Goal: Task Accomplishment & Management: Manage account settings

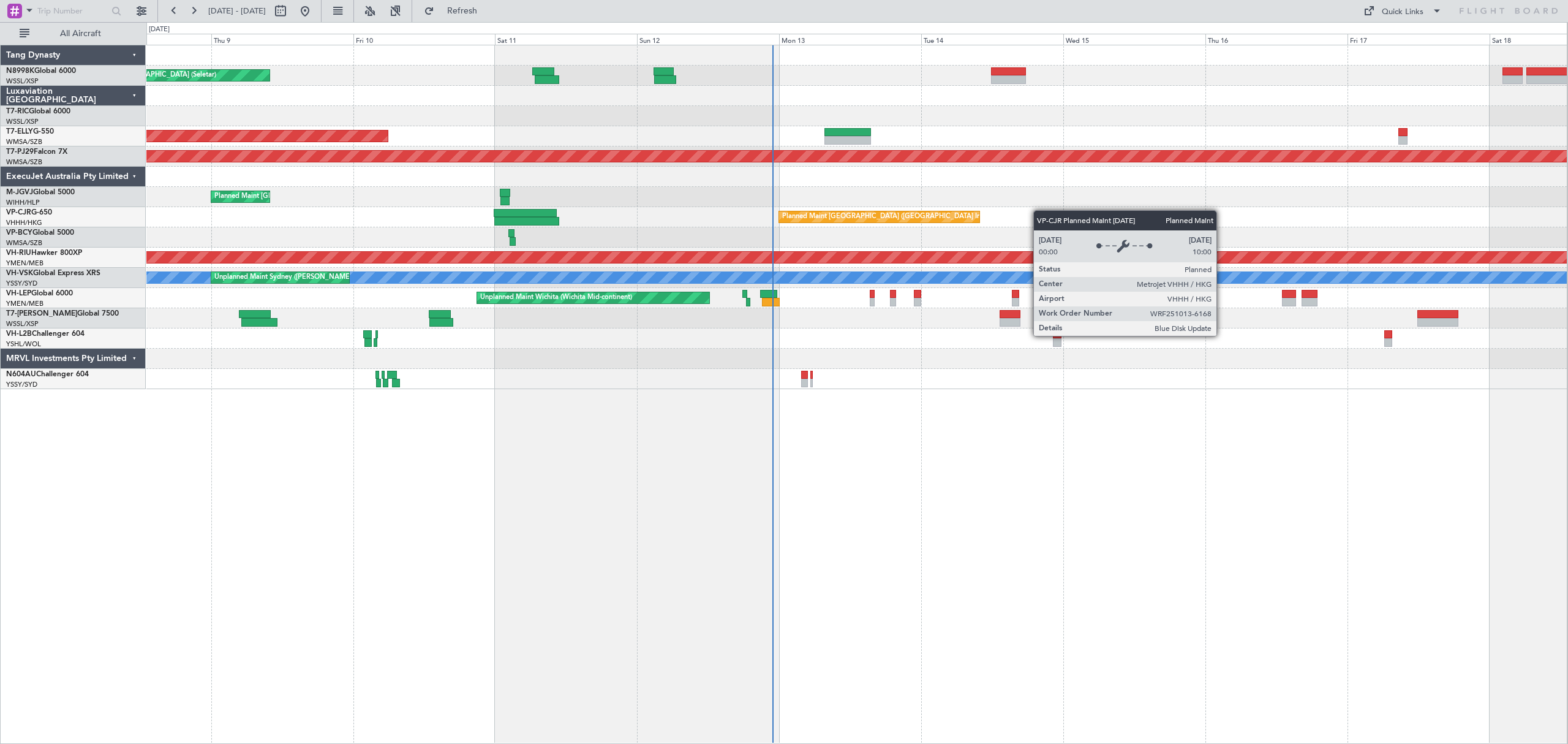
click at [792, 239] on div "Planned Maint [GEOGRAPHIC_DATA] (Seletar) Planned Maint [GEOGRAPHIC_DATA] ([GEO…" at bounding box center [856, 217] width 1420 height 344
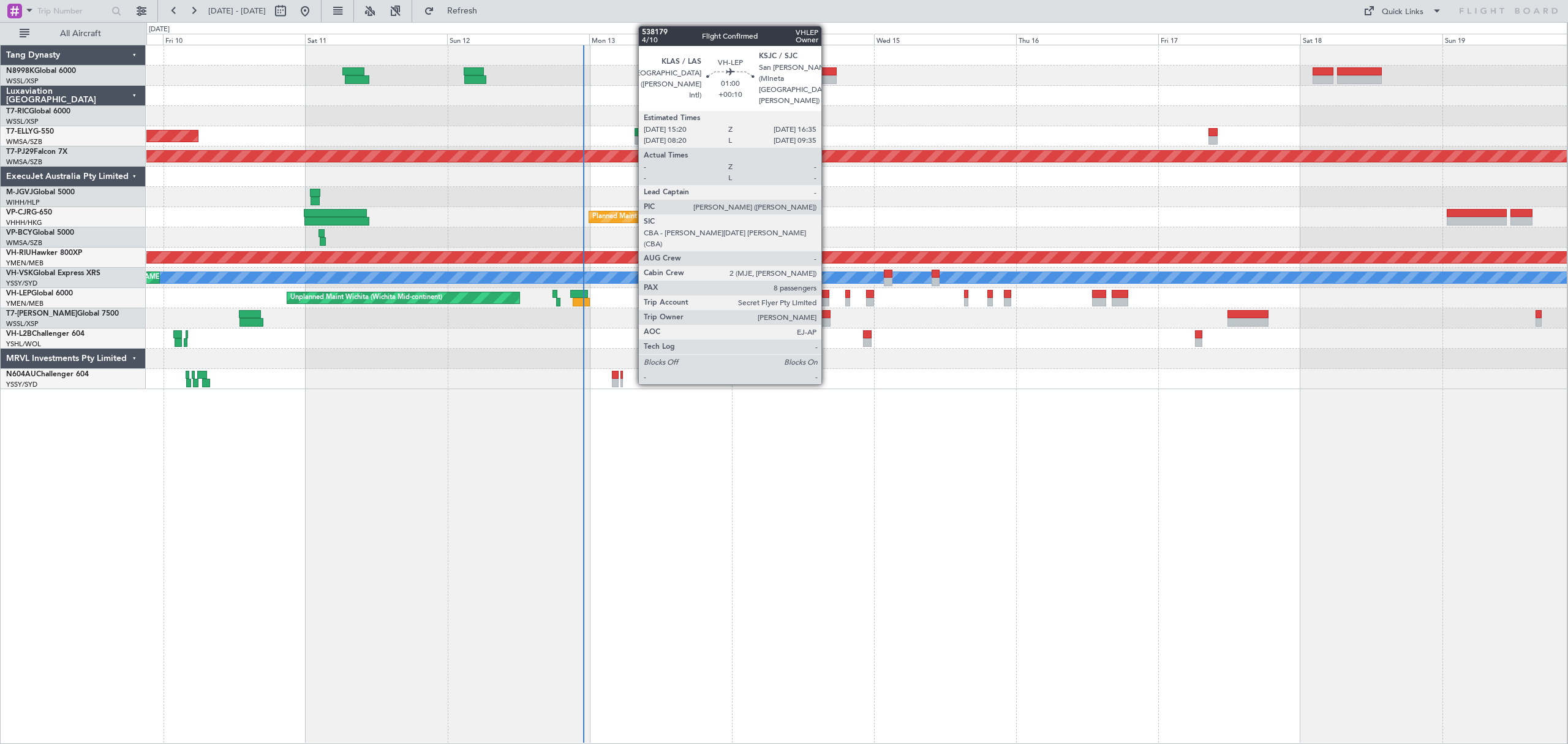
click at [827, 298] on div at bounding box center [826, 302] width 8 height 8
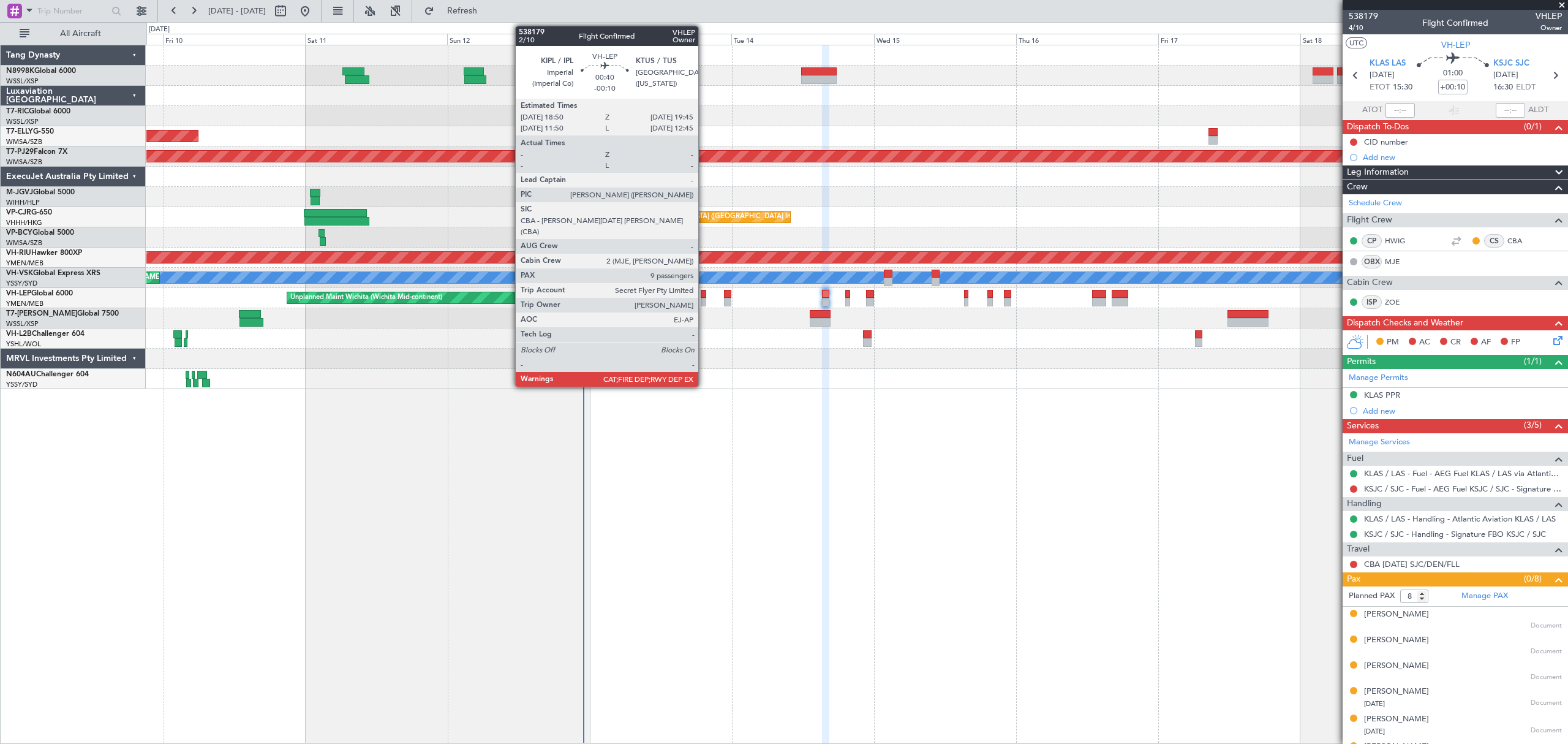
click at [703, 293] on div at bounding box center [703, 294] width 6 height 8
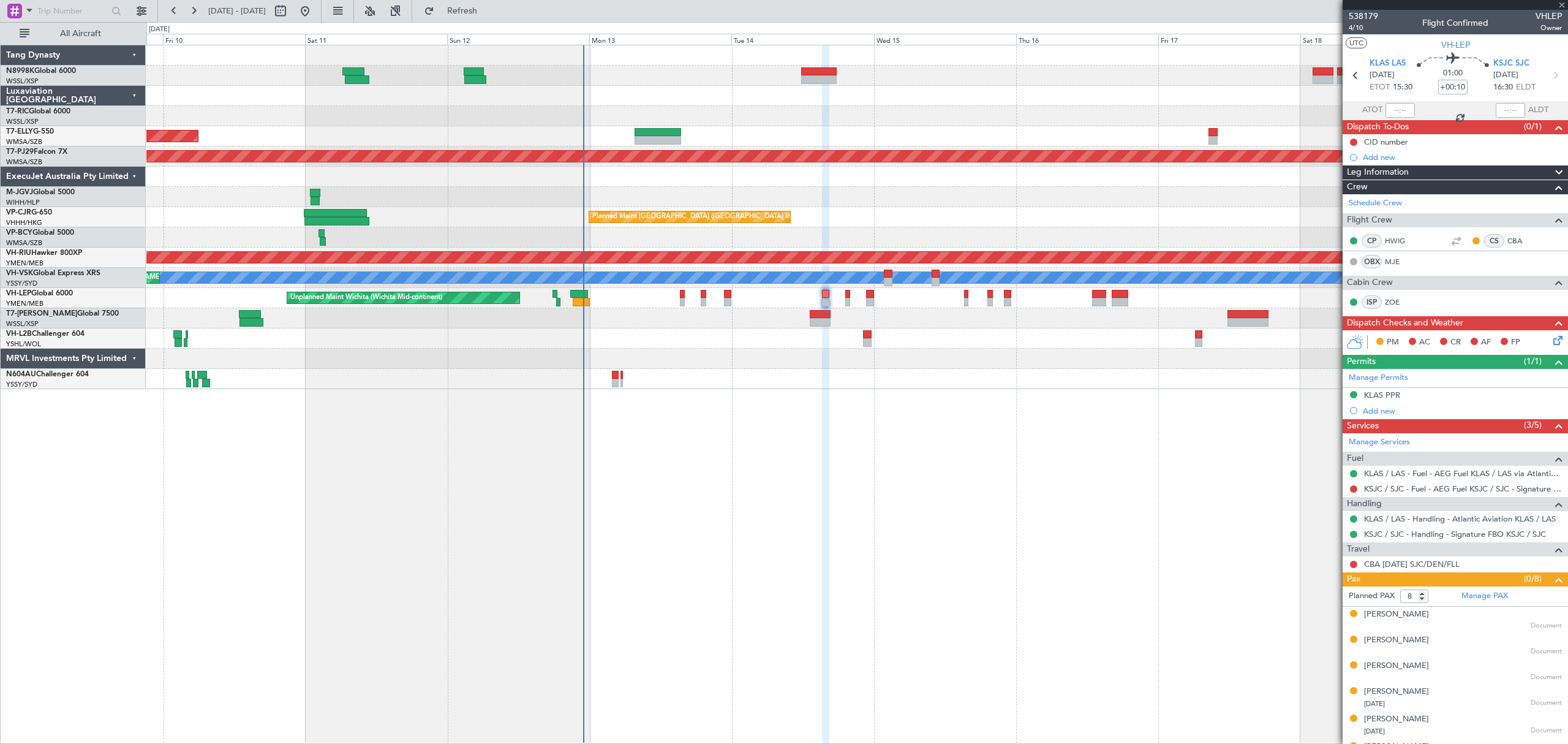
type input "-00:10"
type input "9"
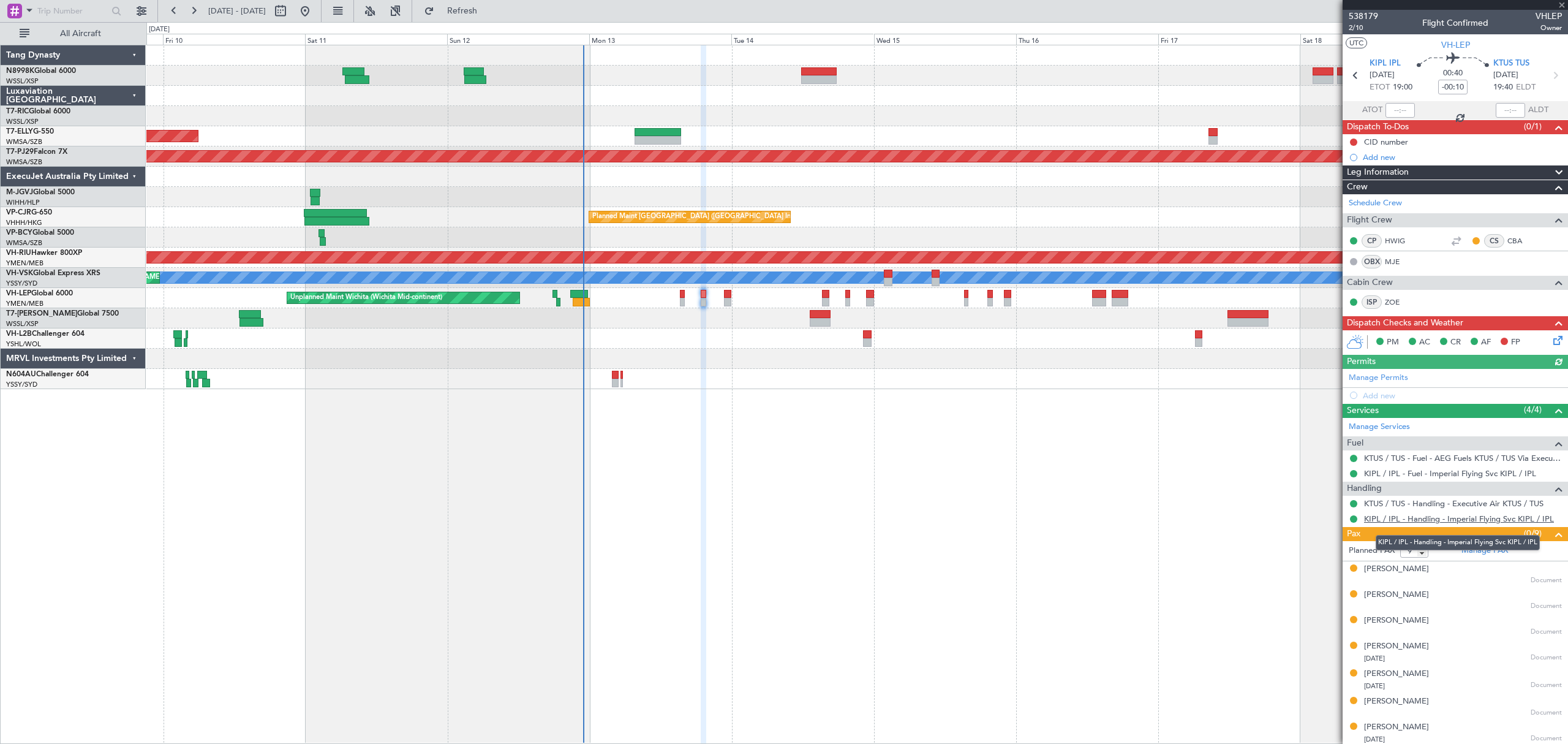
click at [1068, 506] on link "KIPL / IPL - Handling - Imperial Flying Svc KIPL / IPL" at bounding box center [1458, 518] width 190 height 10
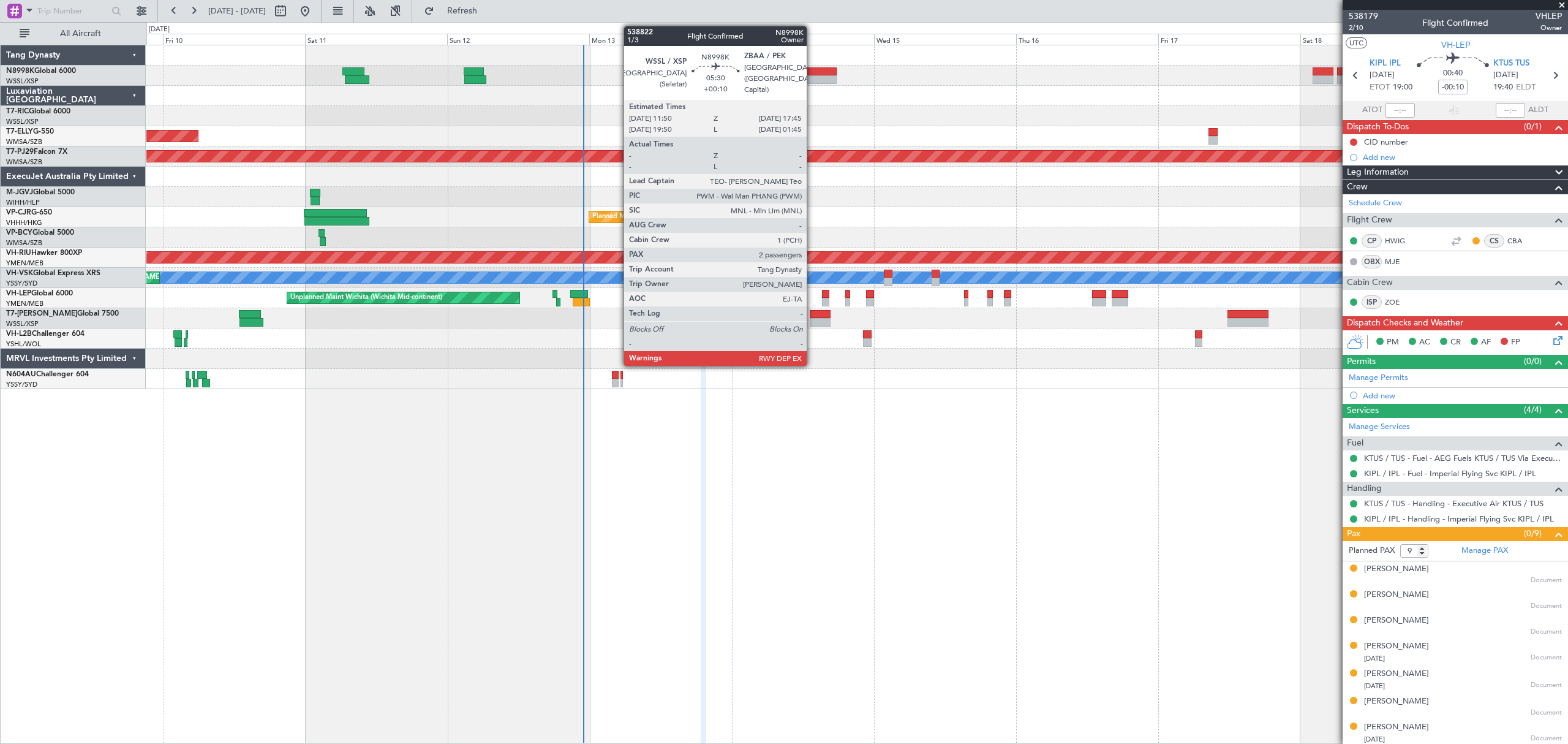
click at [812, 72] on div at bounding box center [819, 72] width 35 height 8
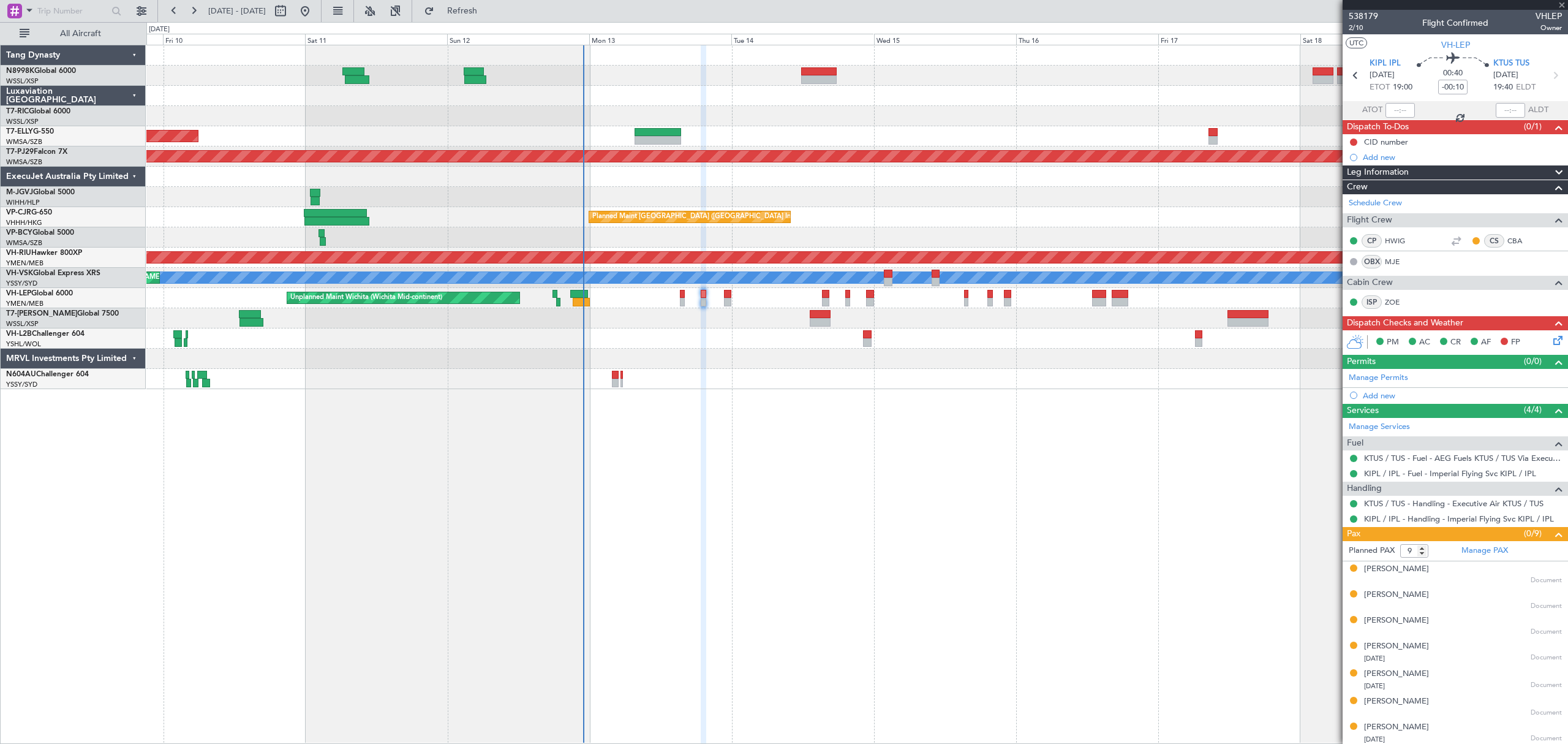
type input "+00:10"
type input "2"
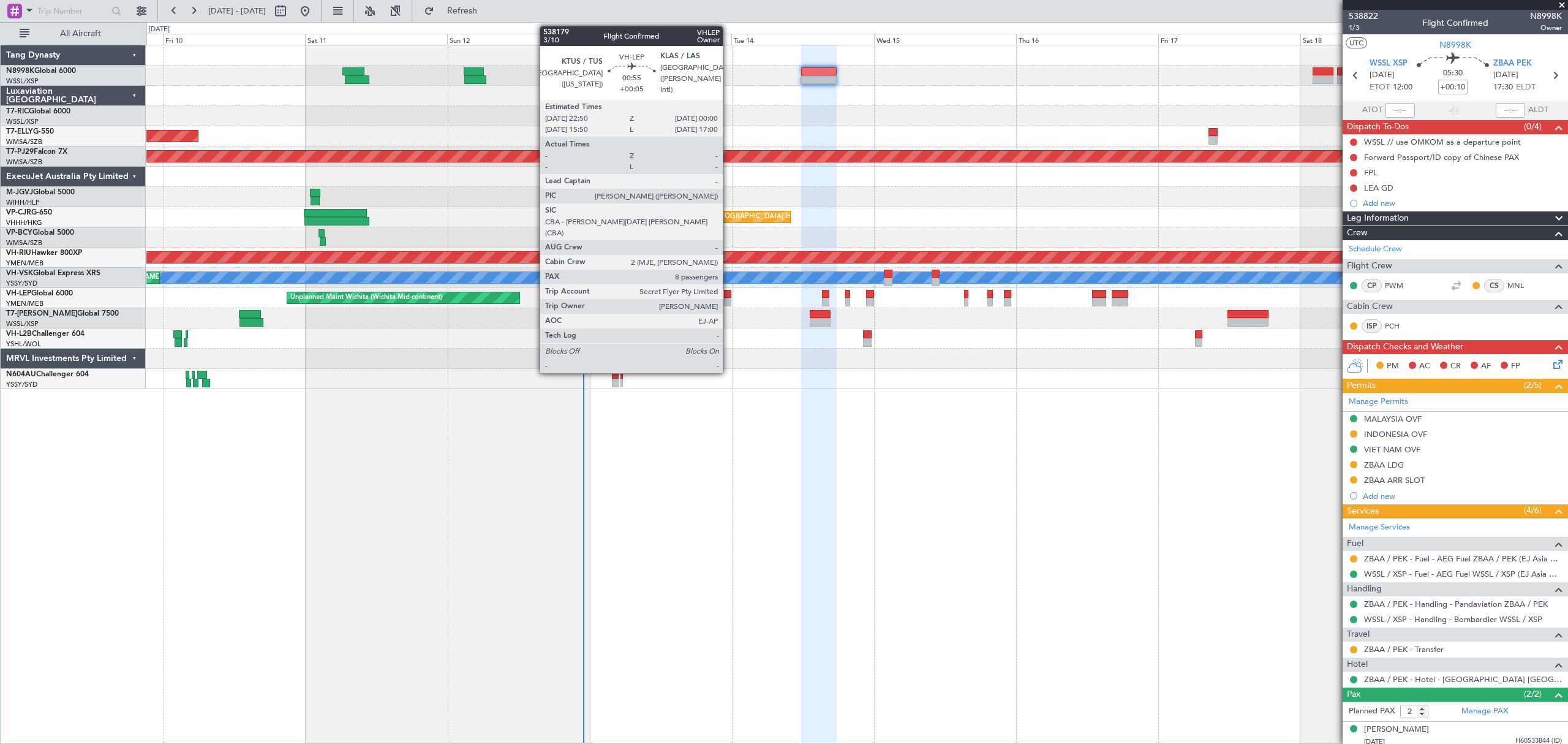
click at [728, 297] on div at bounding box center [727, 294] width 8 height 8
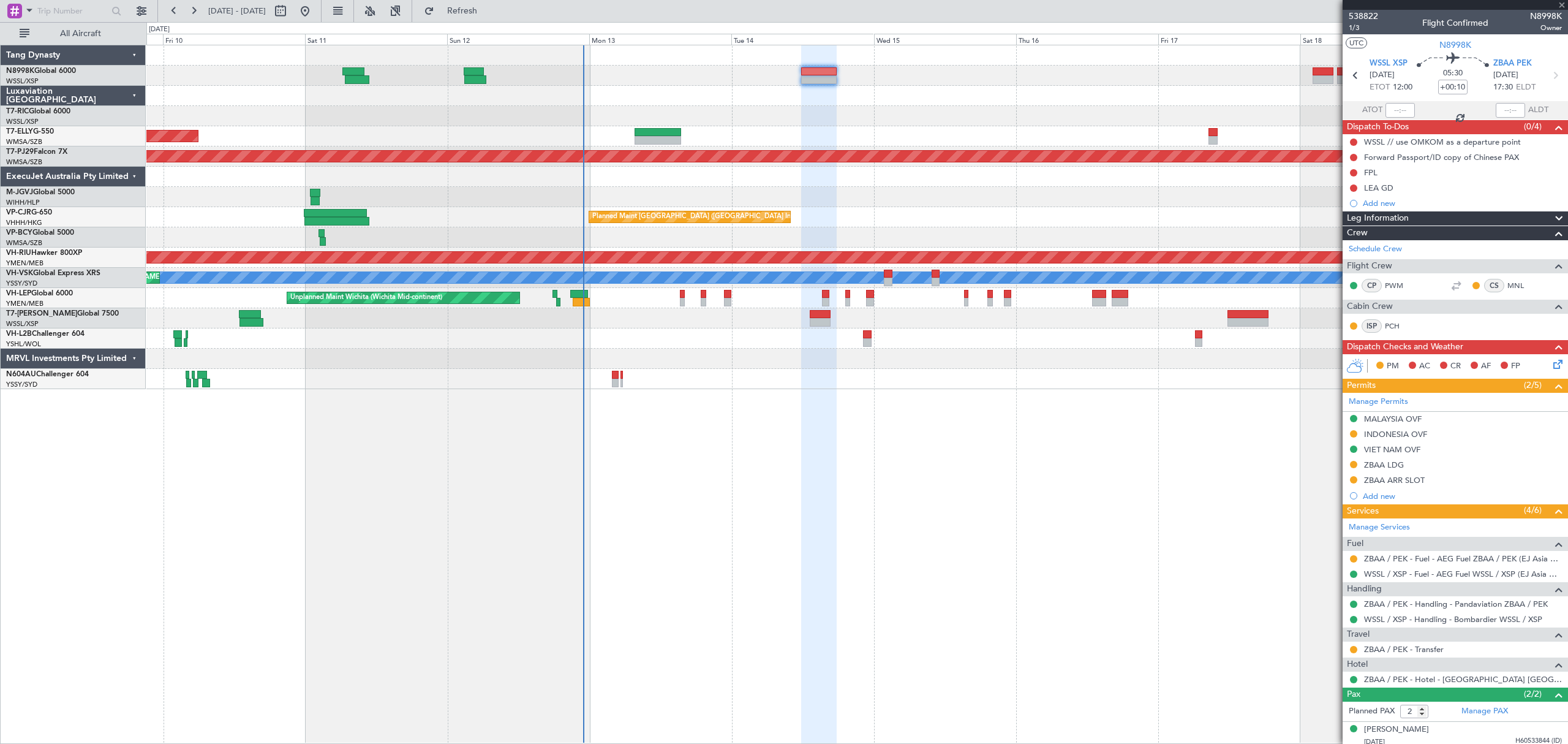
type input "+00:05"
type input "8"
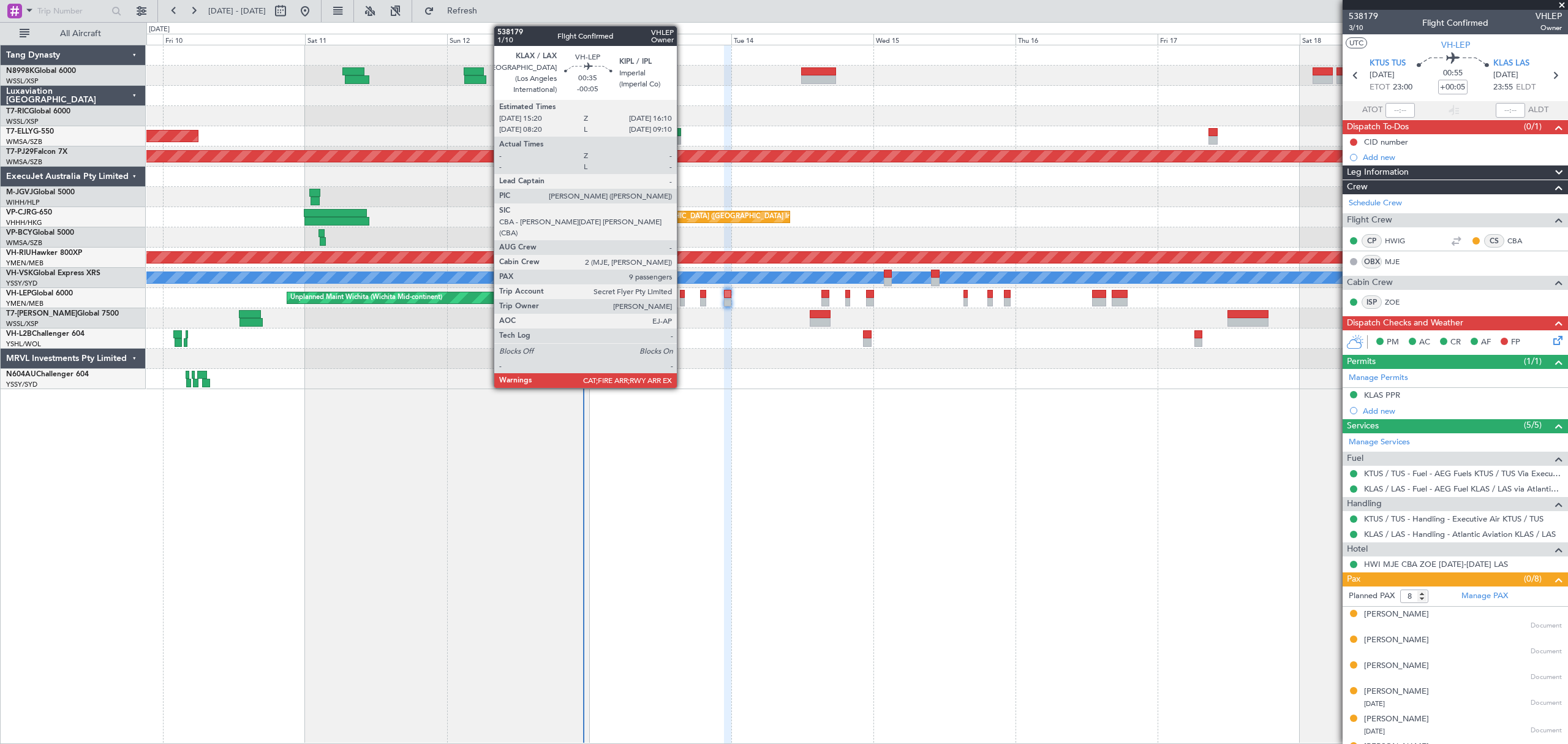
click at [682, 293] on div at bounding box center [683, 294] width 6 height 8
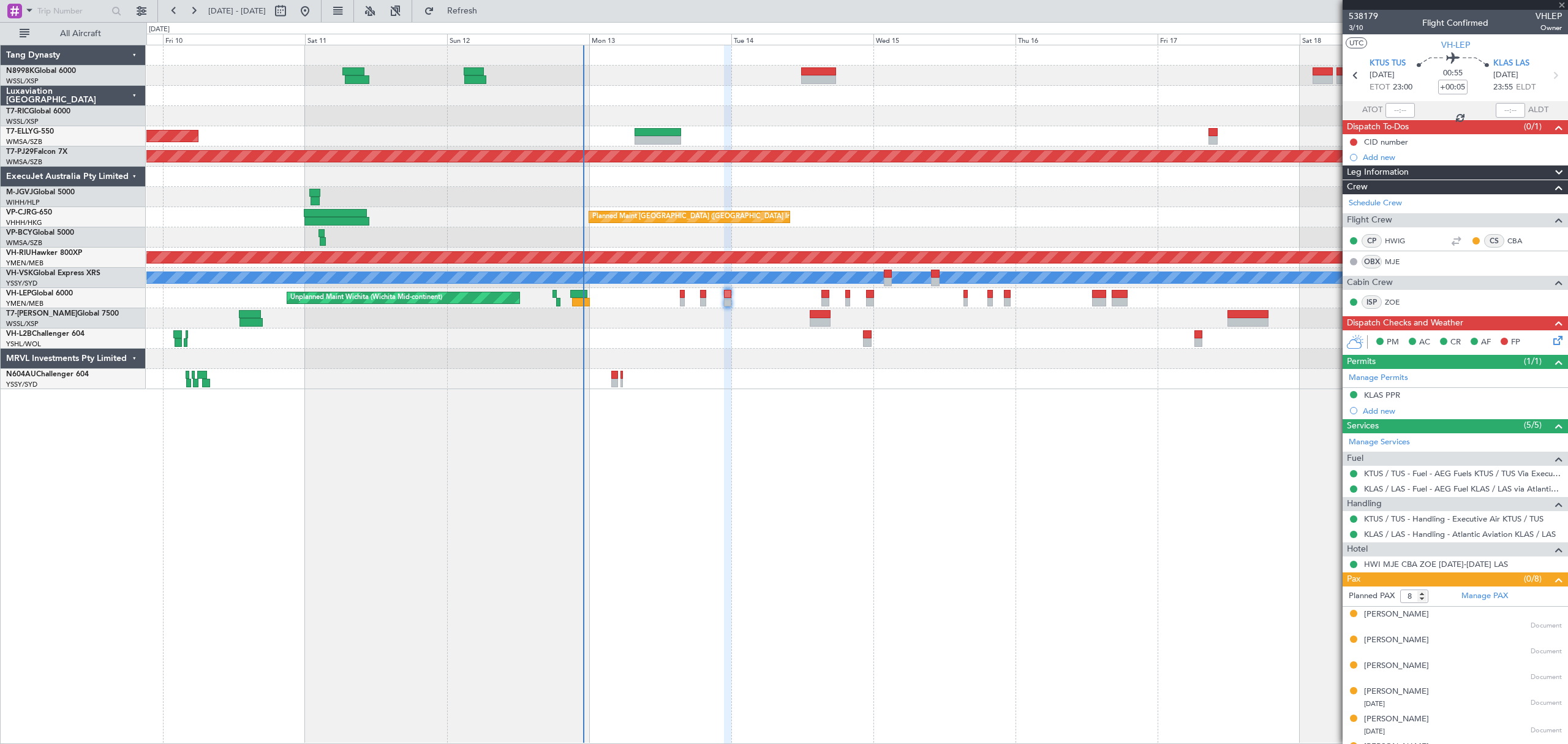
type input "-00:05"
type input "9"
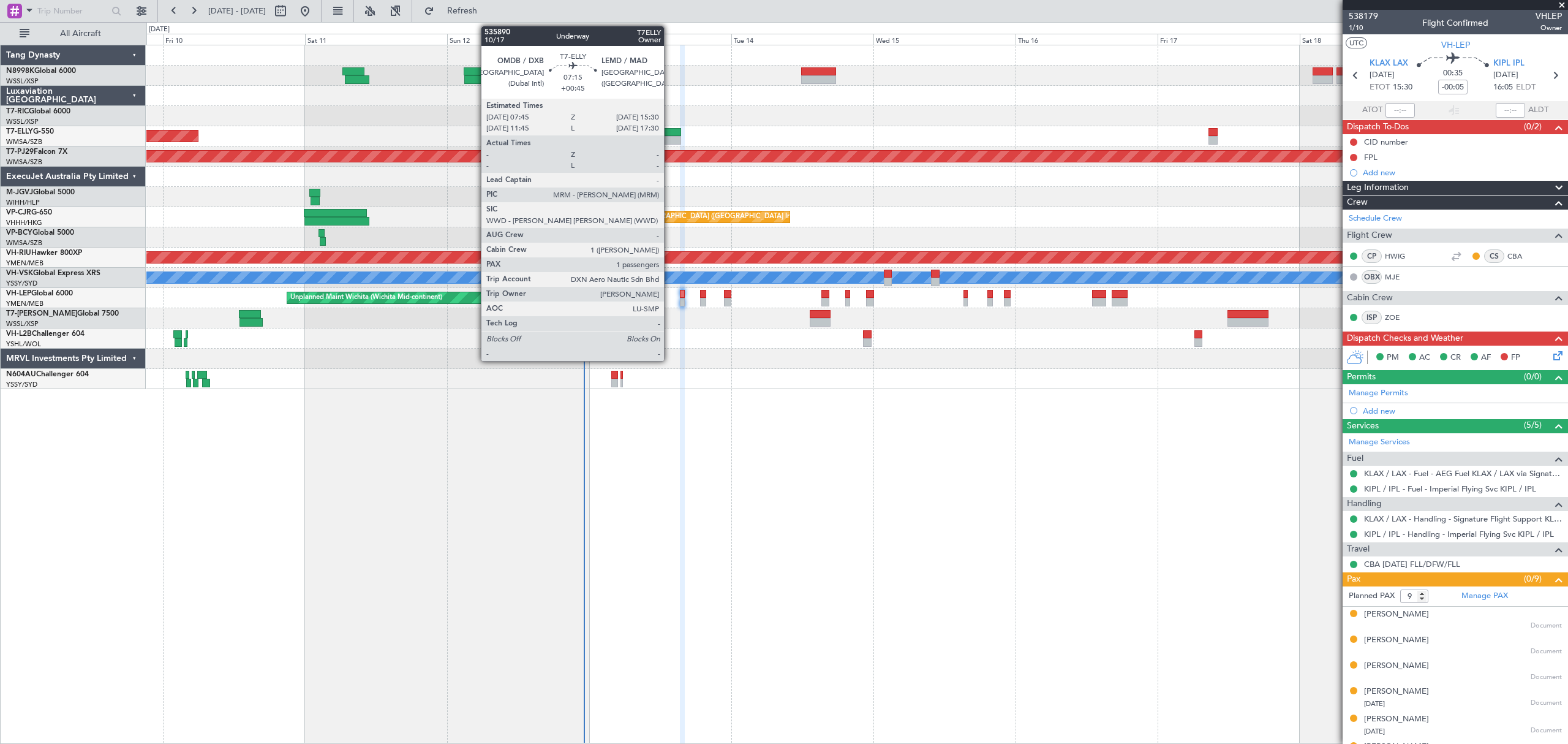
click at [669, 135] on div at bounding box center [658, 132] width 46 height 8
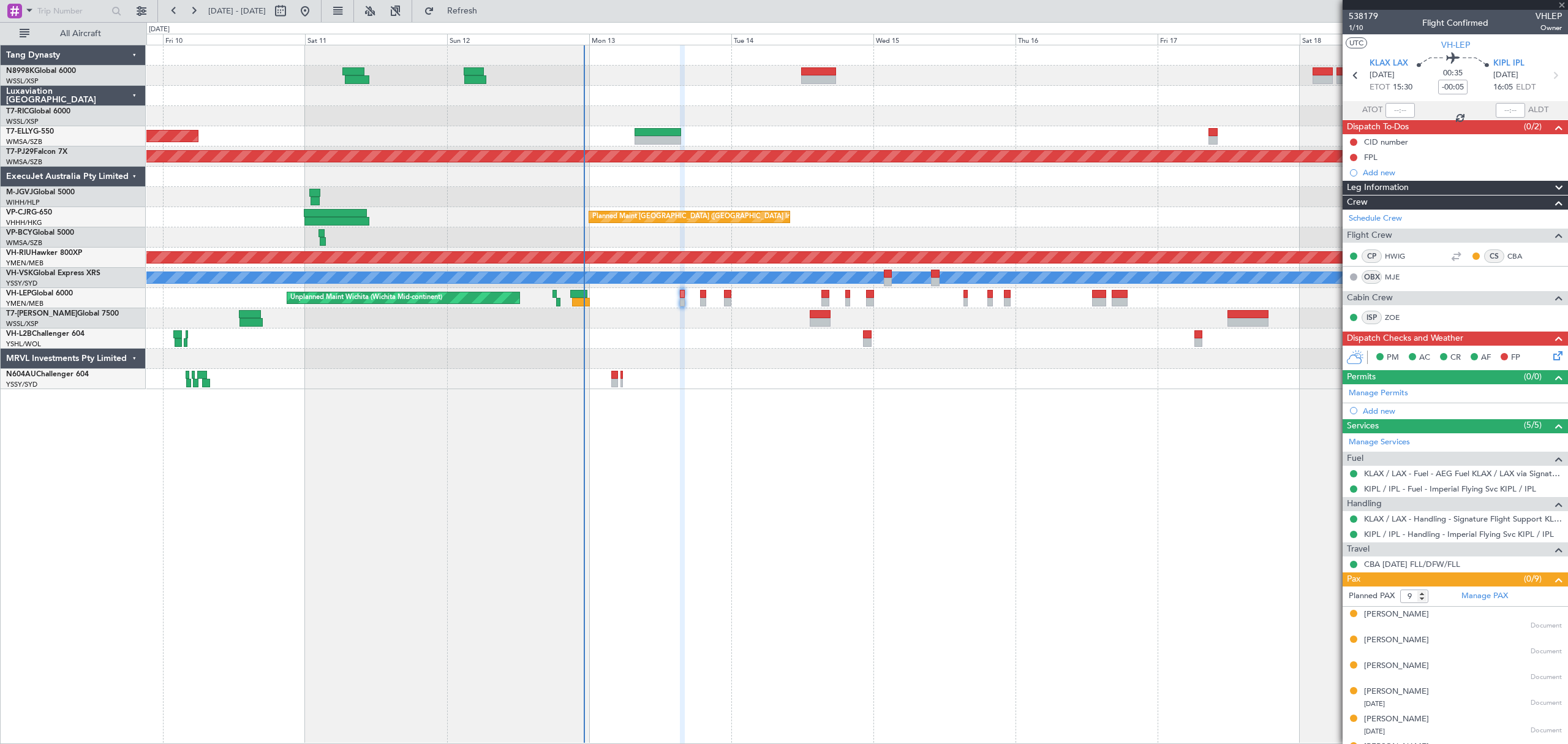
type input "+00:45"
type input "1"
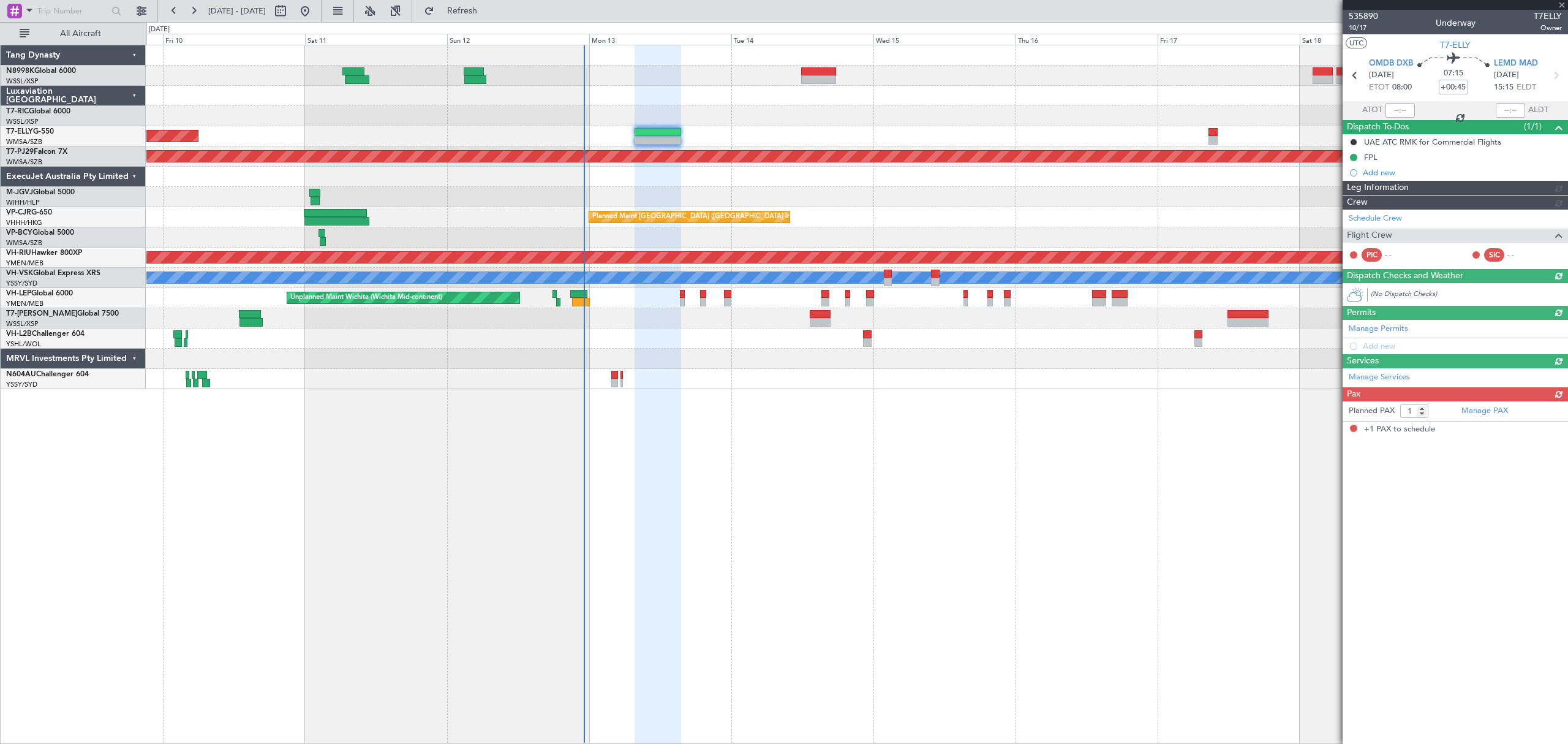
type input "Brien Tan (BTA)"
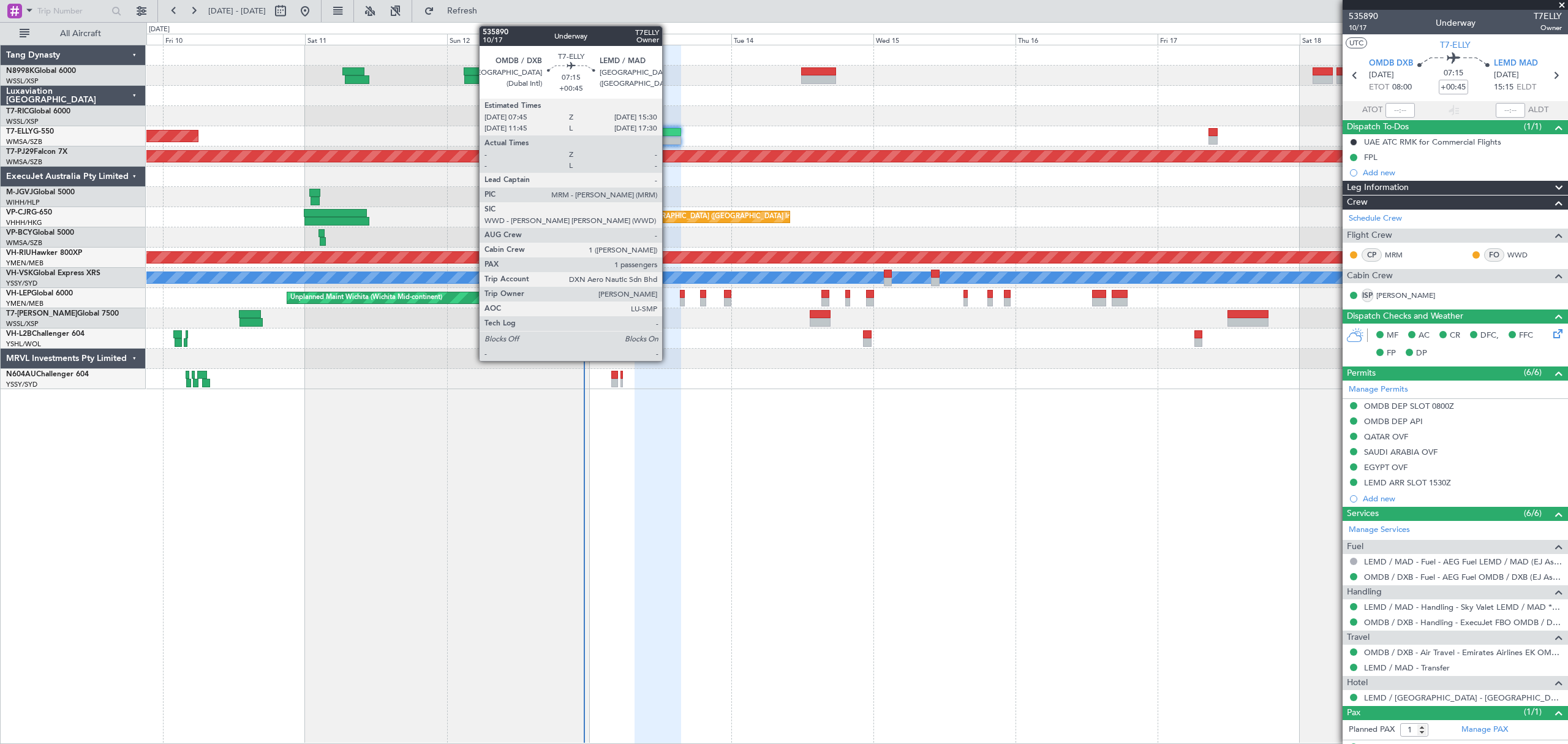
click at [667, 138] on div at bounding box center [658, 140] width 46 height 8
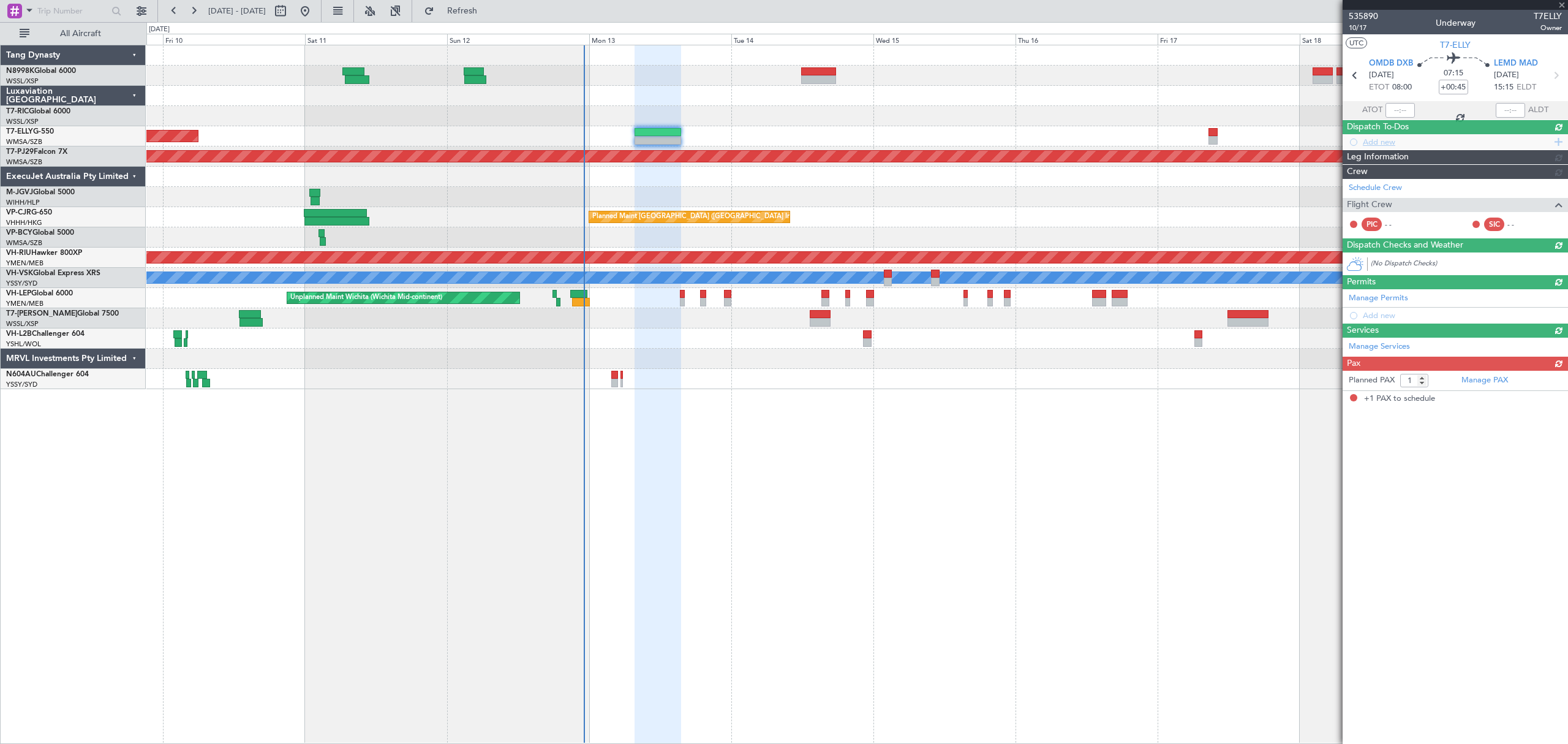
type input "Brien Tan (BTA)"
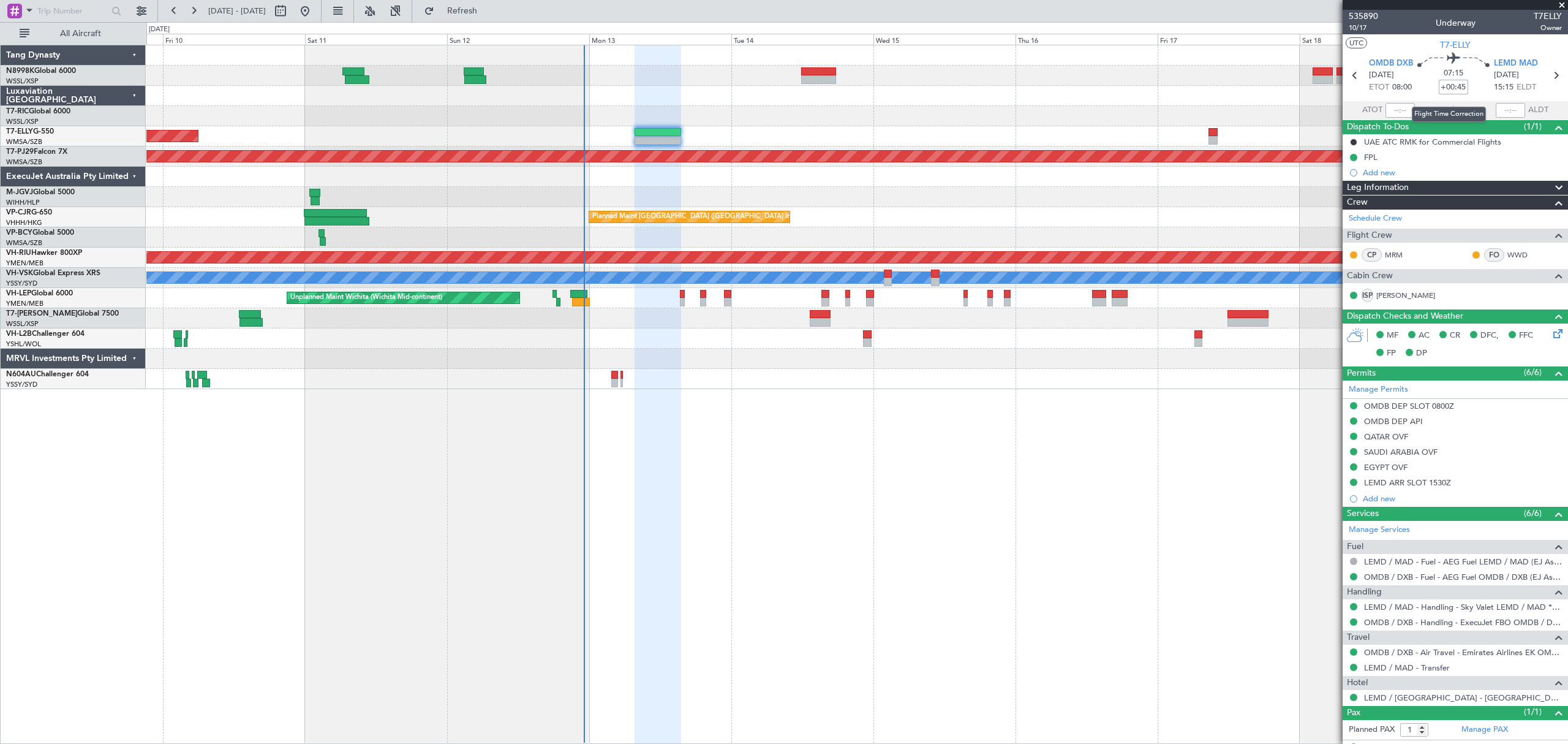
click at [1068, 82] on input "+00:45" at bounding box center [1453, 87] width 29 height 15
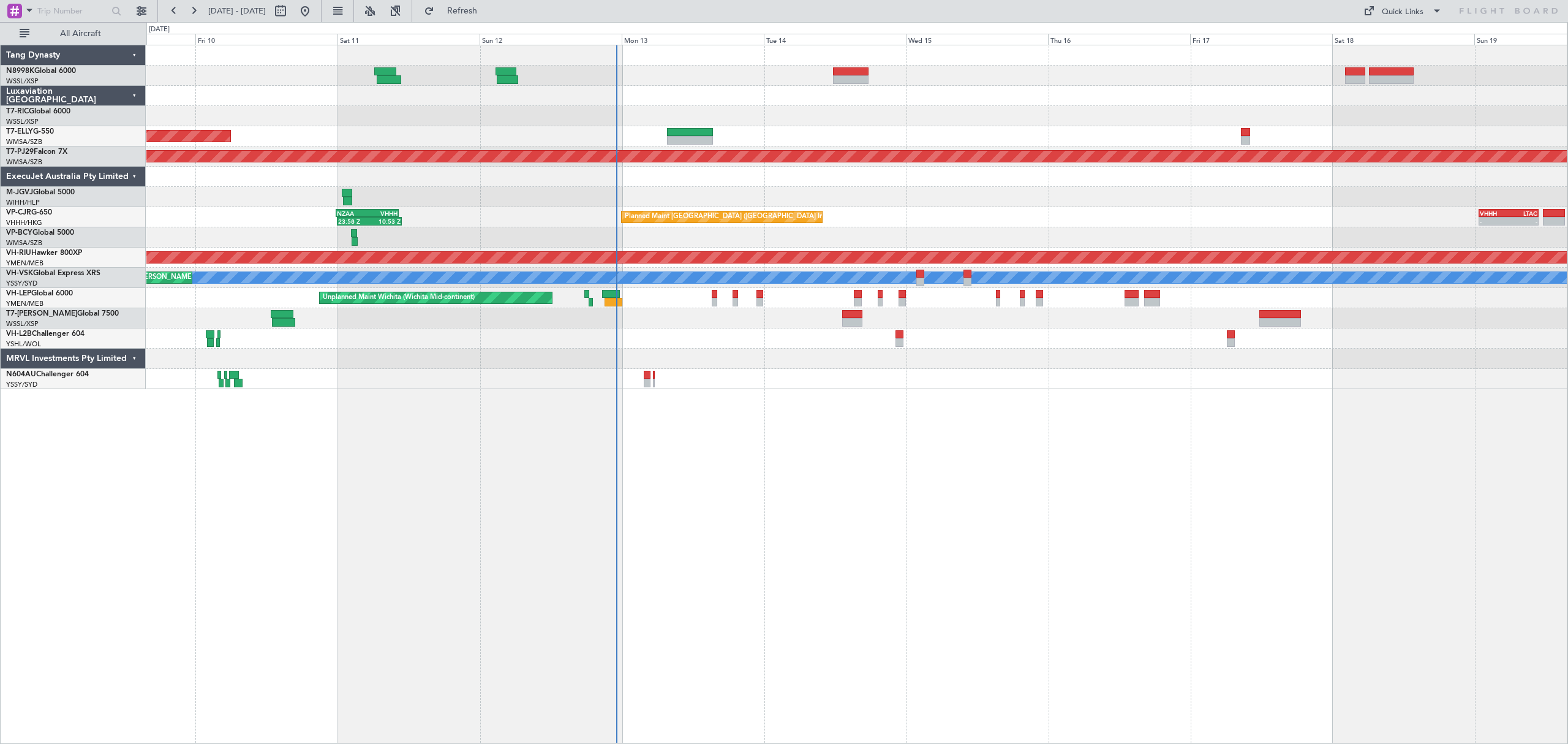
click at [1196, 304] on div "Planned Maint Singapore (Seletar) Planned Maint Dubai (Dubai Intl) Planned Main…" at bounding box center [856, 217] width 1420 height 344
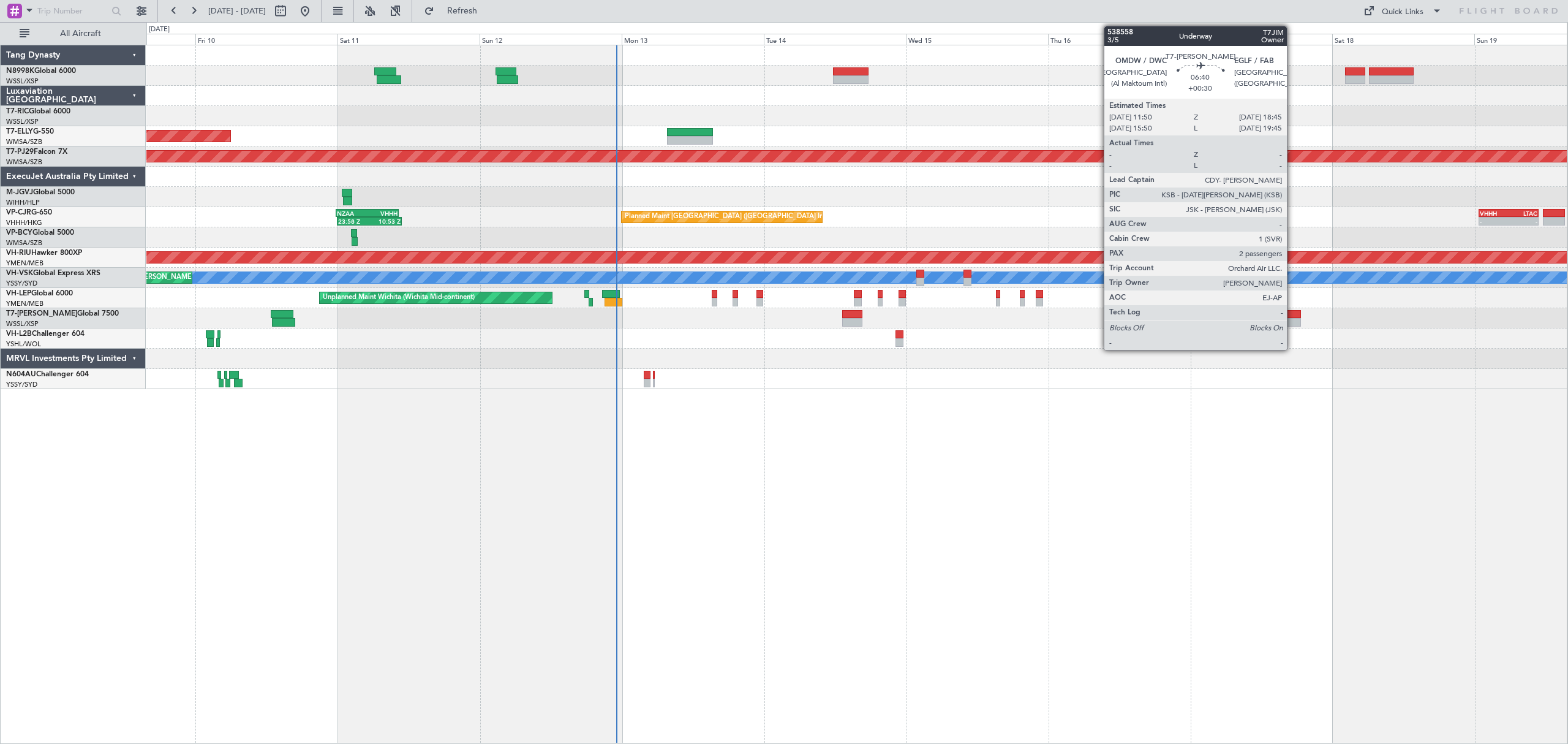
click at [1292, 324] on div at bounding box center [1279, 322] width 41 height 8
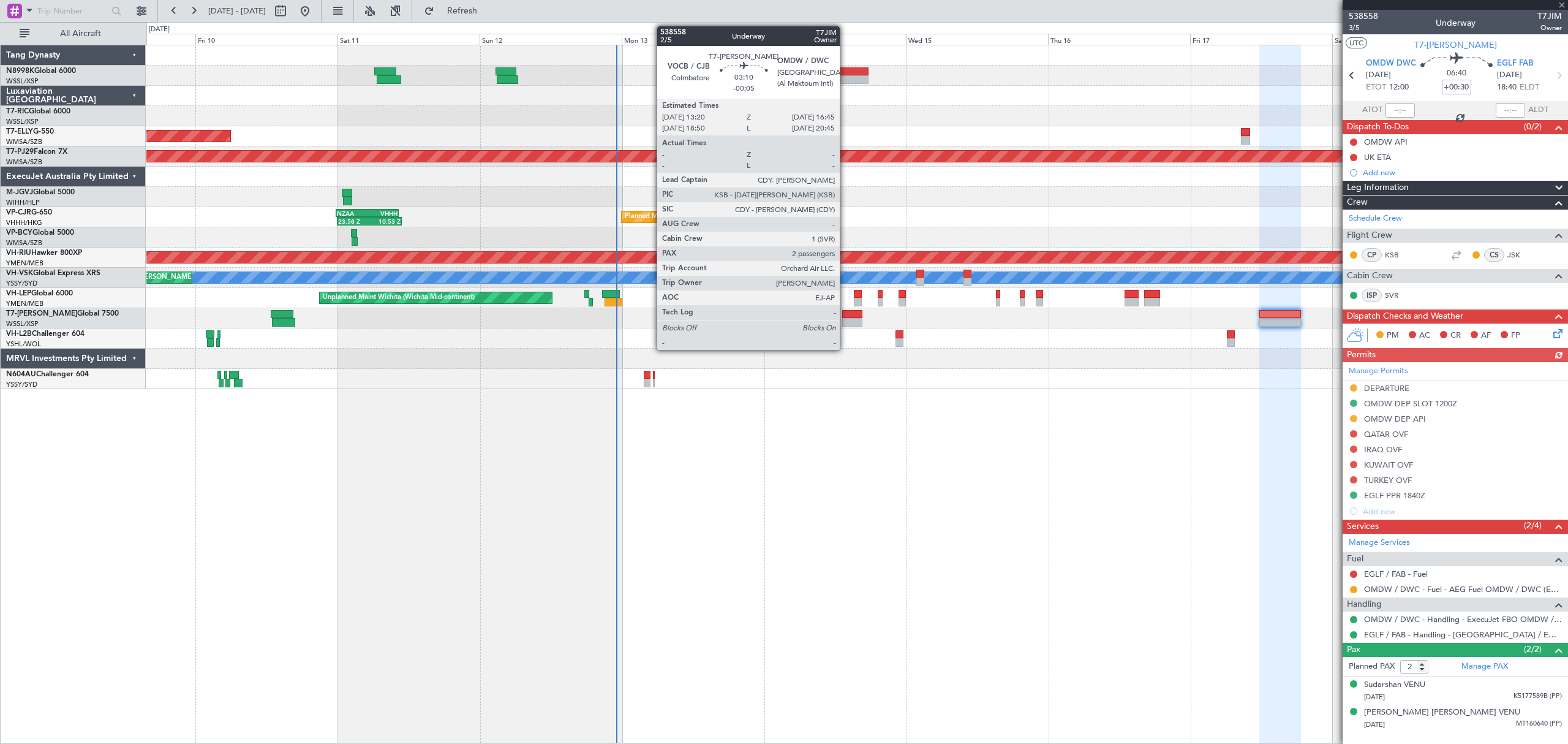
click at [845, 317] on div at bounding box center [853, 314] width 21 height 8
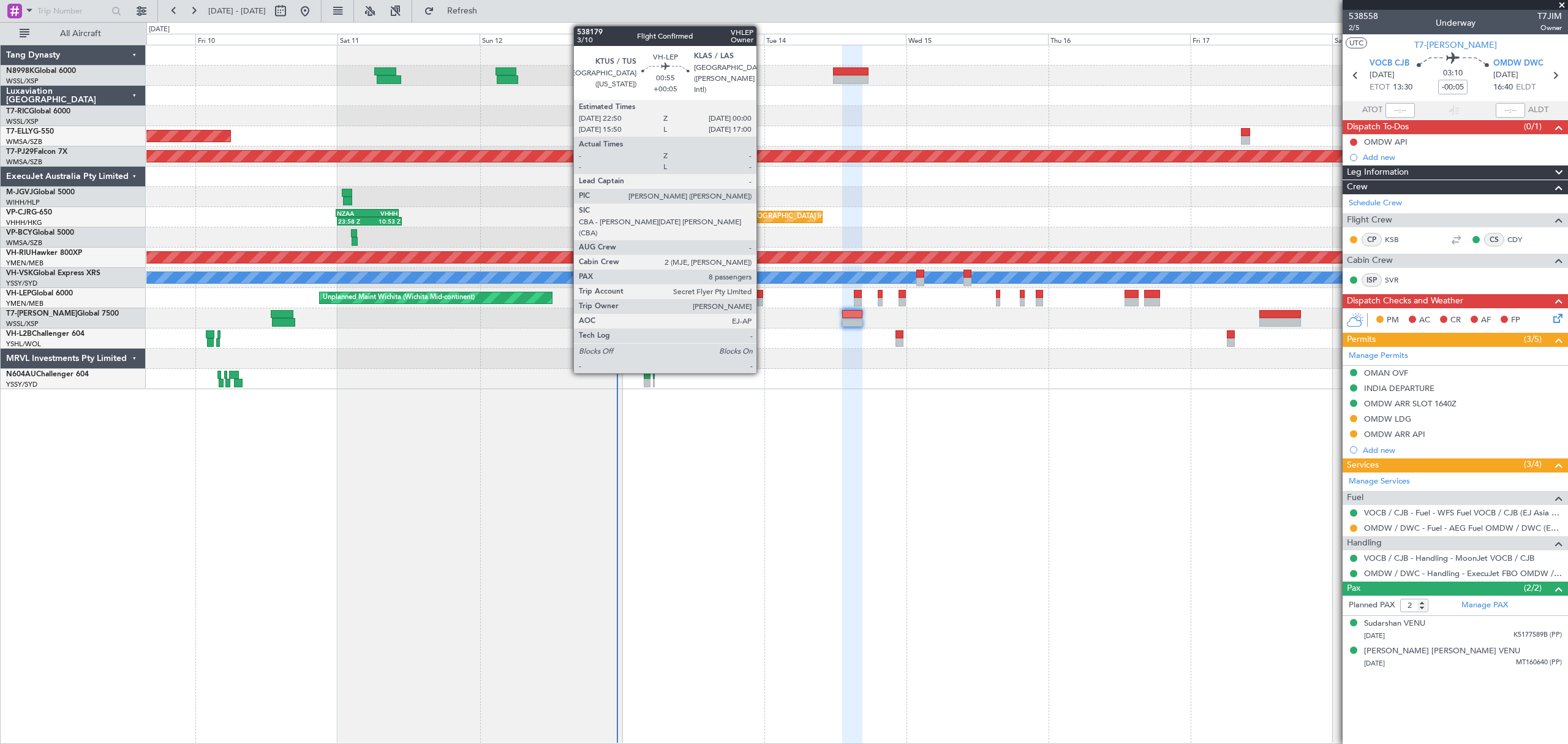
click at [762, 300] on div at bounding box center [760, 302] width 8 height 8
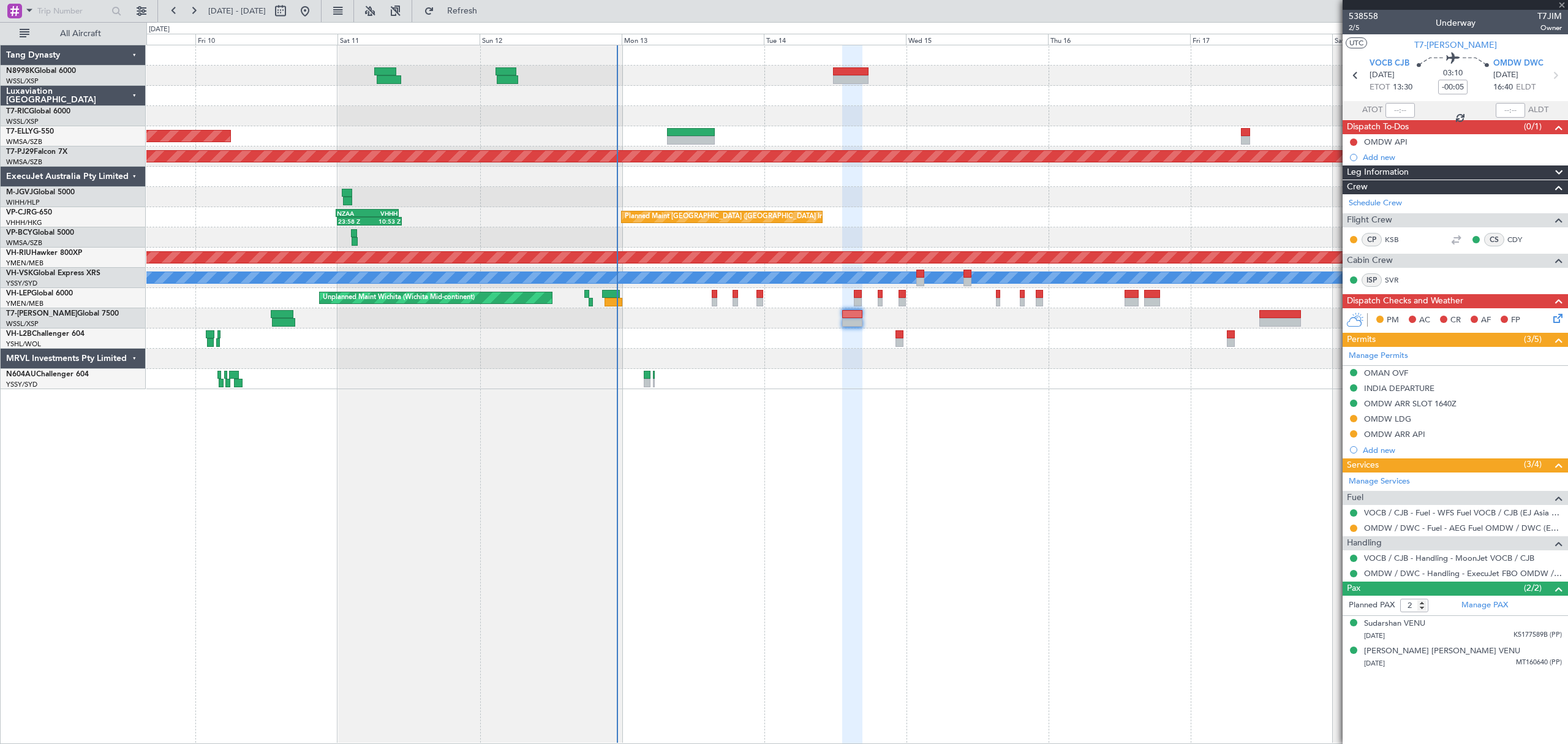
type input "+00:05"
type input "8"
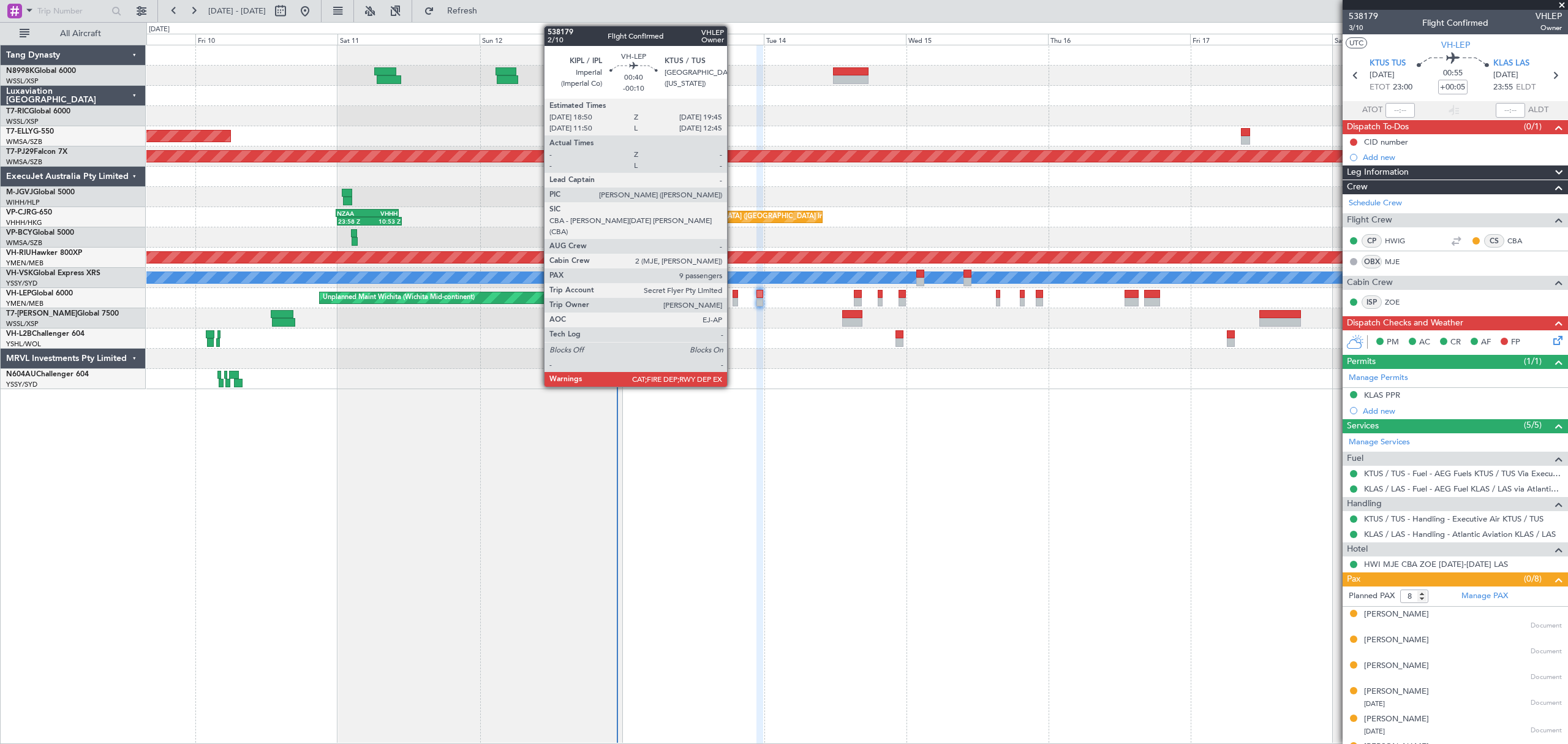
click at [733, 304] on div at bounding box center [735, 302] width 6 height 8
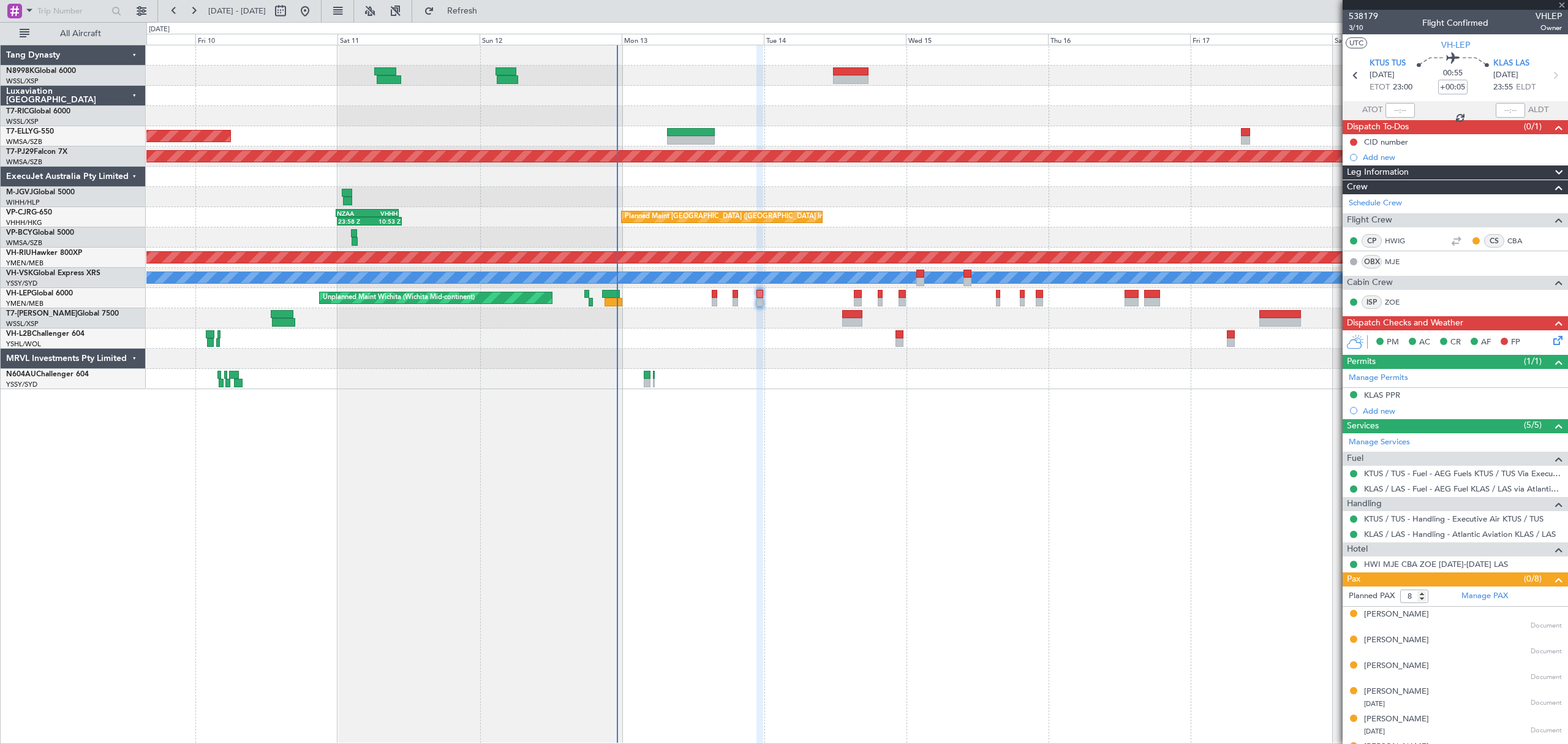
type input "-00:10"
type input "9"
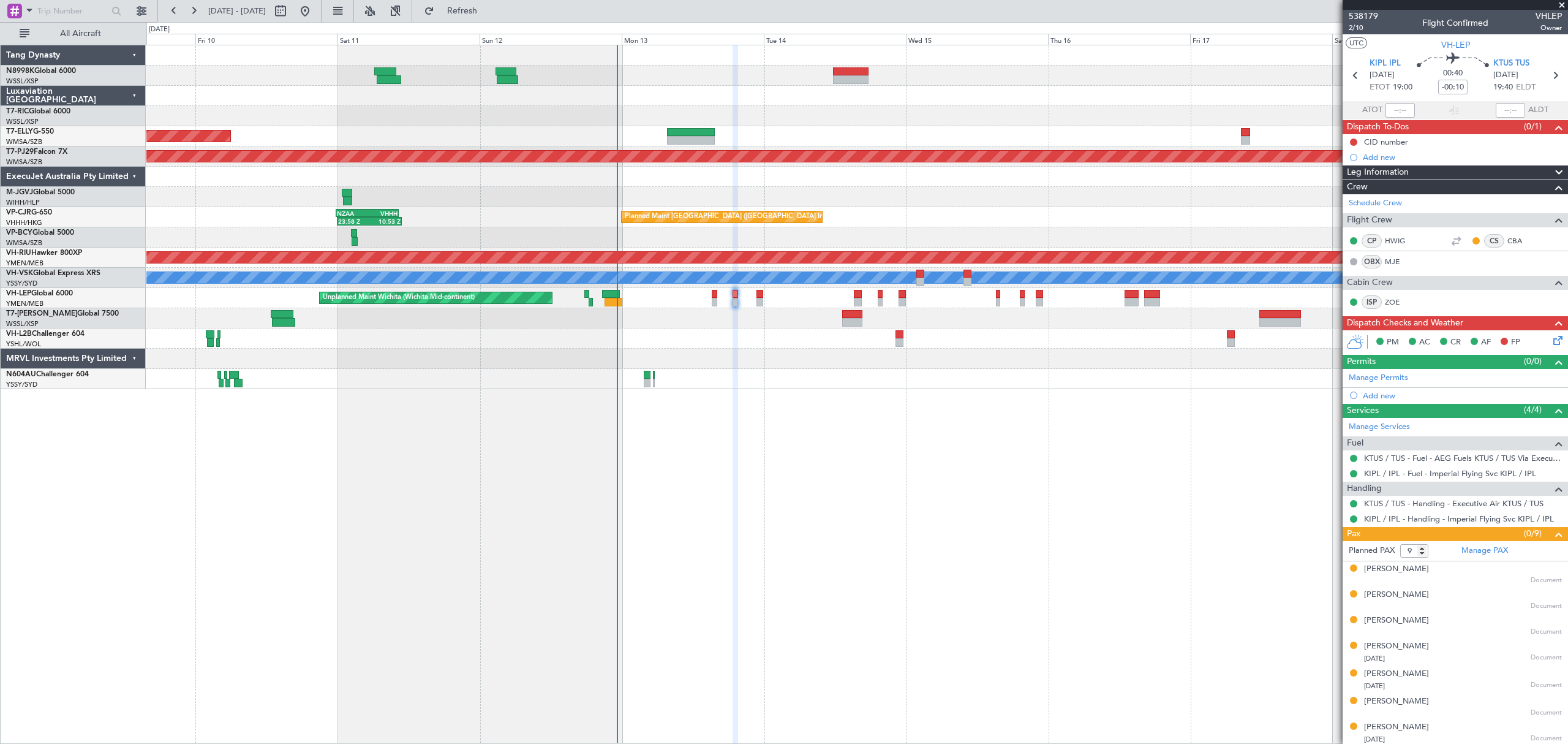
click at [758, 288] on div "Unplanned Maint Wichita (Wichita Mid-continent)" at bounding box center [856, 298] width 1420 height 20
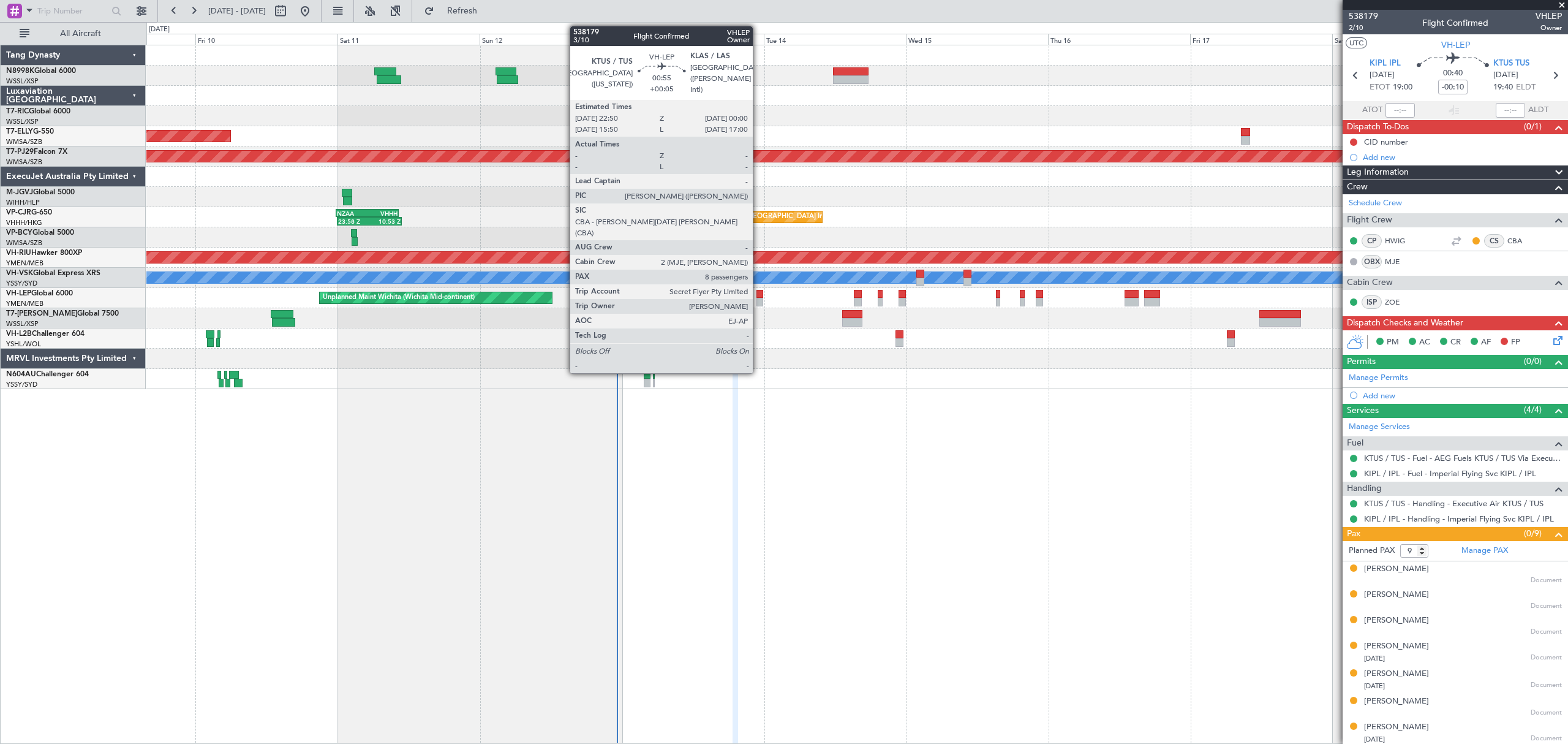
click at [758, 292] on div at bounding box center [760, 294] width 8 height 8
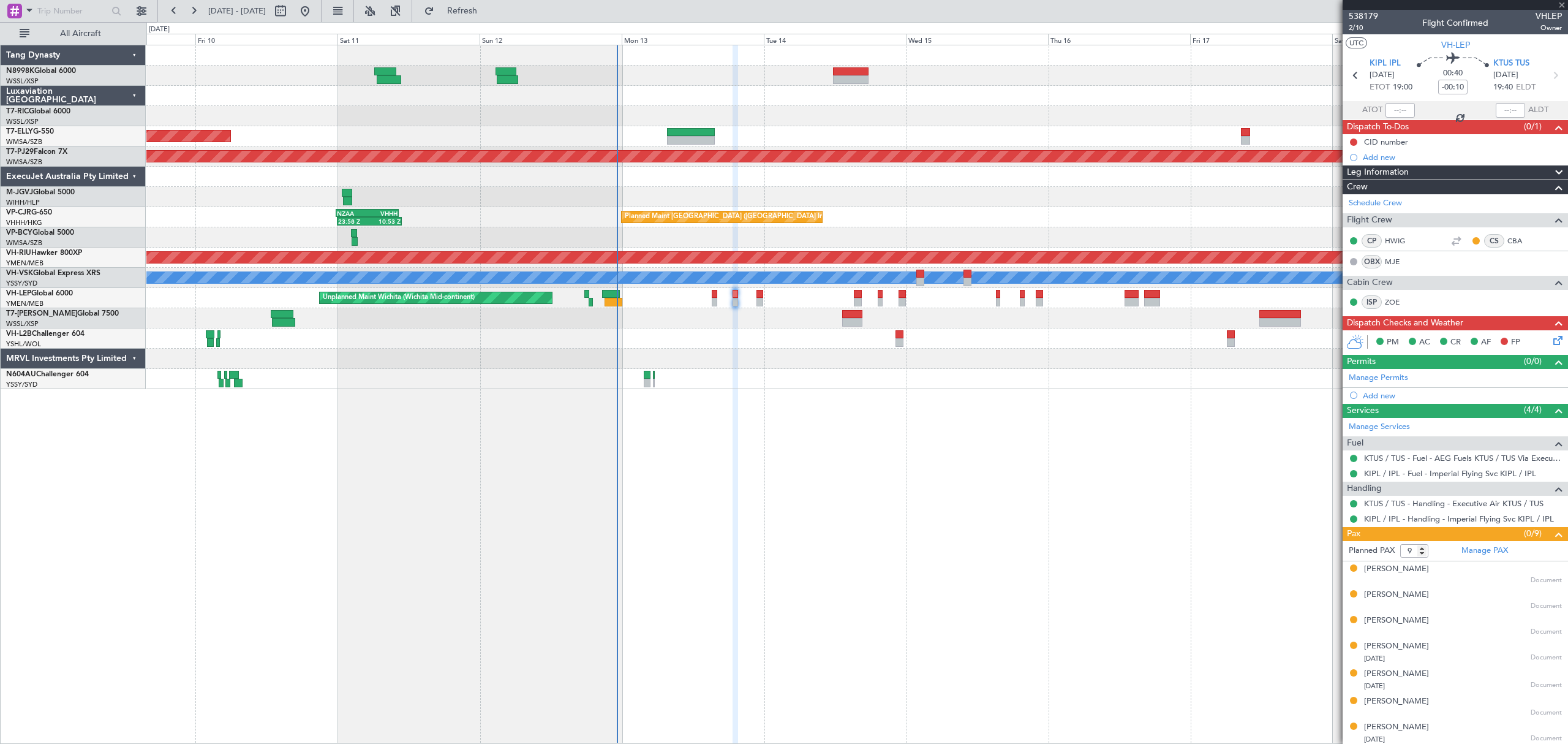
type input "+00:05"
type input "8"
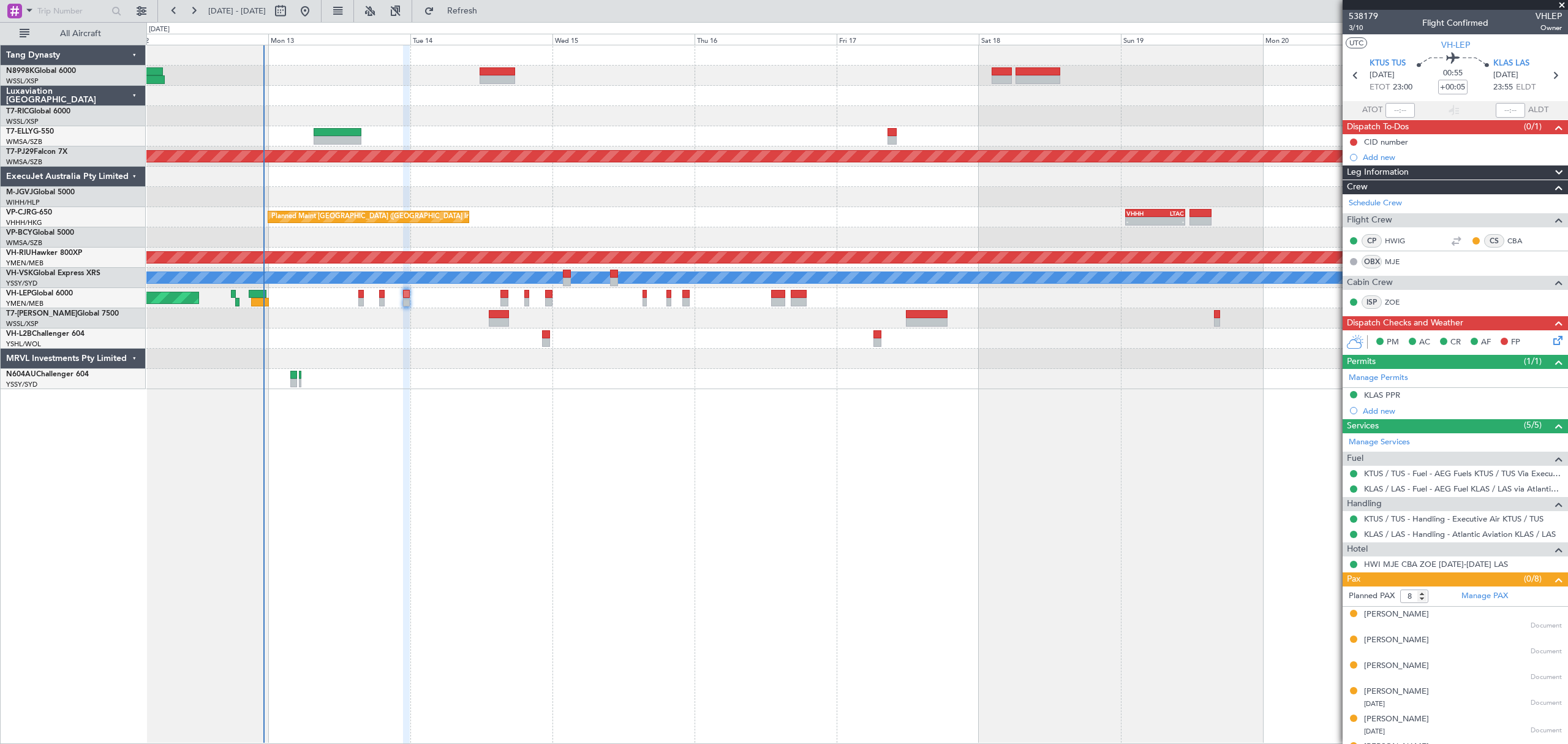
click at [737, 219] on div "- - HECA 12:50 Z WMSA 22:30 Z Planned Maint Dubai (Dubai Intl) Planned Maint Ku…" at bounding box center [856, 217] width 1420 height 344
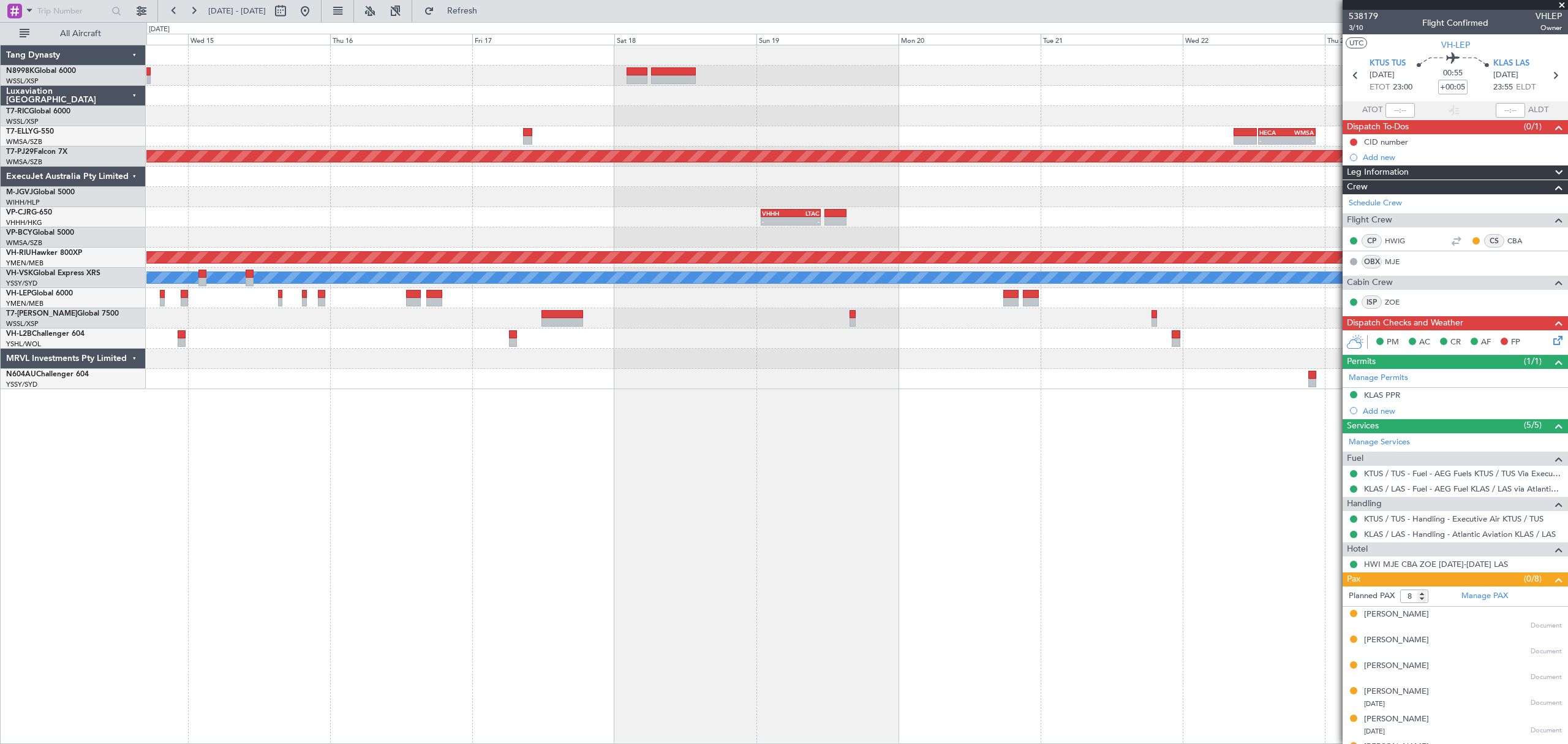
click at [978, 132] on div "- - HECA 12:50 Z WMSA 22:30 Z Planned Maint Kuala Lumpur (Sultan Abdul Aziz Sha…" at bounding box center [856, 217] width 1420 height 344
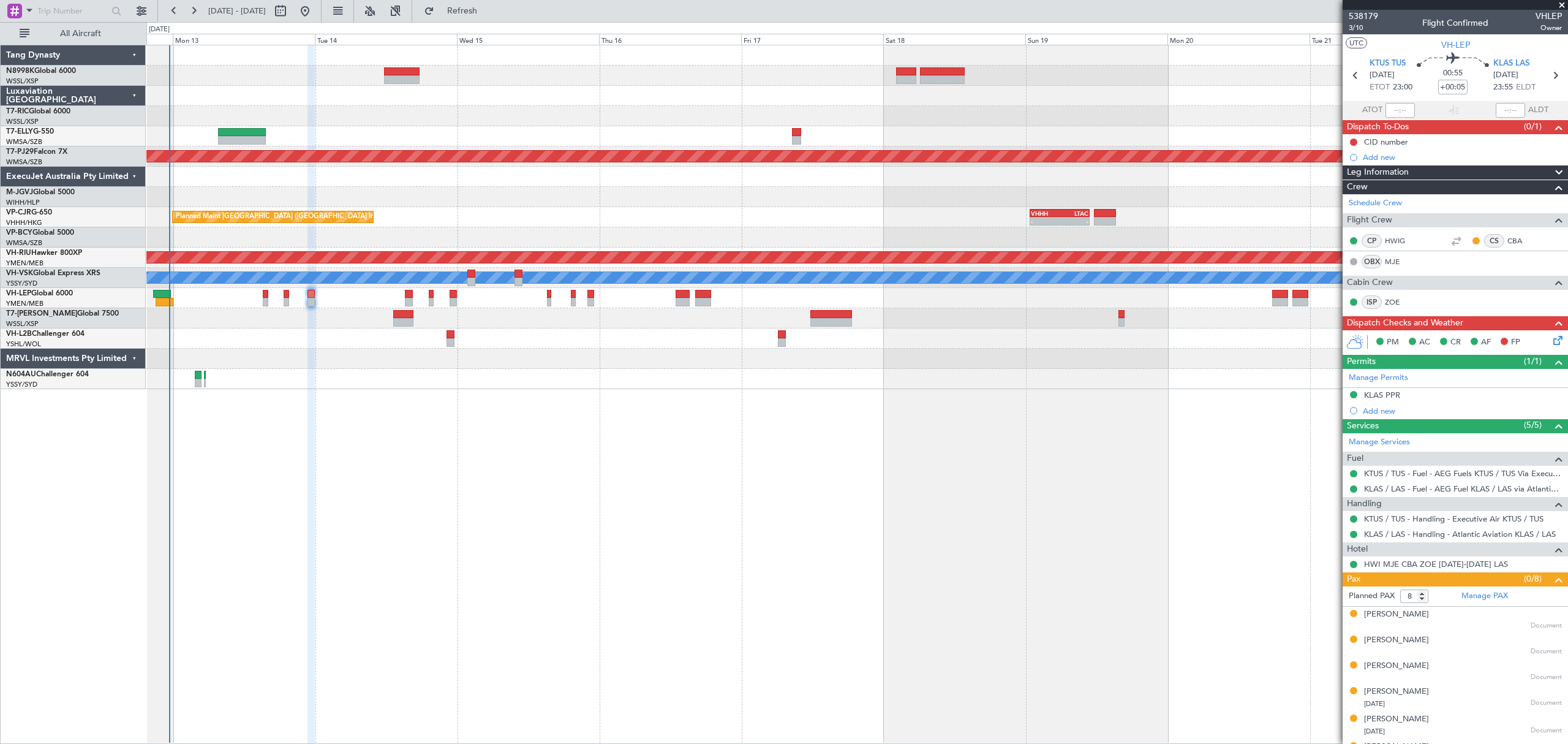
click at [1216, 149] on div "- - HECA 12:50 Z WMSA 22:30 Z Planned Maint Kuala Lumpur (Sultan Abdul Aziz Sha…" at bounding box center [856, 217] width 1420 height 344
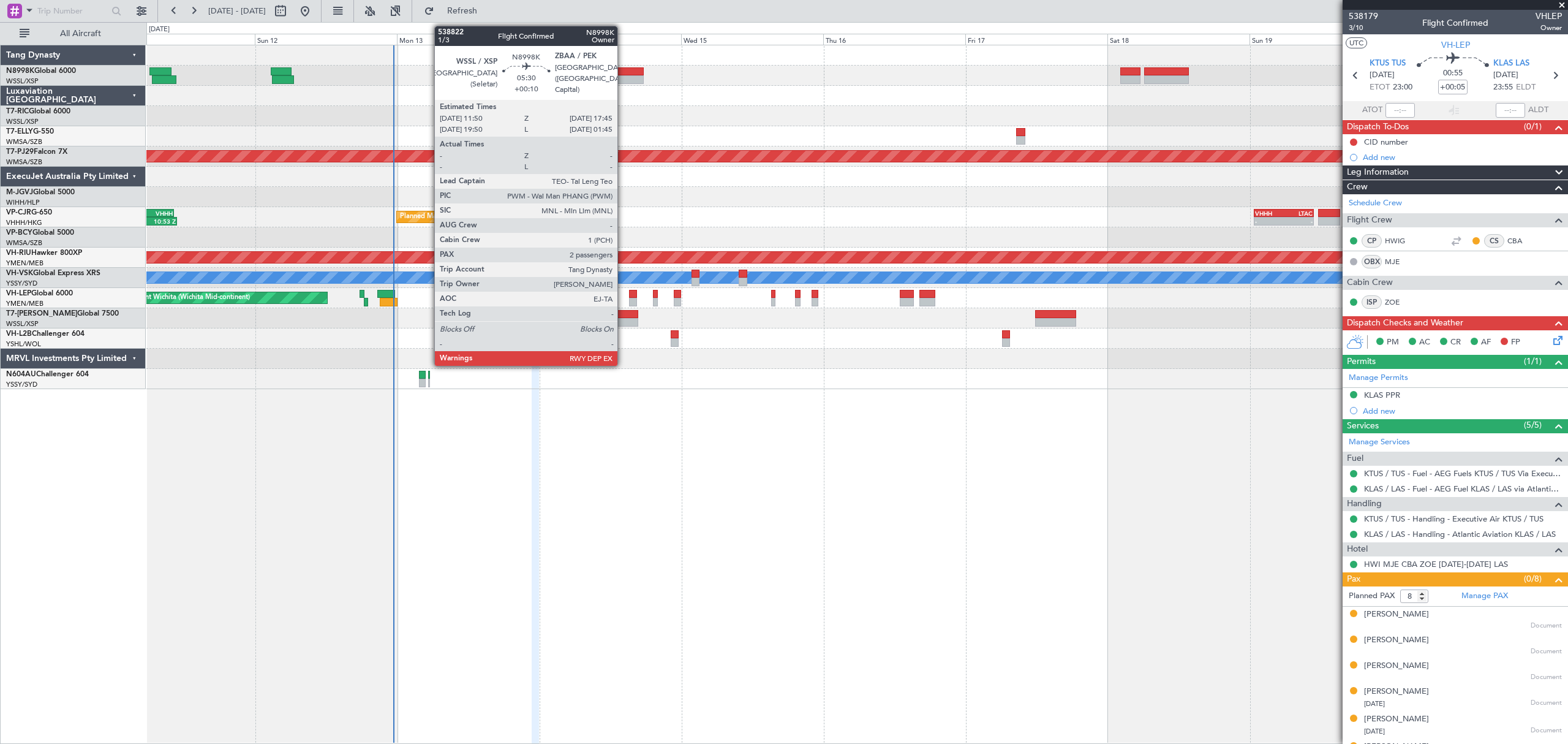
click at [625, 76] on div at bounding box center [626, 79] width 35 height 8
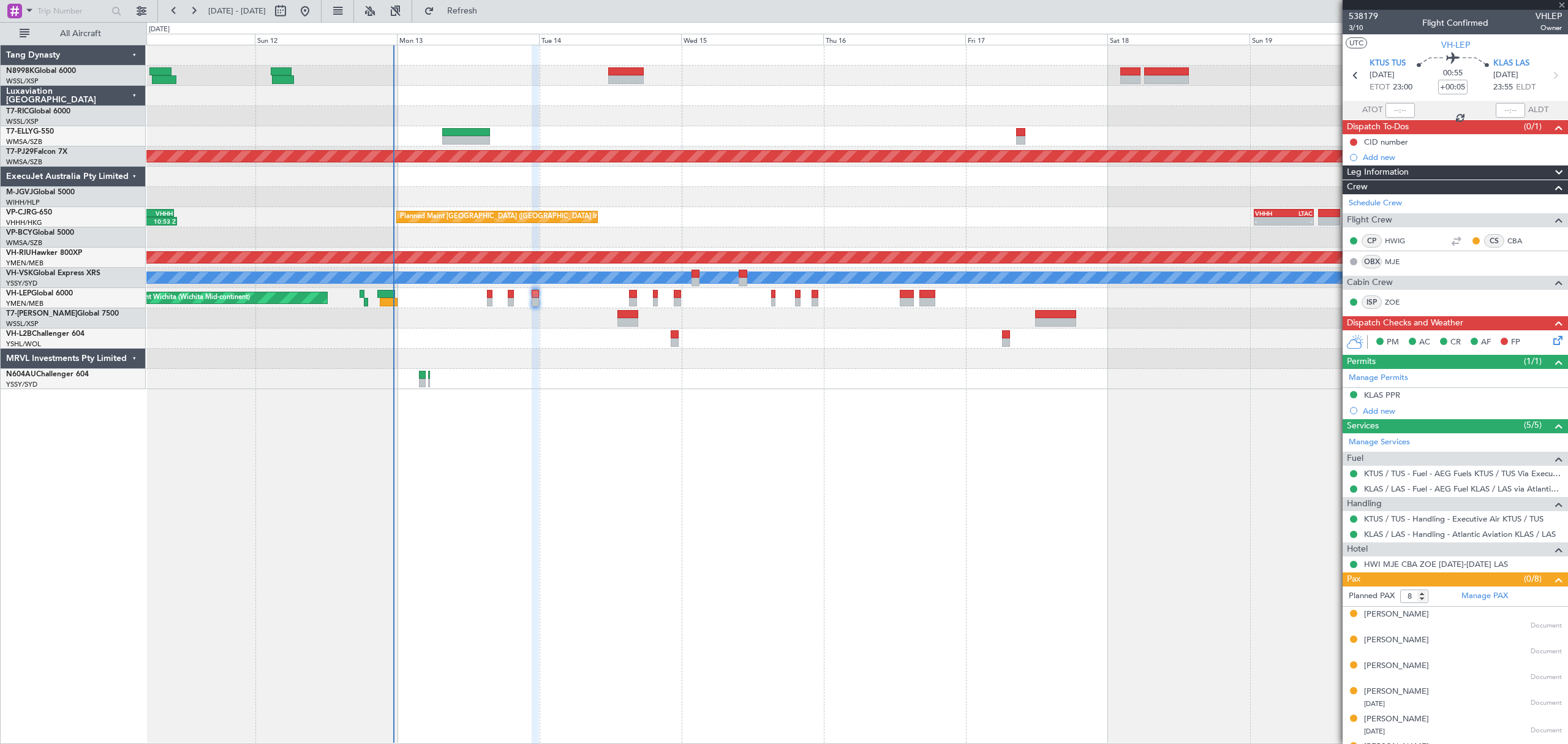
type input "+00:10"
type input "2"
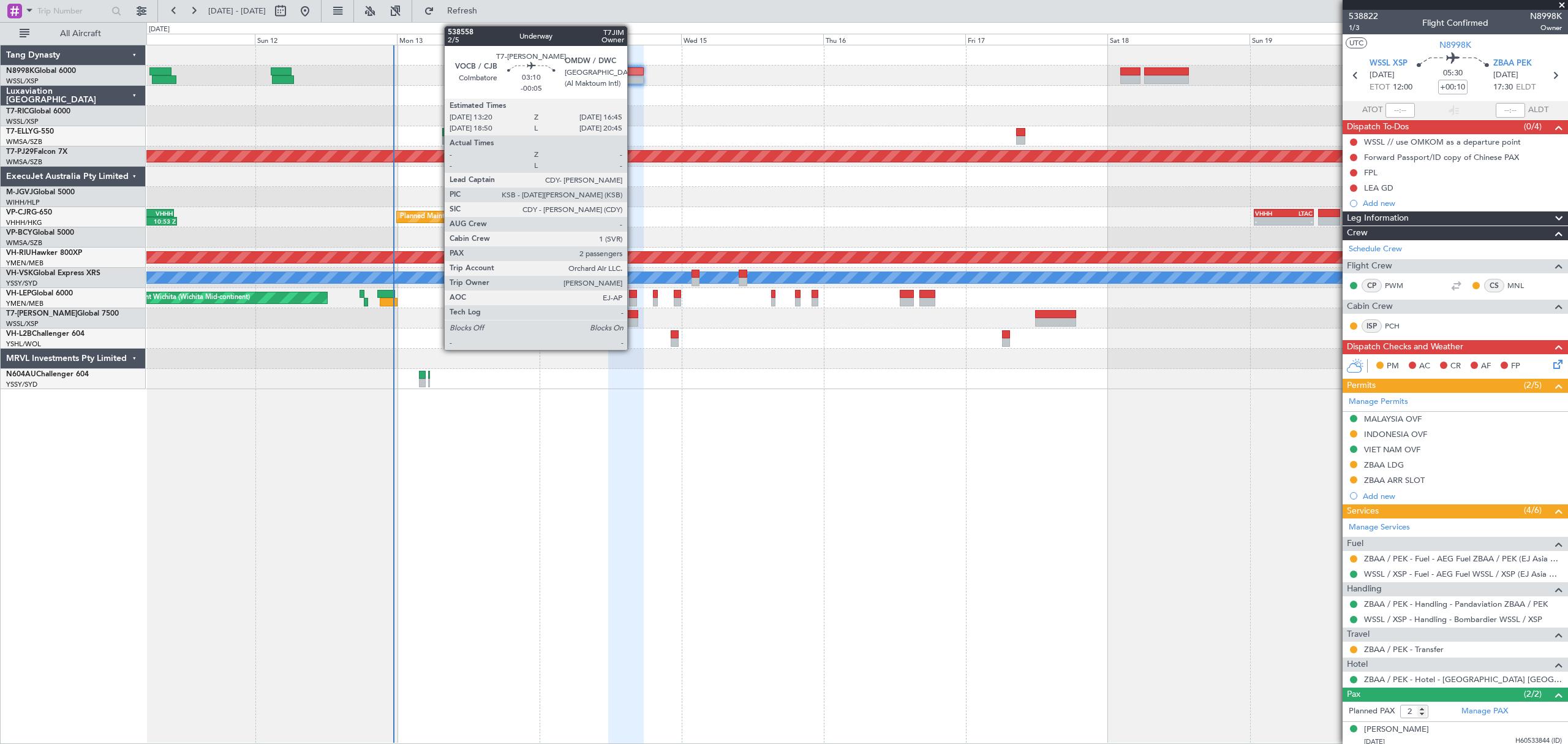
click at [633, 316] on div at bounding box center [628, 314] width 21 height 8
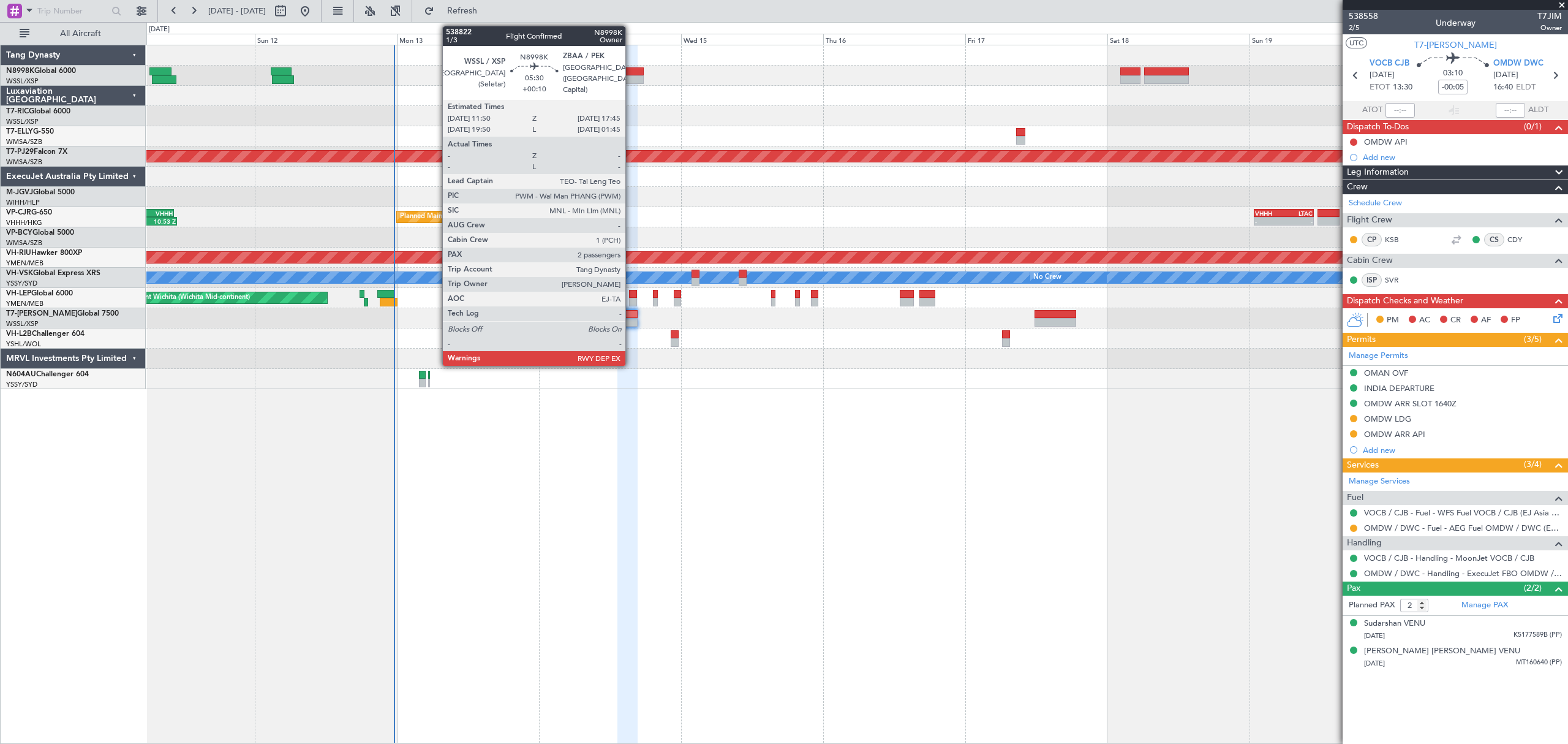
click at [631, 71] on div at bounding box center [626, 72] width 35 height 8
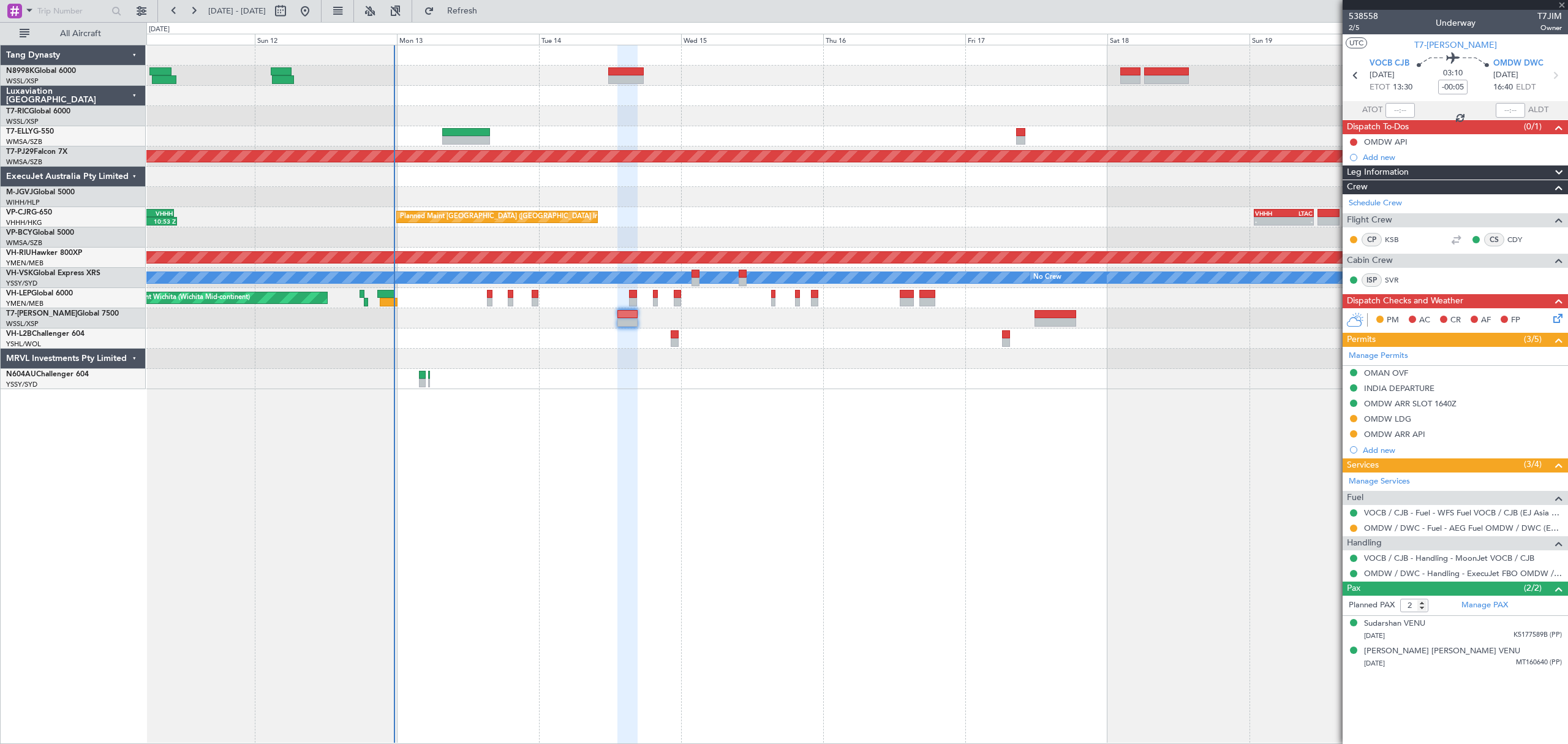
type input "+00:10"
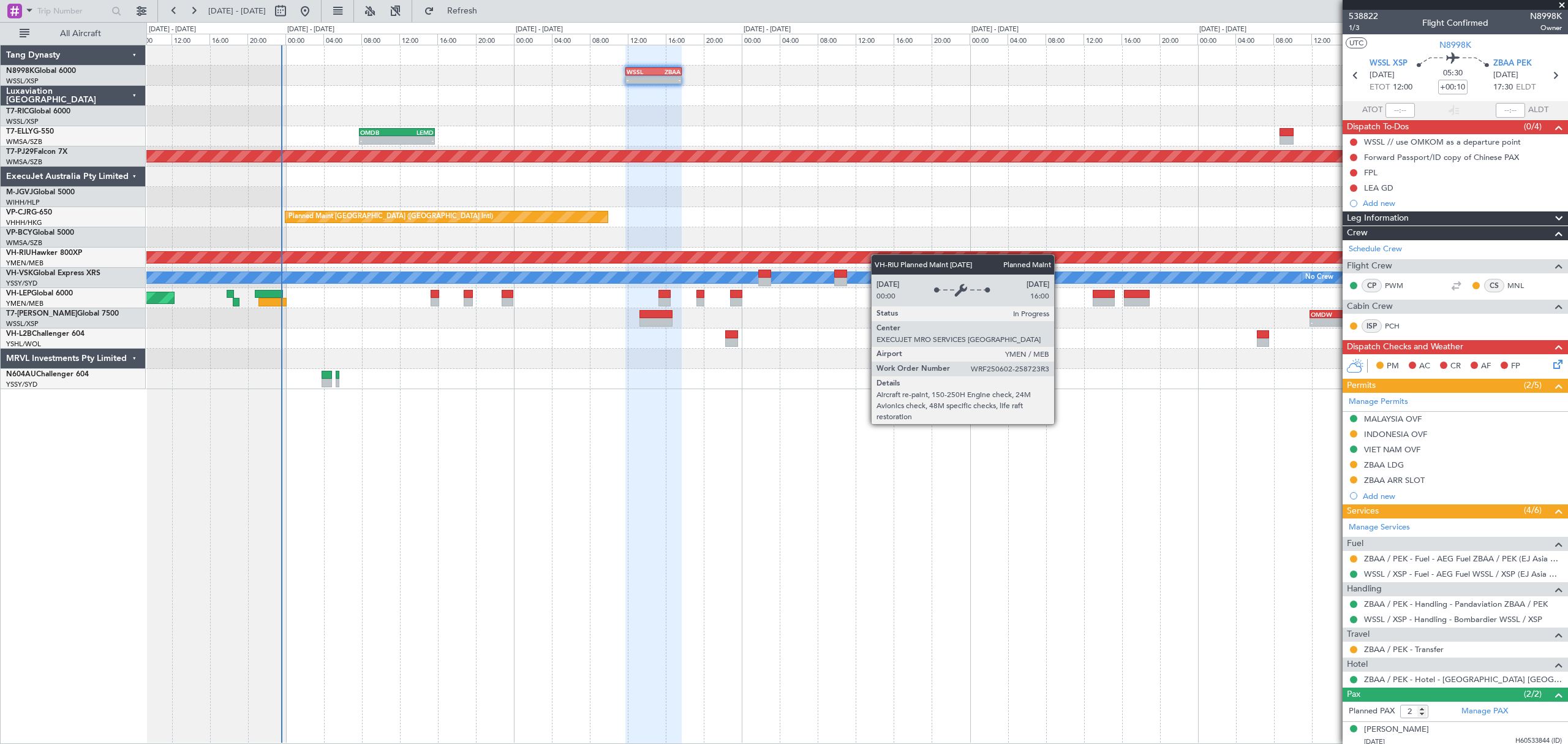
click at [878, 257] on div "- - WSSL 11:50 Z ZBAA 17:45 Z - - VHHH 06:20 Z OMDW 13:50 Z - - OMDB 07:45 Z LE…" at bounding box center [856, 217] width 1420 height 344
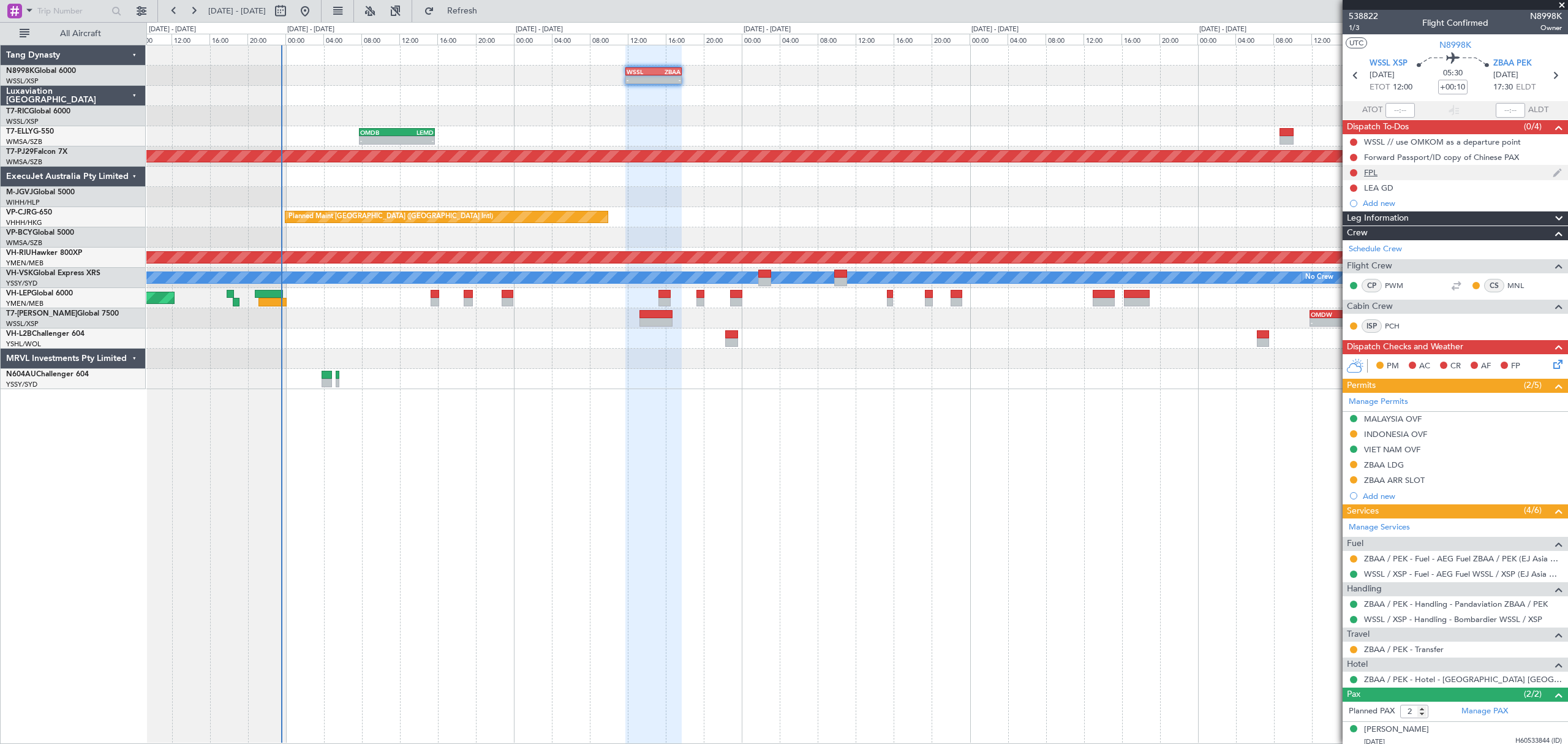
click at [1368, 169] on div "FPL" at bounding box center [1370, 172] width 13 height 10
click at [1382, 190] on div "LEA GD" at bounding box center [1378, 188] width 29 height 10
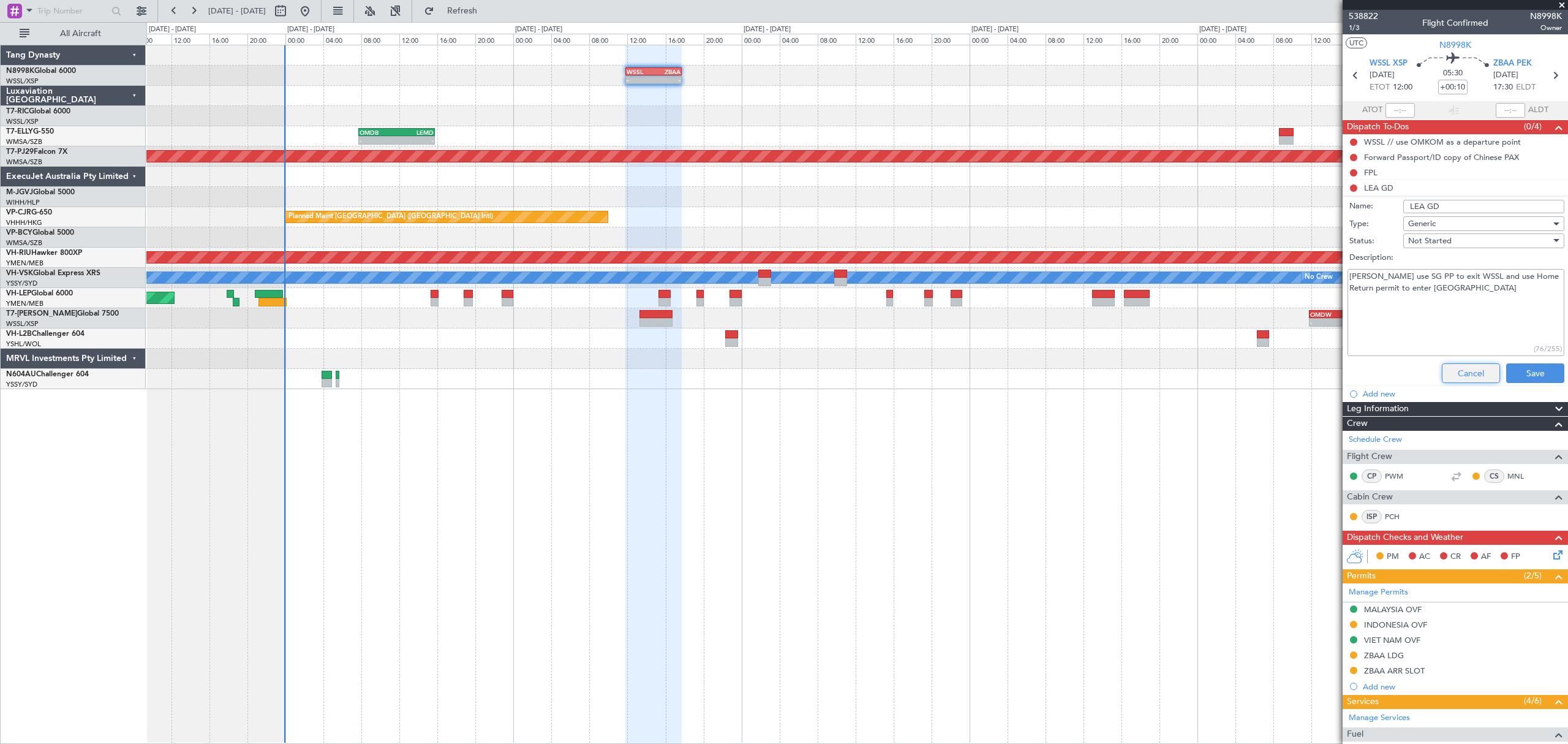
click at [1467, 376] on button "Cancel" at bounding box center [1471, 373] width 58 height 19
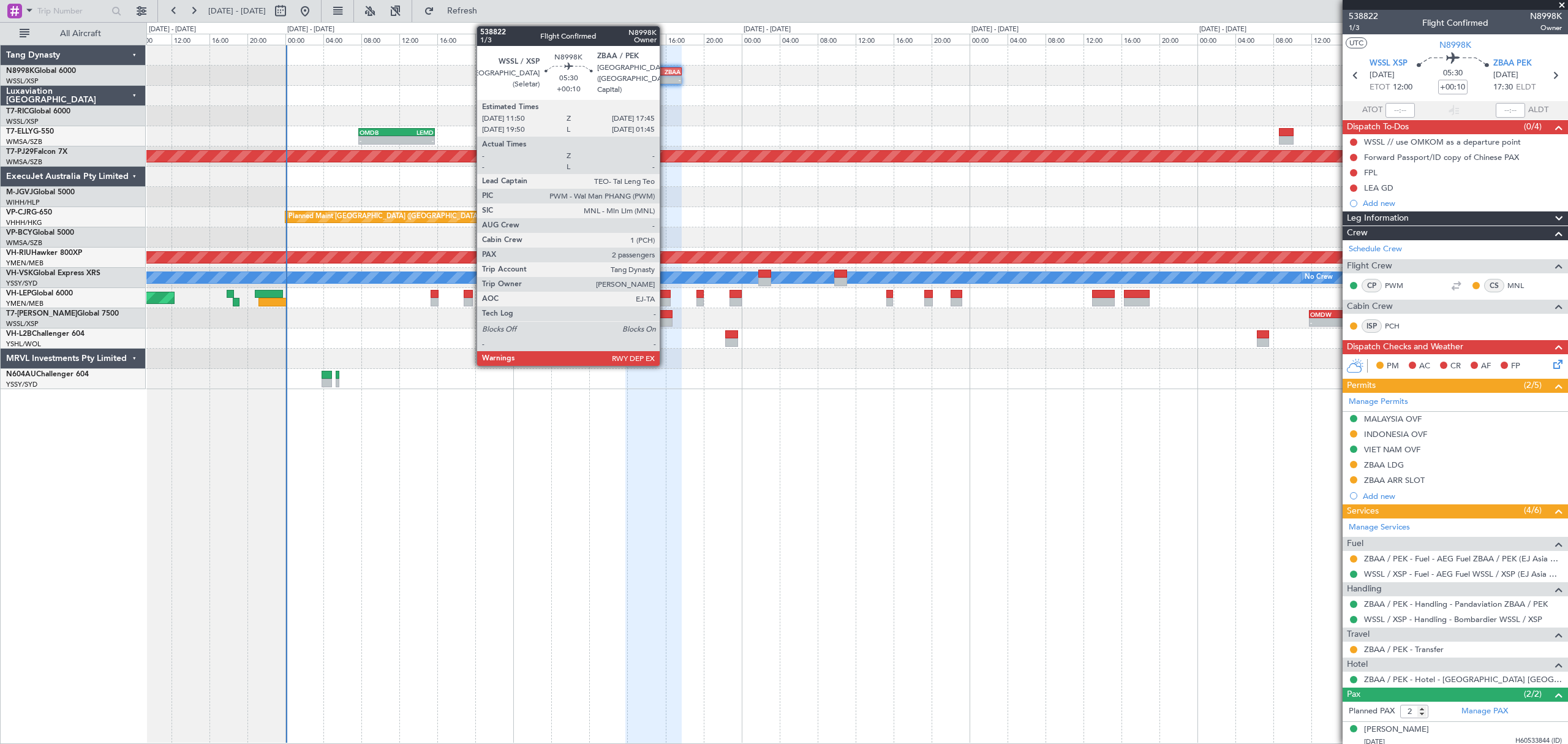
click at [665, 75] on div "17:45 Z" at bounding box center [667, 78] width 27 height 8
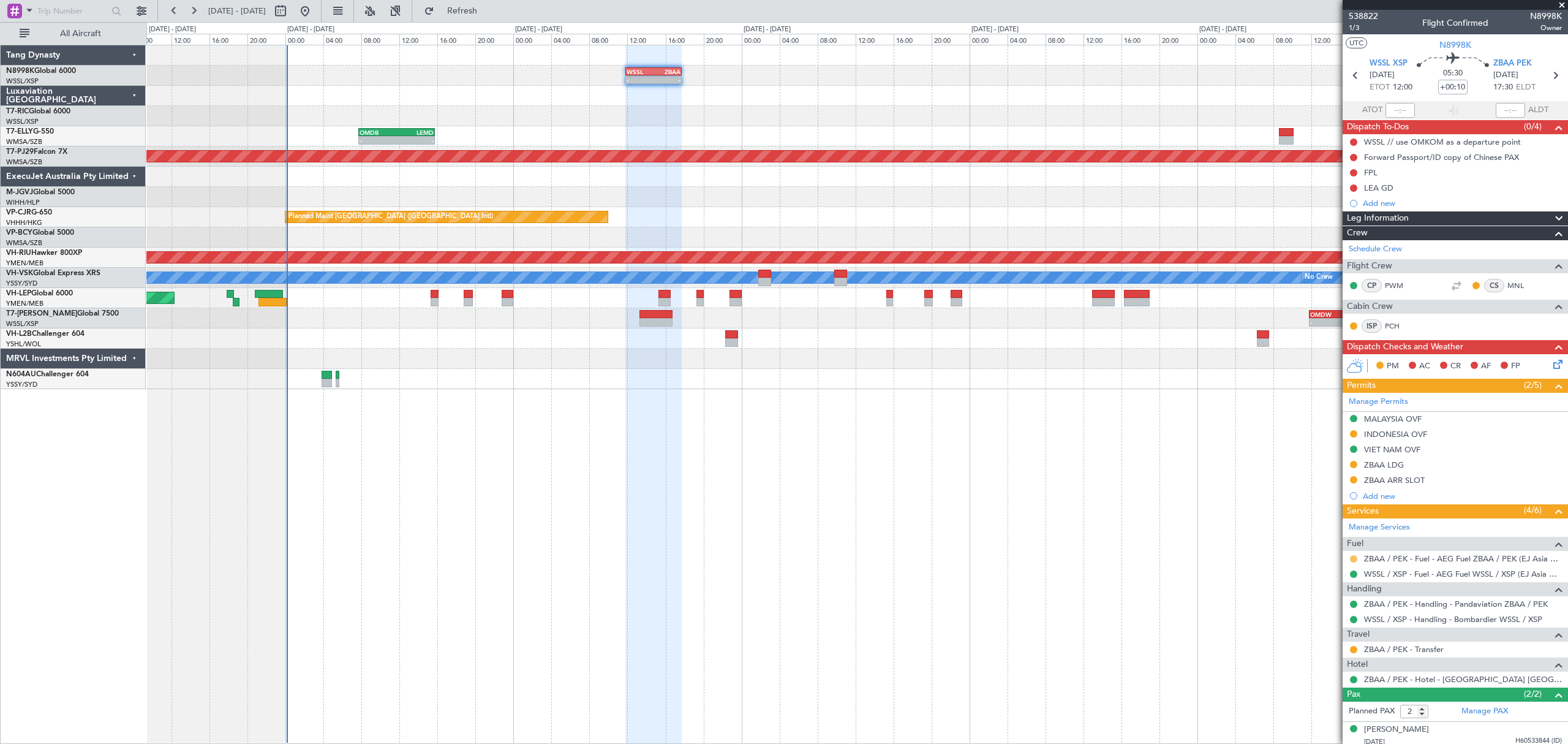
click at [1353, 558] on button at bounding box center [1353, 559] width 8 height 8
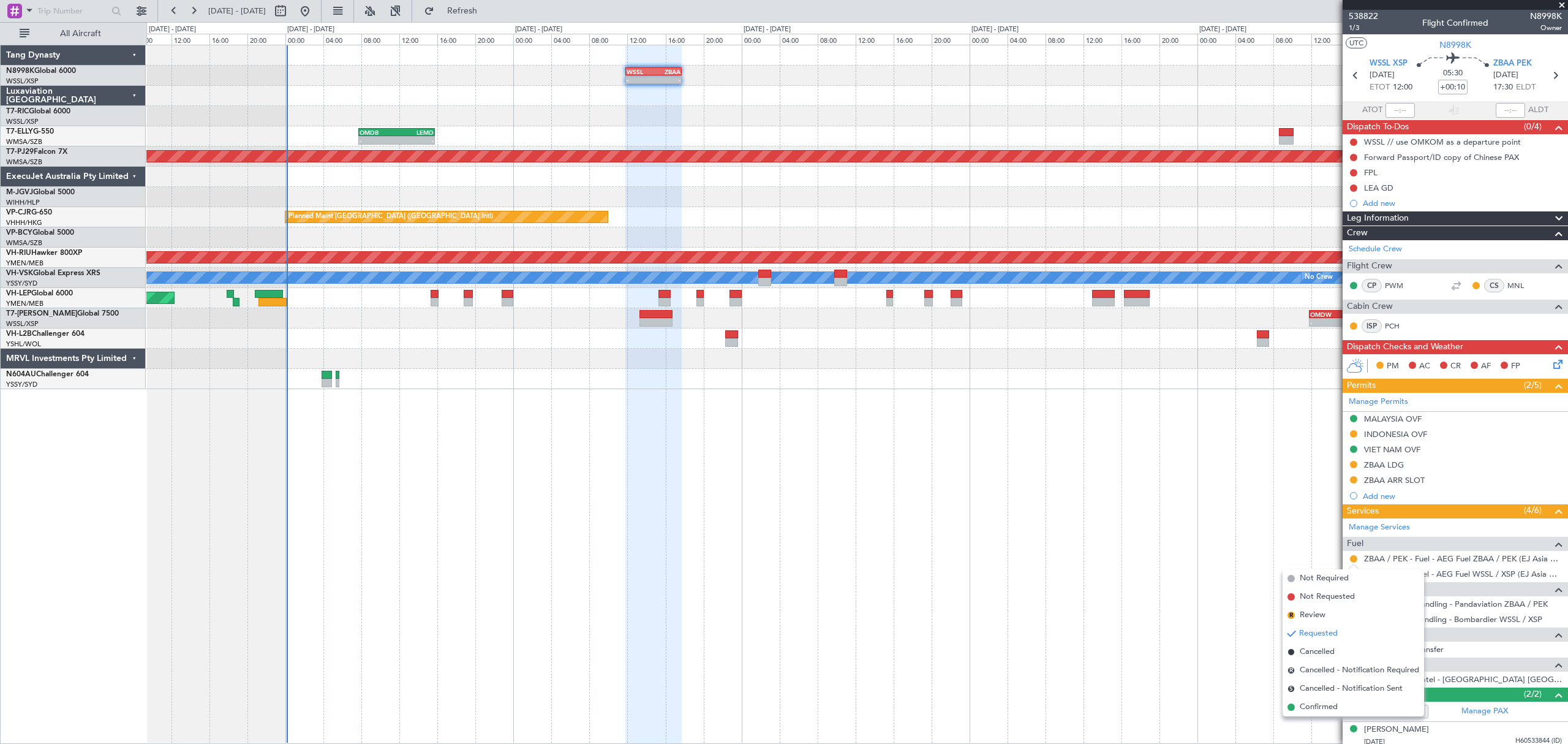
click at [1325, 706] on span "Confirmed" at bounding box center [1318, 707] width 38 height 13
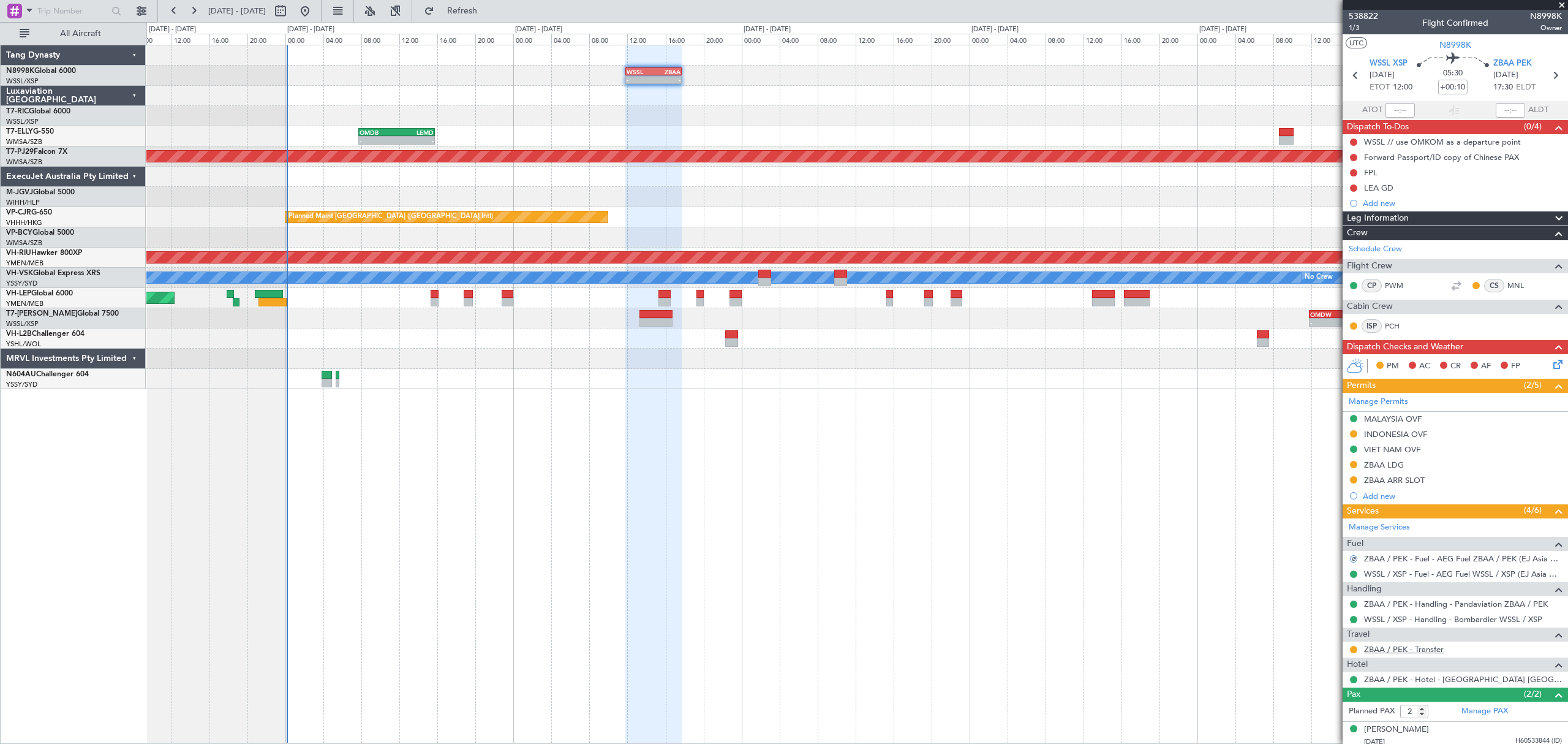
click at [1380, 648] on link "ZBAA / PEK - Transfer" at bounding box center [1403, 649] width 80 height 10
click at [1351, 650] on button at bounding box center [1353, 650] width 8 height 8
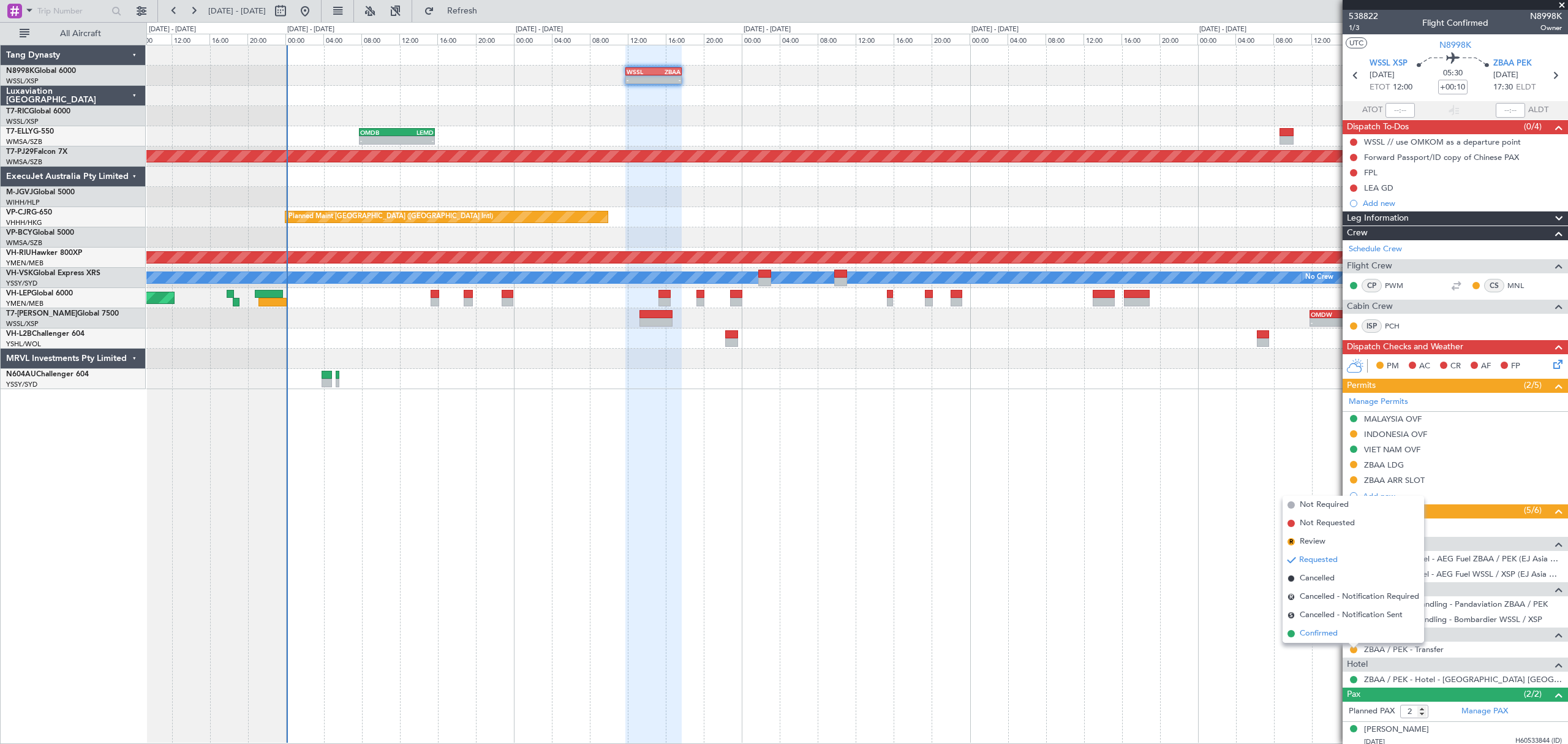
click at [1333, 638] on span "Confirmed" at bounding box center [1318, 634] width 38 height 13
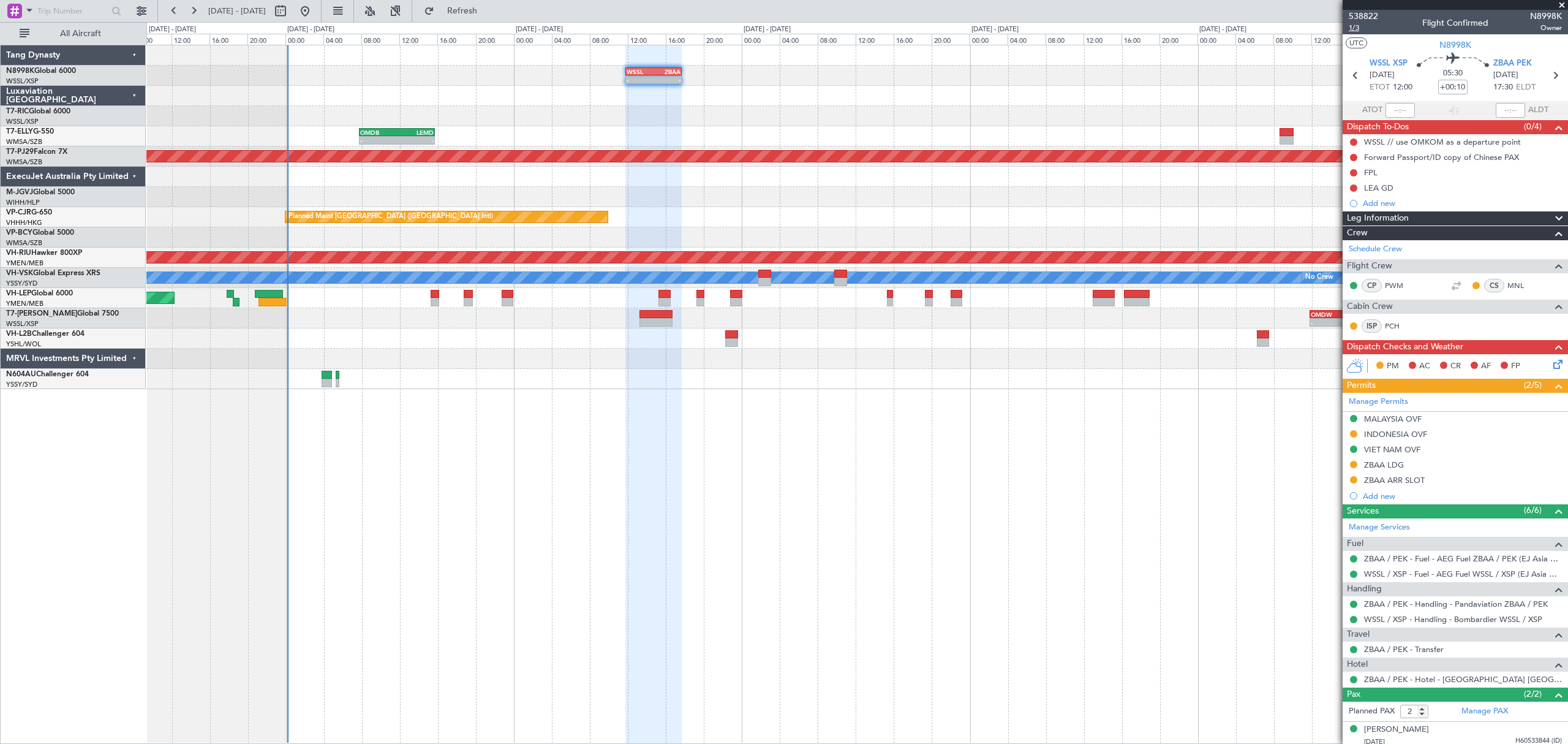
click at [1353, 28] on span "1/3" at bounding box center [1363, 28] width 29 height 10
click at [1355, 27] on span "1/3" at bounding box center [1363, 28] width 29 height 10
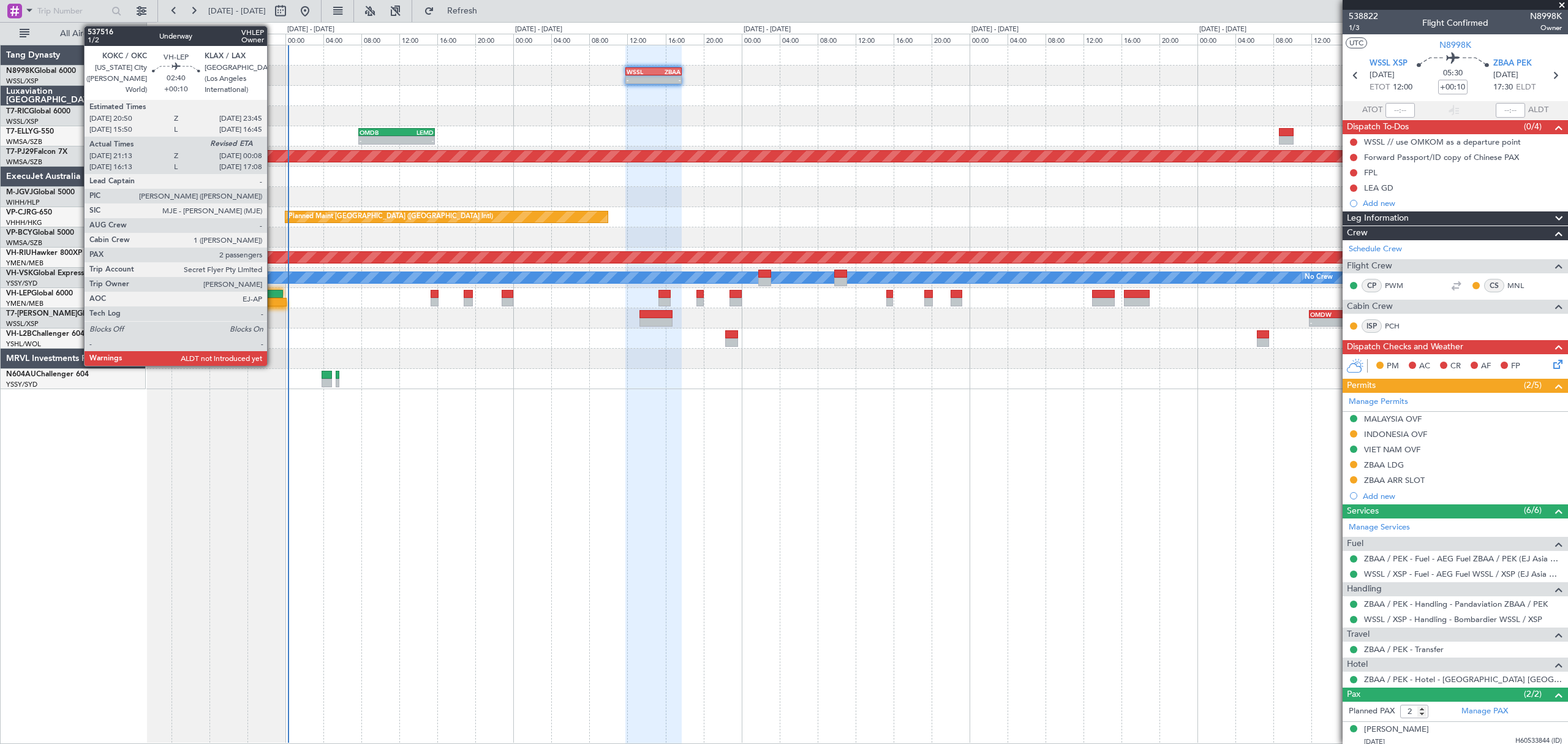
click at [272, 299] on div at bounding box center [272, 302] width 28 height 8
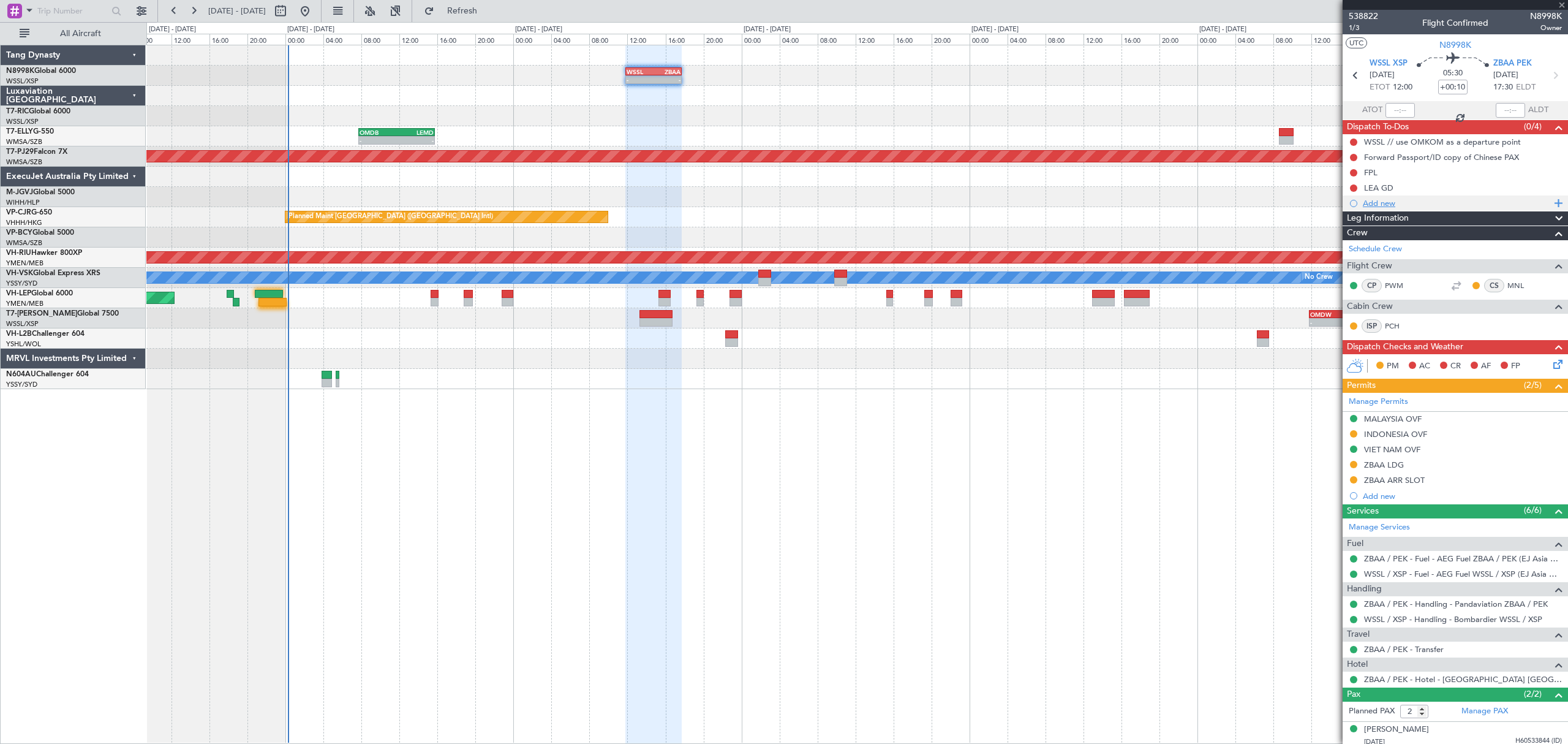
type input "21:23"
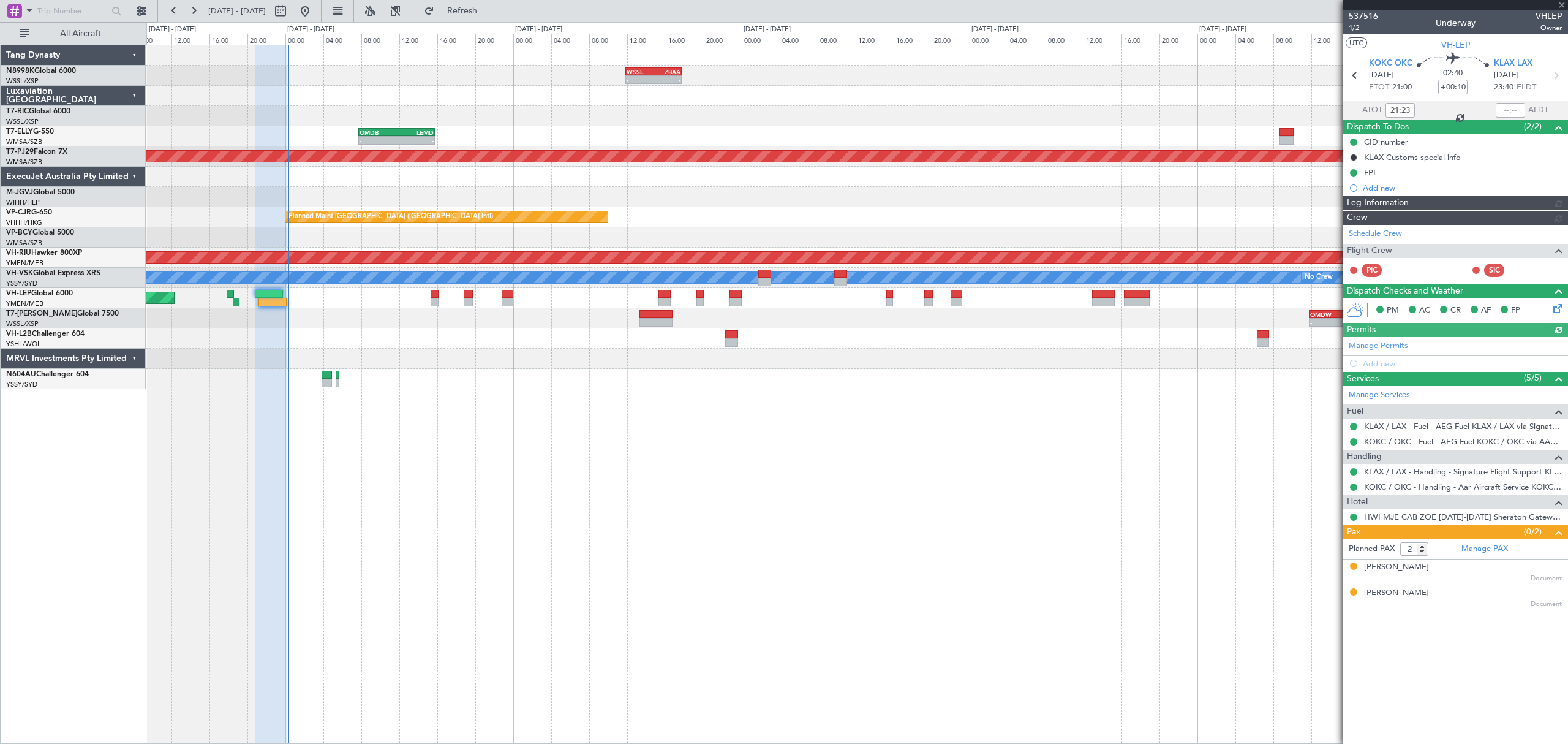
type input "Kennis Yau (KYA)"
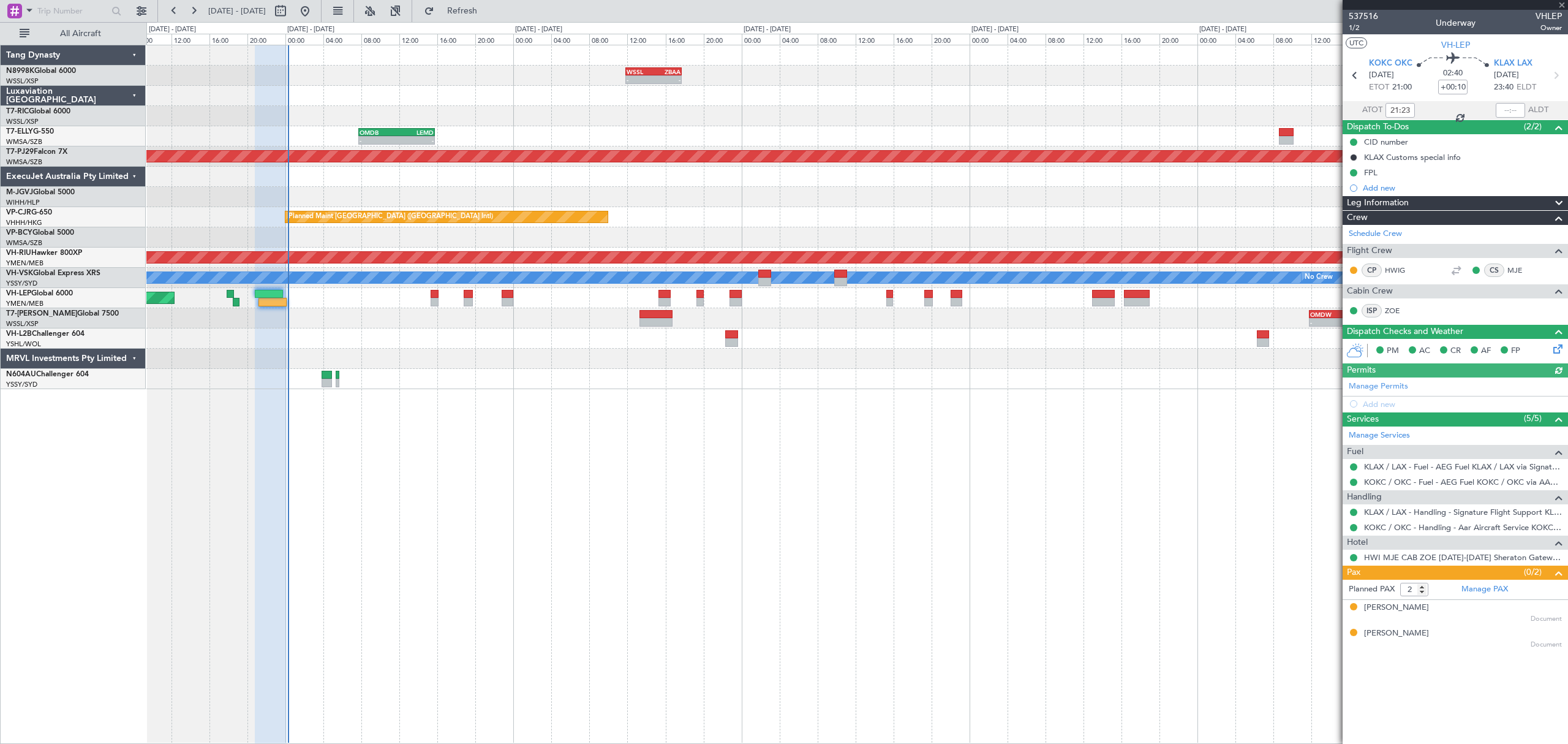
click at [1509, 113] on div at bounding box center [1510, 110] width 29 height 15
click at [1509, 113] on div at bounding box center [1510, 110] width 29 height 15
click at [1509, 113] on input "text" at bounding box center [1510, 110] width 29 height 15
type input "00:10"
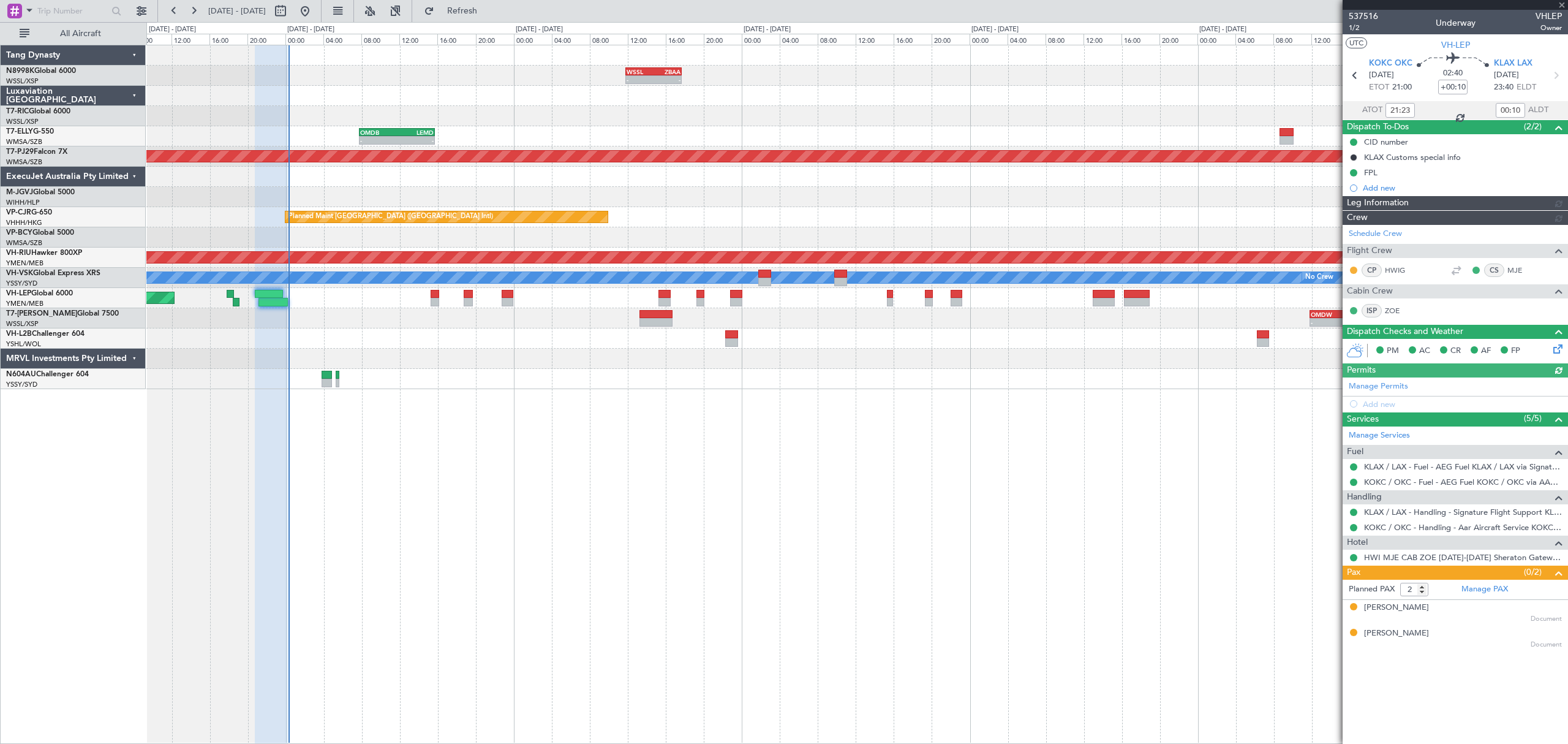
type input "Kennis Yau (KYA)"
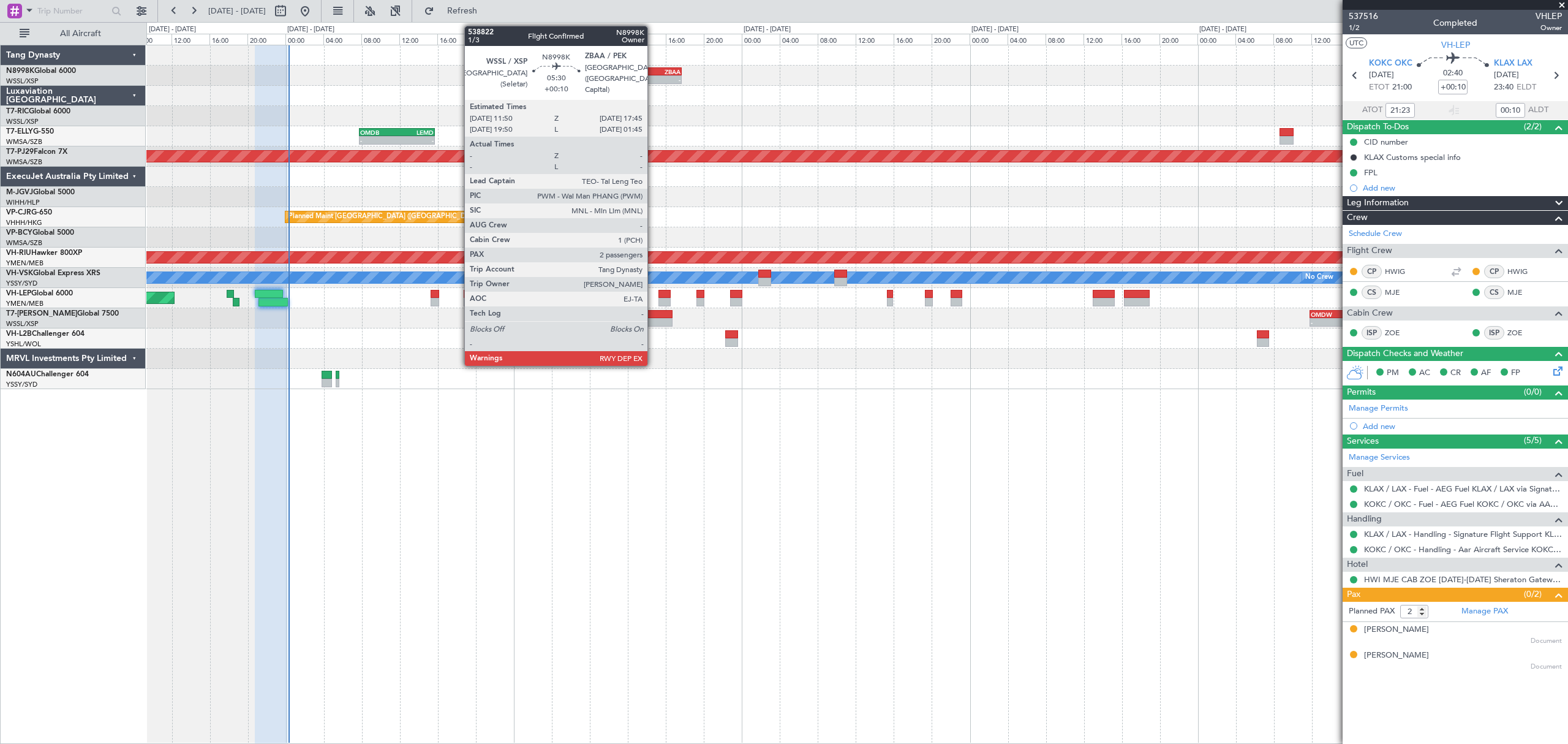
click at [653, 77] on div "-" at bounding box center [667, 79] width 27 height 8
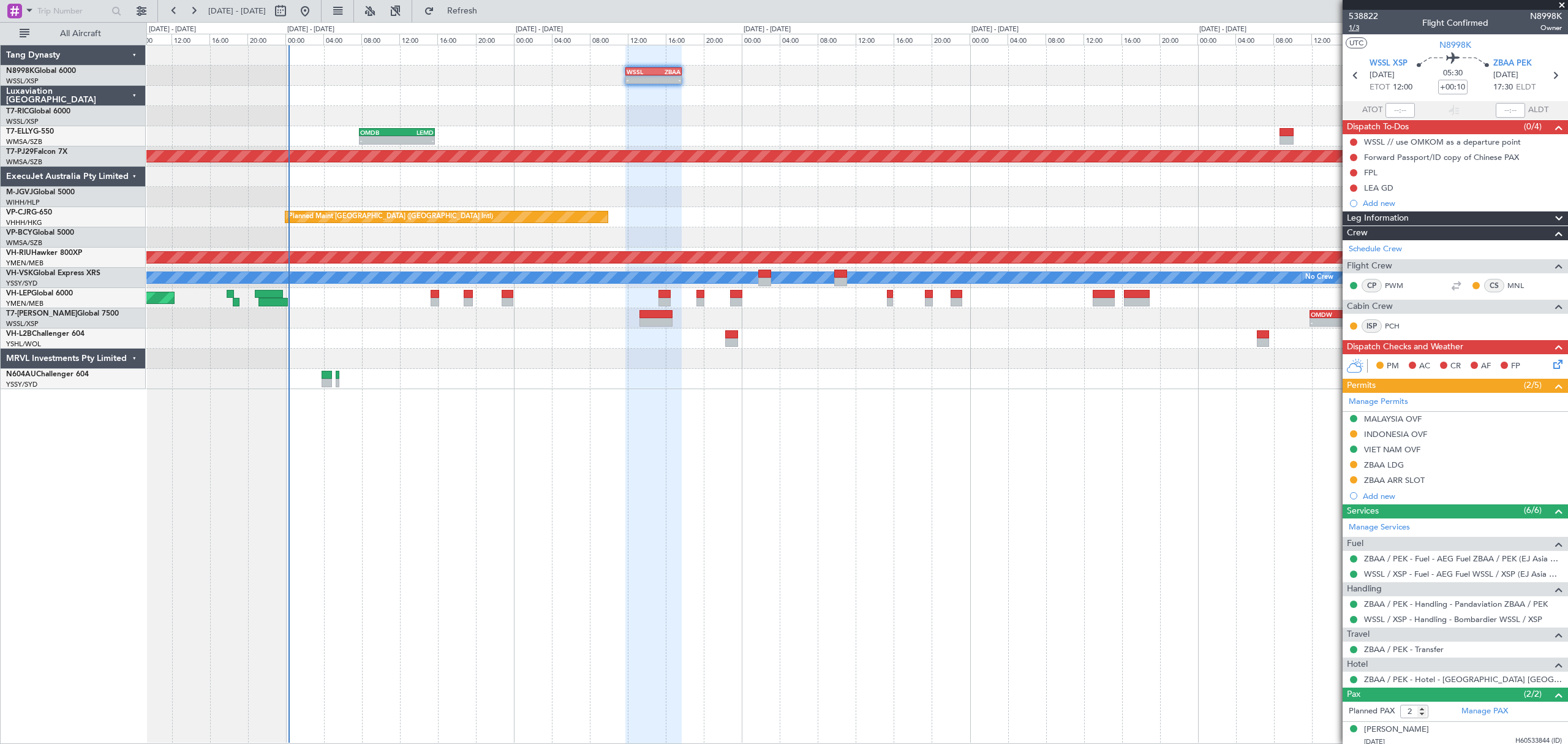
click at [1358, 26] on span "1/3" at bounding box center [1363, 28] width 29 height 10
click at [1379, 188] on div "LEA GD" at bounding box center [1378, 188] width 29 height 10
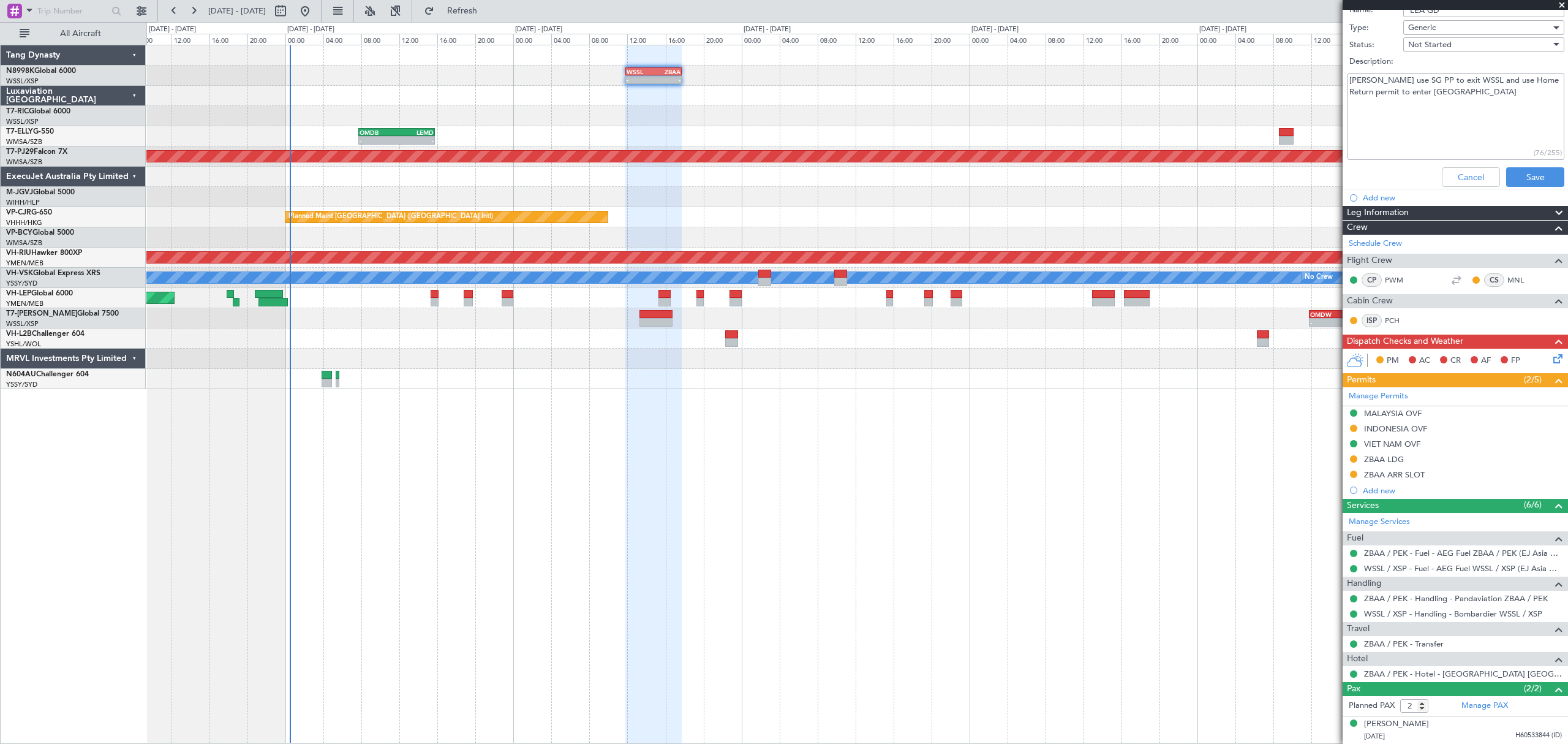
scroll to position [226, 0]
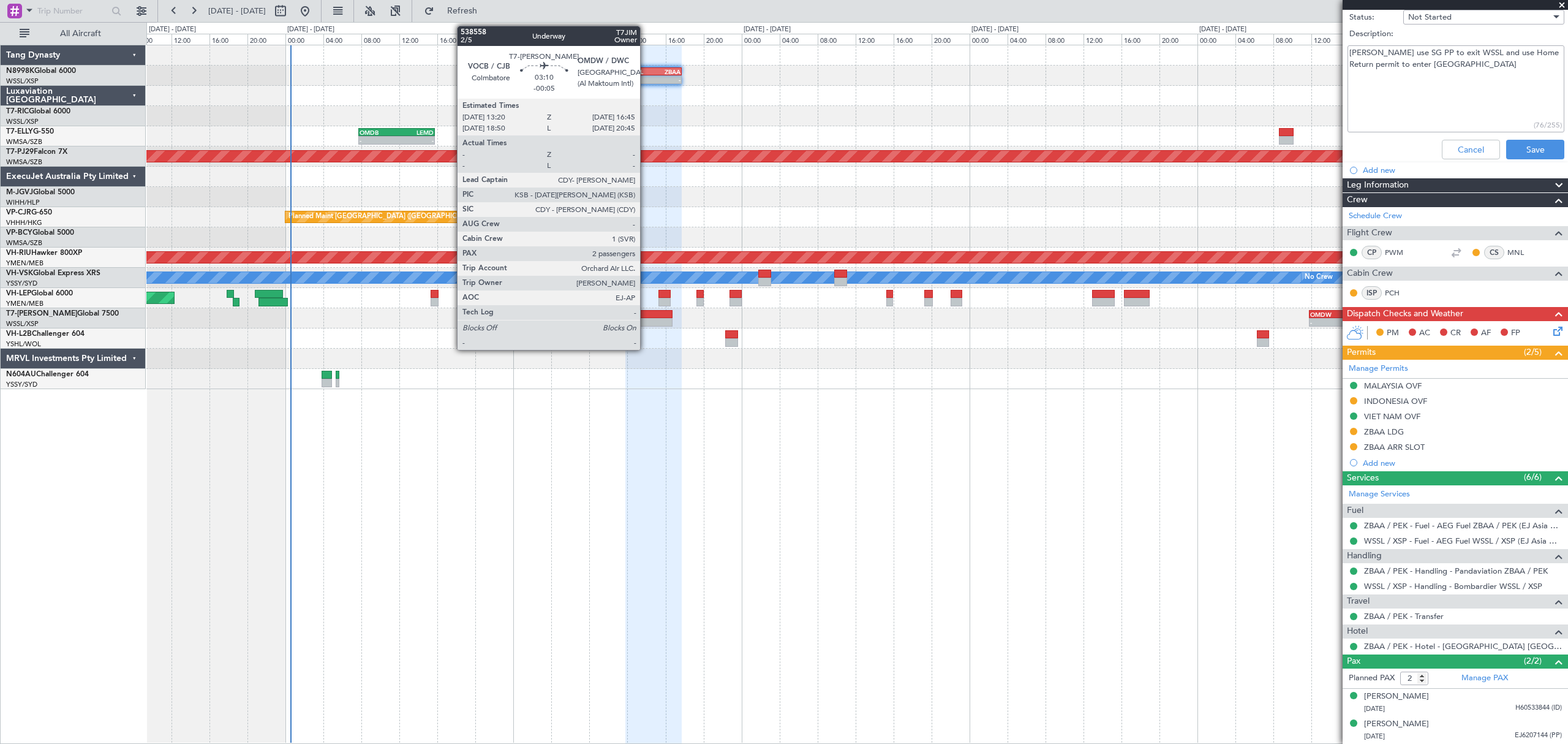
click at [646, 314] on div at bounding box center [656, 314] width 33 height 8
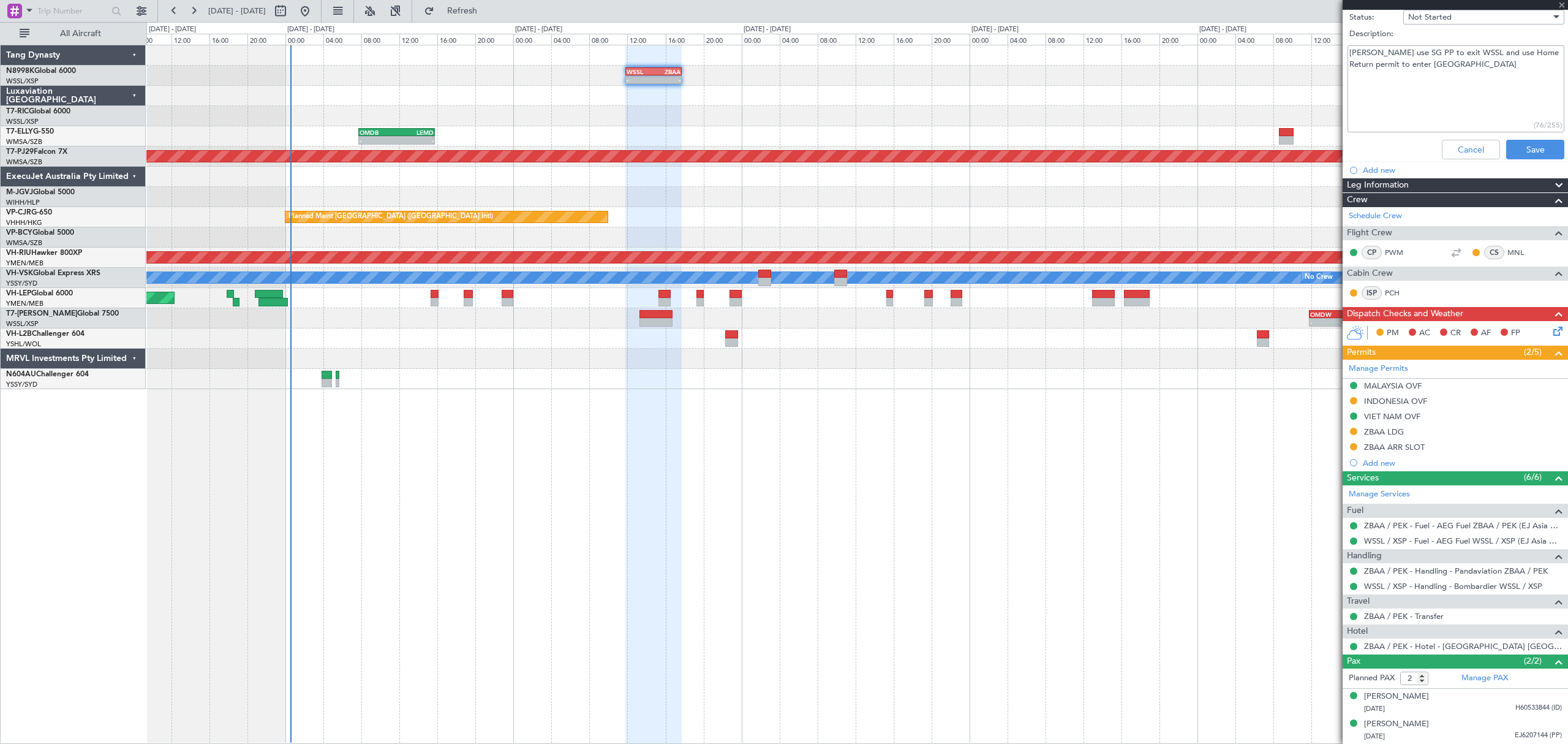
type input "-00:05"
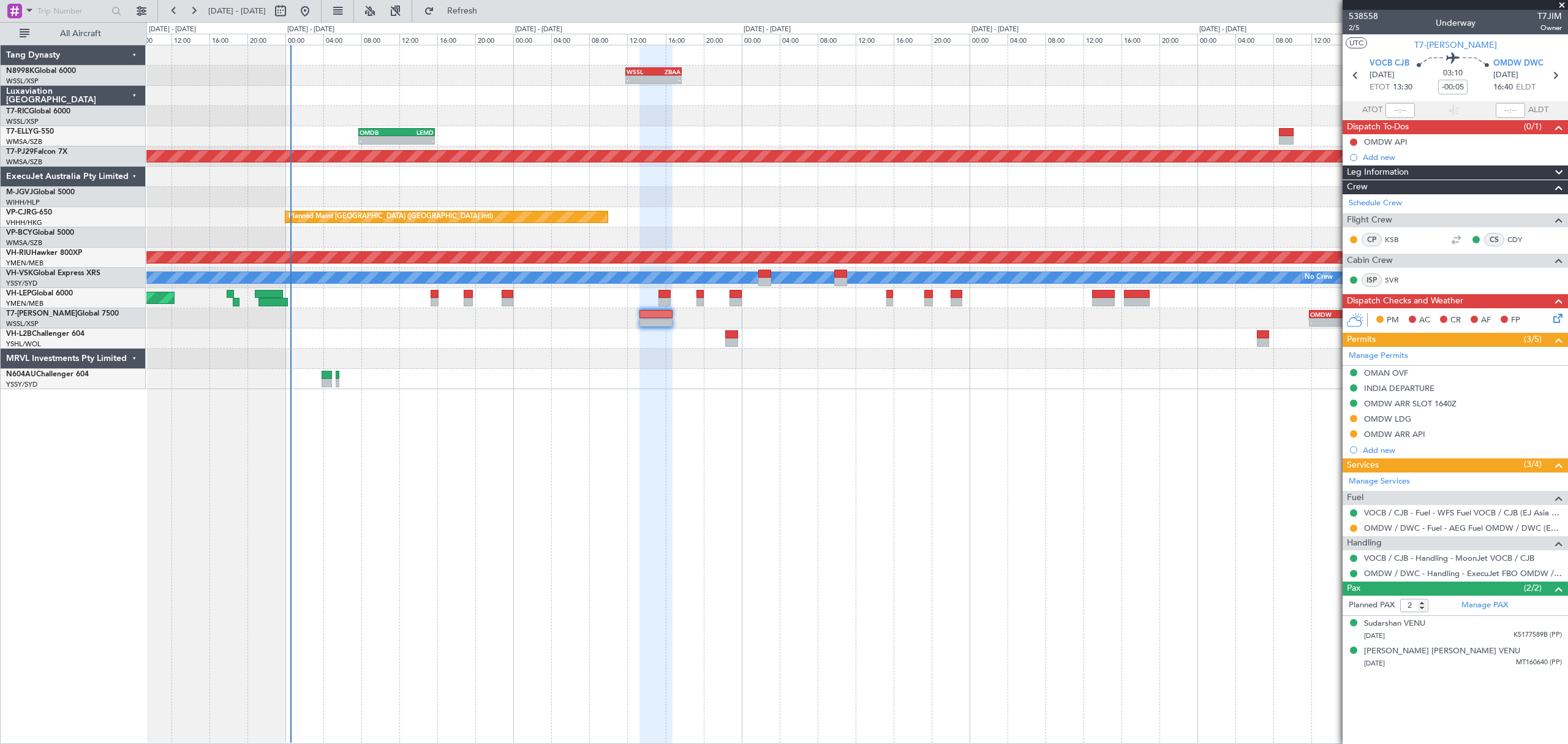
click at [1349, 530] on div at bounding box center [1353, 528] width 10 height 10
click at [1353, 527] on button at bounding box center [1353, 528] width 8 height 8
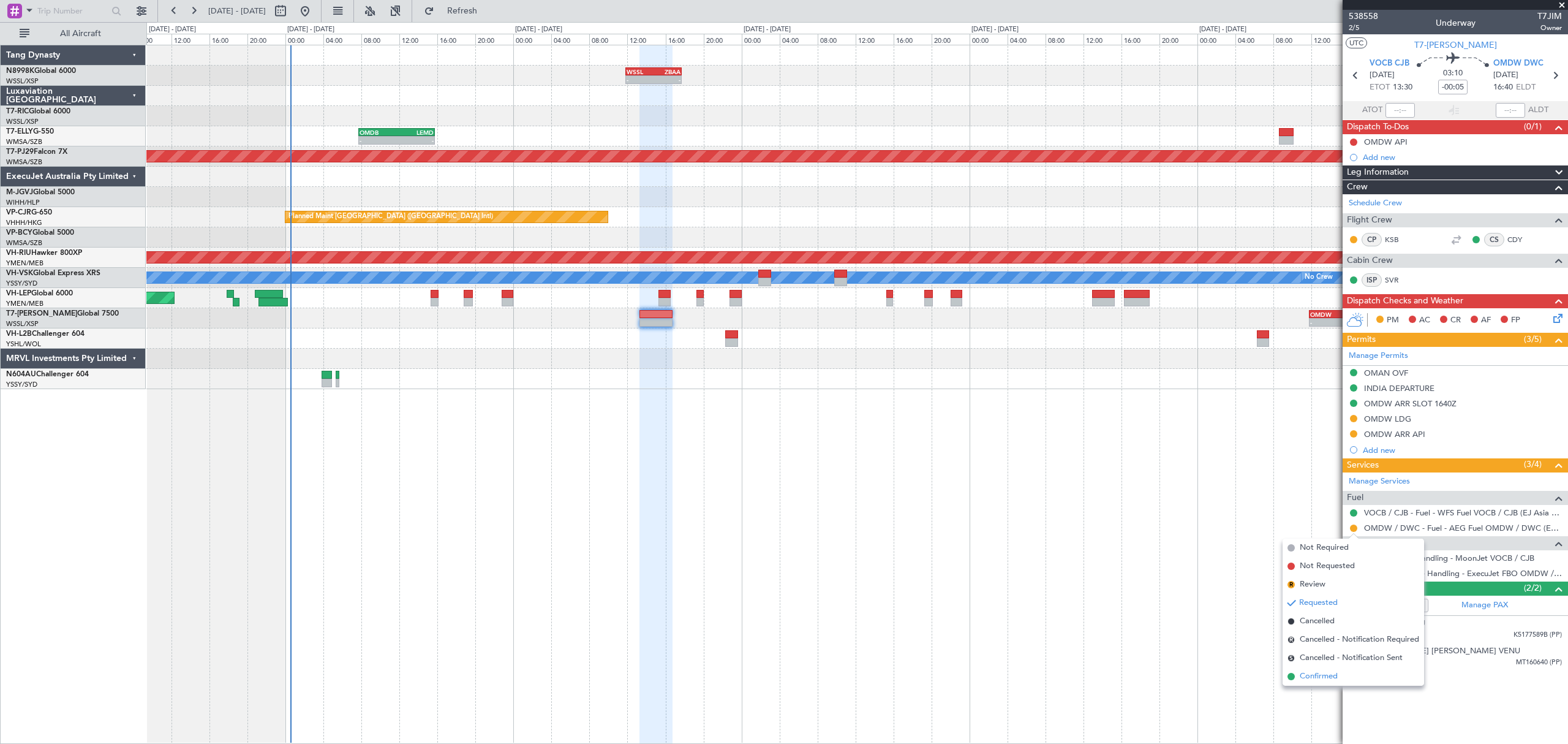
click at [1301, 672] on span "Confirmed" at bounding box center [1318, 677] width 38 height 13
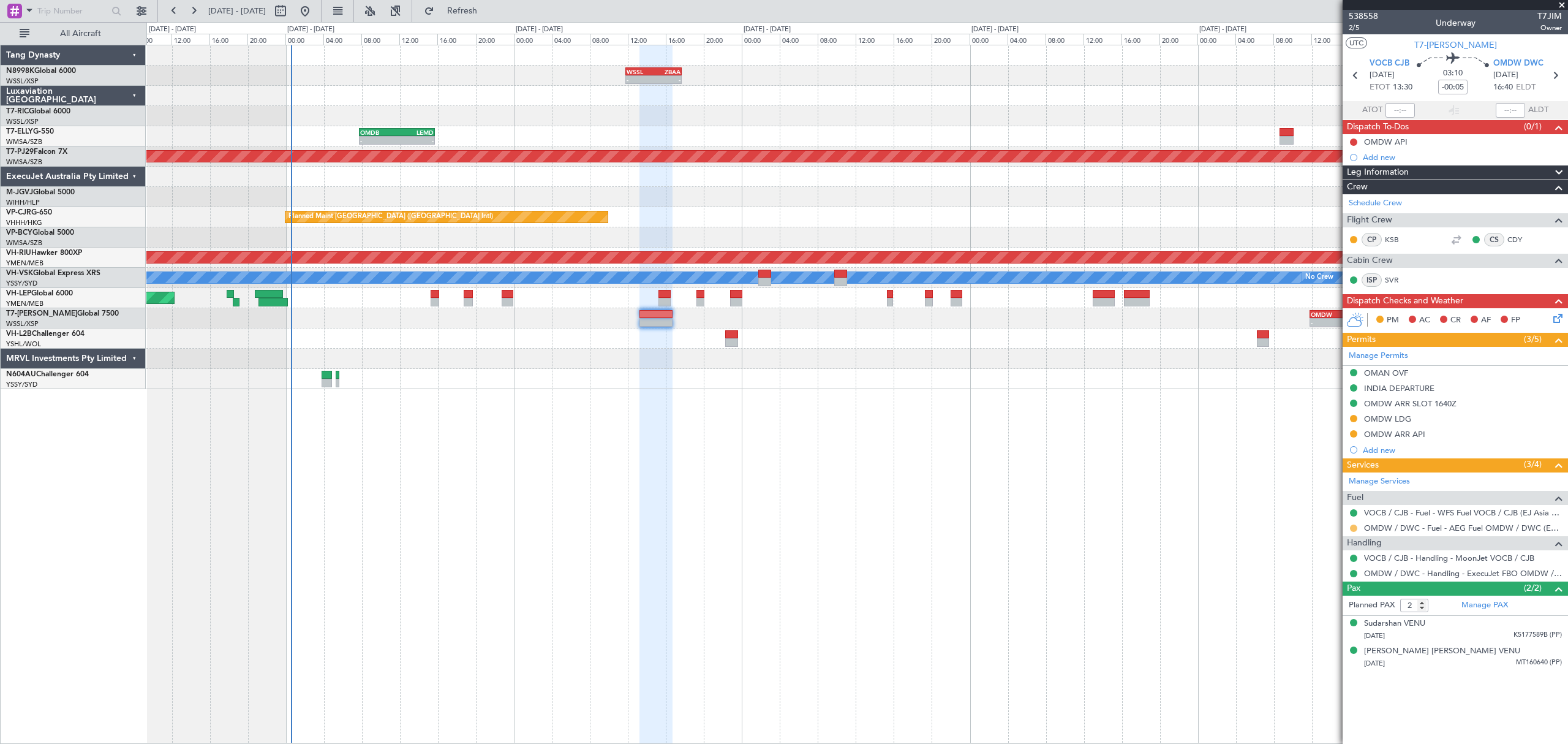
click at [1353, 531] on button at bounding box center [1353, 528] width 8 height 8
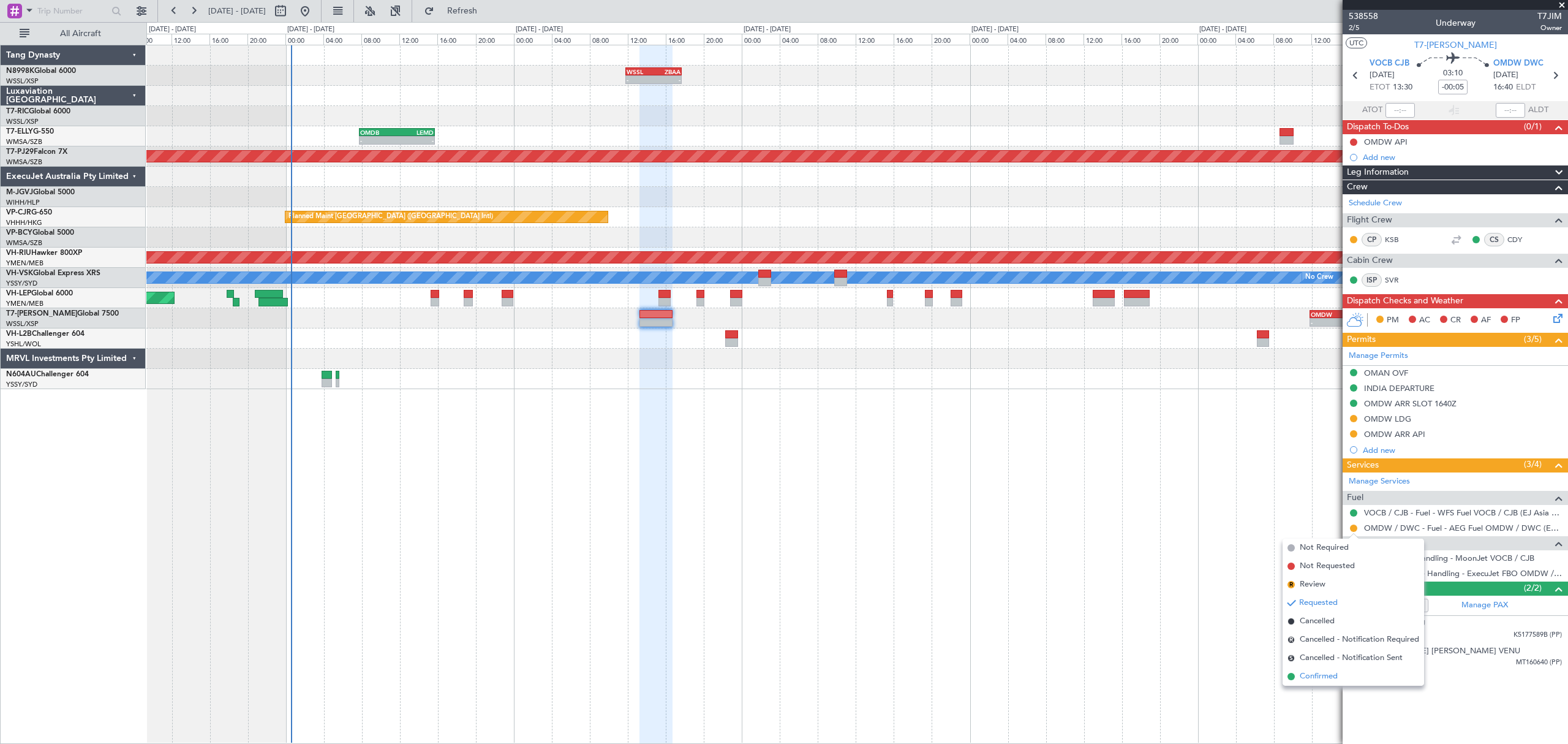
click at [1312, 677] on span "Confirmed" at bounding box center [1318, 677] width 38 height 13
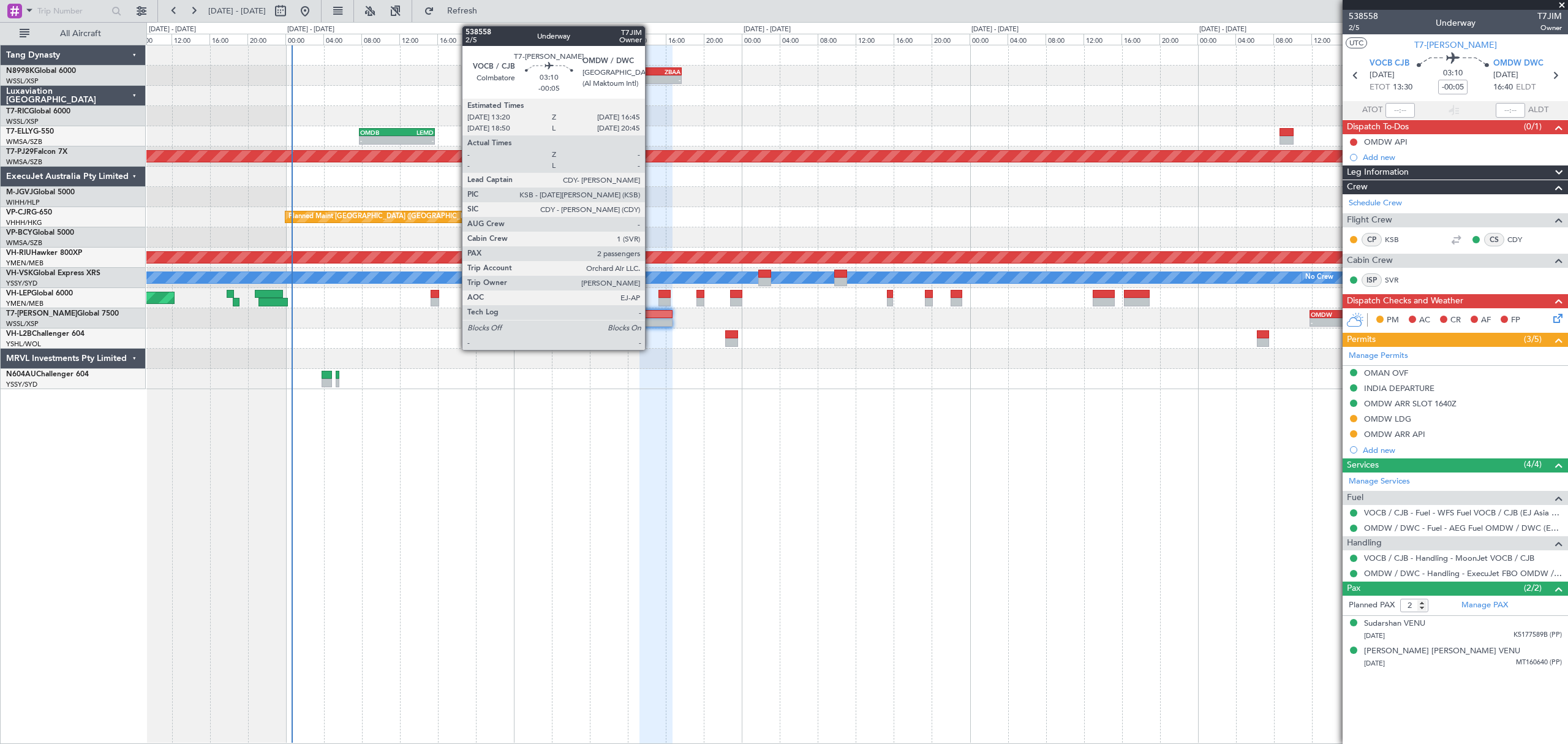
click at [651, 315] on div at bounding box center [656, 314] width 33 height 8
click at [652, 317] on div at bounding box center [656, 314] width 33 height 8
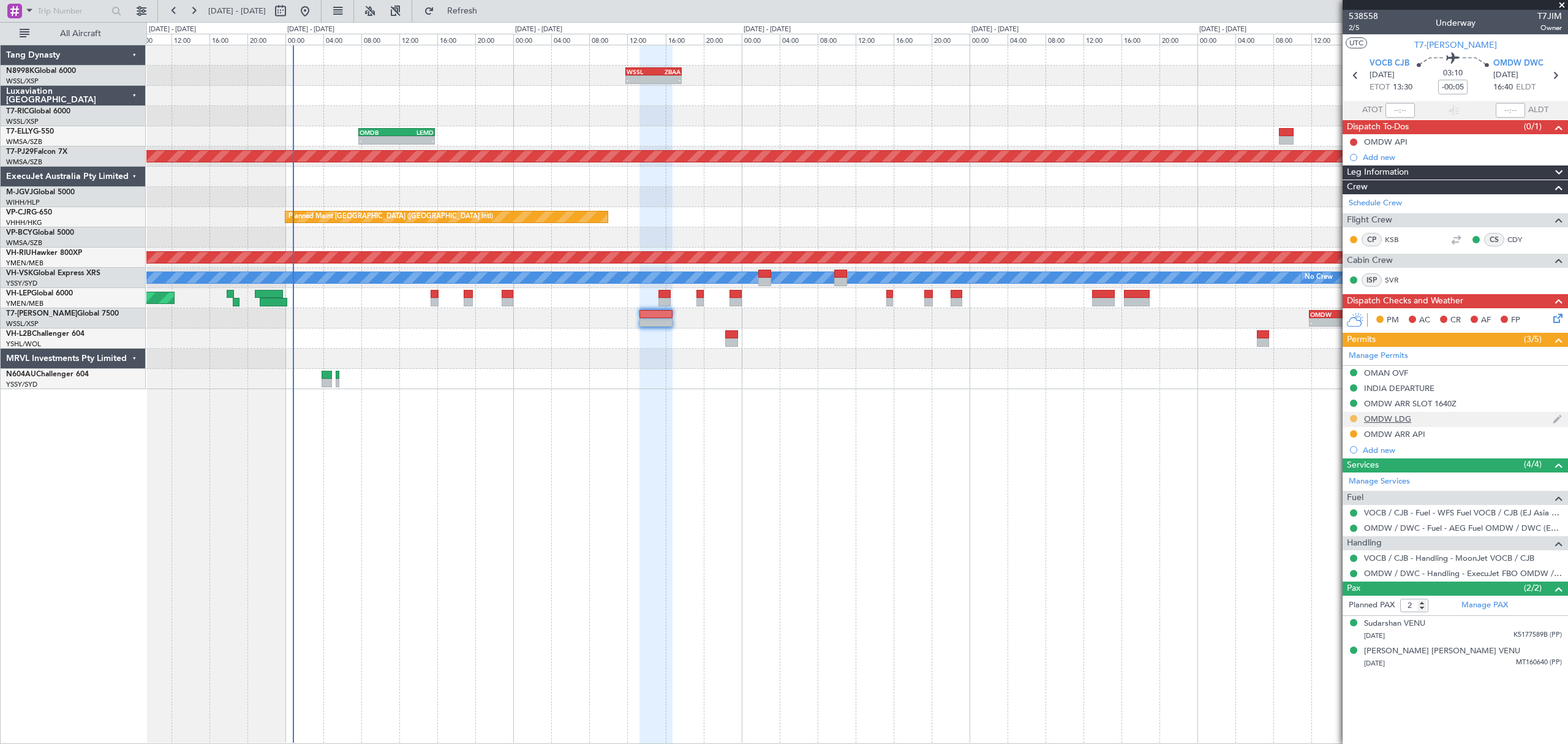
click at [1353, 422] on button at bounding box center [1353, 418] width 8 height 8
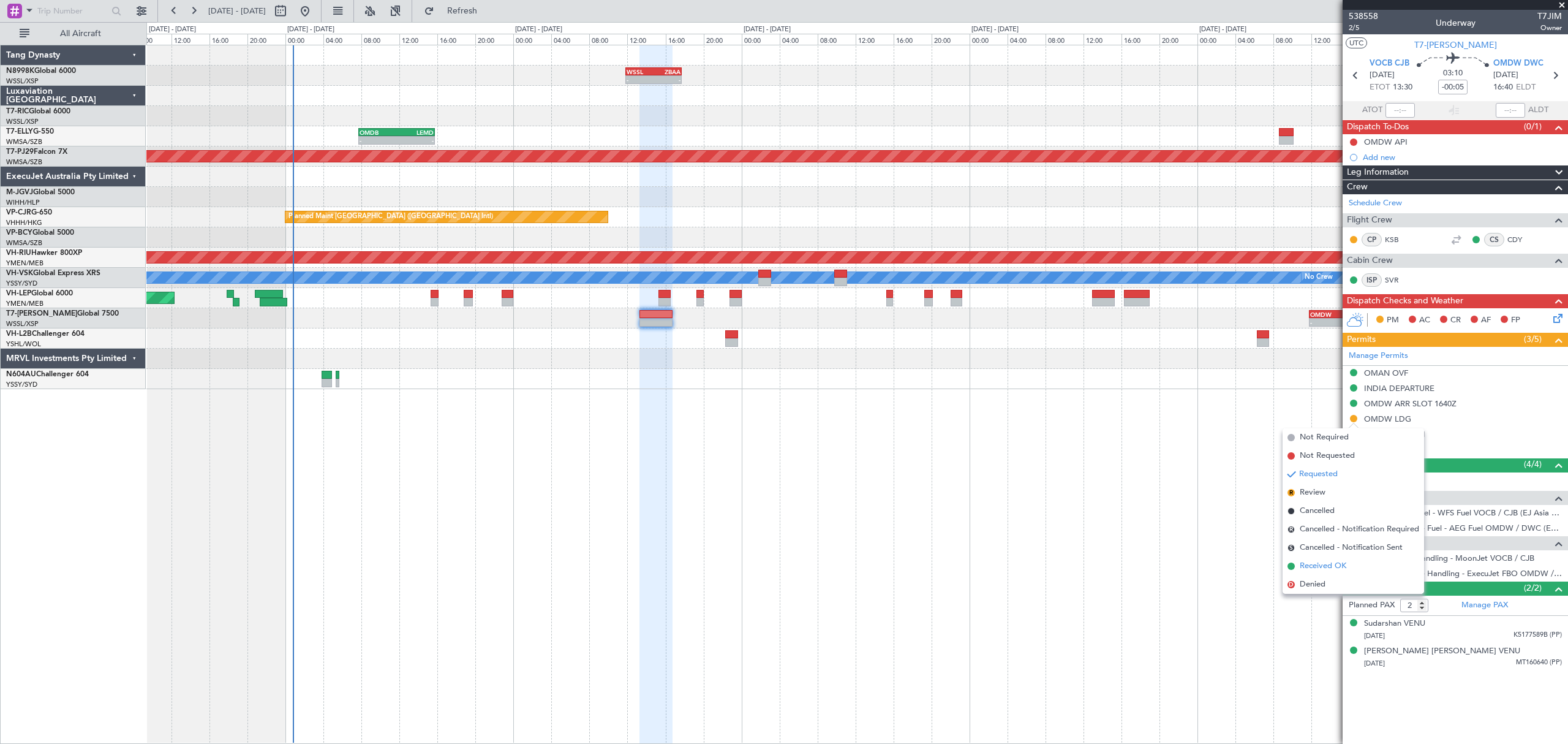
click at [1304, 567] on span "Received OK" at bounding box center [1322, 566] width 47 height 13
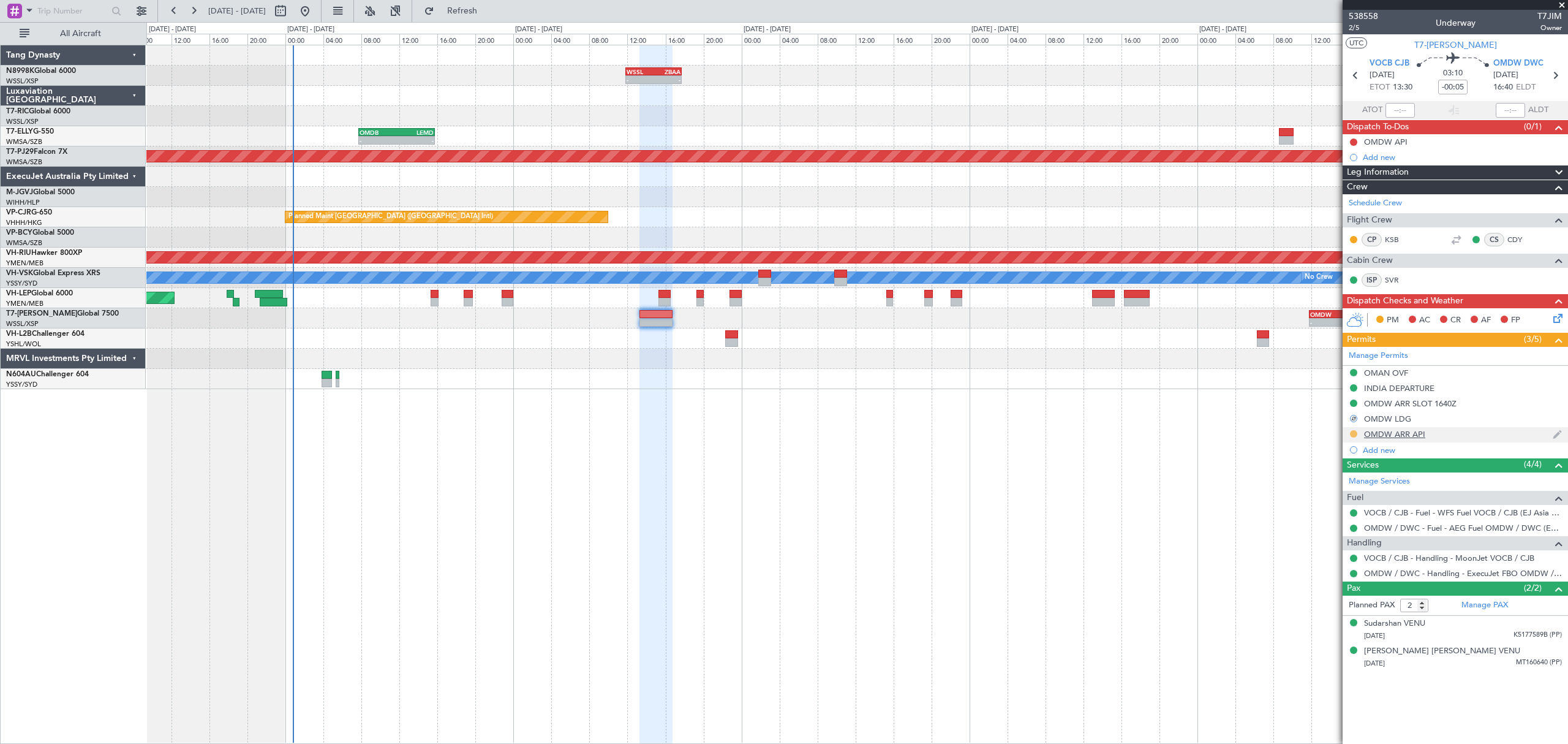
click at [1357, 437] on div at bounding box center [1353, 433] width 10 height 10
click at [1355, 434] on button at bounding box center [1353, 433] width 8 height 8
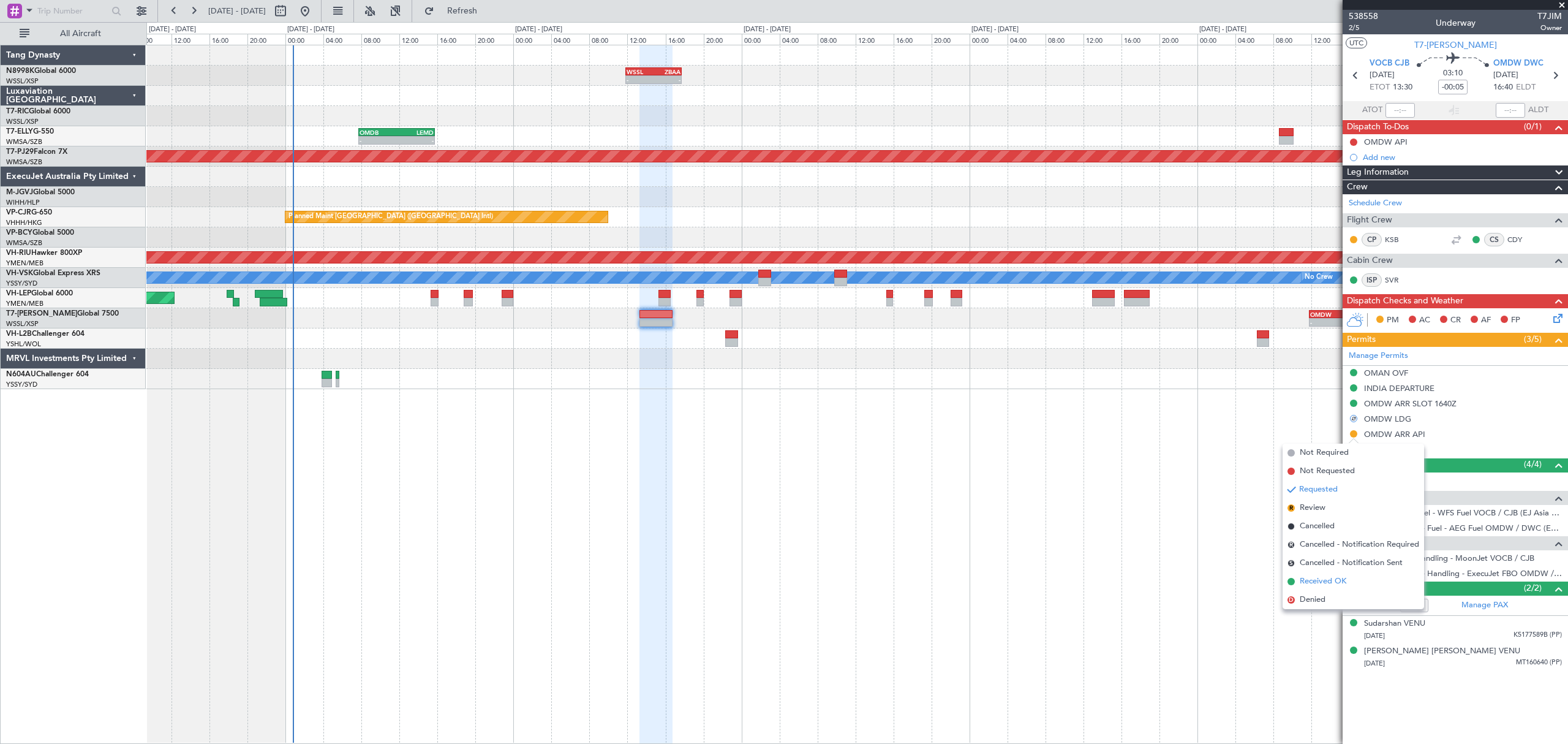
click at [1303, 577] on span "Received OK" at bounding box center [1322, 581] width 47 height 13
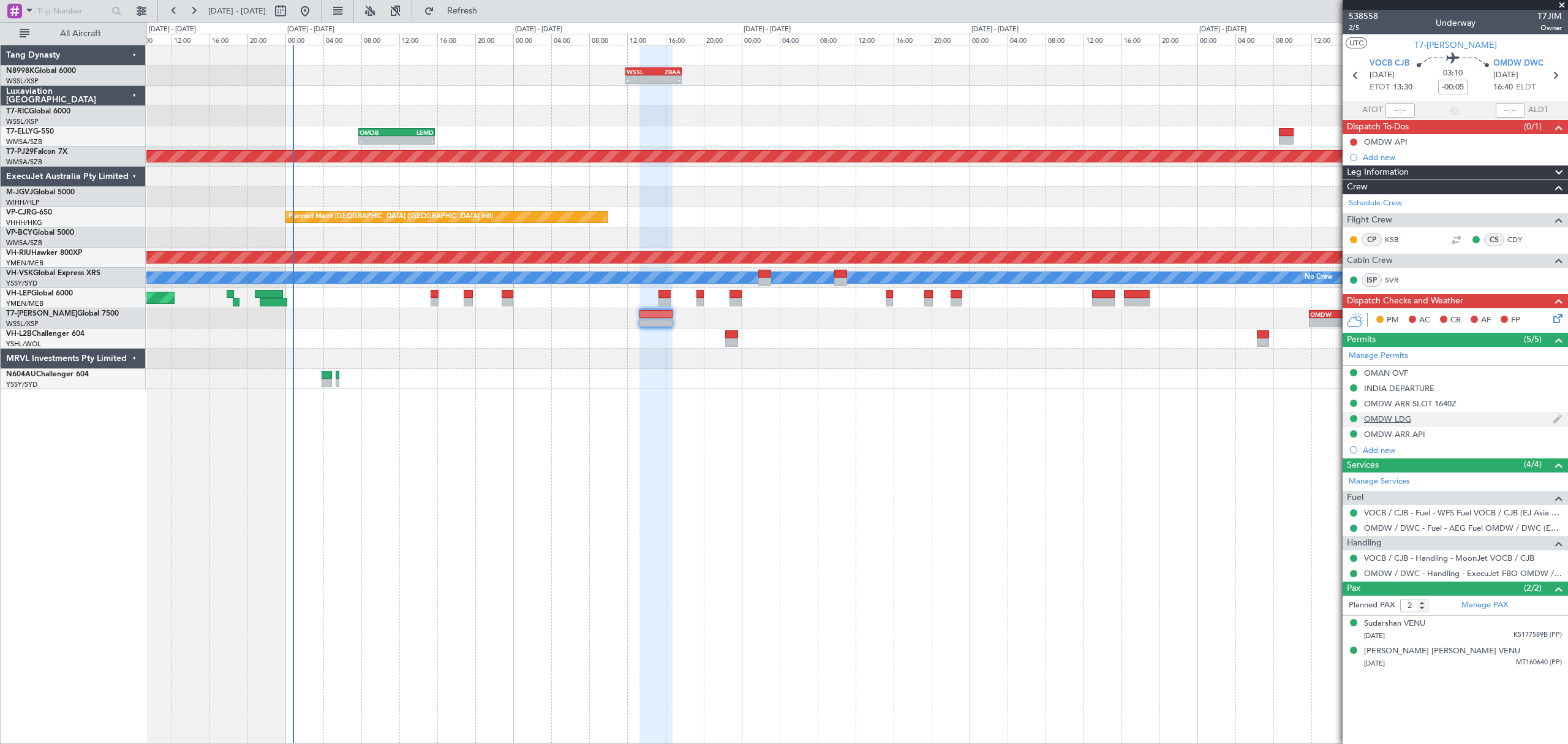
click at [1381, 419] on div "OMDW LDG" at bounding box center [1387, 418] width 47 height 10
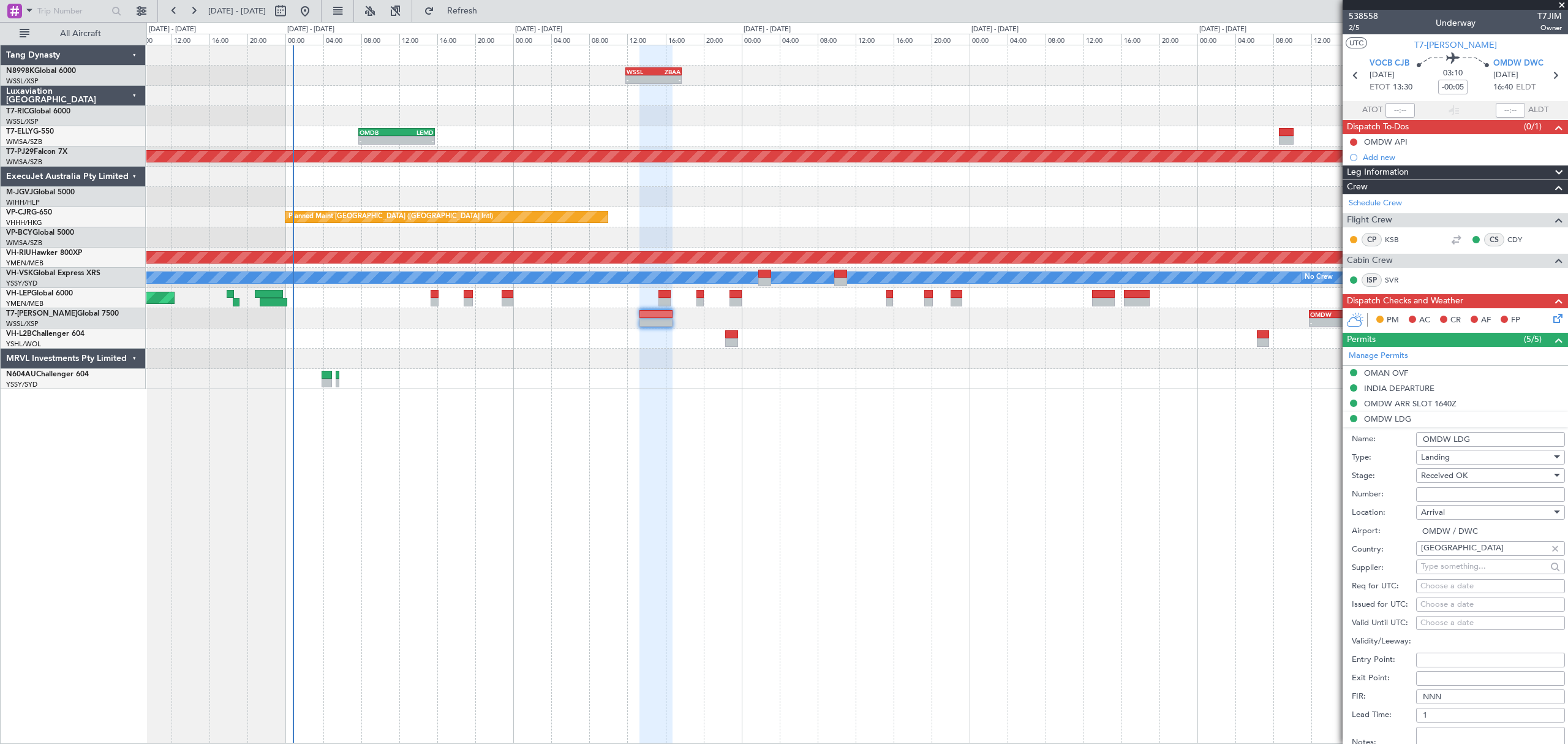
click at [1431, 493] on input "Number:" at bounding box center [1490, 494] width 149 height 15
paste input "LP/2025/14071"
type input "LP/2025/14071"
click at [1431, 604] on div "Choose a date" at bounding box center [1490, 605] width 140 height 13
select select "10"
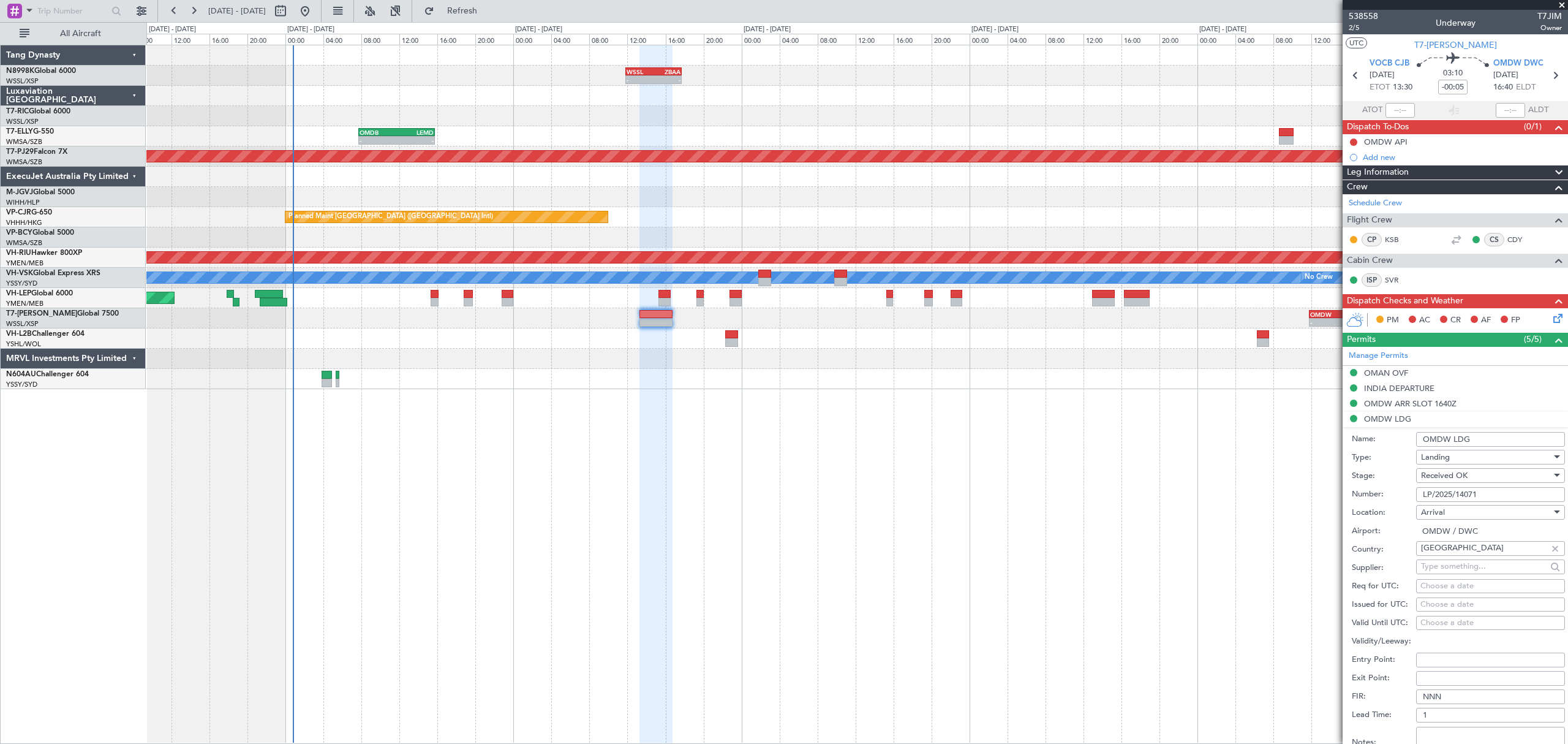
select select "2025"
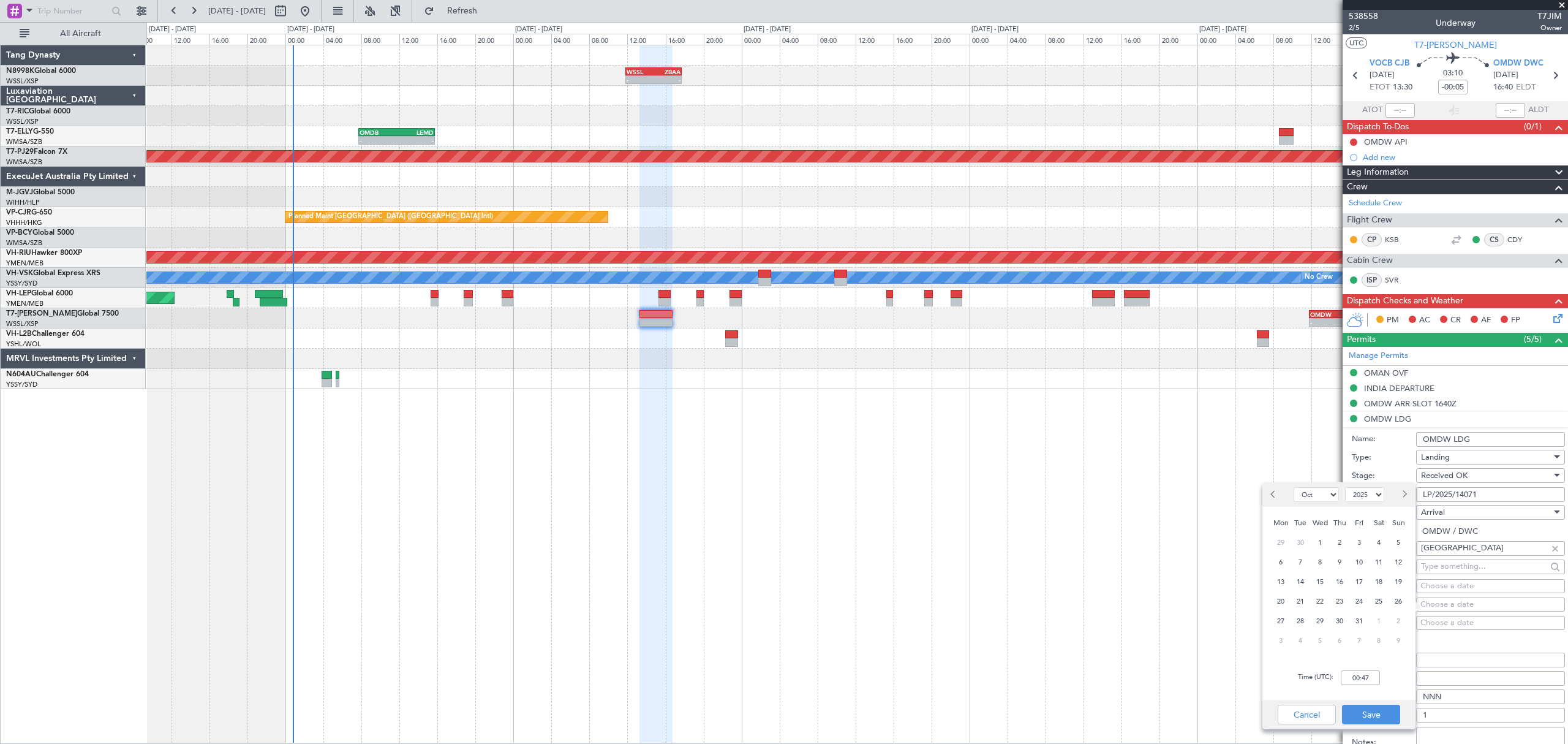
click at [1299, 572] on div "14" at bounding box center [1300, 581] width 19 height 19
click at [1374, 677] on input "00:00" at bounding box center [1360, 677] width 39 height 15
type input "13:30"
click at [1392, 709] on button "Save" at bounding box center [1371, 714] width 58 height 19
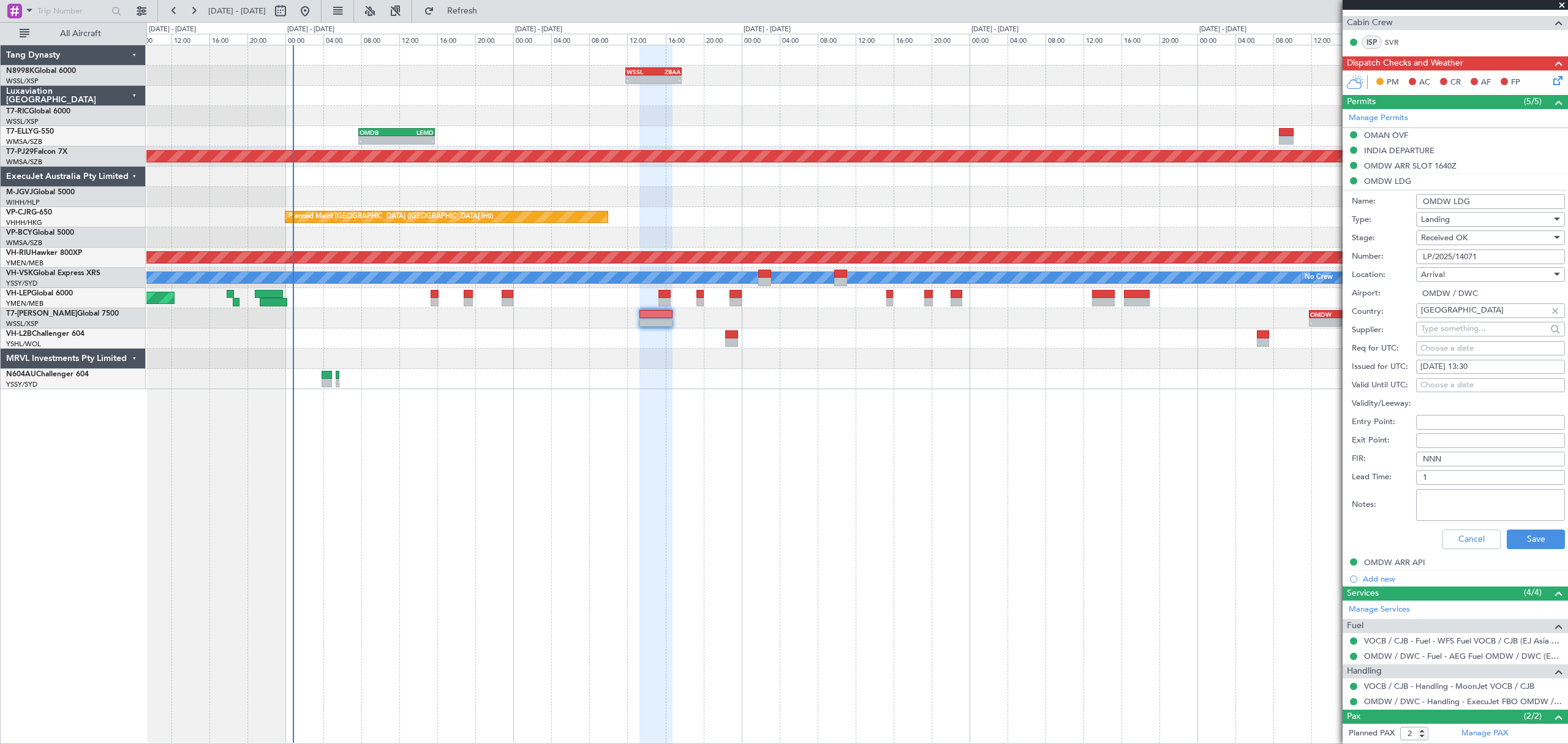
scroll to position [245, 0]
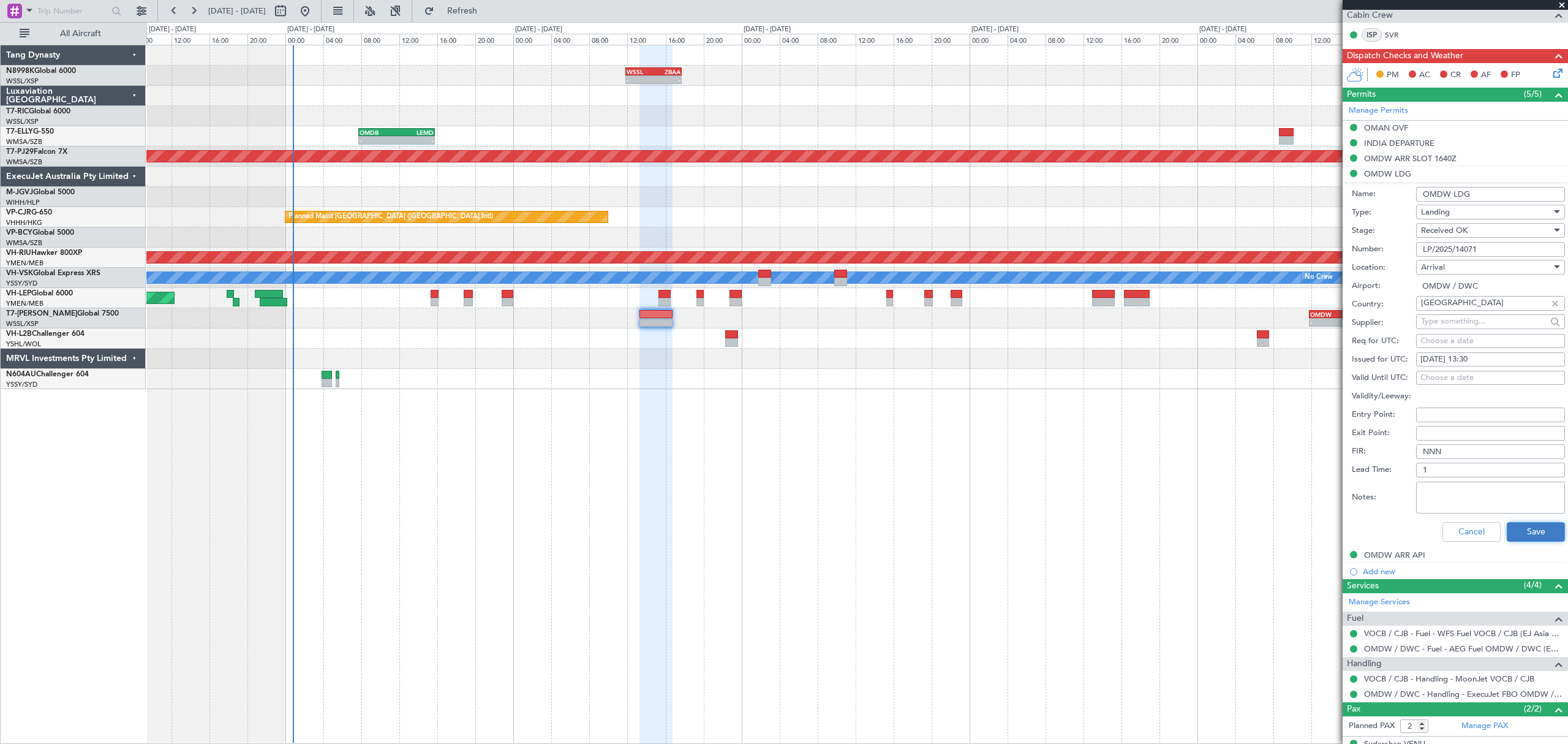
click at [1526, 523] on button "Save" at bounding box center [1536, 531] width 58 height 19
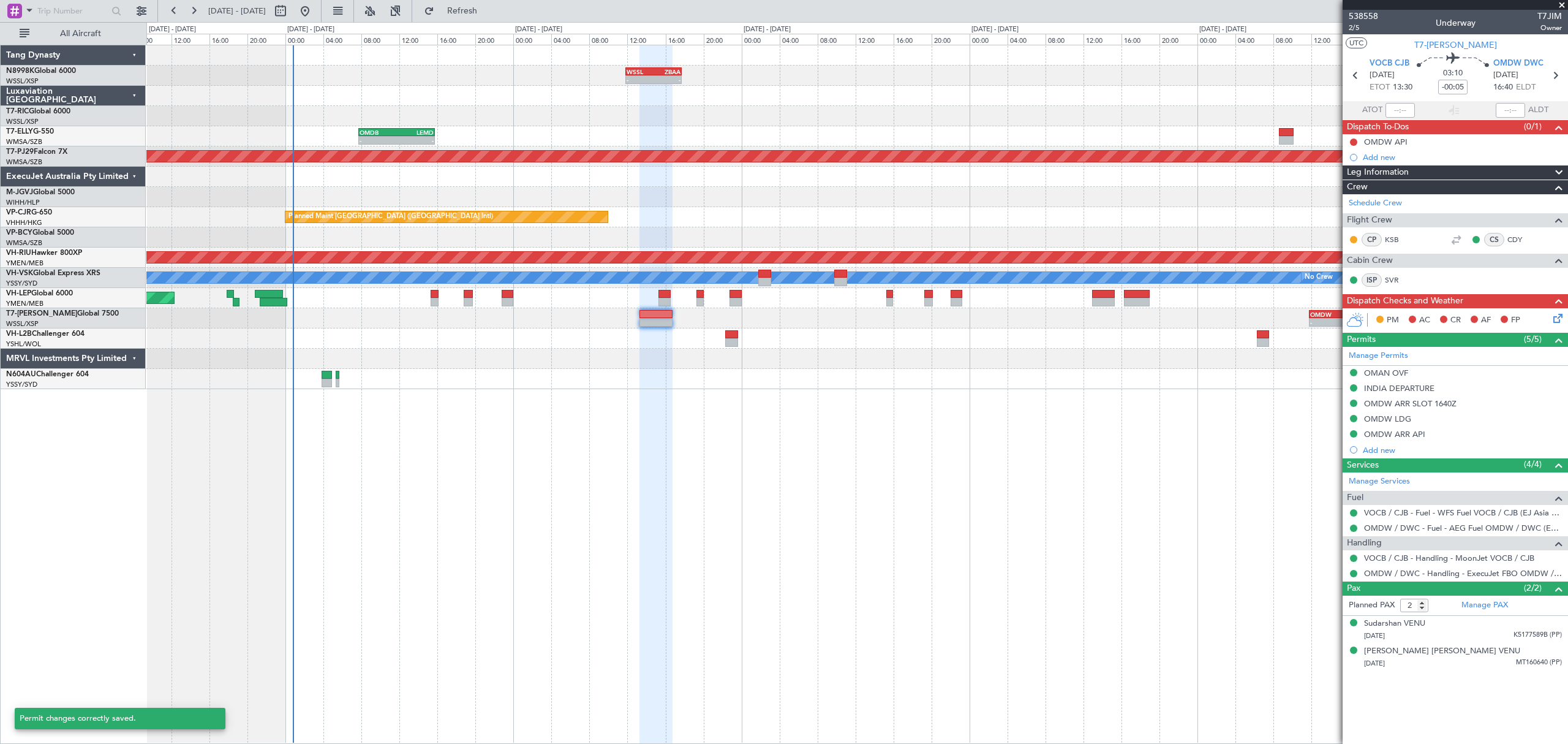
scroll to position [0, 0]
click at [1383, 648] on div "[PERSON_NAME] [PERSON_NAME] VENU" at bounding box center [1442, 652] width 156 height 13
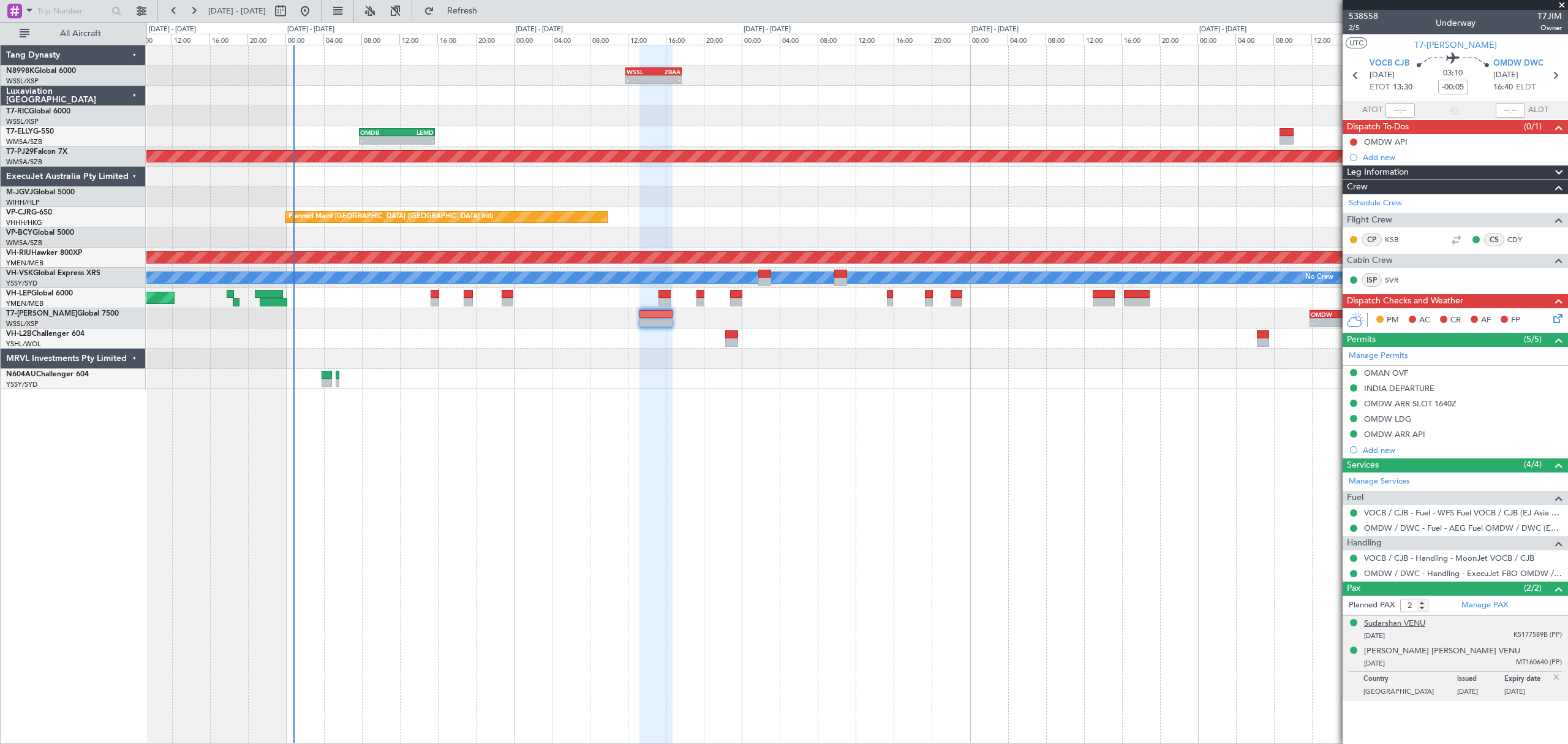
click at [1394, 624] on div "Sudarshan VENU" at bounding box center [1394, 624] width 61 height 13
click at [1387, 278] on link "SVR" at bounding box center [1399, 280] width 28 height 11
click at [1387, 235] on link "KSB" at bounding box center [1399, 240] width 28 height 11
click at [1514, 238] on link "CDY" at bounding box center [1521, 240] width 28 height 11
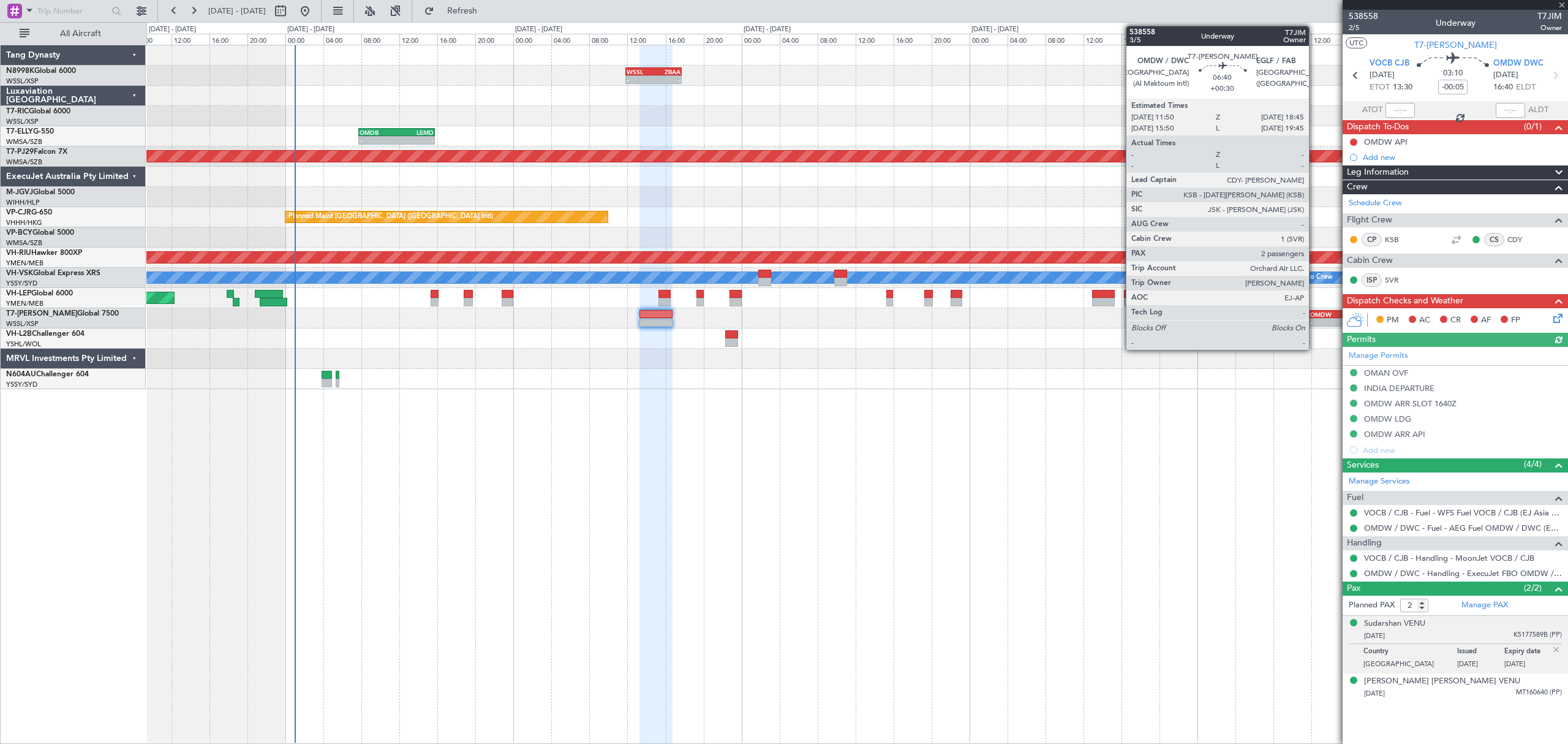
click at [1315, 315] on div "OMDW" at bounding box center [1326, 314] width 32 height 8
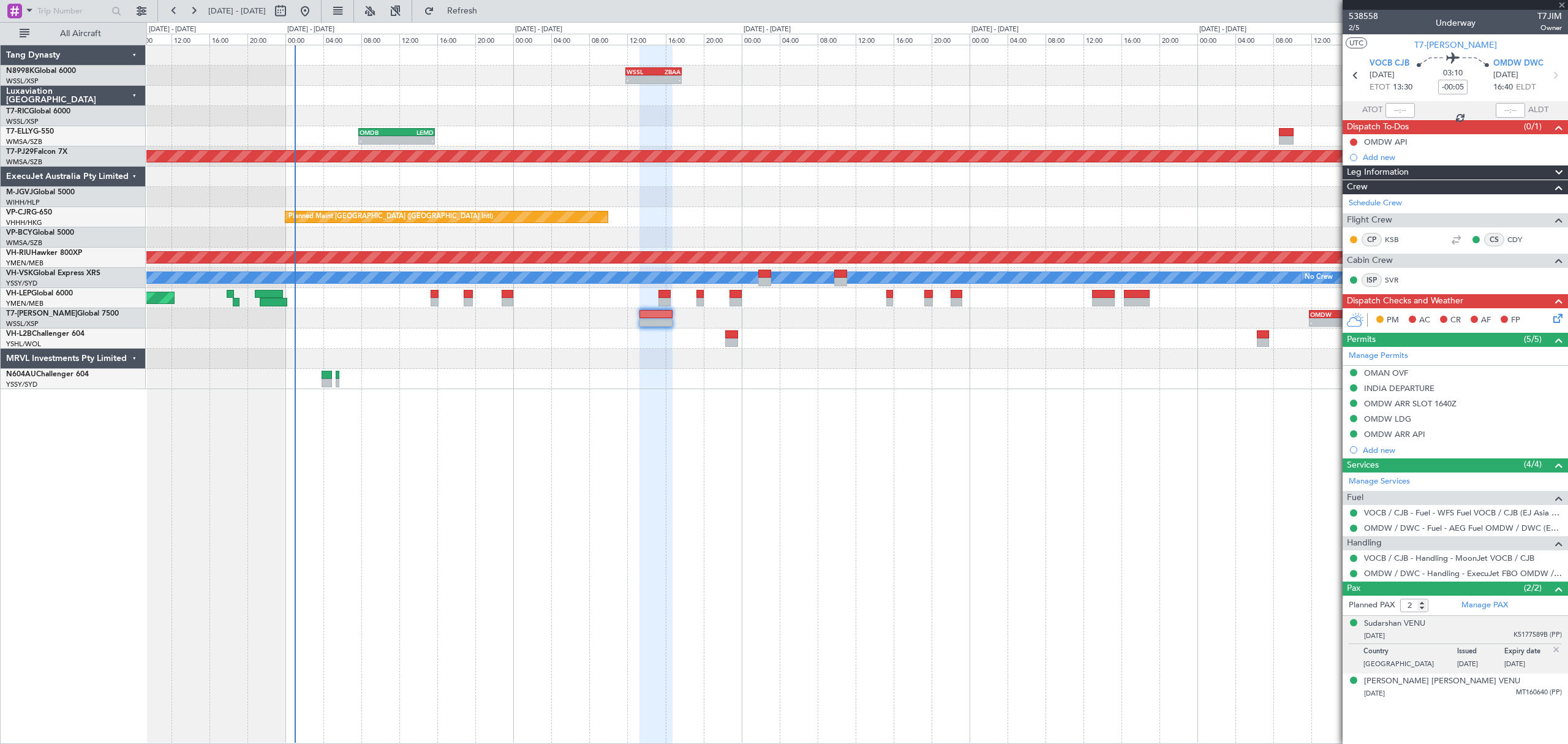
type input "+00:30"
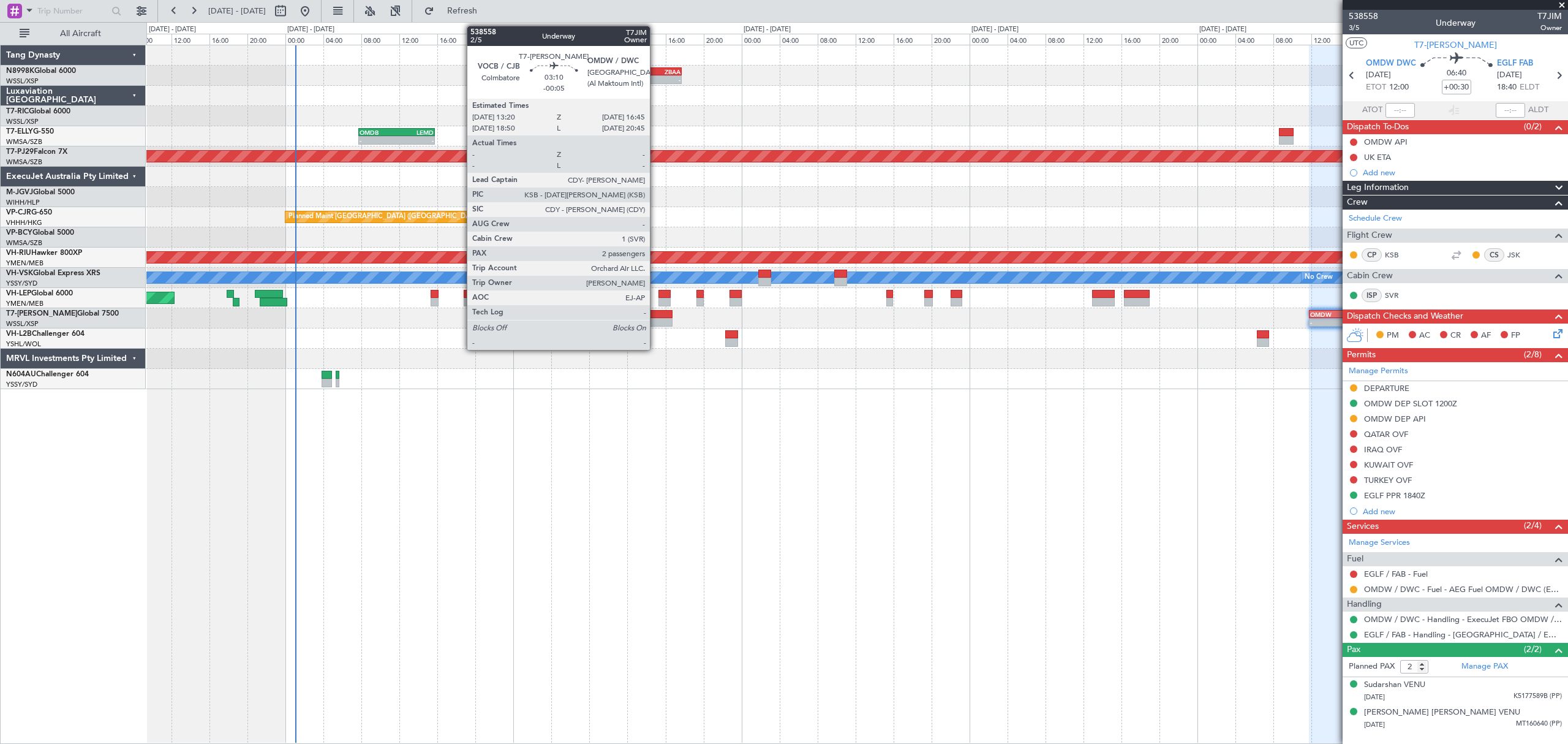
click at [657, 313] on div at bounding box center [656, 314] width 33 height 8
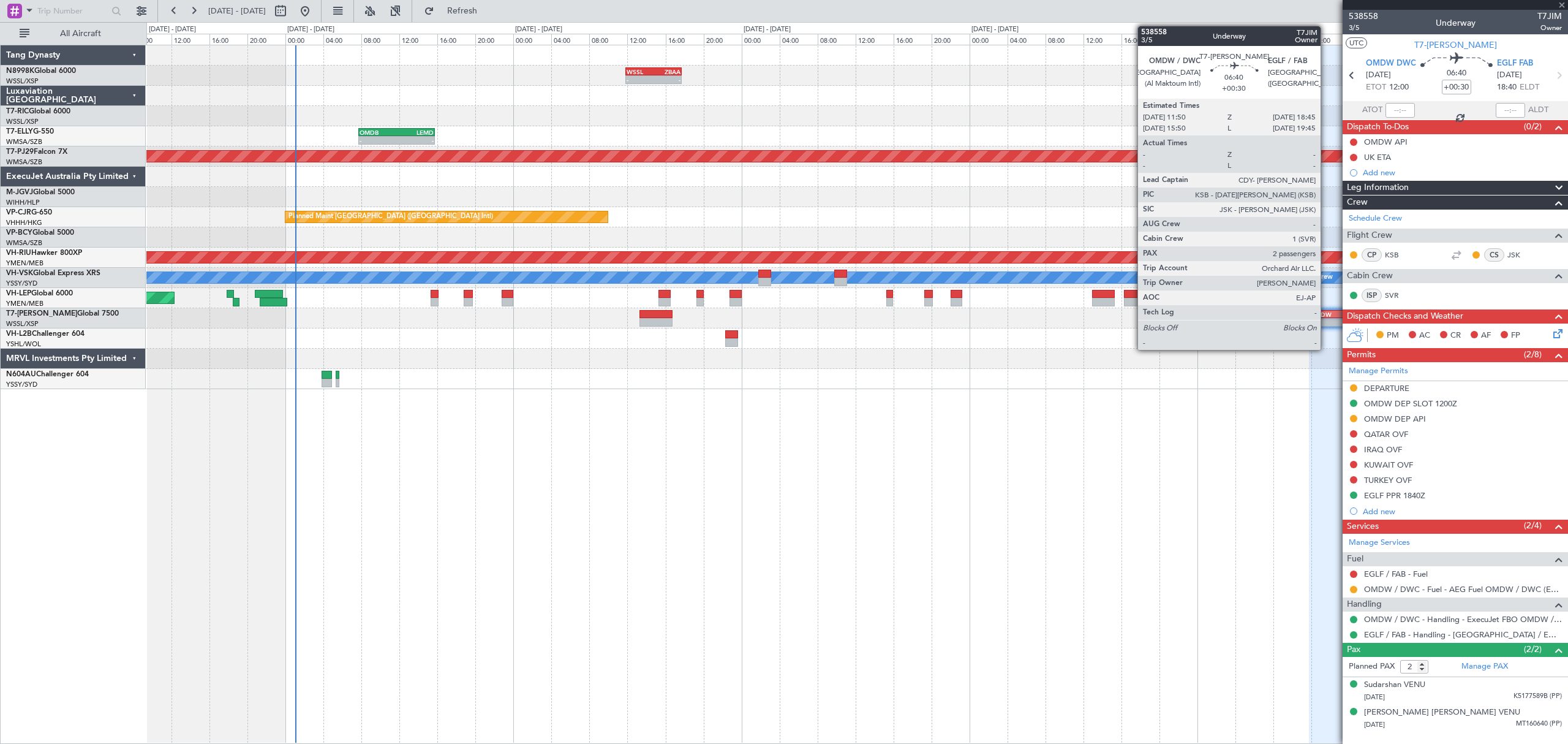
click at [1326, 320] on div "-" at bounding box center [1326, 322] width 32 height 8
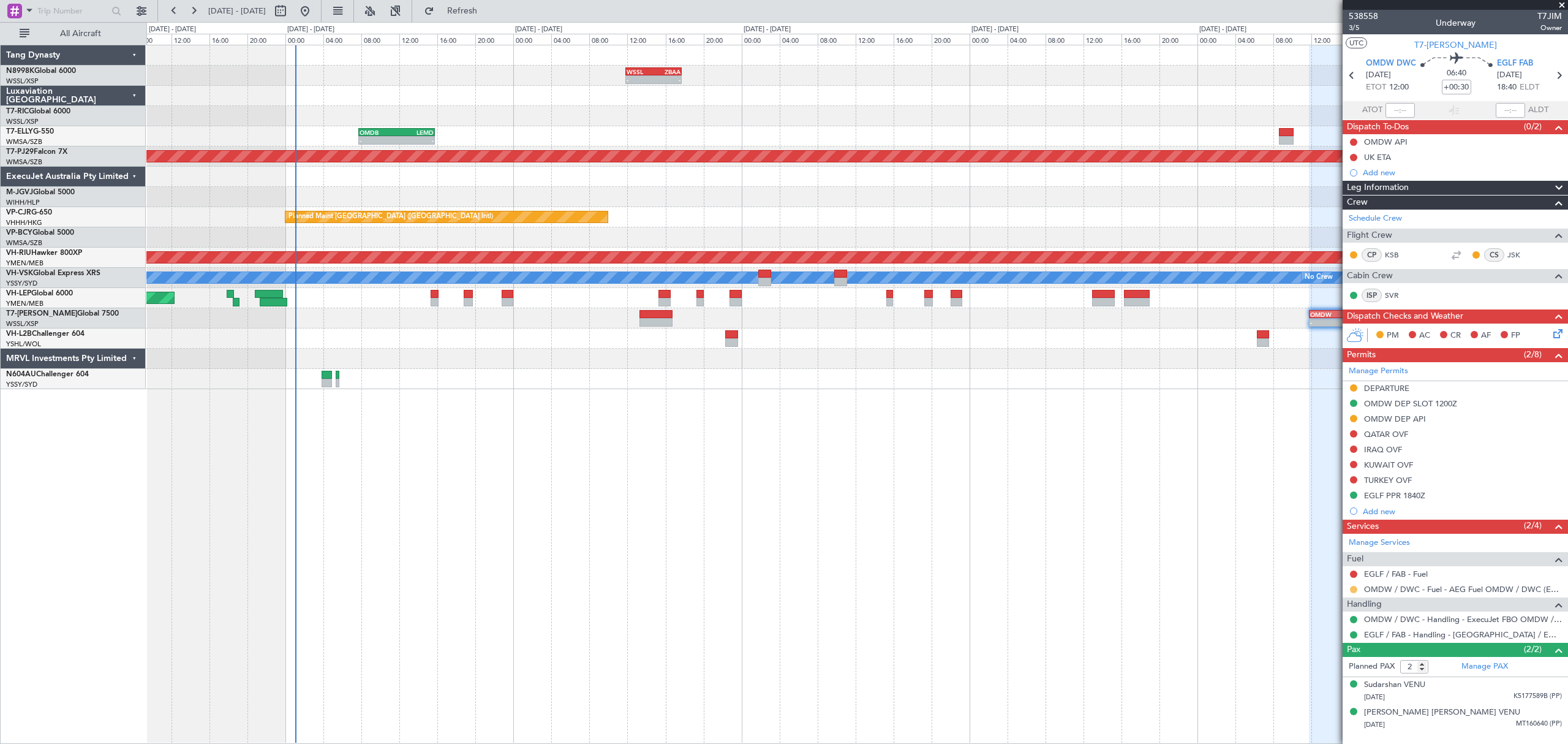
click at [1353, 592] on button at bounding box center [1353, 589] width 8 height 8
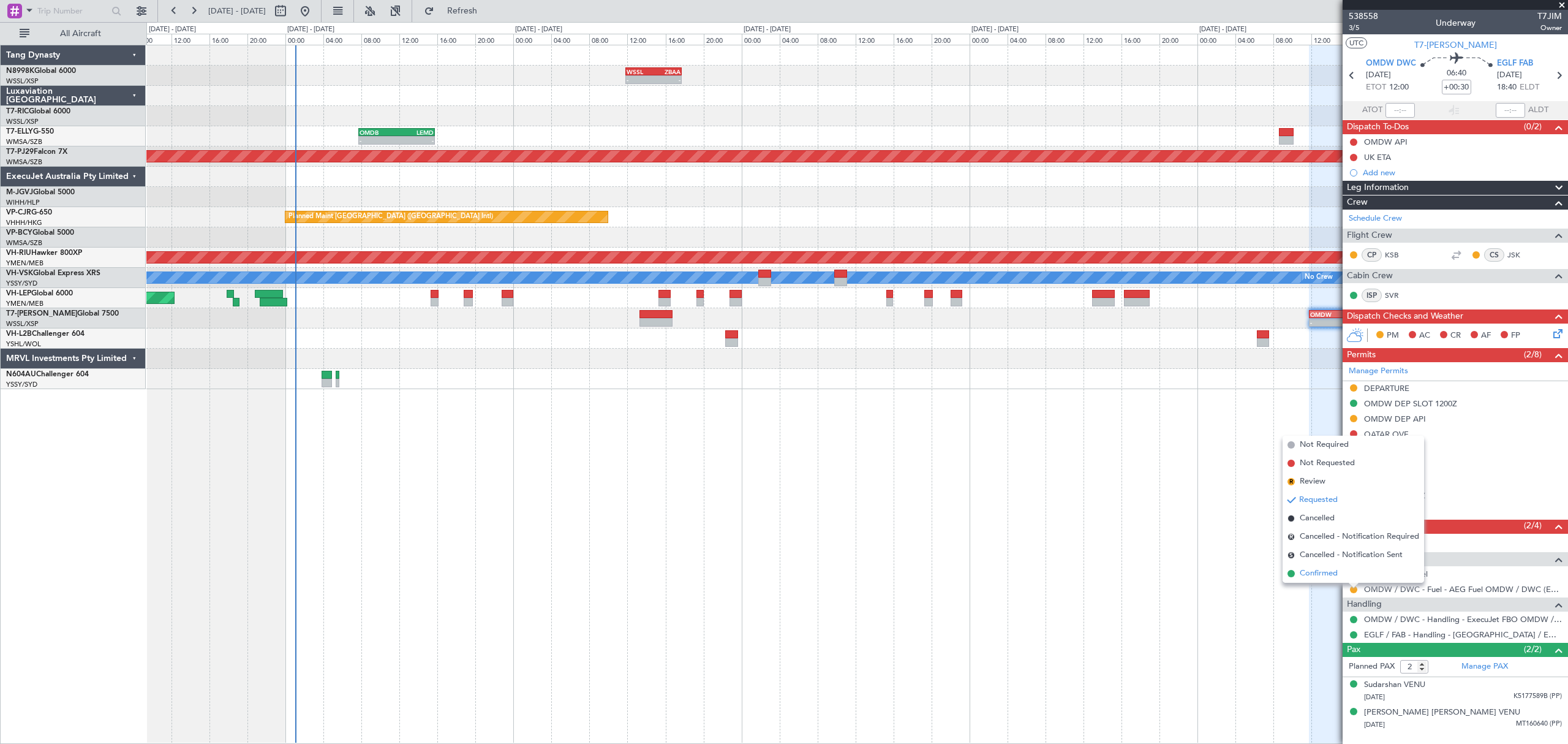
click at [1324, 573] on span "Confirmed" at bounding box center [1318, 574] width 38 height 13
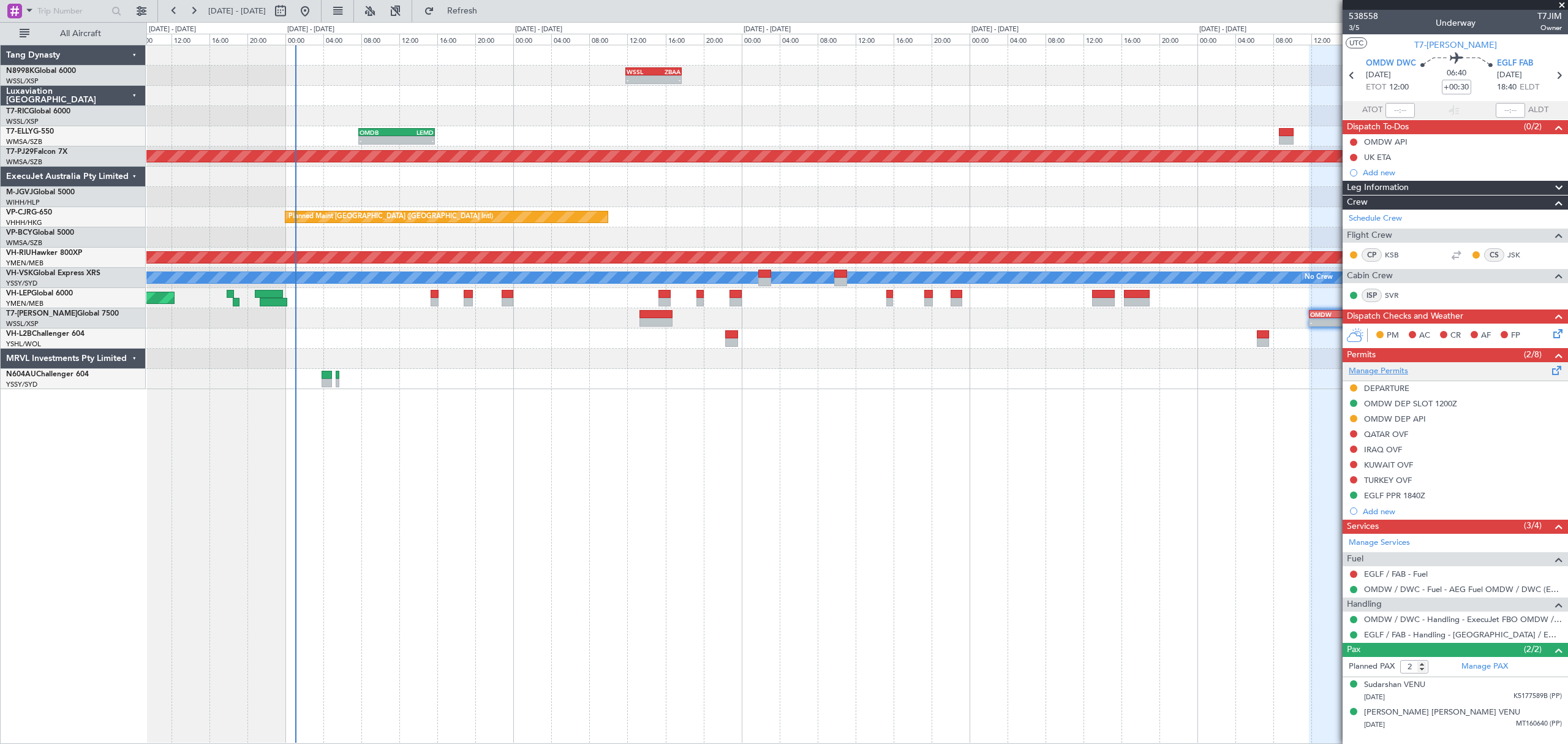
click at [1367, 368] on link "Manage Permits" at bounding box center [1378, 372] width 60 height 13
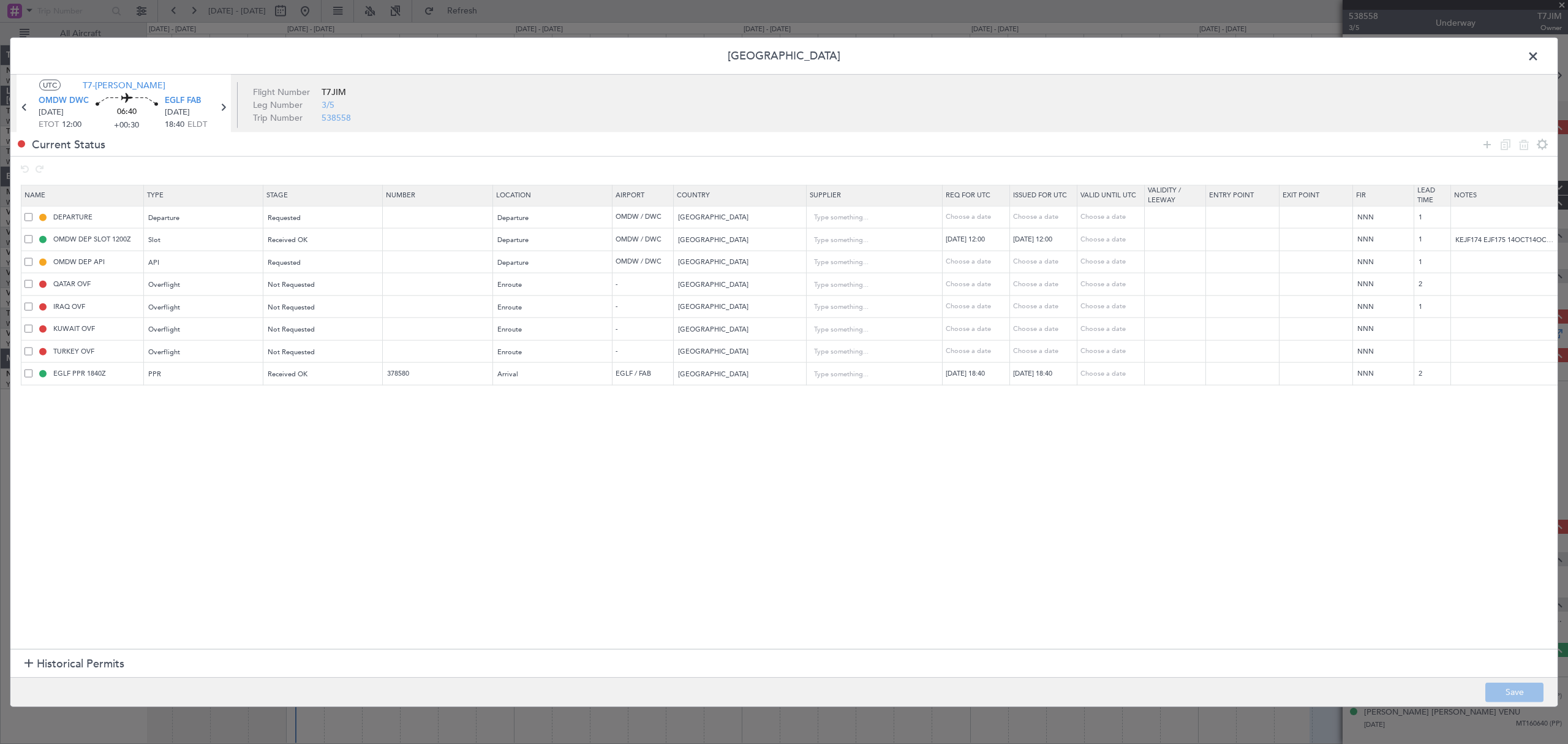
click at [28, 216] on span at bounding box center [28, 216] width 8 height 8
click at [33, 213] on input "checkbox" at bounding box center [33, 213] width 0 height 0
click at [1524, 143] on icon at bounding box center [1524, 144] width 15 height 15
type input "OMDW DEP SLOT 1200Z"
type input "KEJF174 EJF175 14OCT14OCT 0200000 019CCX CJB1640 12003FAB DD / RE.T7JIM/"
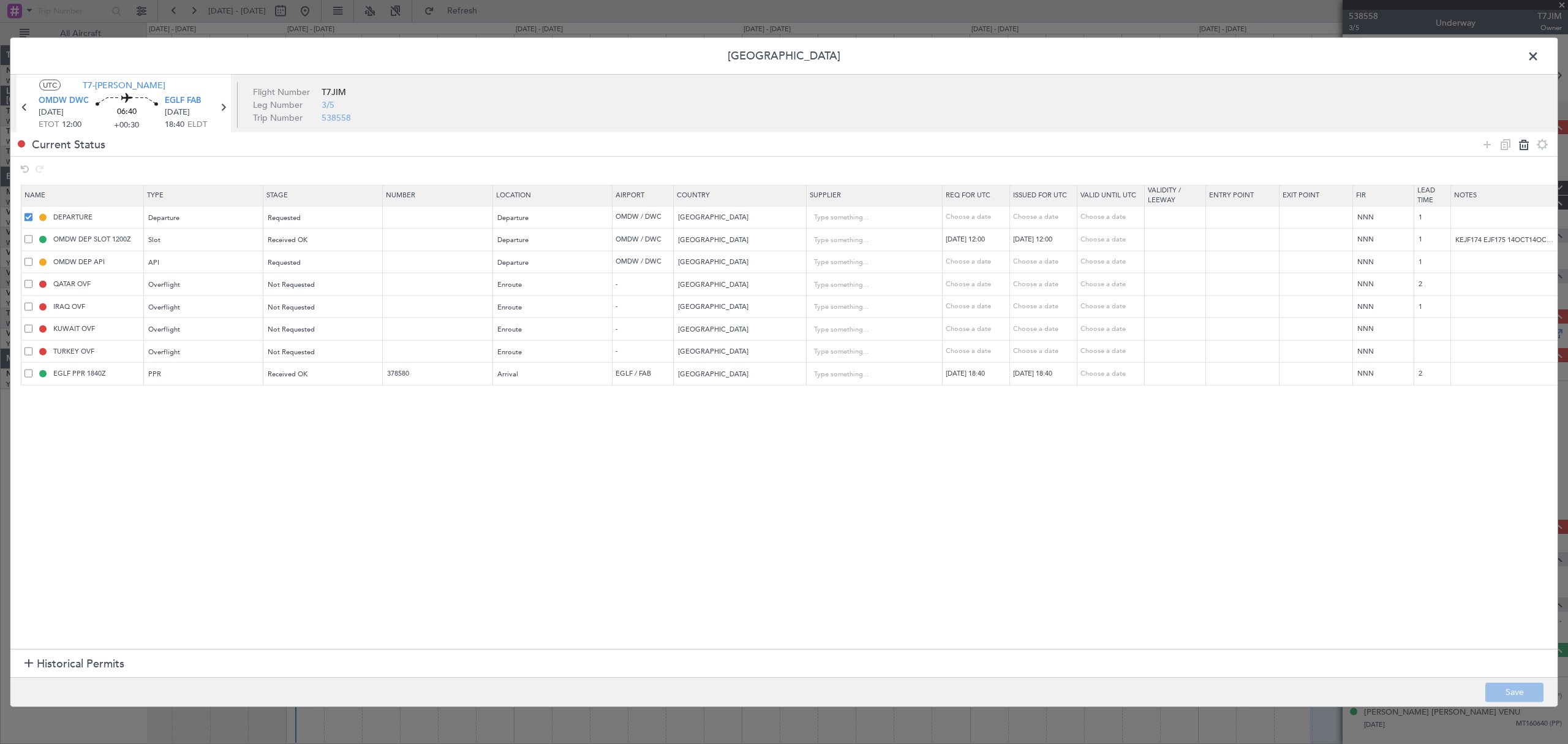
type input "OMDW DEP API"
type input "QATAR OVF"
type input "Qatar"
type input "2"
type input "IRAQ OVF"
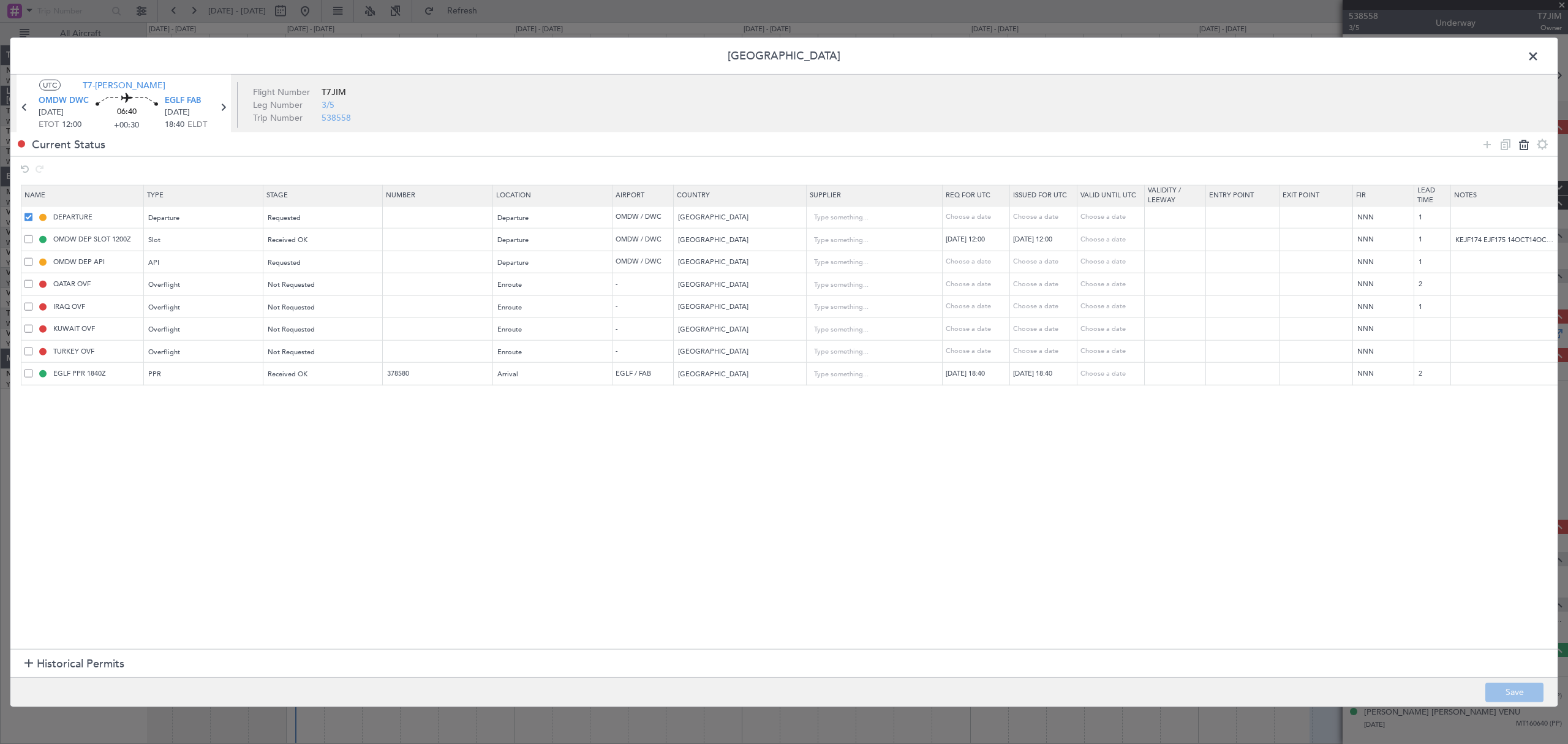
type input "Iraq"
type input "1"
type input "KUWAIT OVF"
type input "Kuwait"
type input "TURKEY OVF"
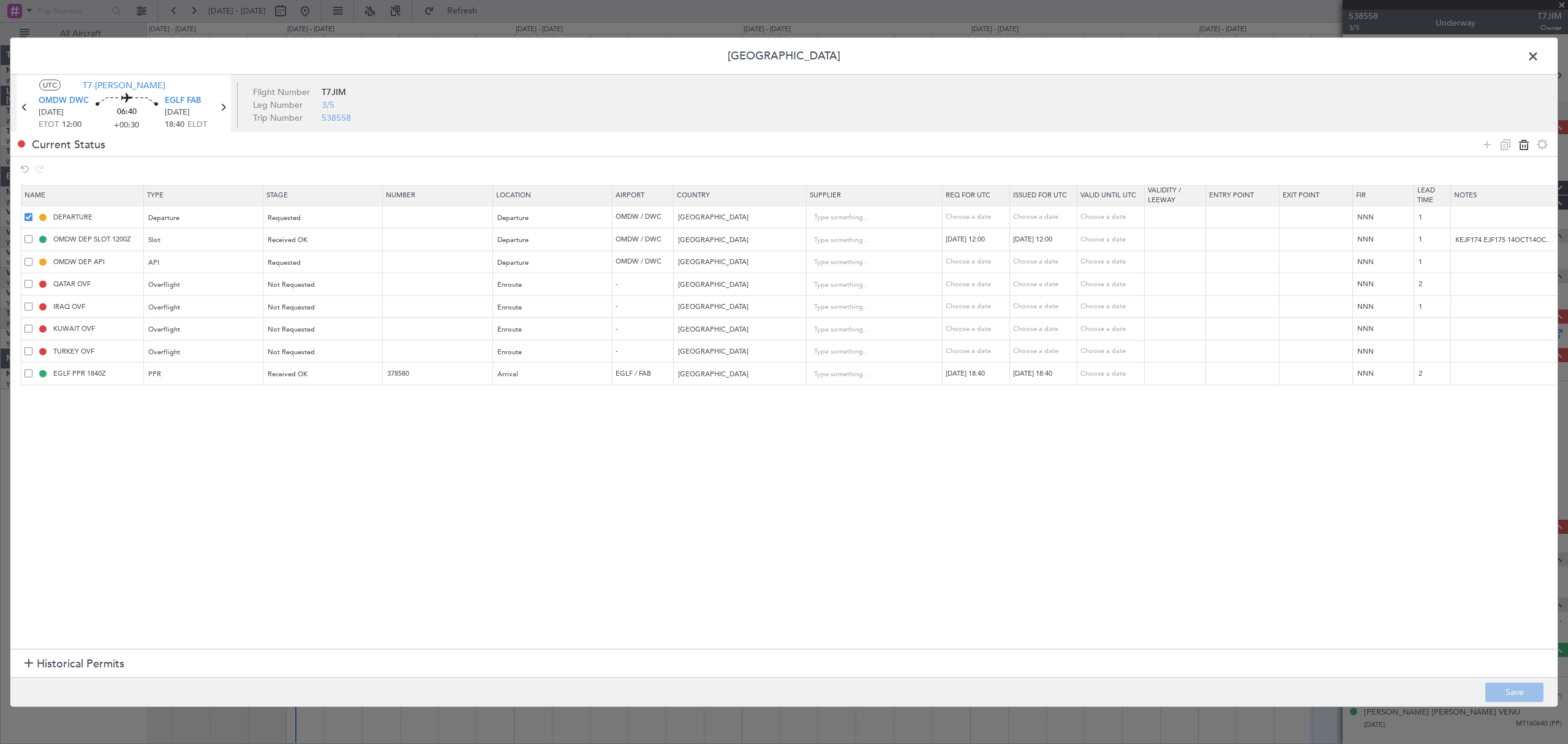
type input "Turkey"
type input "EGLF PPR 1840Z"
type input "378580"
type input "United Kingdom"
type input "2"
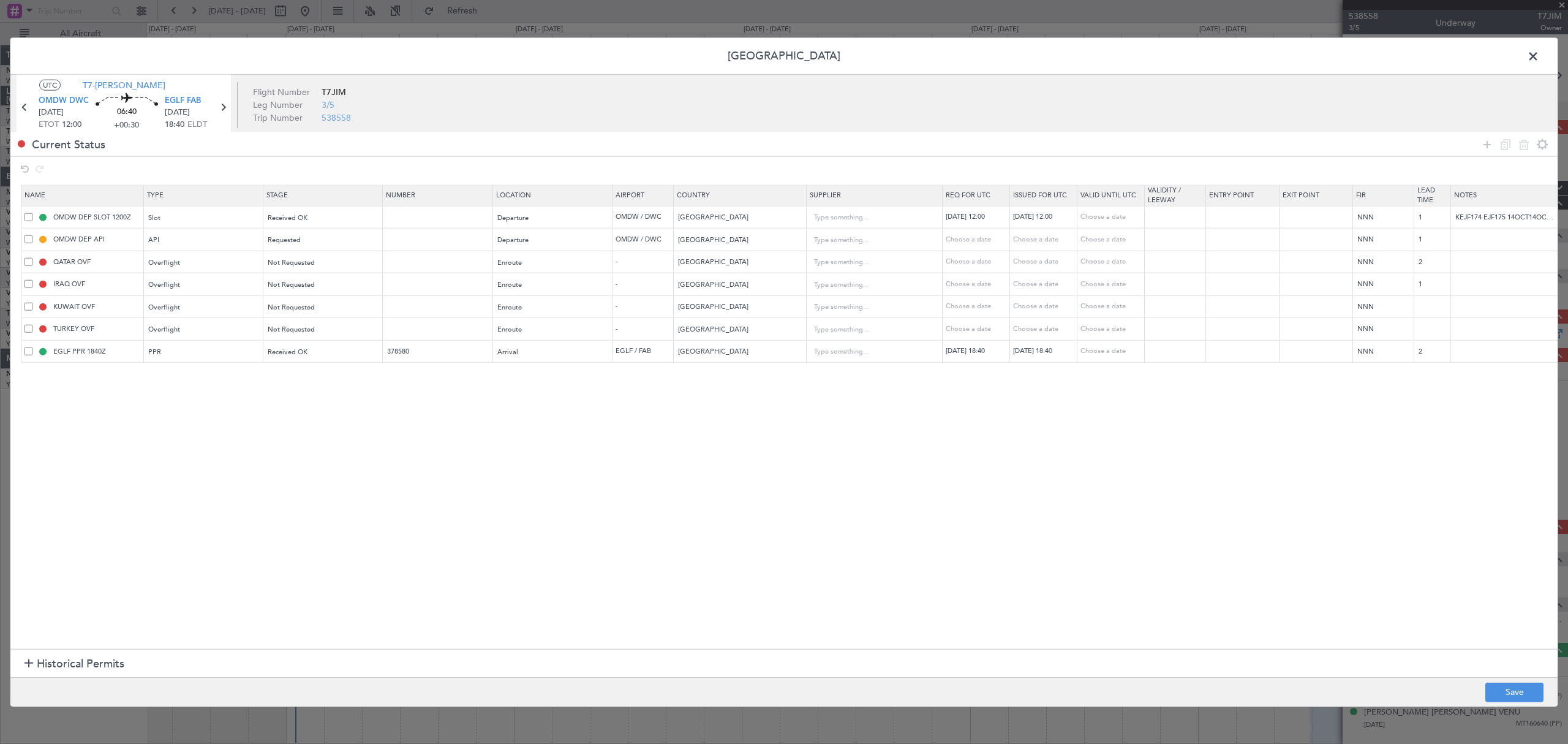
click at [1539, 58] on span at bounding box center [1539, 59] width 0 height 24
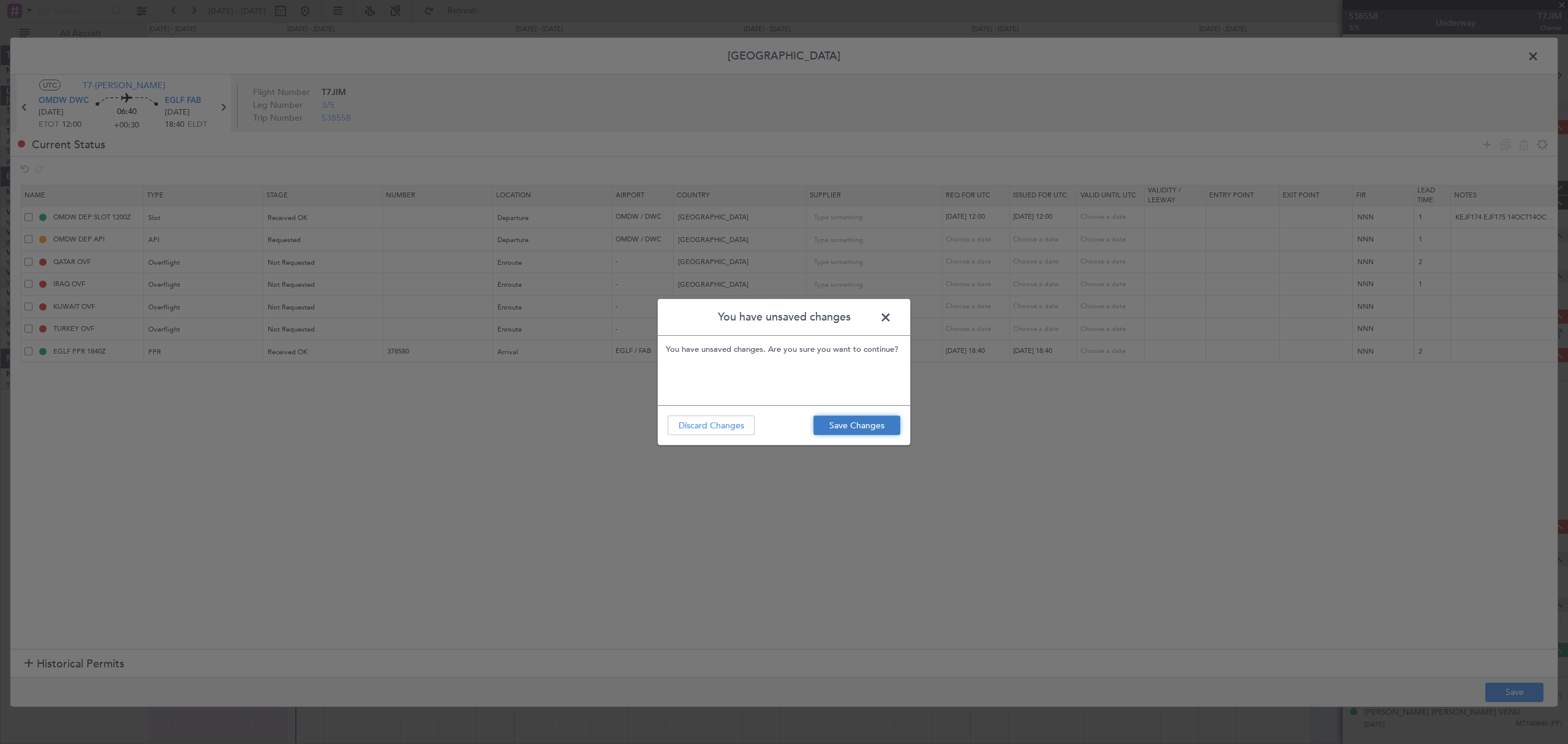
click at [846, 420] on button "Save Changes" at bounding box center [856, 425] width 87 height 19
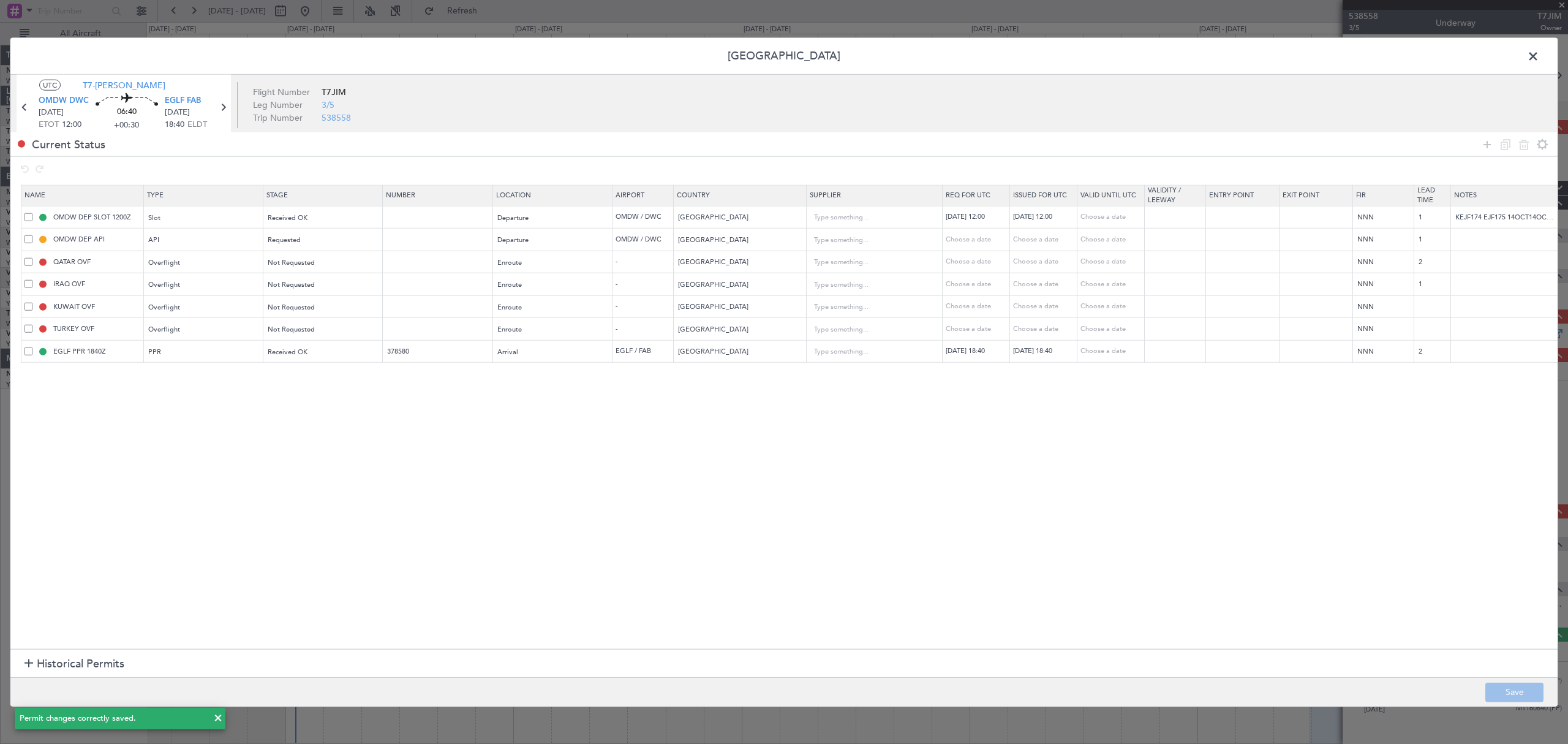
click at [1539, 56] on span at bounding box center [1539, 59] width 0 height 24
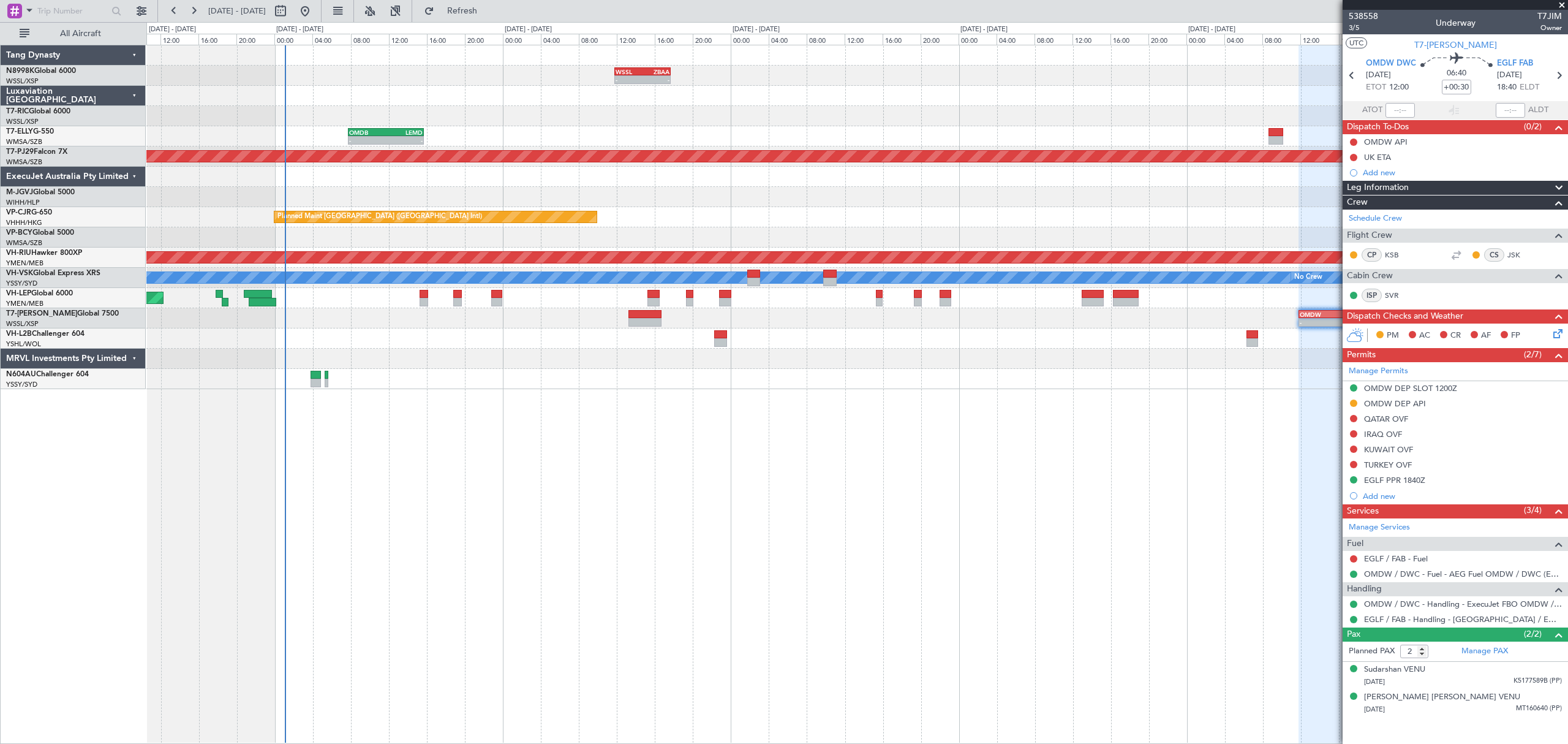
click at [1083, 341] on div at bounding box center [856, 338] width 1420 height 20
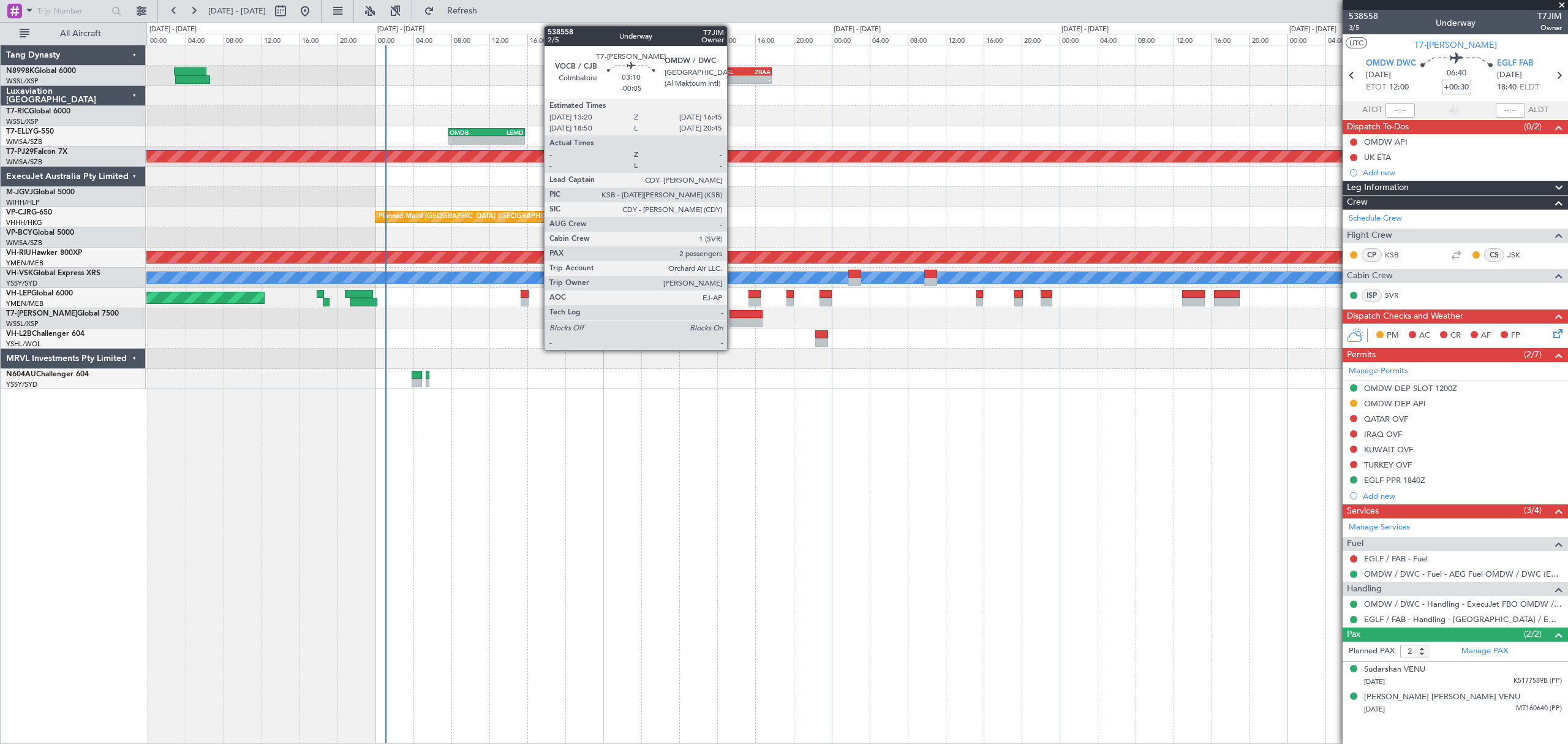
click at [733, 311] on div at bounding box center [745, 314] width 33 height 8
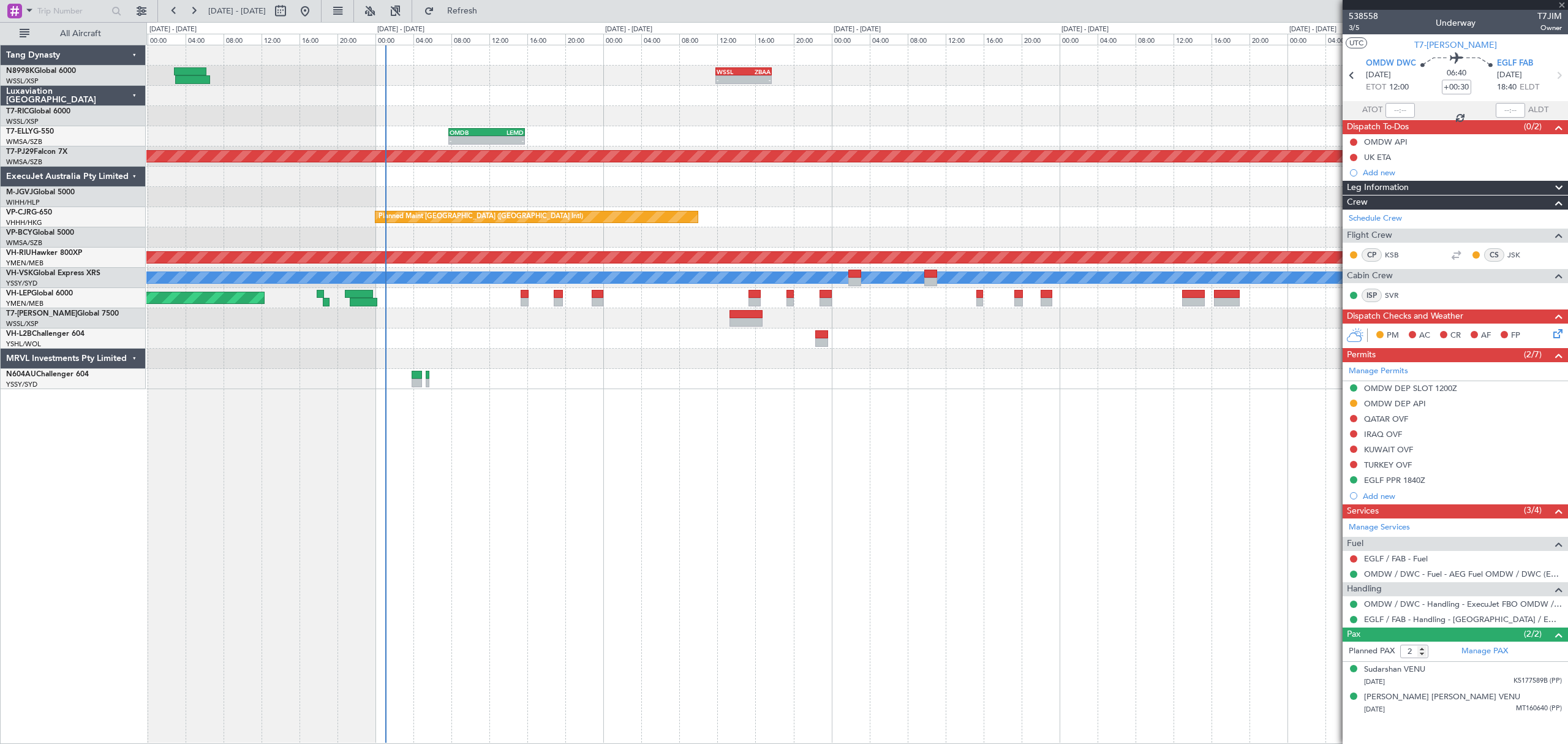
type input "-00:05"
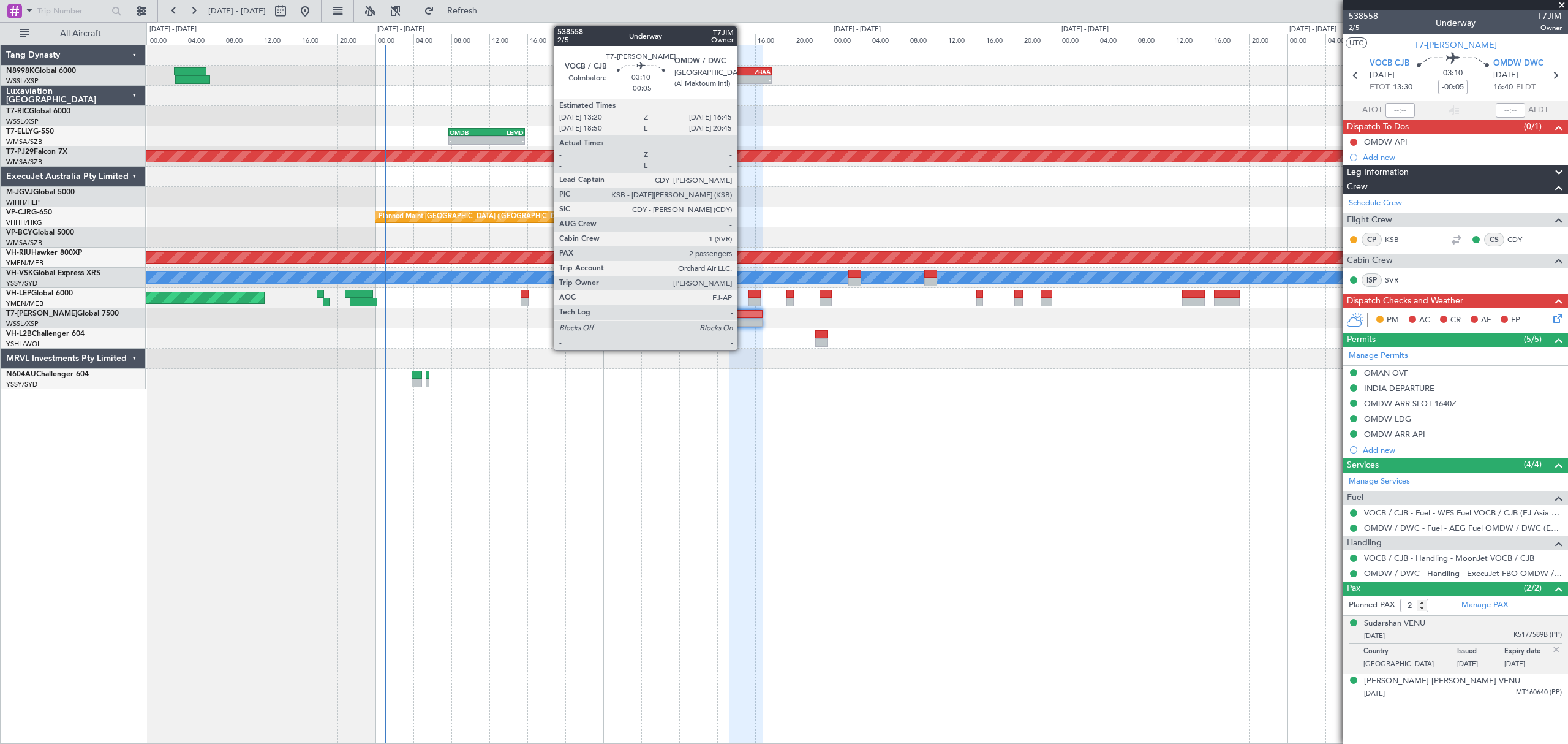
click at [742, 310] on div at bounding box center [745, 314] width 33 height 8
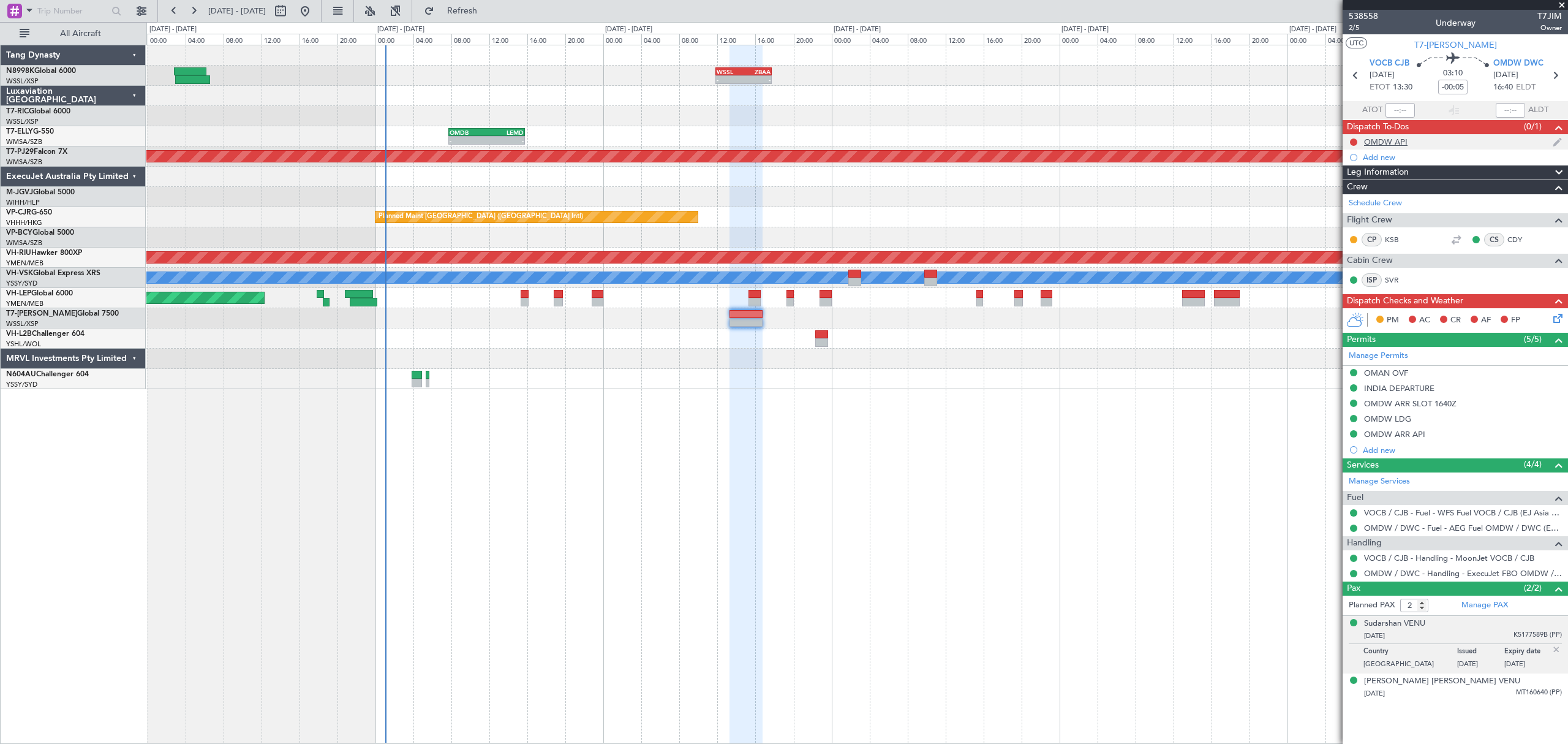
click at [1353, 138] on div at bounding box center [1353, 142] width 10 height 10
click at [1353, 141] on button at bounding box center [1353, 142] width 8 height 8
click at [1328, 177] on mat-tooltip-component "Not Started" at bounding box center [1353, 162] width 59 height 33
click at [1353, 179] on span "In Progress" at bounding box center [1360, 179] width 42 height 13
click at [1357, 26] on span "2/5" at bounding box center [1363, 28] width 29 height 10
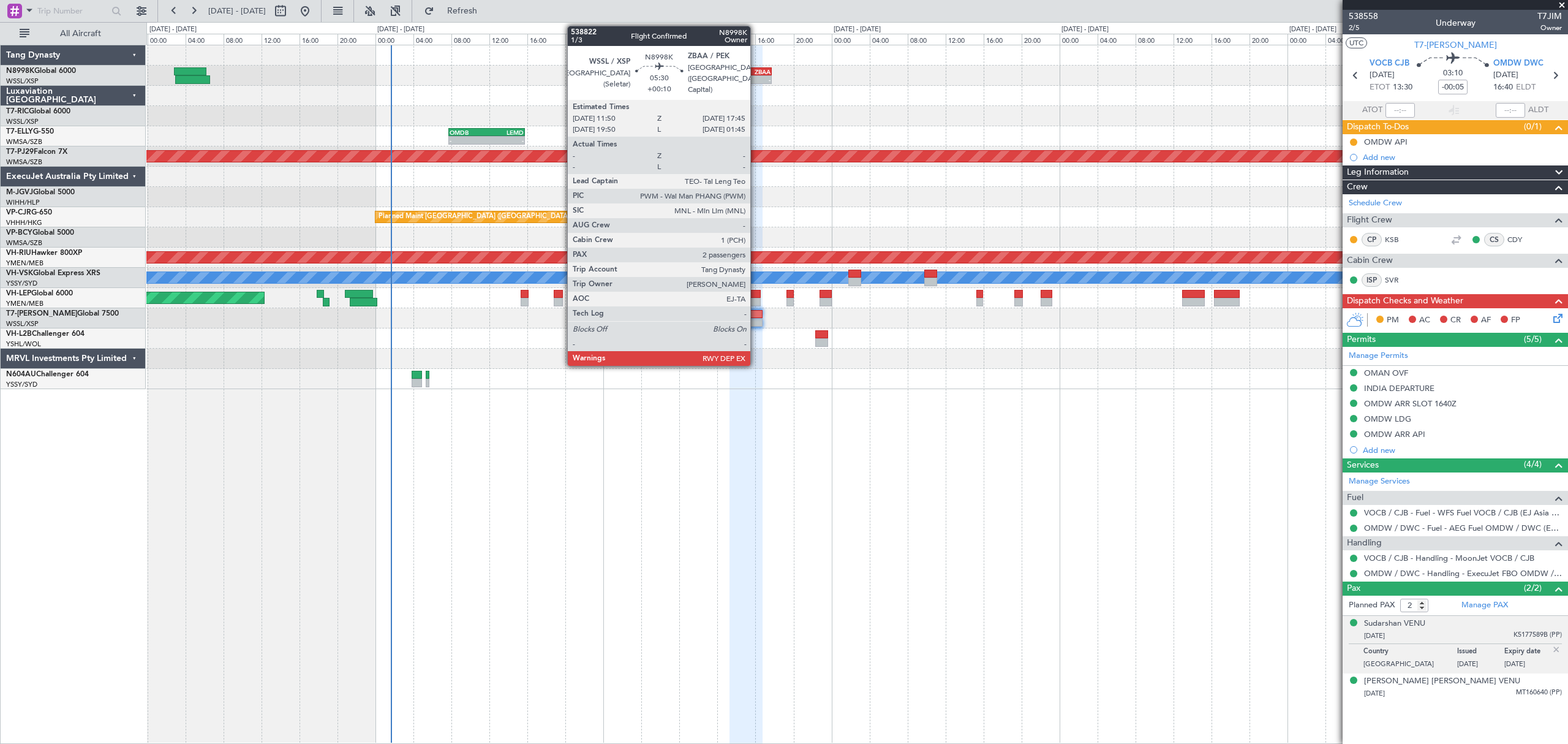
click at [756, 76] on div "-" at bounding box center [757, 79] width 27 height 8
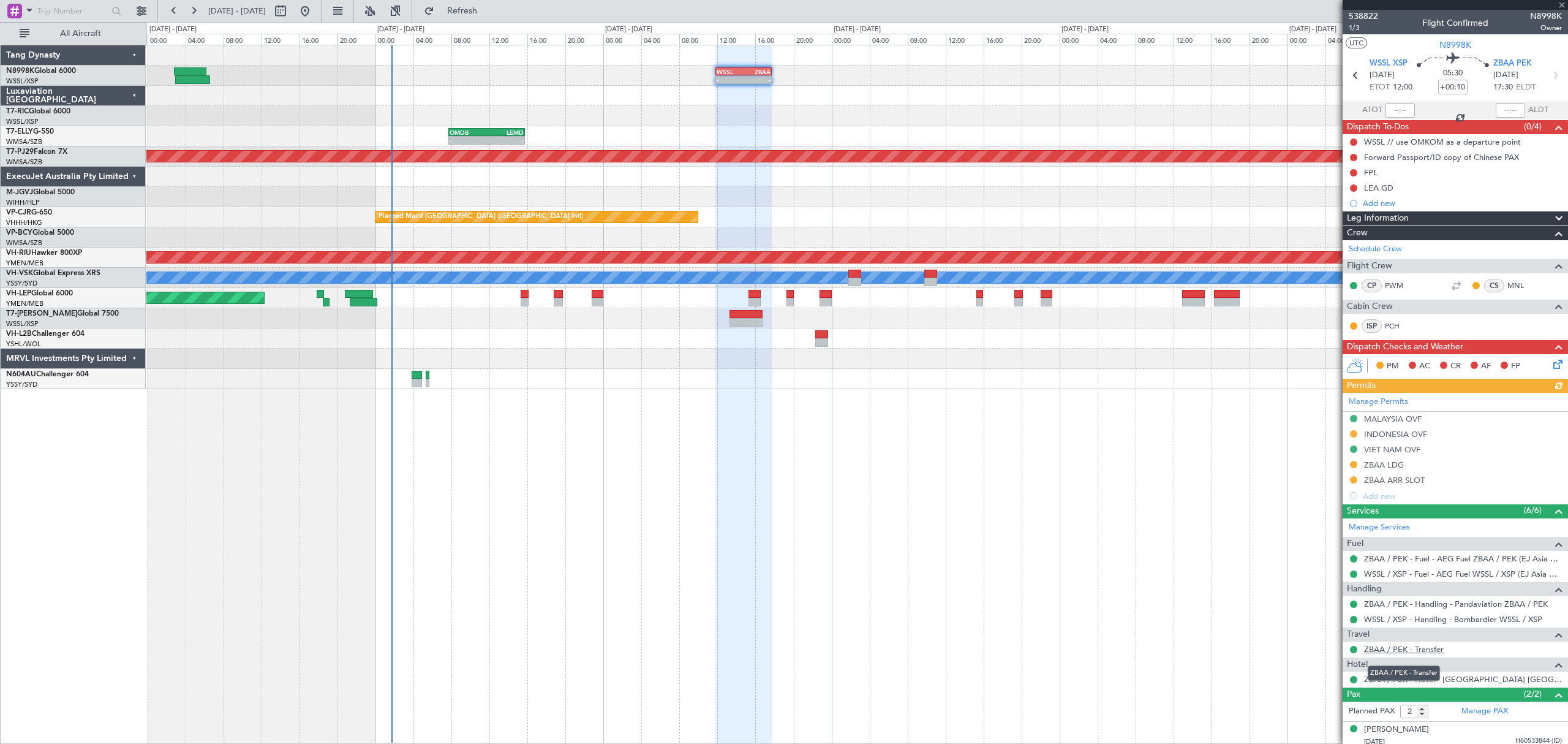
click at [1403, 650] on link "ZBAA / PEK - Transfer" at bounding box center [1403, 649] width 80 height 10
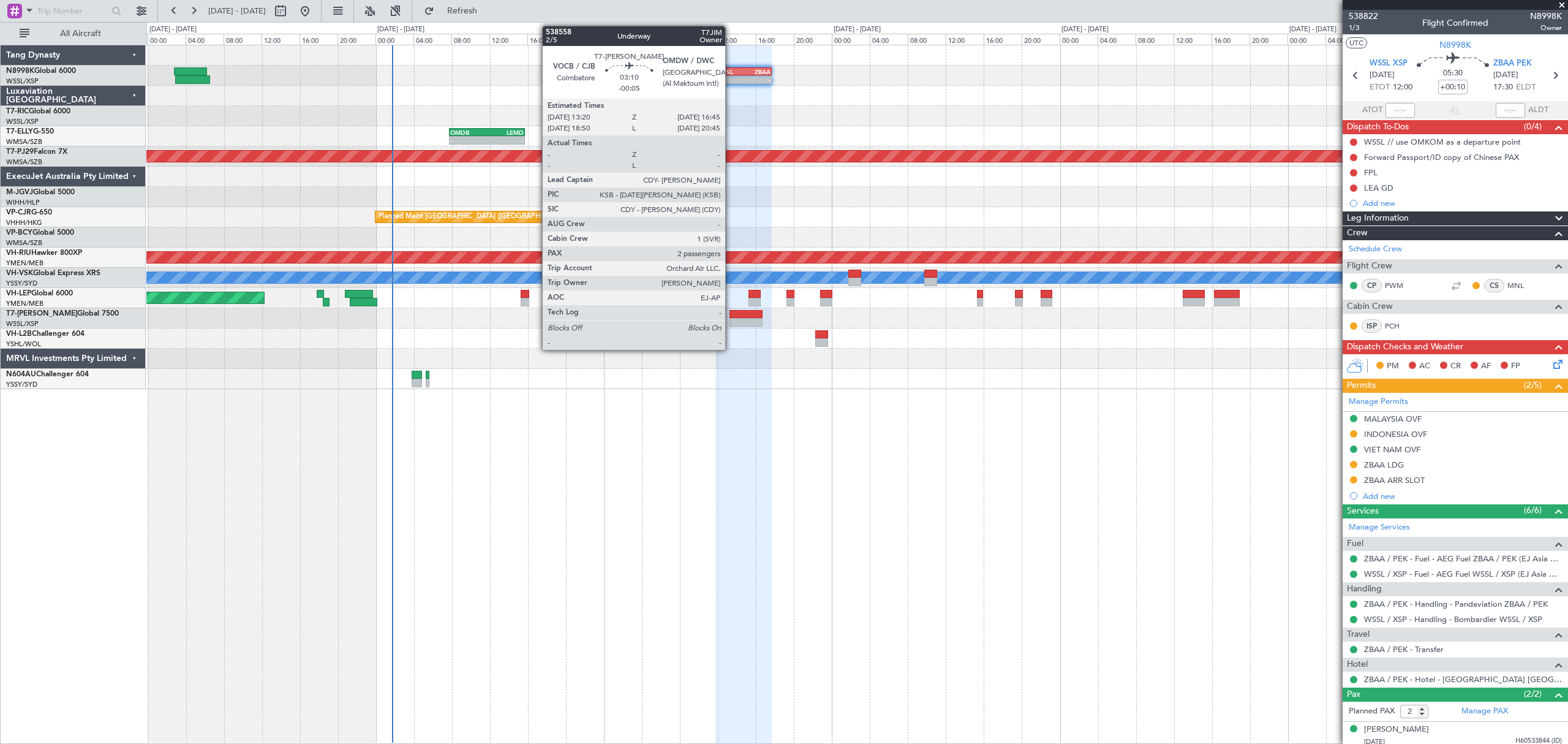
click at [731, 315] on div at bounding box center [745, 314] width 33 height 8
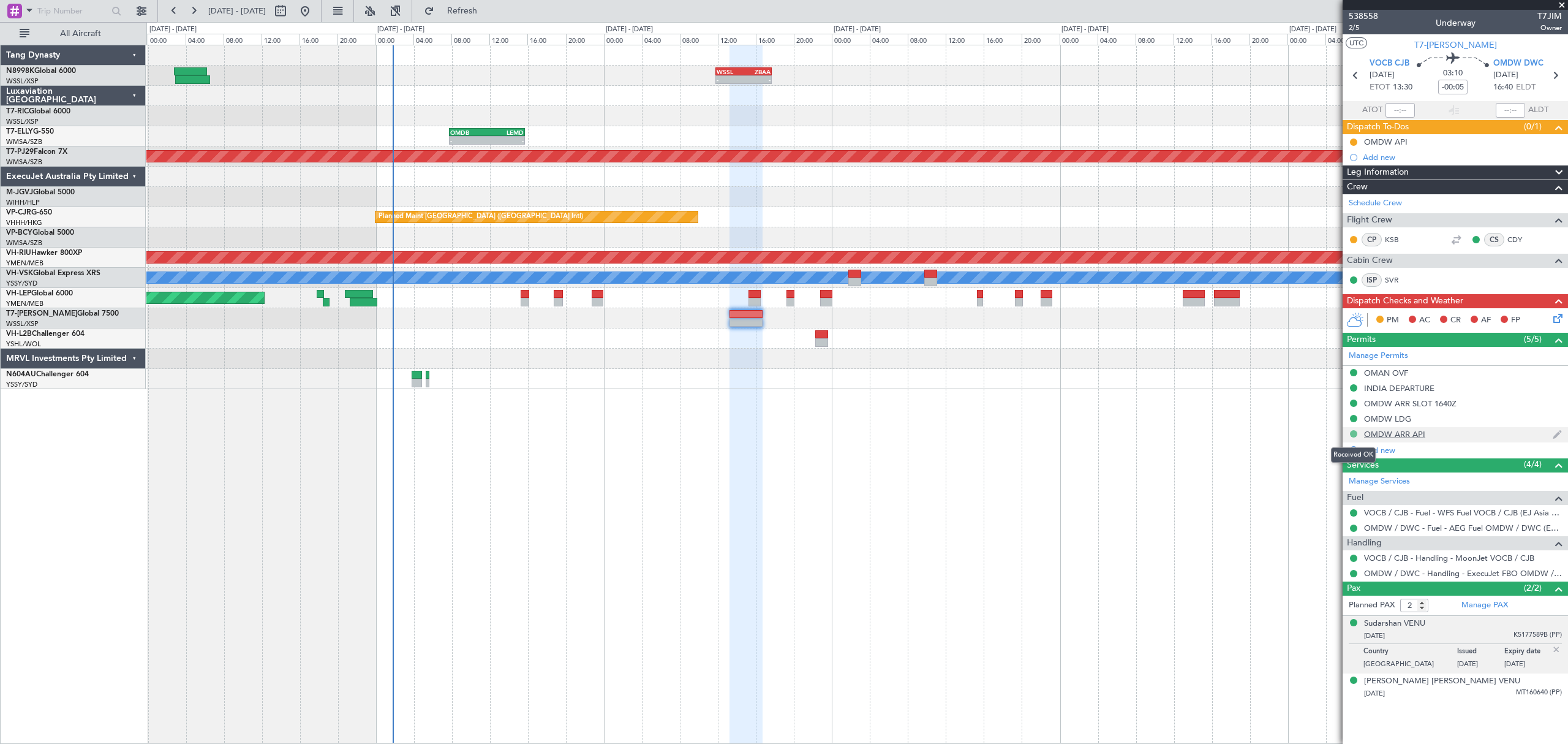
click at [1350, 433] on button at bounding box center [1353, 433] width 8 height 8
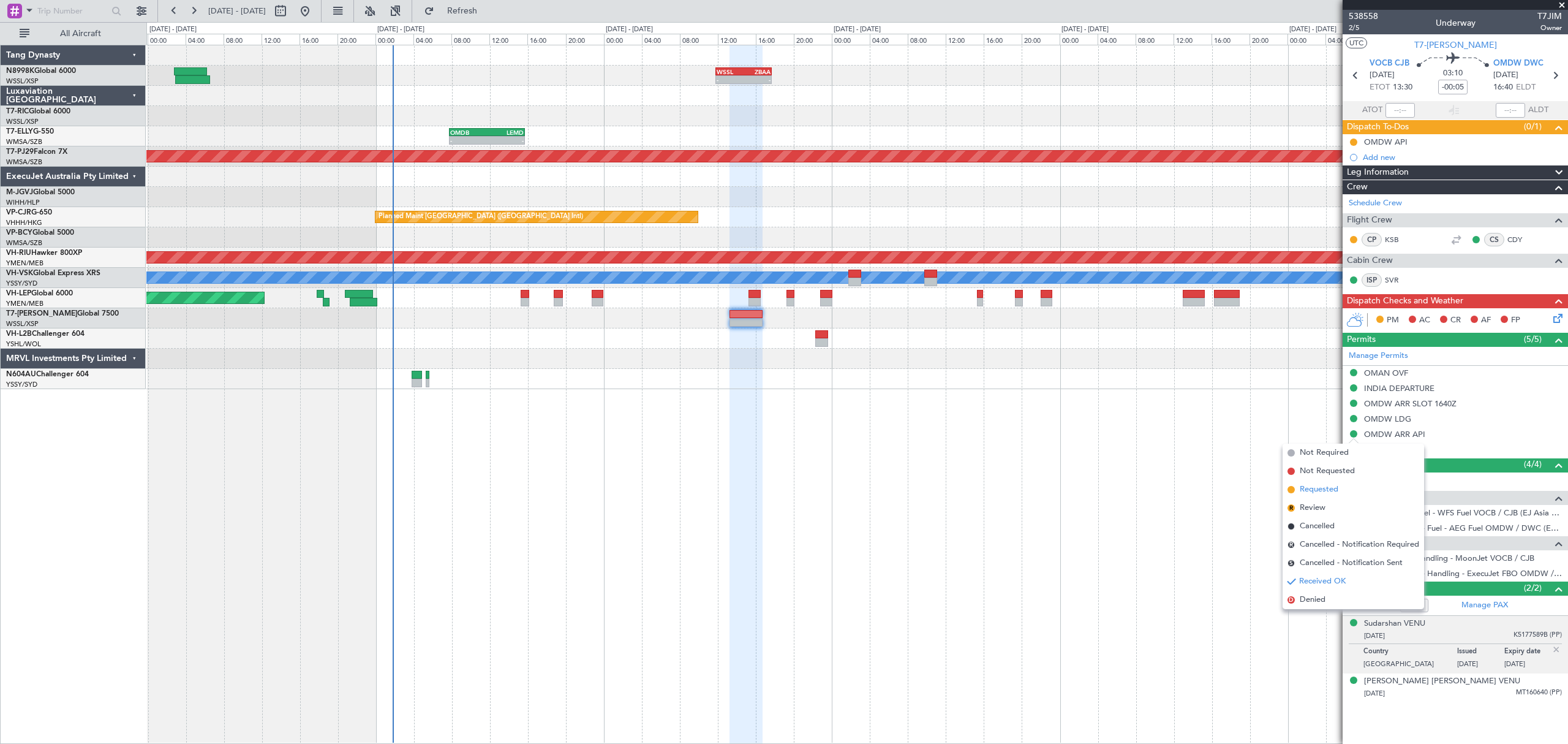
click at [1326, 489] on span "Requested" at bounding box center [1319, 490] width 39 height 13
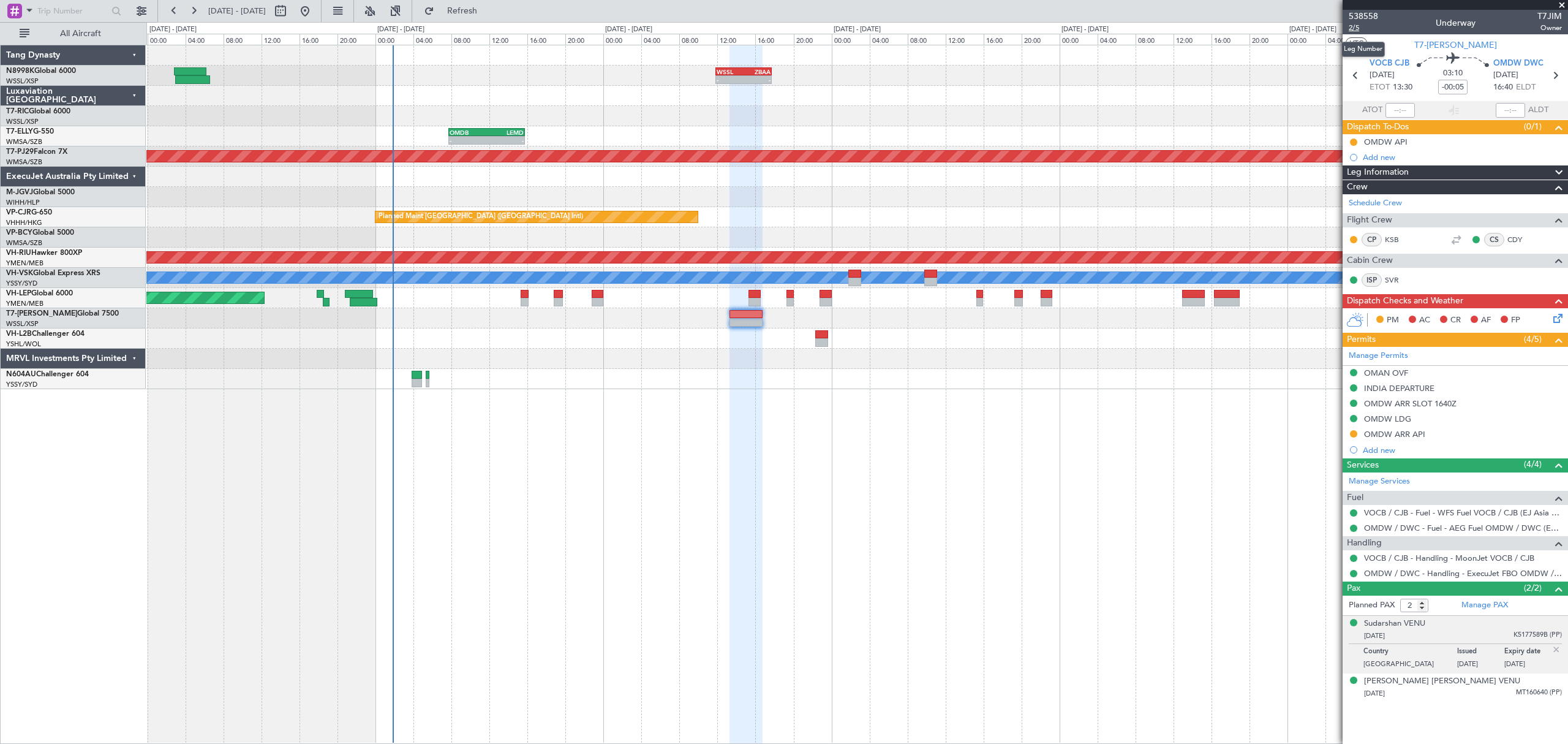
click at [1355, 30] on span "2/5" at bounding box center [1363, 28] width 29 height 10
click at [740, 315] on div at bounding box center [745, 314] width 33 height 8
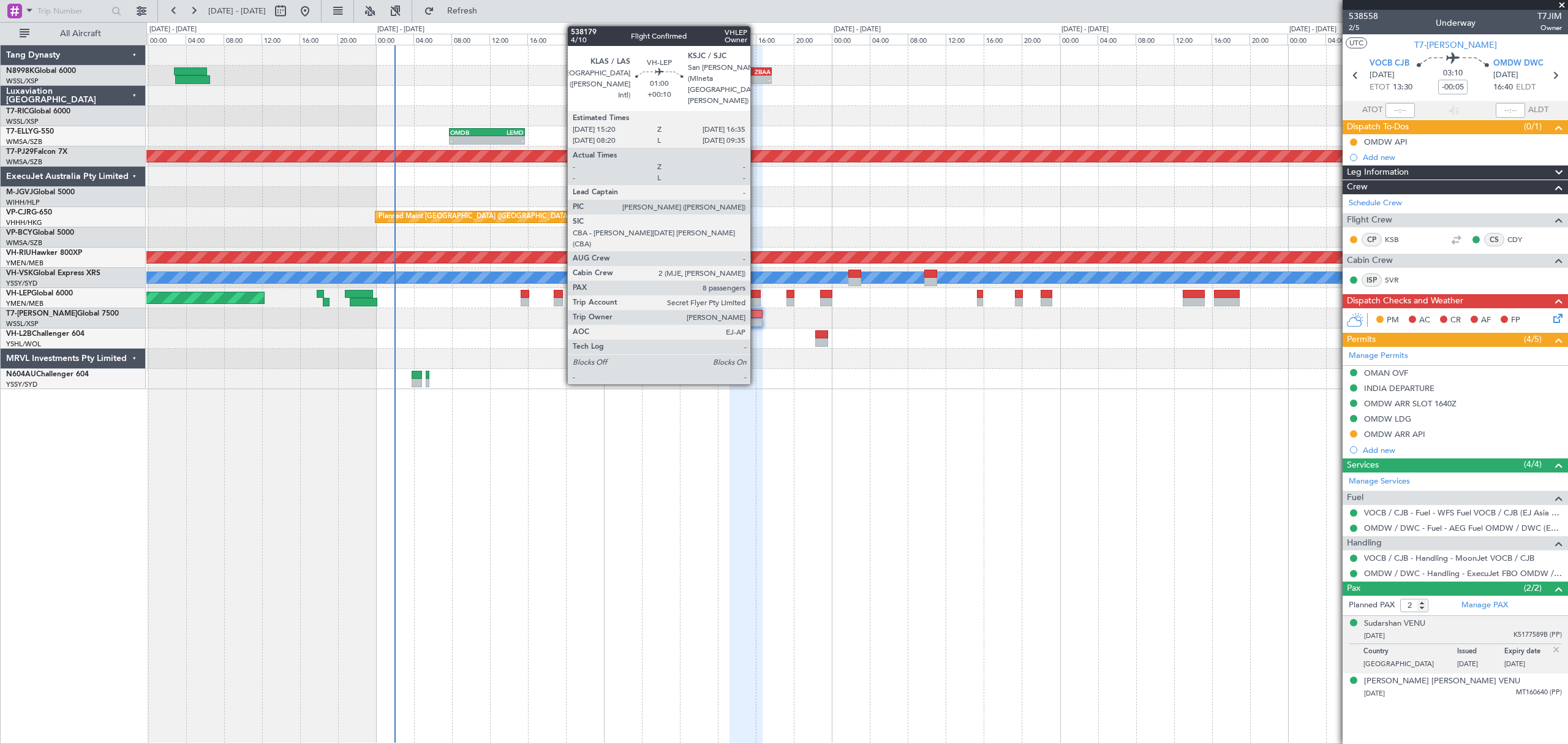
click at [755, 295] on div at bounding box center [755, 294] width 12 height 8
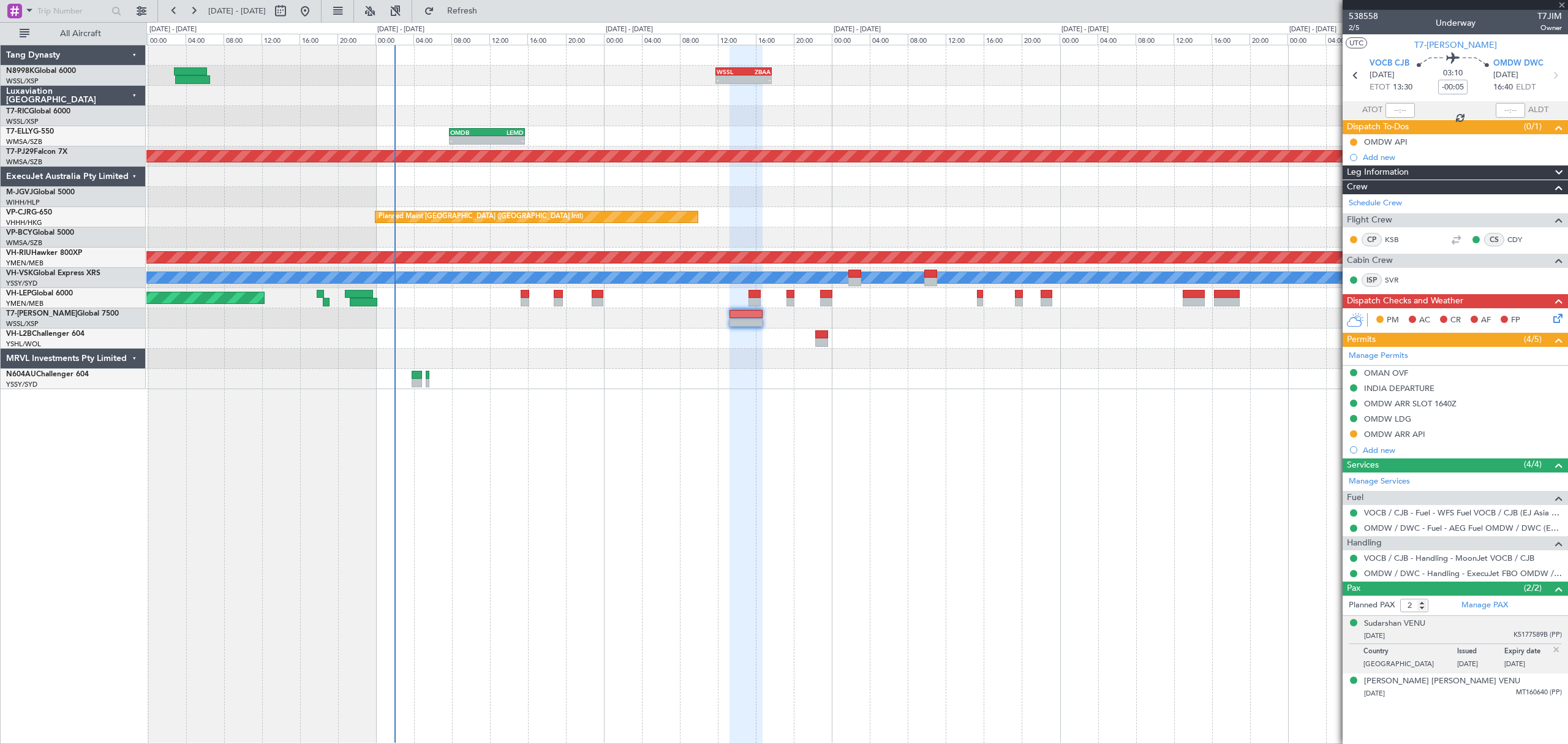
type input "+00:10"
type input "8"
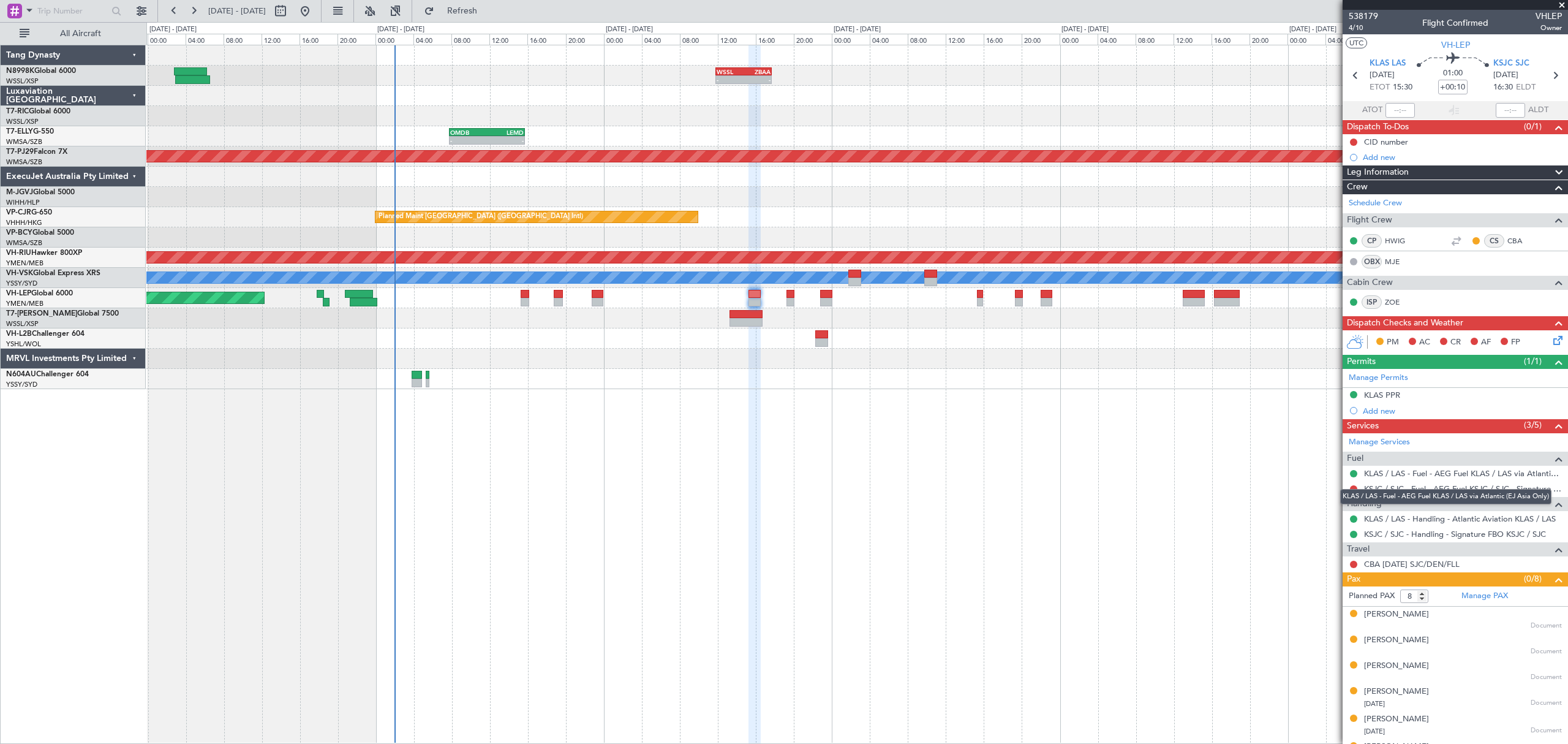
click at [1446, 490] on div "KLAS / LAS - Fuel - AEG Fuel KLAS / LAS via Atlantic (EJ Asia Only)" at bounding box center [1446, 497] width 211 height 15
click at [1385, 489] on link "KSJC / SJC - Fuel - AEG Fuel KSJC / SJC - Signature (EJ Asia Only)" at bounding box center [1462, 488] width 198 height 10
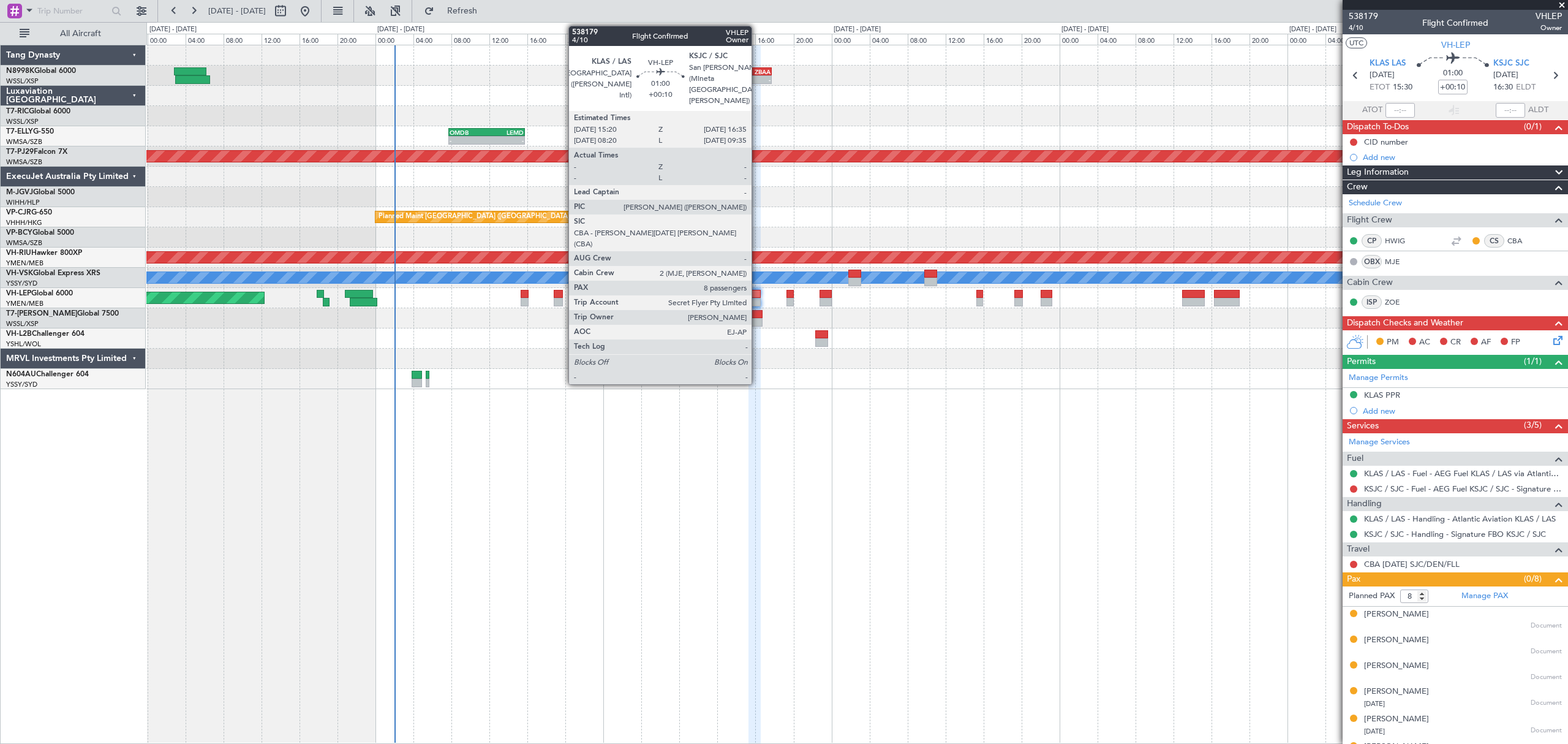
click at [757, 300] on div at bounding box center [755, 302] width 12 height 8
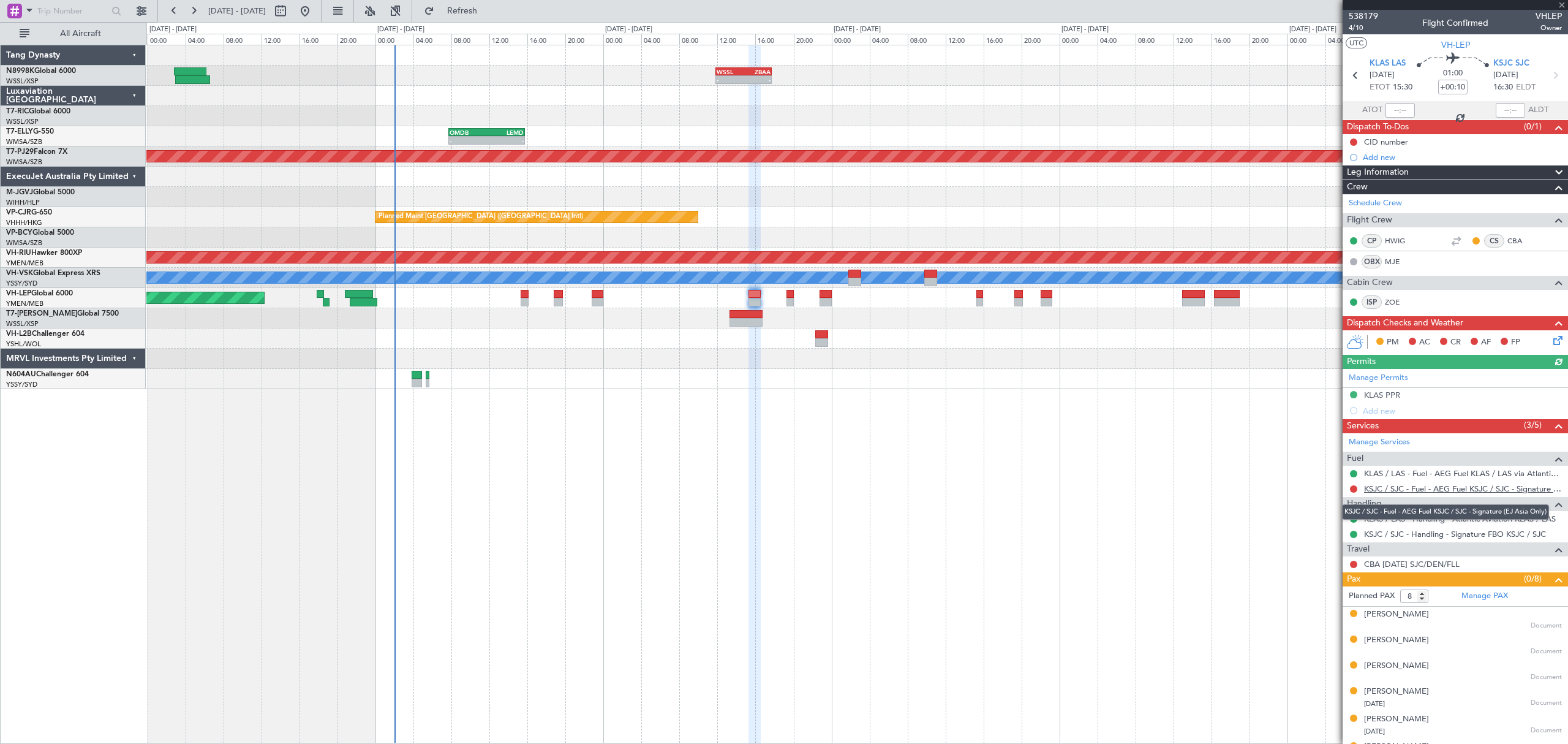
click at [1433, 488] on link "KSJC / SJC - Fuel - AEG Fuel KSJC / SJC - Signature (EJ Asia Only)" at bounding box center [1462, 488] width 198 height 10
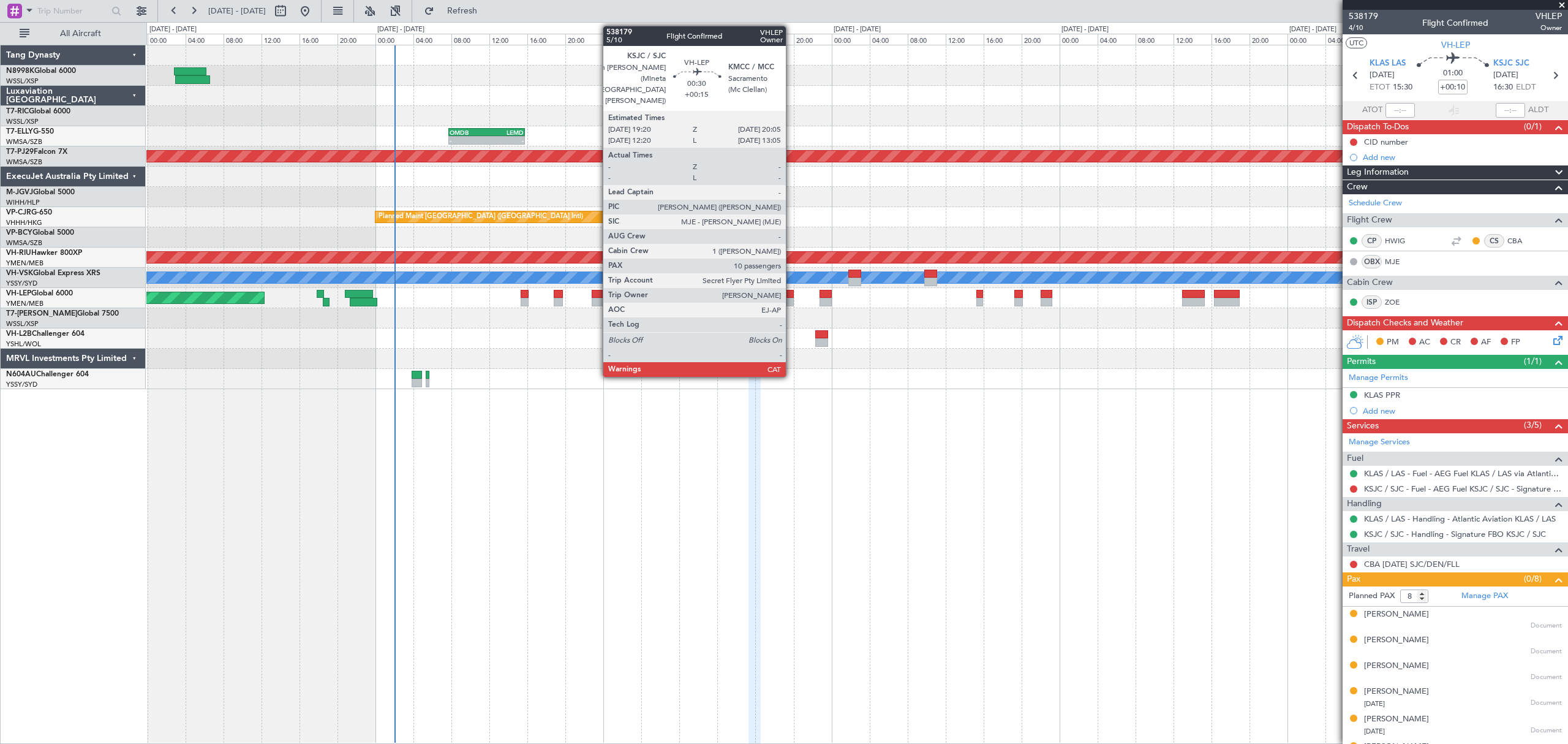
click at [791, 295] on div at bounding box center [790, 294] width 8 height 8
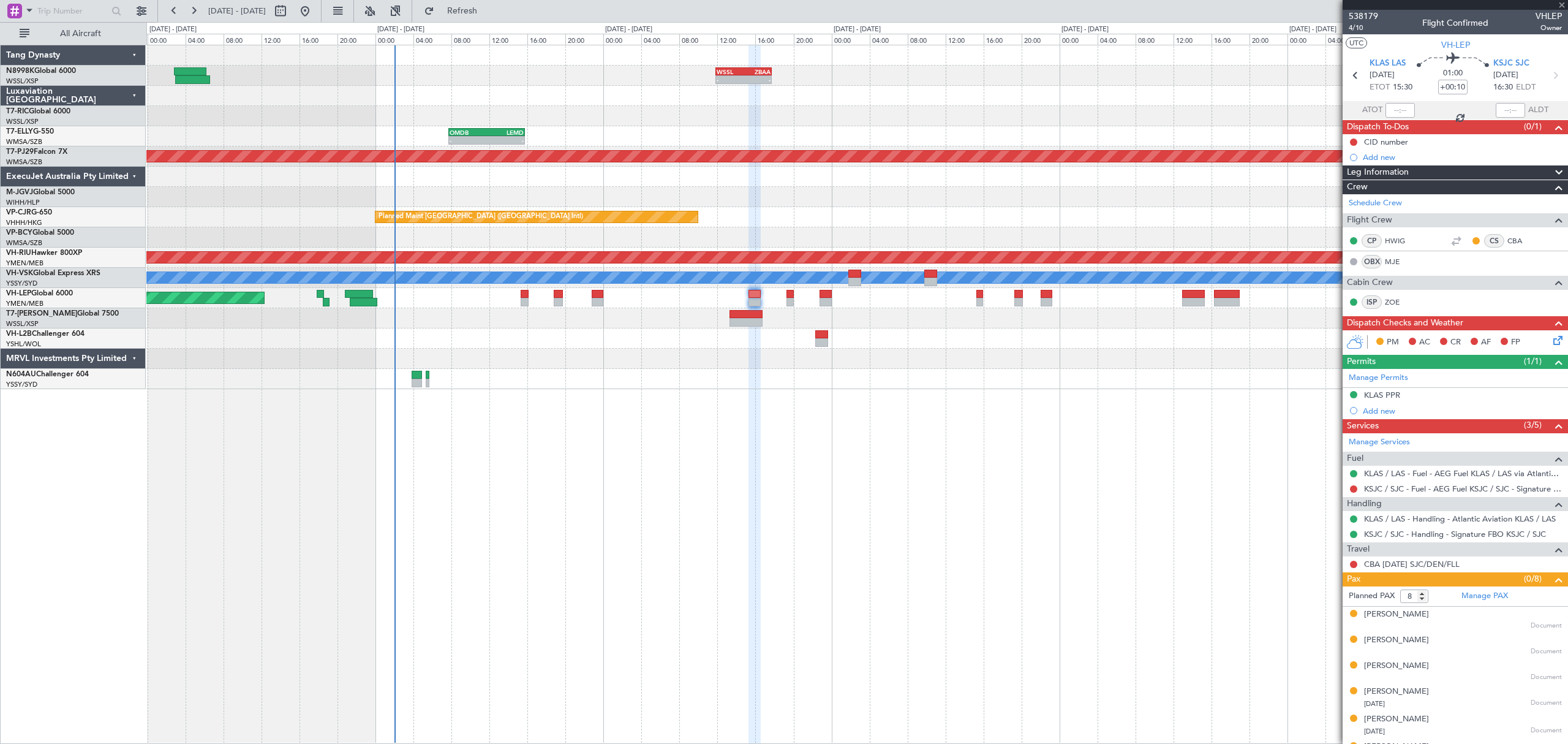
type input "+00:15"
type input "10"
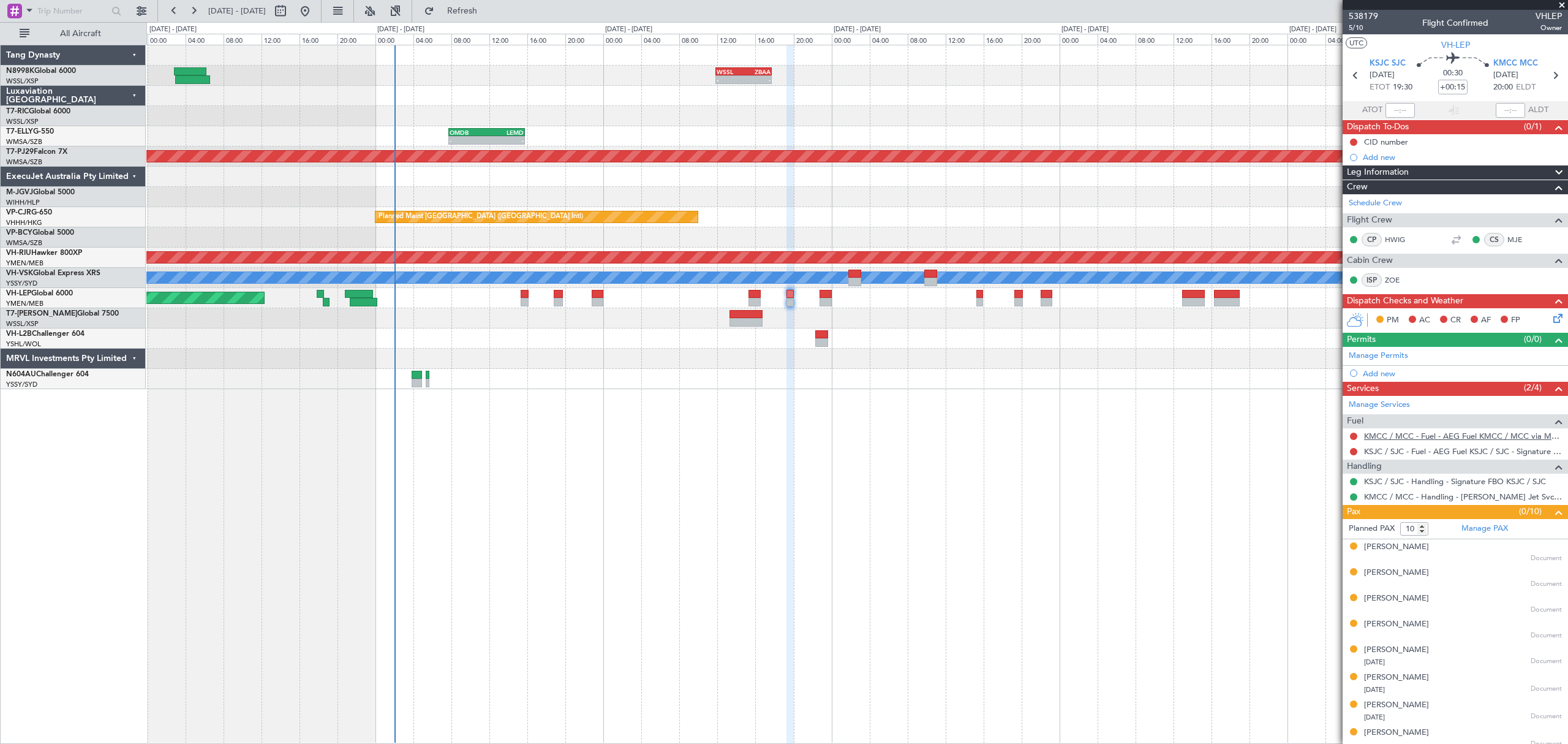
click at [1424, 438] on link "KMCC / MCC - Fuel - AEG Fuel KMCC / MCC via MJS (EJ Asia Only)" at bounding box center [1462, 436] width 198 height 10
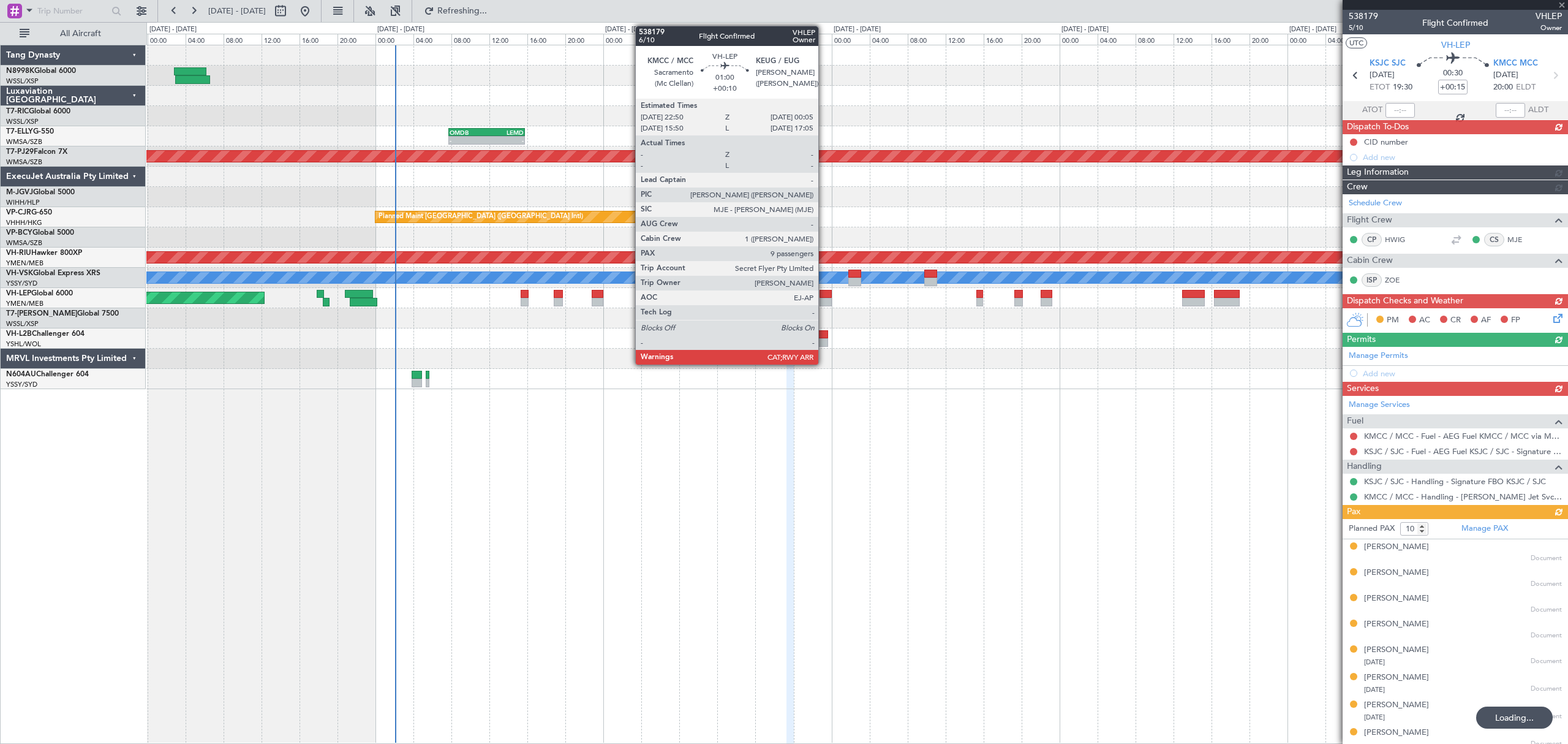
click at [824, 292] on div at bounding box center [826, 294] width 12 height 8
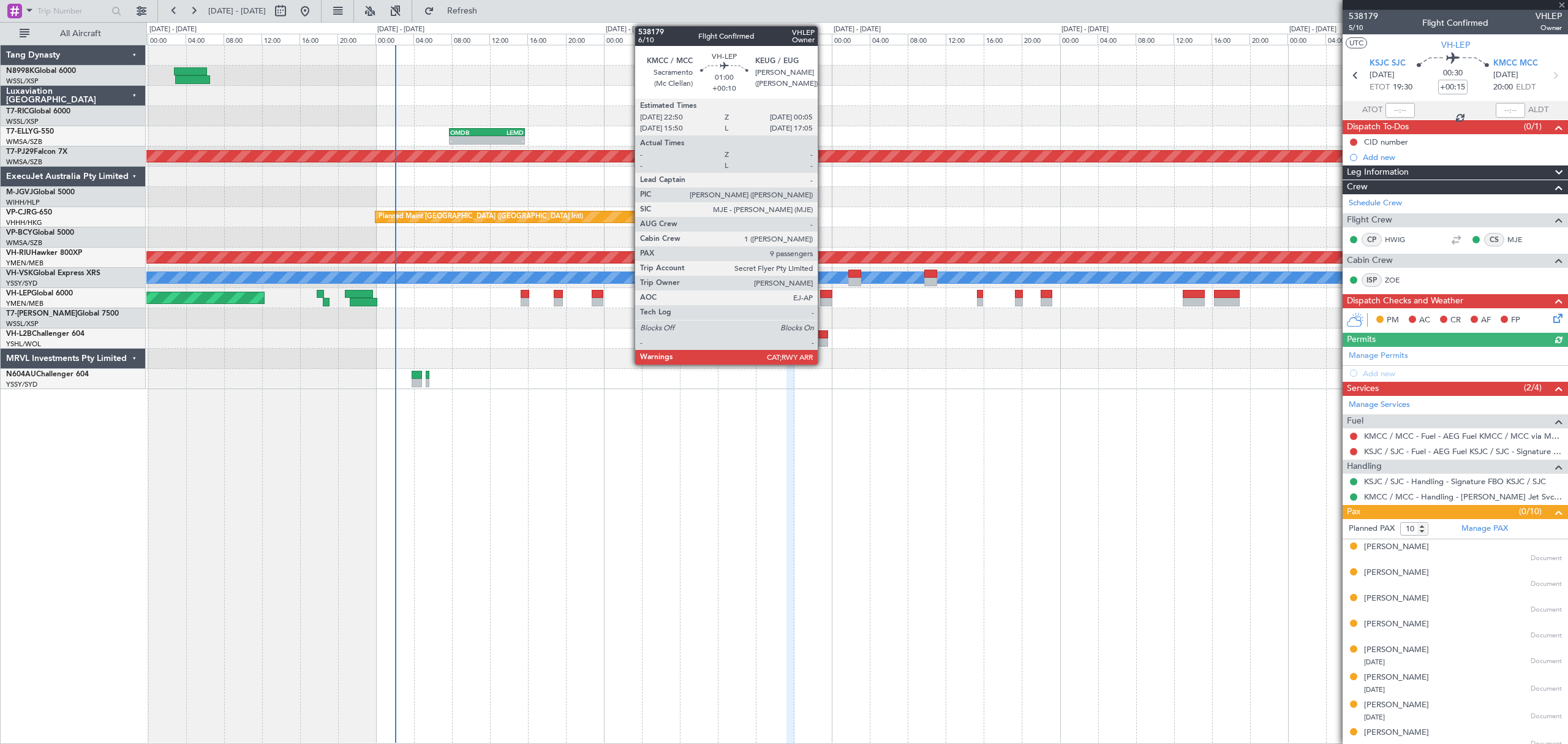
type input "+00:10"
type input "9"
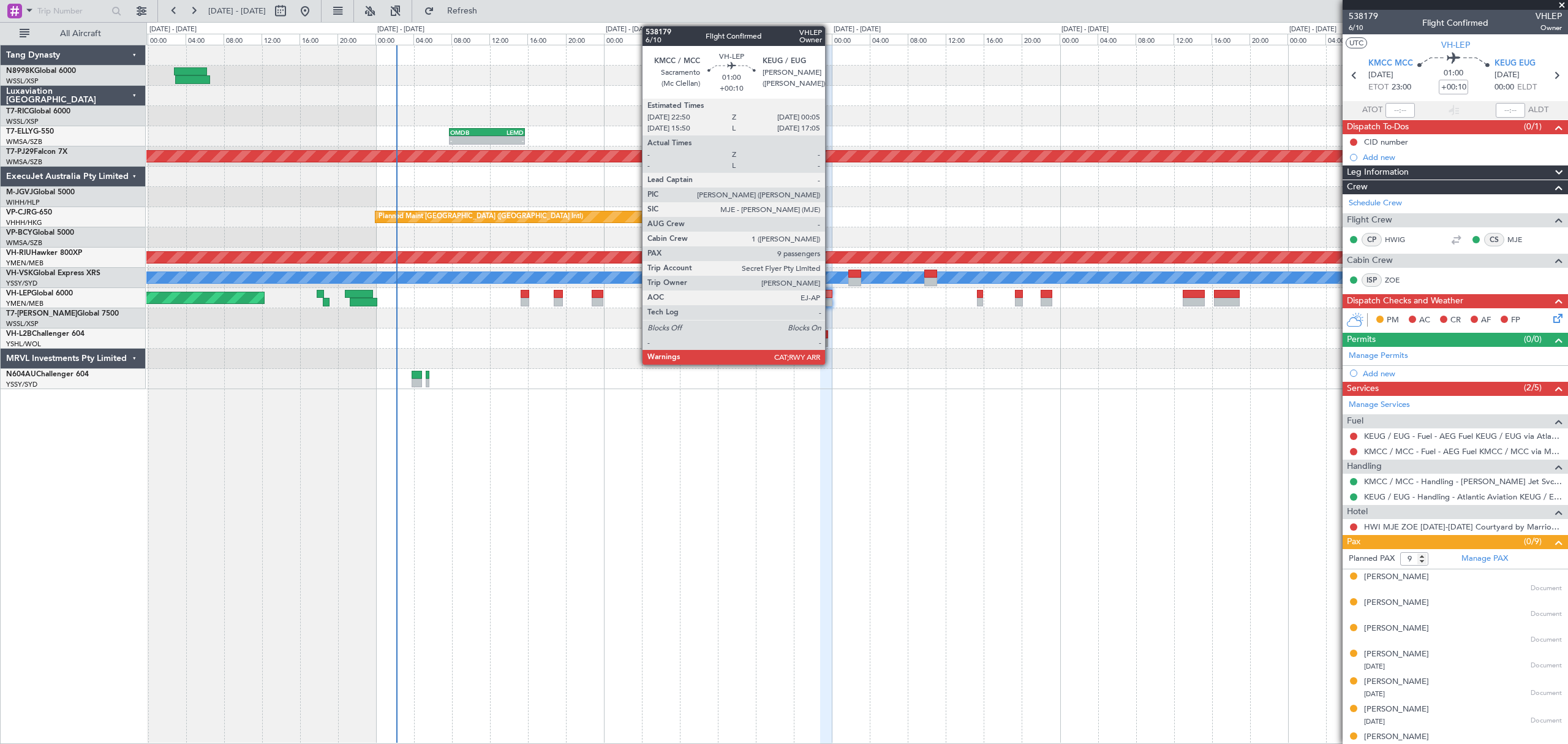
click at [829, 294] on div at bounding box center [826, 294] width 12 height 8
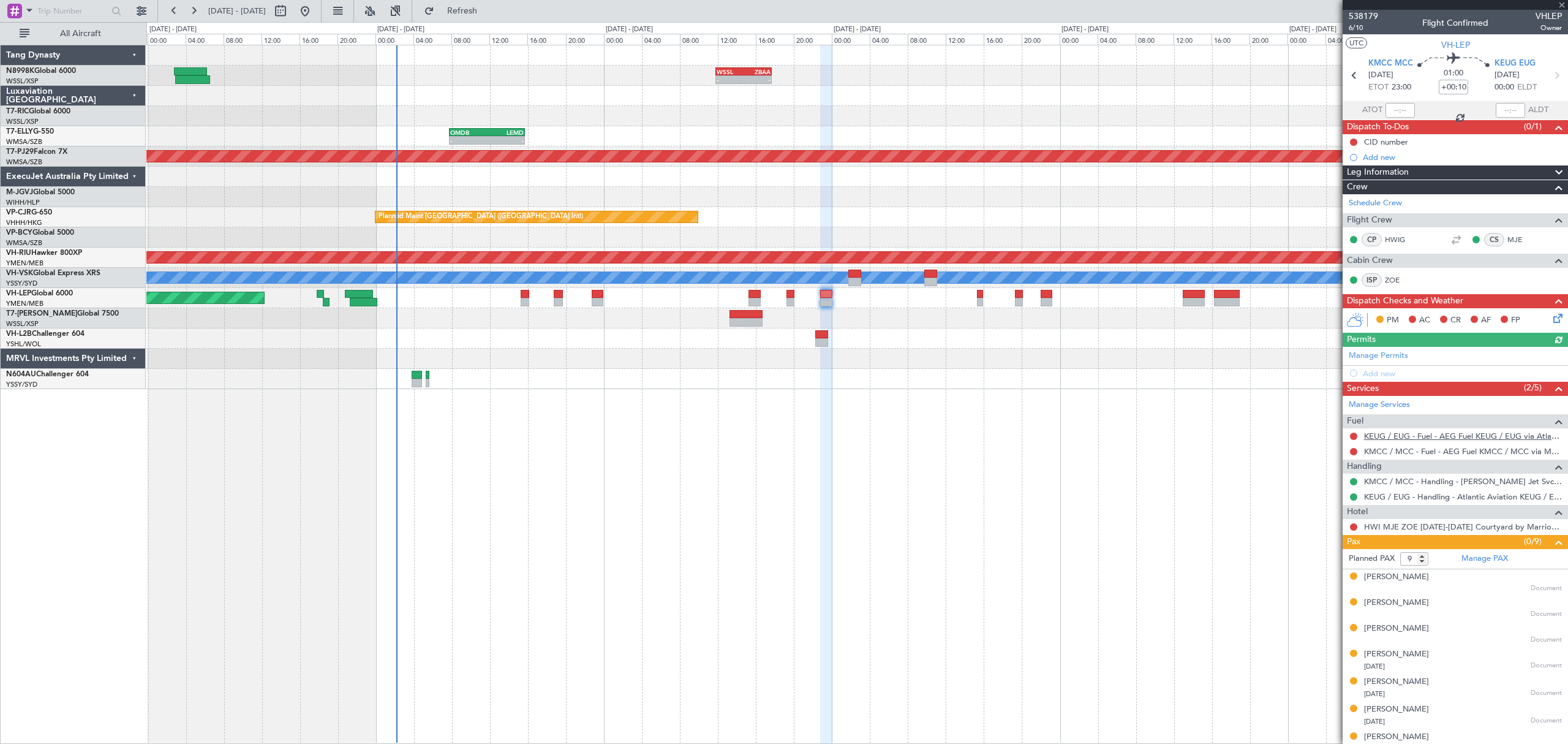
click at [1412, 438] on link "KEUG / EUG - Fuel - AEG Fuel KEUG / EUG via Atlantic (EJ Asia Only)" at bounding box center [1462, 436] width 198 height 10
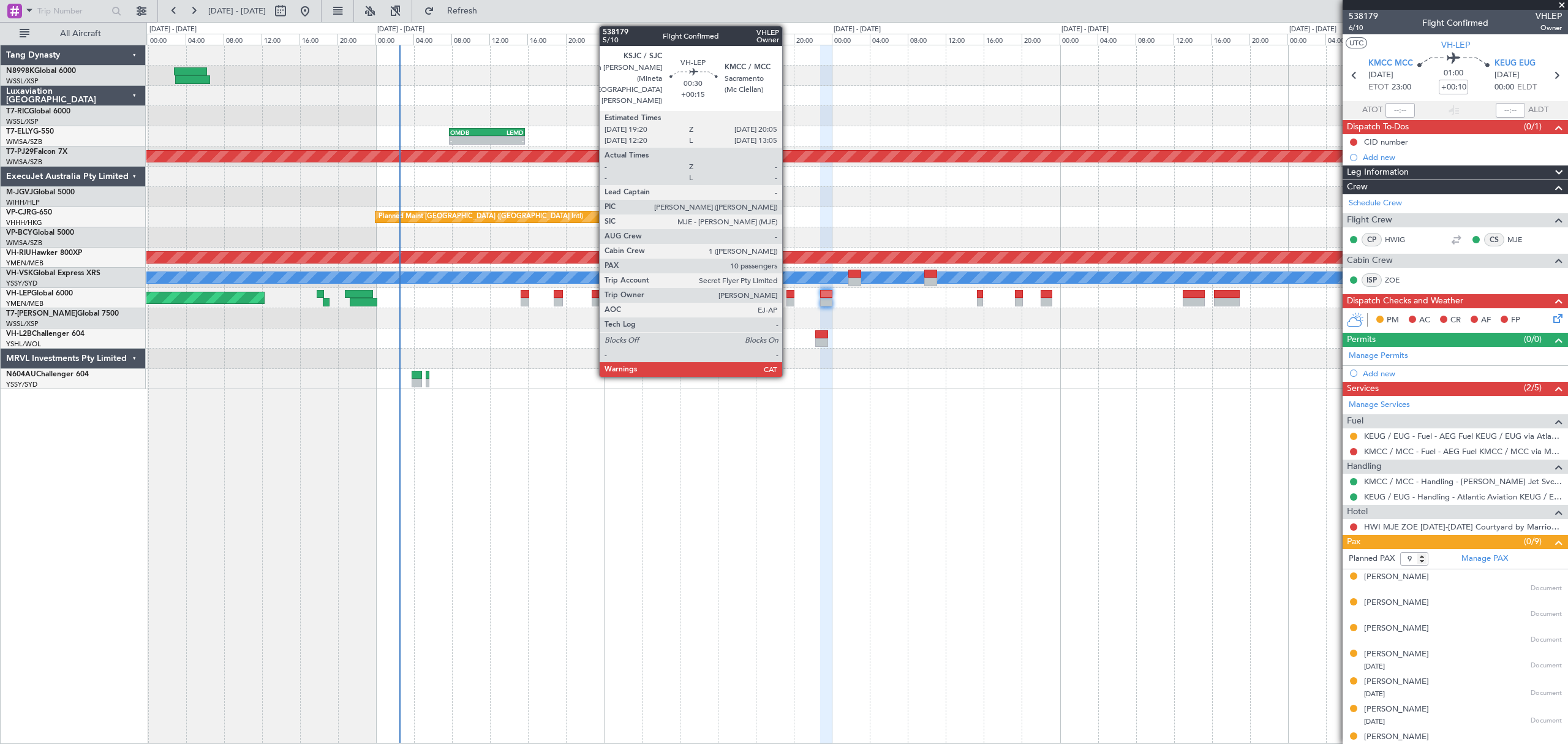
click at [787, 299] on div at bounding box center [790, 302] width 8 height 8
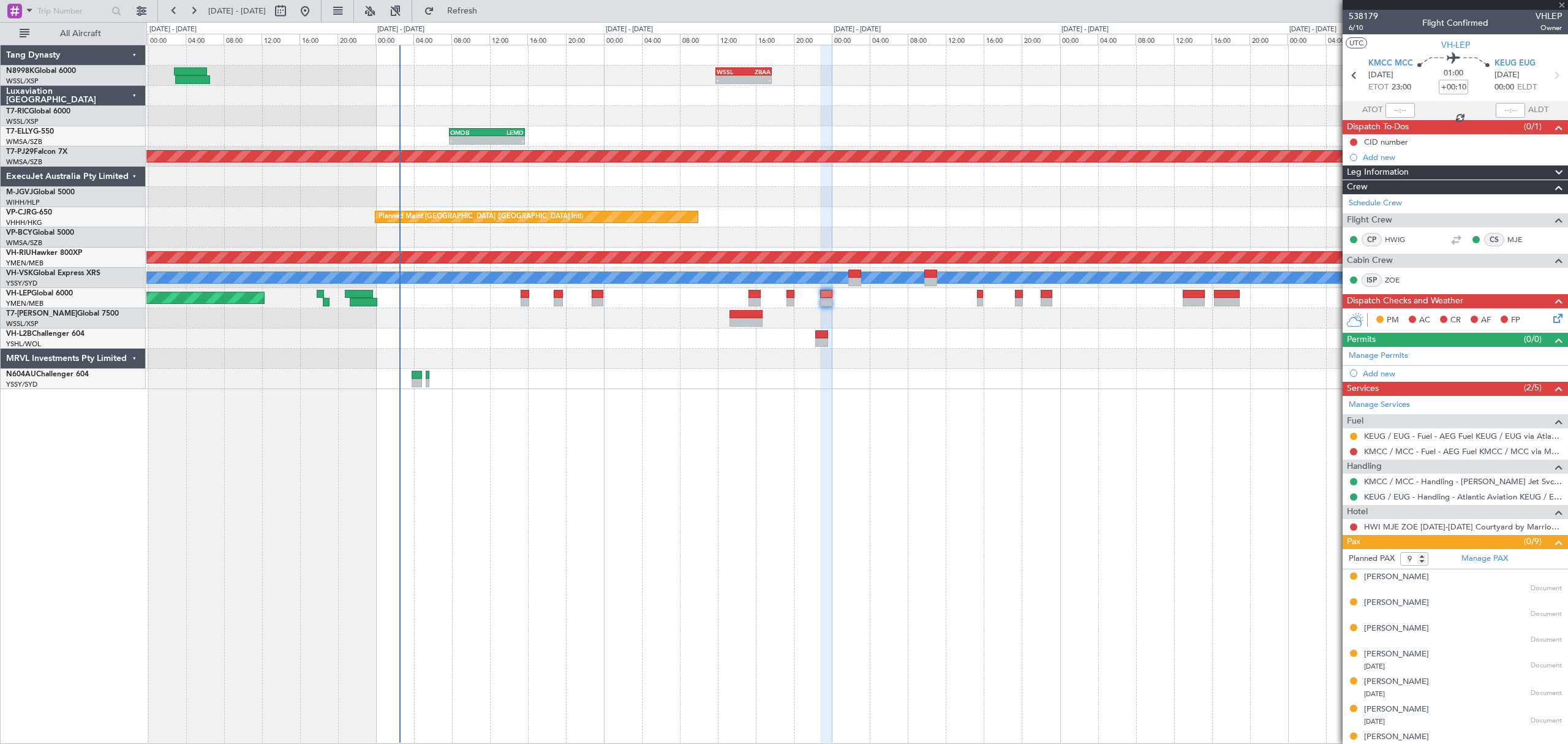
type input "+00:15"
type input "10"
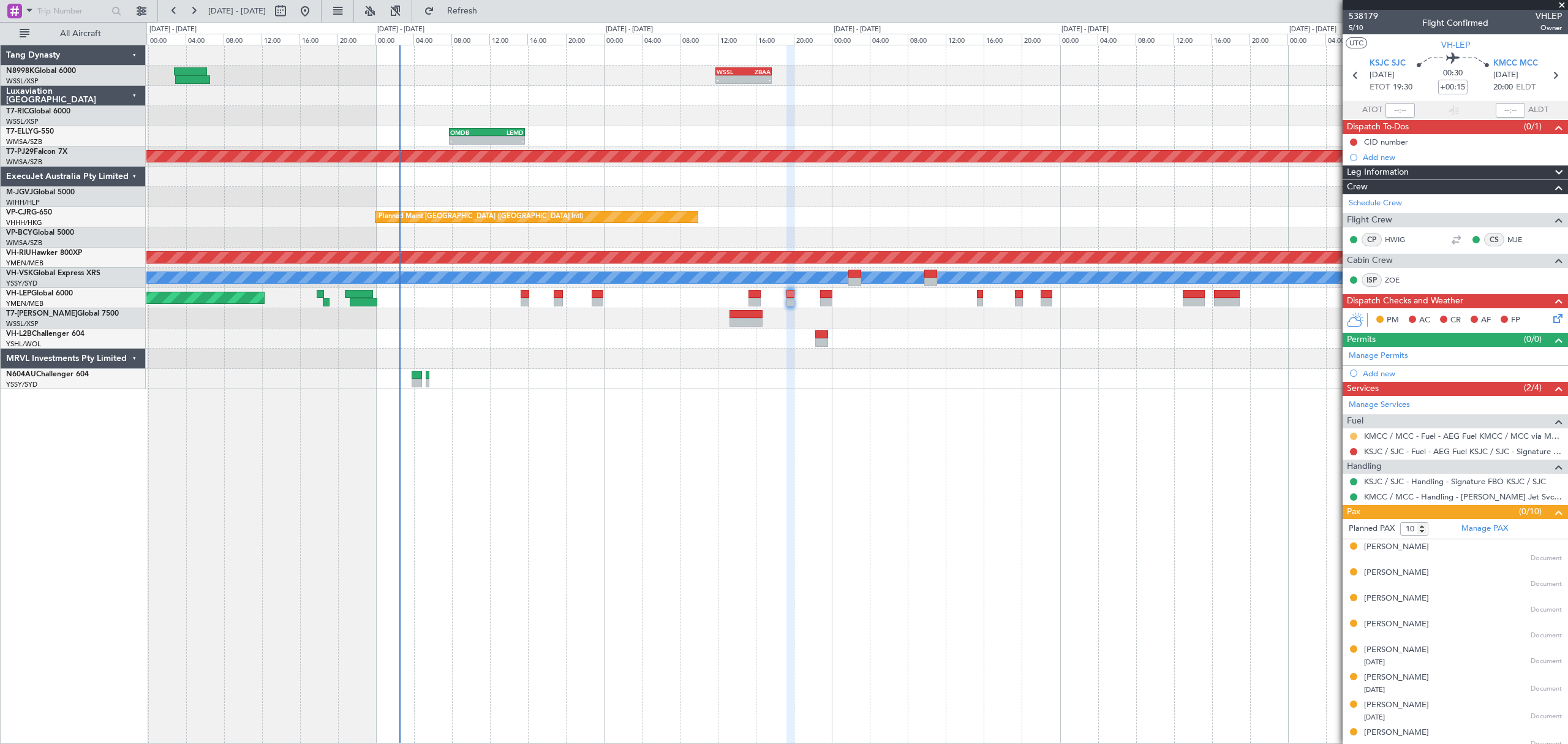
click at [1352, 437] on button at bounding box center [1353, 436] width 8 height 8
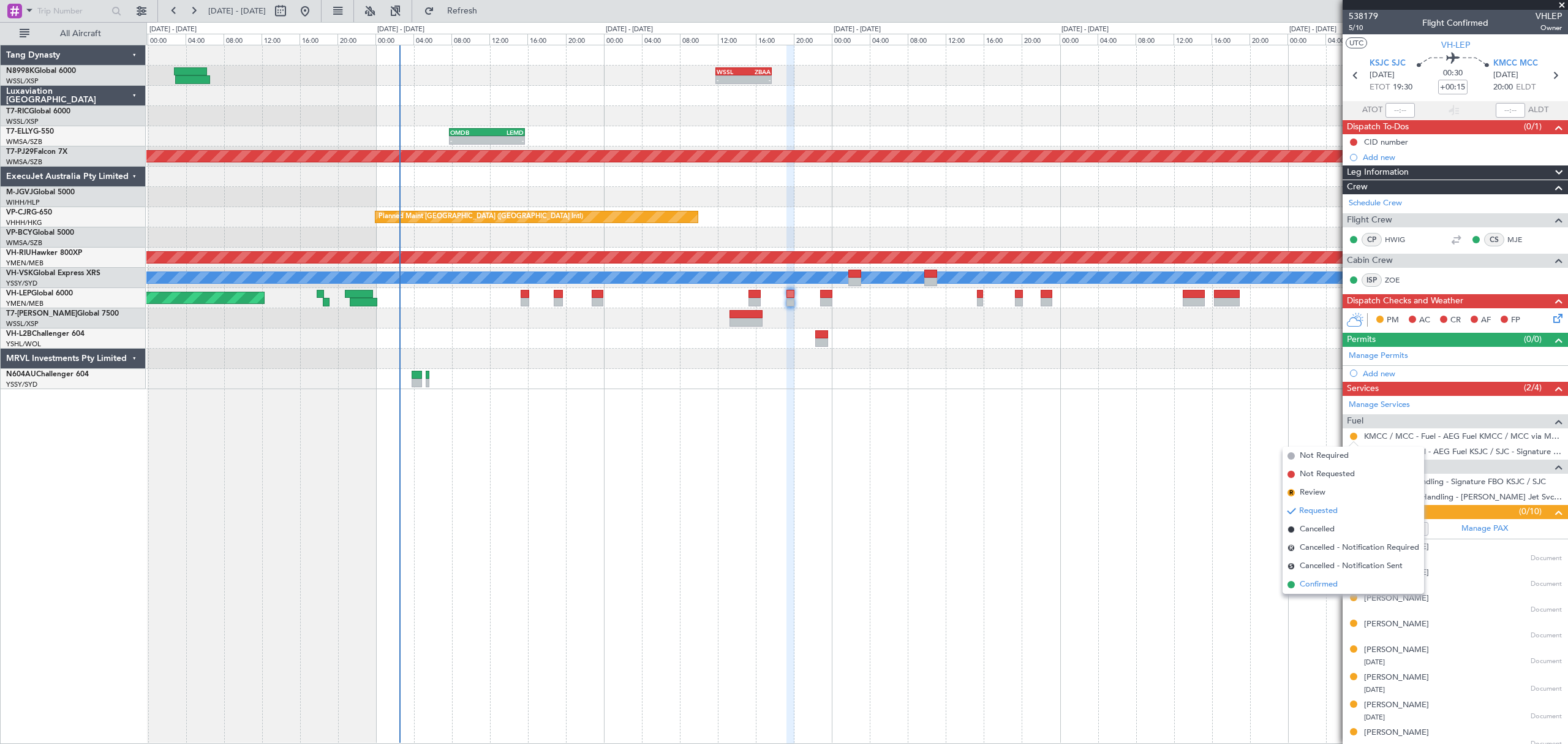
click at [1301, 582] on span "Confirmed" at bounding box center [1318, 585] width 38 height 13
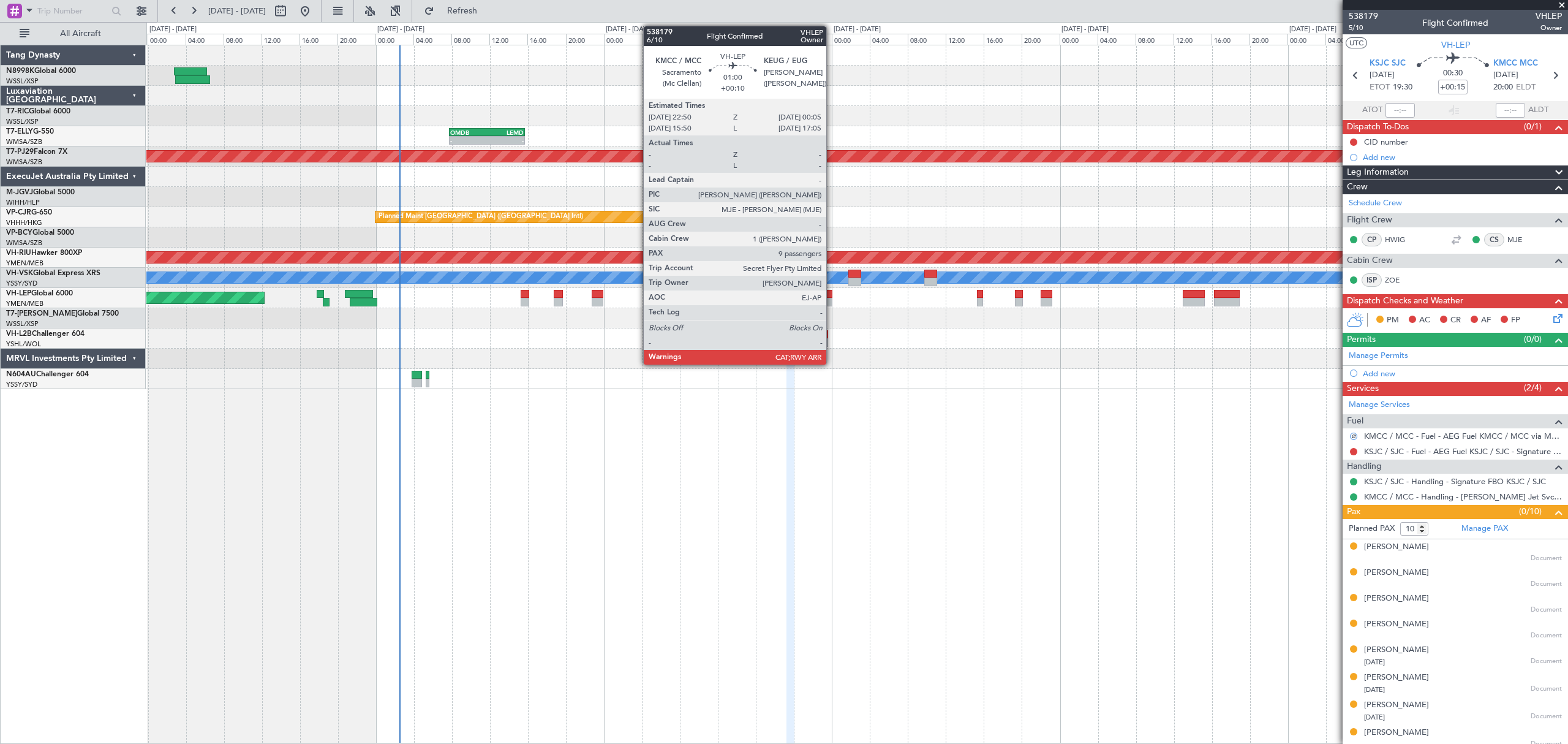
click at [828, 301] on div at bounding box center [826, 302] width 12 height 8
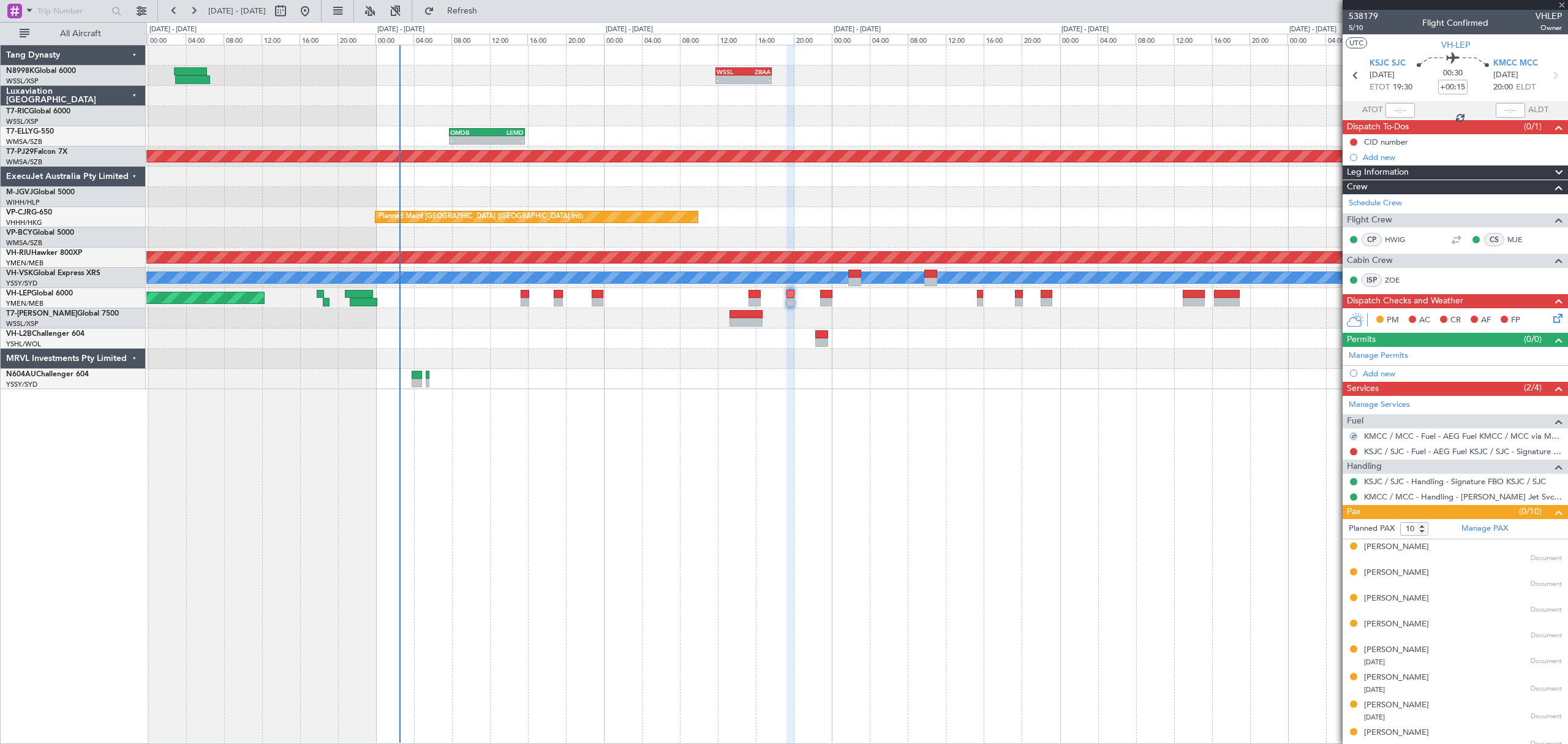
type input "+00:10"
type input "9"
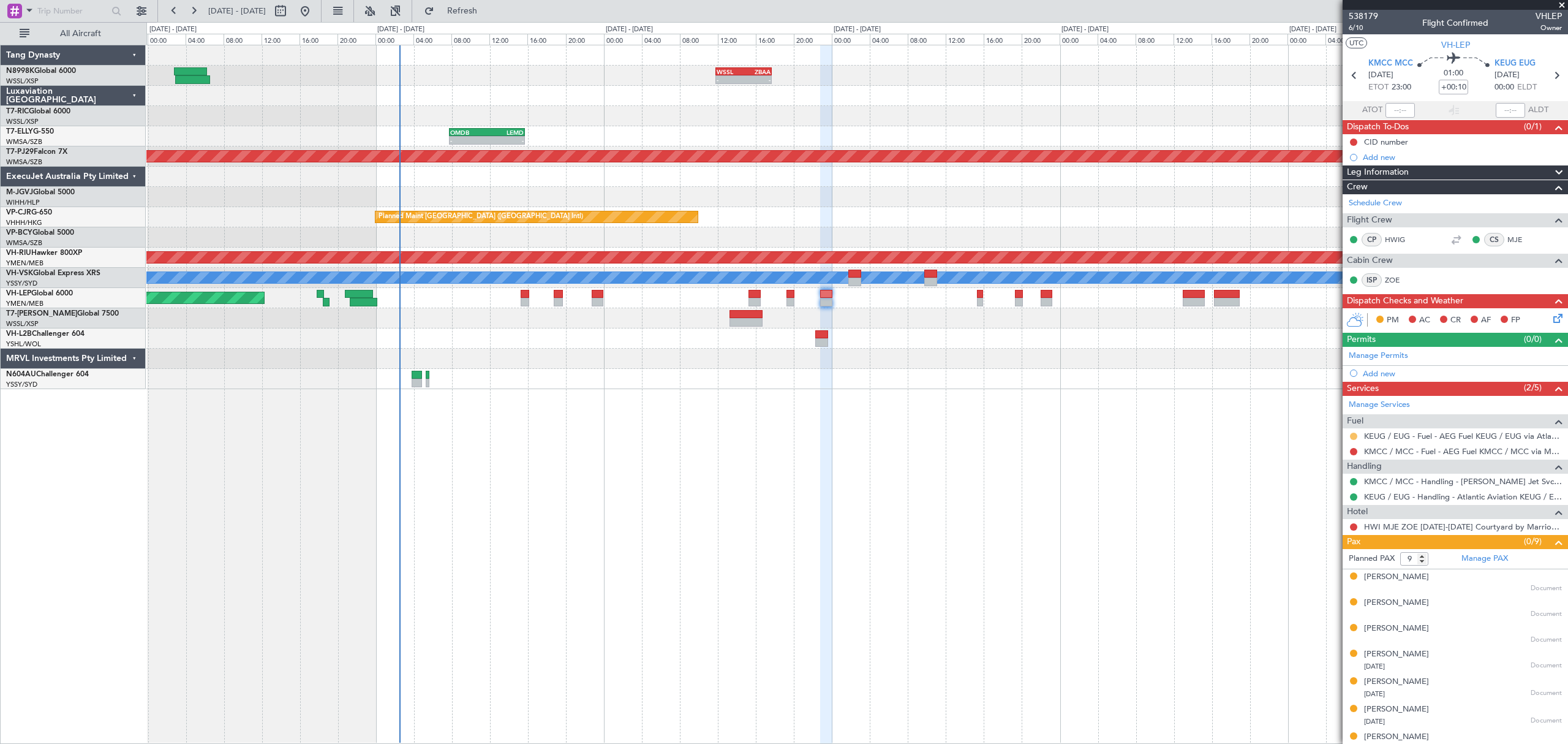
click at [1352, 434] on button at bounding box center [1353, 436] width 8 height 8
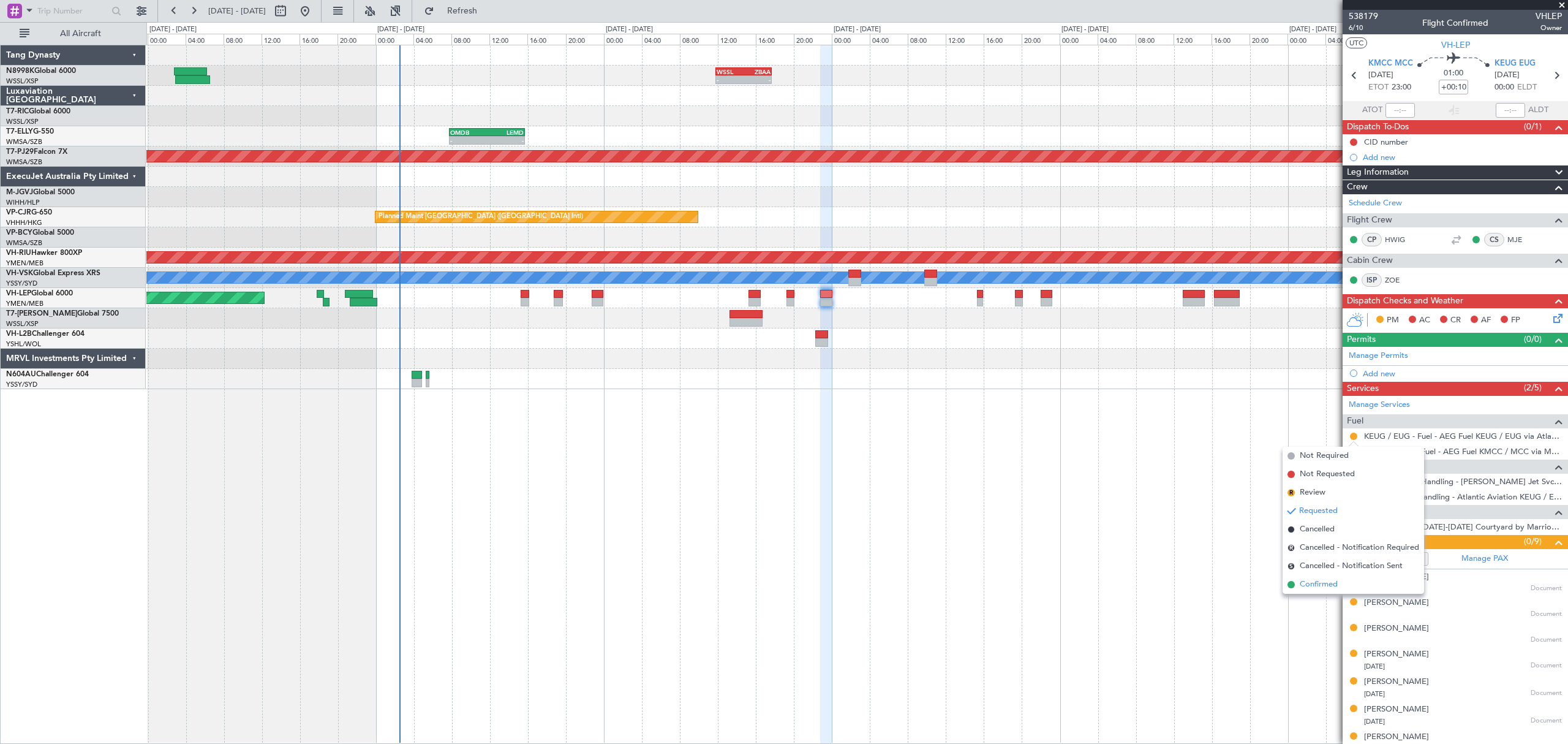
click at [1318, 587] on span "Confirmed" at bounding box center [1318, 585] width 38 height 13
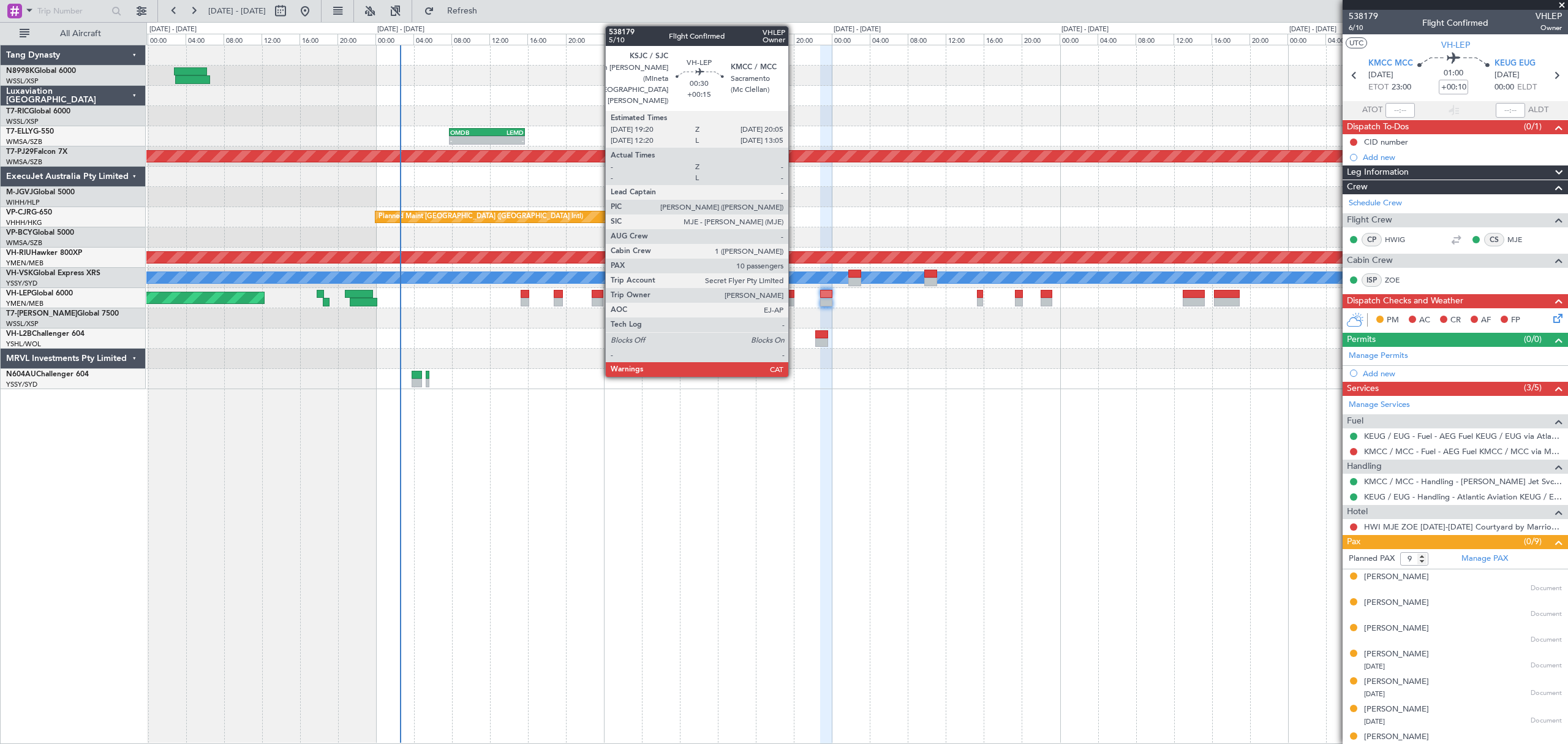
click at [794, 290] on div at bounding box center [790, 294] width 8 height 8
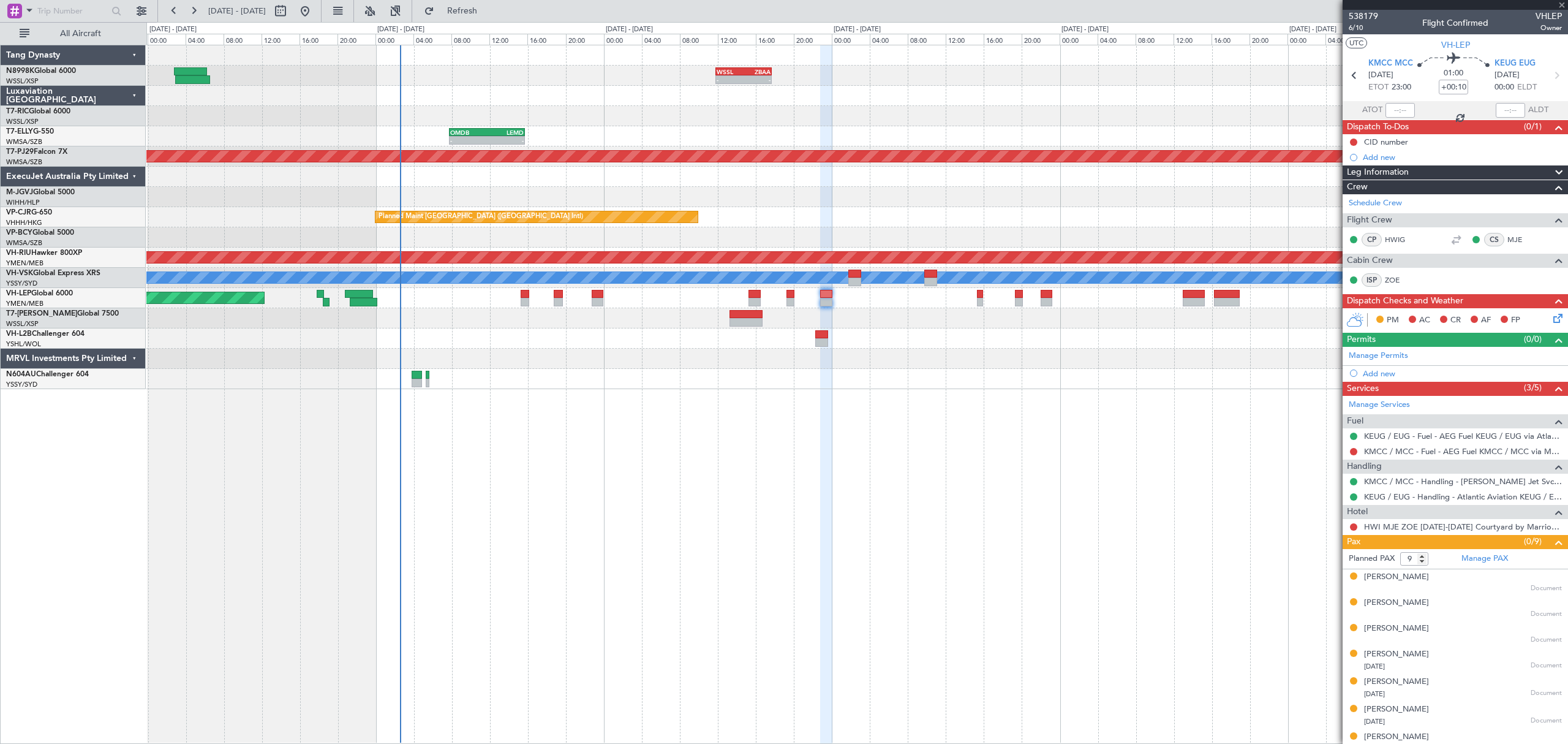
type input "+00:15"
type input "10"
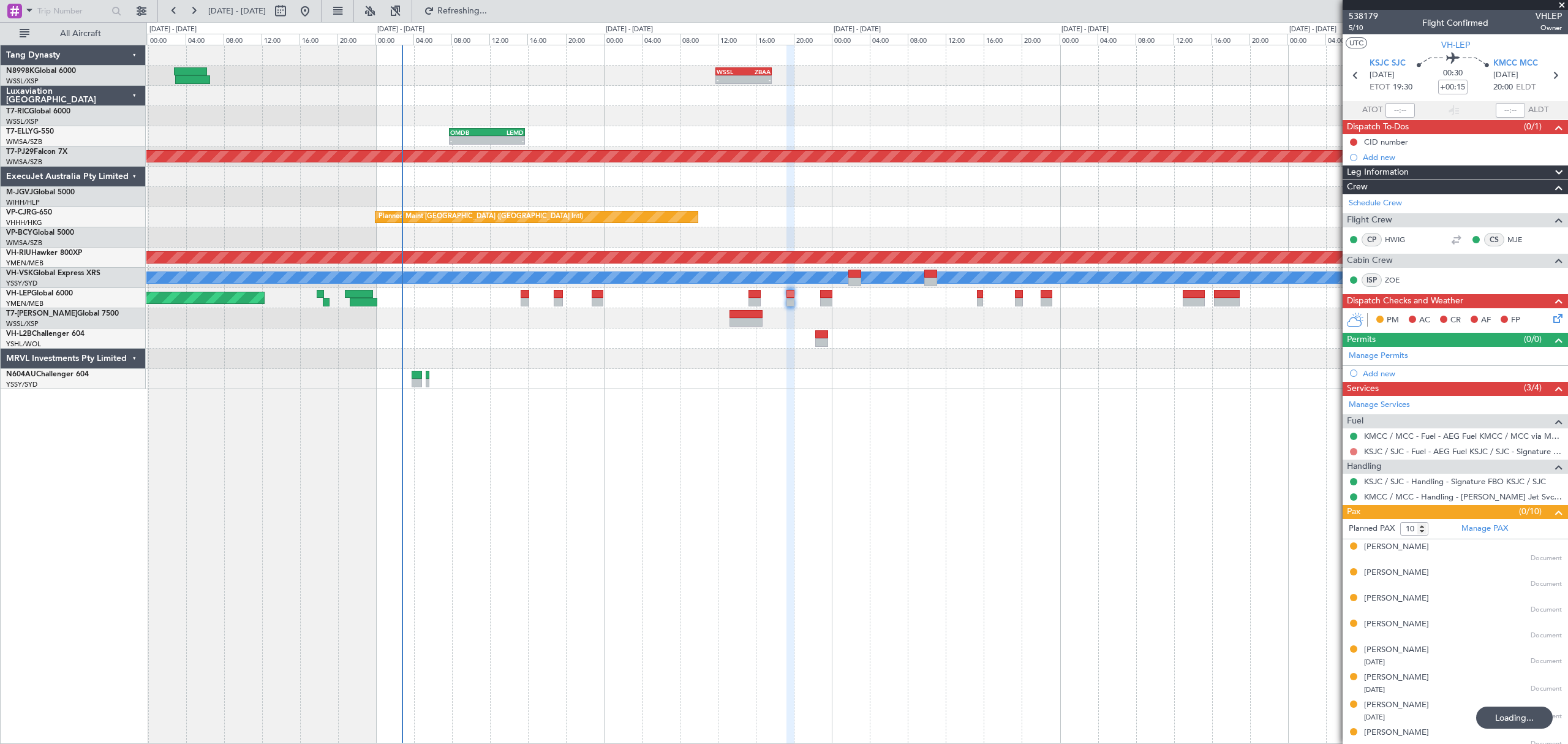
click at [1351, 452] on button at bounding box center [1353, 452] width 8 height 8
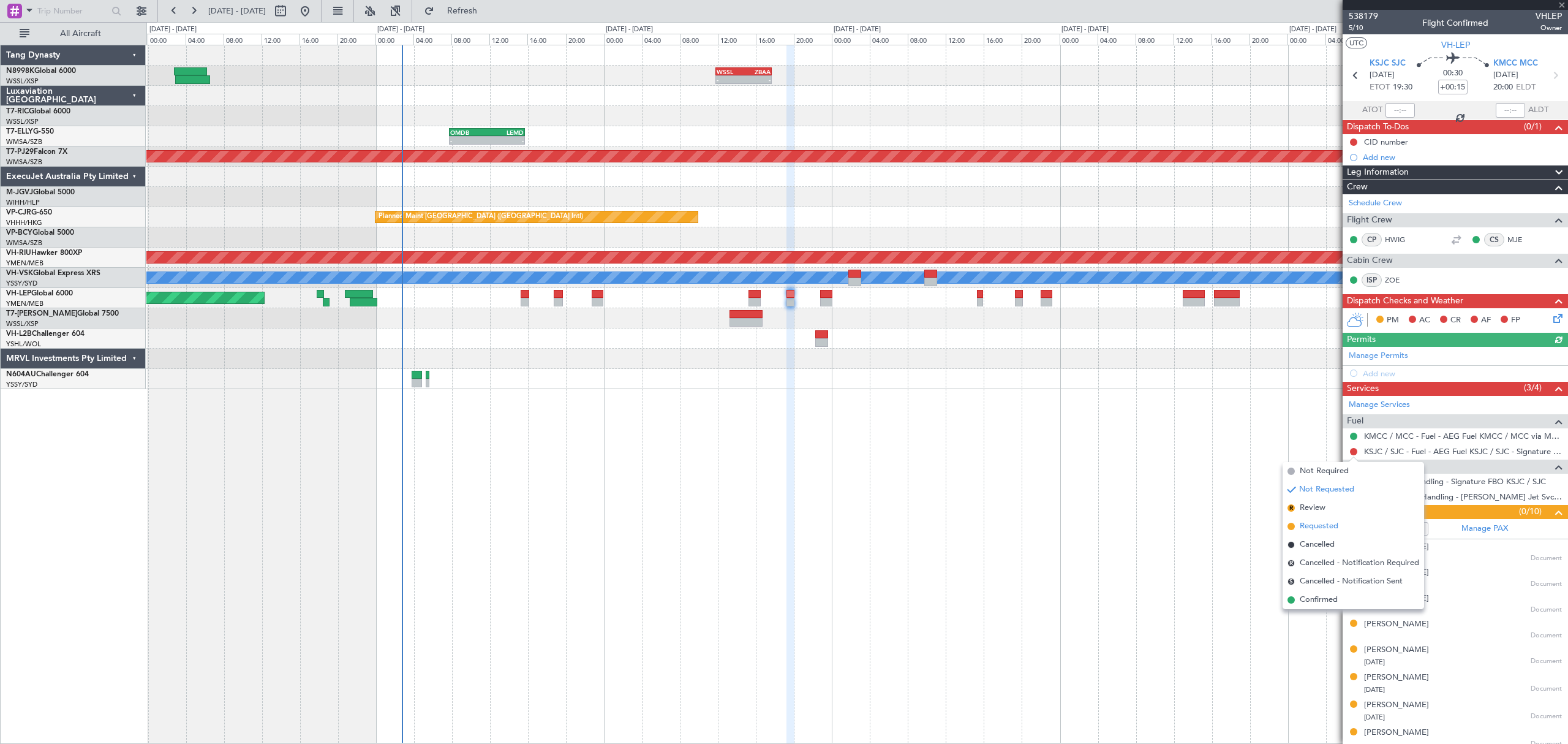
click at [1304, 525] on span "Requested" at bounding box center [1319, 527] width 39 height 13
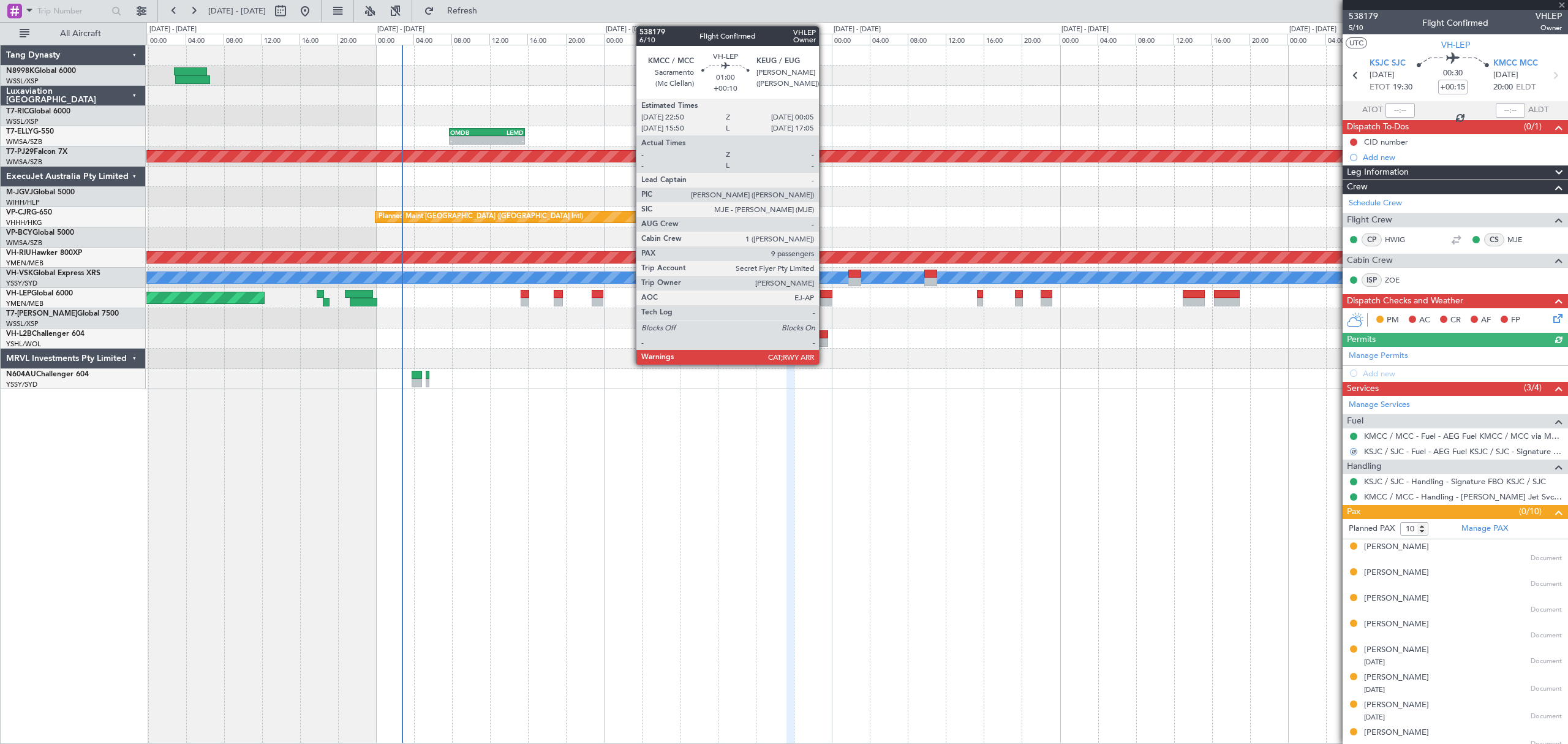
click at [824, 295] on div at bounding box center [826, 294] width 12 height 8
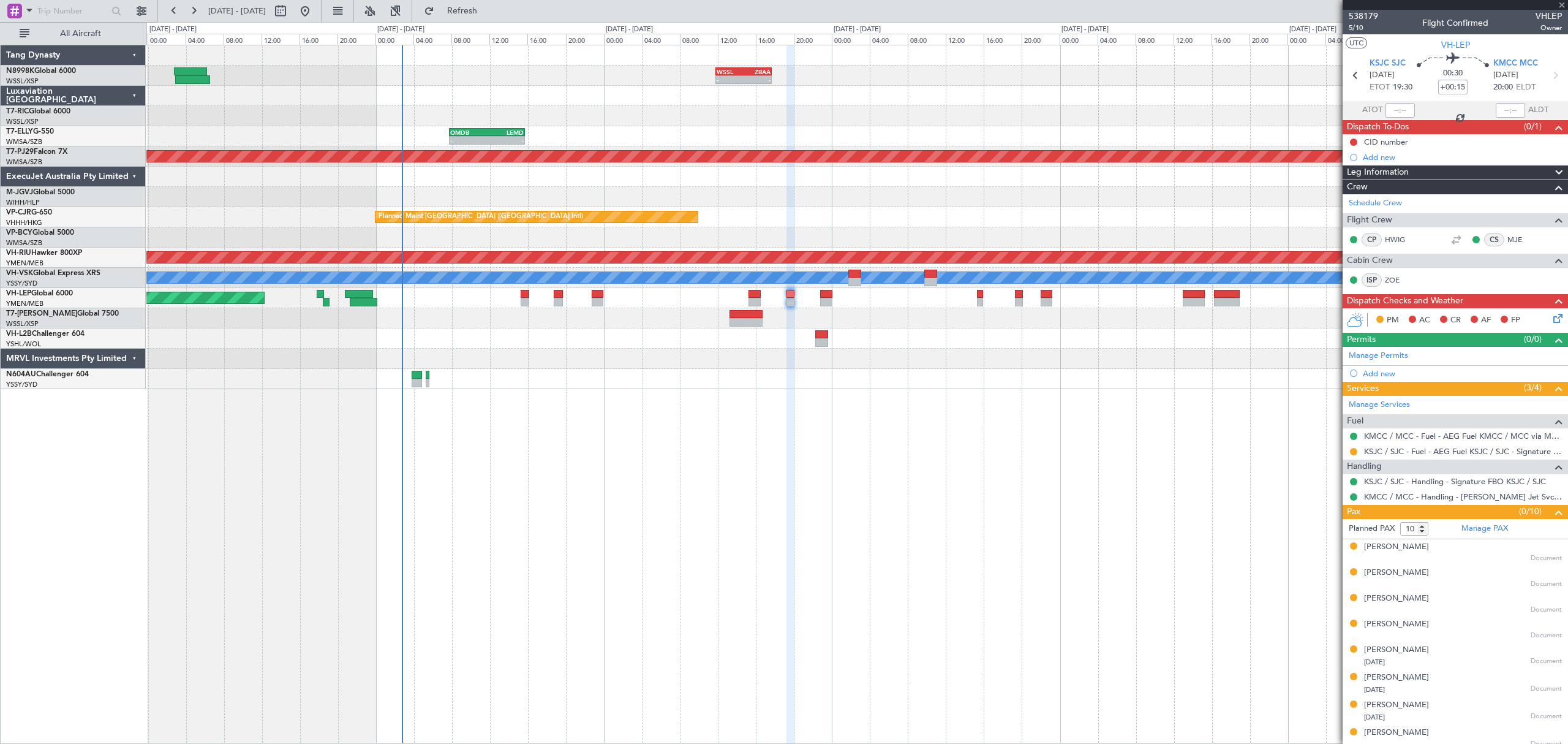
type input "+00:10"
type input "9"
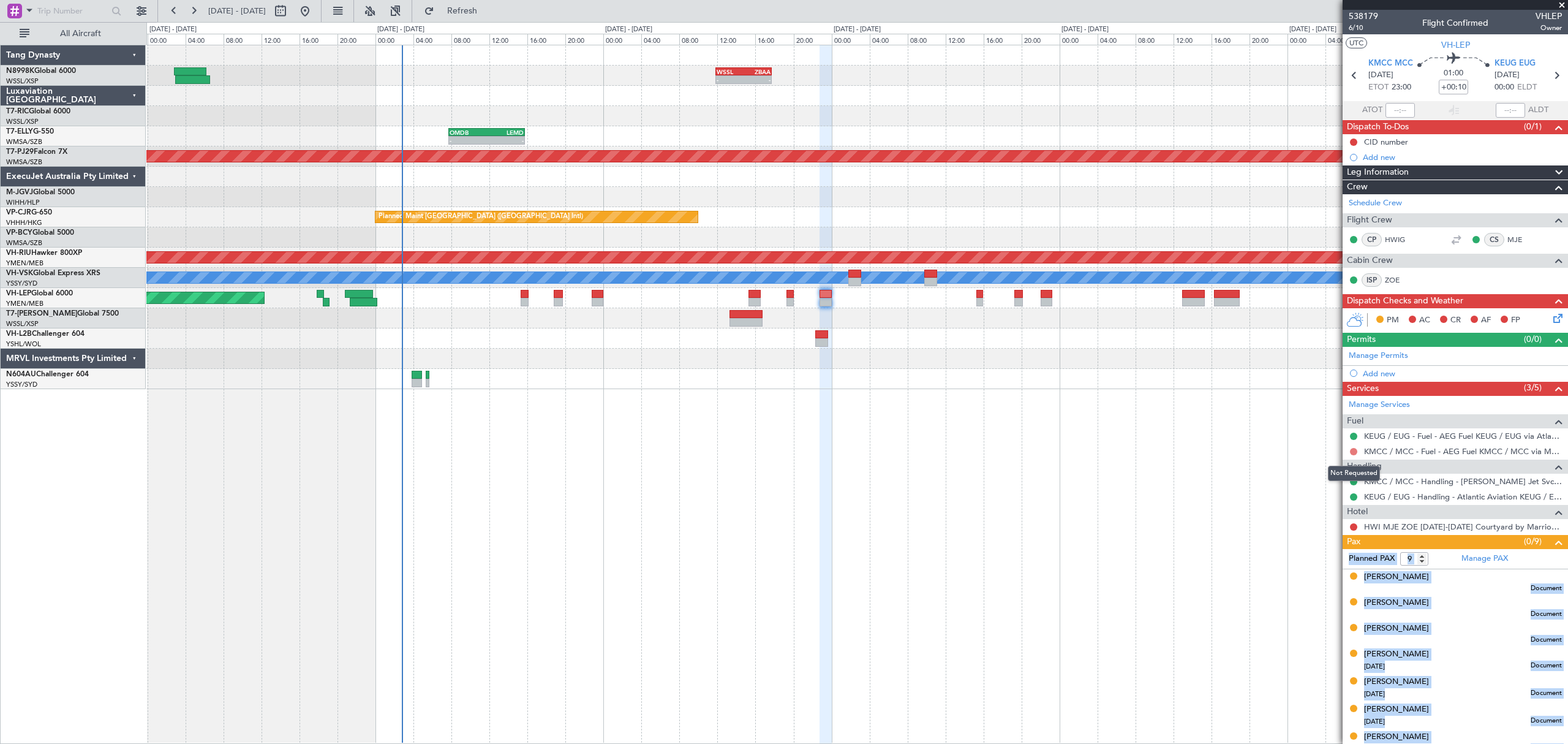
click at [1353, 452] on button at bounding box center [1353, 452] width 8 height 8
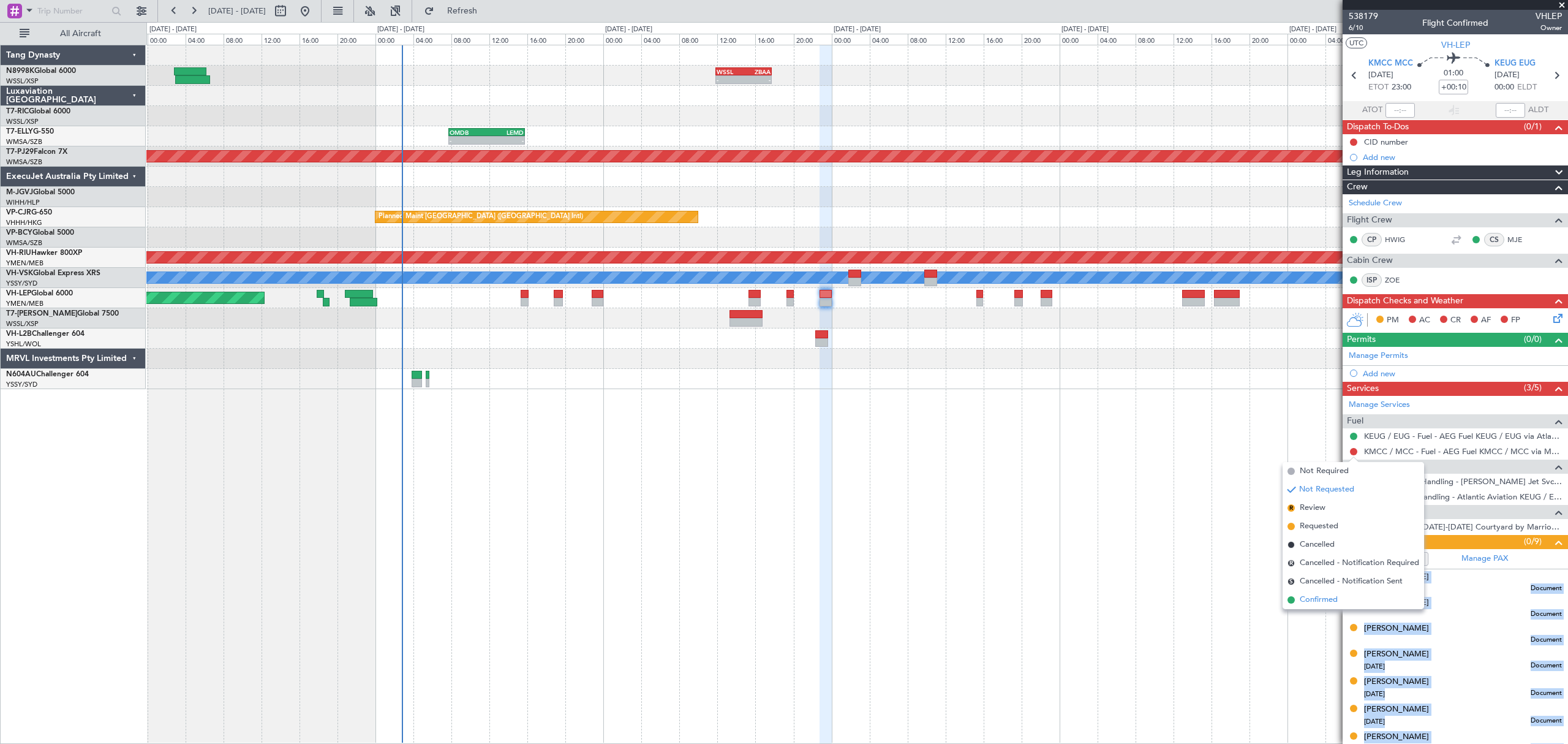
click at [1315, 596] on span "Confirmed" at bounding box center [1318, 600] width 38 height 13
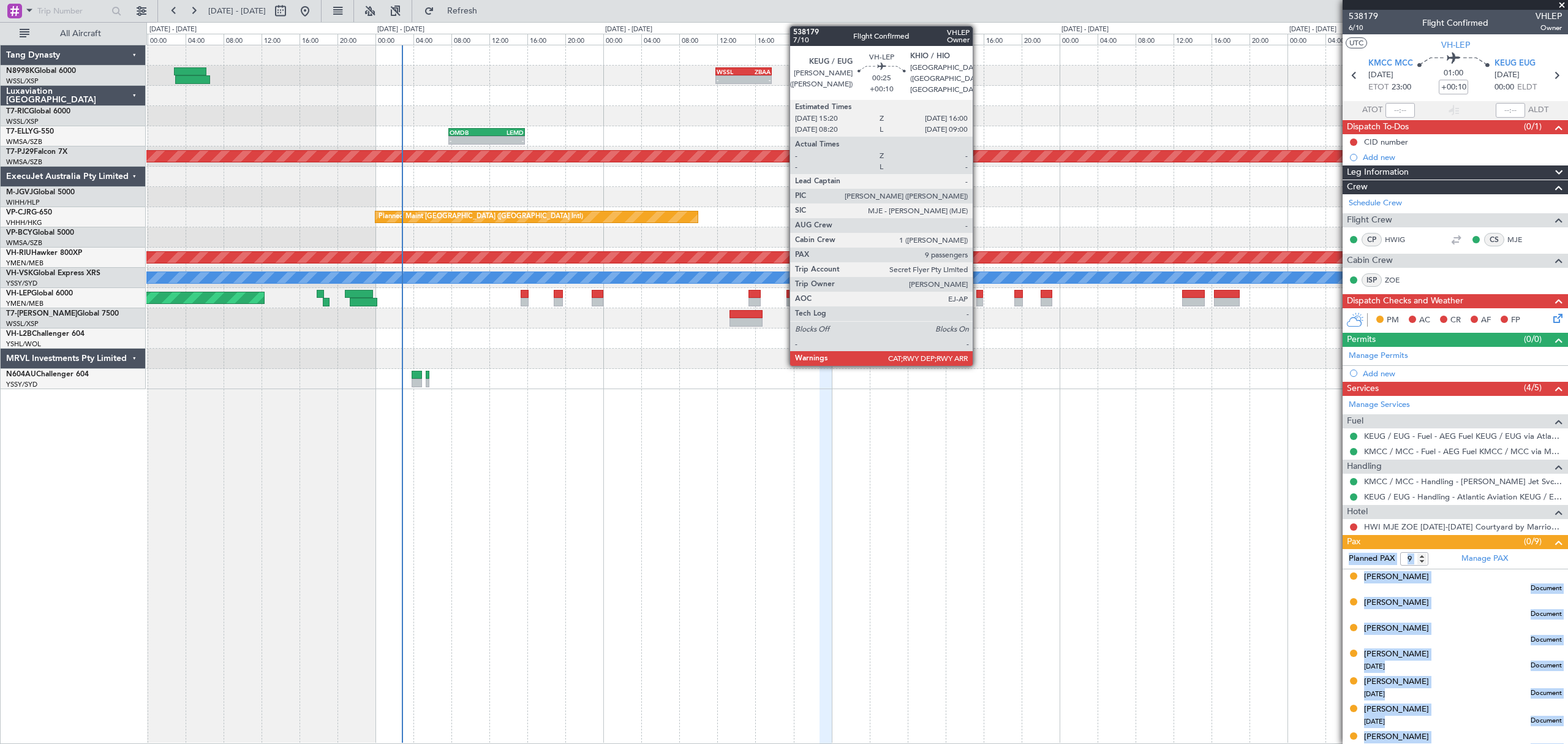
click at [978, 299] on div at bounding box center [980, 302] width 7 height 8
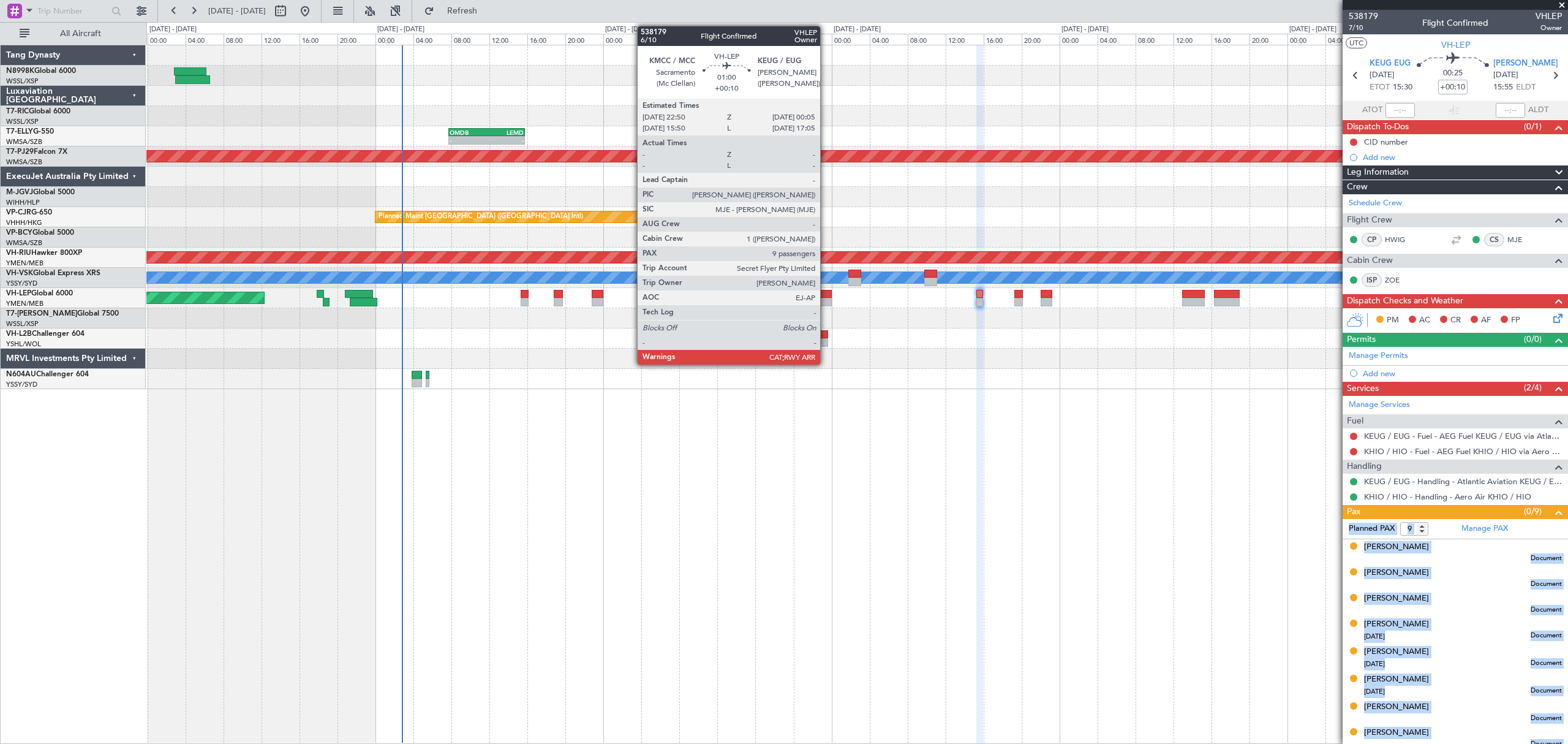
click at [826, 297] on div at bounding box center [826, 294] width 12 height 8
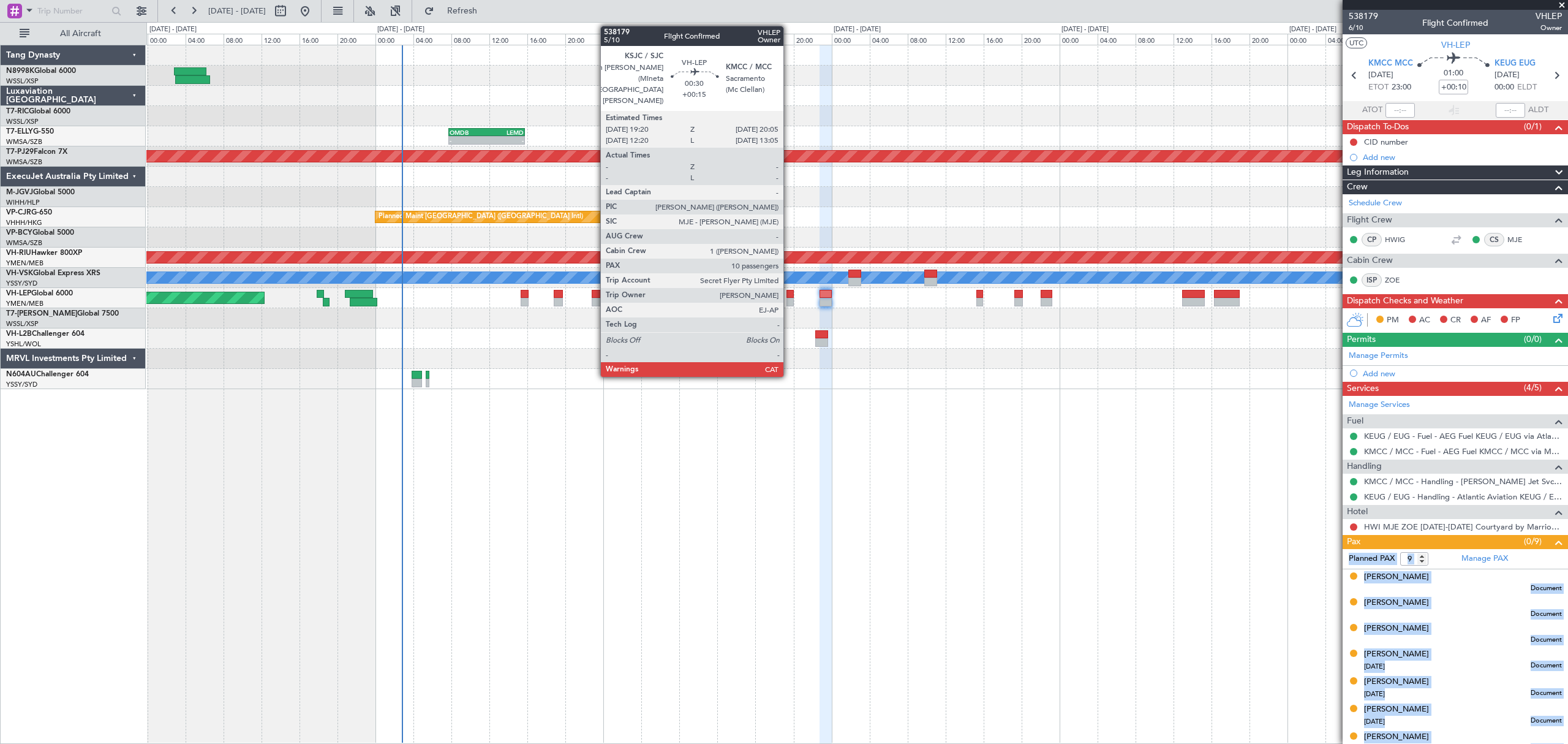
click at [789, 292] on div at bounding box center [790, 294] width 8 height 8
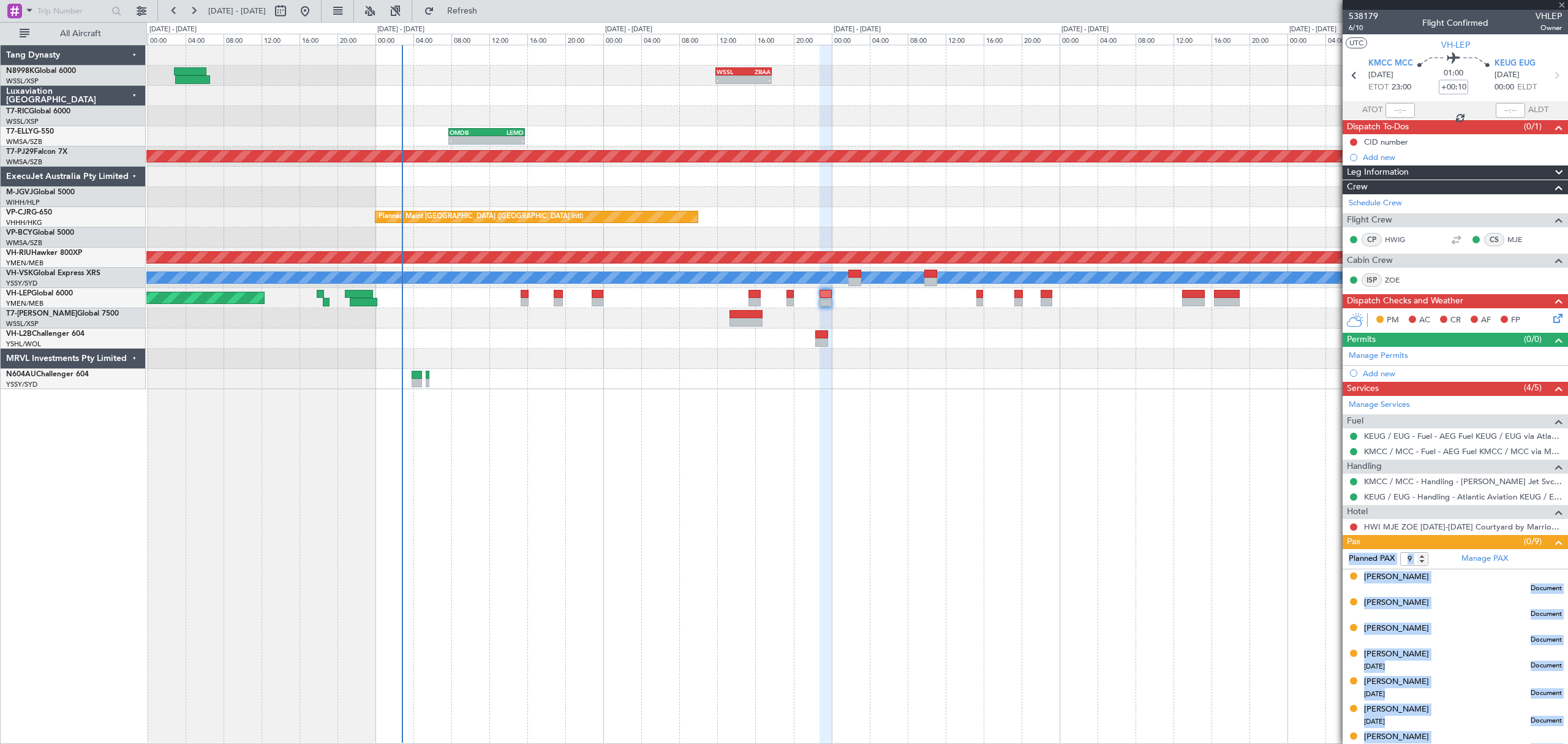
type input "+00:15"
type input "10"
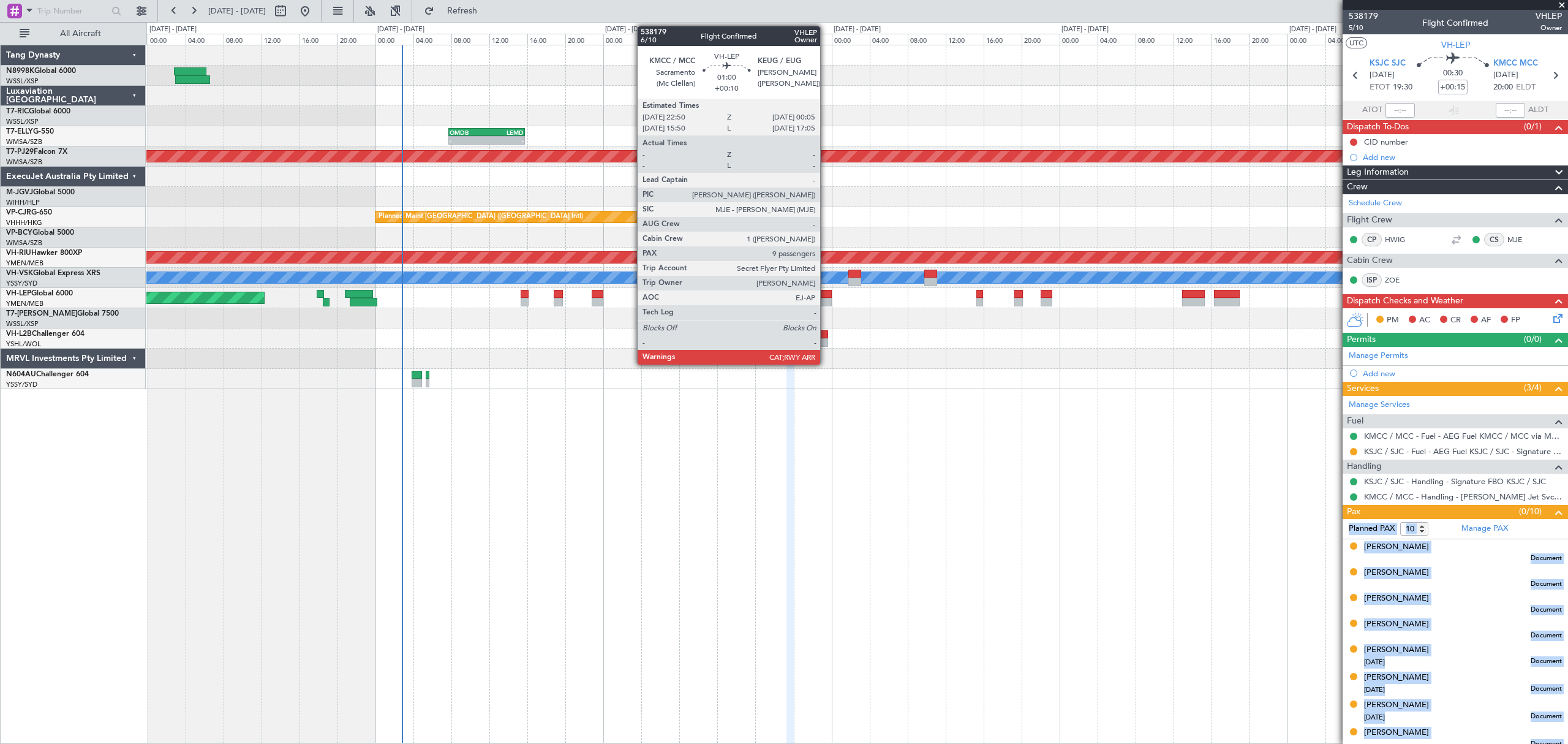
click at [826, 295] on div at bounding box center [826, 294] width 12 height 8
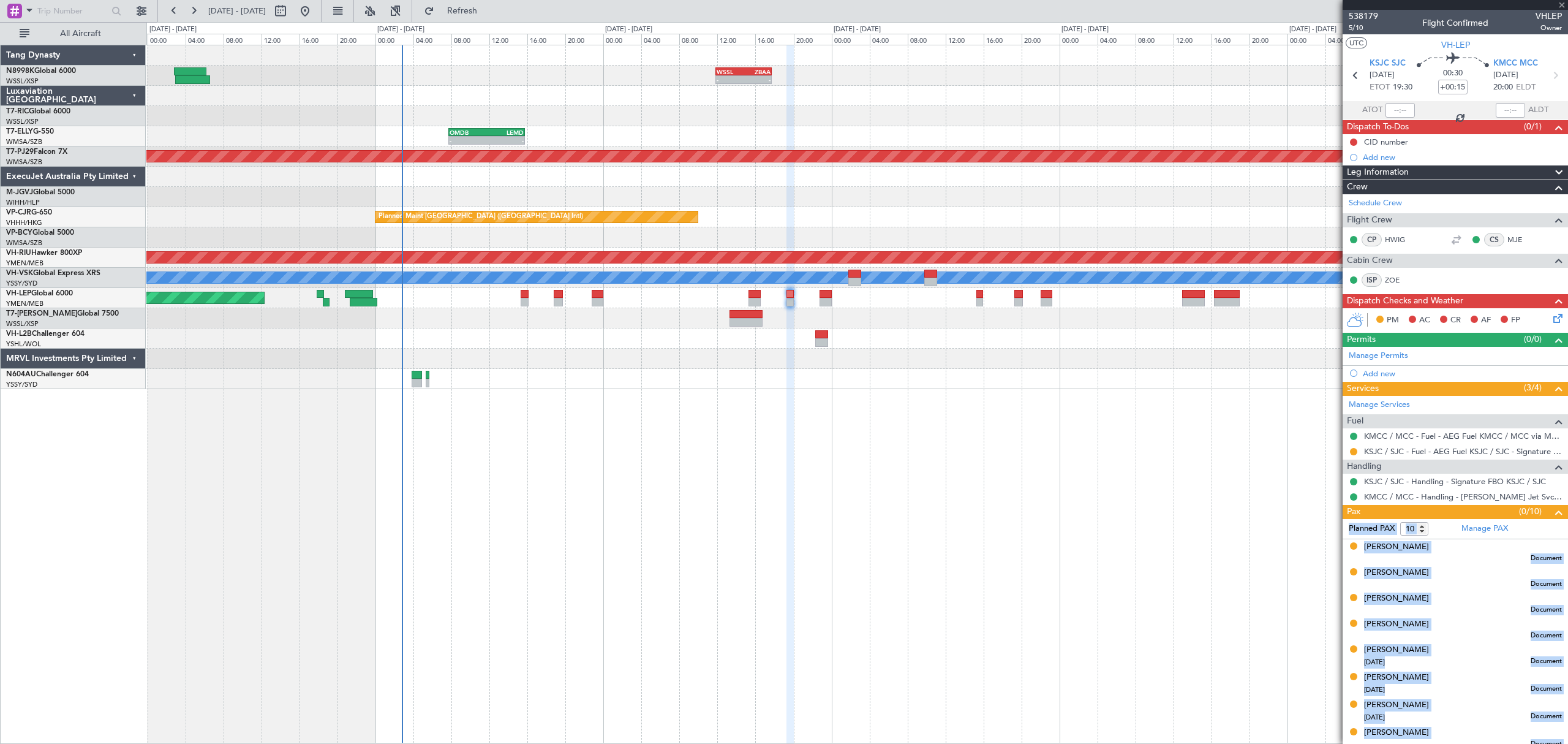
type input "+00:10"
type input "9"
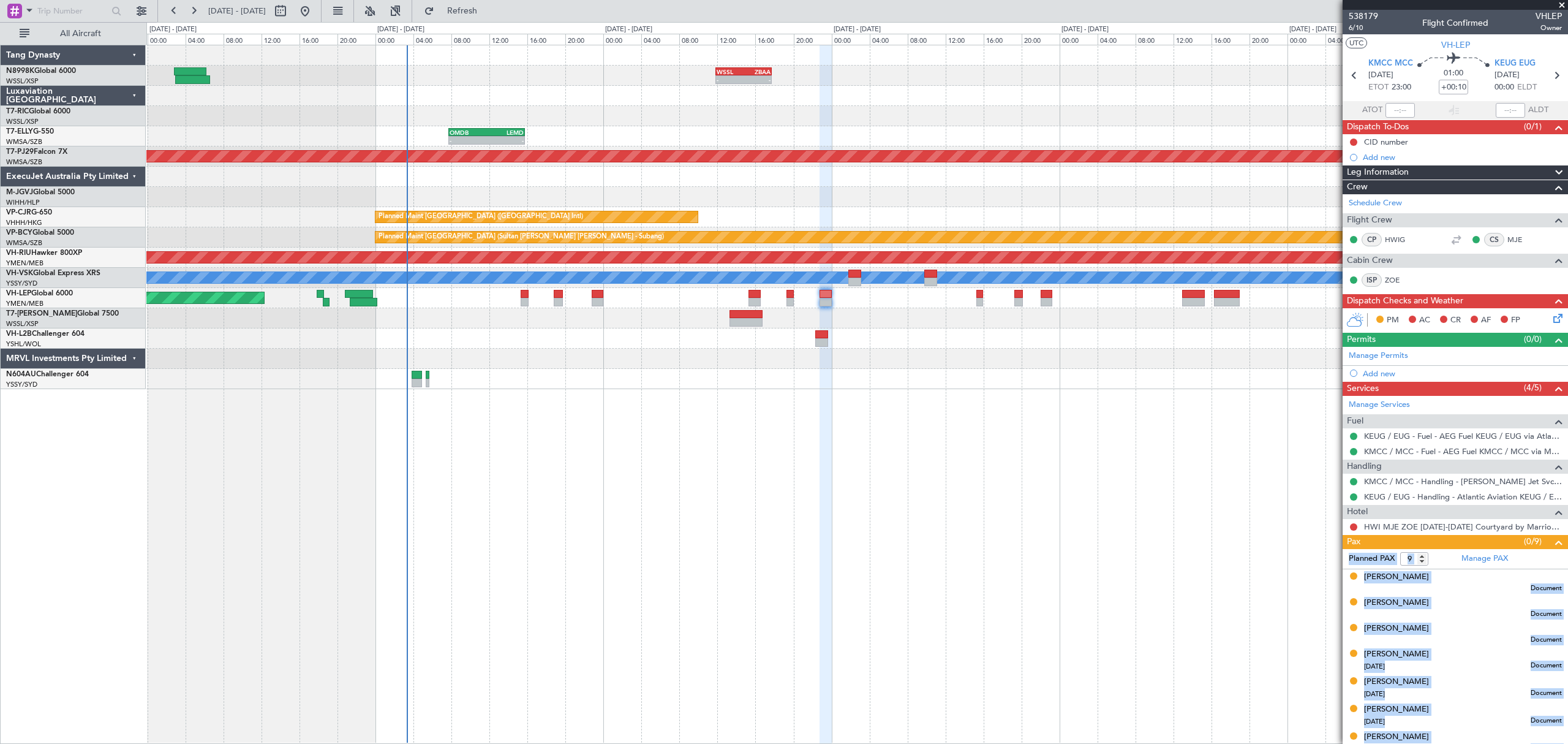
click at [1247, 497] on div "- - WSSL 11:50 Z ZBAA 17:45 Z - - VHHH 06:20 Z OMDW 13:50 Z - - OMDB 07:45 Z LE…" at bounding box center [857, 394] width 1421 height 699
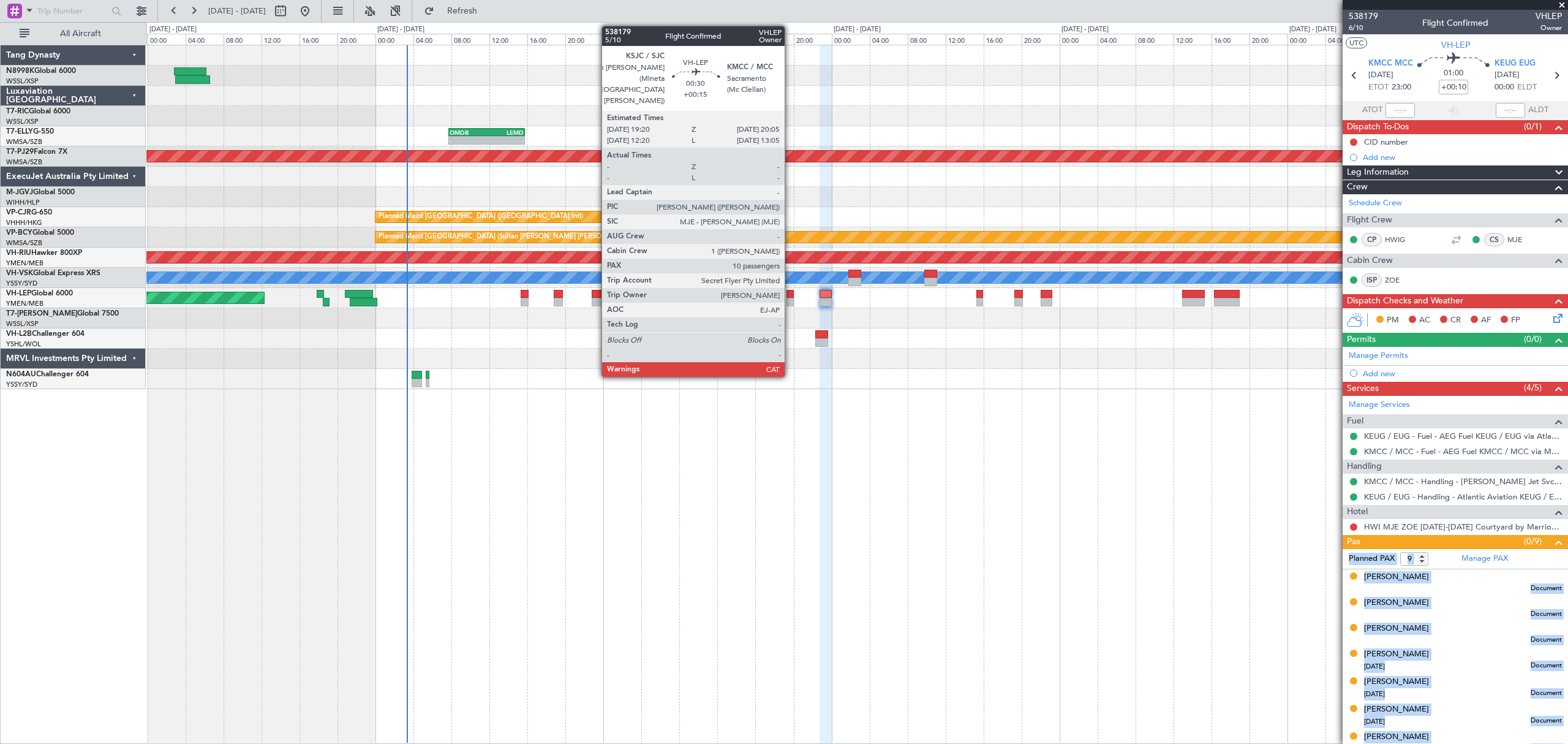
click at [790, 294] on div at bounding box center [790, 294] width 8 height 8
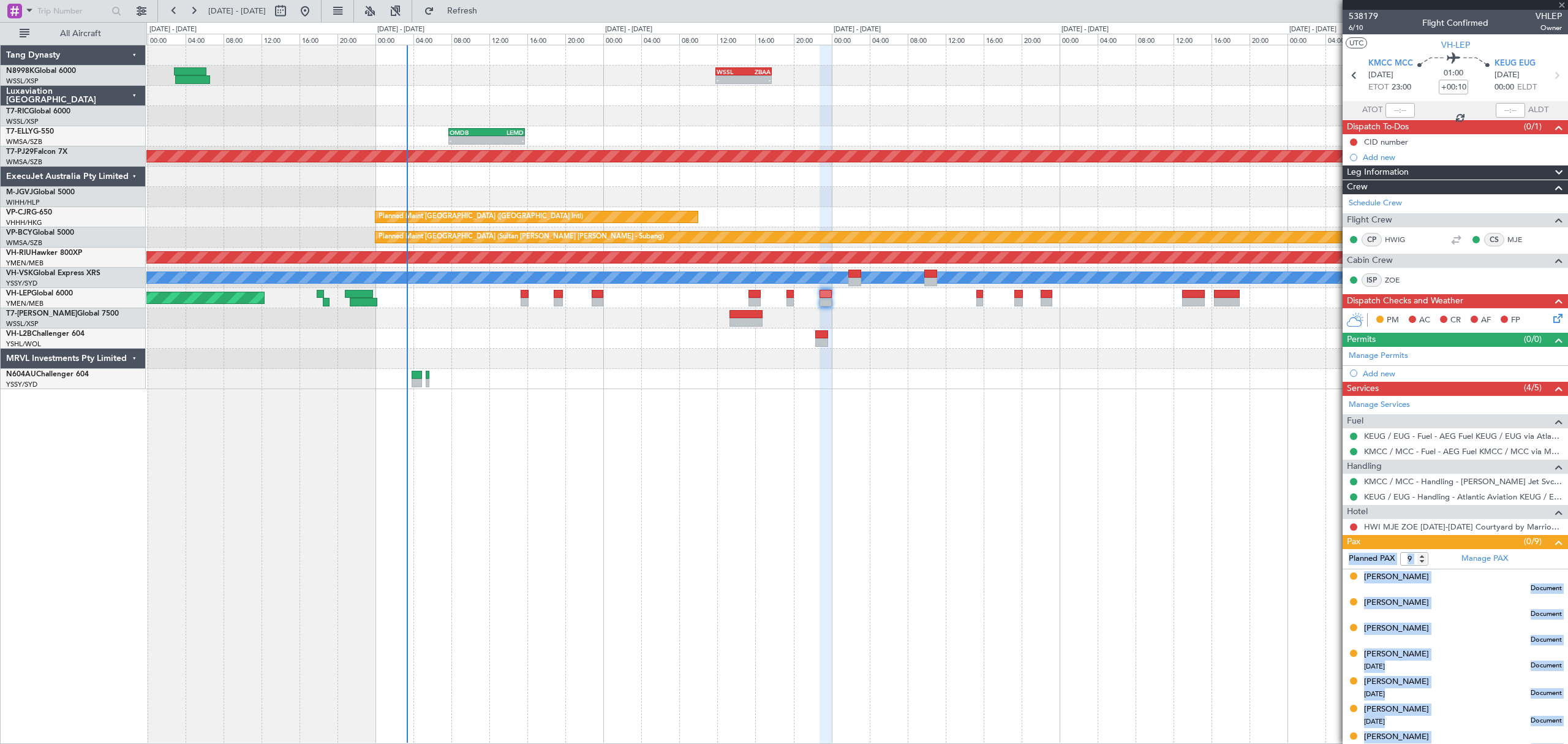
type input "+00:15"
type input "10"
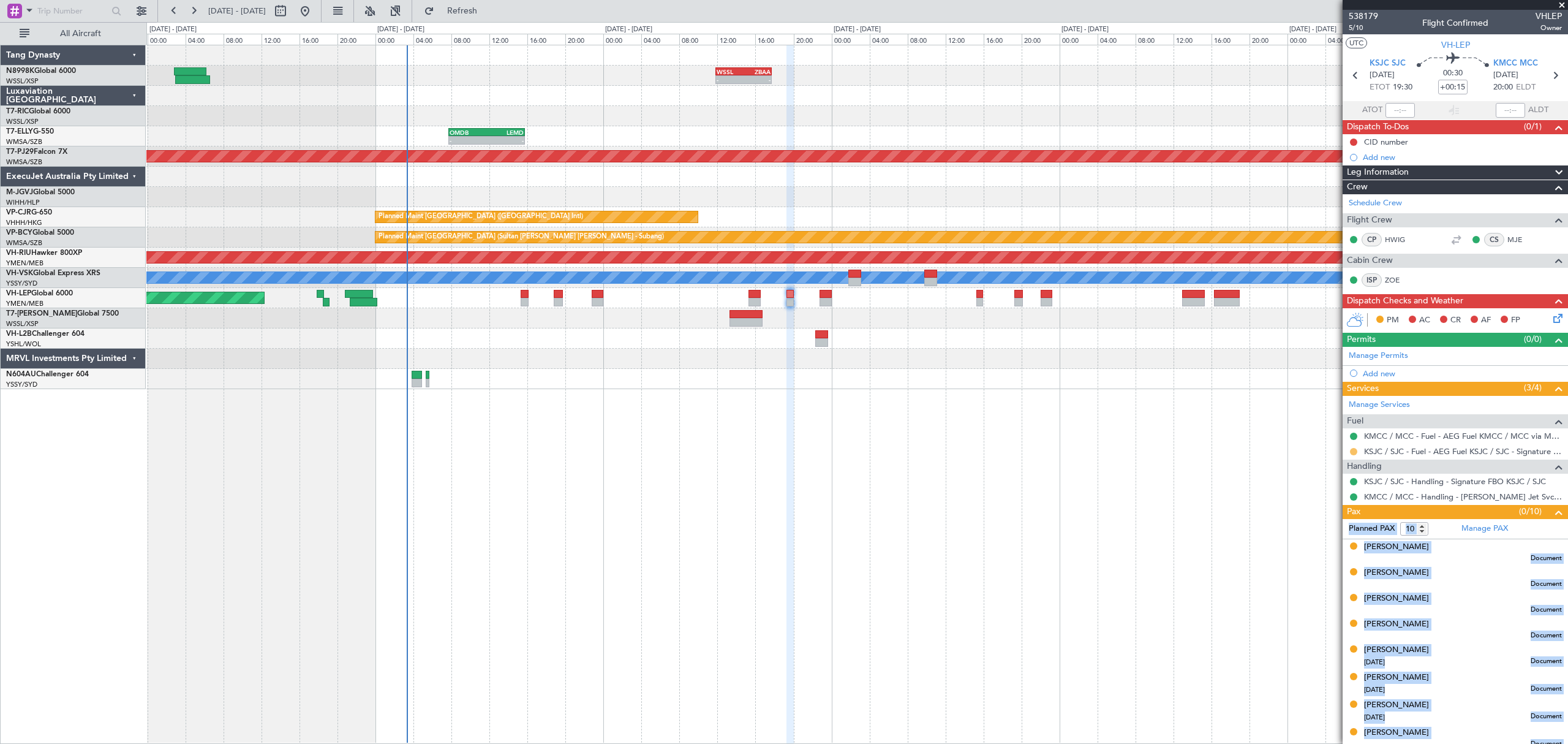
click at [1352, 449] on button at bounding box center [1353, 452] width 8 height 8
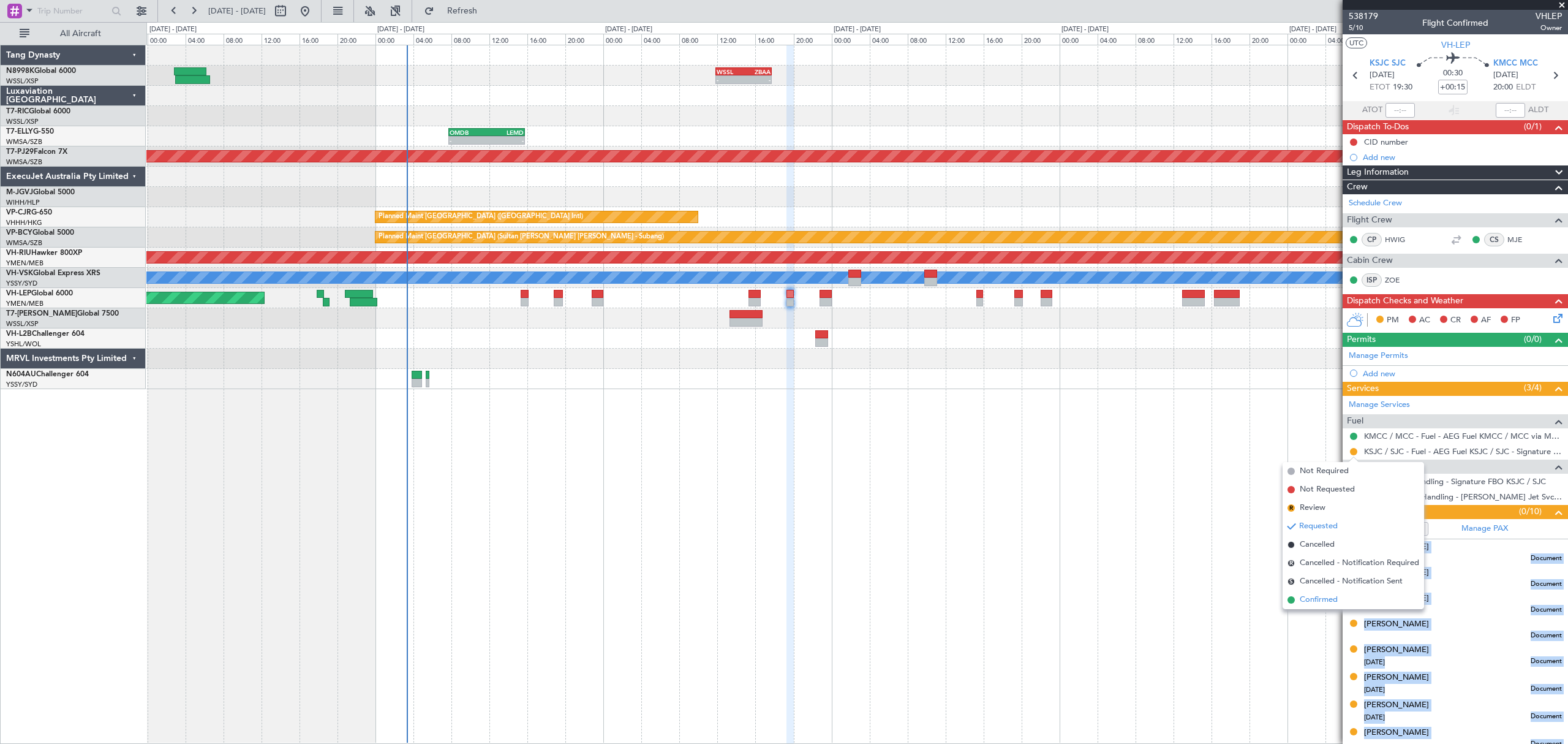
click at [1294, 598] on span at bounding box center [1291, 600] width 8 height 8
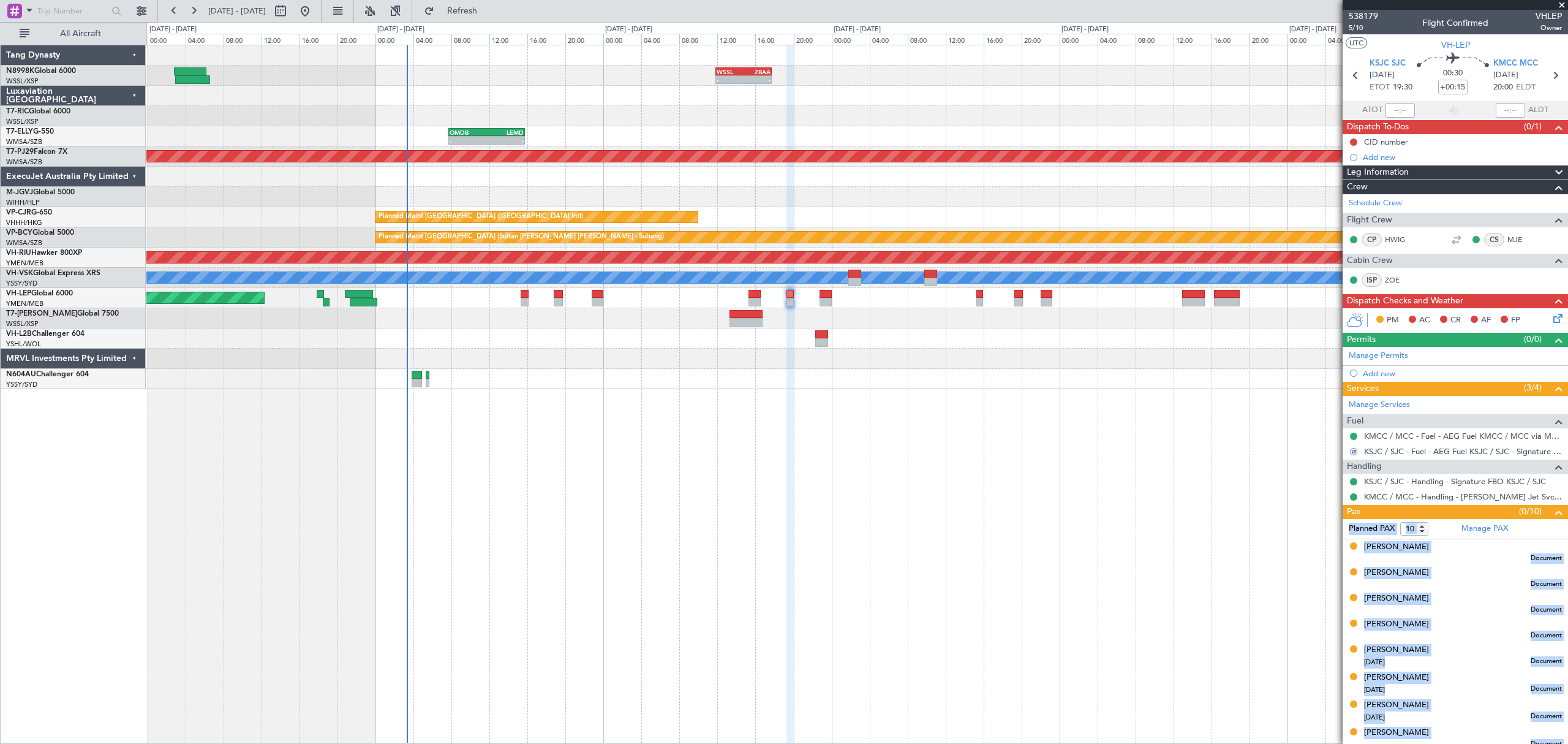
click at [763, 298] on div "Unplanned Maint Wichita (Wichita Mid-continent)" at bounding box center [856, 298] width 1420 height 20
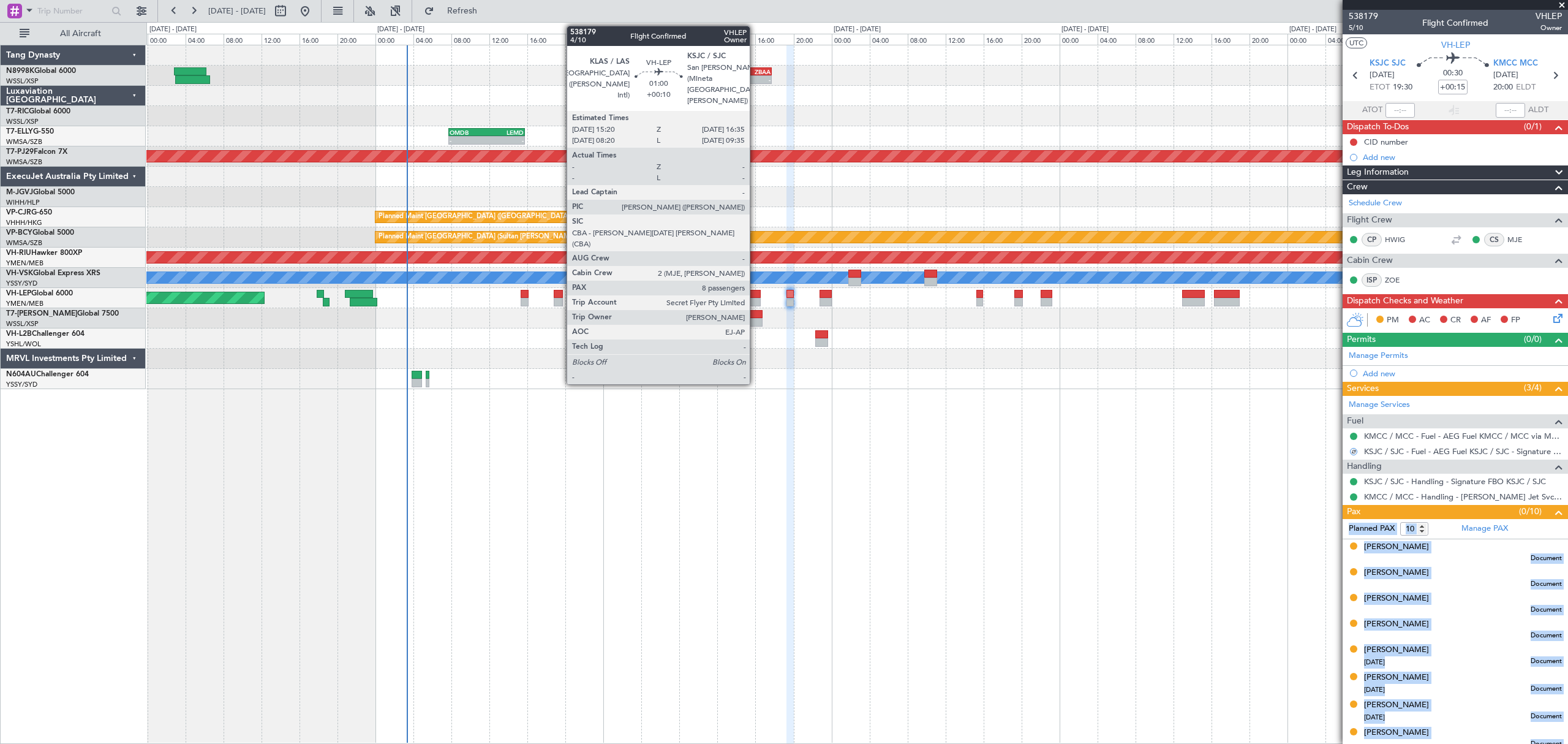
click at [755, 300] on div at bounding box center [755, 302] width 12 height 8
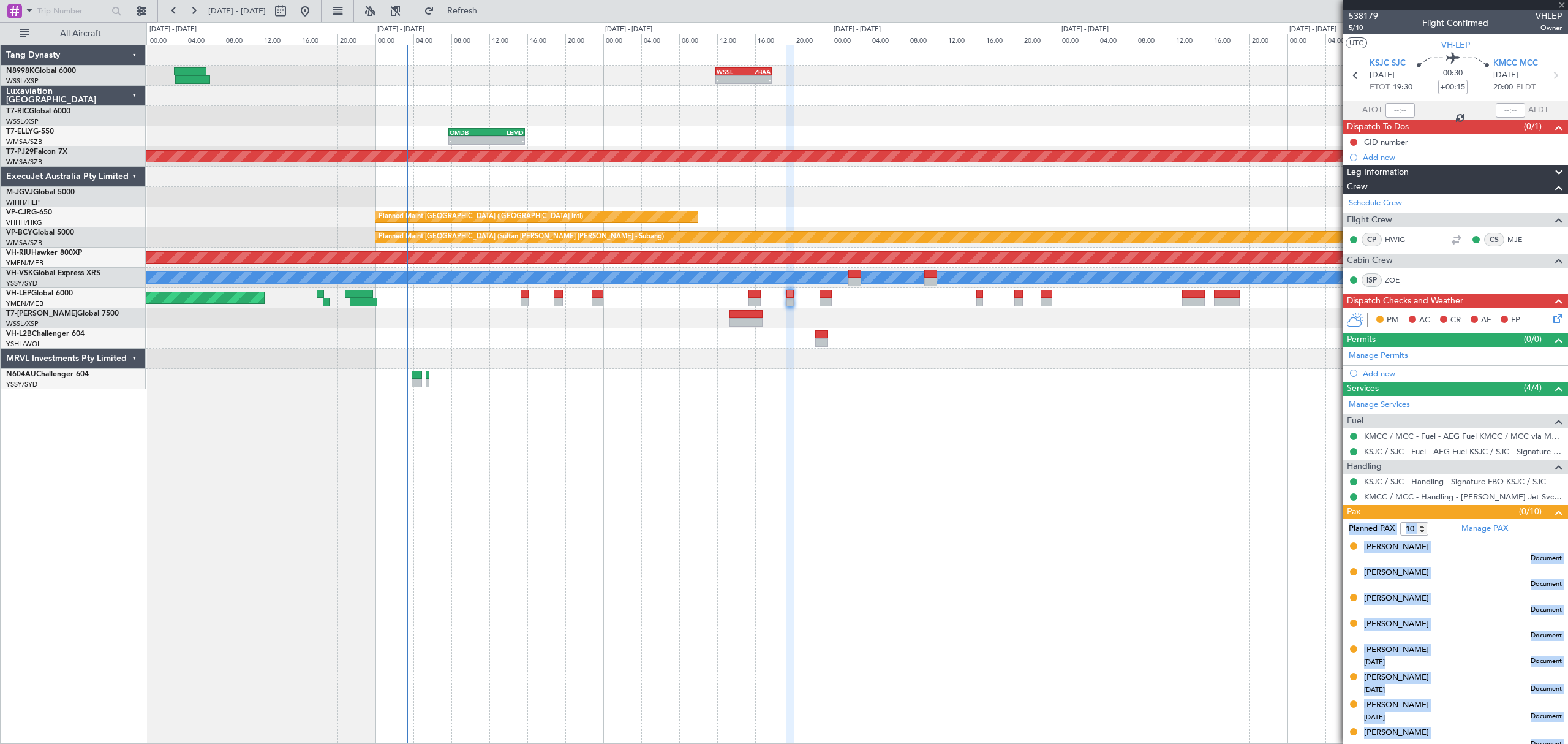
type input "+00:10"
type input "8"
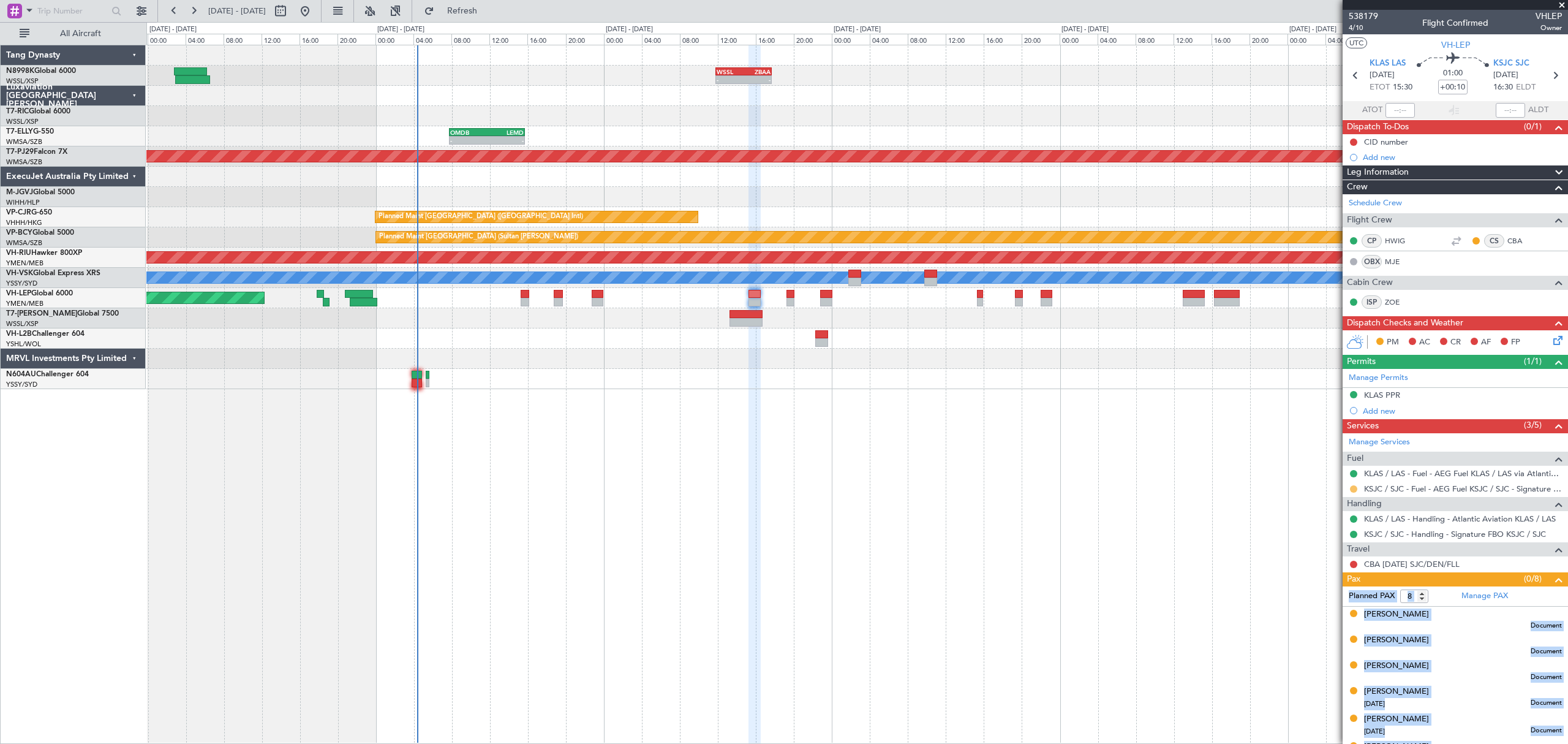
click at [1351, 493] on button at bounding box center [1353, 488] width 8 height 8
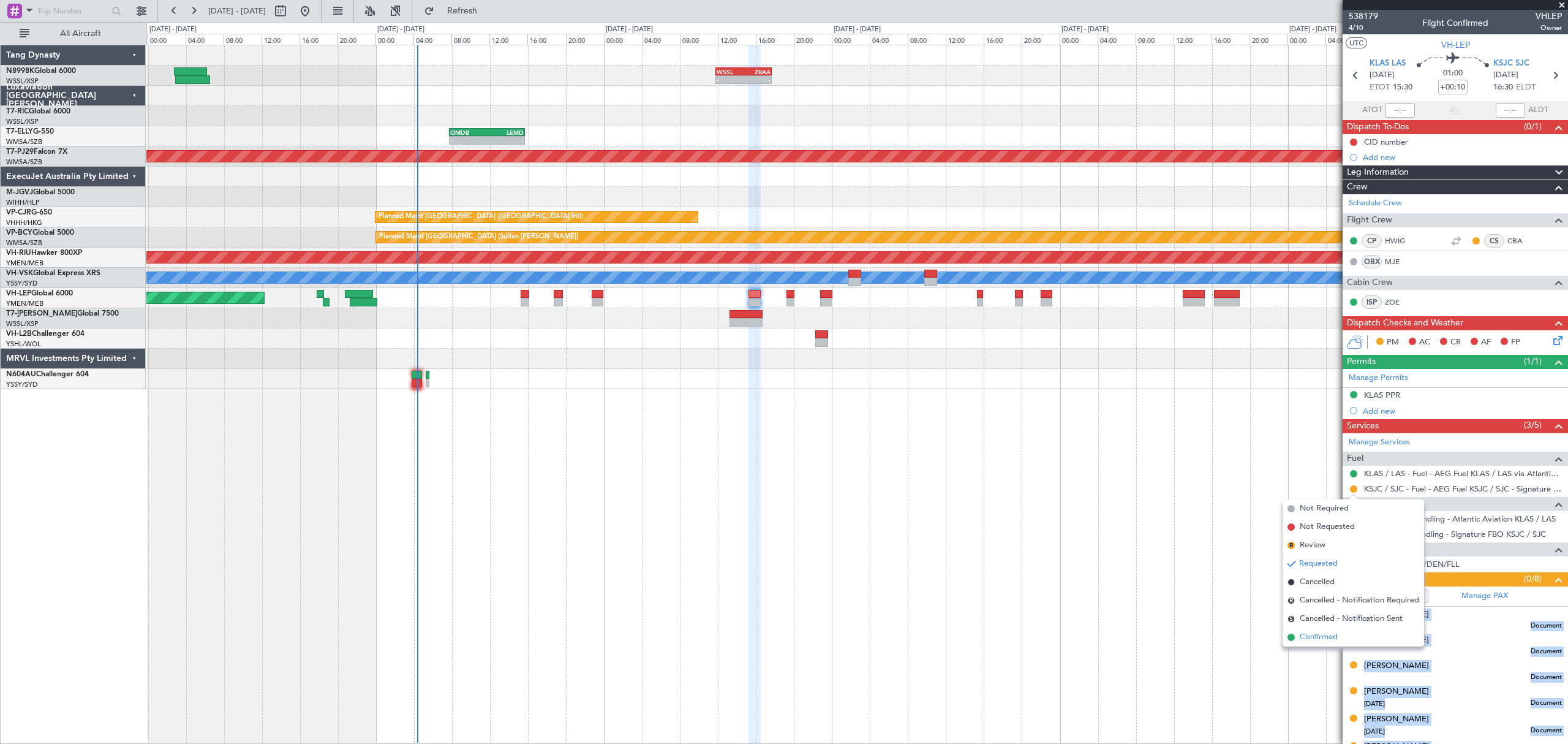
click at [1299, 640] on span "Confirmed" at bounding box center [1318, 637] width 38 height 13
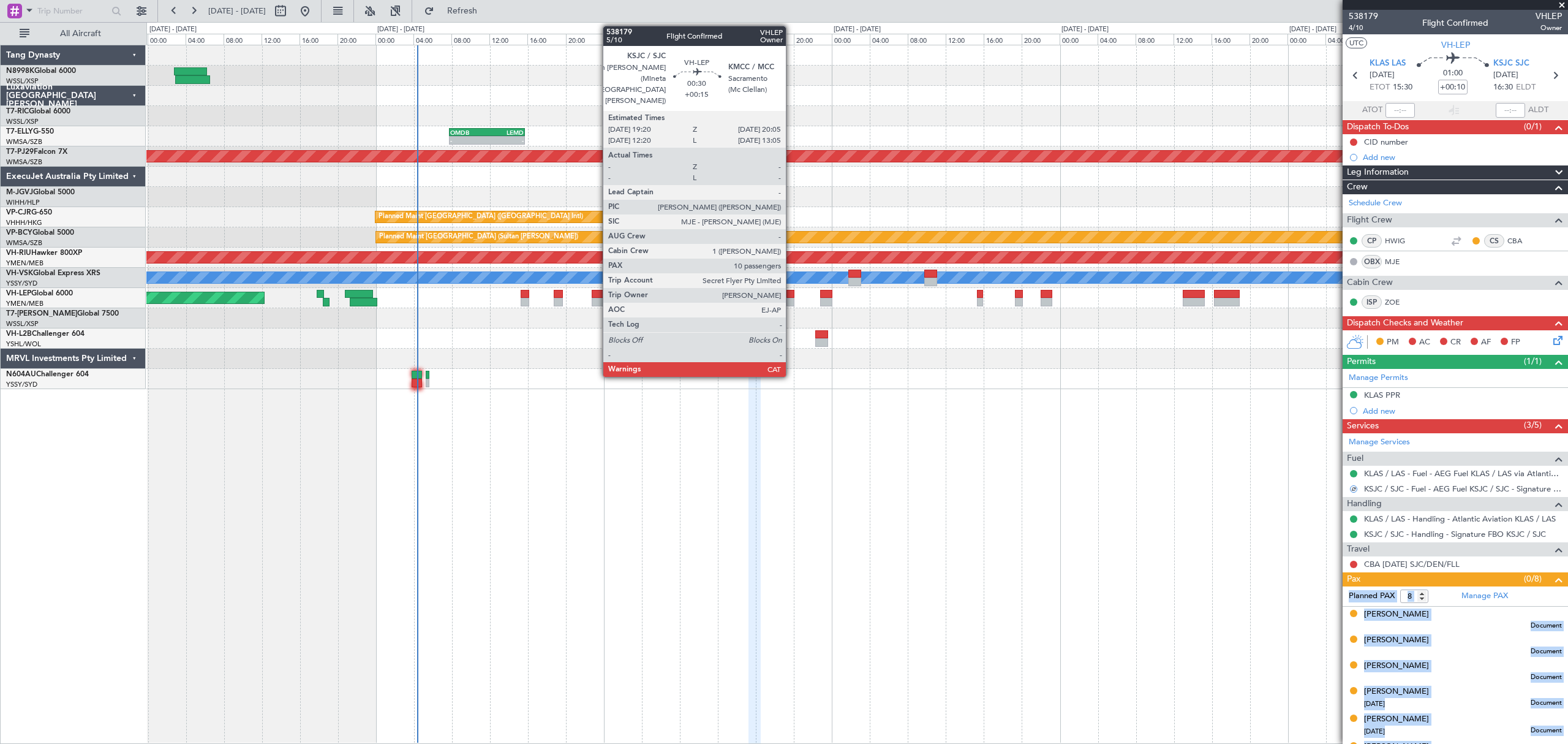
click at [791, 299] on div at bounding box center [790, 302] width 8 height 8
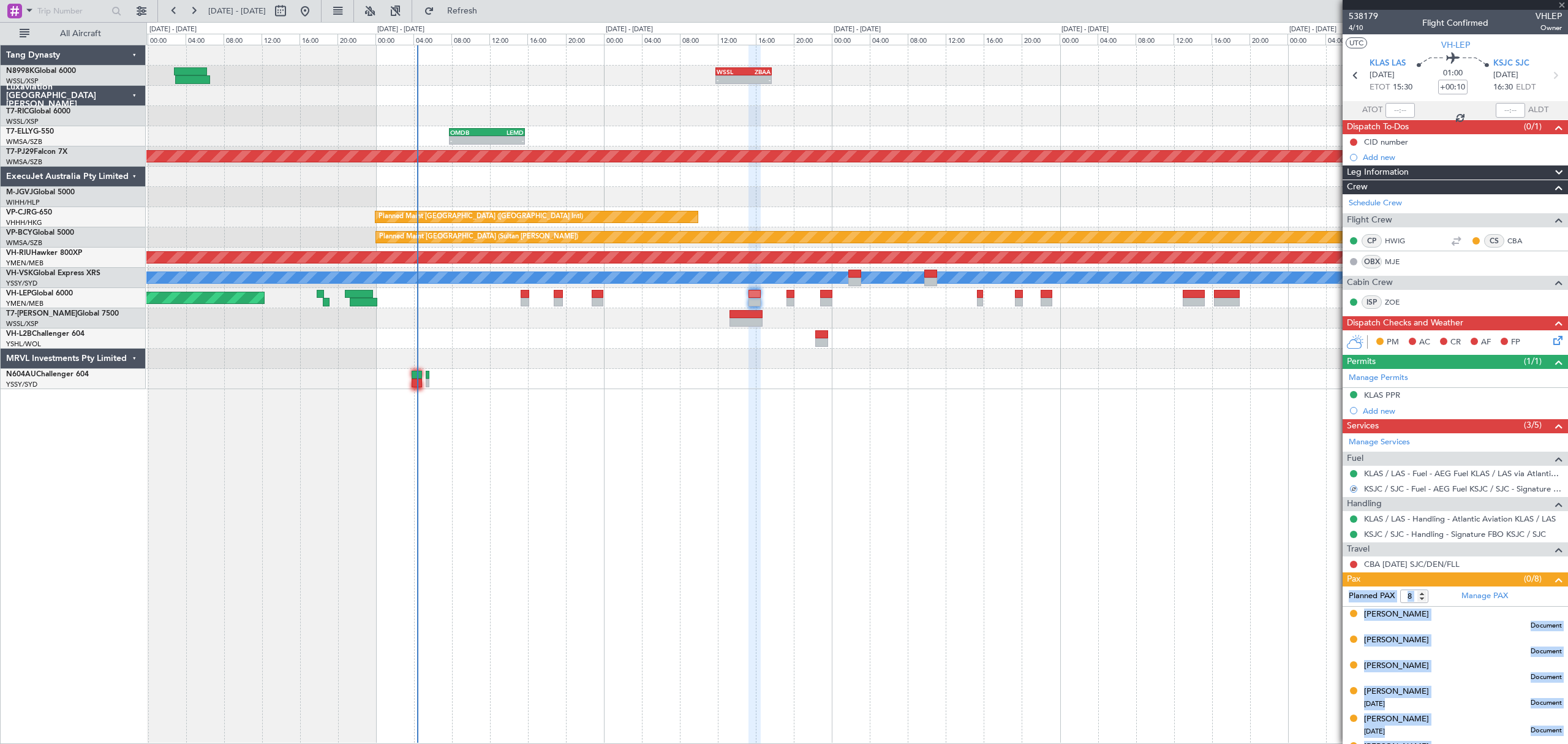
type input "+00:15"
type input "10"
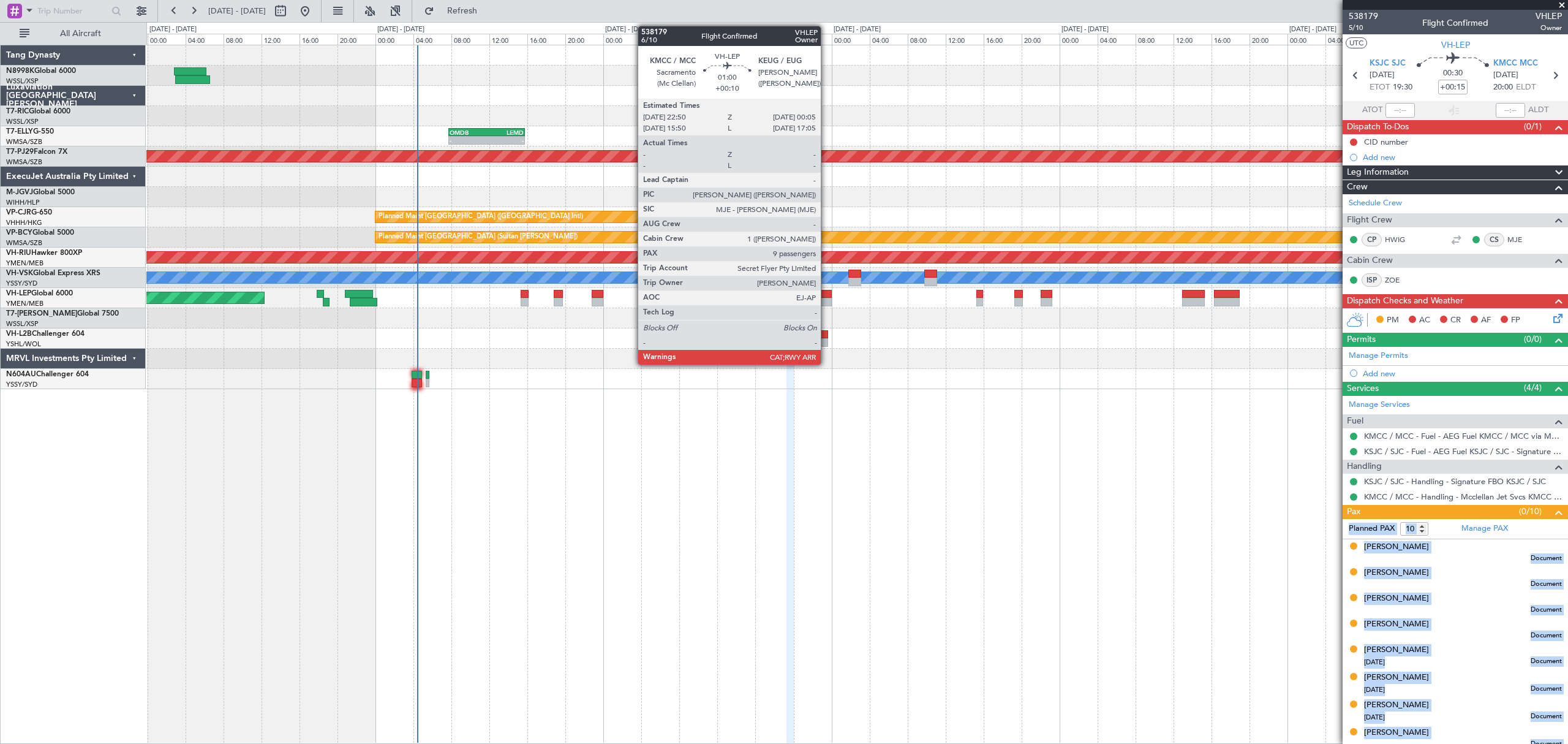
click at [826, 295] on div at bounding box center [826, 294] width 12 height 8
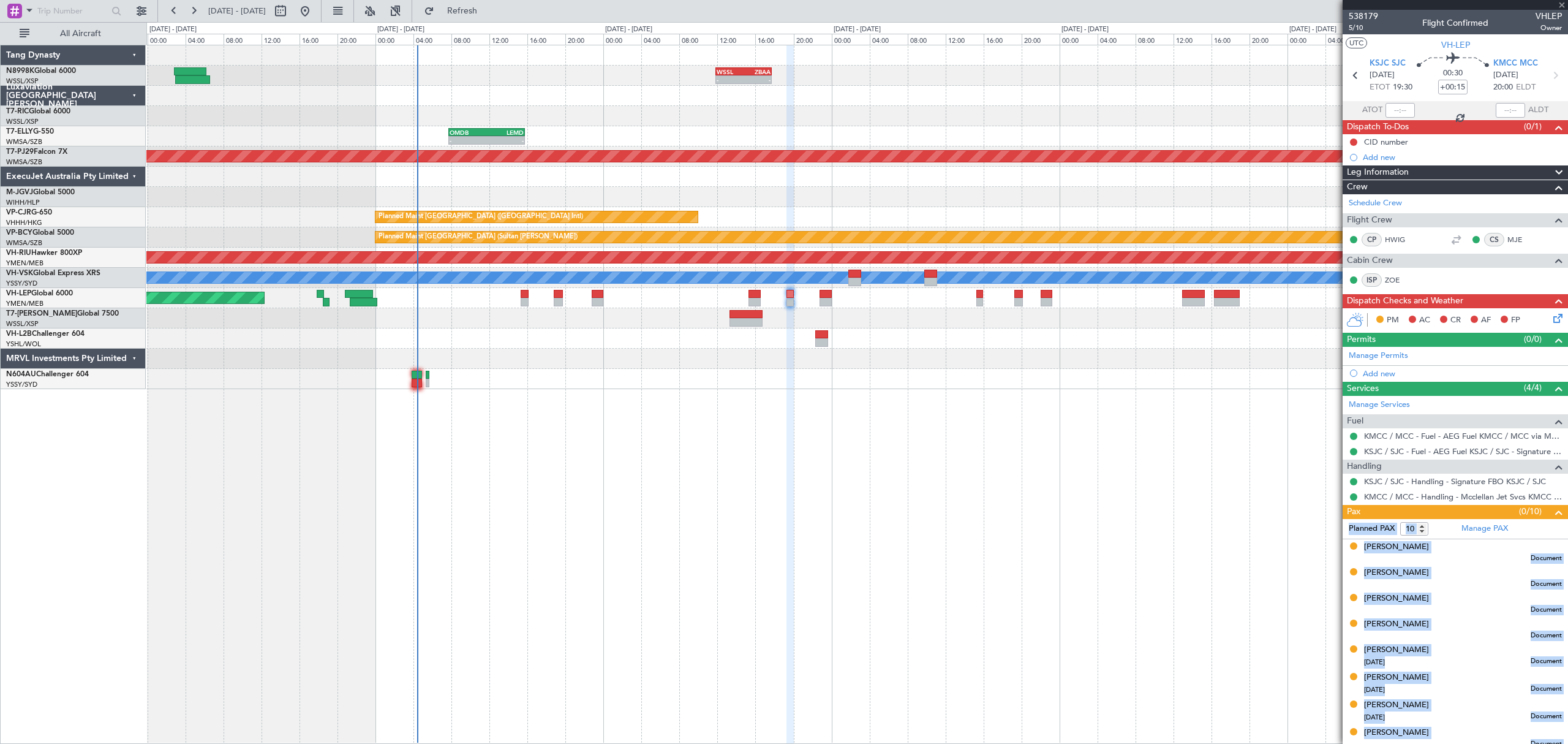
type input "+00:10"
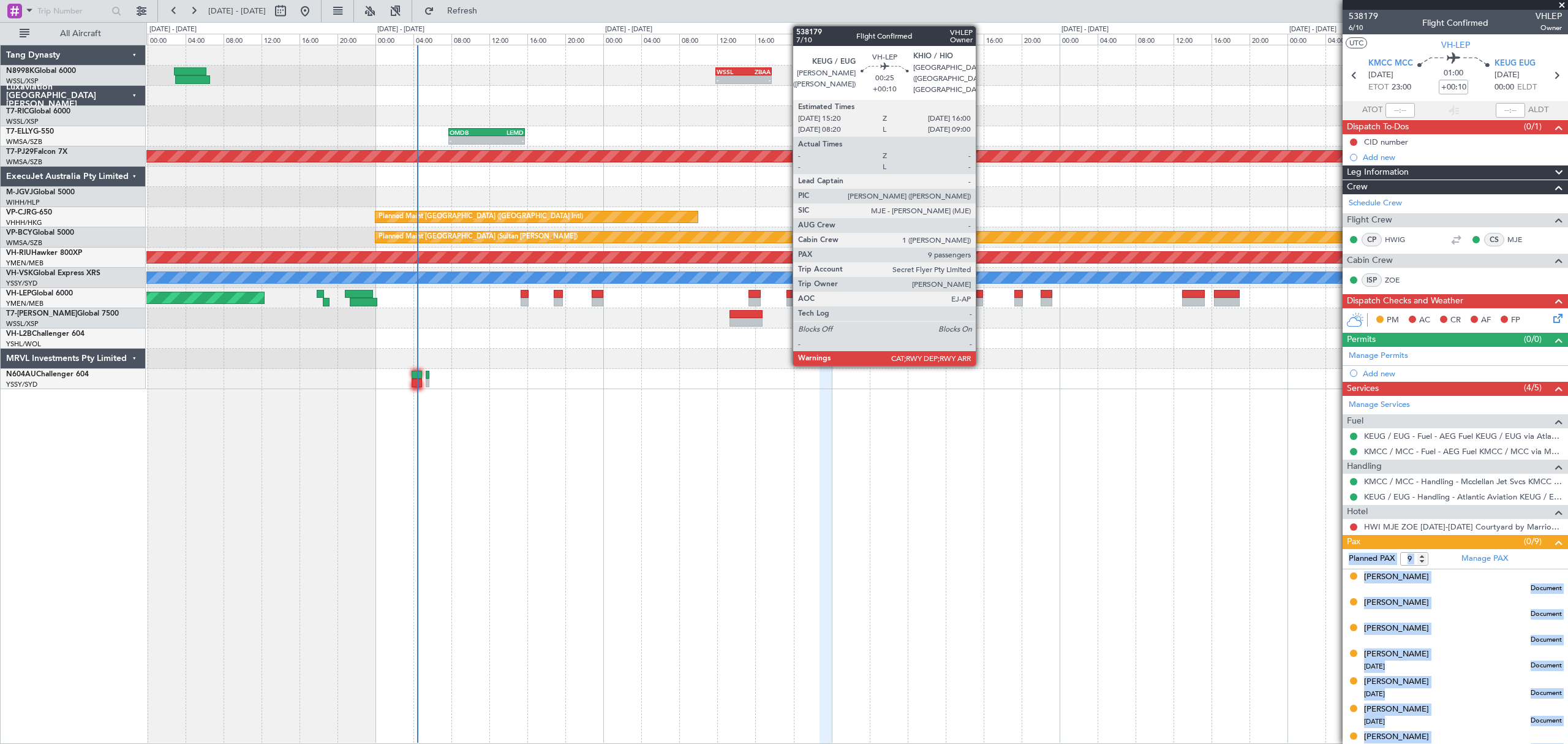
click at [981, 297] on div at bounding box center [980, 294] width 7 height 8
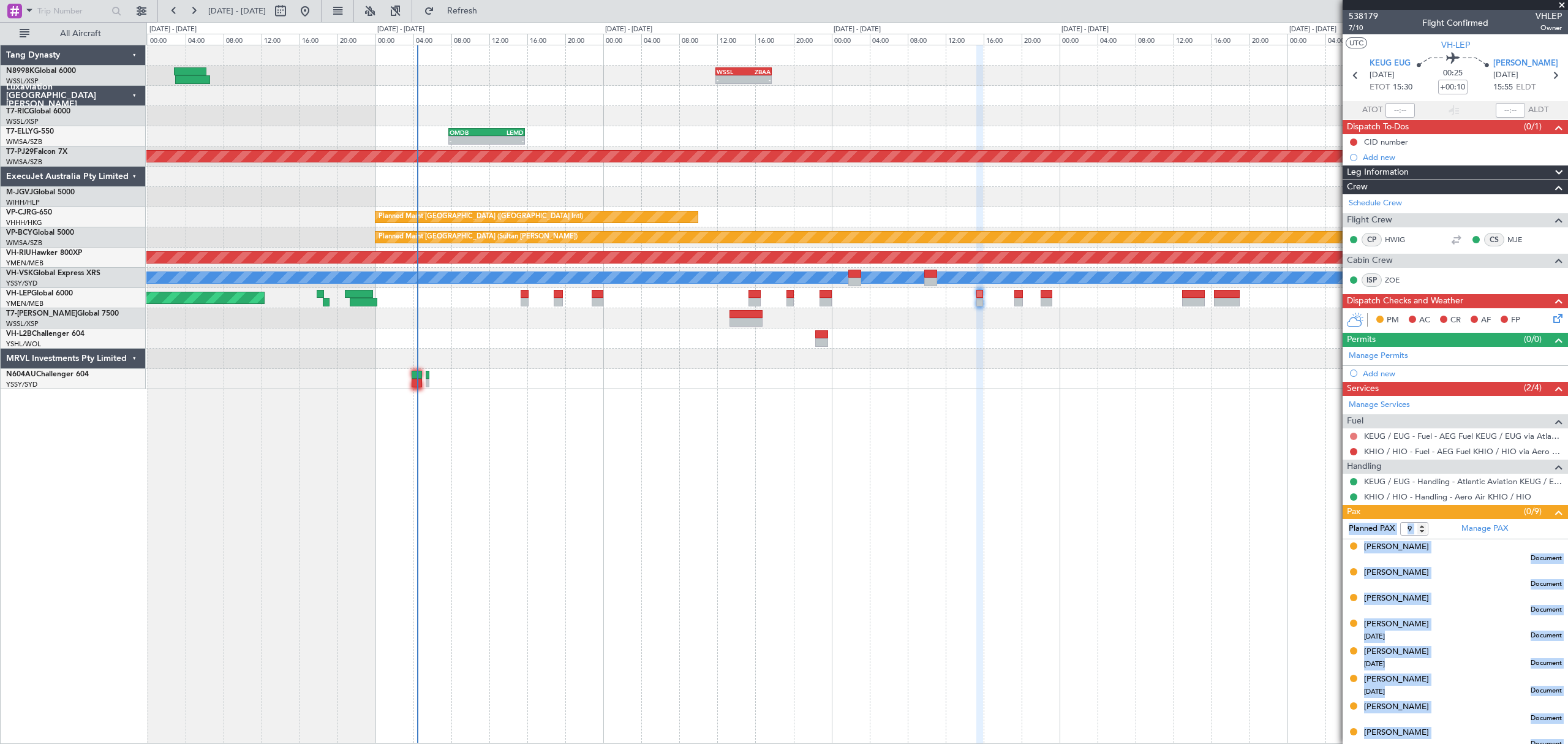
click at [1353, 436] on button at bounding box center [1353, 436] width 8 height 8
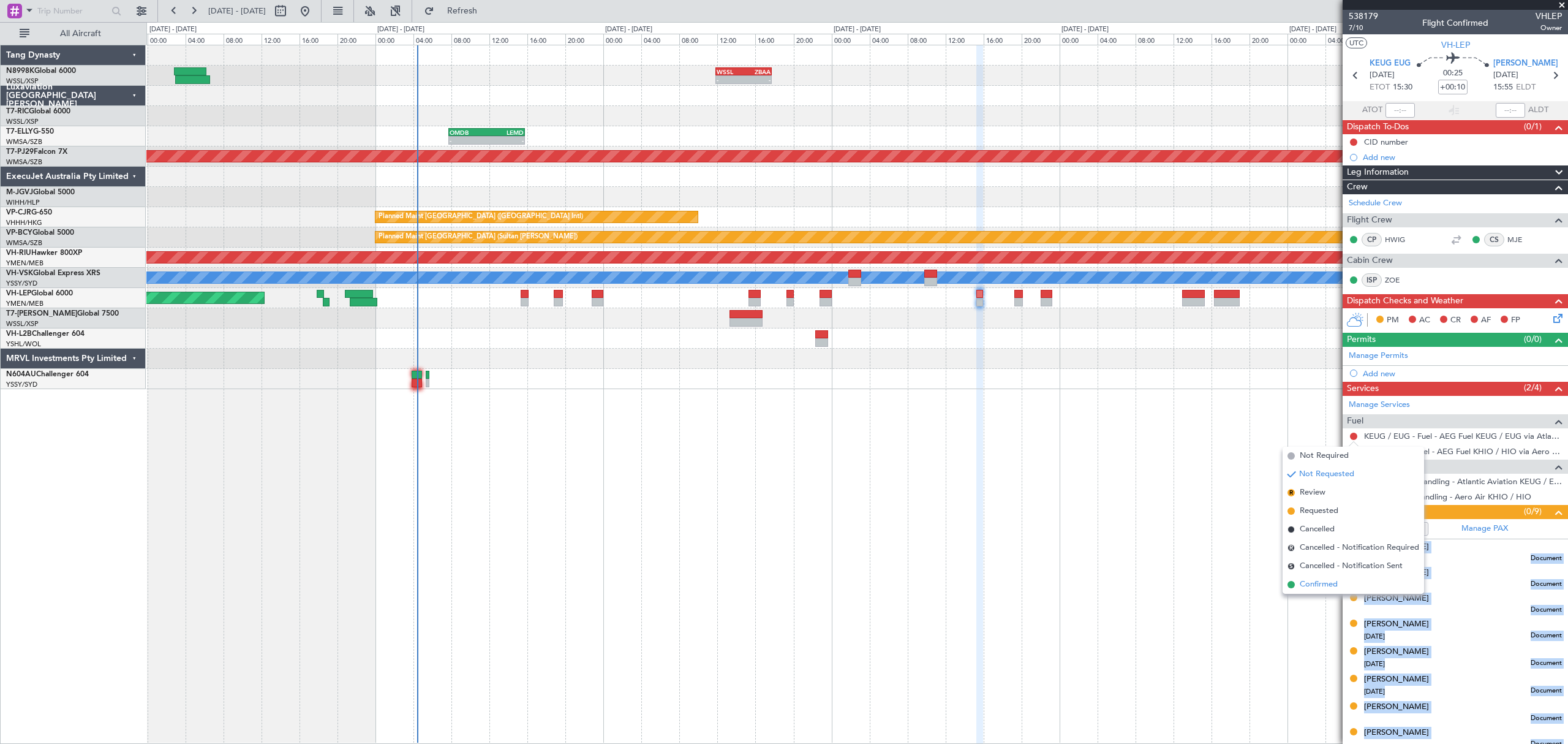
click at [1313, 586] on span "Confirmed" at bounding box center [1318, 585] width 38 height 13
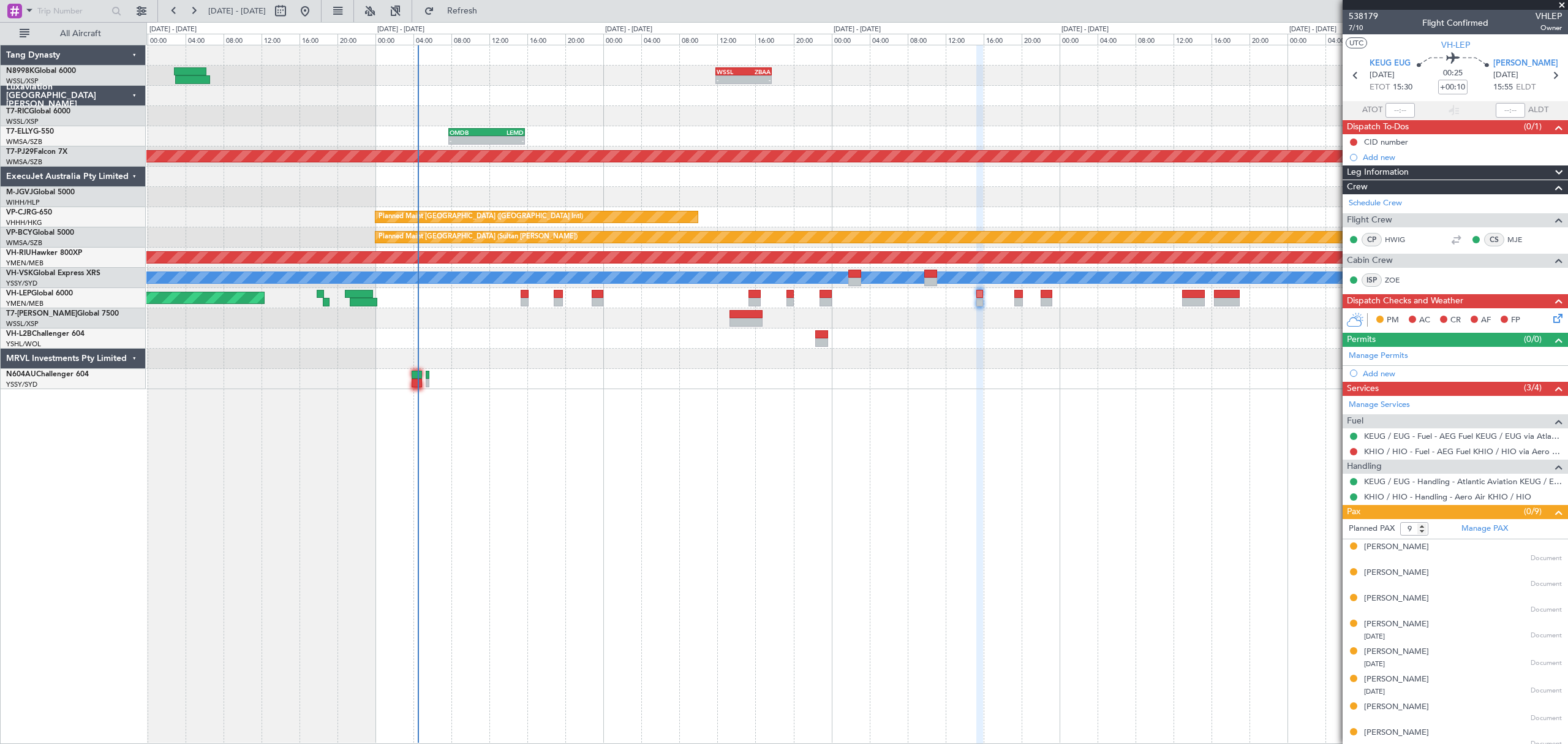
click at [1565, 3] on span at bounding box center [1562, 6] width 12 height 11
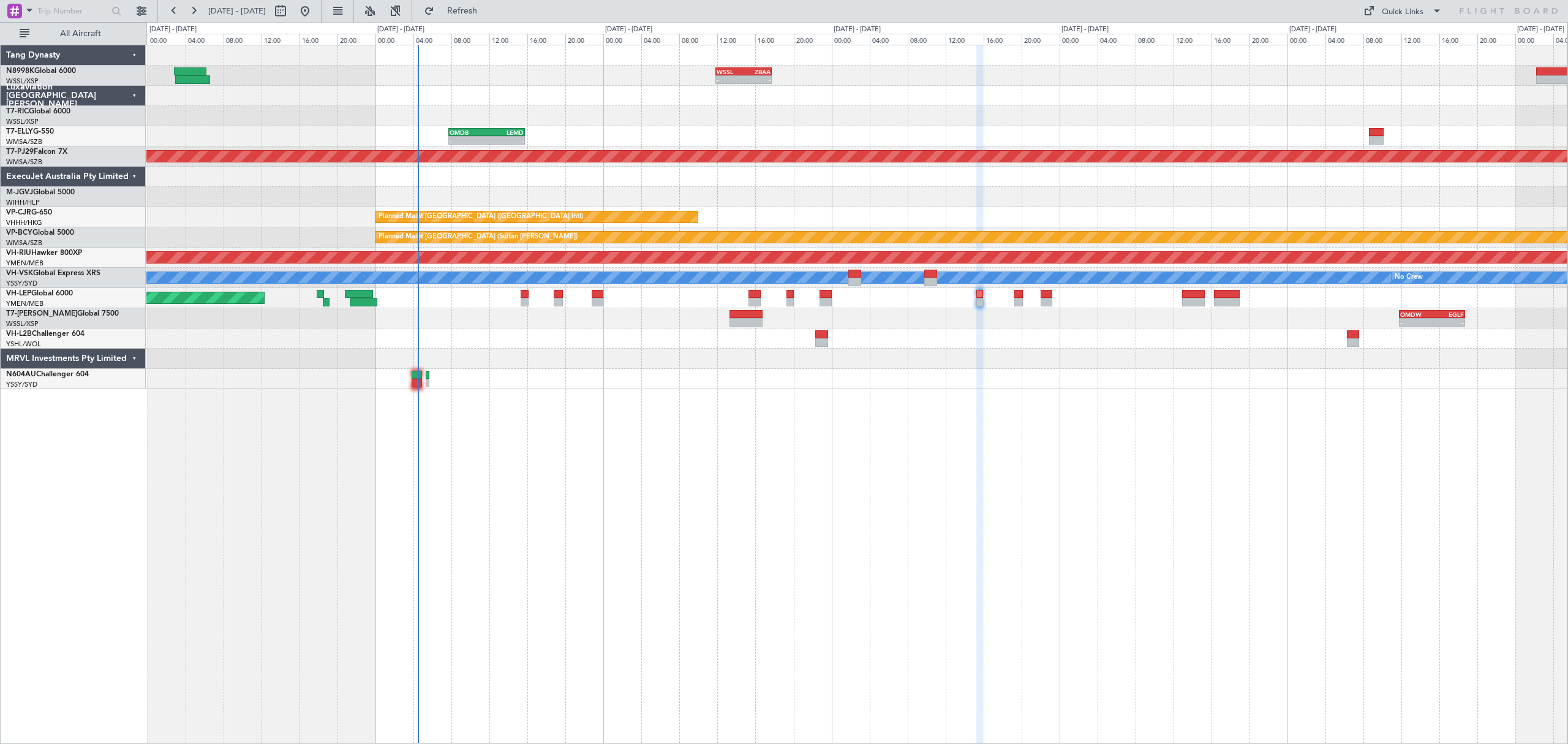
type input "0"
click at [1409, 13] on div "Quick Links" at bounding box center [1403, 13] width 42 height 13
click at [1392, 39] on button "Trip Builder" at bounding box center [1403, 40] width 92 height 29
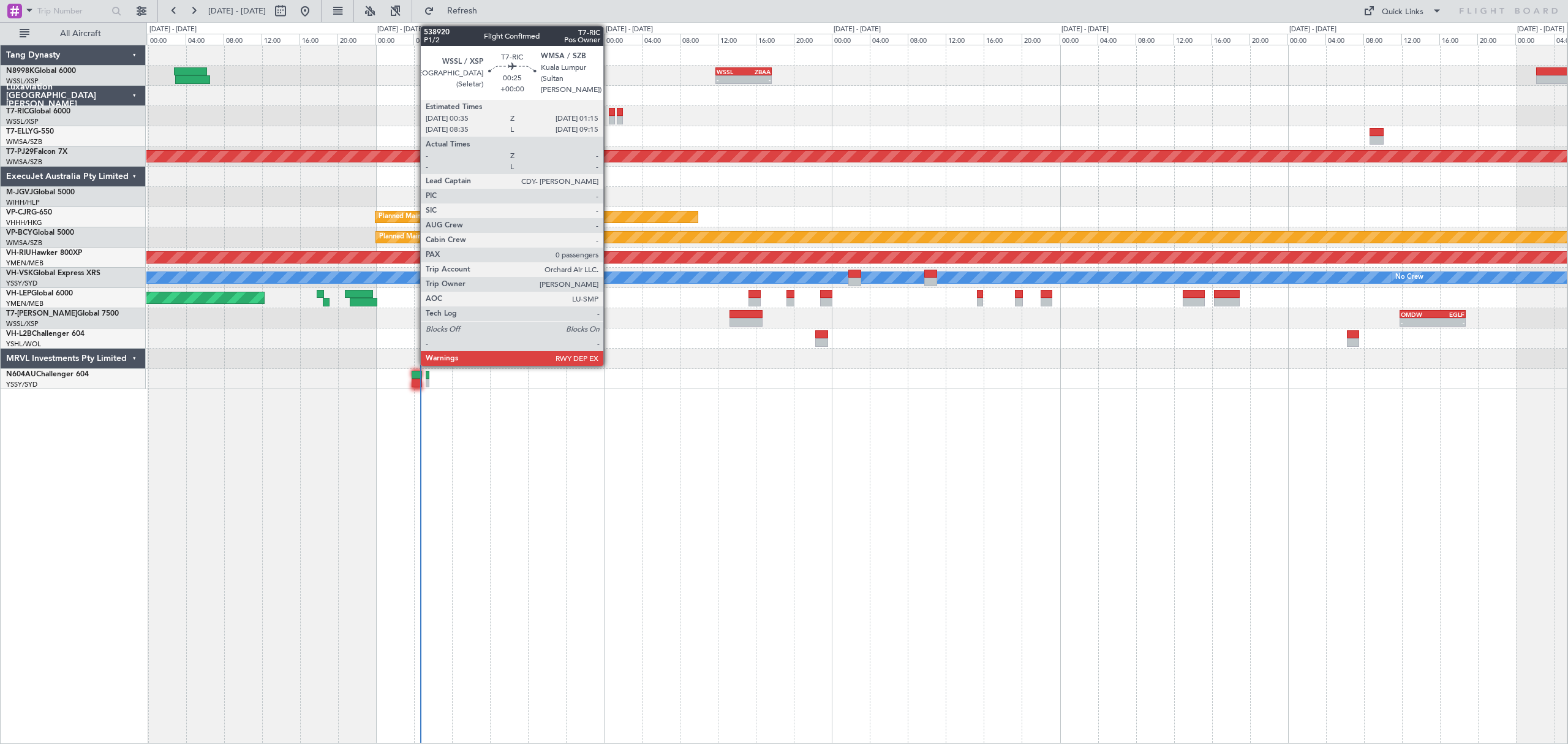
click at [609, 117] on div at bounding box center [612, 120] width 7 height 8
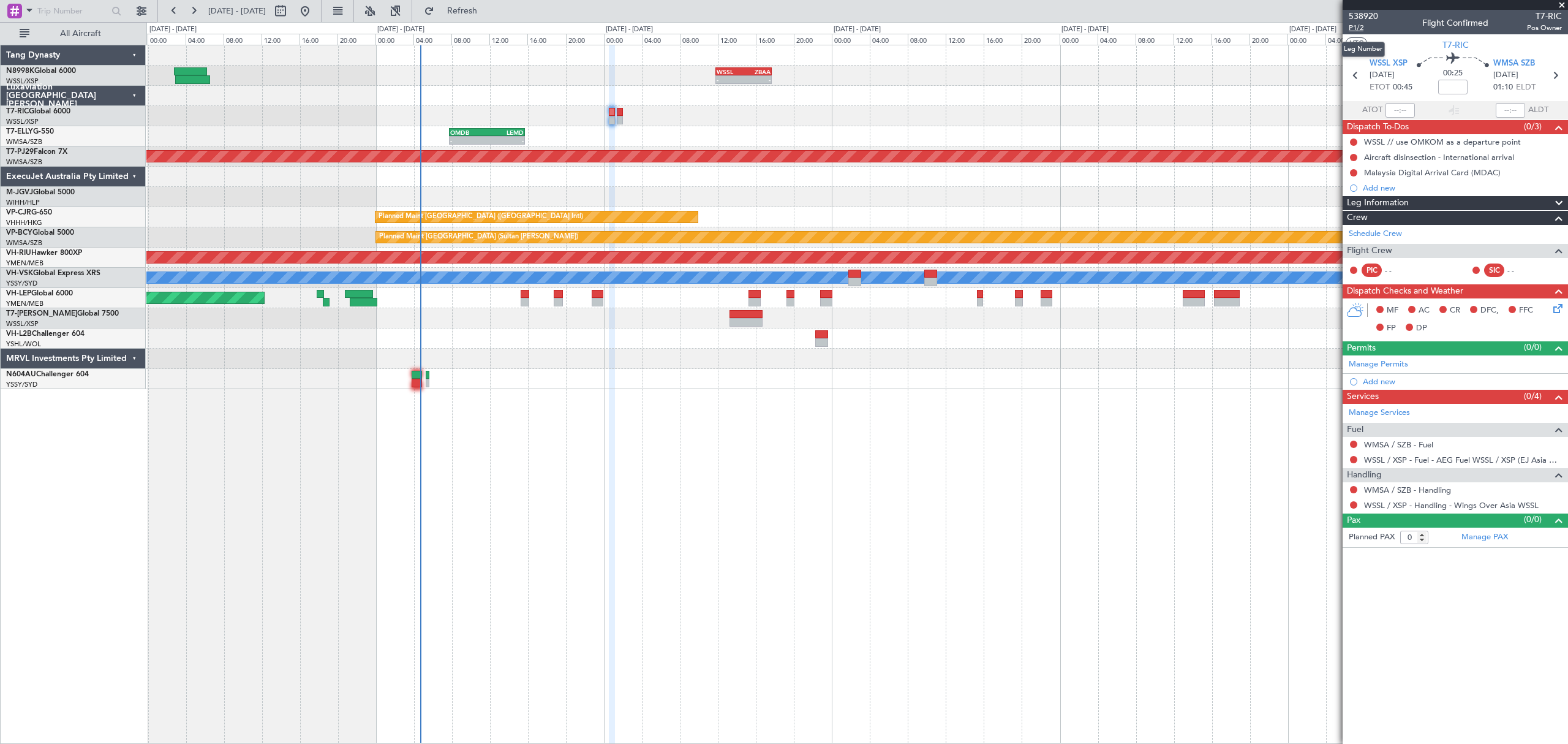
click at [1358, 29] on span "P1/2" at bounding box center [1363, 28] width 29 height 10
click at [1464, 84] on input at bounding box center [1453, 87] width 29 height 15
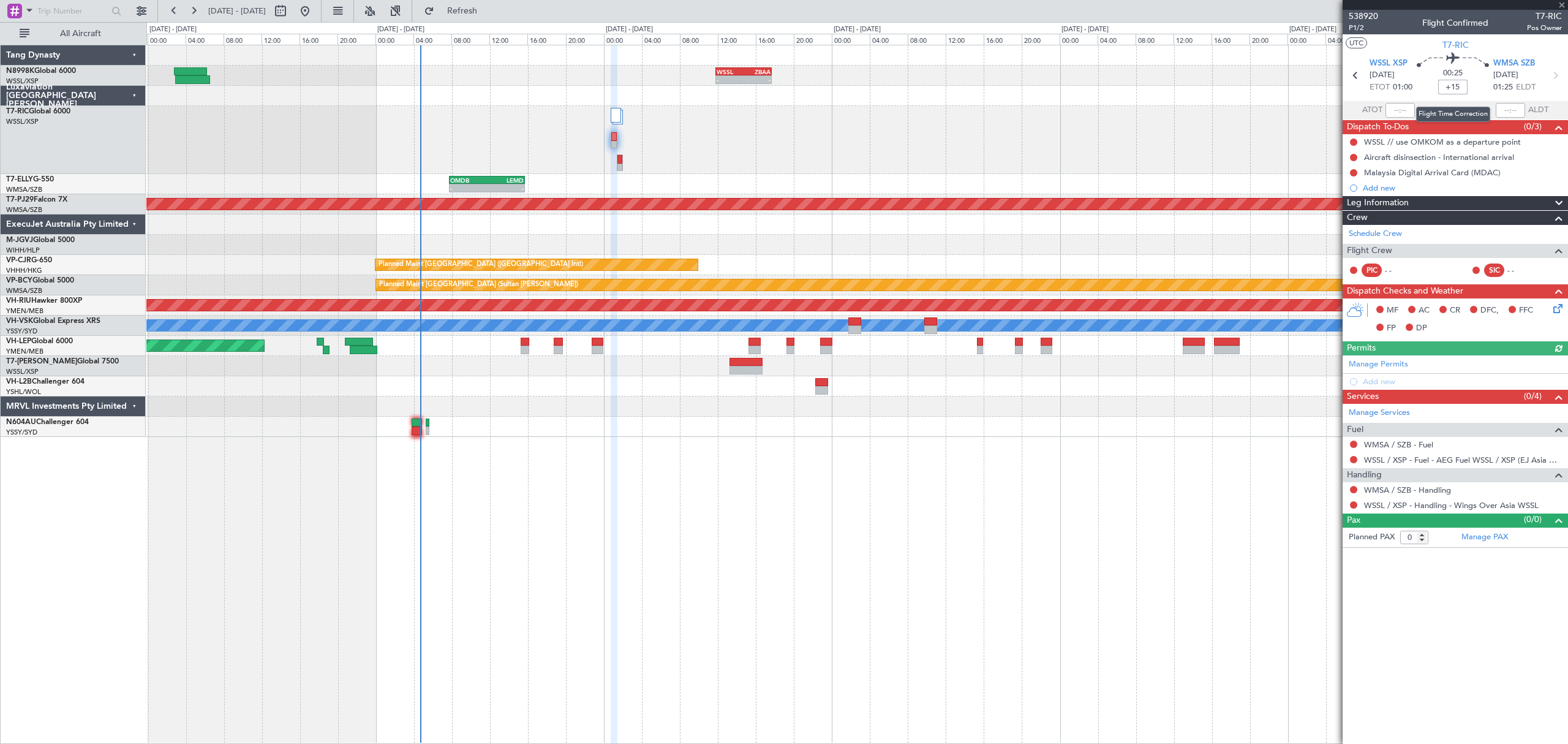
type input "+15"
type input "+00:15"
click at [475, 6] on button "Refresh" at bounding box center [455, 11] width 74 height 19
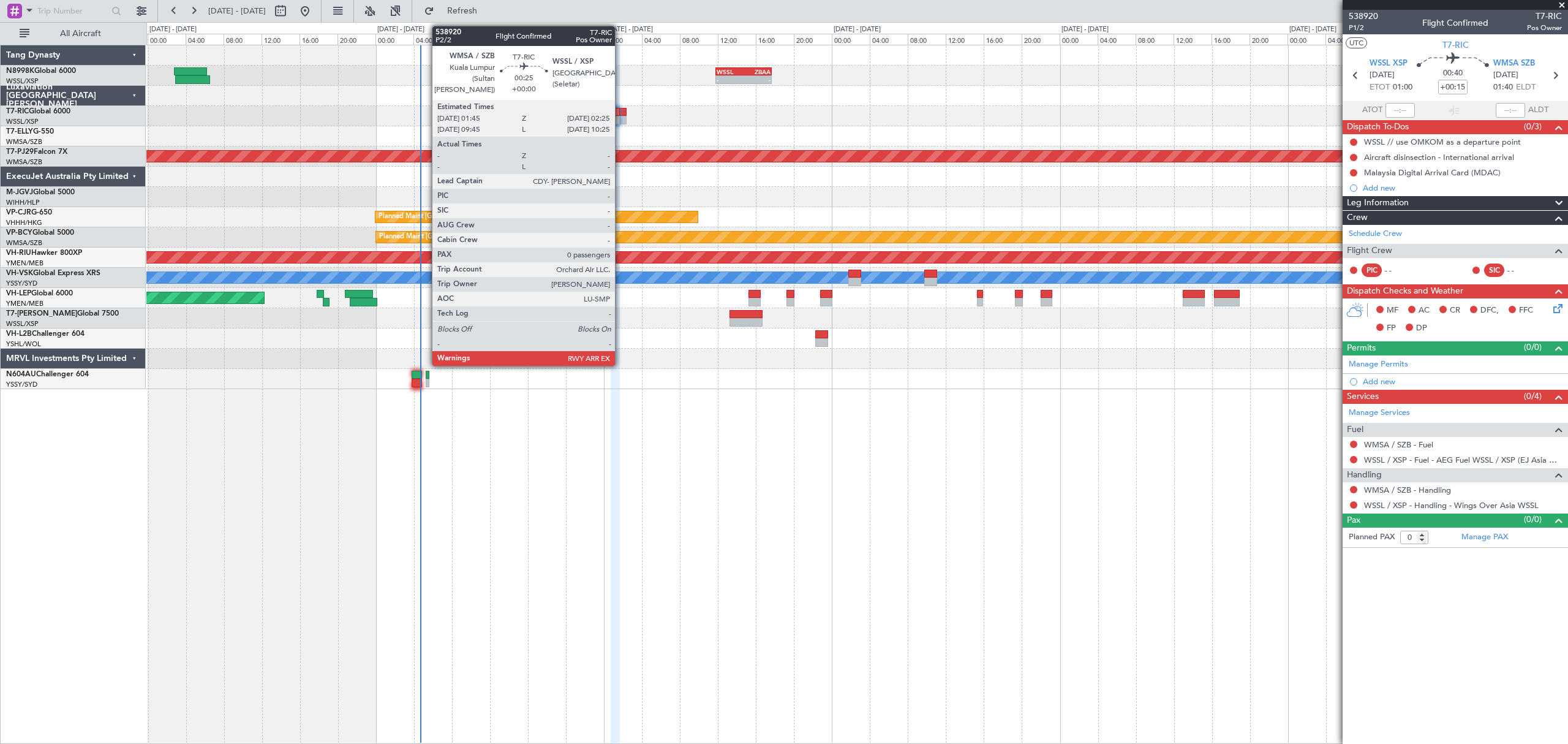
click at [620, 108] on div at bounding box center [624, 112] width 7 height 8
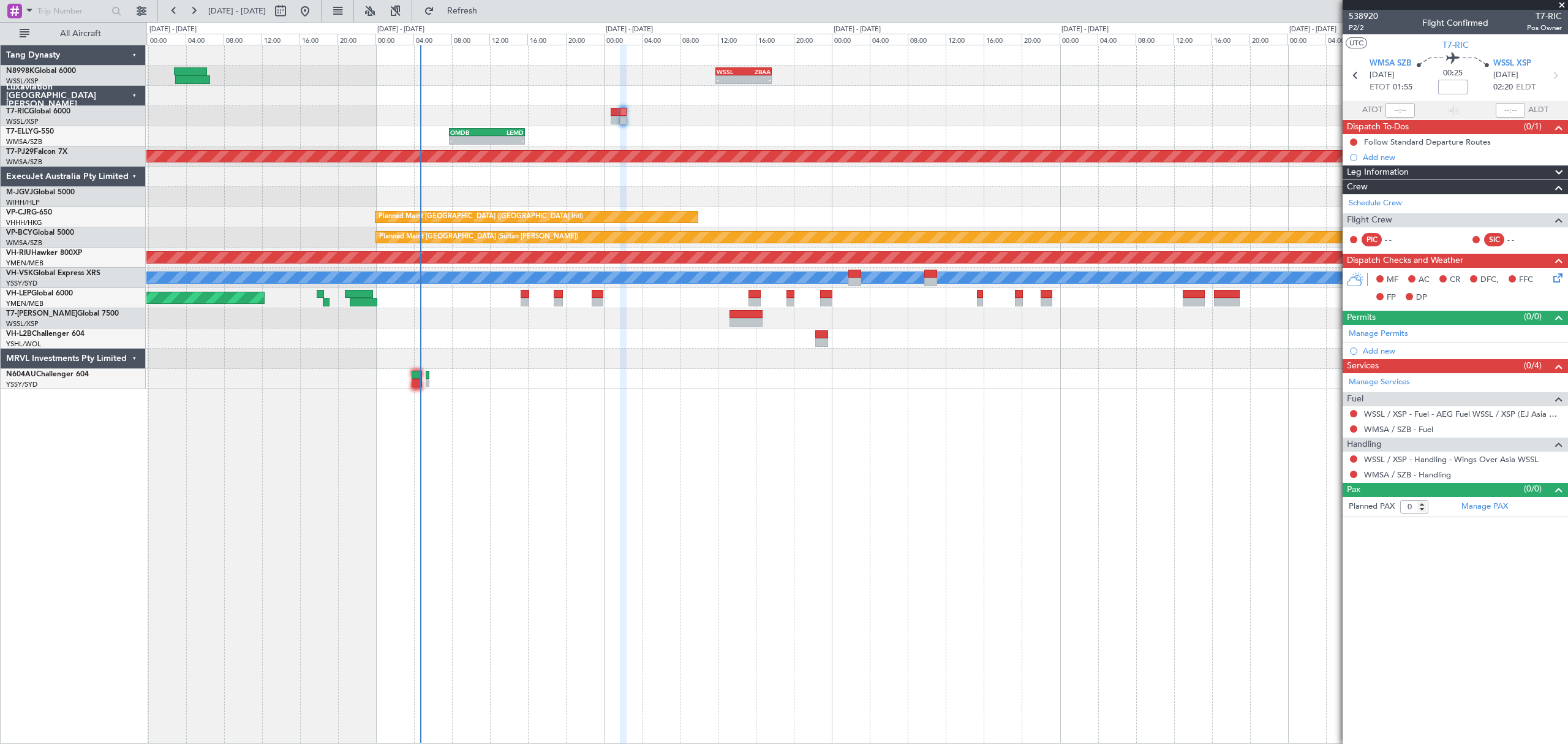
click at [1451, 87] on input at bounding box center [1453, 87] width 29 height 15
type input "+00:15"
click at [1462, 85] on input "+00:15" at bounding box center [1453, 87] width 29 height 15
click at [1464, 85] on input "+00:15" at bounding box center [1453, 87] width 29 height 15
type input "+00:10"
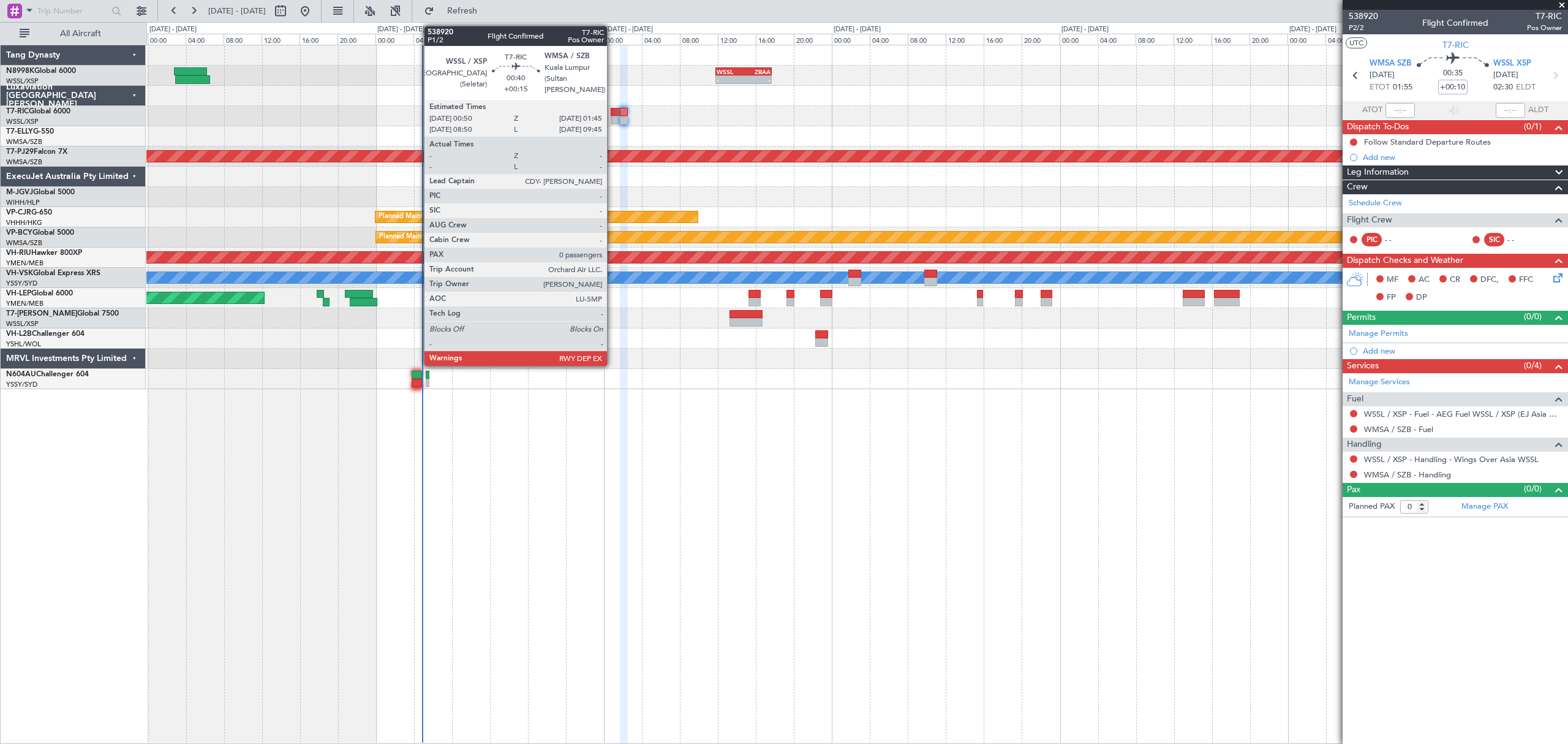
click at [613, 112] on div at bounding box center [615, 112] width 9 height 8
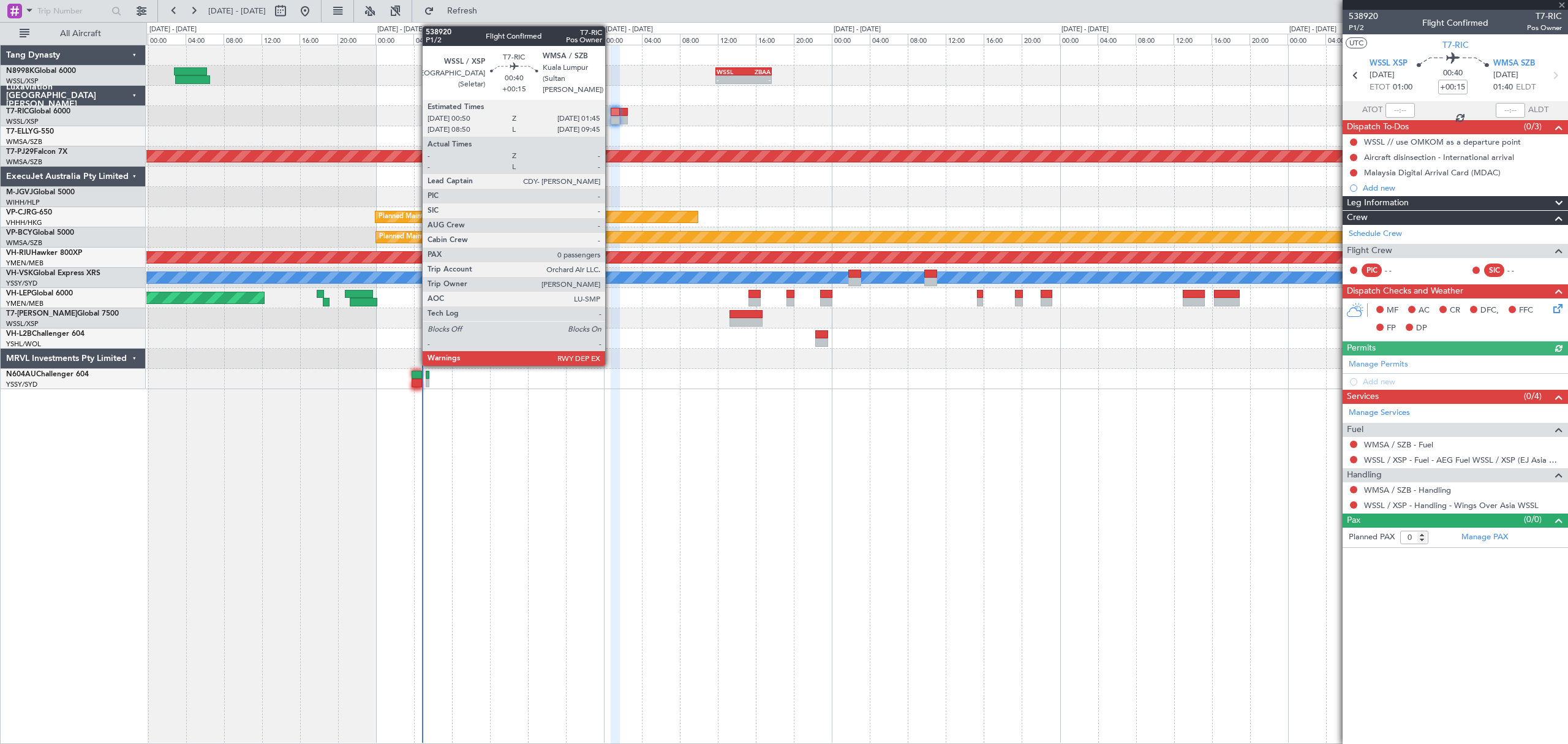
type input "+00:10"
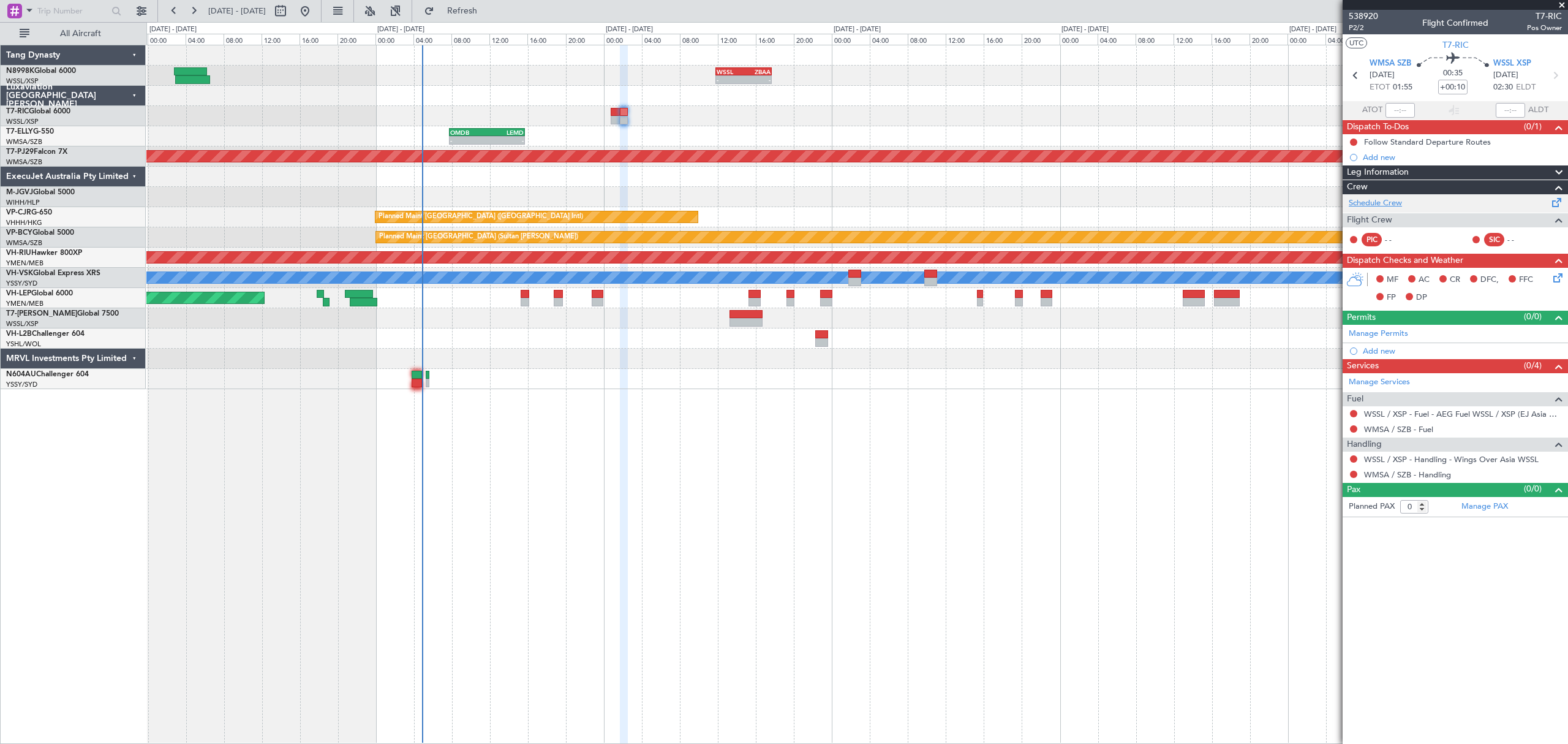
click at [1399, 206] on link "Schedule Crew" at bounding box center [1375, 204] width 53 height 13
click at [1357, 334] on link "Manage Permits" at bounding box center [1378, 334] width 60 height 13
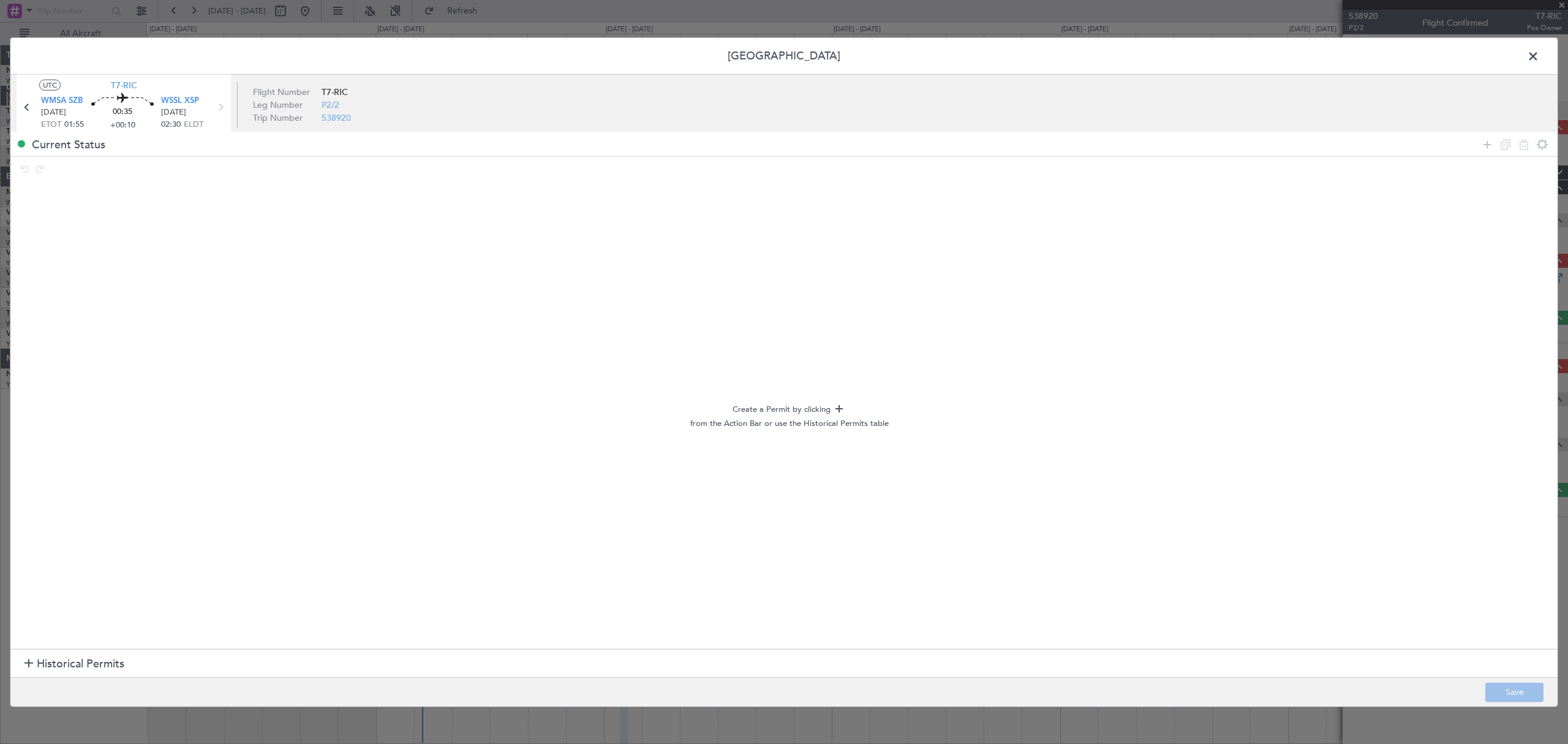
click at [15, 657] on section "Historical Permits" at bounding box center [784, 663] width 1547 height 29
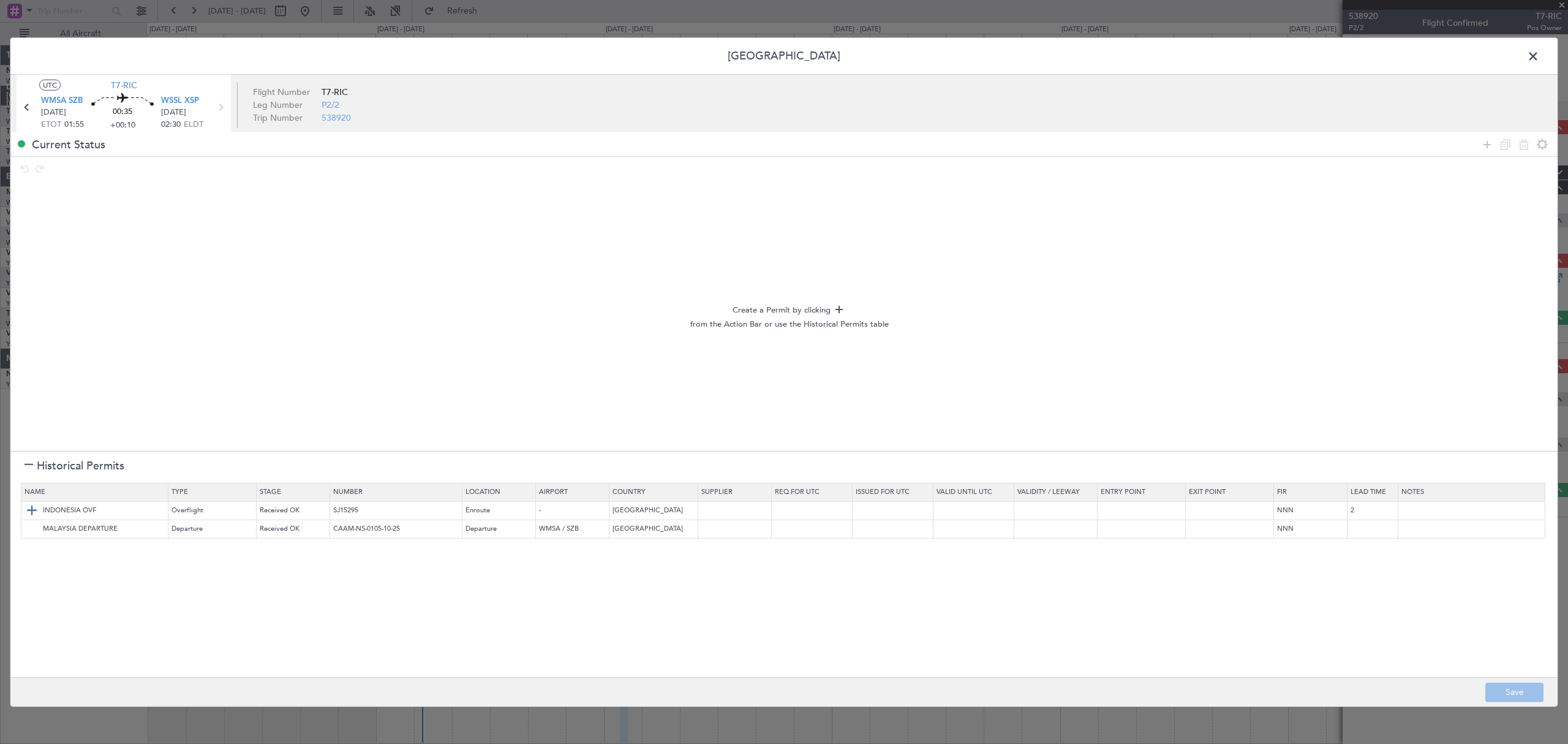
click at [33, 508] on img at bounding box center [31, 510] width 15 height 15
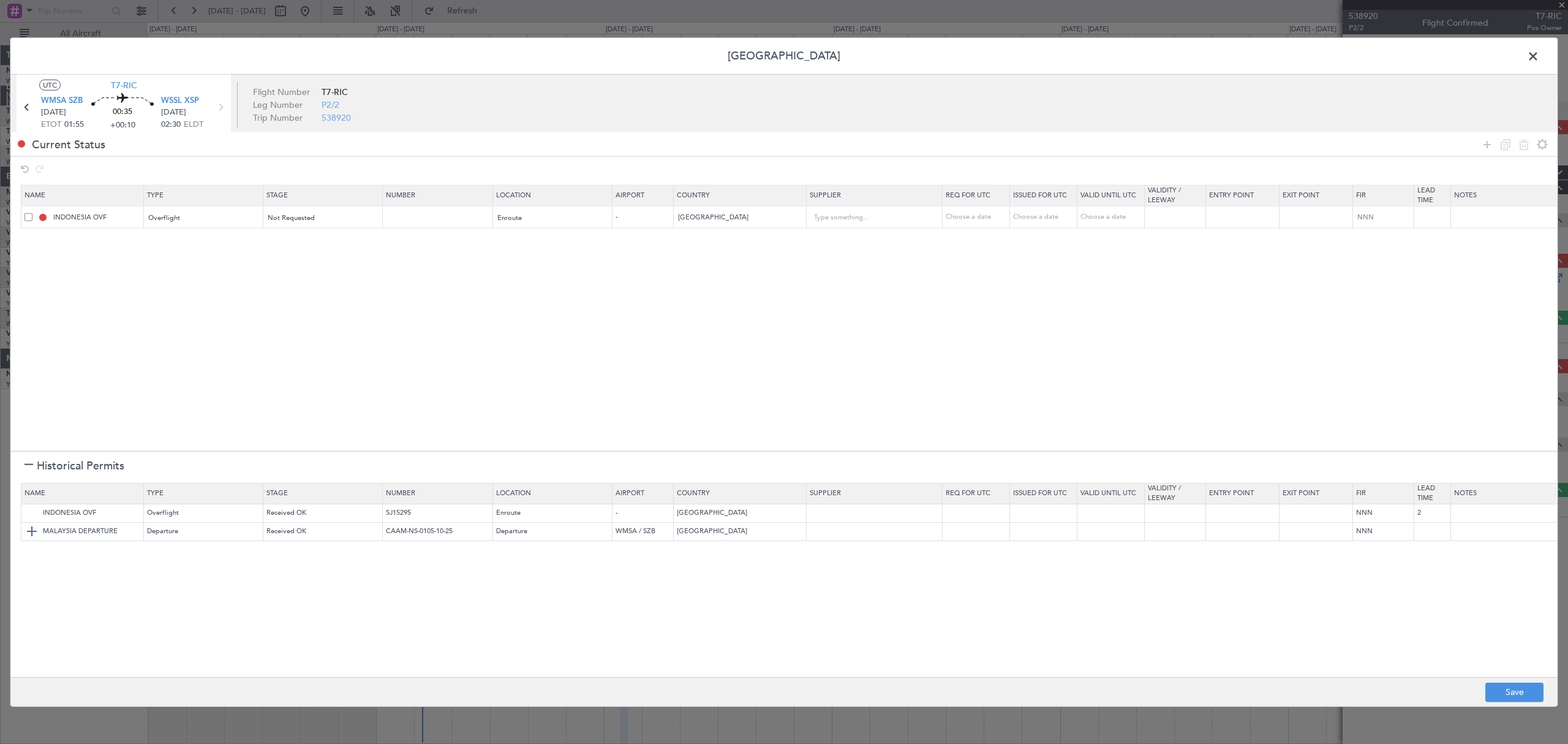
click at [29, 524] on img at bounding box center [31, 531] width 15 height 15
click at [1498, 695] on button "Save" at bounding box center [1515, 692] width 58 height 19
type input "NNN"
type input "2"
type input "NNN"
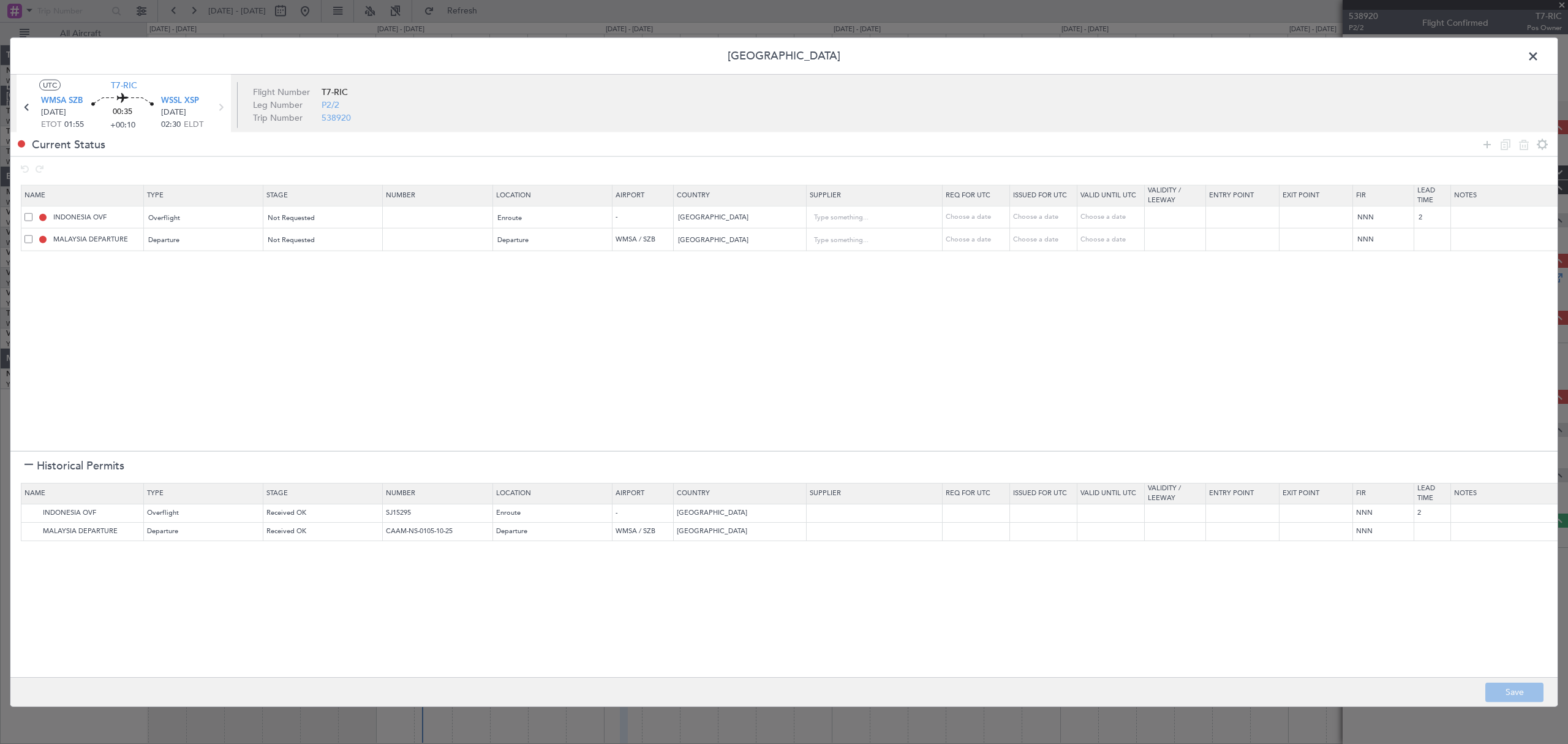
click at [1542, 52] on header "Permit Center" at bounding box center [784, 56] width 1547 height 37
click at [1539, 53] on span at bounding box center [1539, 59] width 0 height 24
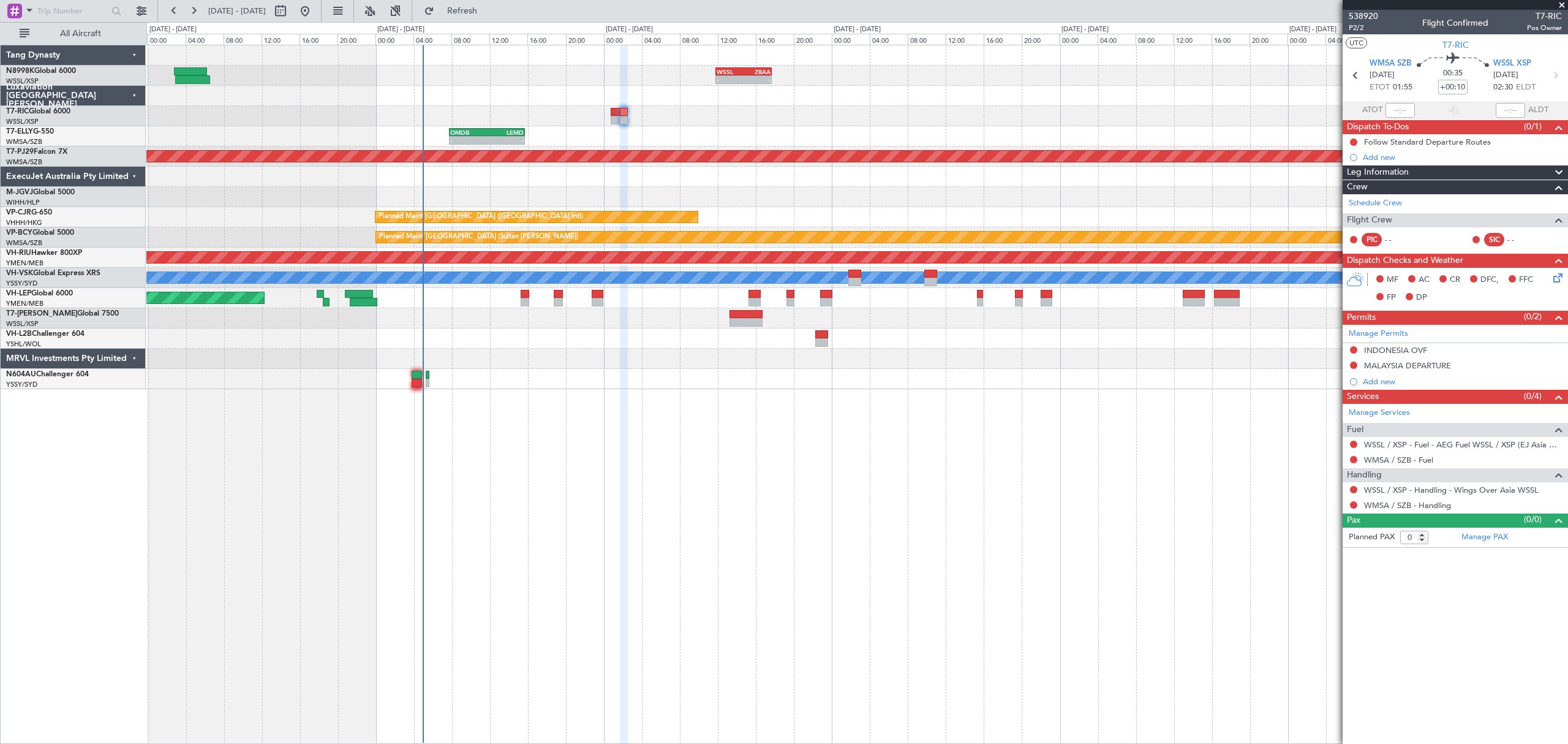
click at [1424, 513] on div "WMSA / SZB - Handling" at bounding box center [1455, 505] width 226 height 15
click at [1424, 511] on link "WMSA / SZB - Handling" at bounding box center [1407, 505] width 87 height 10
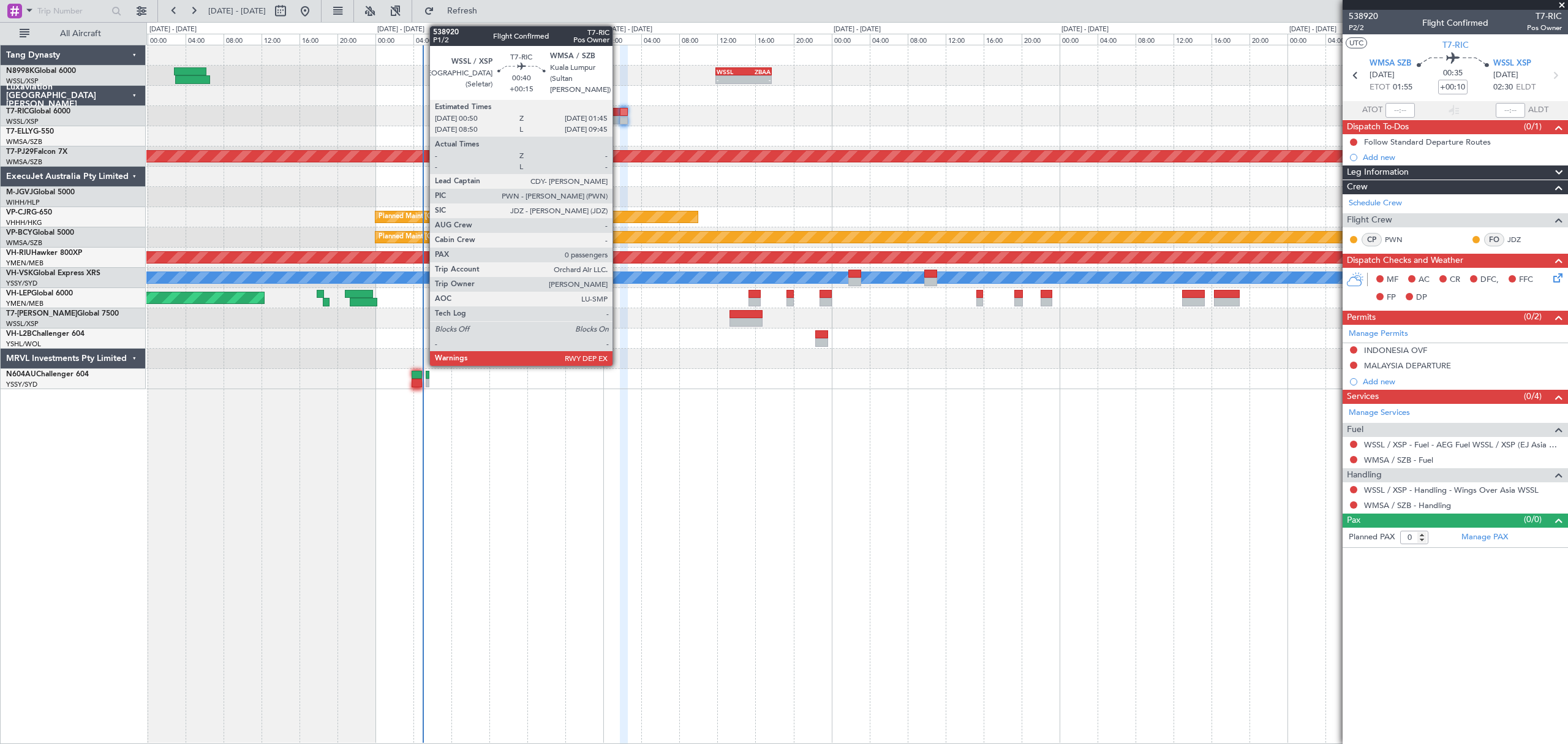
click at [618, 122] on div at bounding box center [615, 120] width 9 height 8
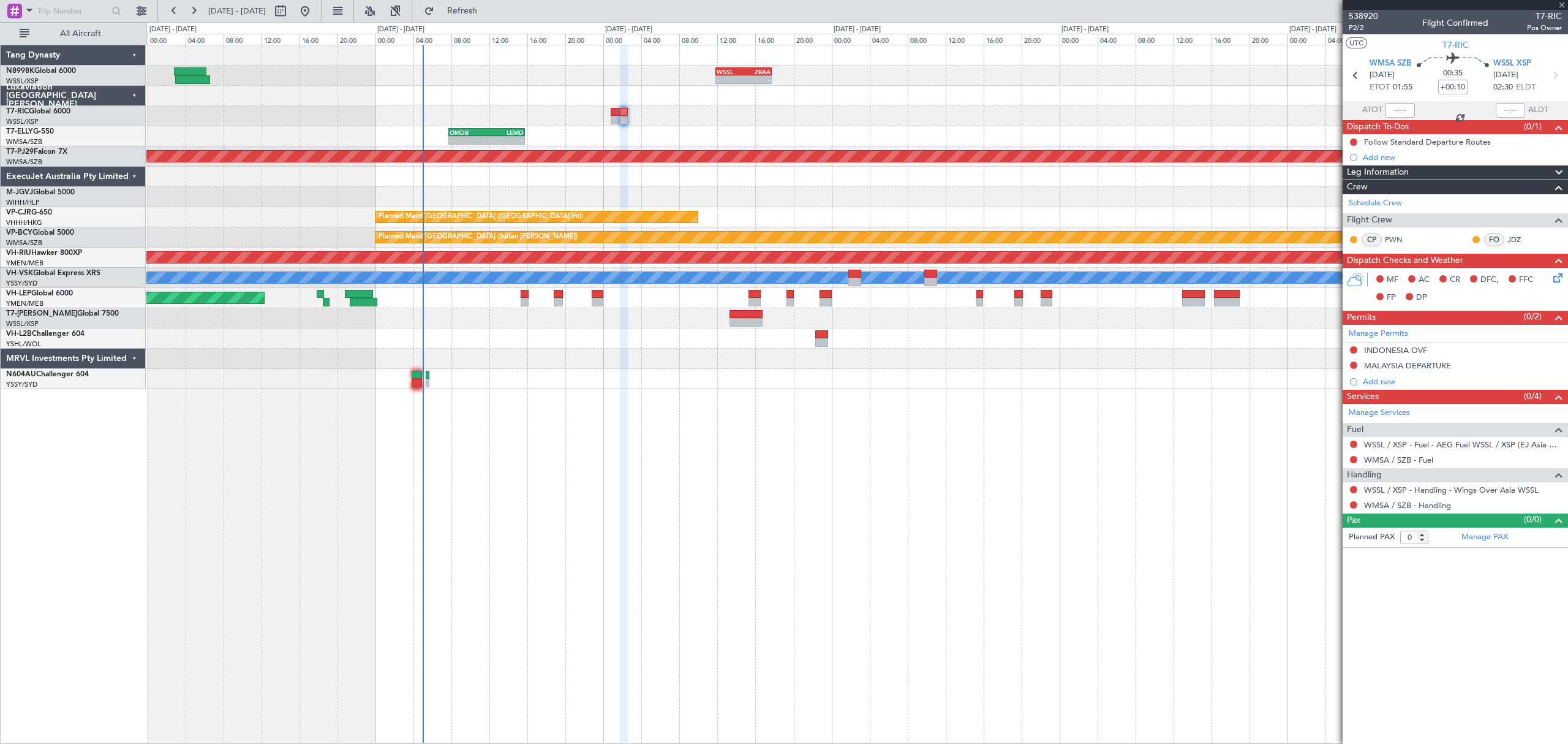
type input "+00:15"
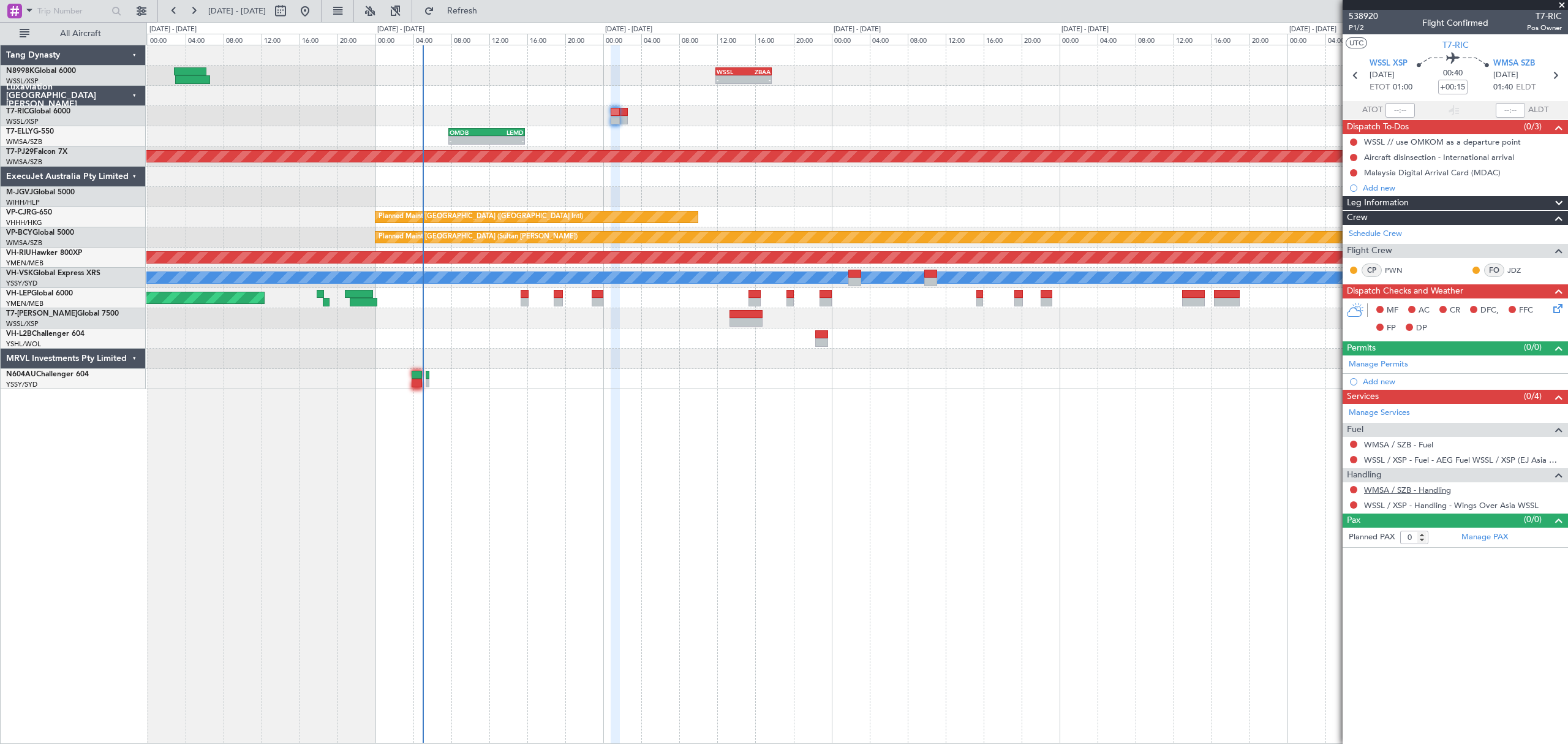
click at [1403, 489] on link "WMSA / SZB - Handling" at bounding box center [1407, 490] width 87 height 10
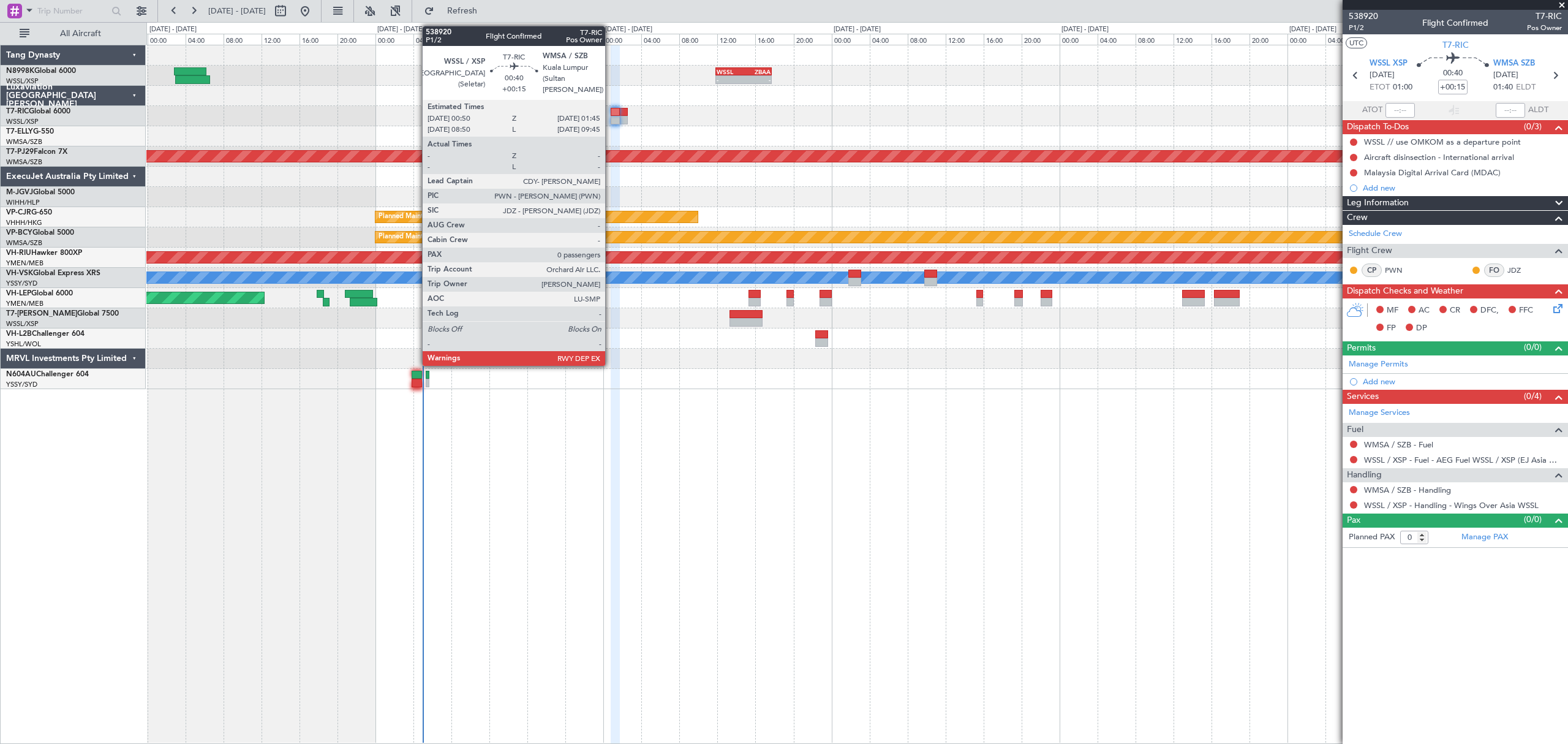
click at [610, 113] on div at bounding box center [615, 112] width 9 height 8
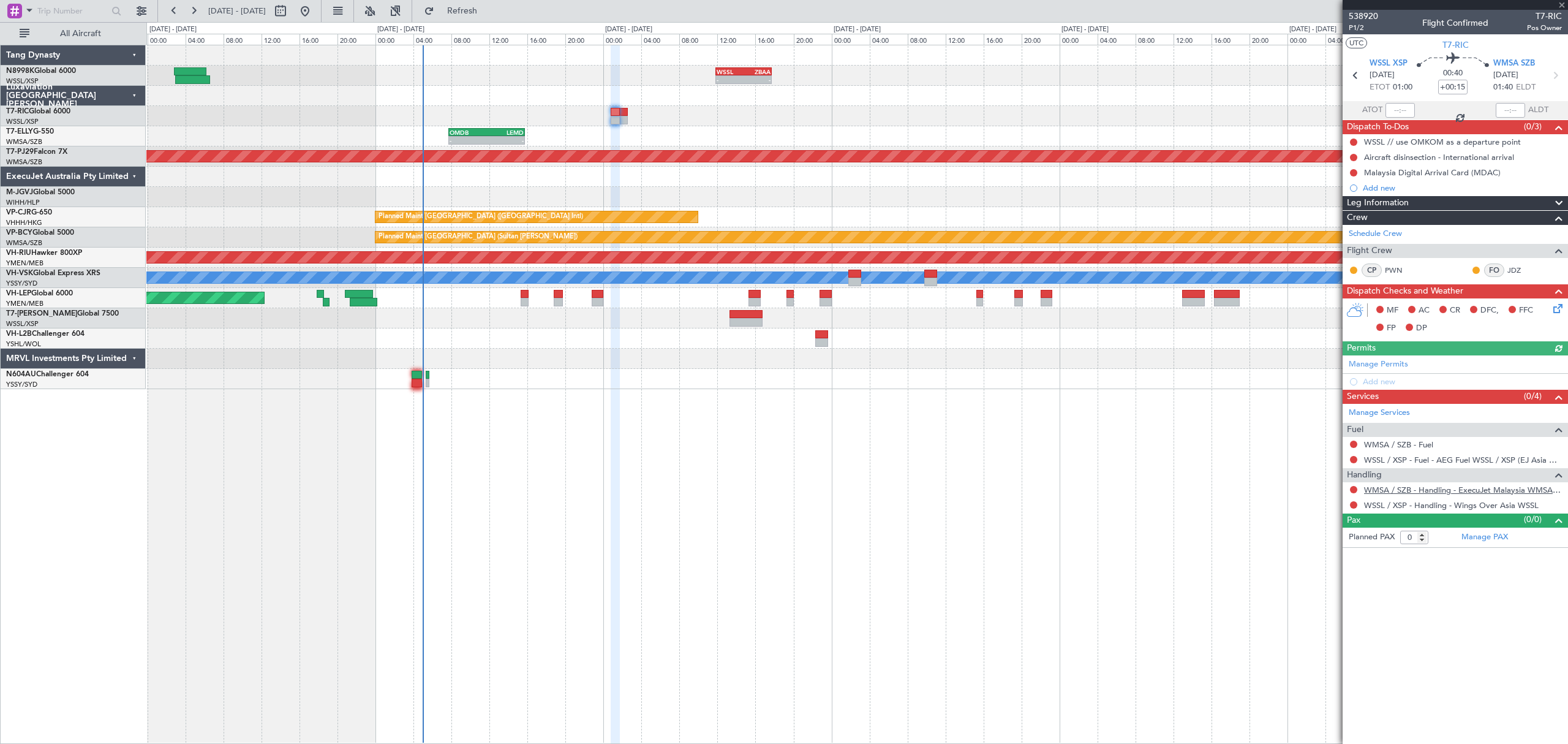
click at [1446, 493] on link "WMSA / SZB - Handling - ExecuJet Malaysia WMSA / SZB" at bounding box center [1462, 490] width 198 height 10
click at [1356, 29] on span "P1/2" at bounding box center [1363, 28] width 29 height 10
click at [1439, 489] on link "WMSA / SZB - Handling - ExecuJet Malaysia WMSA / SZB" at bounding box center [1462, 490] width 198 height 10
click at [1351, 489] on button at bounding box center [1353, 489] width 8 height 8
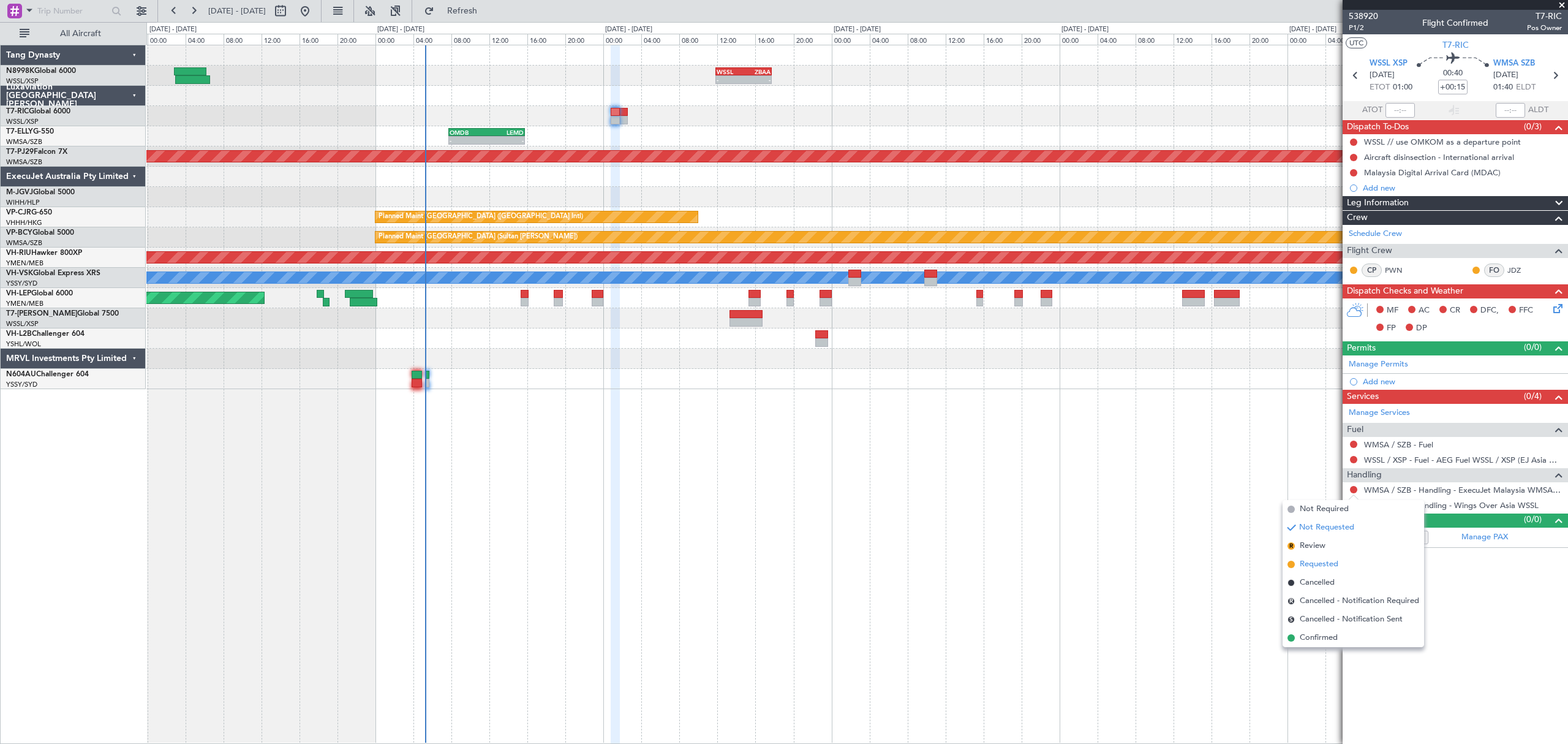
click at [1314, 555] on li "Requested" at bounding box center [1353, 564] width 142 height 18
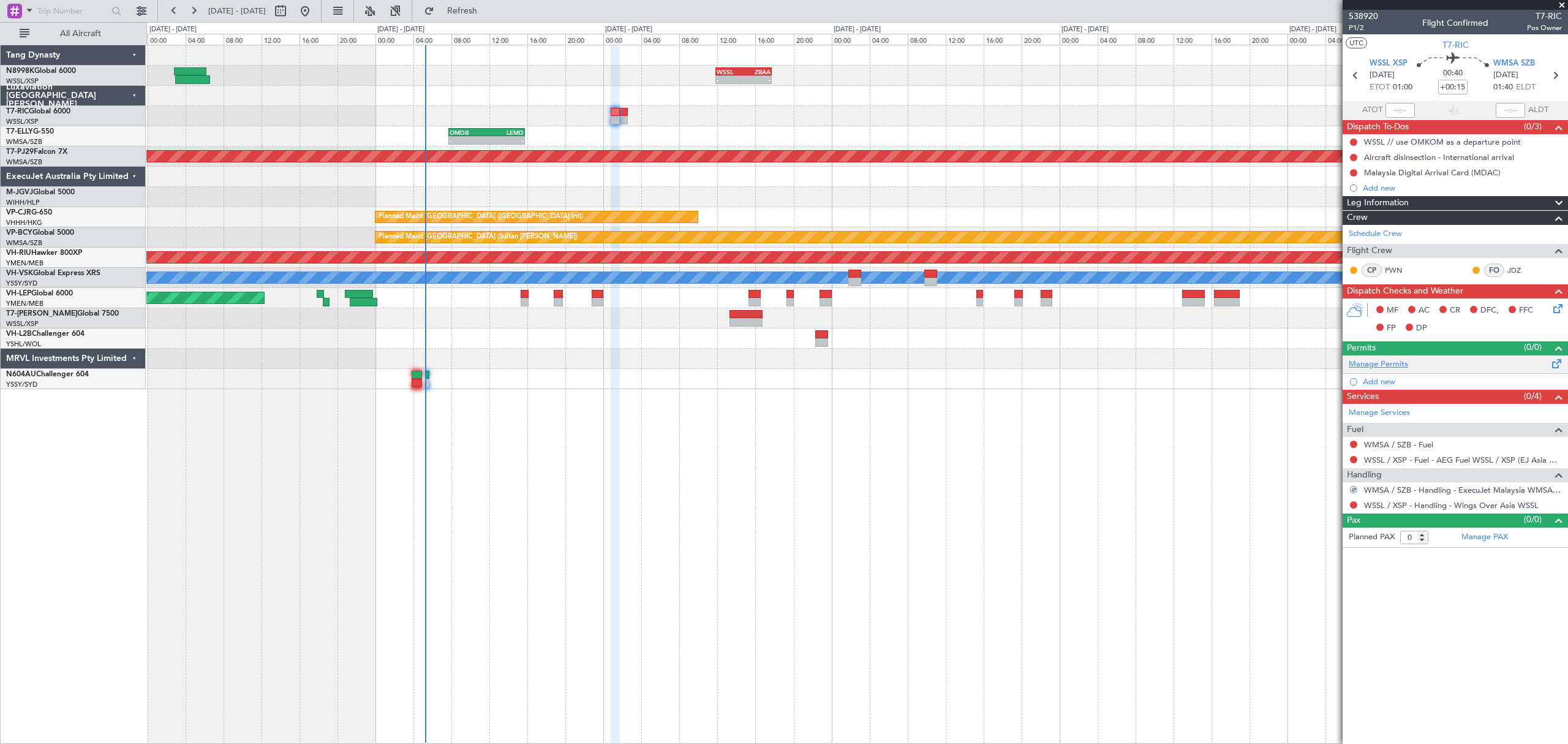
click at [1378, 365] on link "Manage Permits" at bounding box center [1378, 365] width 60 height 13
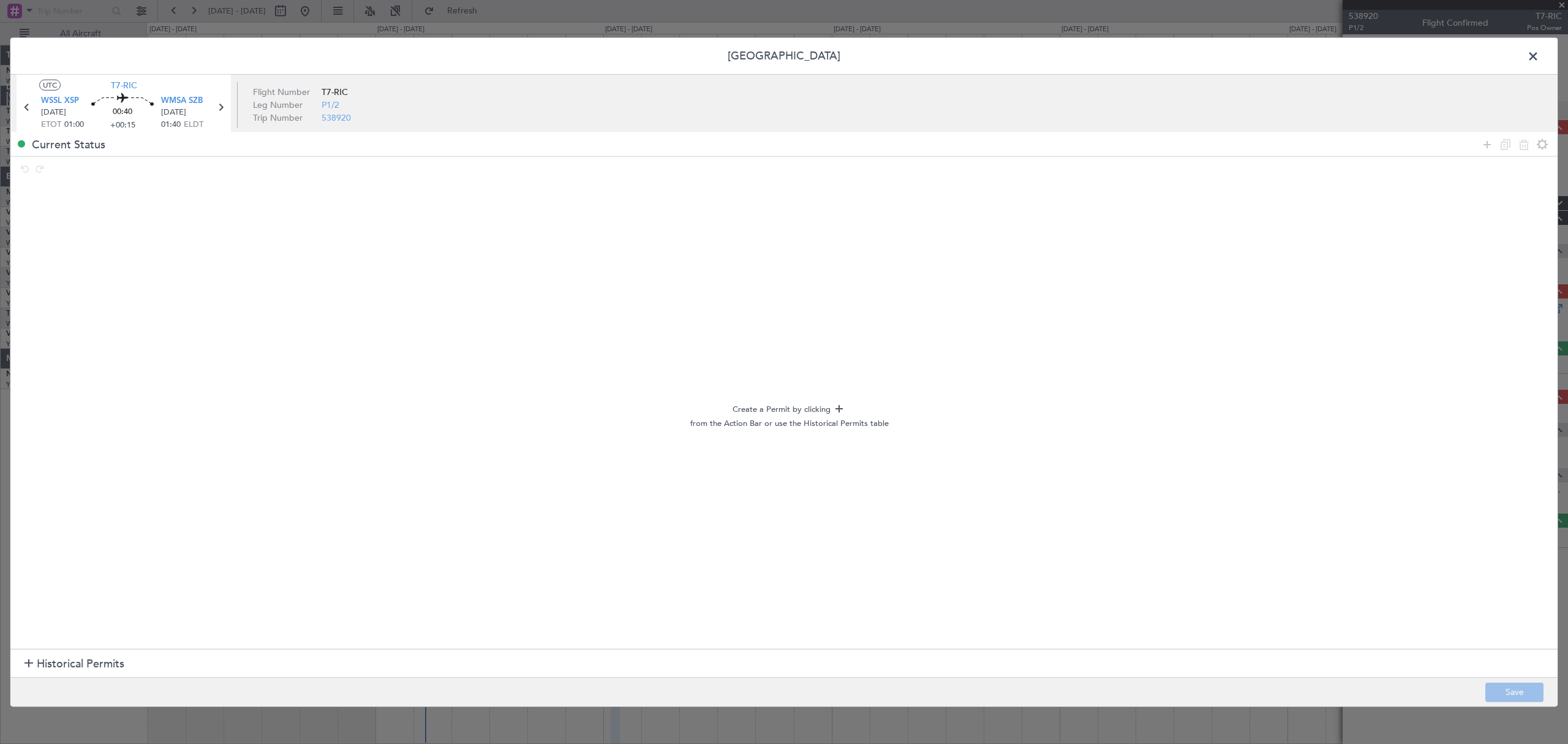
click at [76, 663] on span "Historical Permits" at bounding box center [81, 664] width 87 height 17
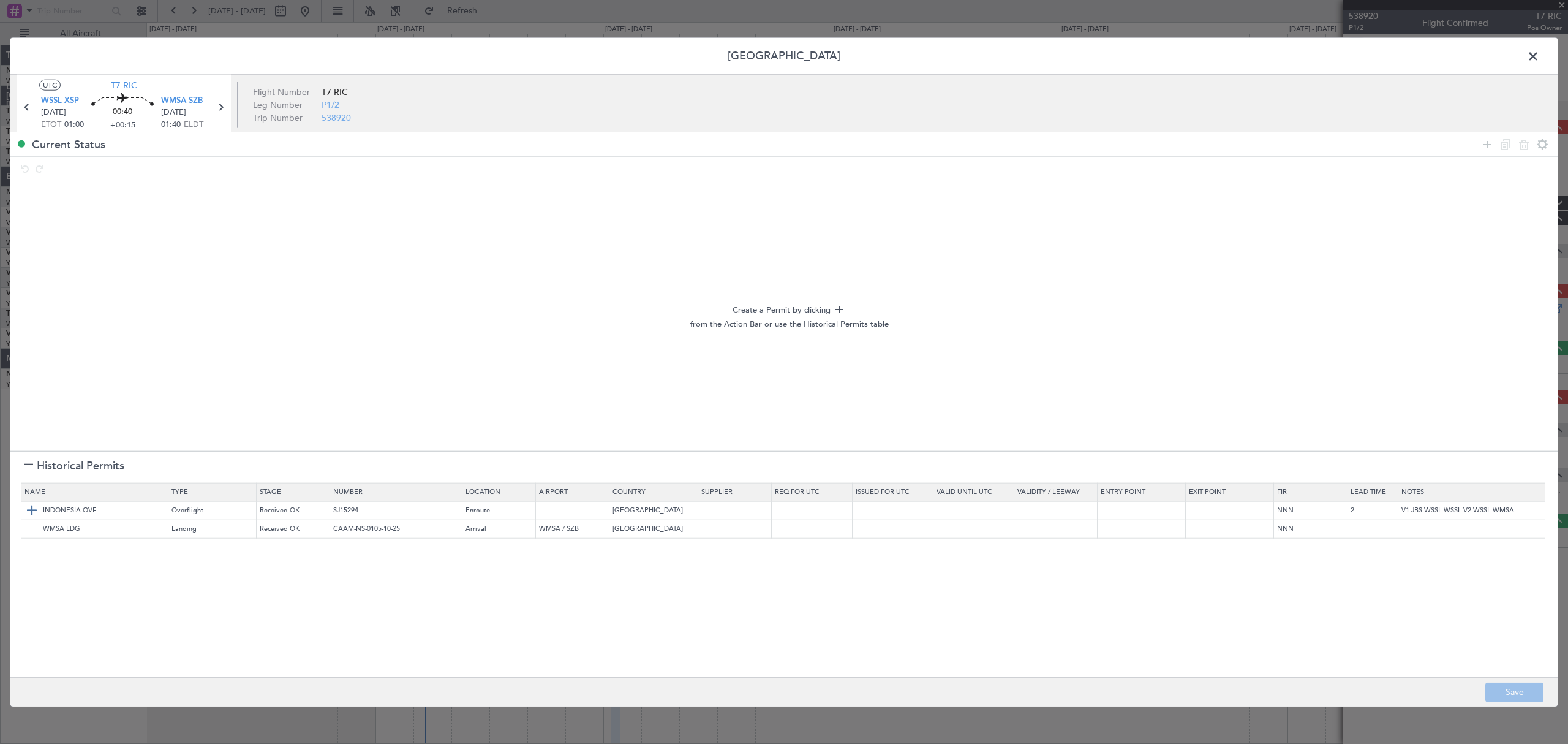
click at [35, 511] on img at bounding box center [31, 510] width 15 height 15
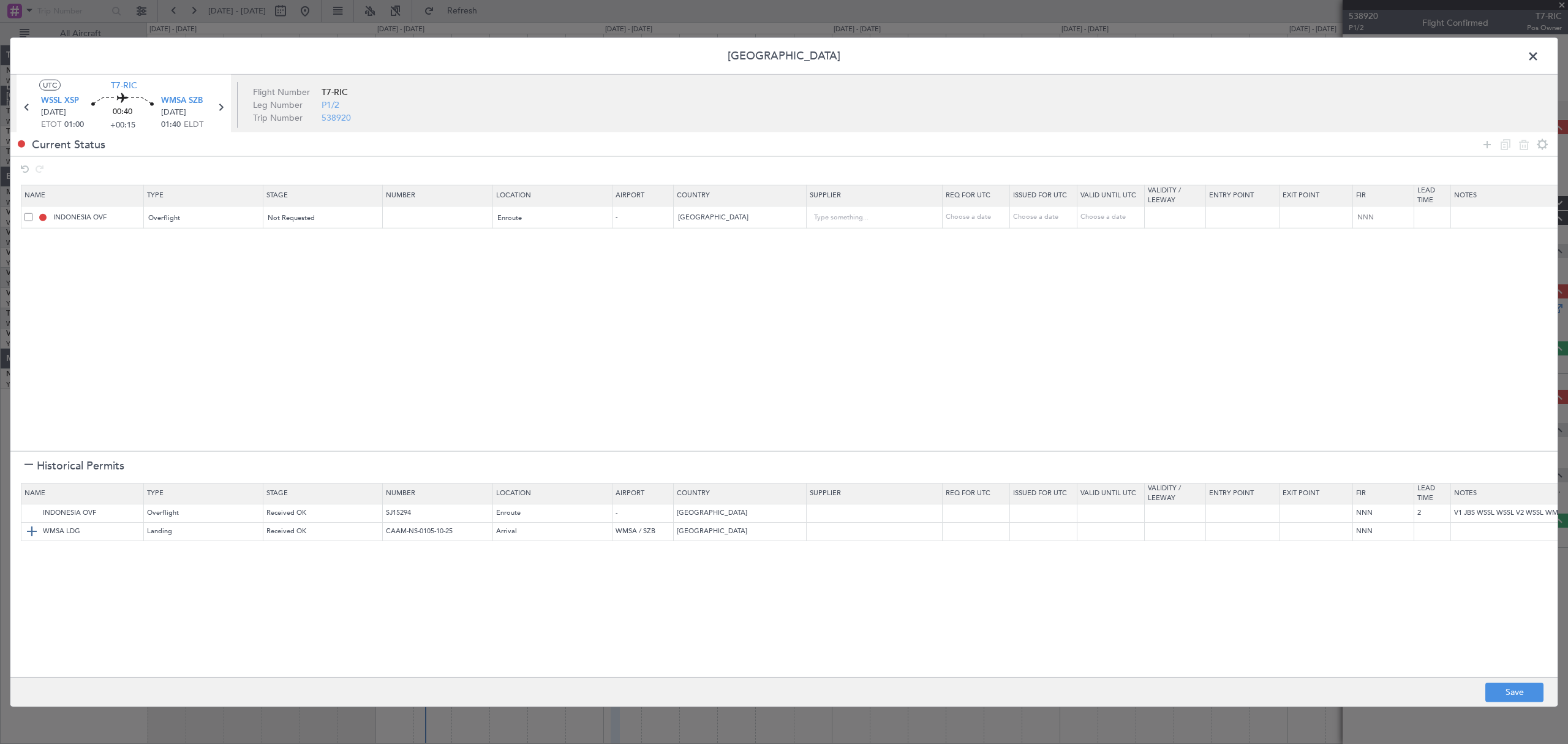
click at [29, 530] on img at bounding box center [31, 531] width 15 height 15
click at [308, 219] on span "Not Requested" at bounding box center [292, 217] width 47 height 9
click at [314, 302] on span "Requested" at bounding box center [324, 299] width 109 height 18
click at [333, 246] on div "Not Requested" at bounding box center [319, 240] width 101 height 18
click at [292, 321] on span "Requested" at bounding box center [324, 322] width 109 height 18
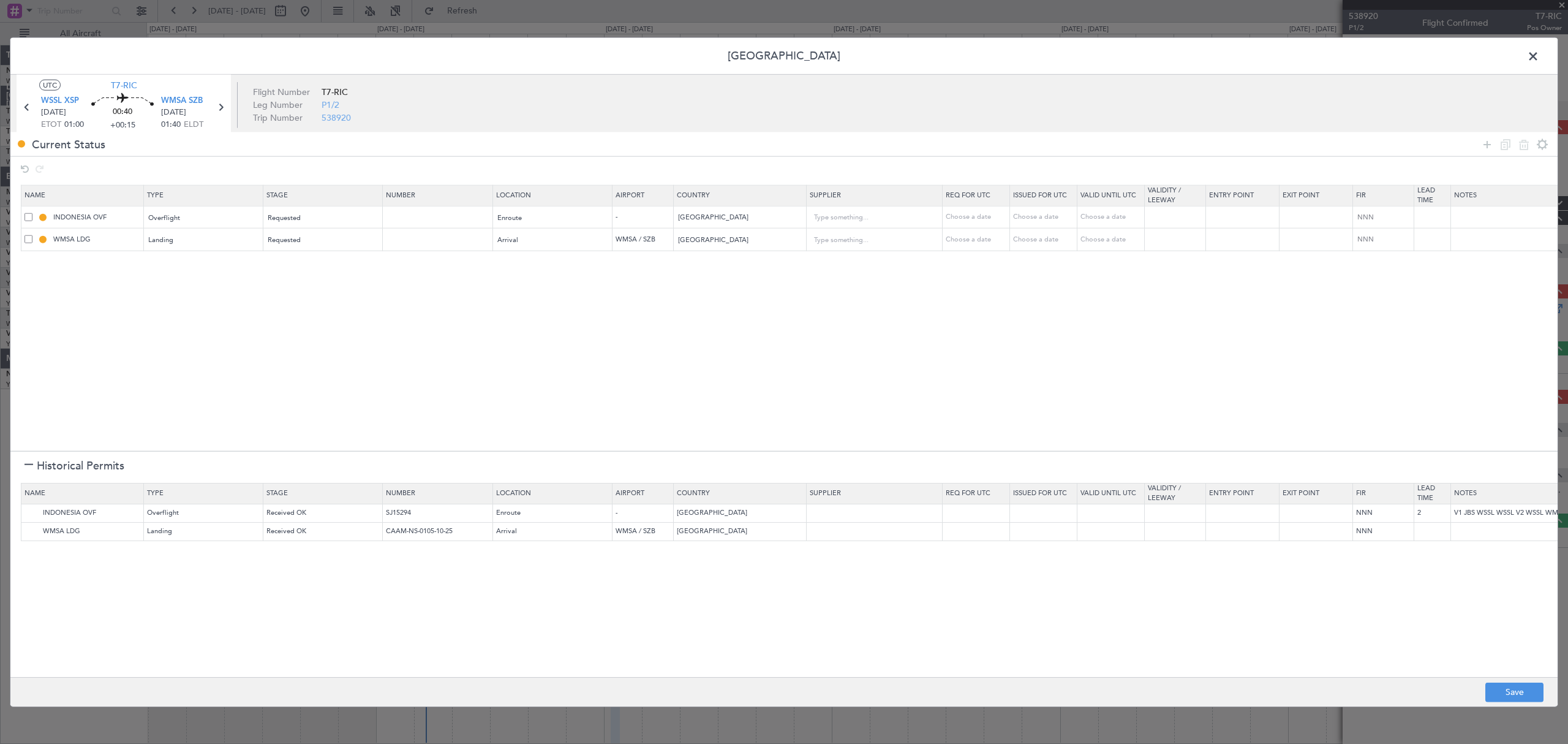
click at [1539, 51] on span at bounding box center [1539, 59] width 0 height 24
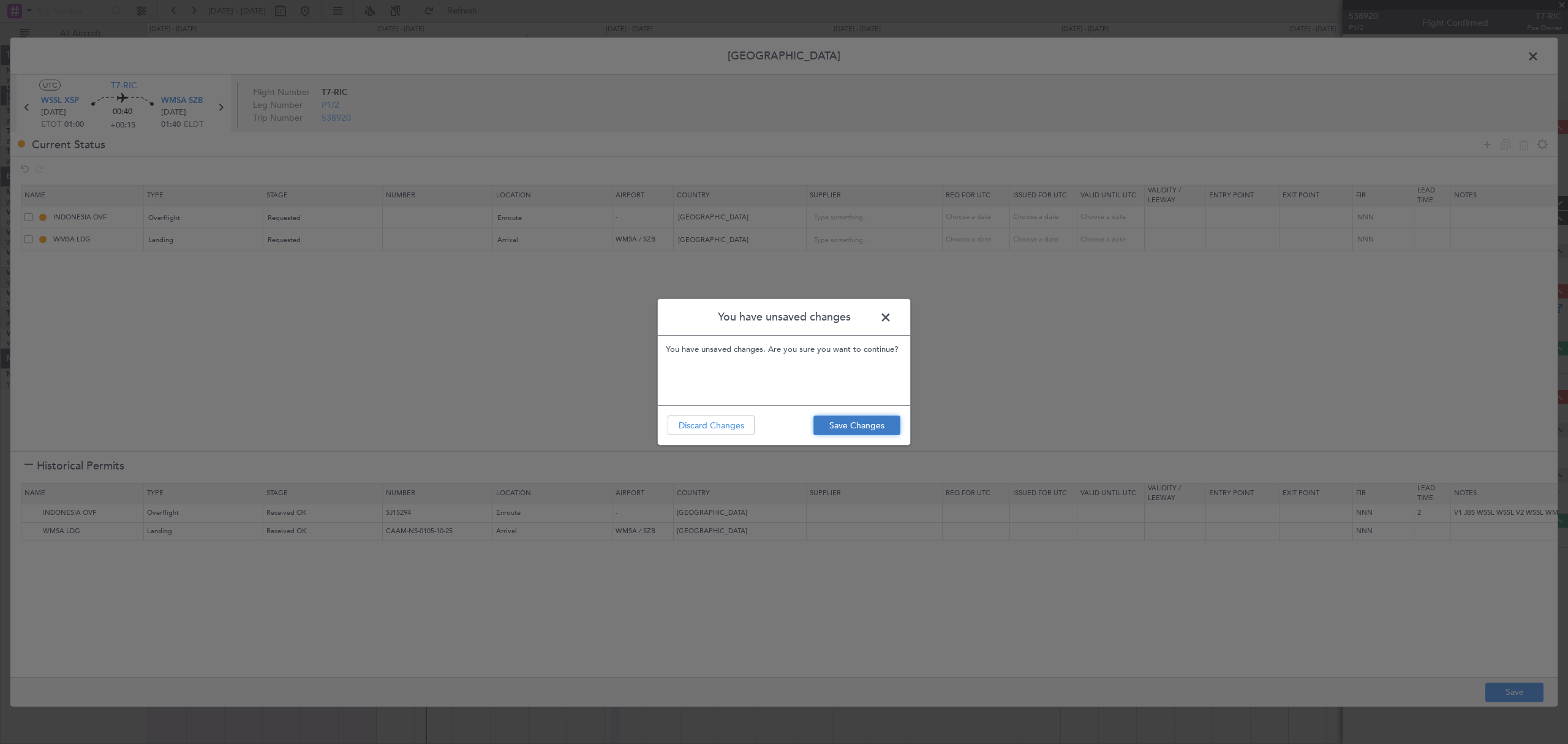
click at [855, 424] on button "Save Changes" at bounding box center [856, 425] width 87 height 19
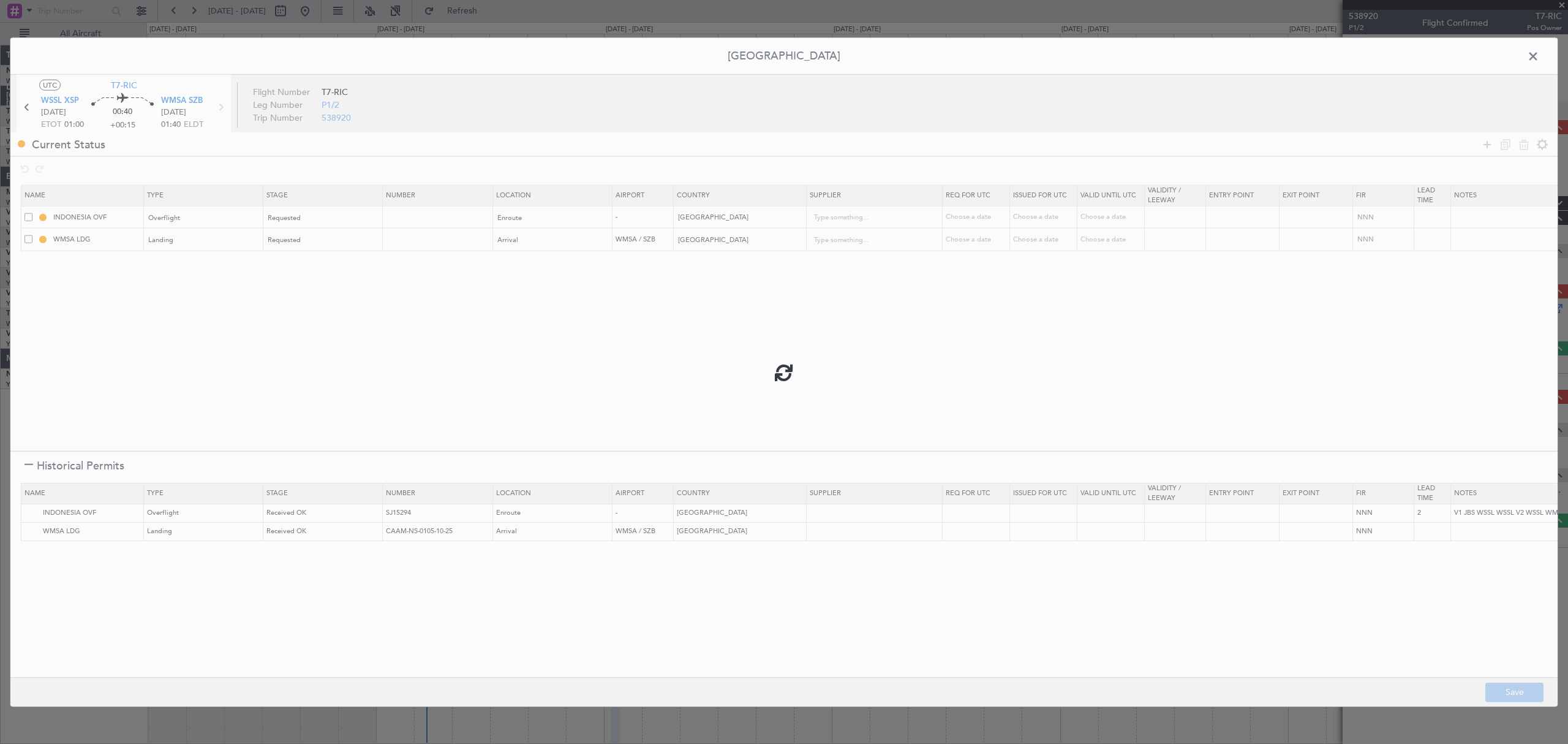
type input "NNN"
type input "2"
type input "NNN"
drag, startPoint x: 1527, startPoint y: 53, endPoint x: 1517, endPoint y: 59, distance: 11.7
click at [1539, 53] on span at bounding box center [1539, 59] width 0 height 24
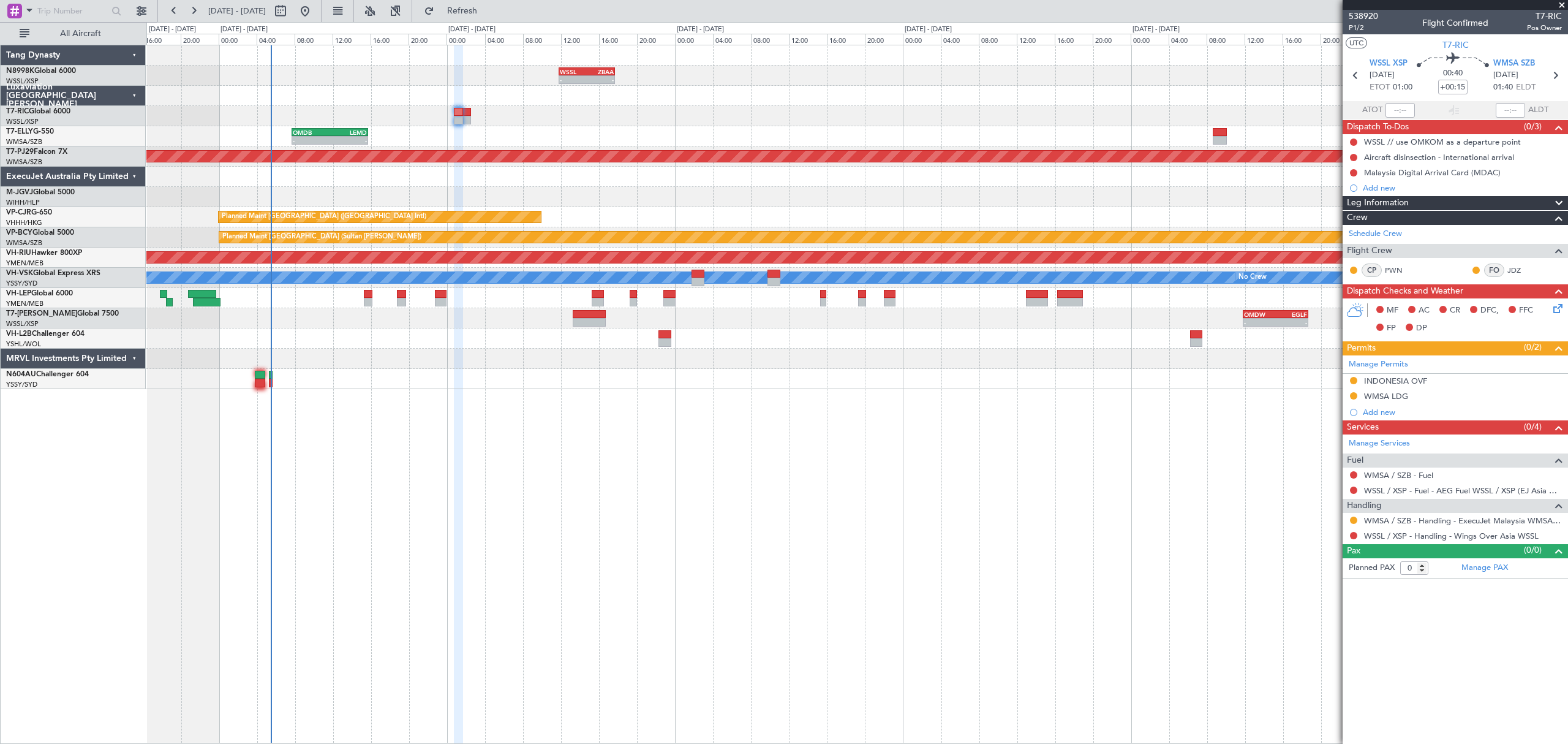
click at [905, 380] on div "- - WSSL 11:50 Z ZBAA 17:45 Z - - VHHH 06:20 Z OMDW 13:50 Z - - OMDB 07:45 Z LE…" at bounding box center [856, 217] width 1420 height 344
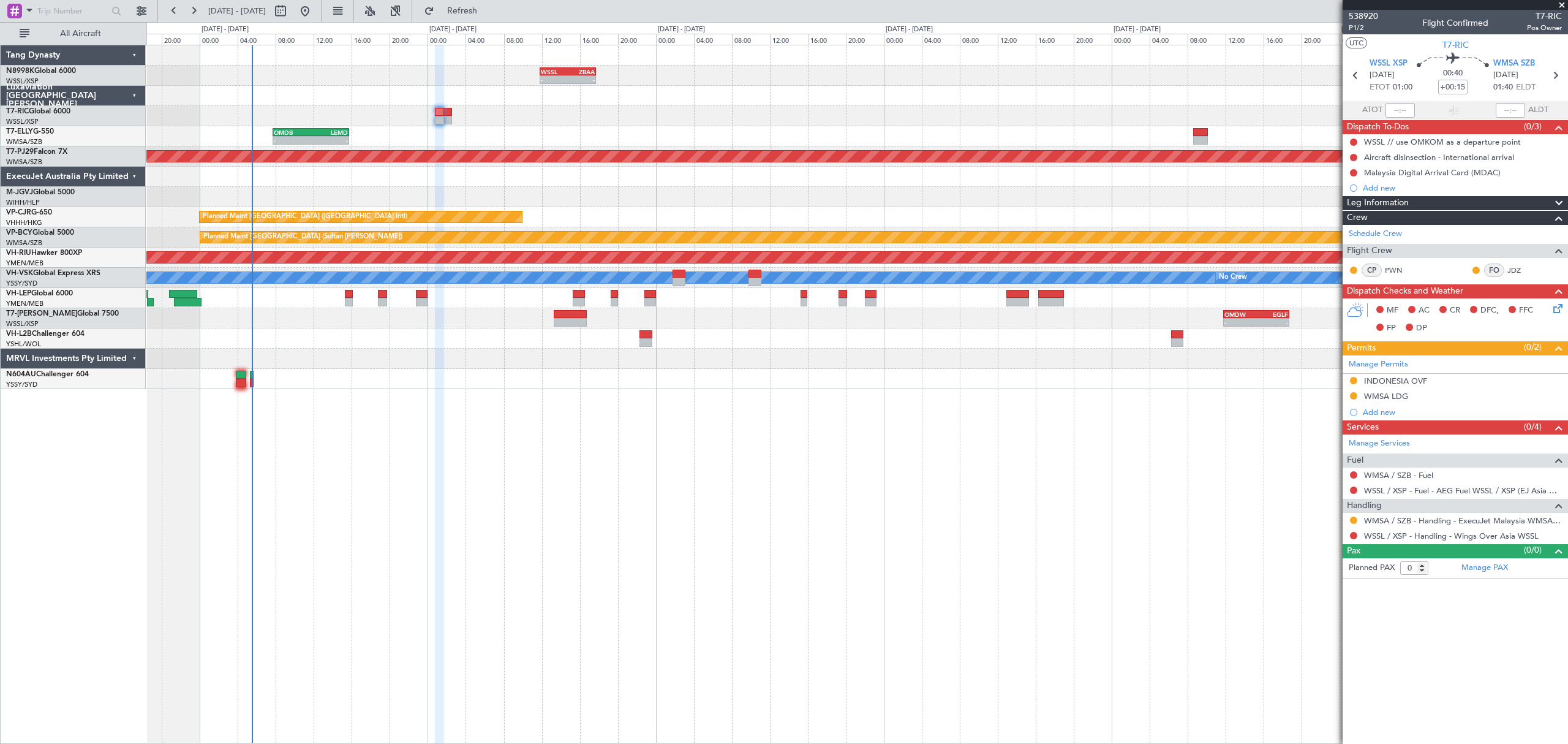
click at [925, 265] on div "Planned Maint [GEOGRAPHIC_DATA] ([GEOGRAPHIC_DATA])" at bounding box center [856, 257] width 1420 height 20
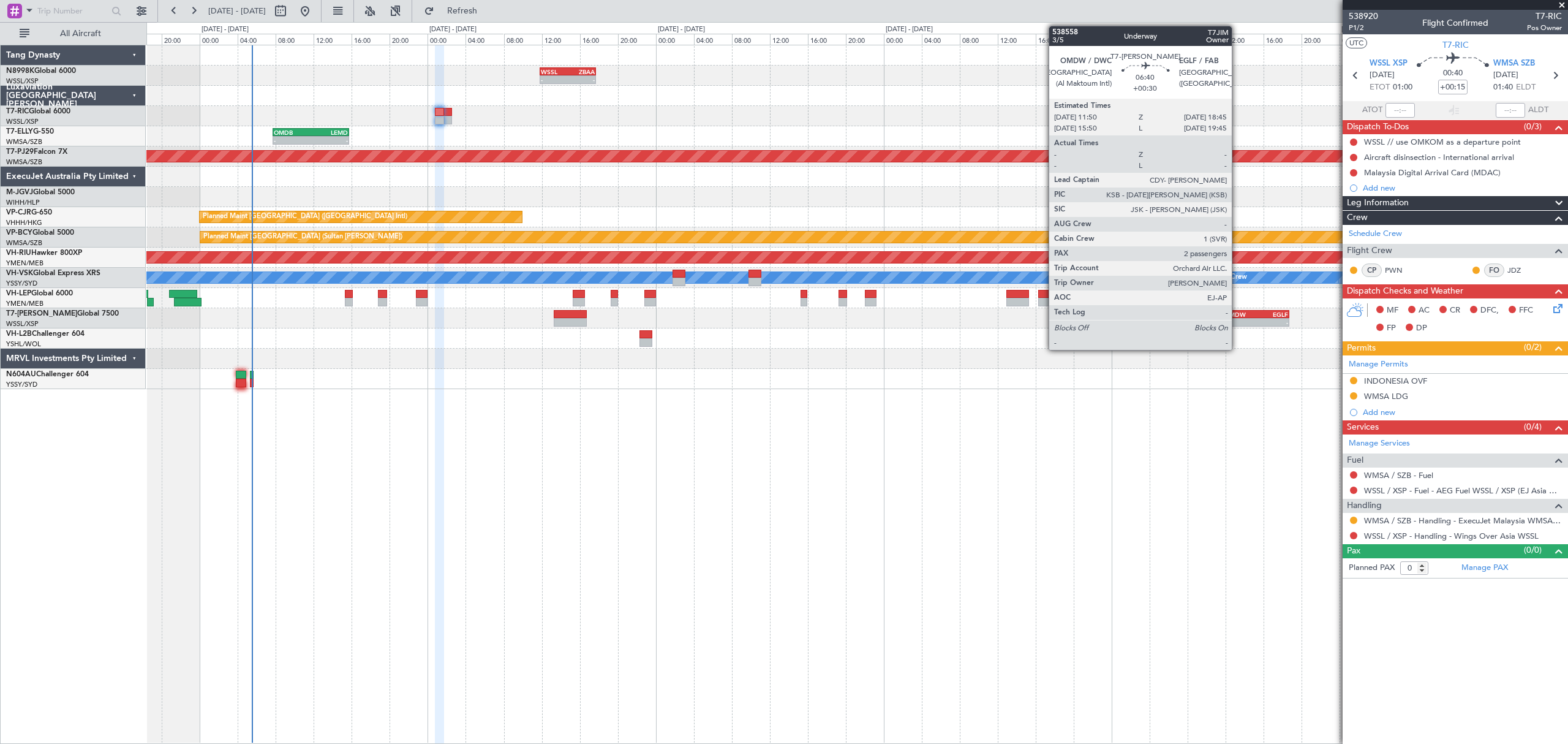
click at [1238, 315] on div "OMDW" at bounding box center [1240, 314] width 32 height 8
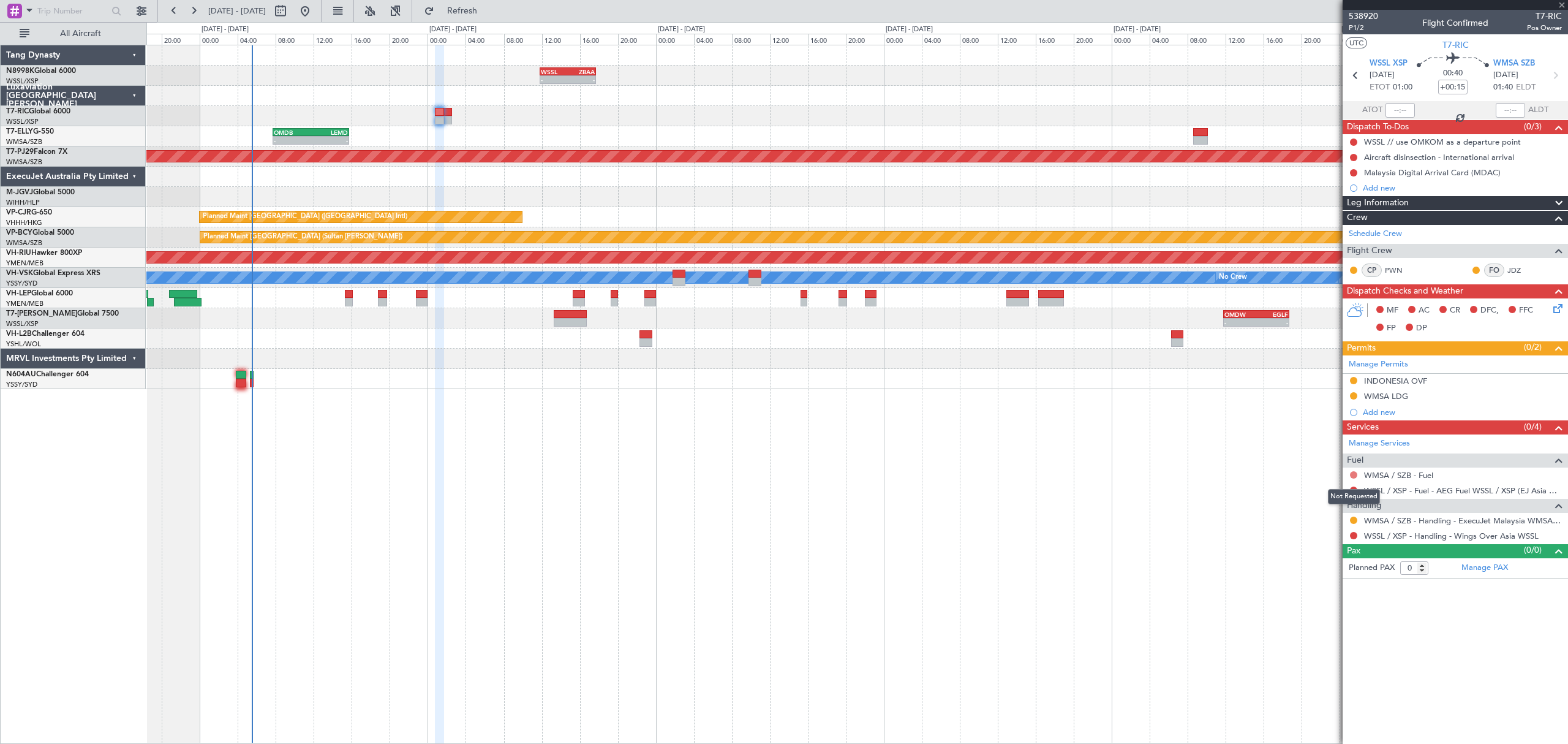
type input "+00:30"
type input "2"
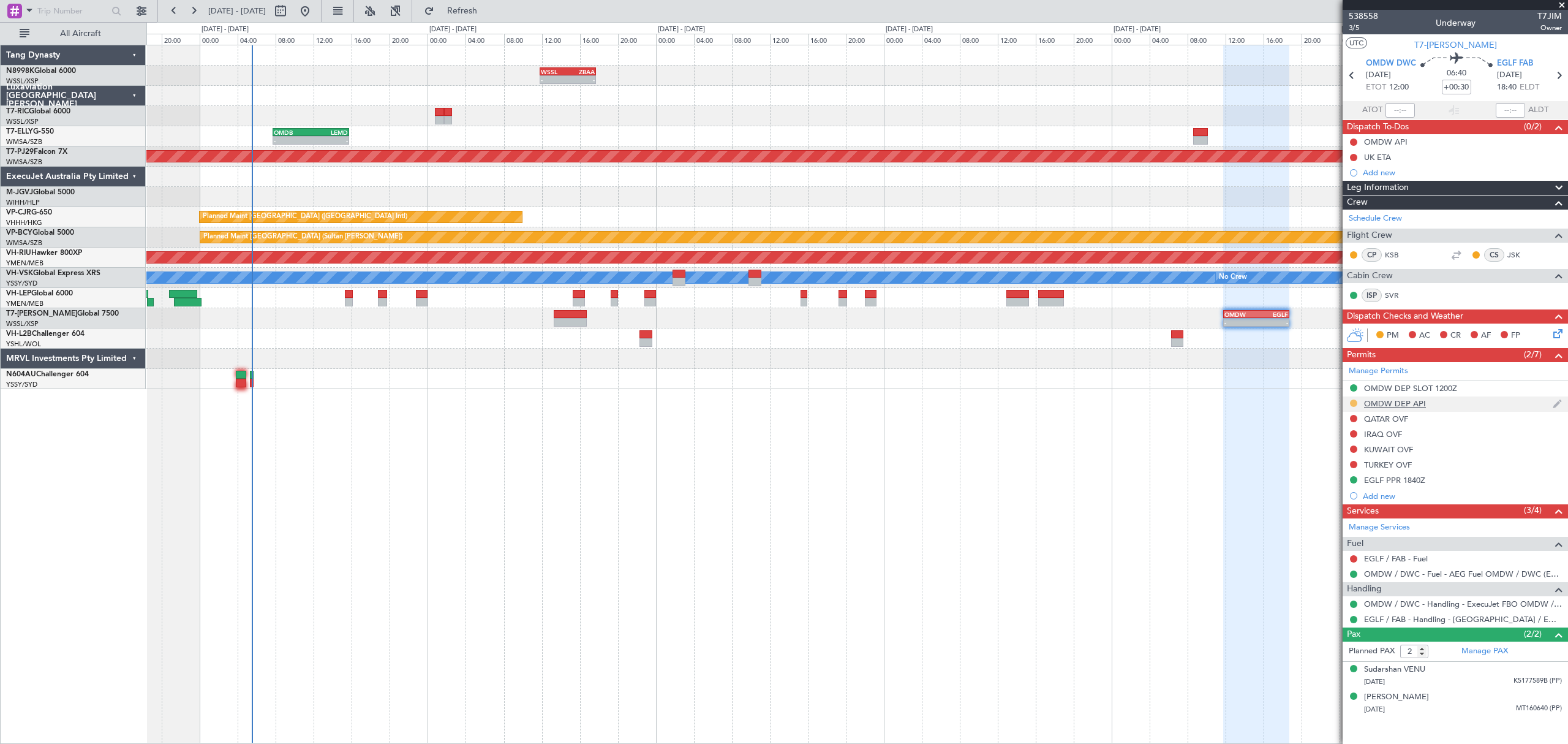
click at [1351, 403] on button at bounding box center [1353, 403] width 8 height 8
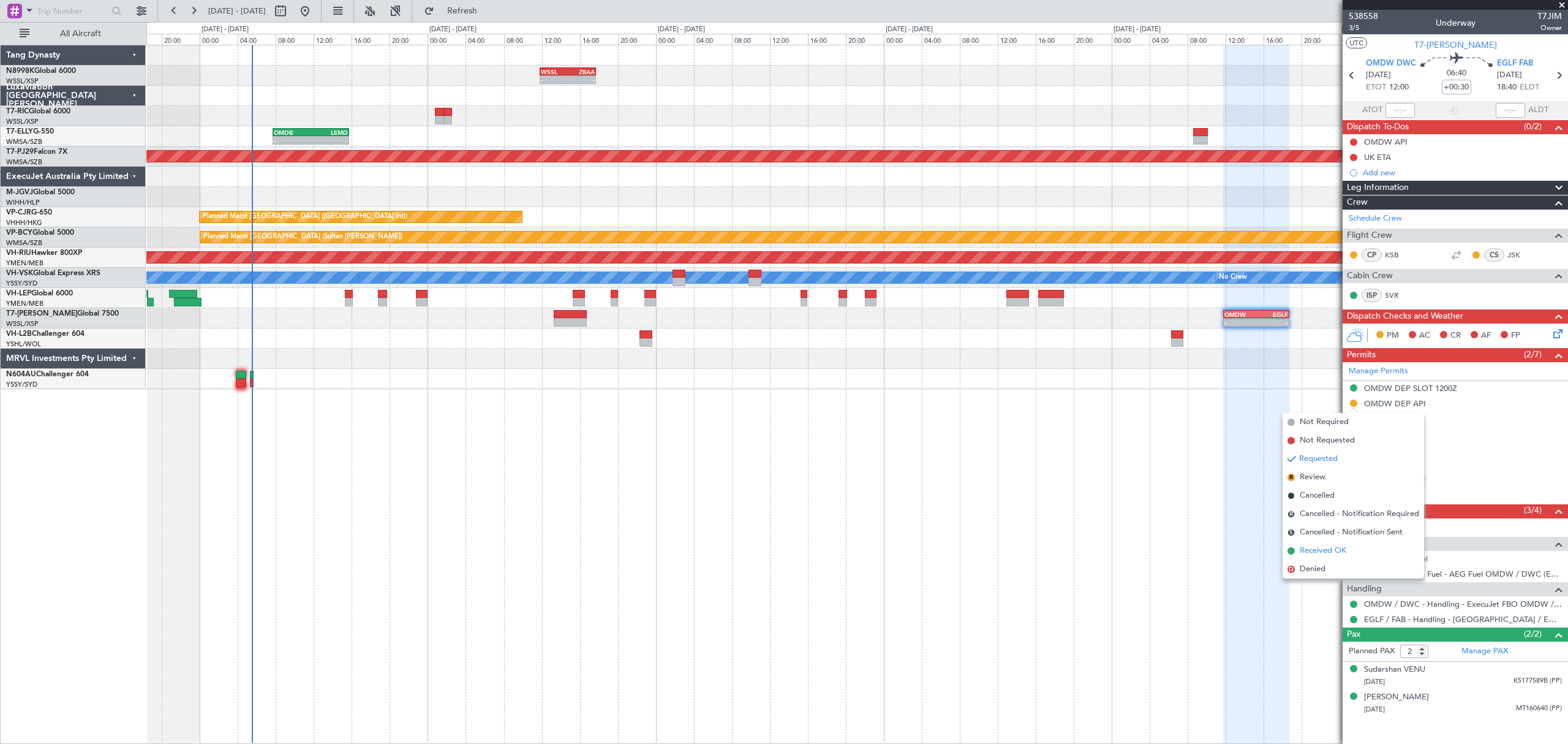
click at [1308, 549] on span "Received OK" at bounding box center [1322, 551] width 47 height 13
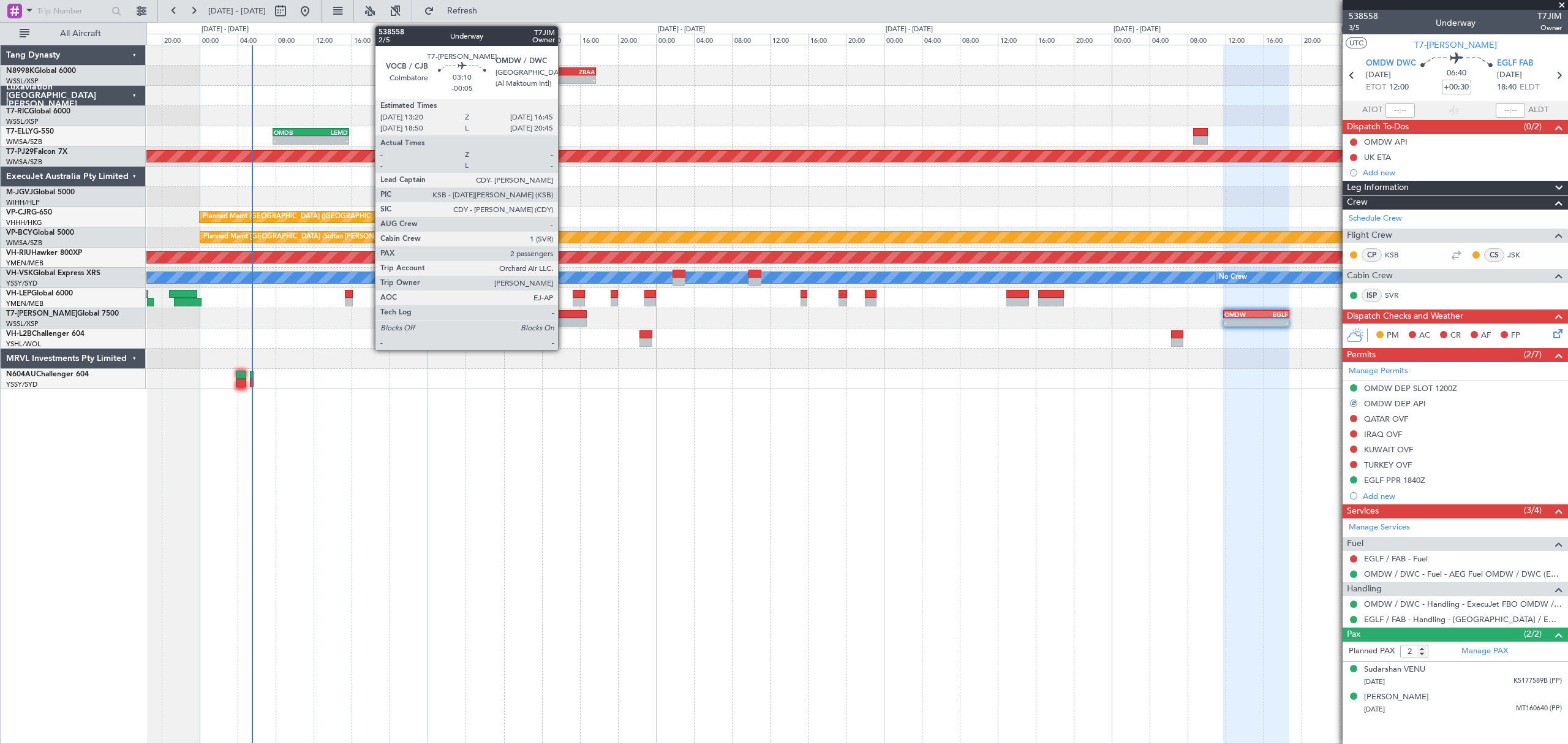
click at [562, 314] on div at bounding box center [569, 314] width 33 height 8
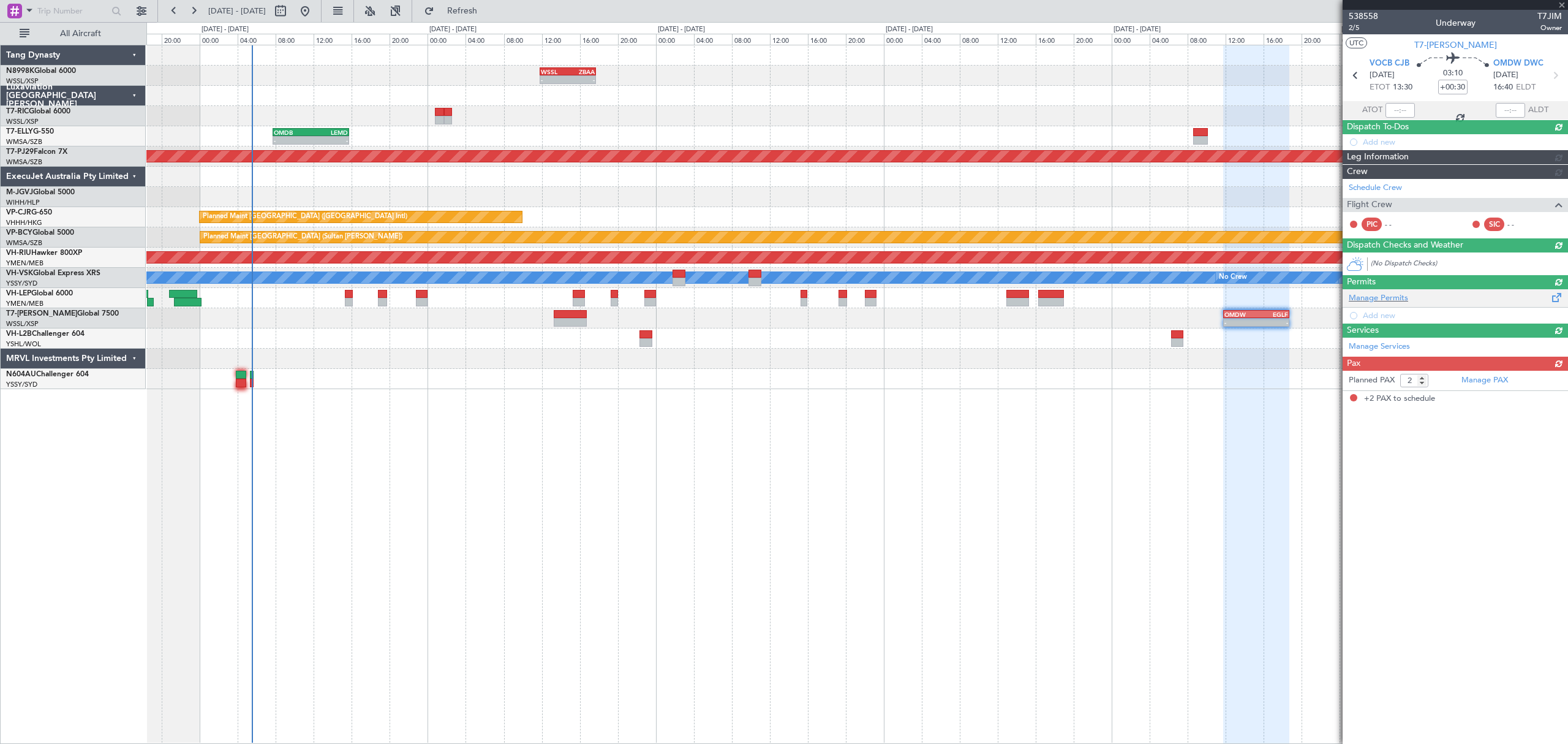
type input "-00:05"
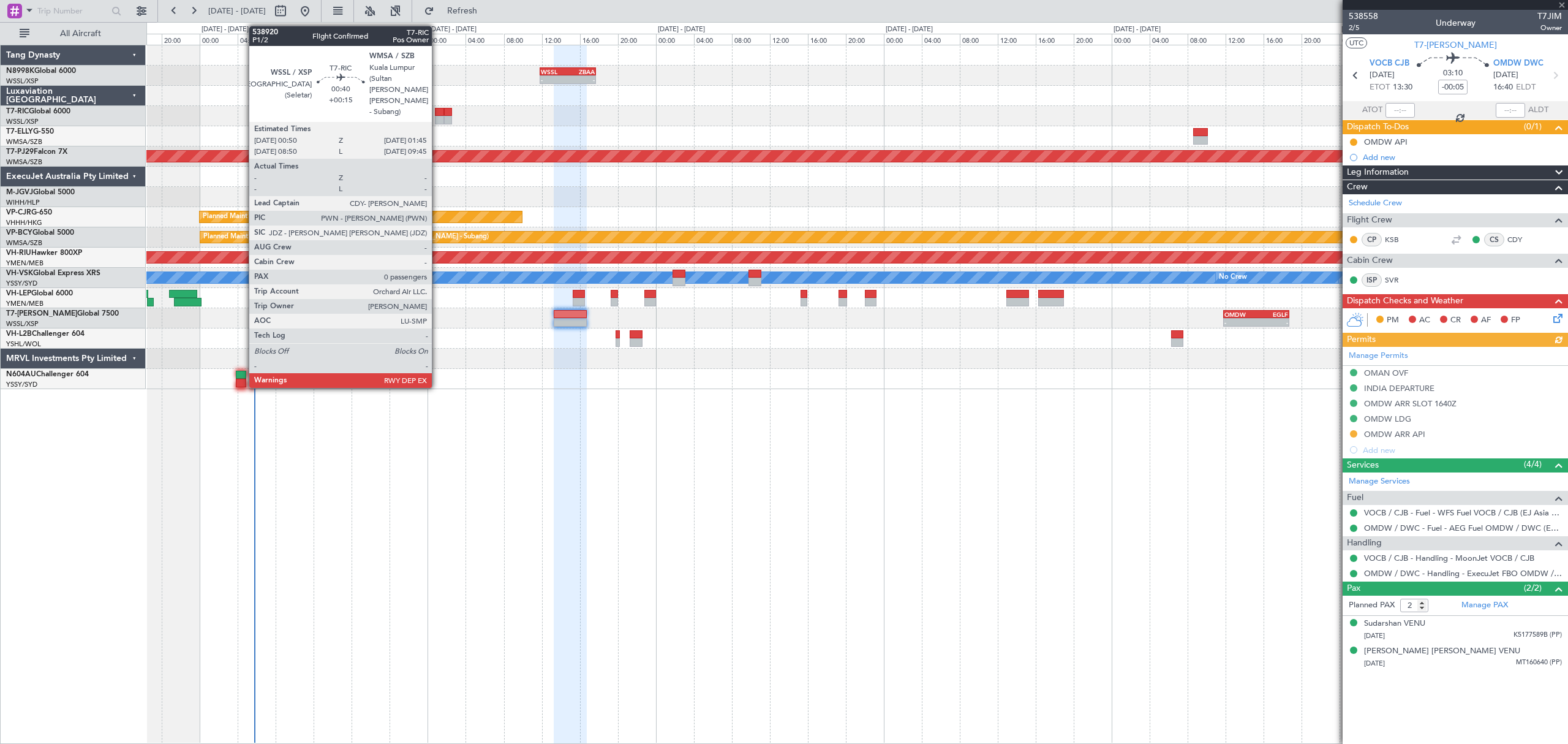
click at [438, 114] on div at bounding box center [439, 112] width 9 height 8
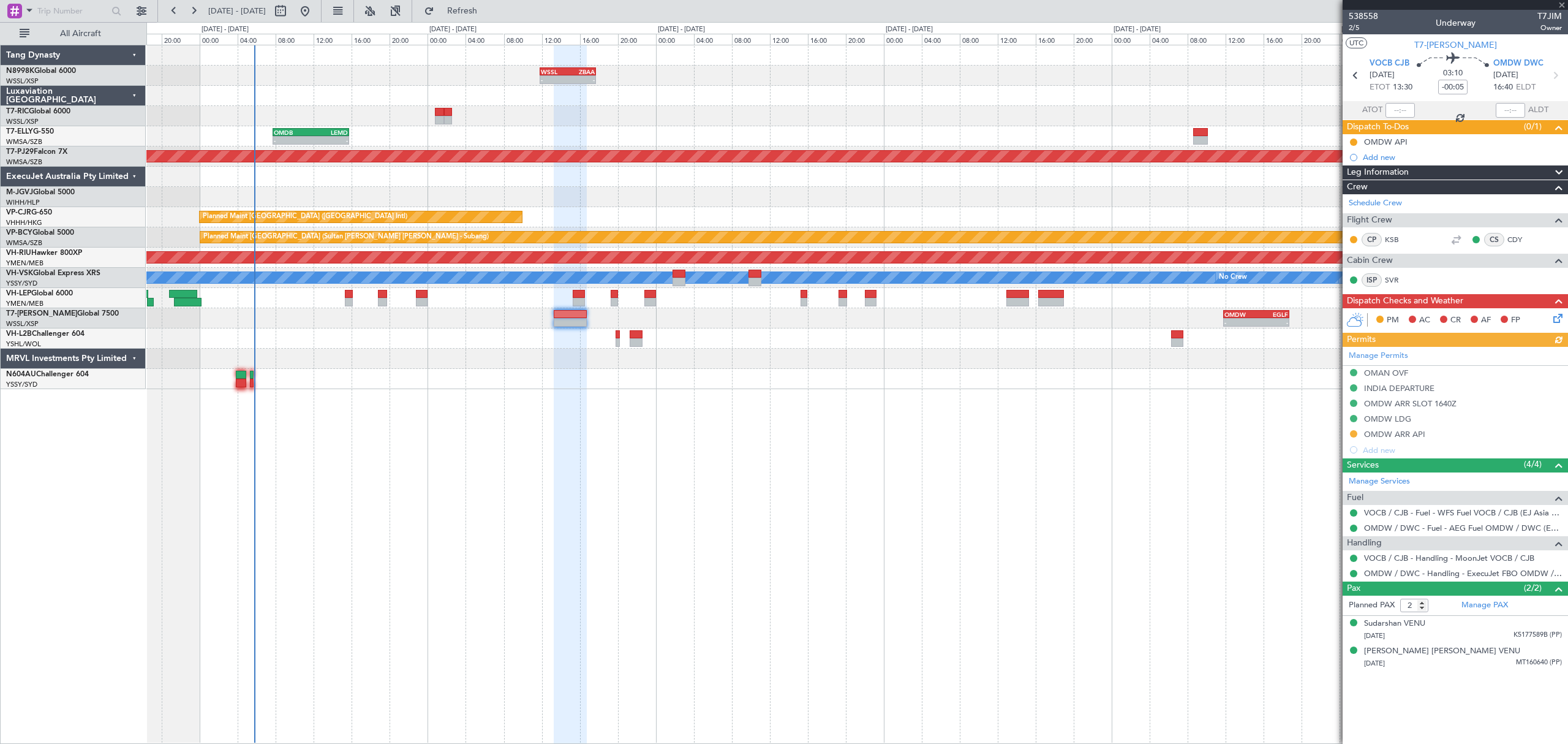
type input "+00:15"
type input "0"
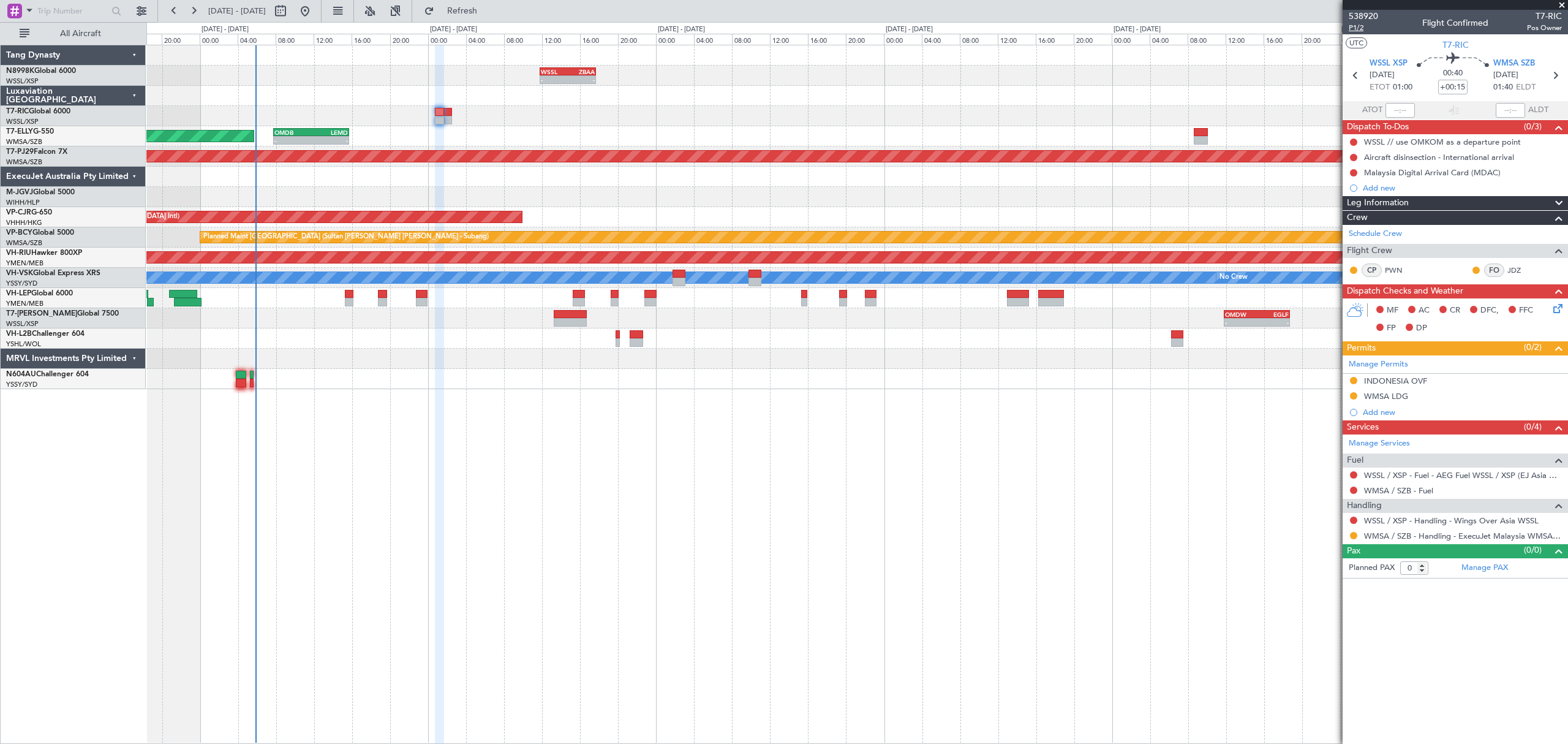
click at [1358, 24] on span "P1/2" at bounding box center [1363, 28] width 29 height 10
click at [1440, 526] on div "Incomplete" at bounding box center [1455, 531] width 39 height 15
click at [1410, 520] on link "WSSL / XSP - Handling - Wings Over Asia WSSL" at bounding box center [1451, 520] width 174 height 10
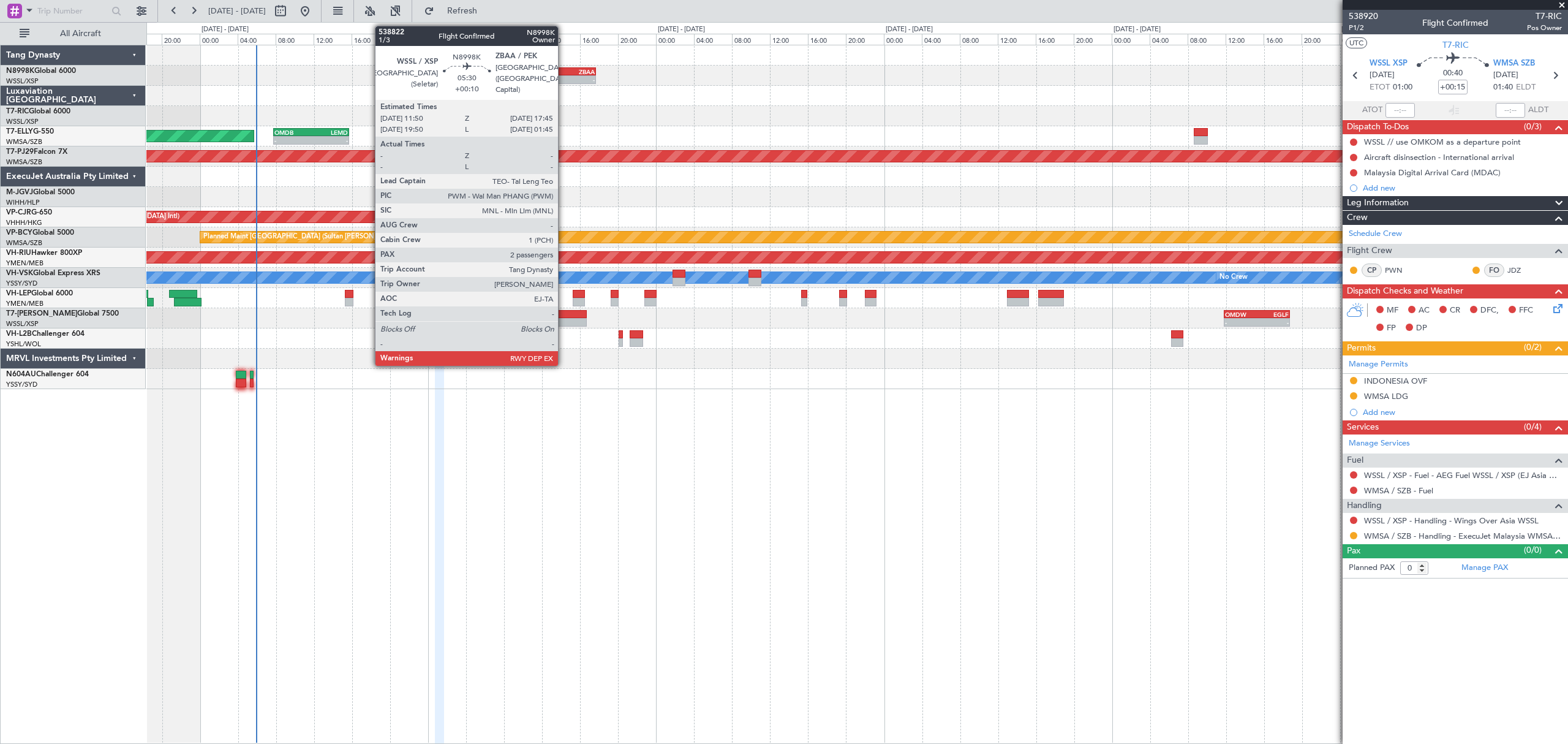
click at [563, 72] on div "WSSL" at bounding box center [554, 72] width 27 height 8
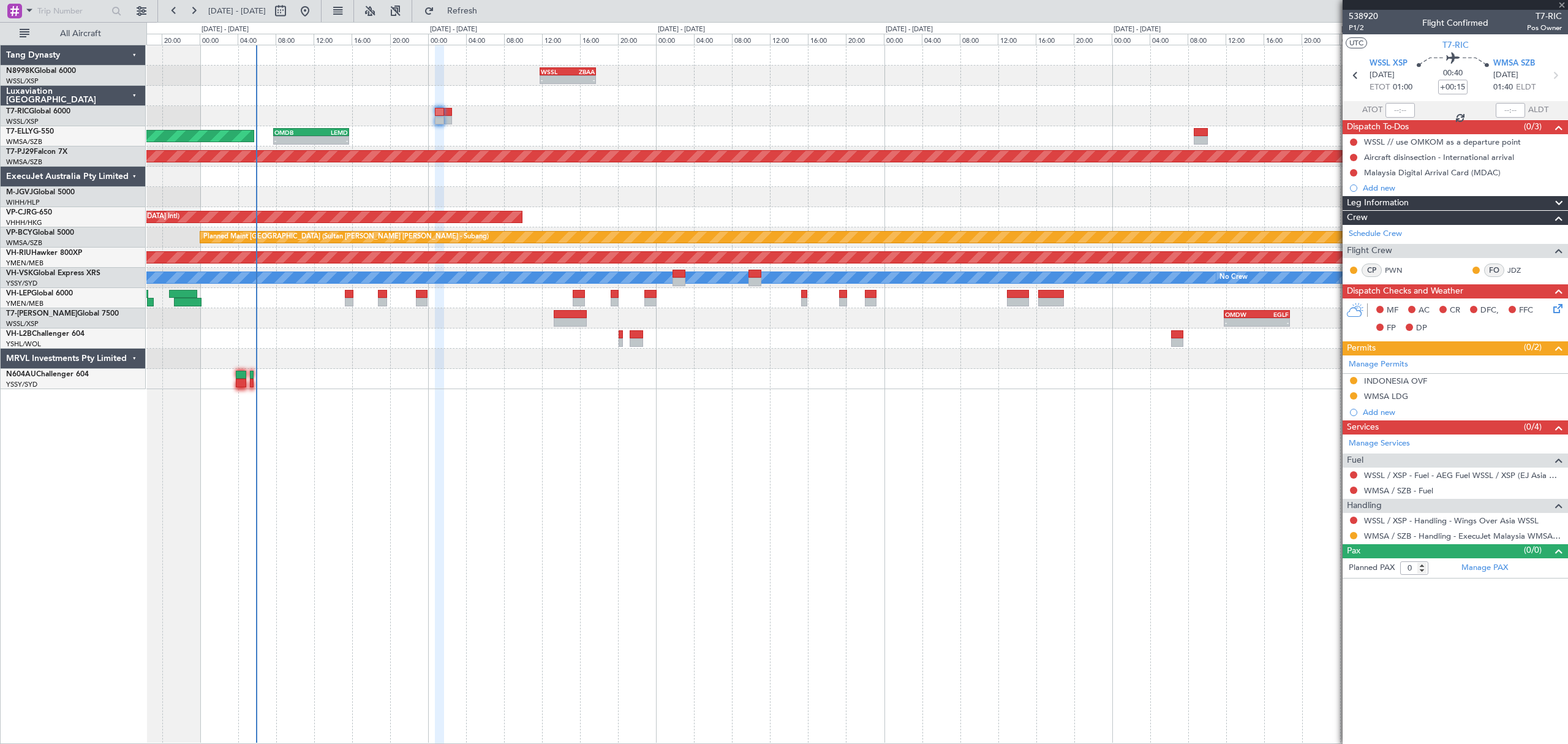
type input "+00:10"
type input "2"
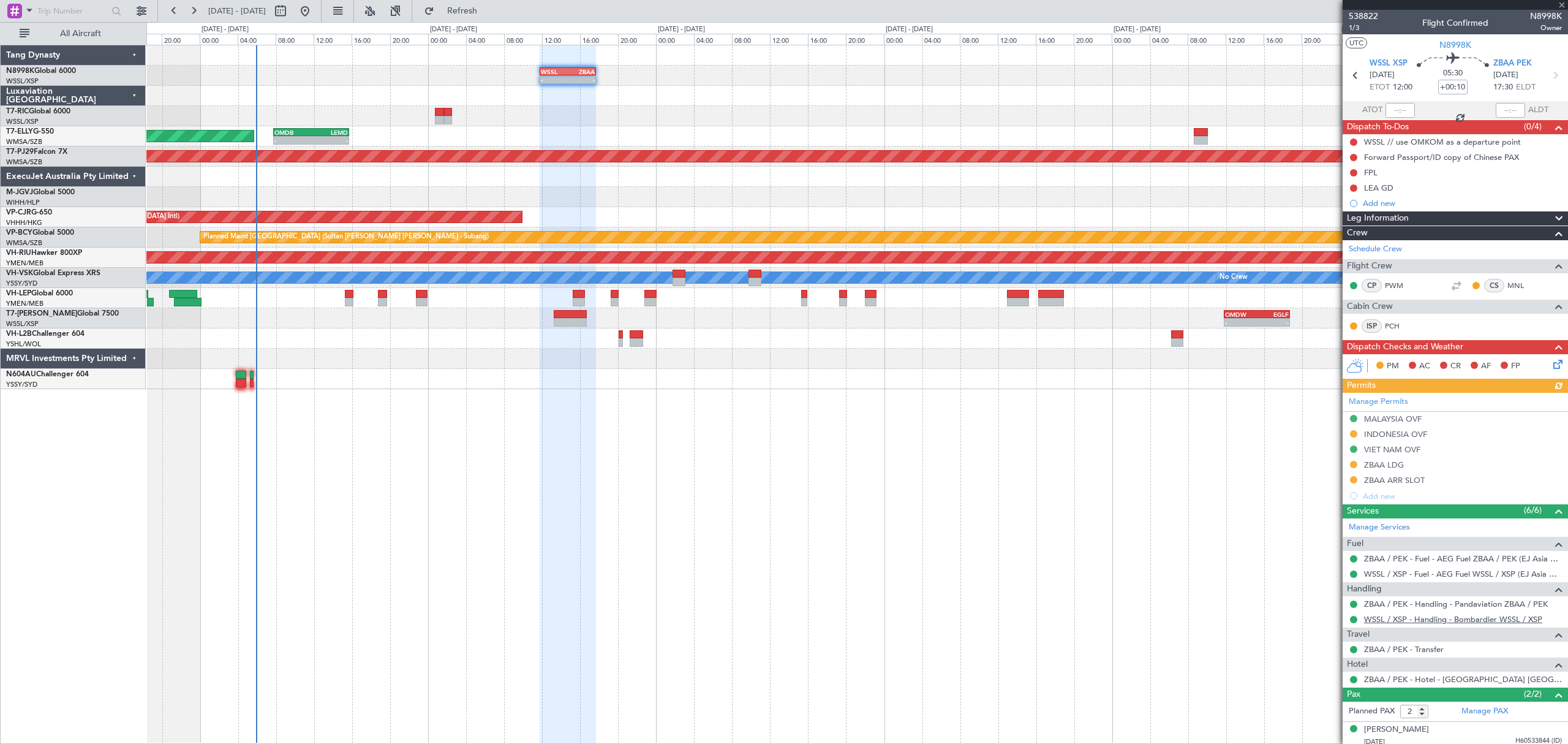
click at [1392, 620] on link "WSSL / XSP - Handling - Bombardier WSSL / XSP" at bounding box center [1453, 619] width 178 height 10
click at [1392, 572] on link "WSSL / XSP - Fuel - AEG Fuel WSSL / XSP (EJ Asia Only)" at bounding box center [1462, 573] width 198 height 10
click at [1427, 577] on link "WSSL / XSP - Fuel - AEG Fuel WSSL / XSP (EJ Asia Only)" at bounding box center [1462, 573] width 198 height 10
click at [1412, 574] on link "WSSL / XSP - Fuel - WFS Fuel WSSL / XSP (EJ Asia Only)" at bounding box center [1462, 573] width 198 height 10
click at [1355, 27] on mat-tooltip-component "Trip Number" at bounding box center [1362, 39] width 60 height 33
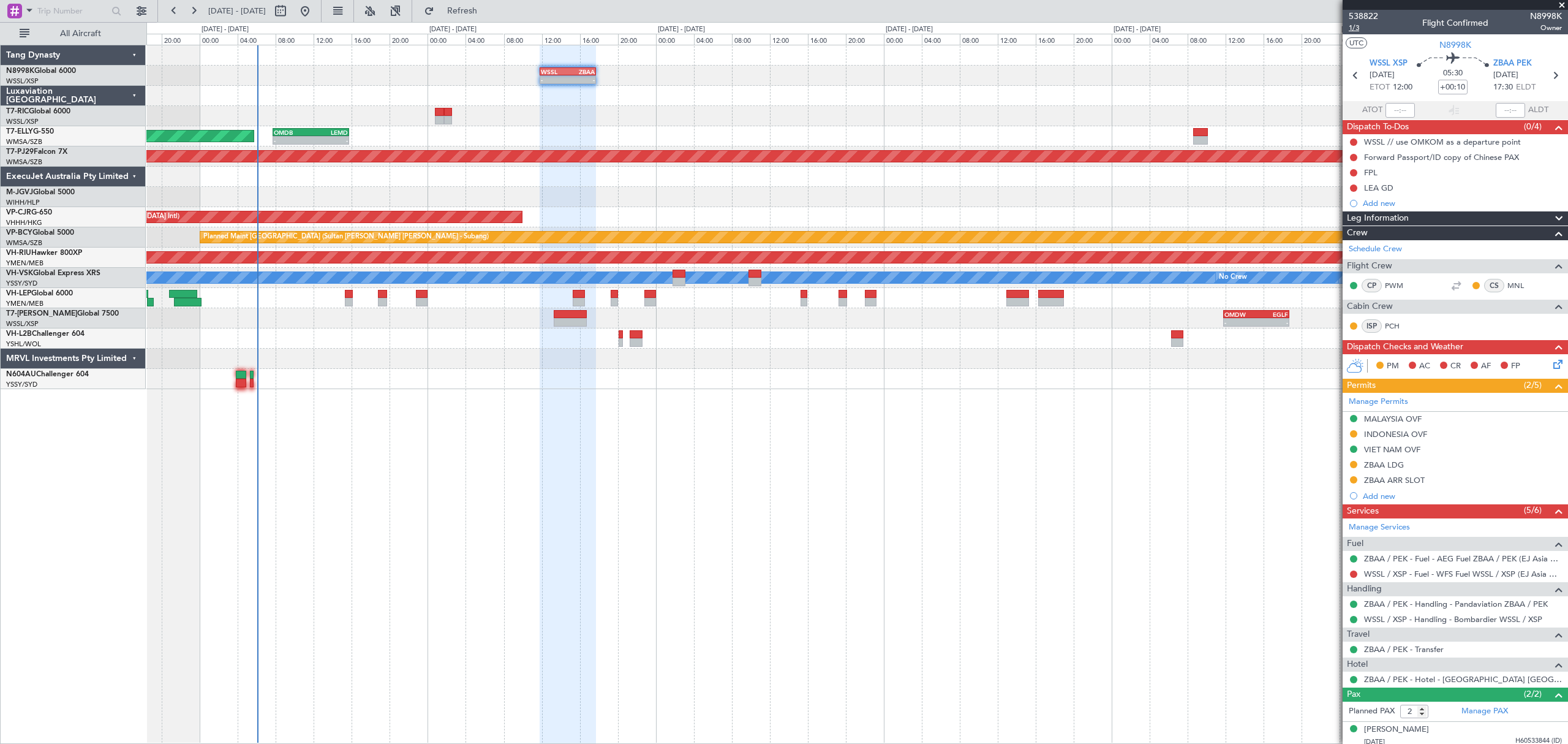
click at [1353, 27] on span "1/3" at bounding box center [1363, 28] width 29 height 10
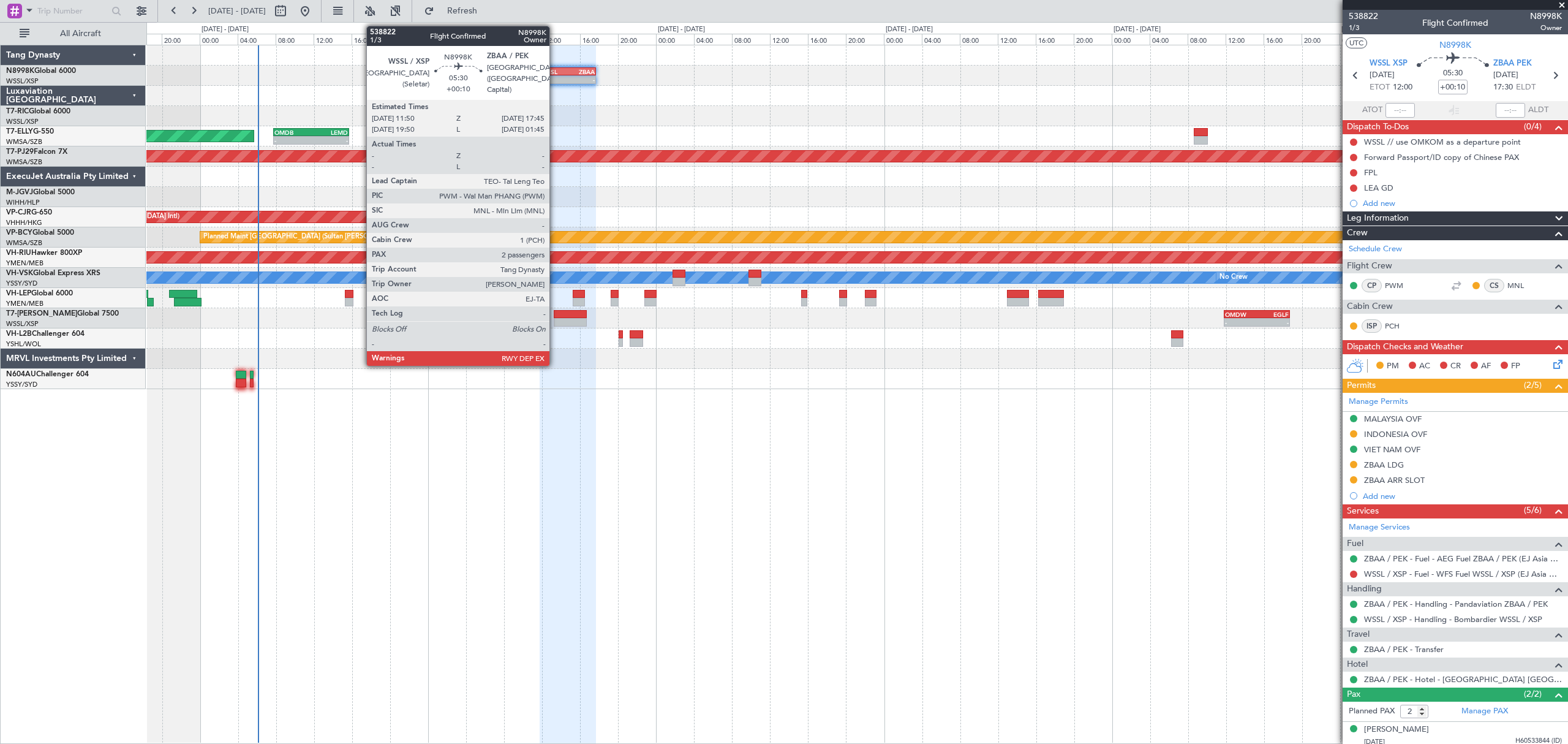
click at [562, 72] on div "WSSL" at bounding box center [554, 72] width 27 height 8
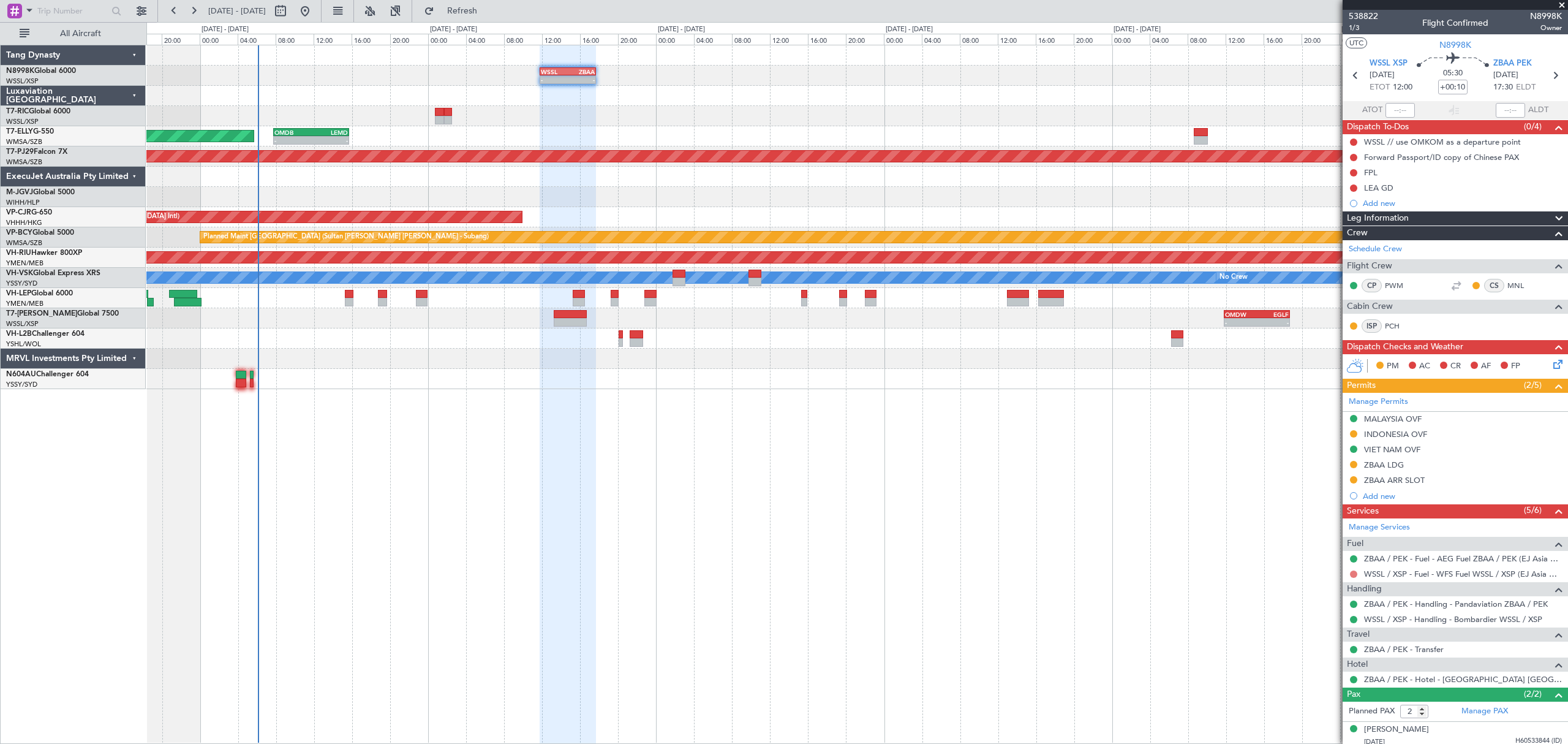
click at [1353, 573] on button at bounding box center [1353, 574] width 8 height 8
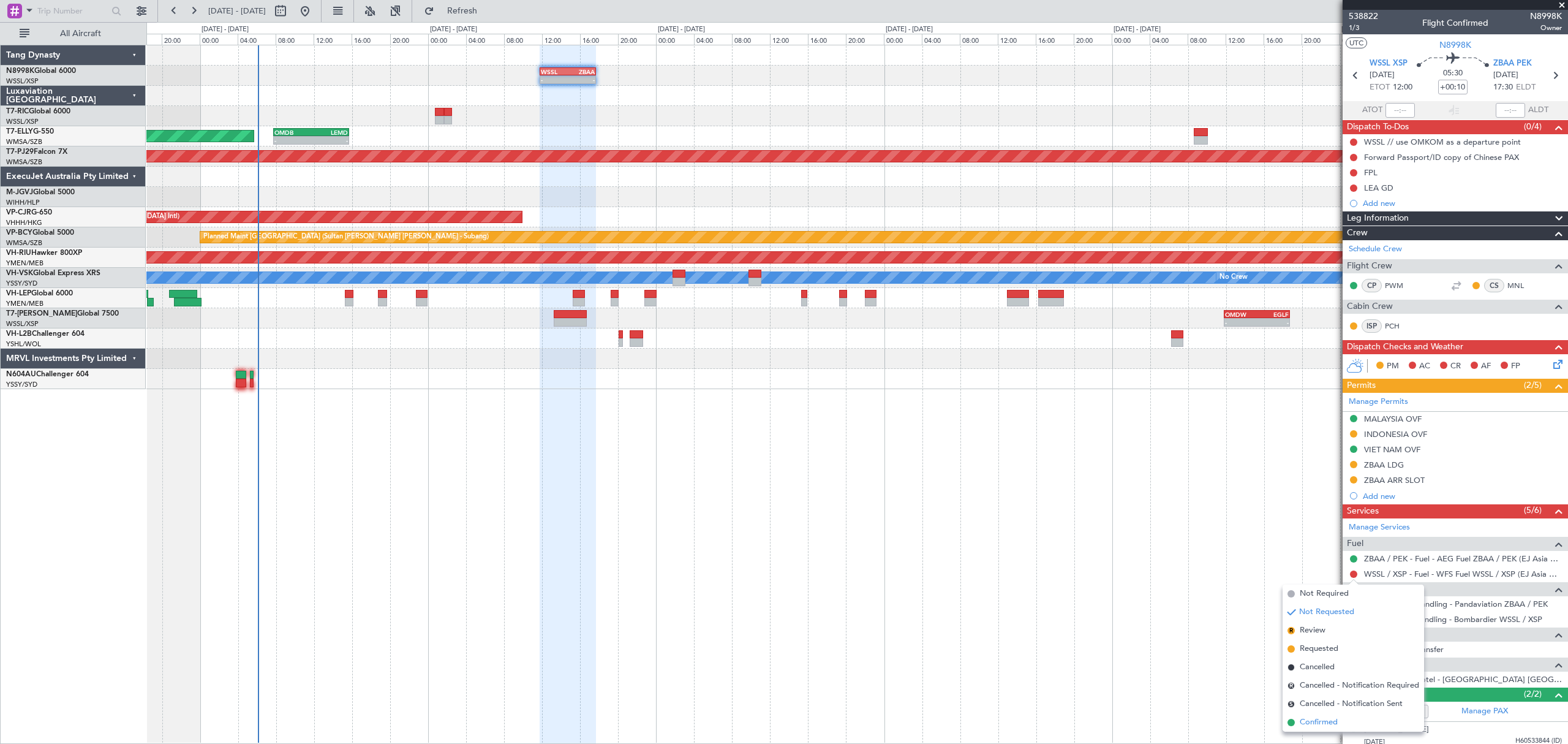
click at [1304, 723] on span "Confirmed" at bounding box center [1318, 722] width 38 height 13
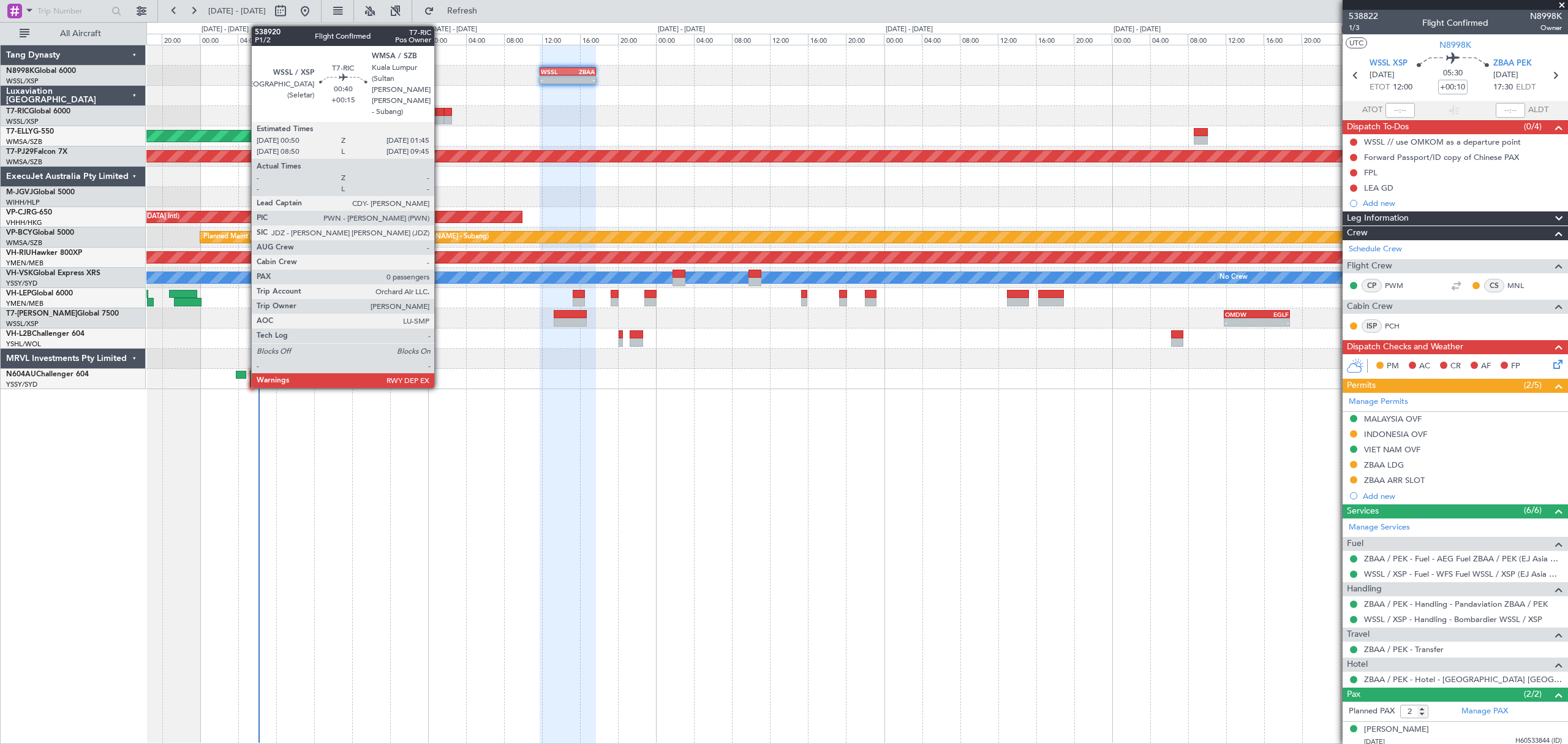
click at [440, 113] on div at bounding box center [439, 112] width 9 height 8
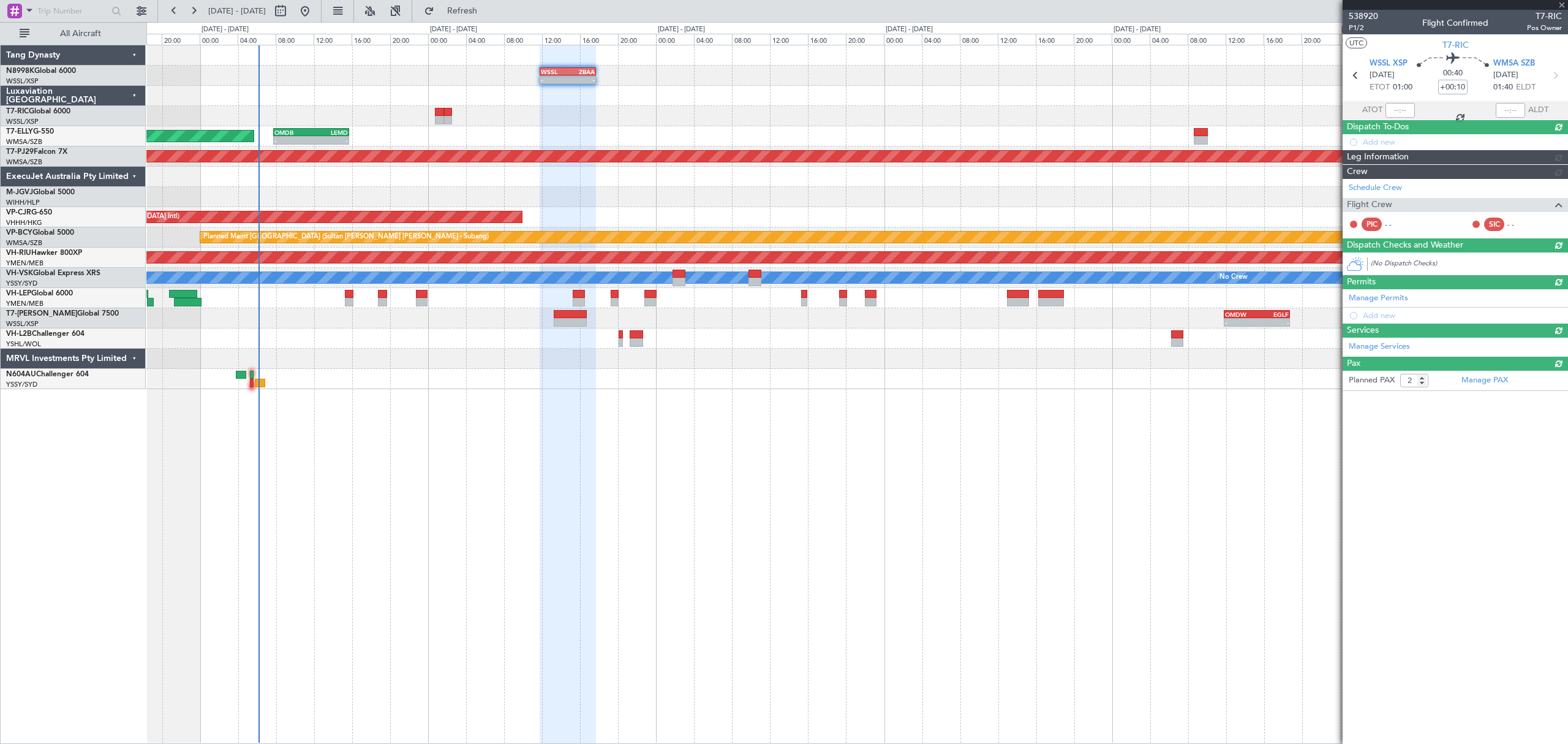
type input "+00:15"
type input "0"
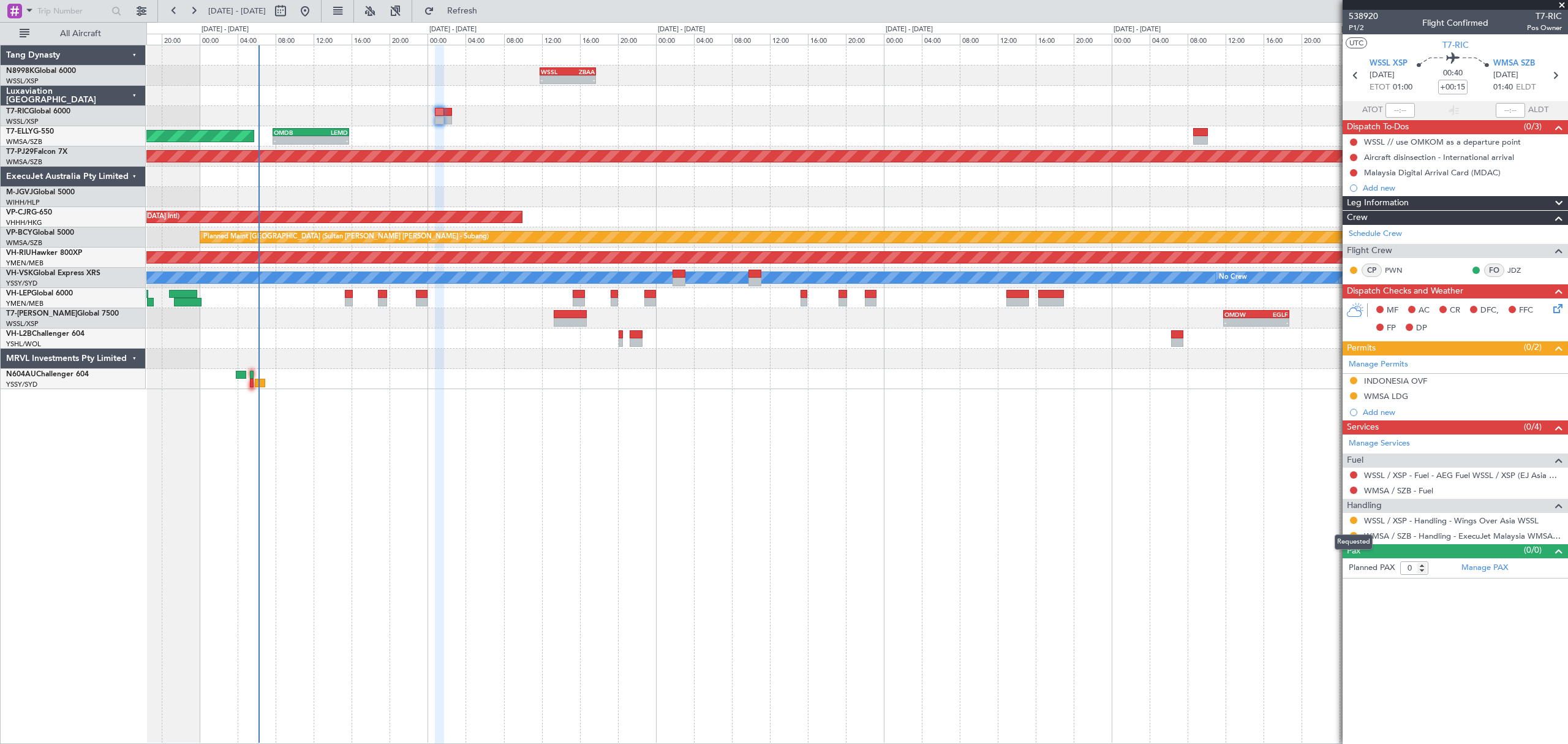
click at [1352, 536] on div "Requested" at bounding box center [1353, 542] width 38 height 15
click at [1355, 537] on button at bounding box center [1353, 536] width 8 height 8
click at [1312, 684] on span "Confirmed" at bounding box center [1318, 684] width 38 height 13
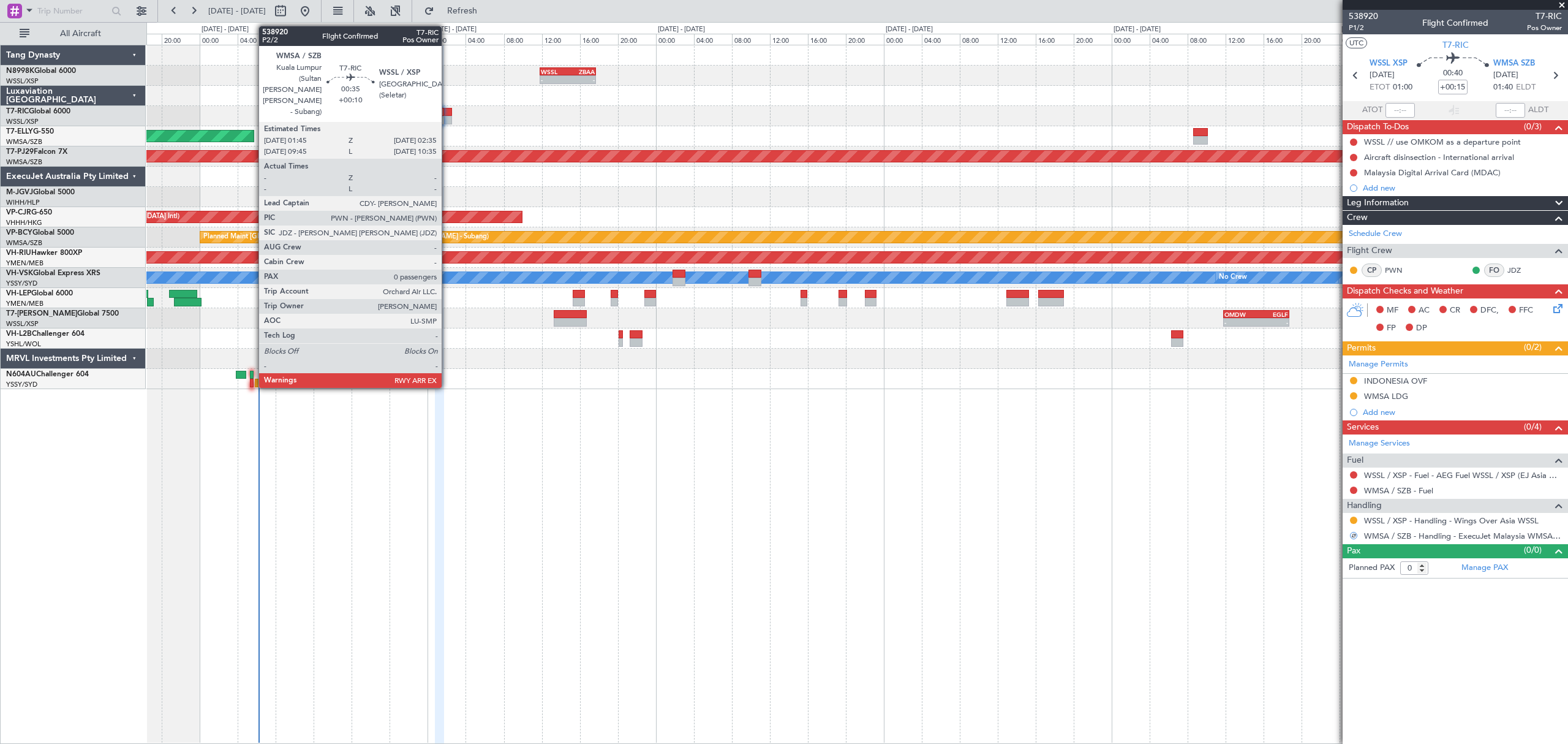
click at [447, 116] on div at bounding box center [447, 120] width 8 height 8
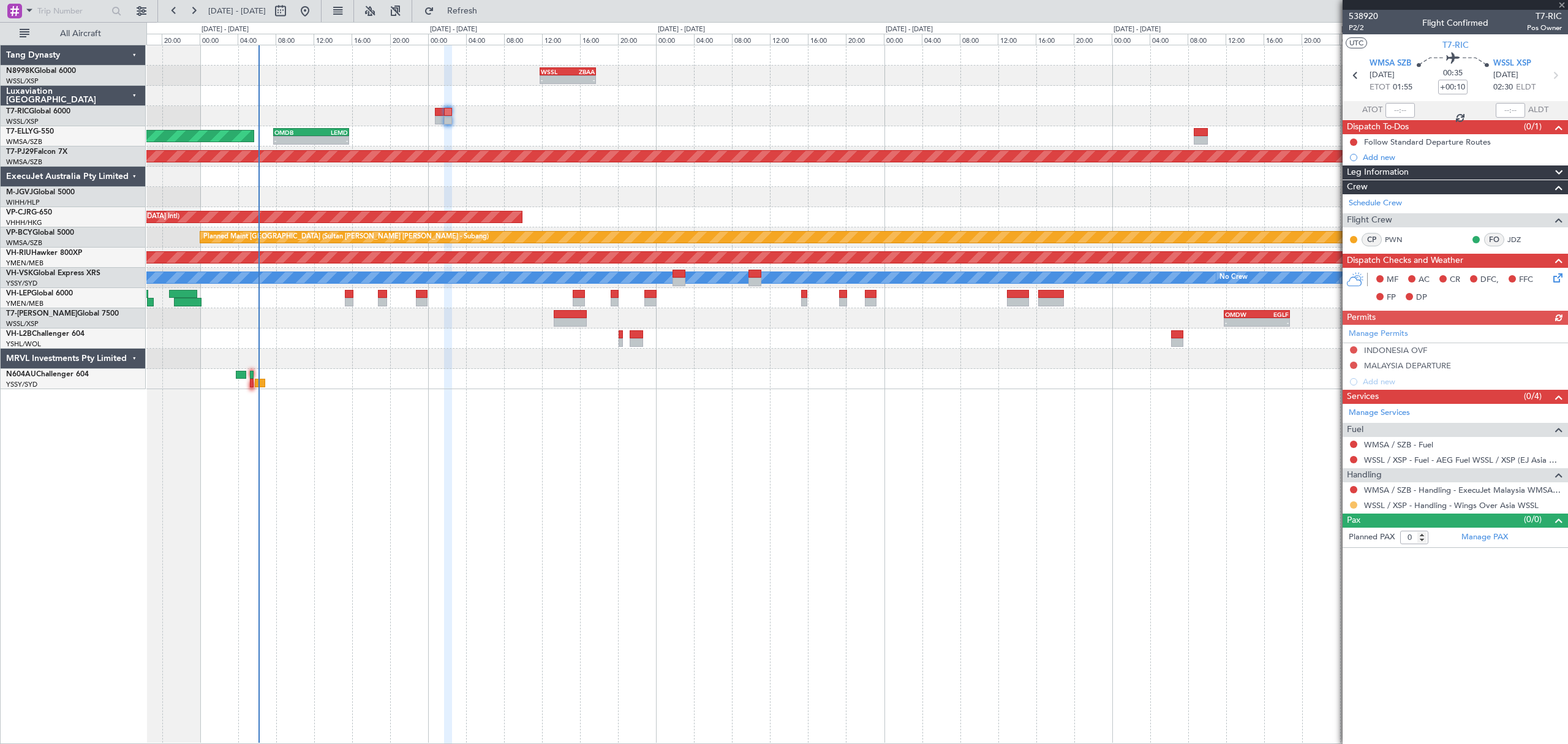
click at [1353, 507] on button at bounding box center [1353, 504] width 8 height 8
click at [1309, 646] on li "Confirmed" at bounding box center [1353, 653] width 142 height 18
click at [1351, 488] on button at bounding box center [1353, 489] width 8 height 8
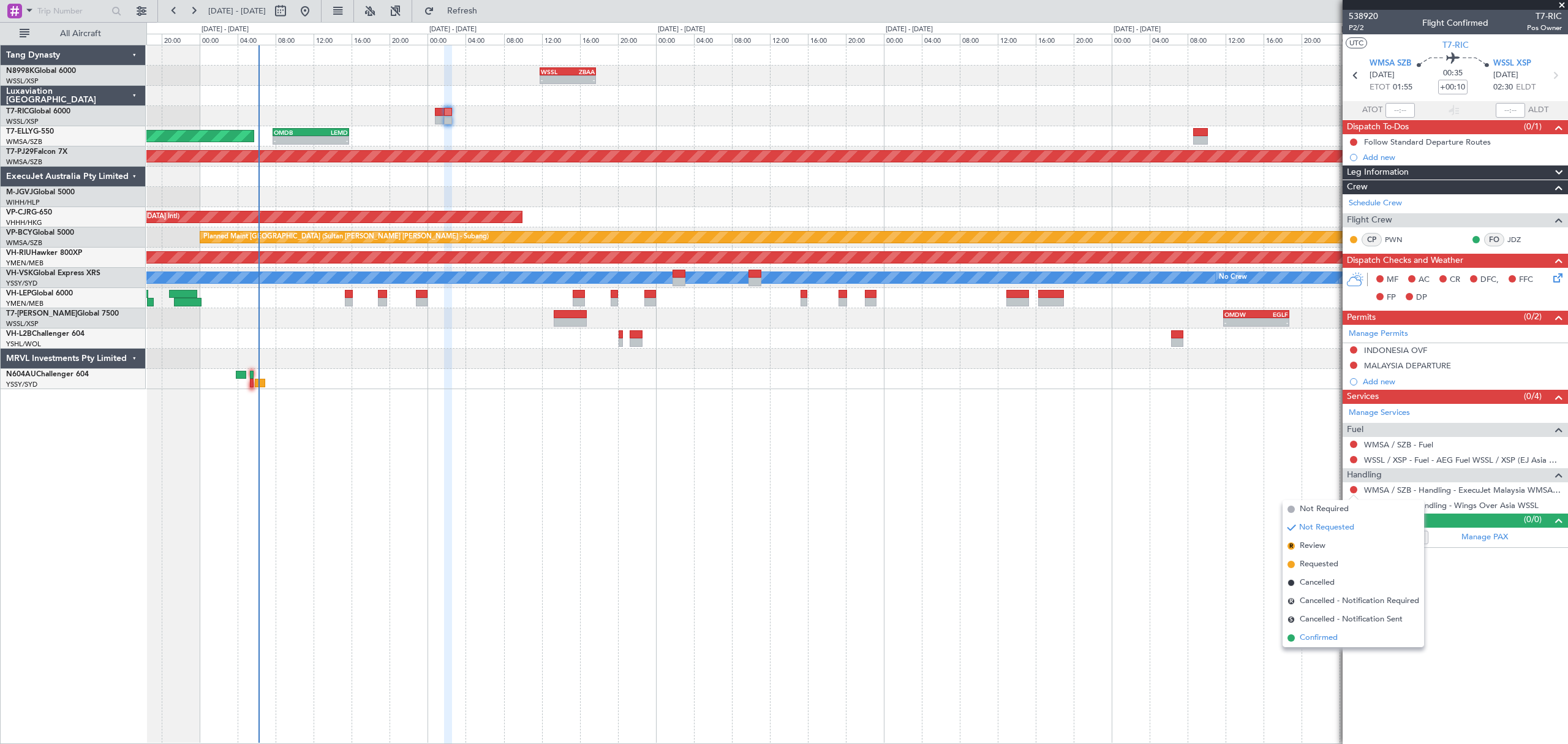
click at [1317, 631] on span "Confirmed" at bounding box center [1318, 638] width 38 height 13
click at [1353, 506] on button at bounding box center [1353, 504] width 8 height 8
click at [1306, 577] on span "Requested" at bounding box center [1319, 579] width 39 height 13
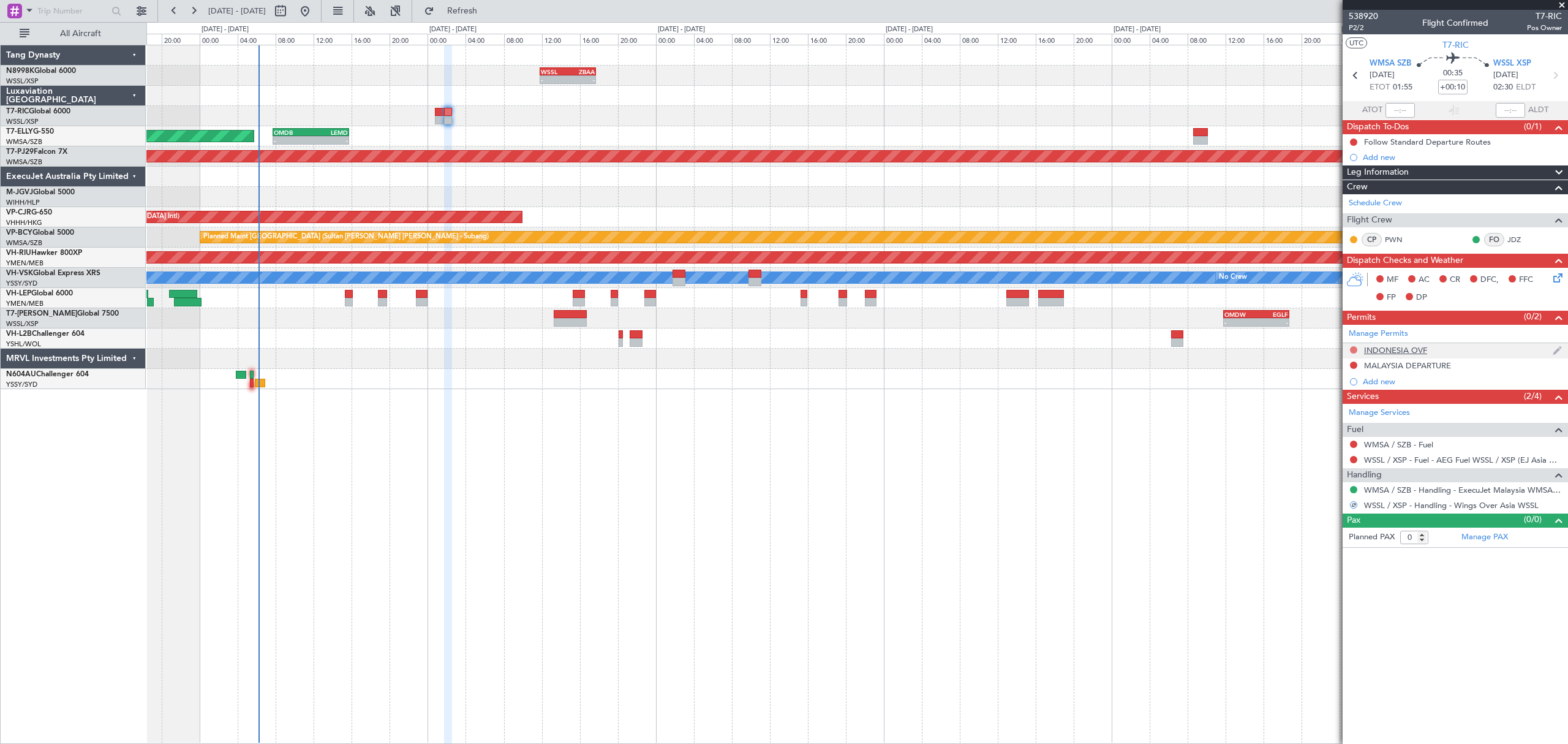
click at [1353, 349] on button at bounding box center [1353, 349] width 8 height 8
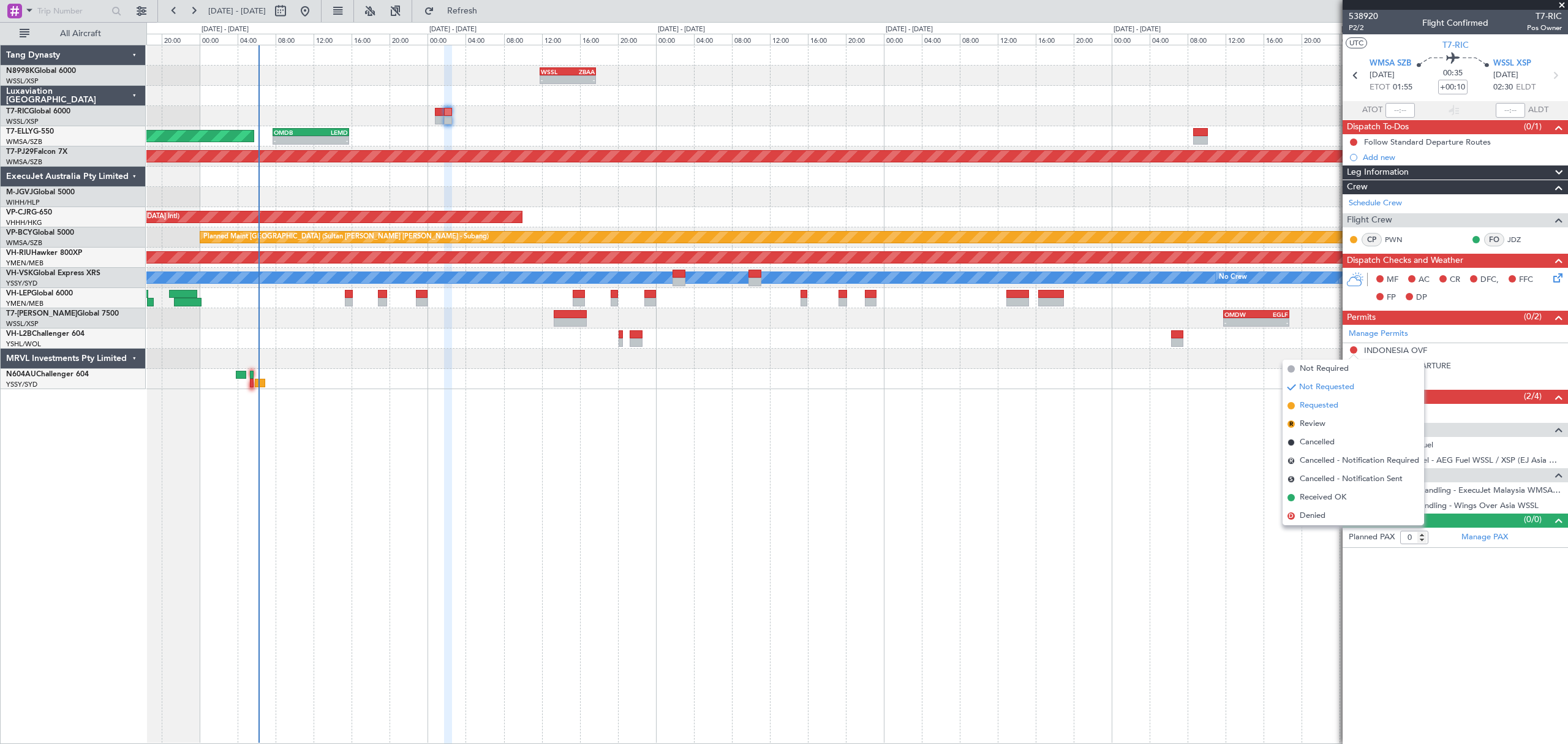
click at [1310, 407] on span "Requested" at bounding box center [1319, 406] width 39 height 13
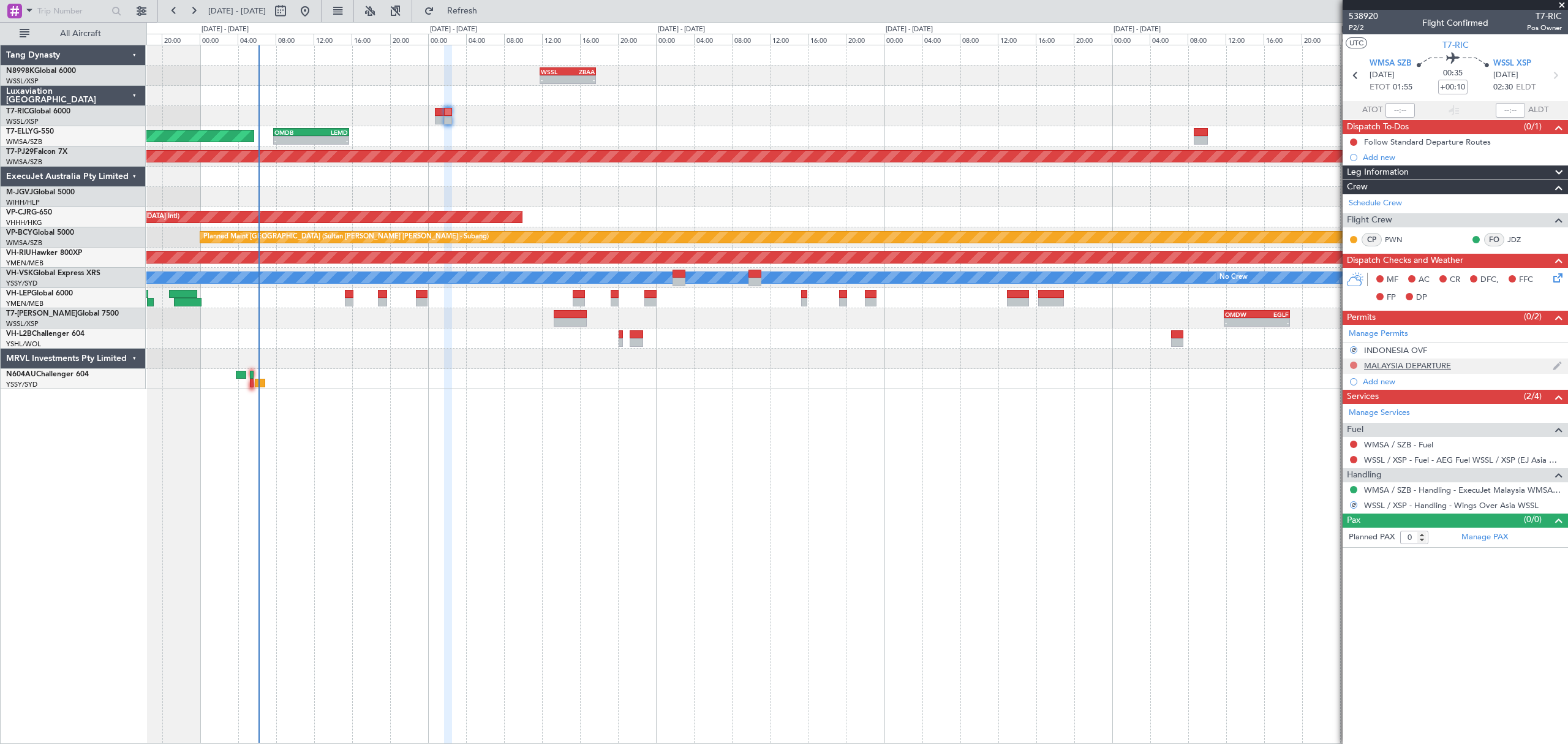
click at [1351, 367] on button at bounding box center [1353, 365] width 8 height 8
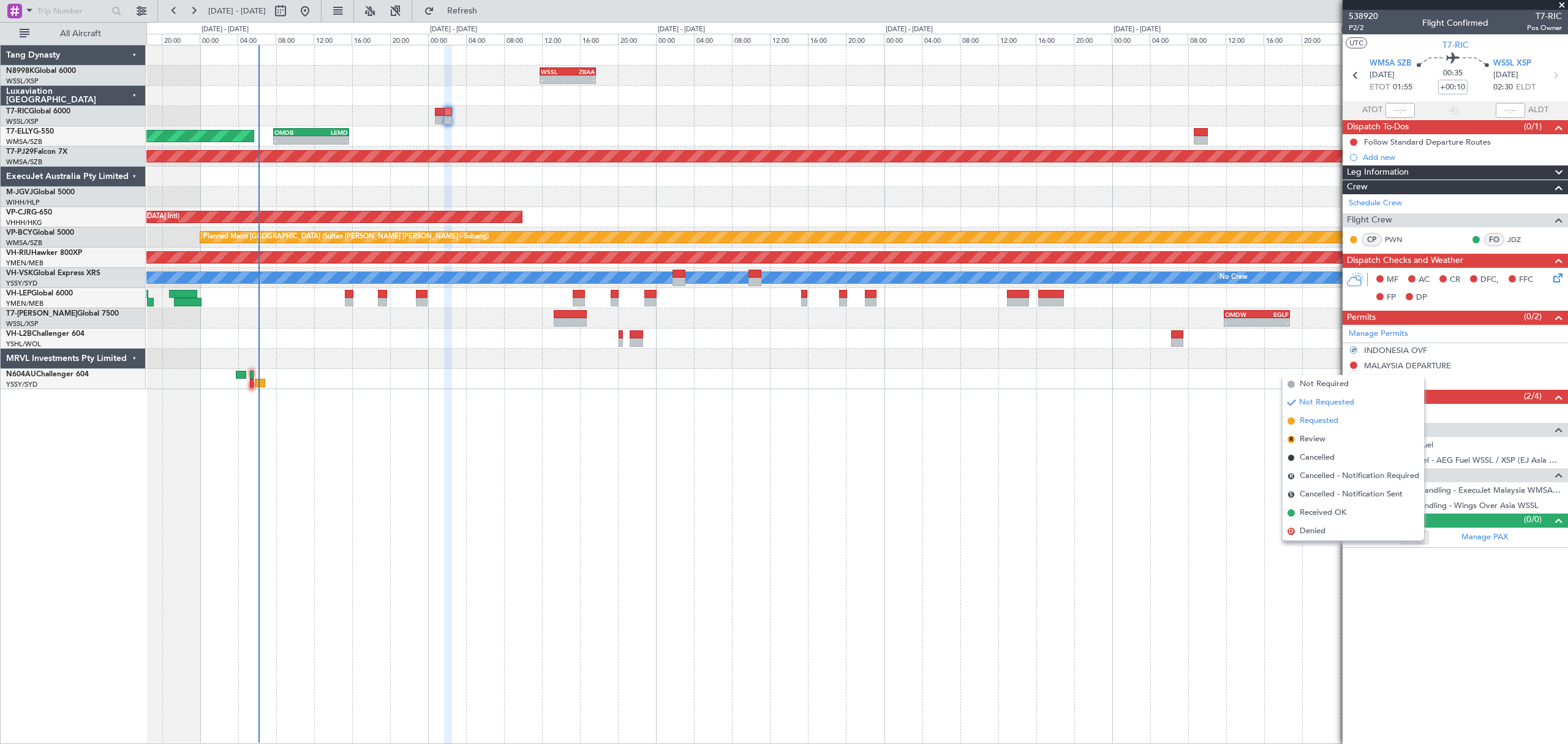
click at [1311, 420] on span "Requested" at bounding box center [1319, 421] width 39 height 13
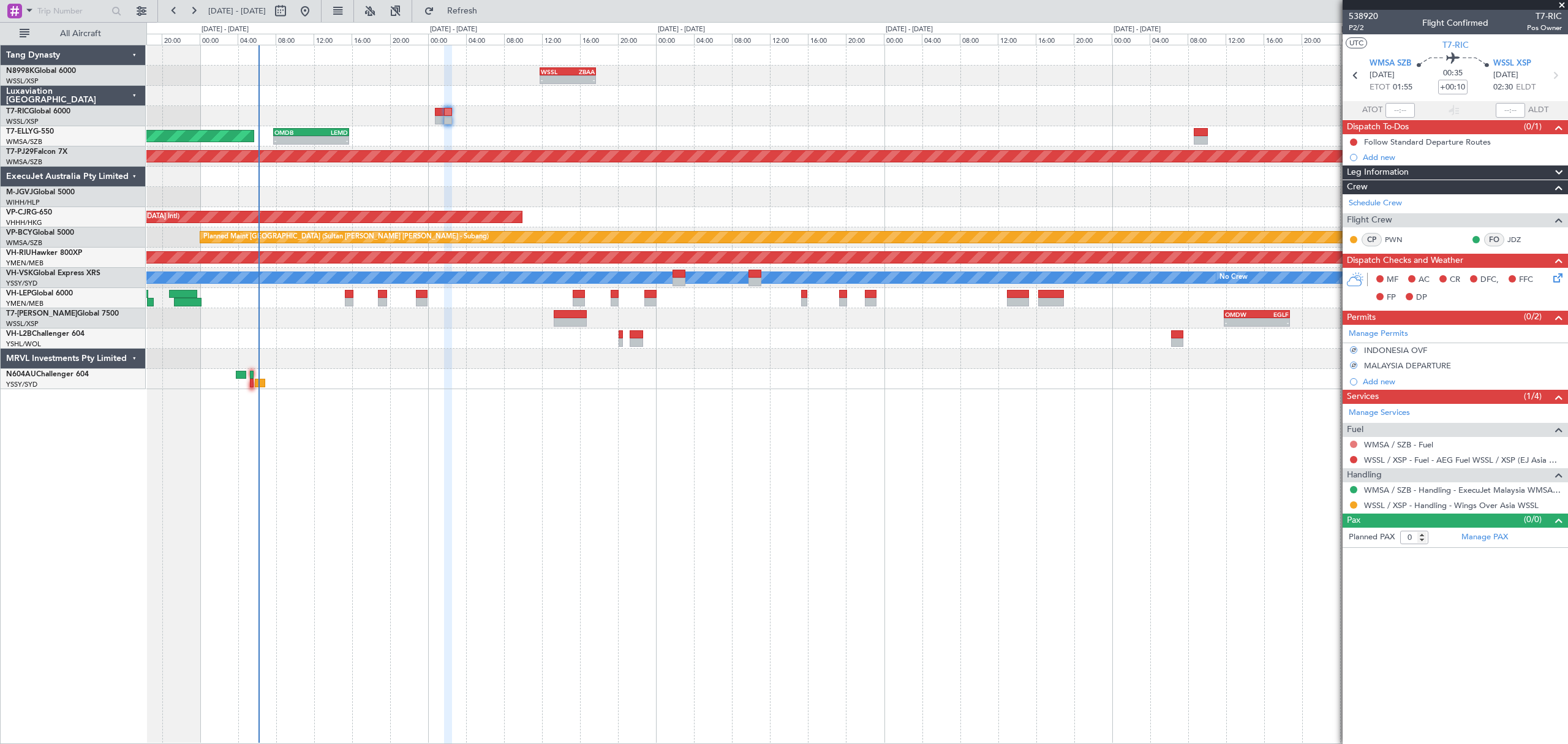
click at [1353, 444] on button at bounding box center [1353, 444] width 8 height 8
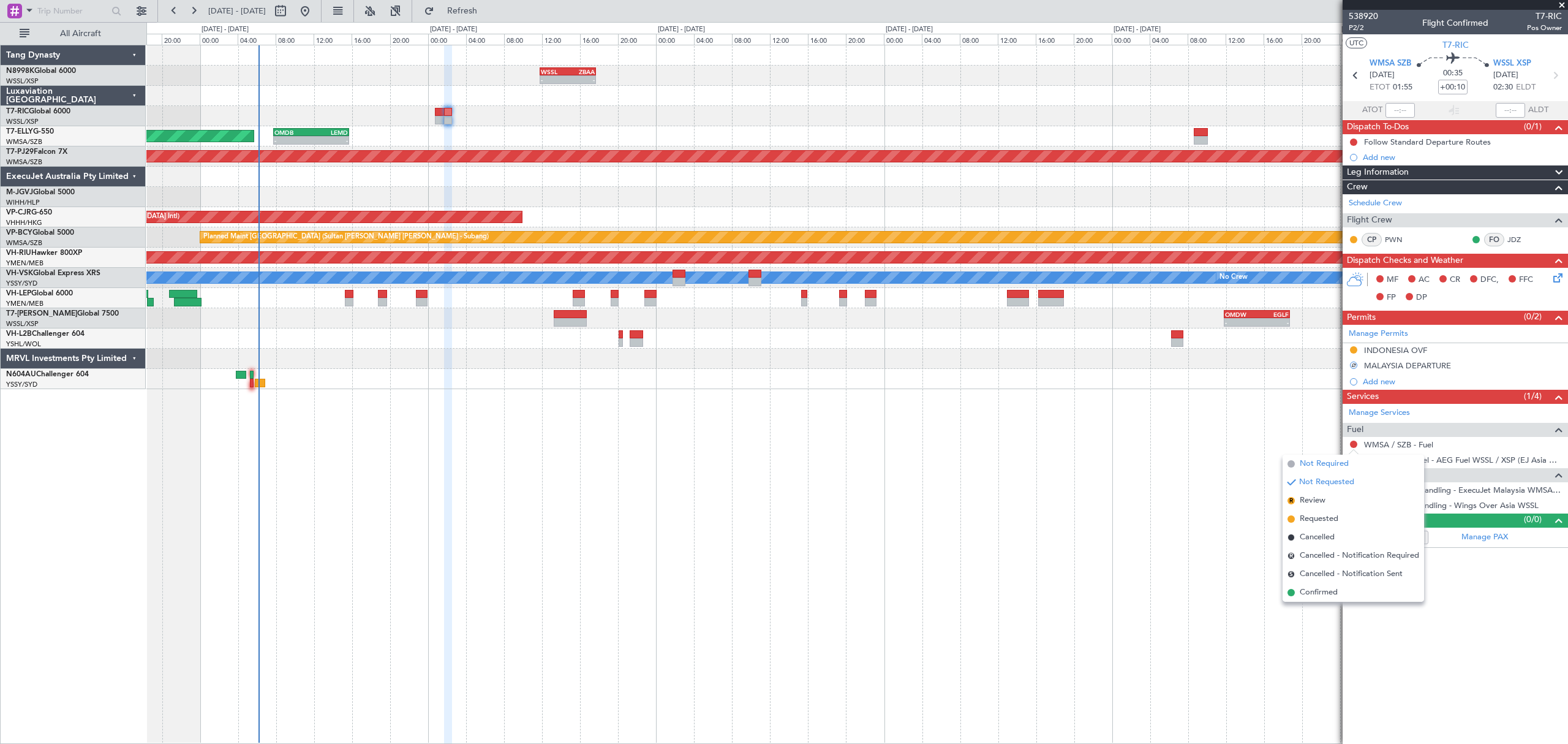
click at [1294, 459] on li "Not Required" at bounding box center [1353, 463] width 142 height 18
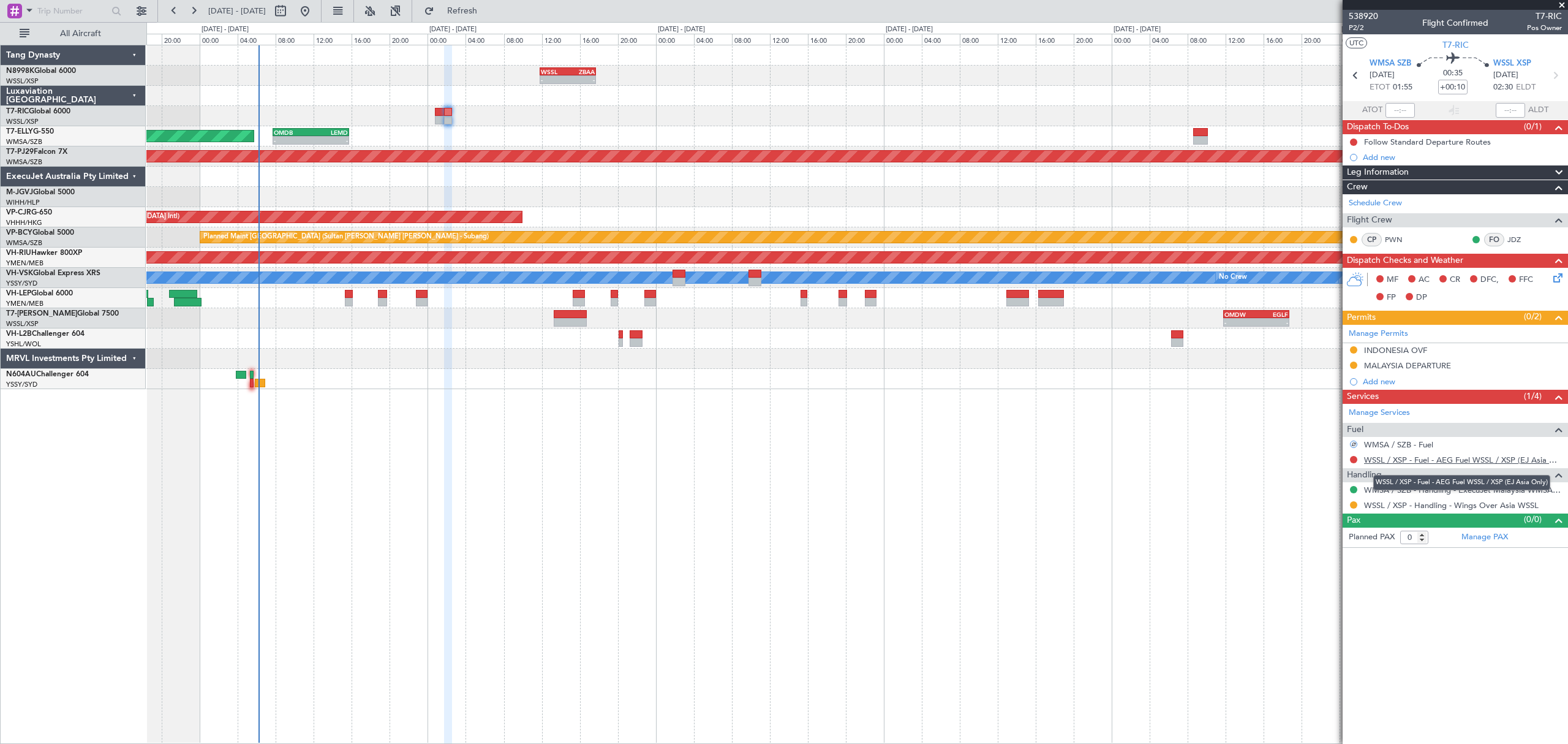
click at [1408, 462] on link "WSSL / XSP - Fuel - AEG Fuel WSSL / XSP (EJ Asia Only)" at bounding box center [1462, 459] width 198 height 10
click at [1405, 461] on link "WSSL / XSP - Fuel - WFS Fuel WSSL / XSP (EJ Asia Only)" at bounding box center [1462, 459] width 198 height 10
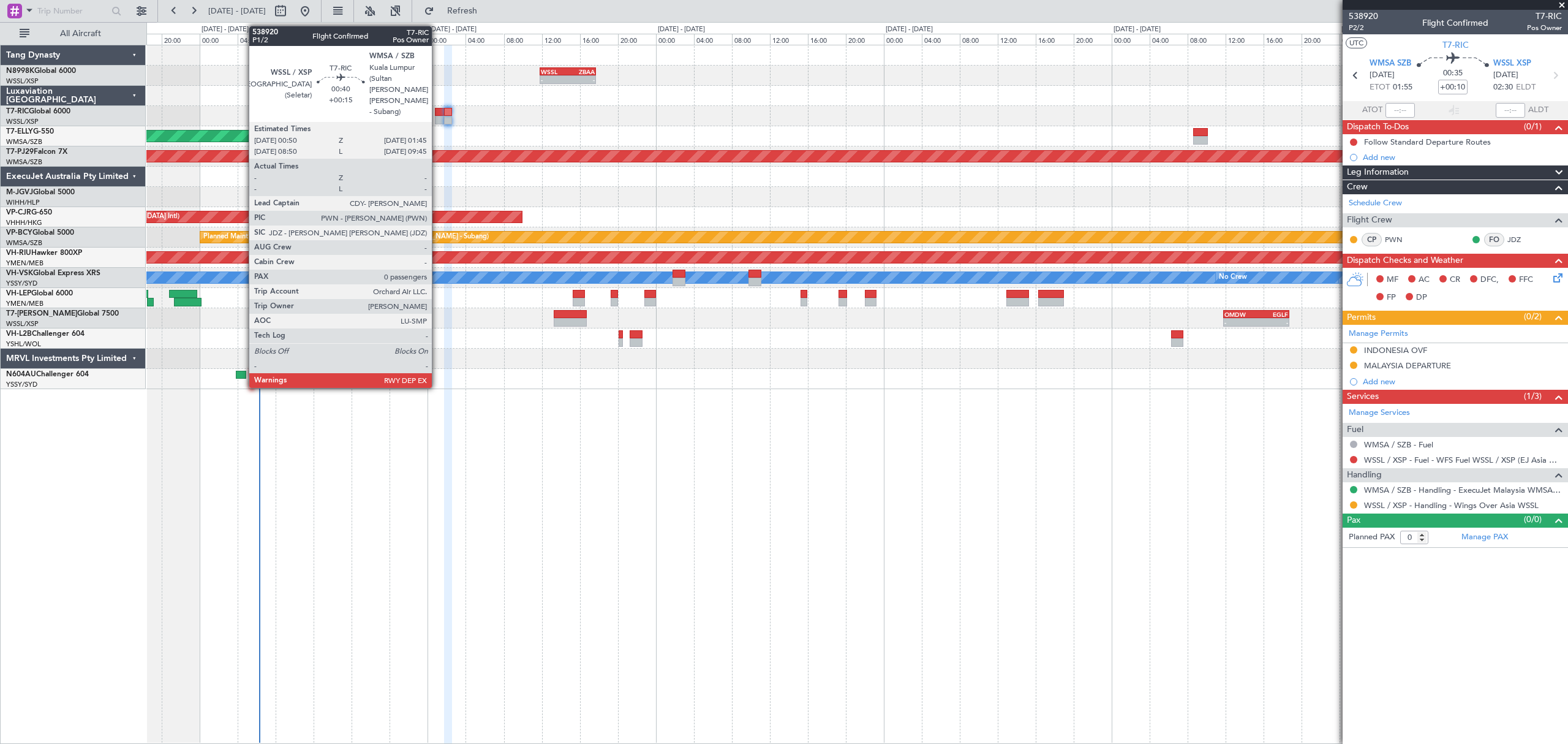
click at [437, 112] on div at bounding box center [439, 112] width 9 height 8
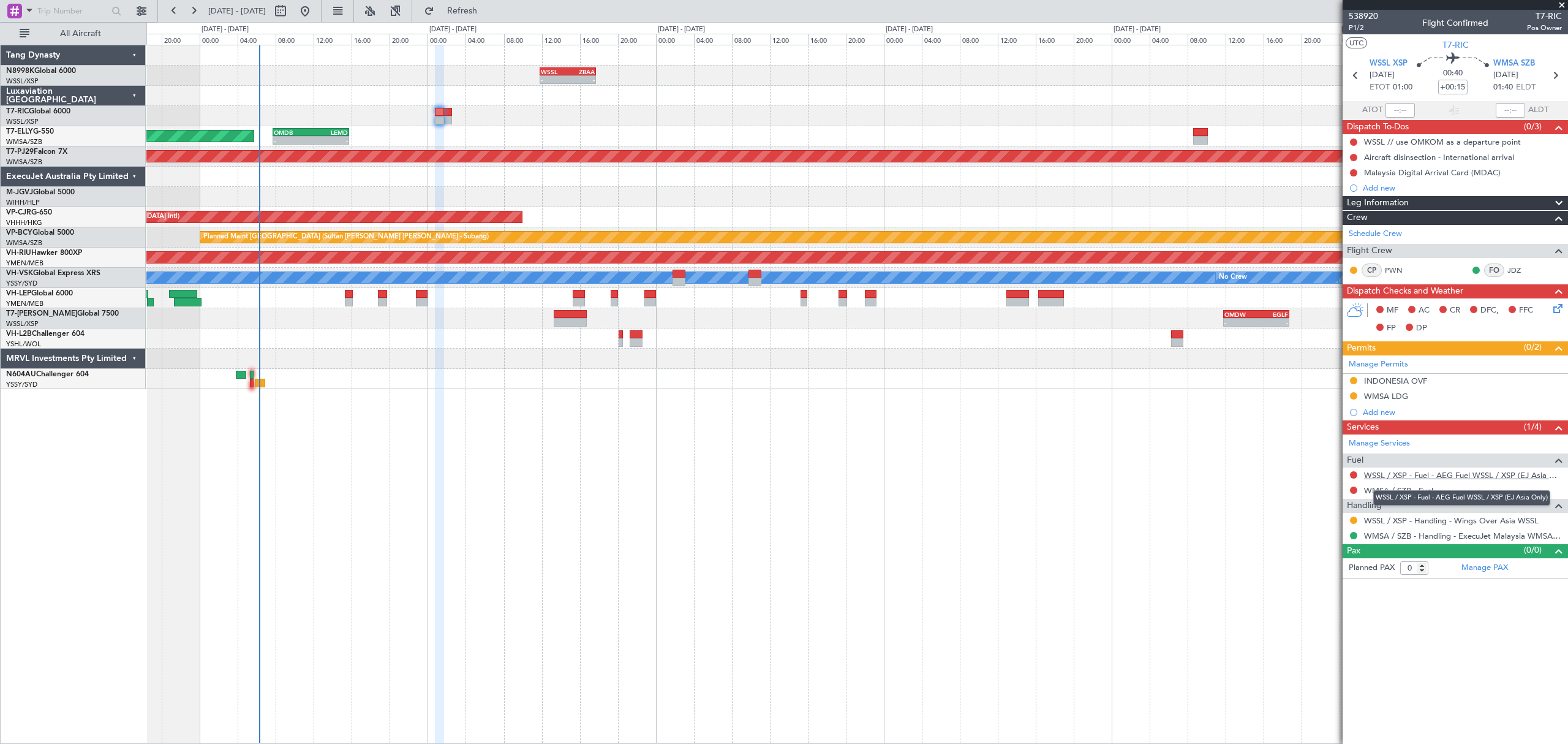
click at [1394, 474] on link "WSSL / XSP - Fuel - AEG Fuel WSSL / XSP (EJ Asia Only)" at bounding box center [1462, 474] width 198 height 10
click at [1358, 25] on span "P1/2" at bounding box center [1363, 28] width 29 height 10
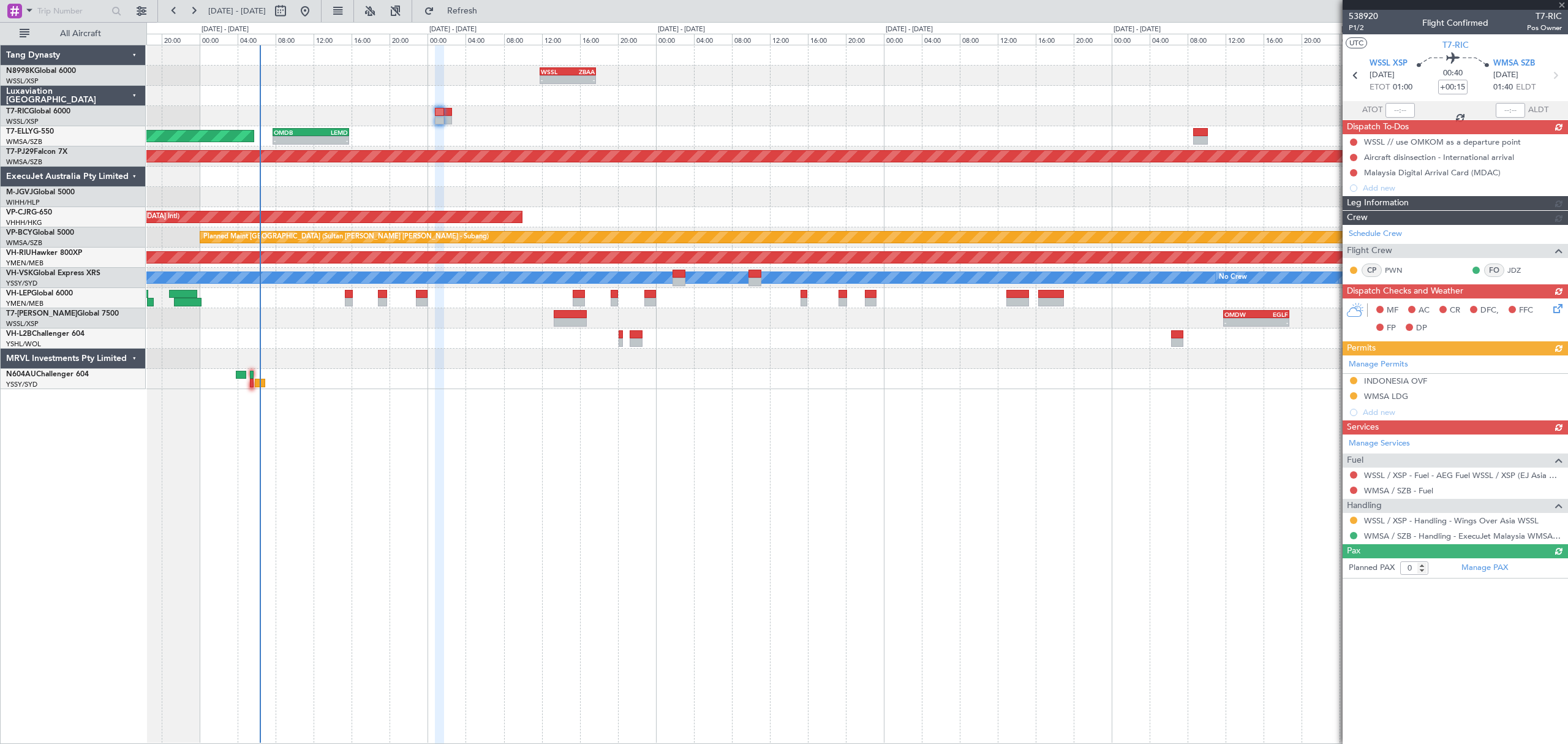
click at [1353, 493] on div "Manage Services Fuel WSSL / XSP - Fuel - AEG Fuel WSSL / XSP (EJ Asia Only) WMS…" at bounding box center [1455, 488] width 226 height 109
click at [1353, 493] on button at bounding box center [1353, 490] width 8 height 8
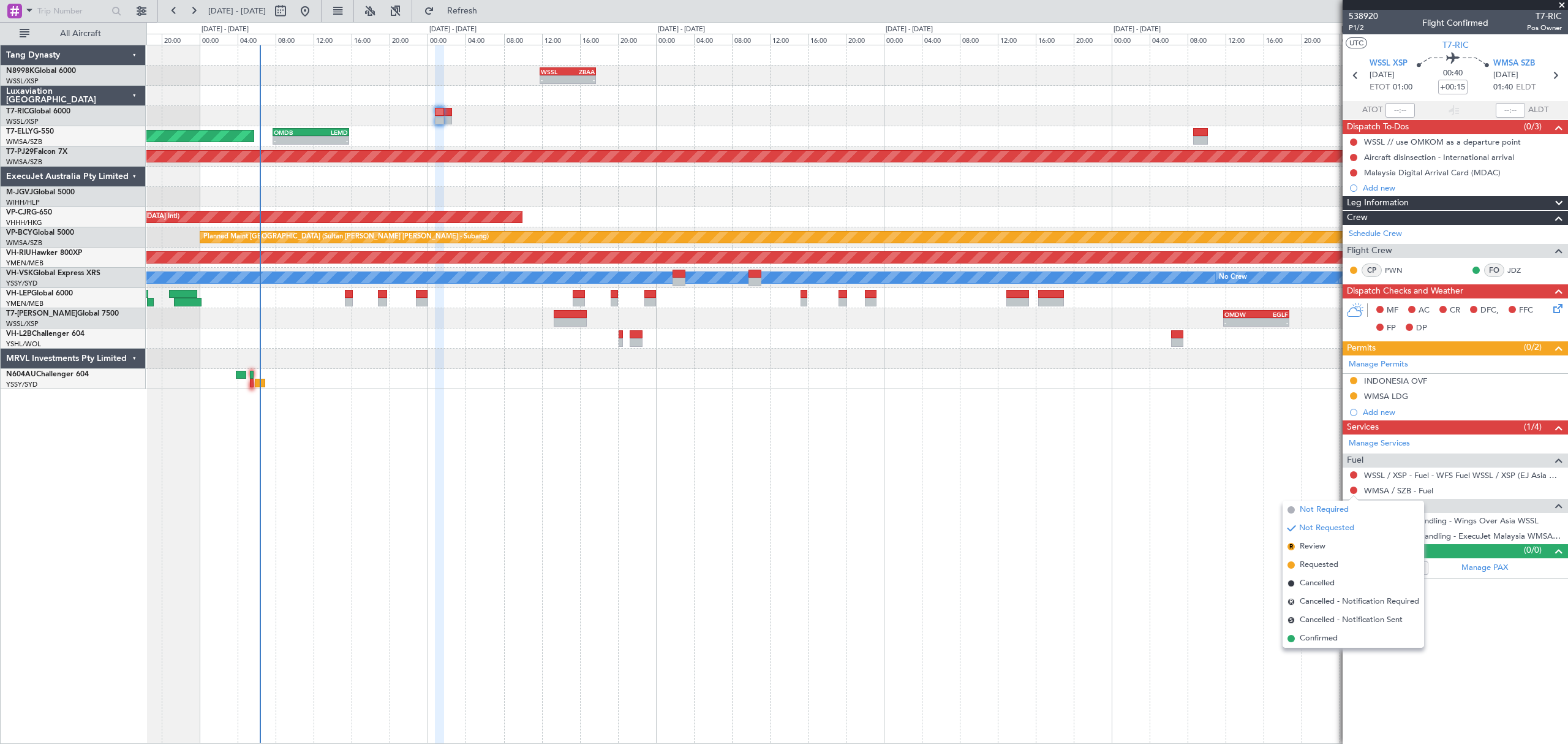
click at [1351, 509] on li "Not Required" at bounding box center [1353, 510] width 142 height 18
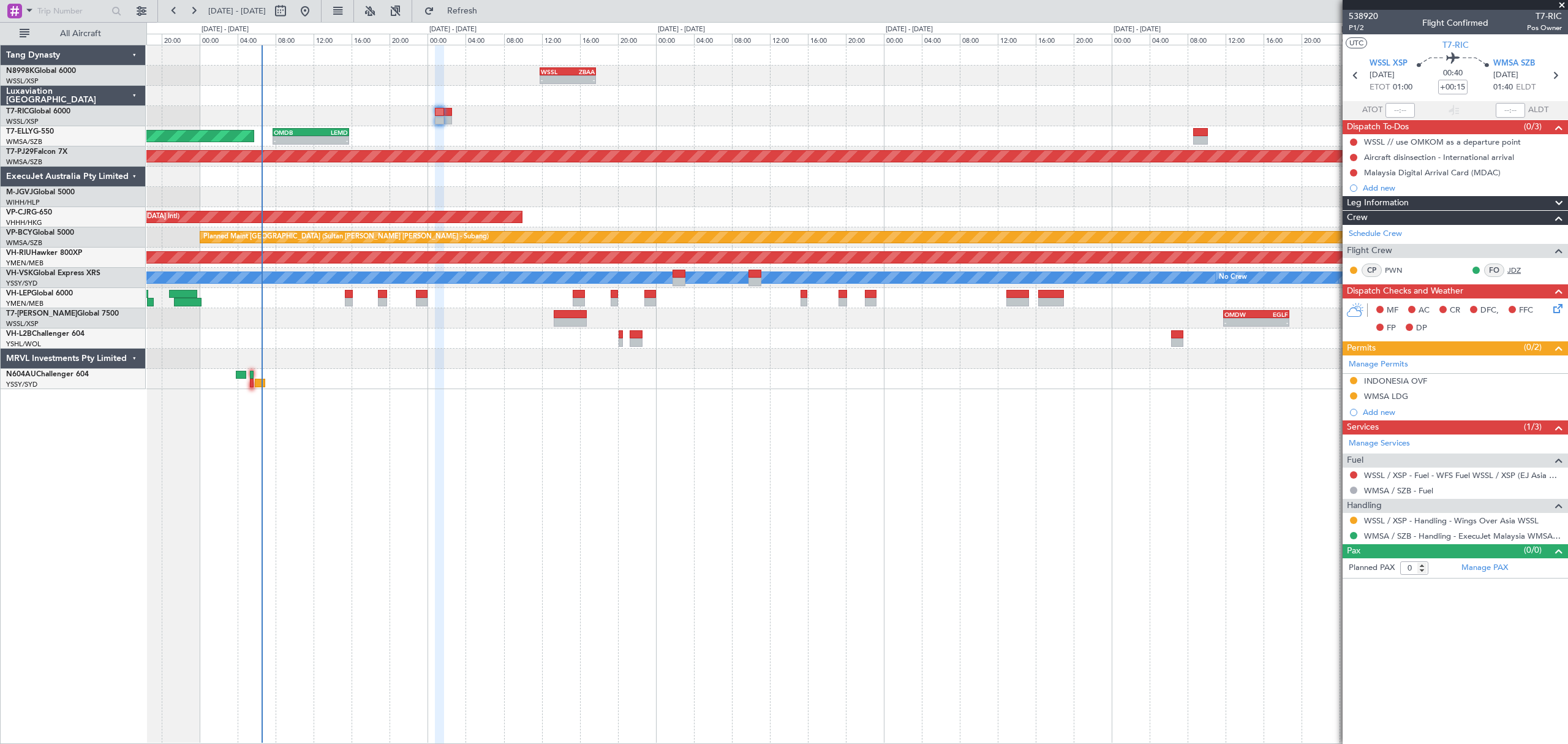
click at [1517, 265] on link "JDZ" at bounding box center [1521, 270] width 28 height 11
click at [1390, 233] on link "Schedule Crew" at bounding box center [1375, 234] width 53 height 13
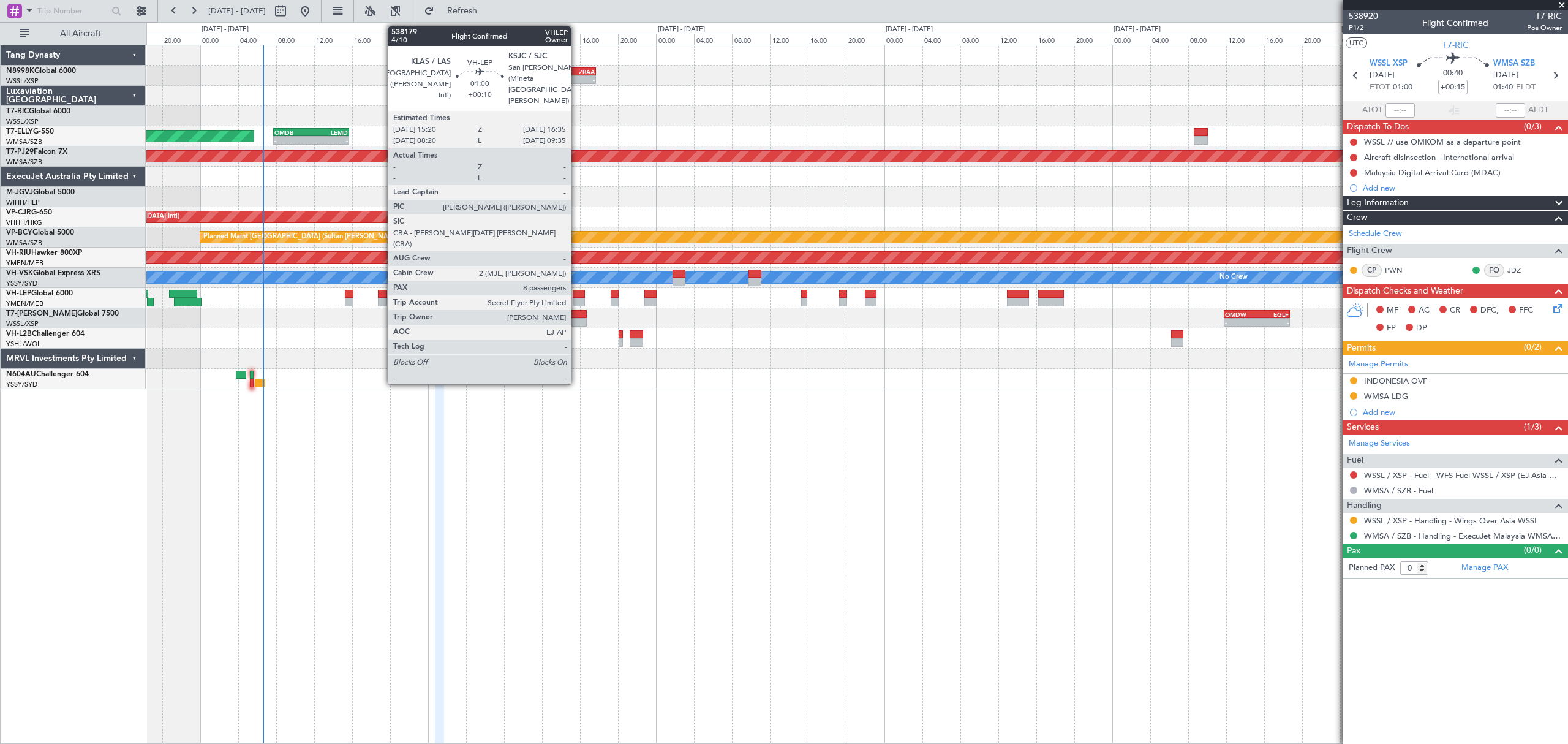
click at [576, 292] on div at bounding box center [579, 294] width 12 height 8
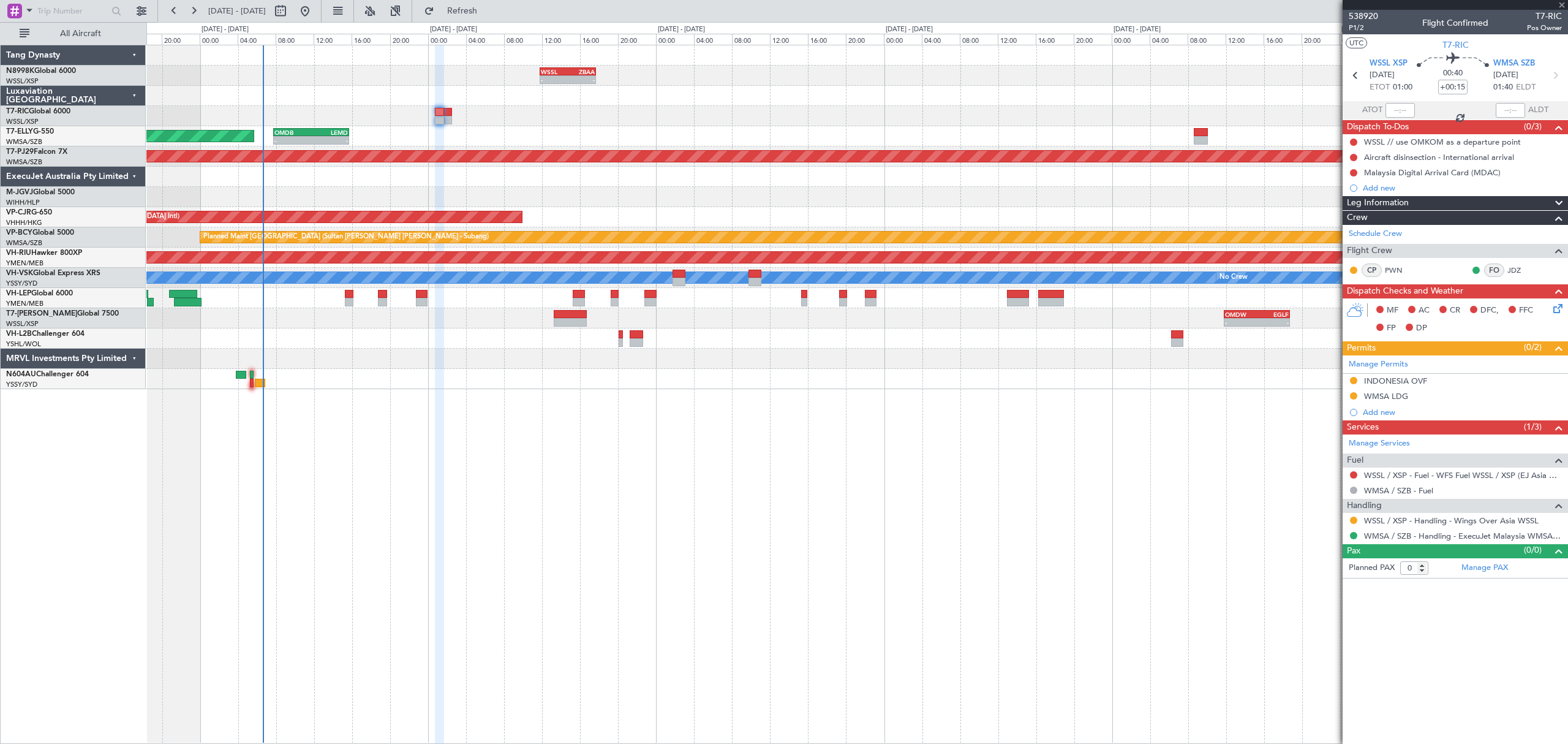
type input "+00:10"
type input "8"
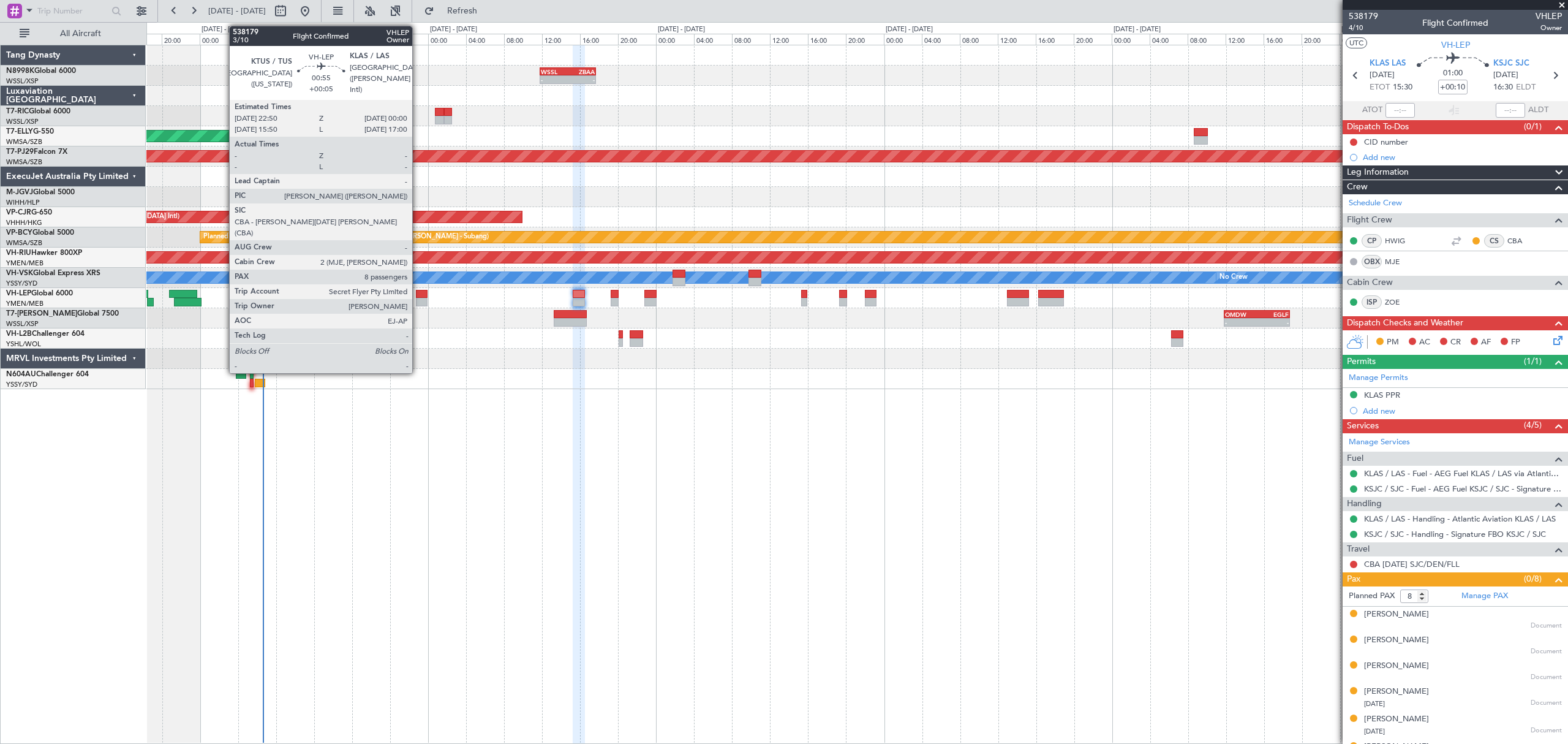
click at [417, 293] on div at bounding box center [422, 294] width 12 height 8
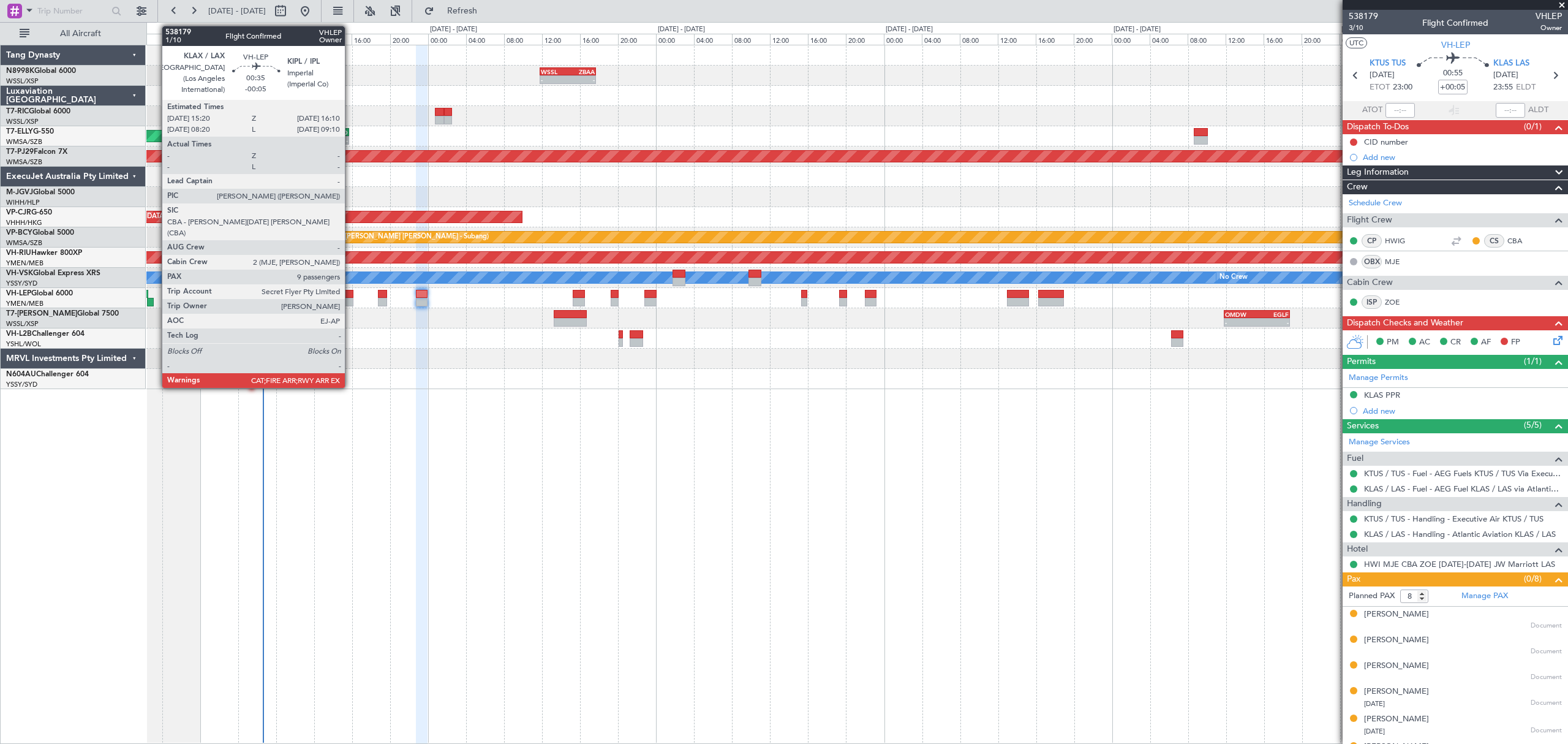
click at [350, 295] on div at bounding box center [349, 294] width 8 height 8
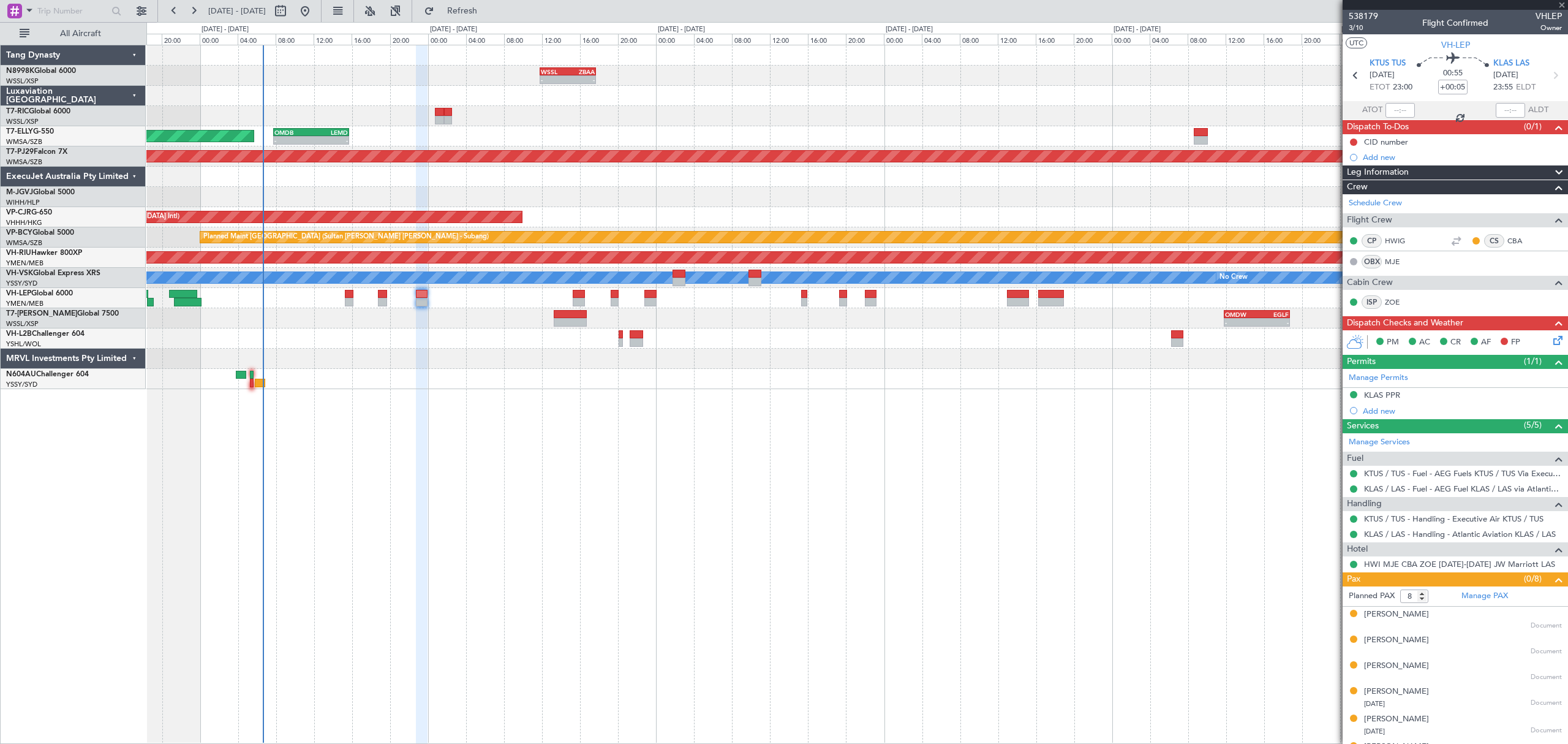
type input "-00:05"
type input "9"
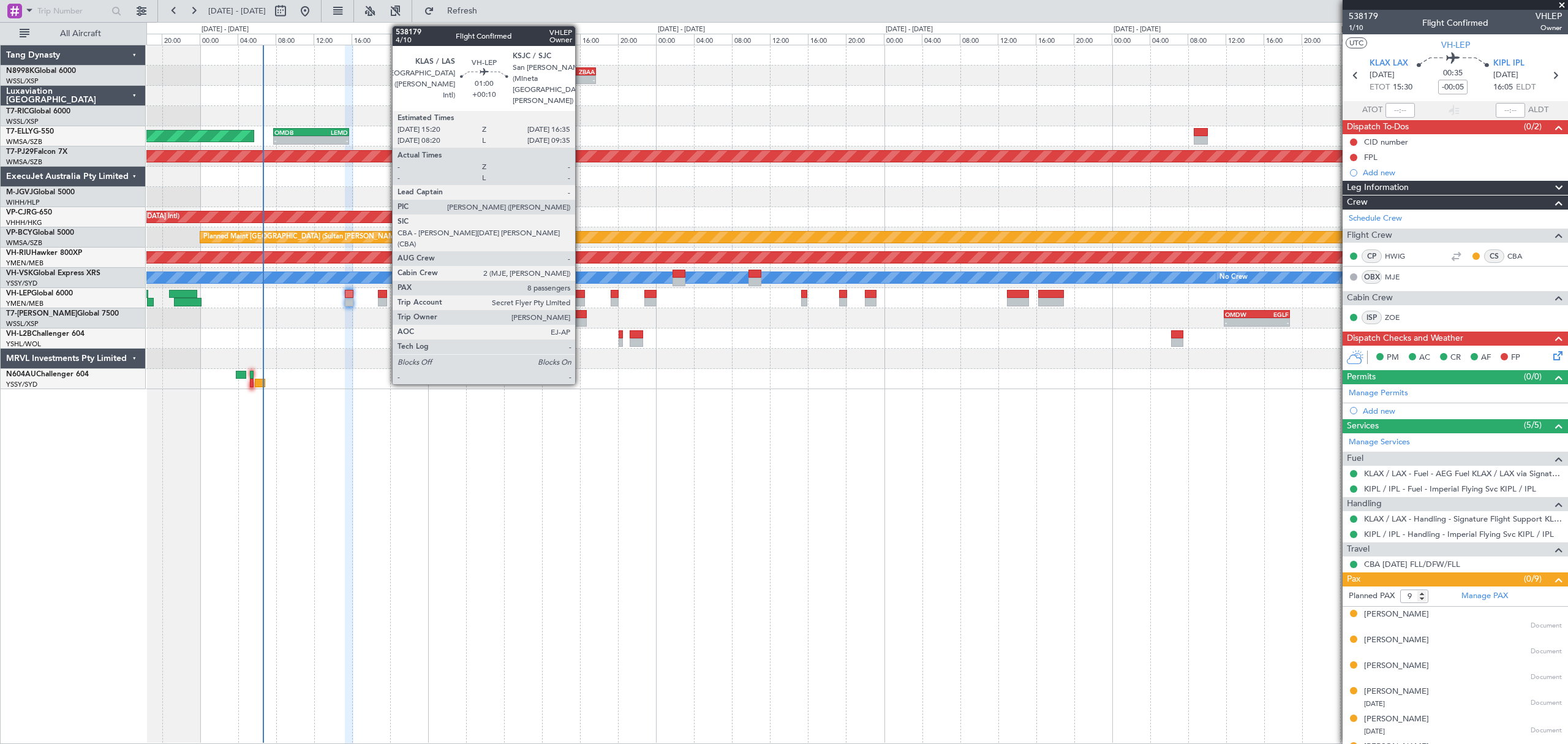
click at [579, 297] on div at bounding box center [579, 294] width 12 height 8
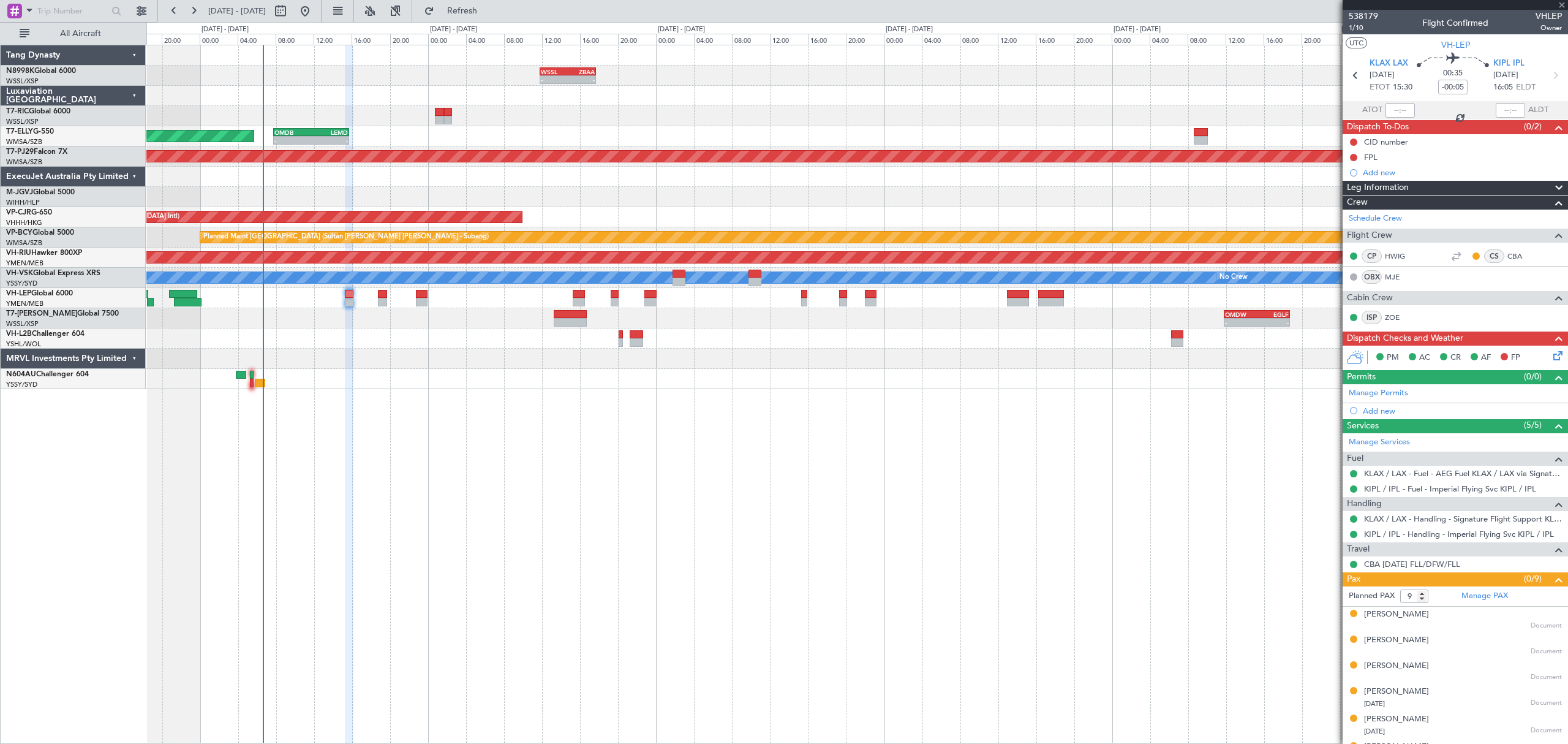
type input "+00:10"
type input "8"
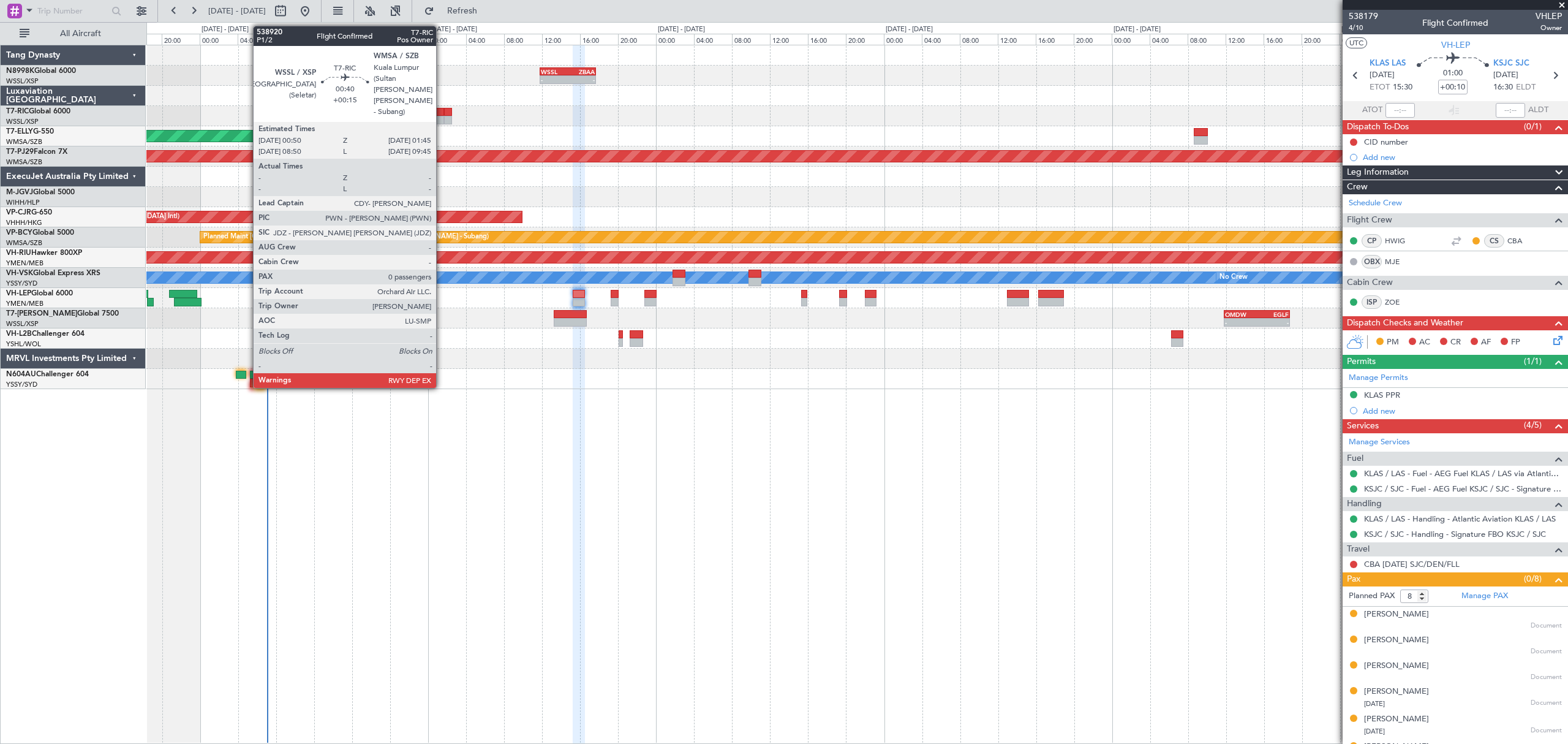
click at [442, 119] on div at bounding box center [439, 120] width 9 height 8
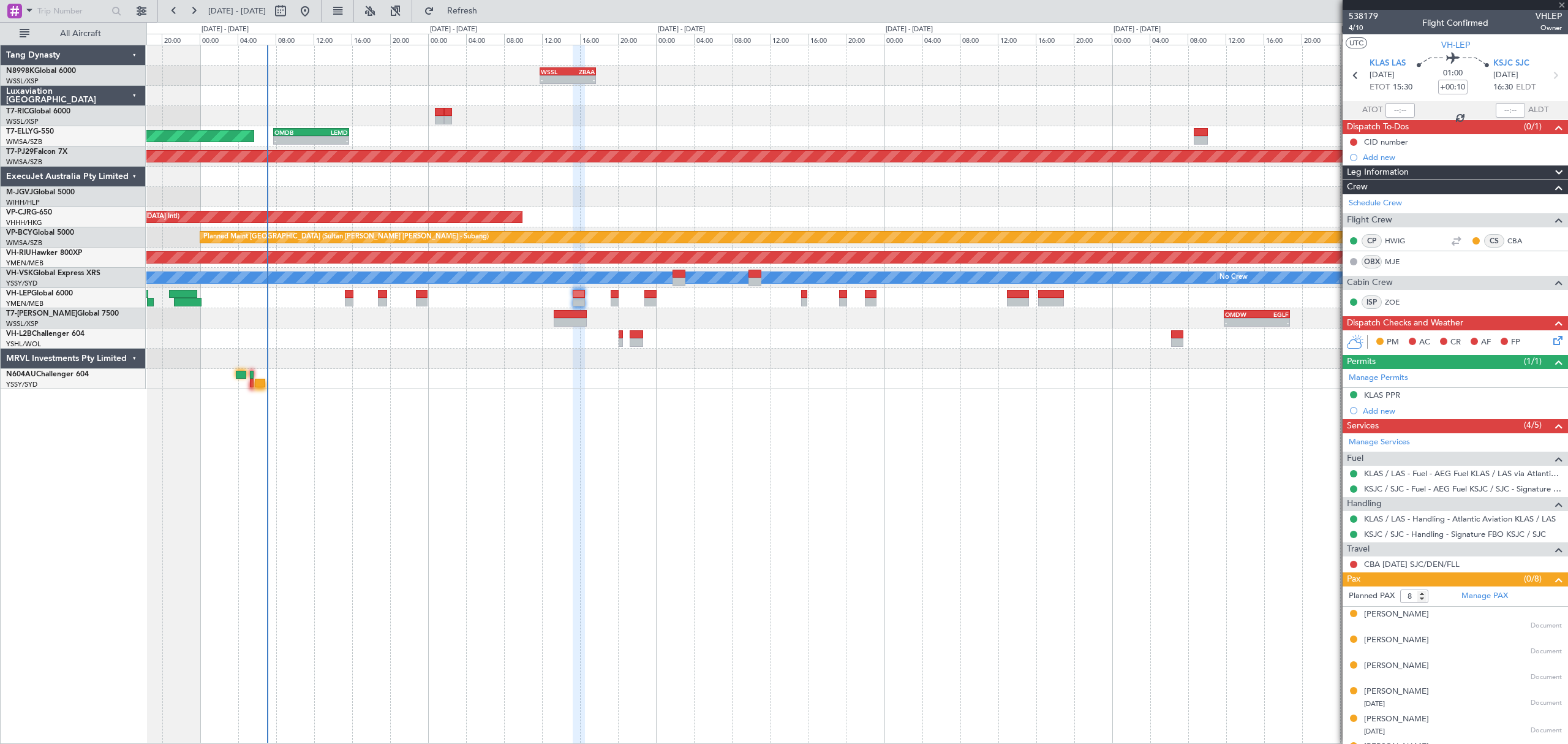
type input "+00:15"
type input "0"
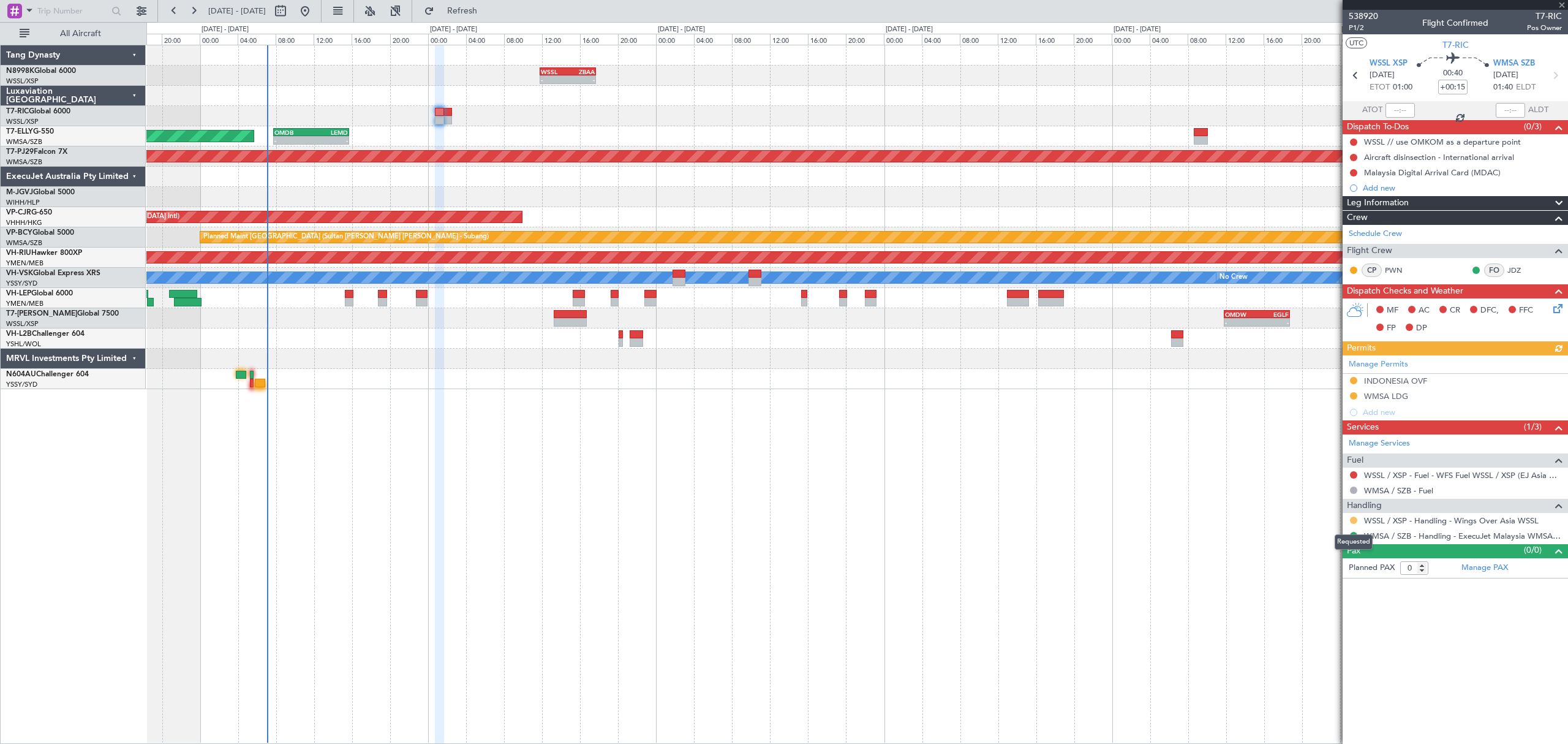
click at [1353, 522] on button at bounding box center [1353, 520] width 8 height 8
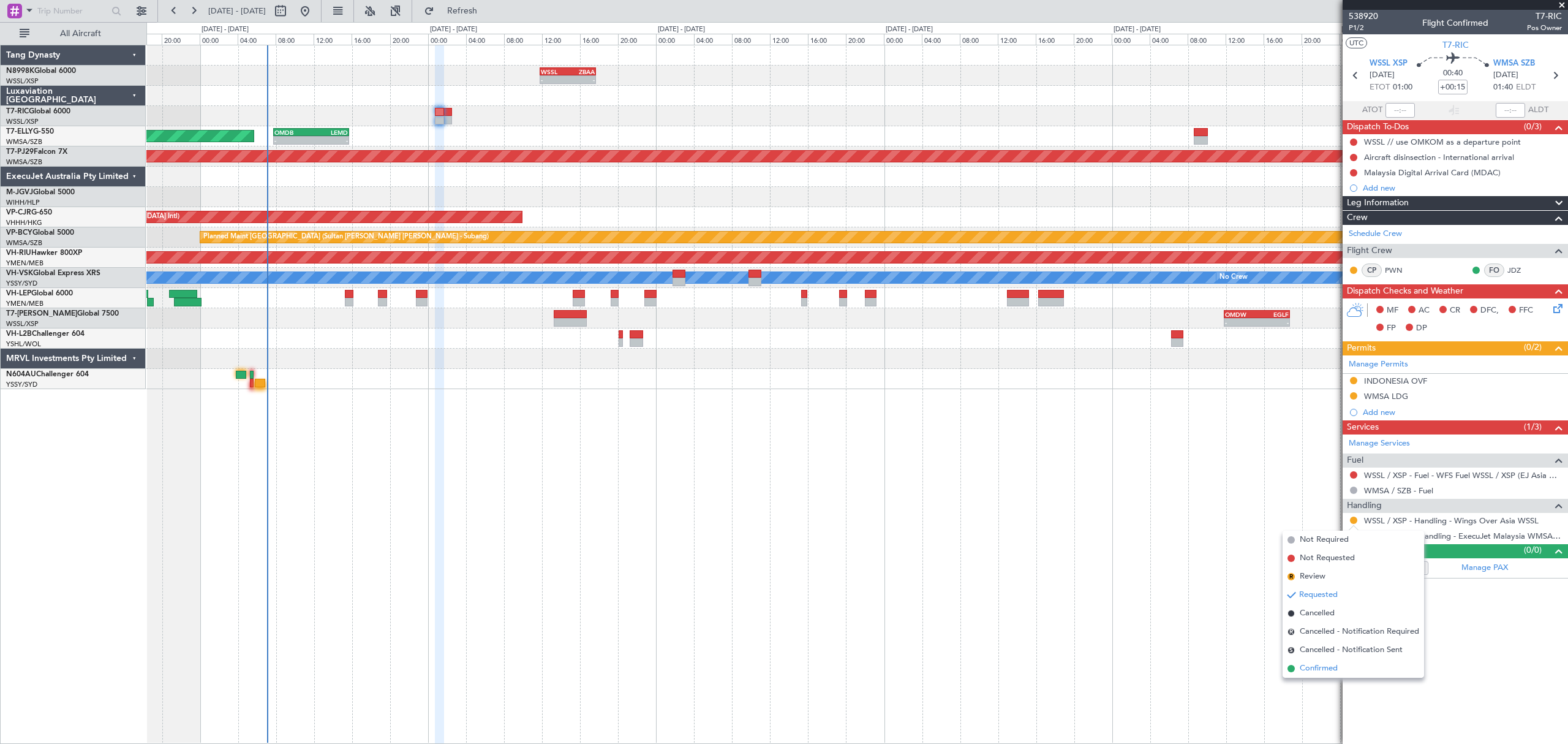
click at [1313, 666] on span "Confirmed" at bounding box center [1318, 668] width 38 height 13
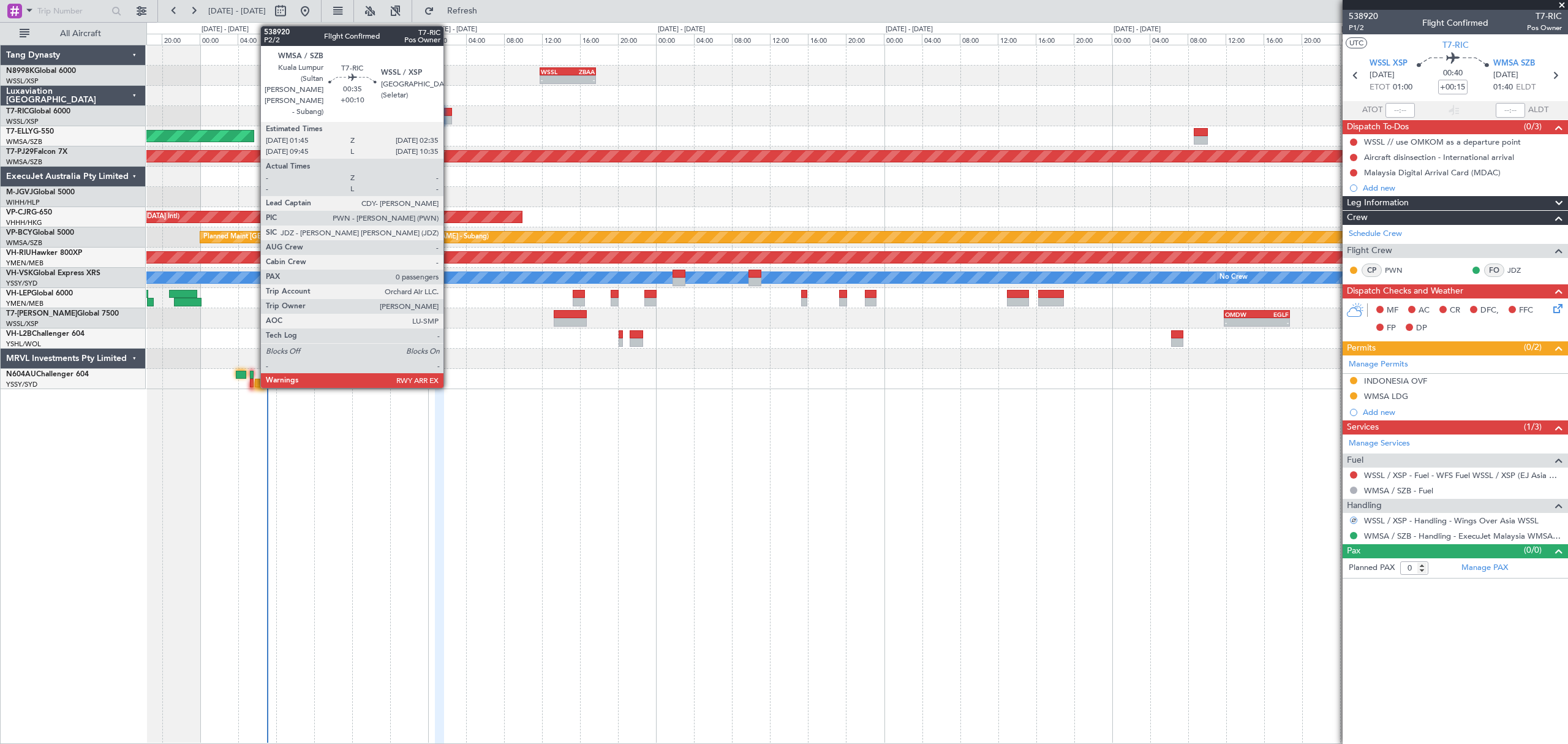
click at [449, 117] on div at bounding box center [447, 120] width 8 height 8
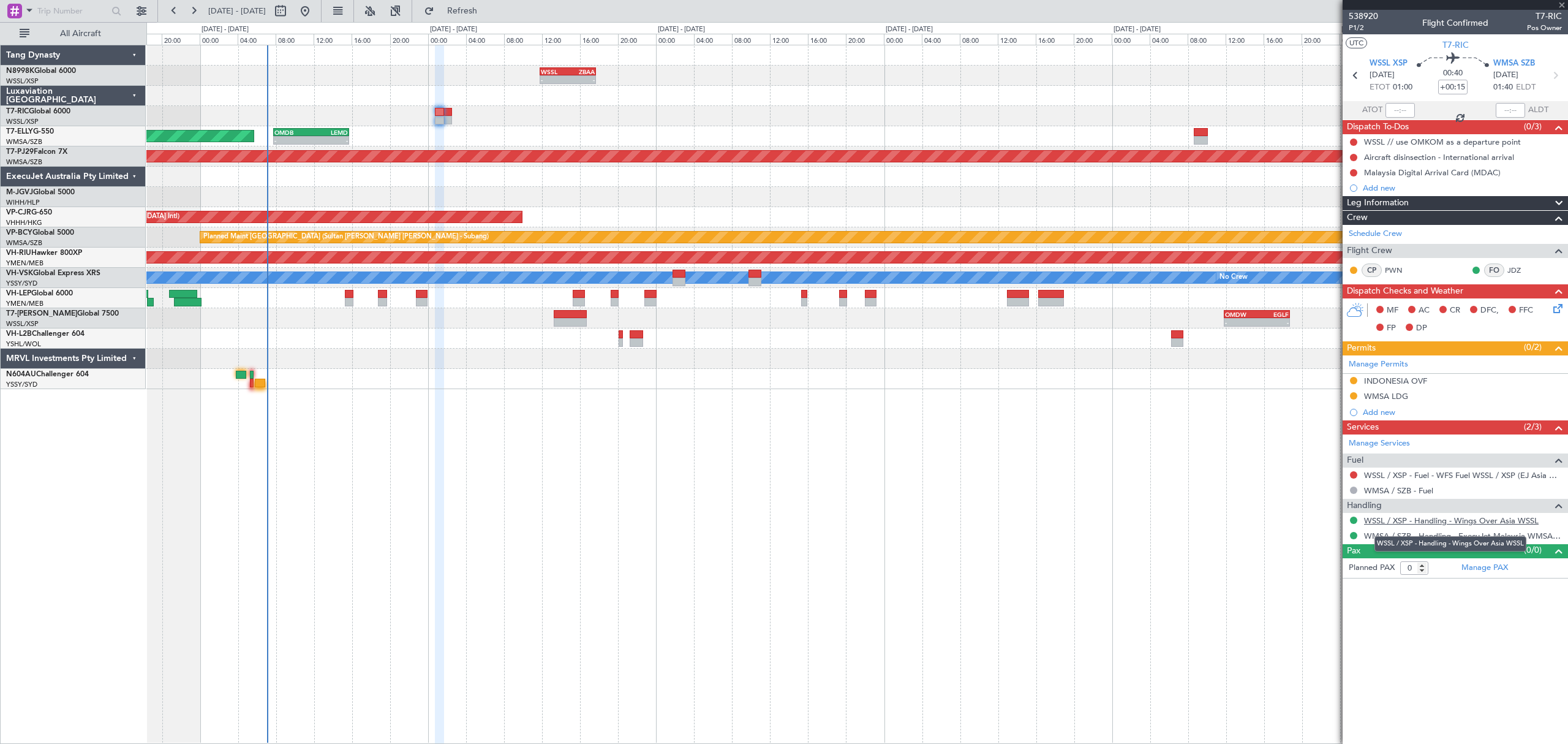
type input "+00:10"
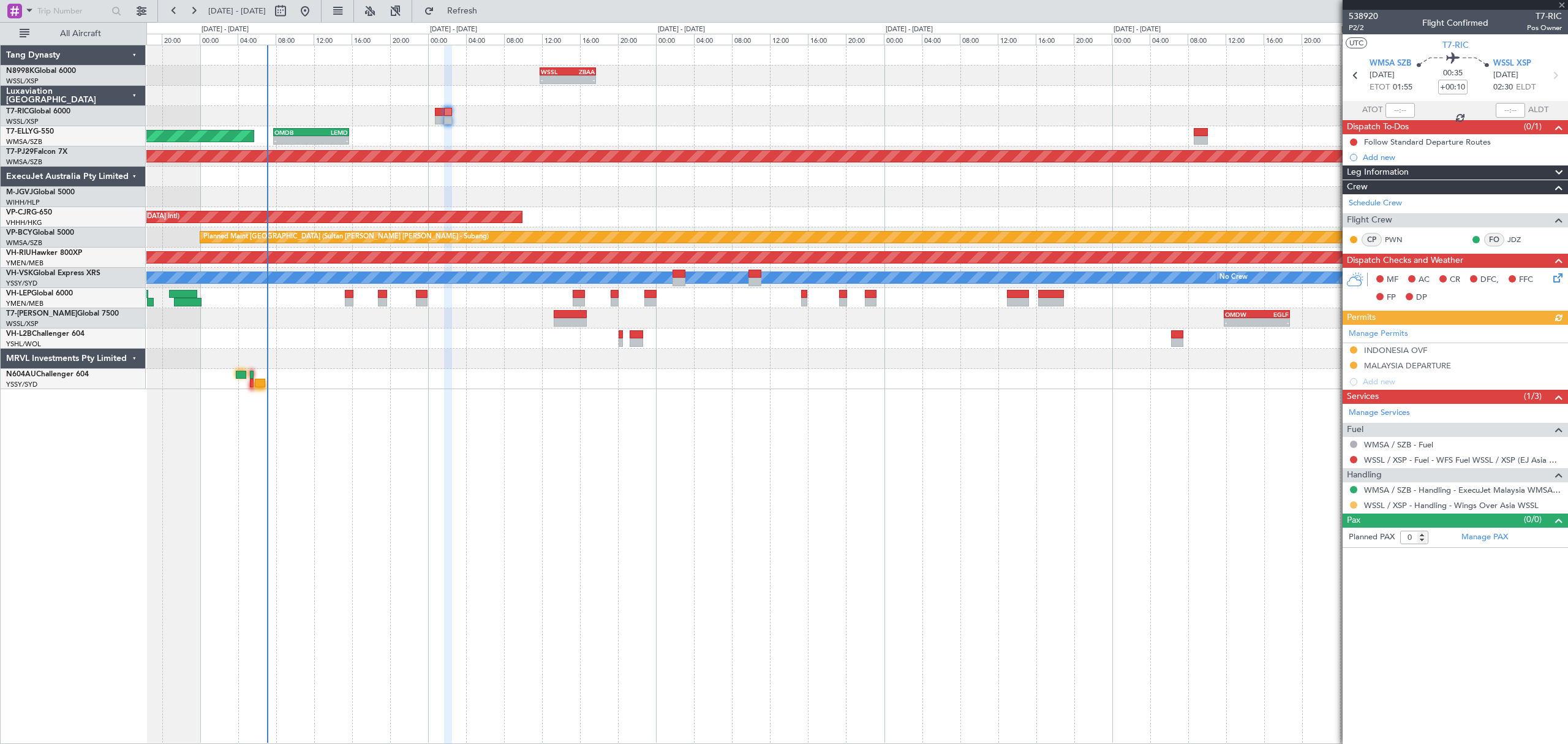
click at [1353, 506] on button at bounding box center [1353, 504] width 8 height 8
click at [1302, 651] on span "Confirmed" at bounding box center [1318, 653] width 38 height 13
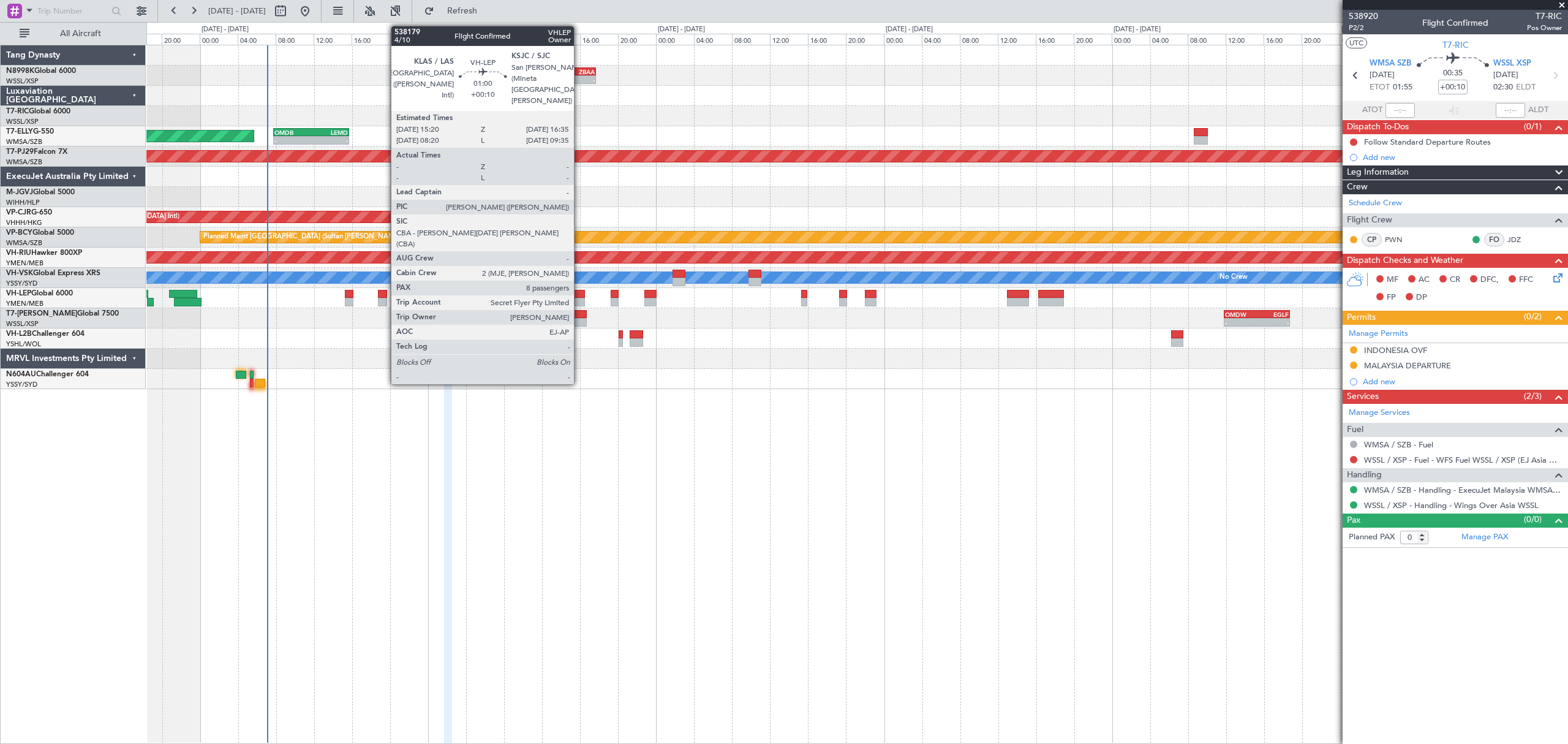
click at [578, 302] on div at bounding box center [579, 302] width 12 height 8
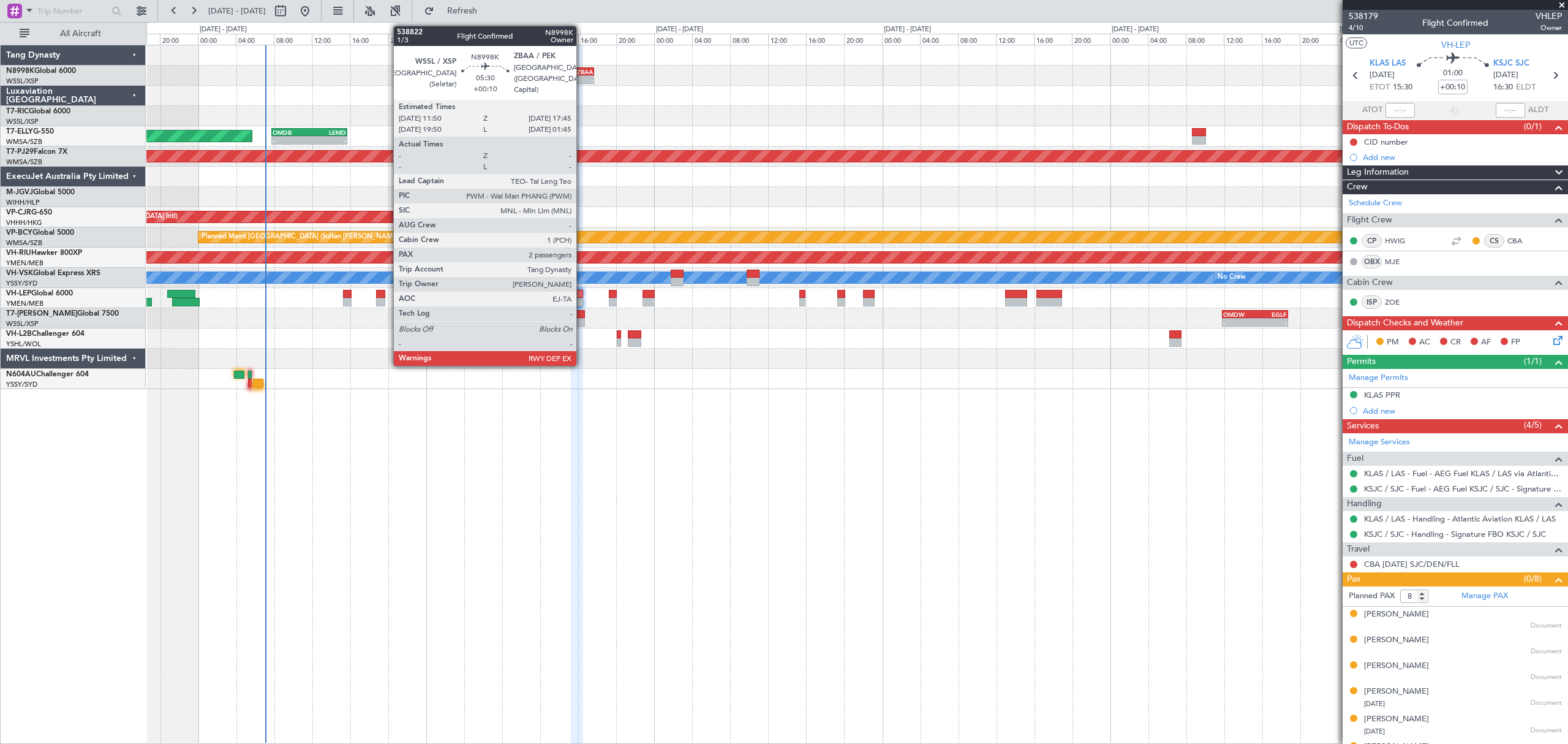
click at [582, 75] on div "17:45 Z" at bounding box center [579, 78] width 27 height 8
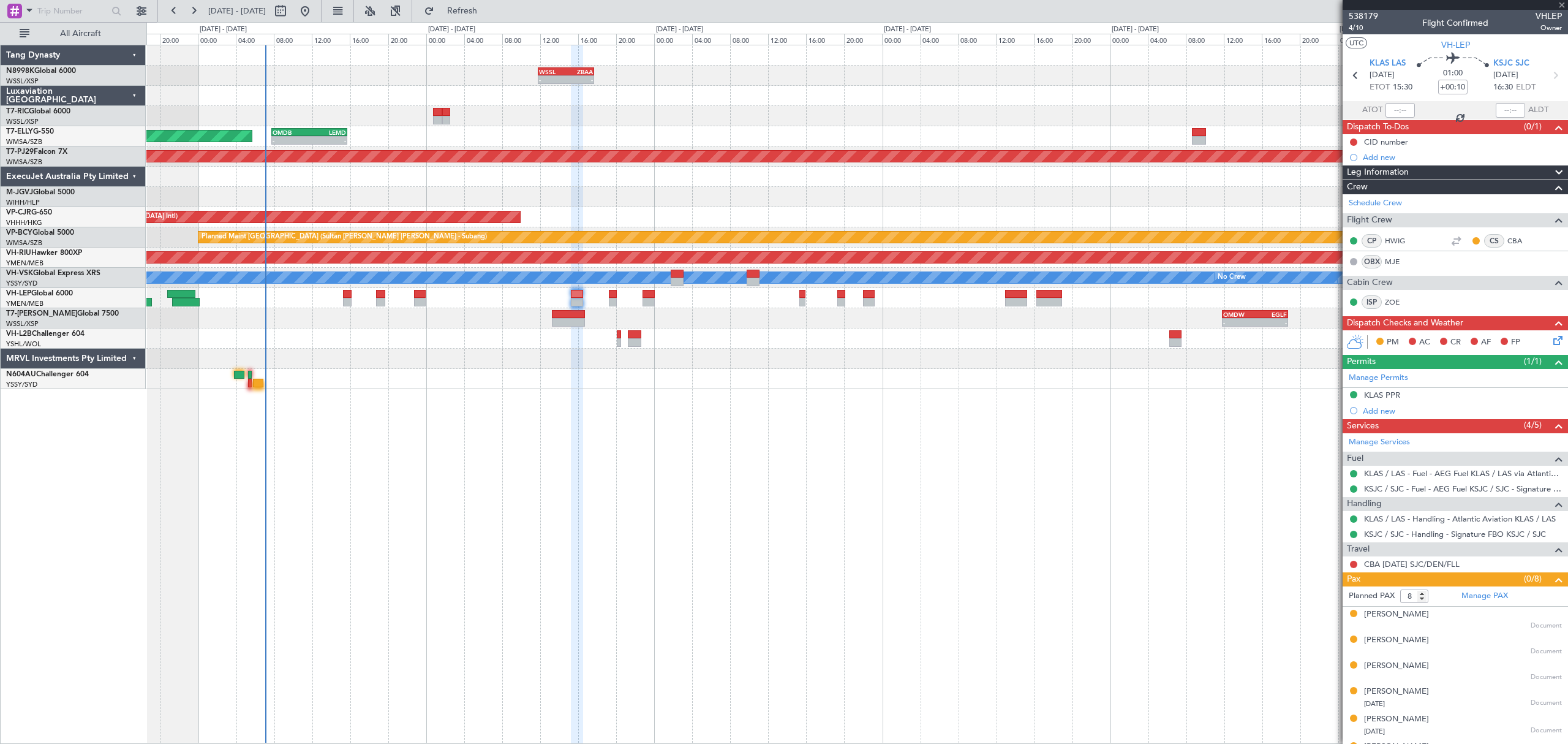
type input "2"
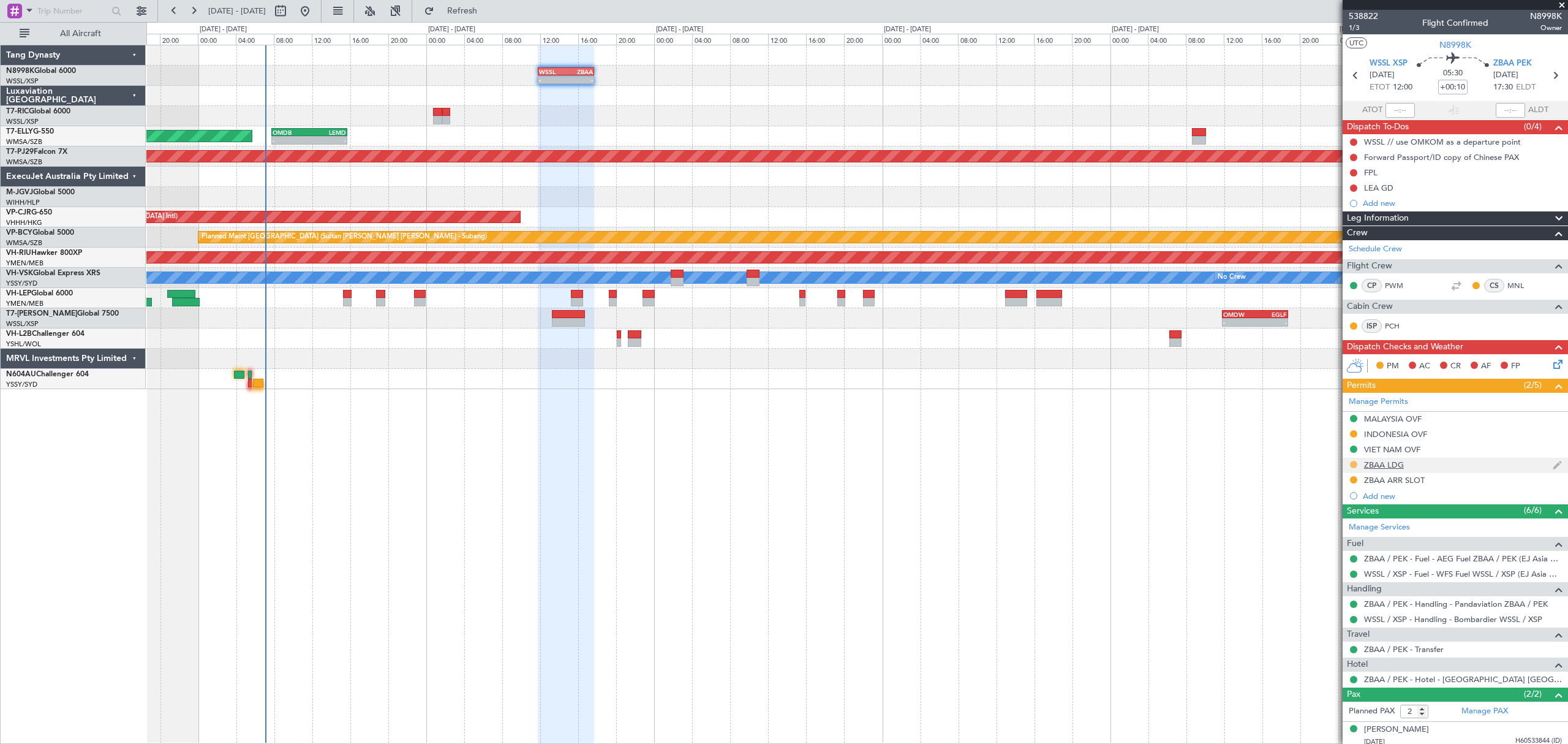
click at [1351, 463] on button at bounding box center [1353, 464] width 8 height 8
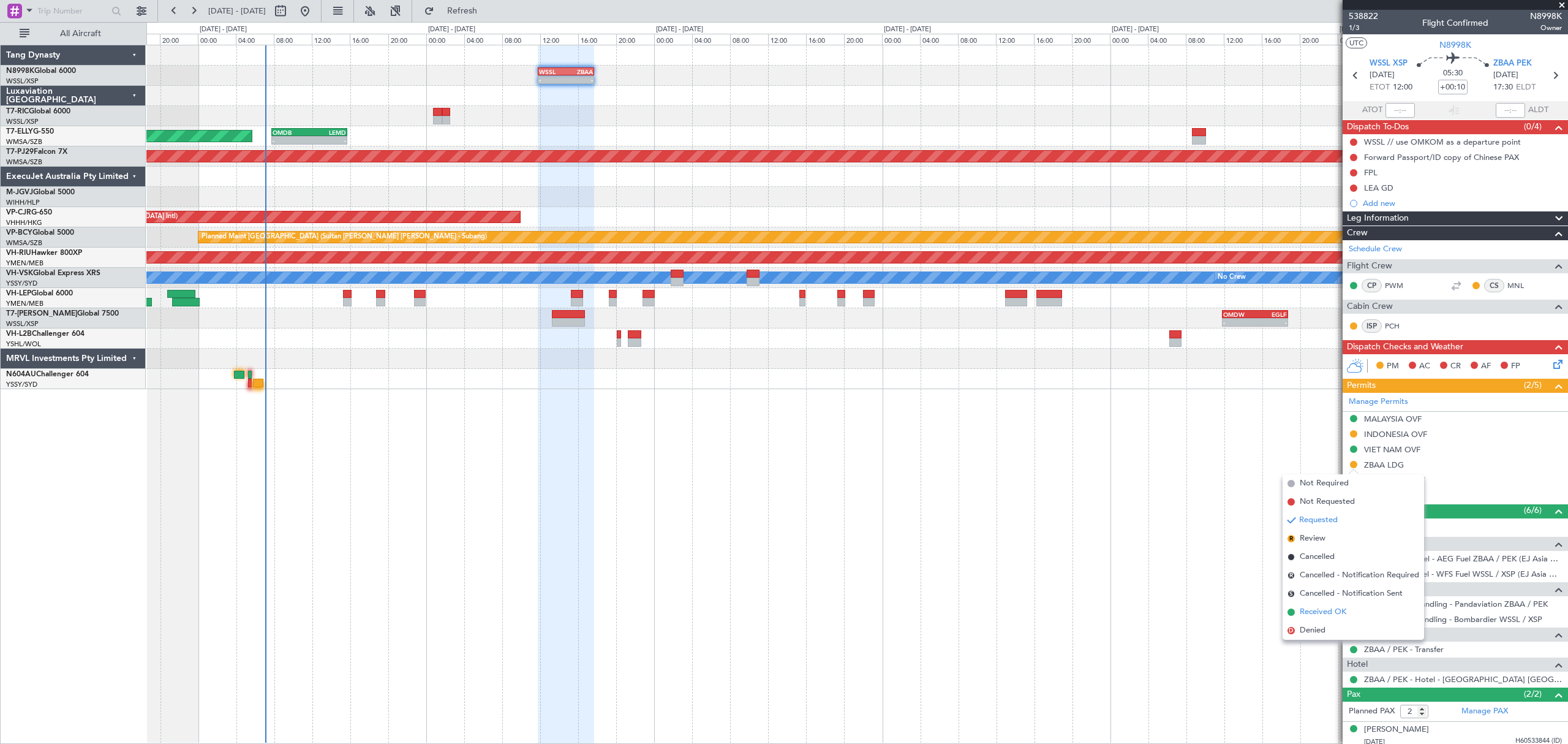
click at [1307, 610] on span "Received OK" at bounding box center [1322, 612] width 47 height 13
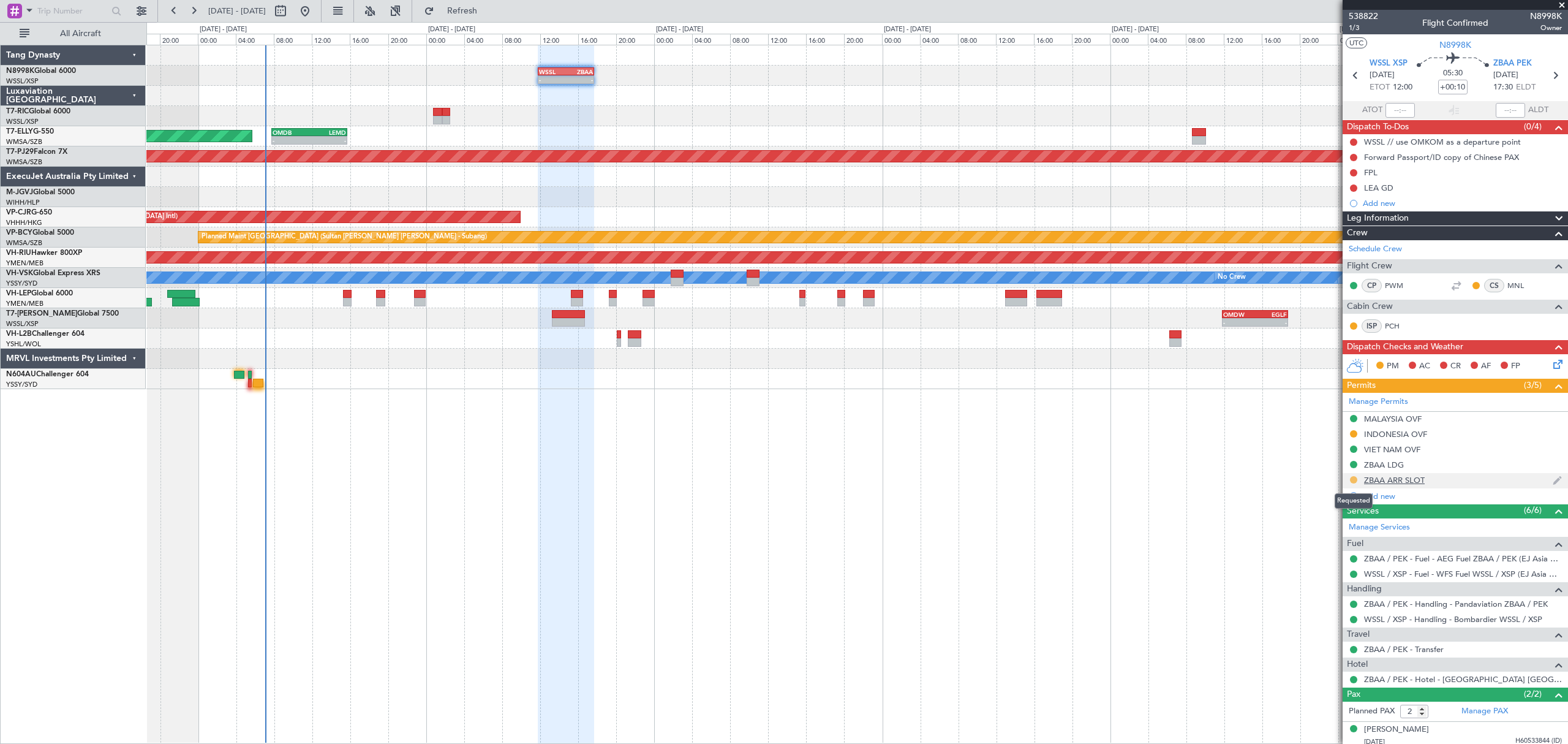
click at [1355, 480] on button at bounding box center [1353, 479] width 8 height 8
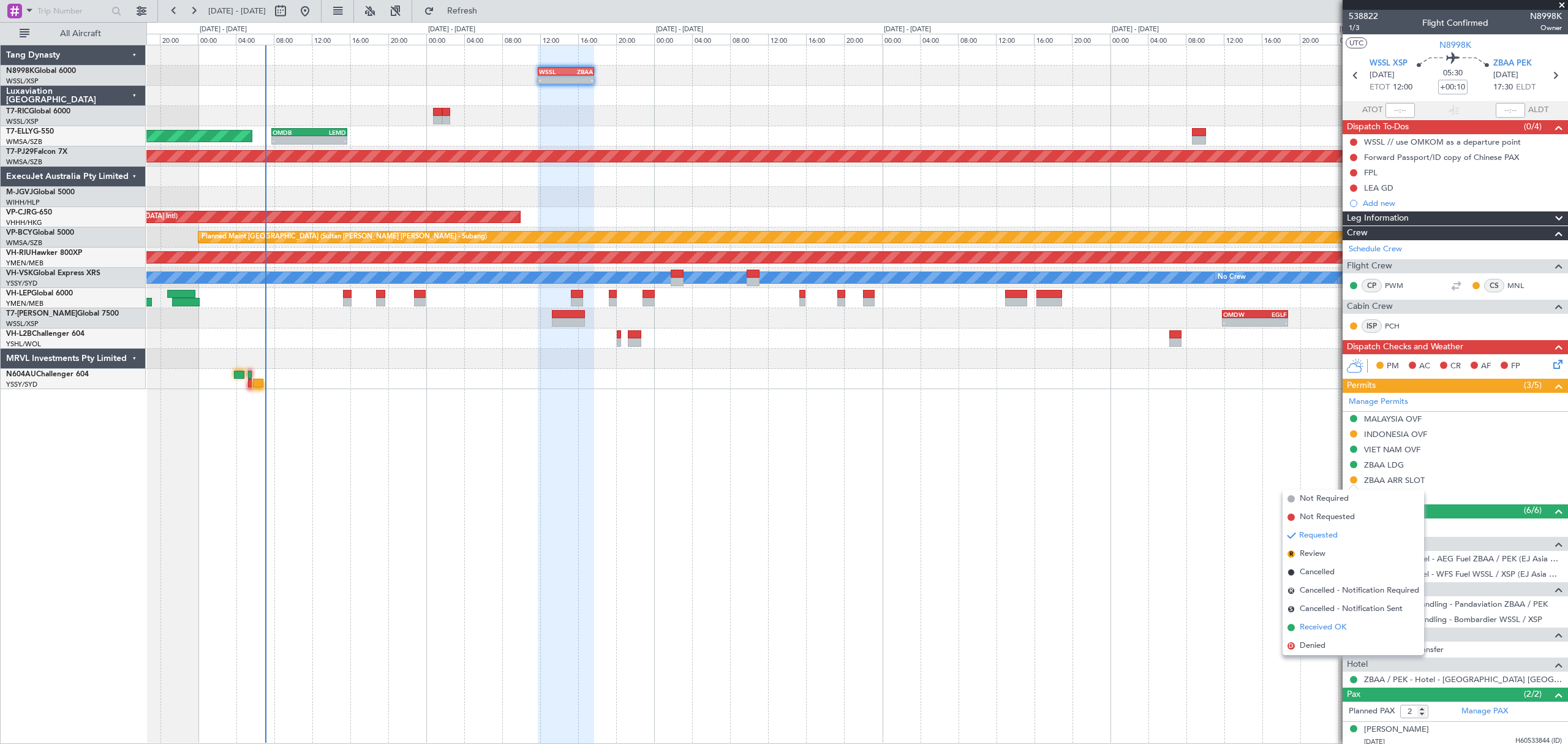
click at [1301, 627] on span "Received OK" at bounding box center [1322, 627] width 47 height 13
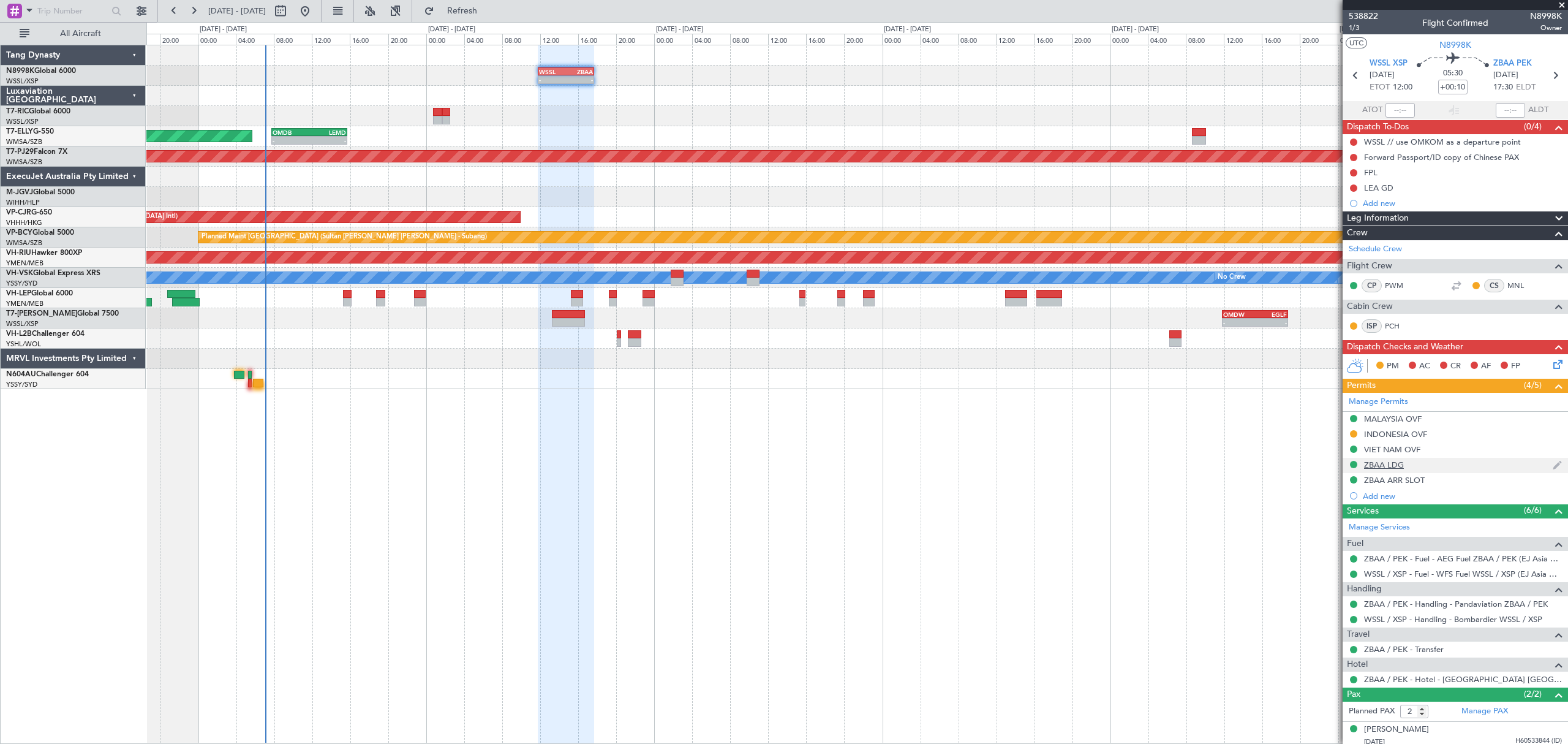
click at [1387, 469] on div "ZBAA LDG" at bounding box center [1383, 464] width 40 height 10
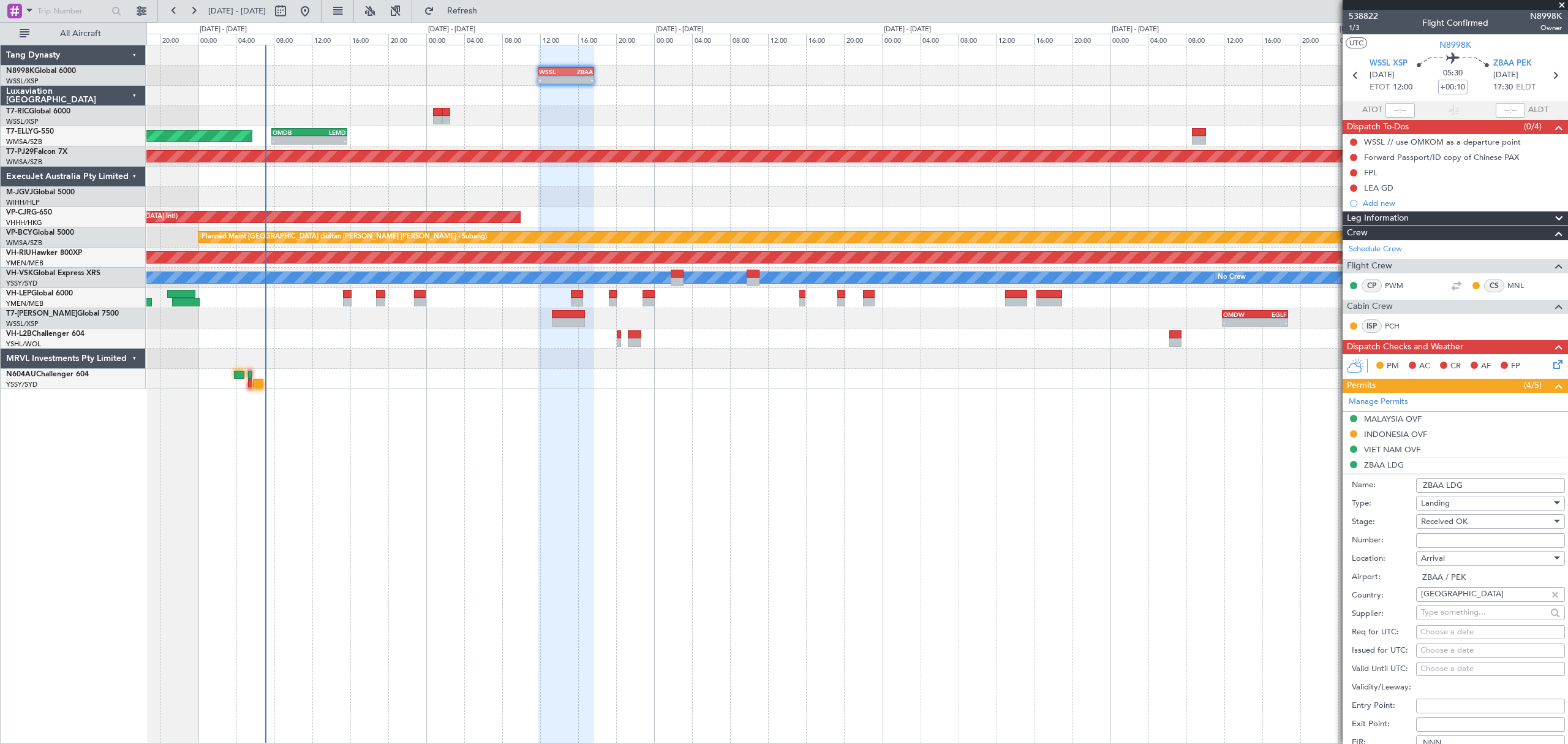
click at [1429, 656] on div "Choose a date" at bounding box center [1490, 651] width 140 height 13
select select "10"
select select "2025"
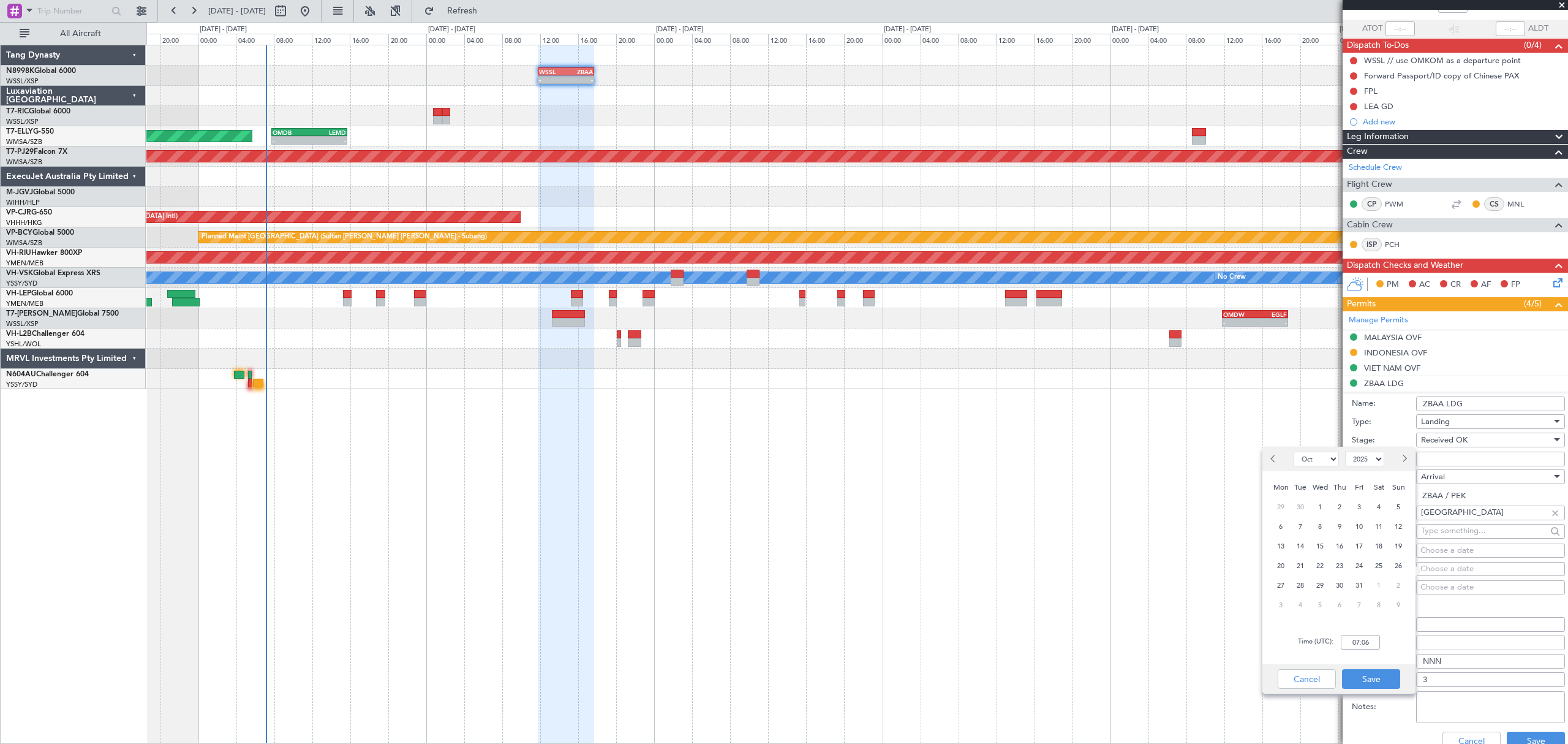
scroll to position [163, 0]
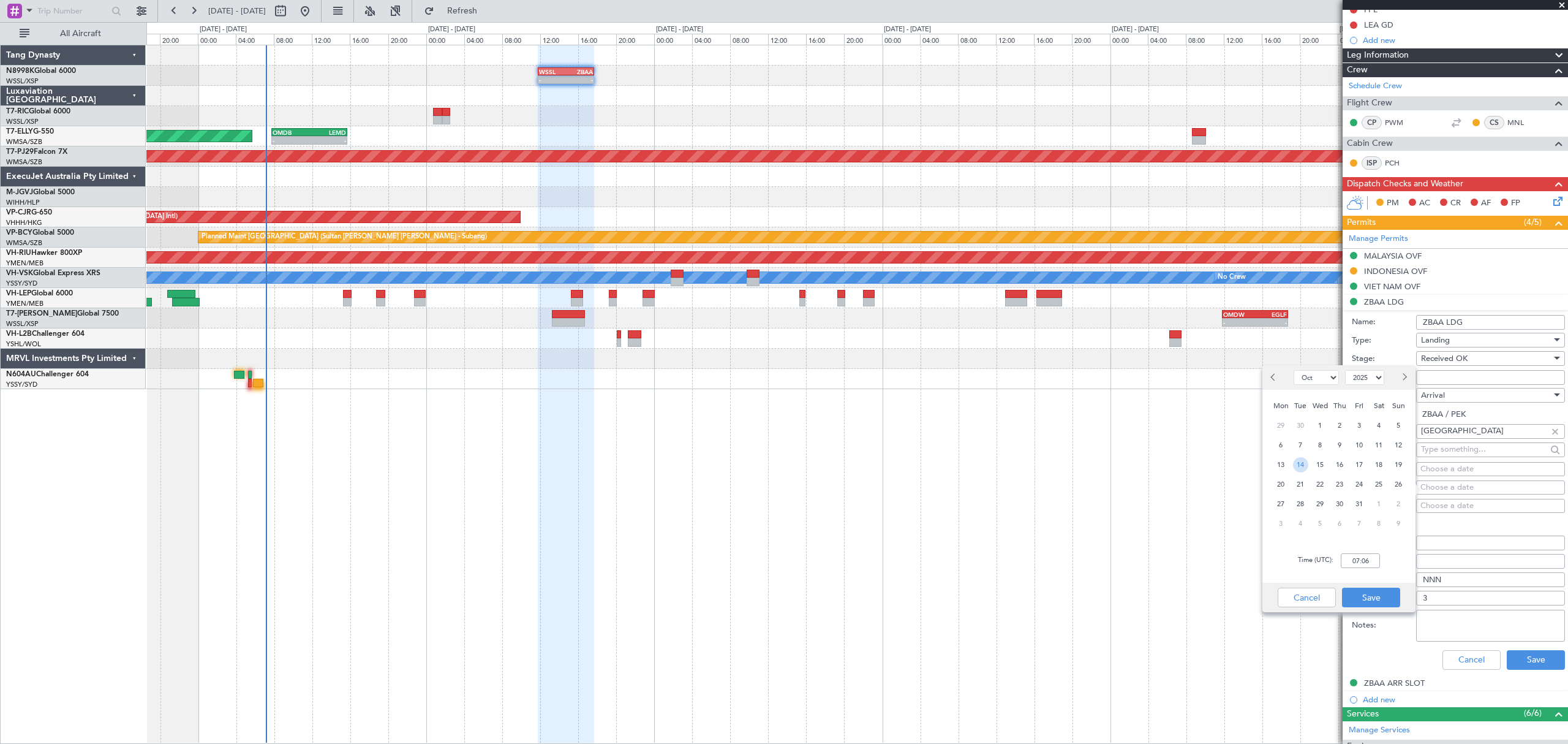
click at [1294, 461] on span "14" at bounding box center [1301, 465] width 15 height 15
click at [1365, 559] on input "00:00" at bounding box center [1360, 560] width 39 height 15
type input "17:30"
click at [1365, 588] on button "Save" at bounding box center [1371, 597] width 58 height 19
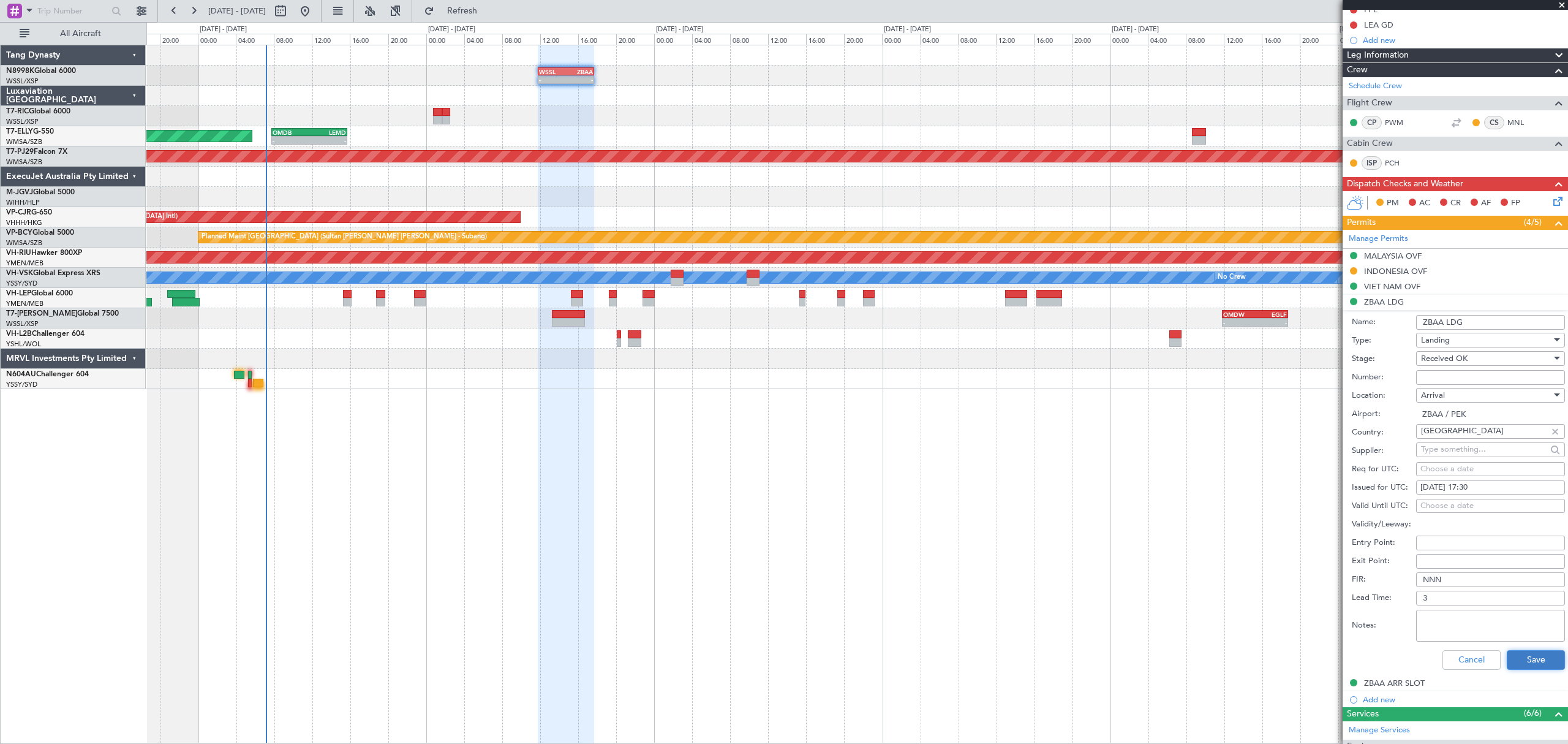
click at [1519, 663] on button "Save" at bounding box center [1536, 660] width 58 height 19
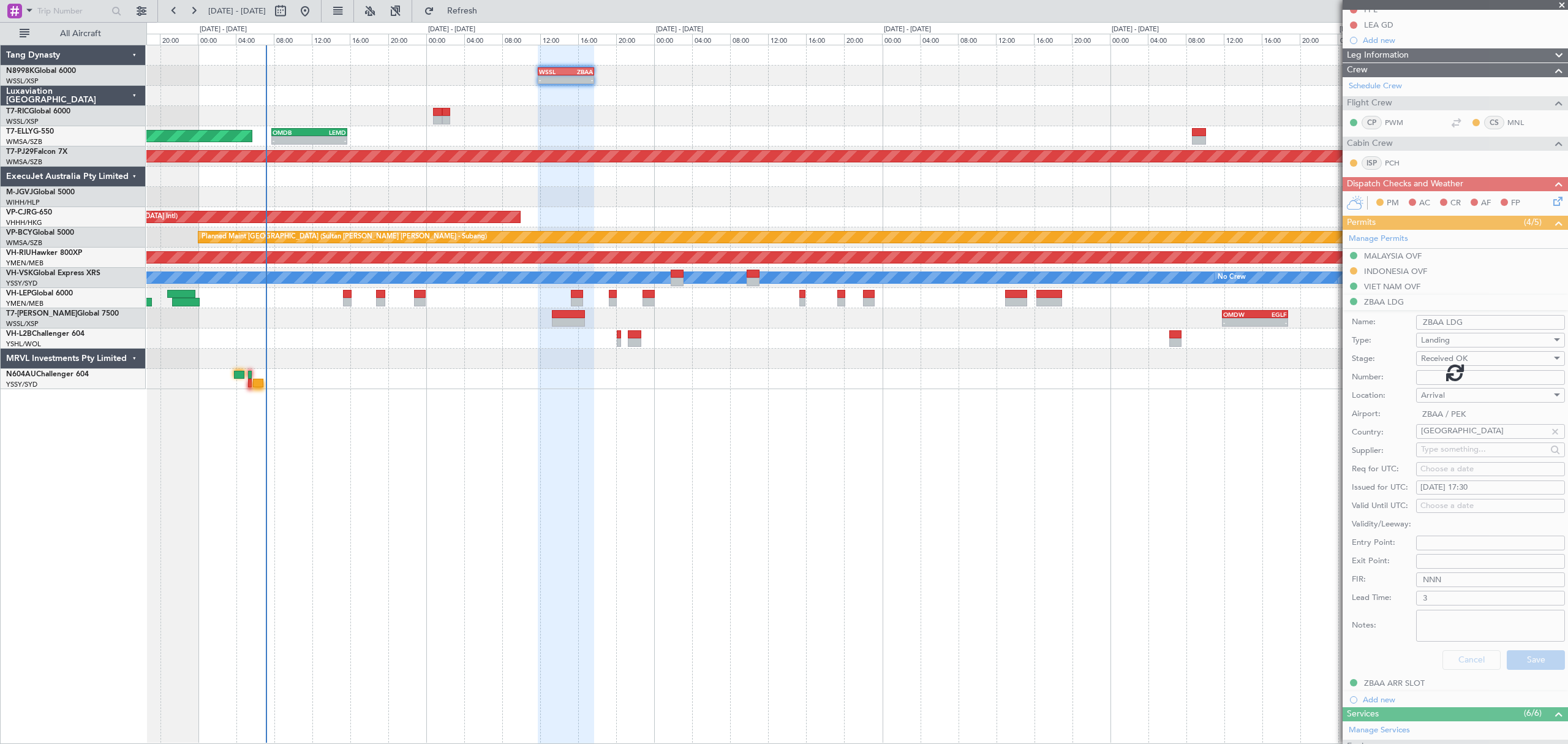
scroll to position [35, 0]
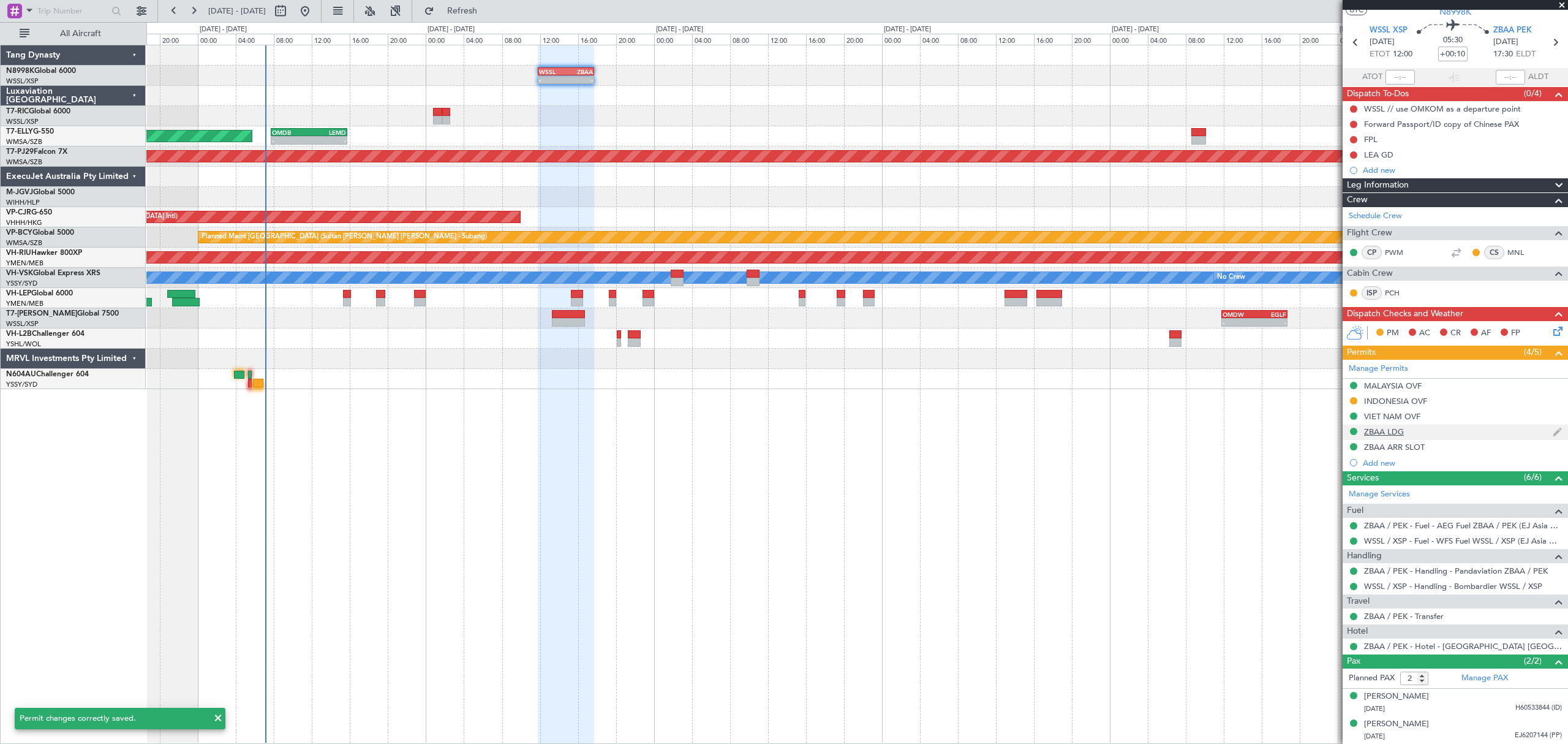
click at [1390, 431] on div "ZBAA LDG" at bounding box center [1383, 431] width 40 height 10
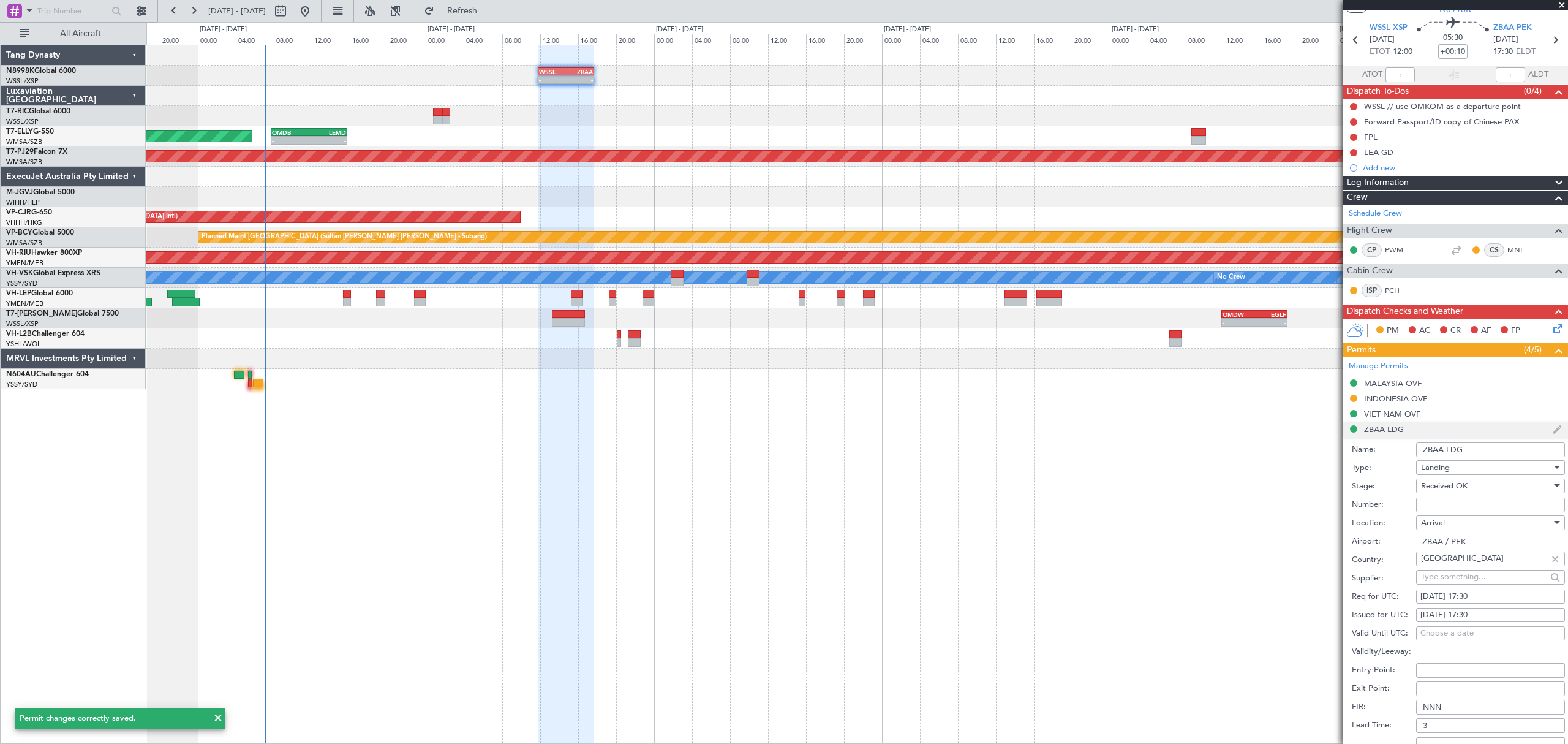
scroll to position [163, 0]
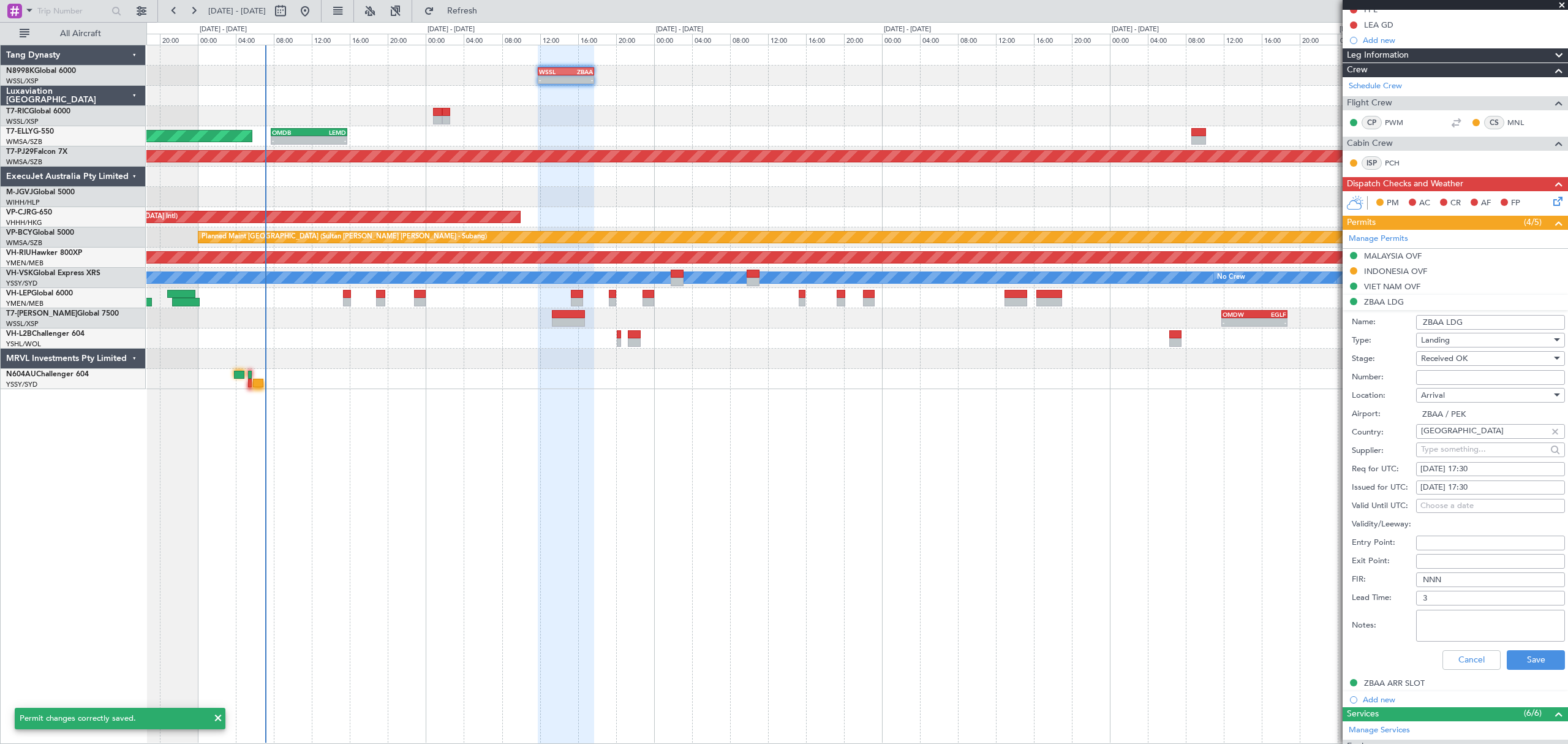
click at [1433, 377] on input "Number:" at bounding box center [1490, 377] width 149 height 15
paste input ":CAD/B252639"
type input ":CAD/B252639"
click at [1466, 660] on button "Cancel" at bounding box center [1471, 660] width 58 height 19
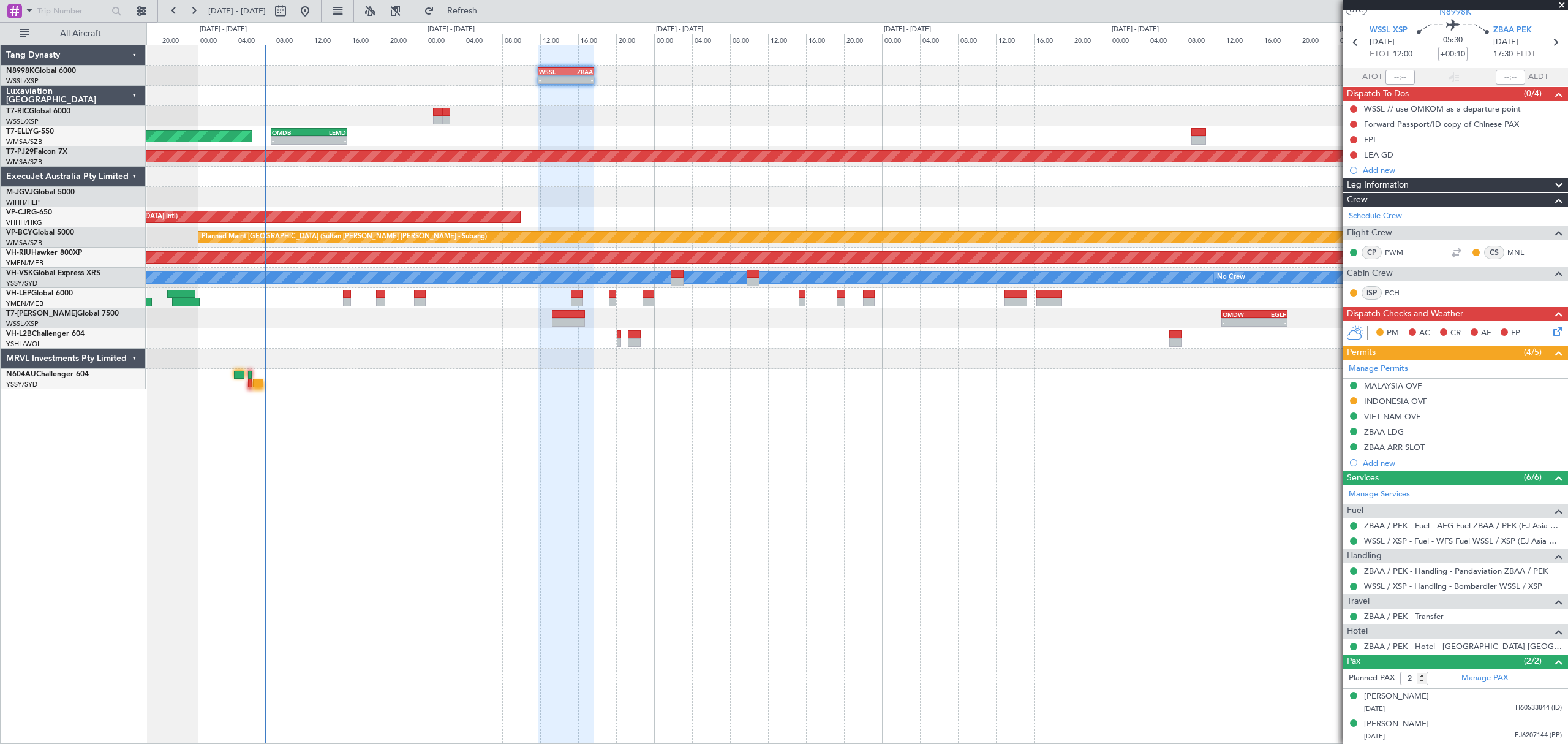
scroll to position [35, 0]
click at [1406, 366] on link "Manage Permits" at bounding box center [1378, 369] width 60 height 13
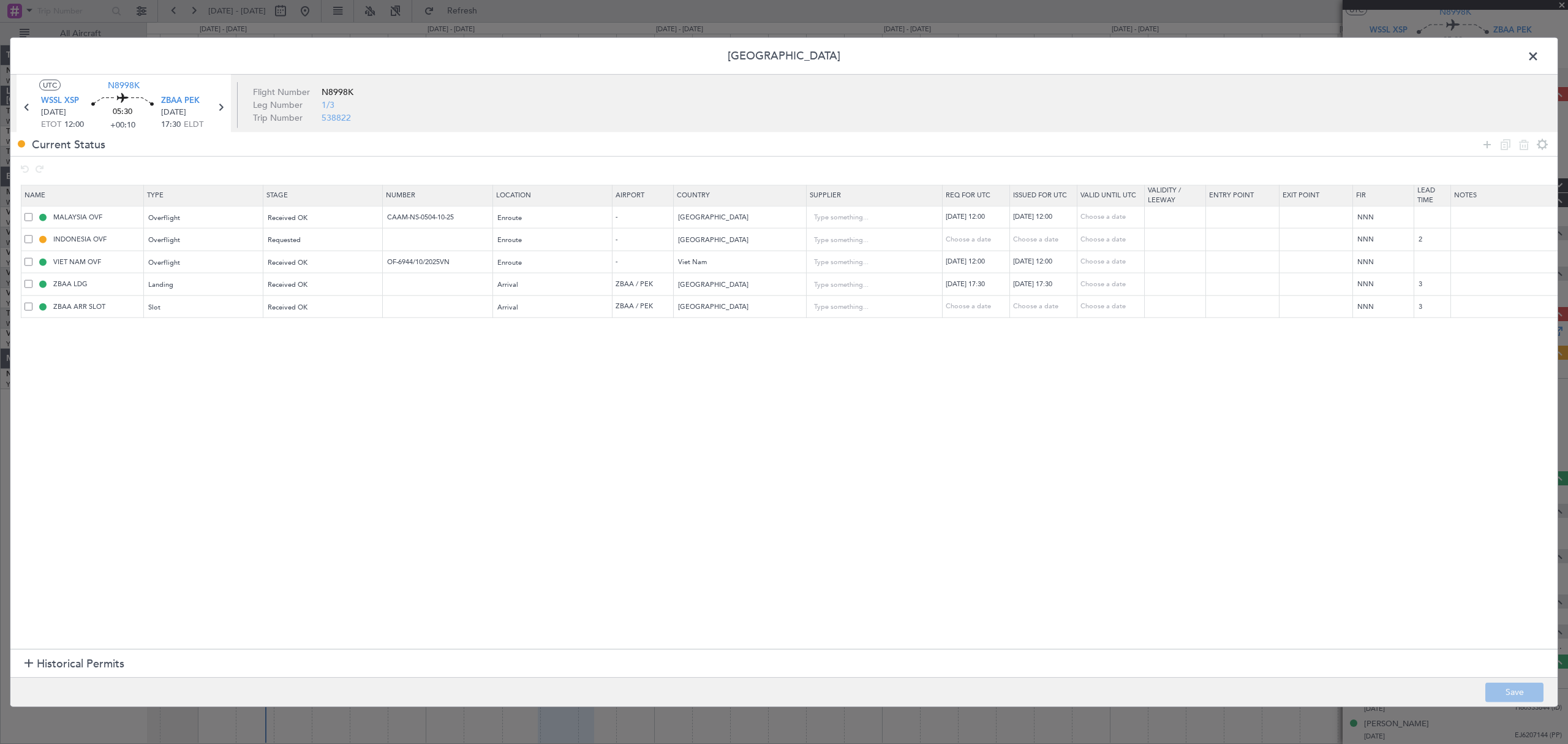
click at [26, 285] on span at bounding box center [28, 283] width 8 height 8
click at [33, 280] on input "checkbox" at bounding box center [33, 280] width 0 height 0
click at [1526, 148] on icon at bounding box center [1524, 144] width 15 height 15
type input "ZBAA ARR SLOT"
click at [1487, 142] on icon at bounding box center [1487, 144] width 15 height 15
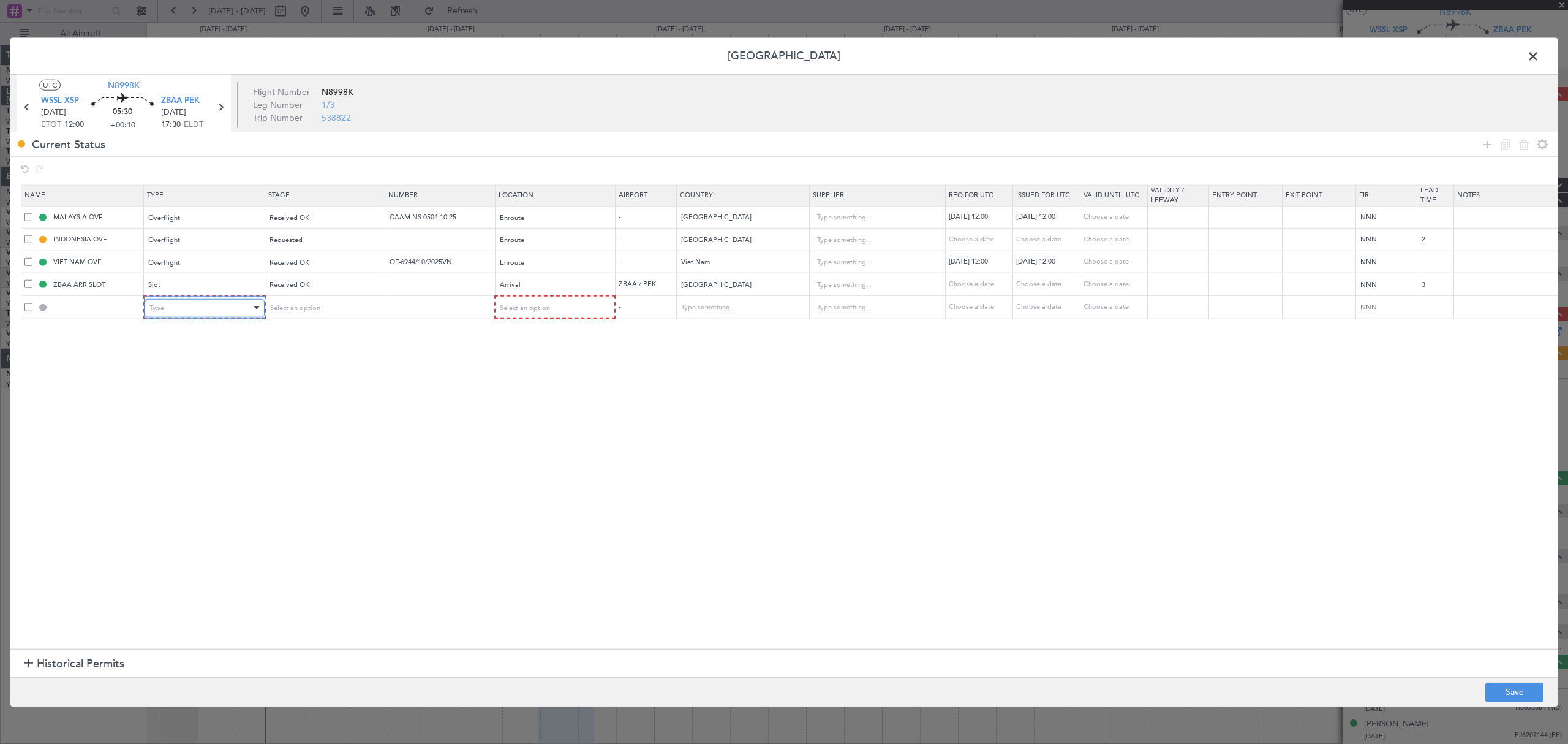
click at [201, 304] on div "Type" at bounding box center [200, 307] width 101 height 18
click at [221, 438] on span "Landing" at bounding box center [204, 442] width 109 height 18
click at [326, 314] on div "Select an option" at bounding box center [319, 307] width 101 height 18
click at [324, 401] on span "Received OK" at bounding box center [324, 408] width 109 height 18
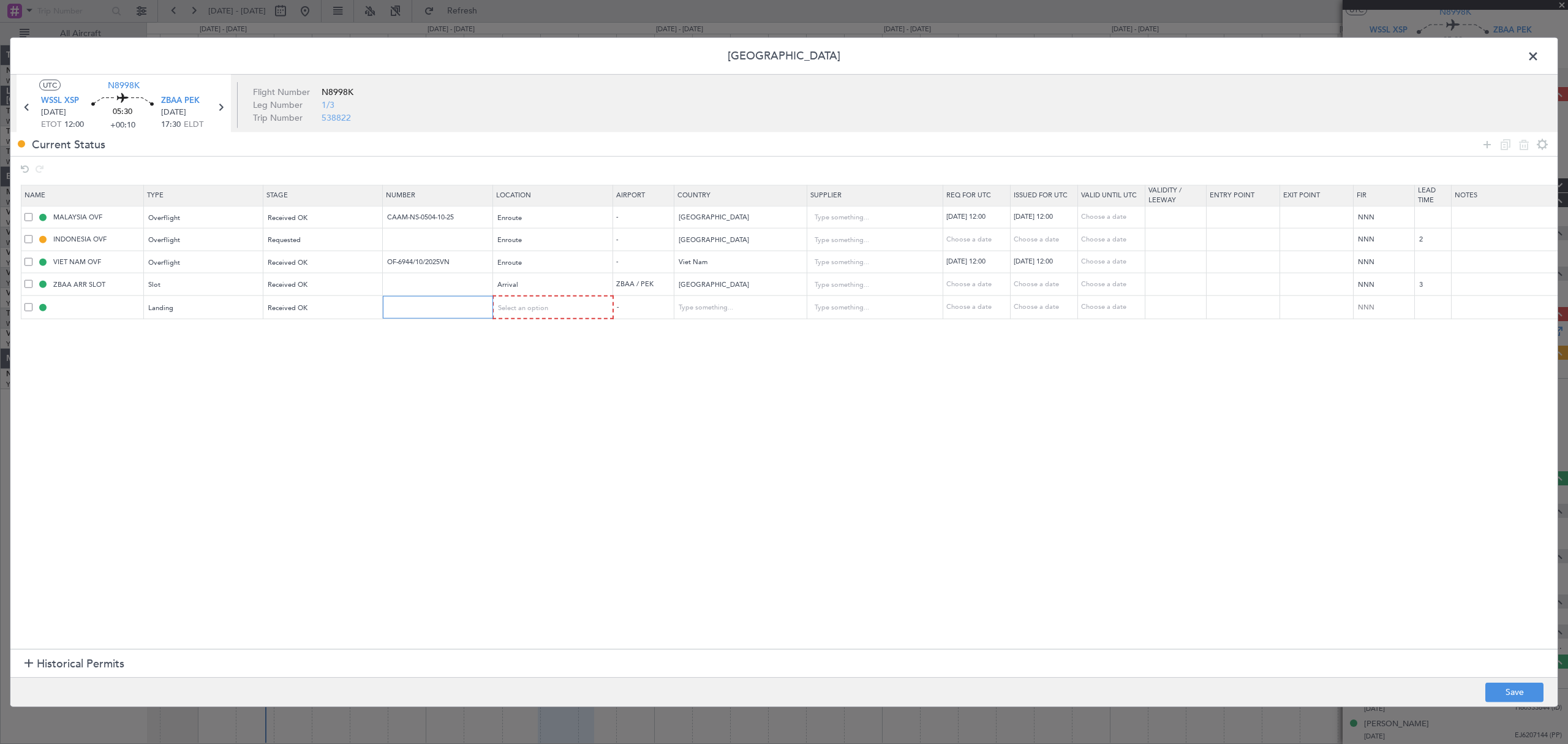
click at [417, 311] on input "text" at bounding box center [439, 307] width 106 height 10
paste input ":CAD/B252639"
type input ":CAD/B252639"
click at [568, 309] on div "Select an option" at bounding box center [549, 307] width 101 height 18
click at [544, 371] on span "Arrival" at bounding box center [554, 371] width 109 height 18
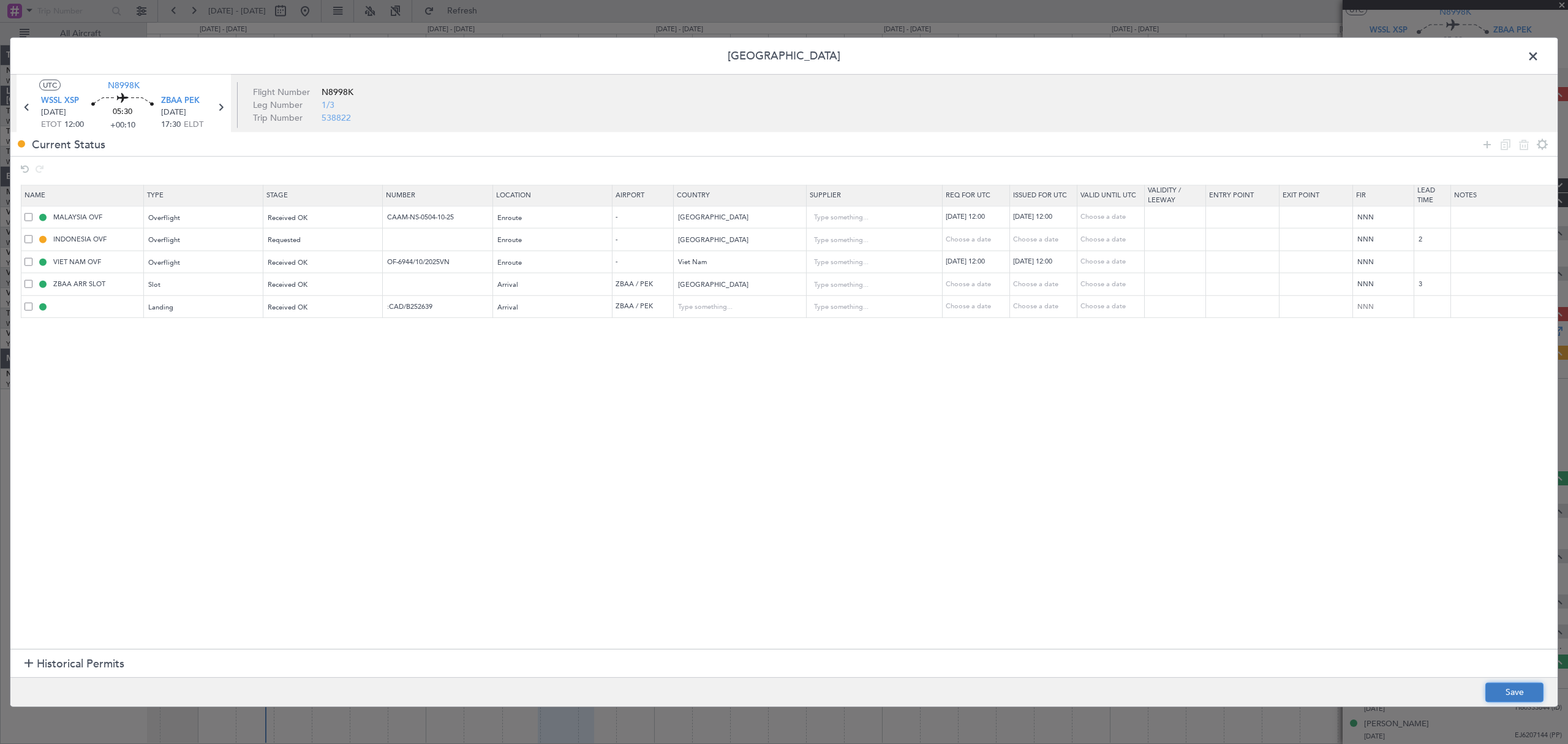
click at [1512, 684] on button "Save" at bounding box center [1515, 692] width 58 height 19
type input "ZBAA LDG"
type input "China"
type input "NNN"
type input "3"
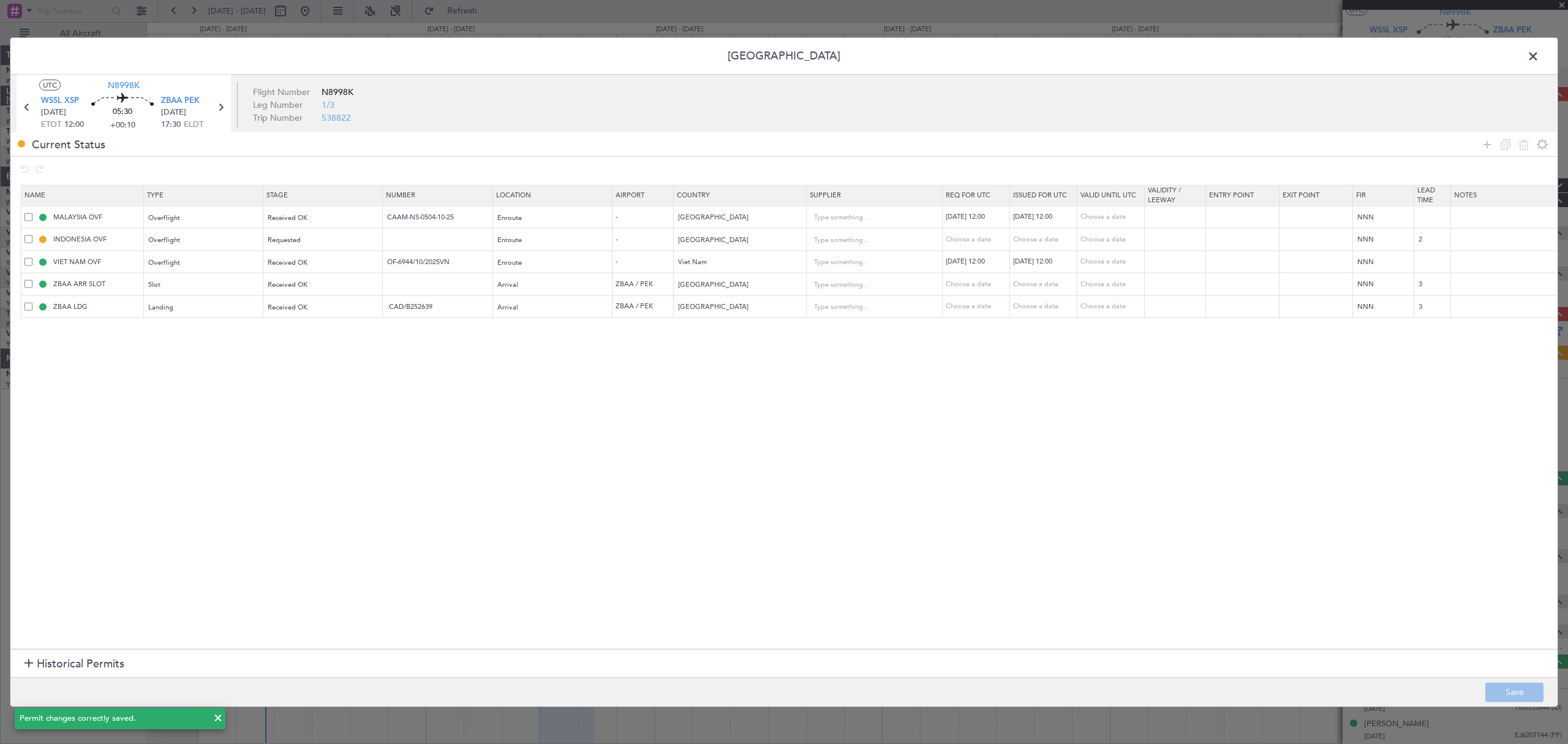
click at [1539, 57] on span at bounding box center [1539, 59] width 0 height 24
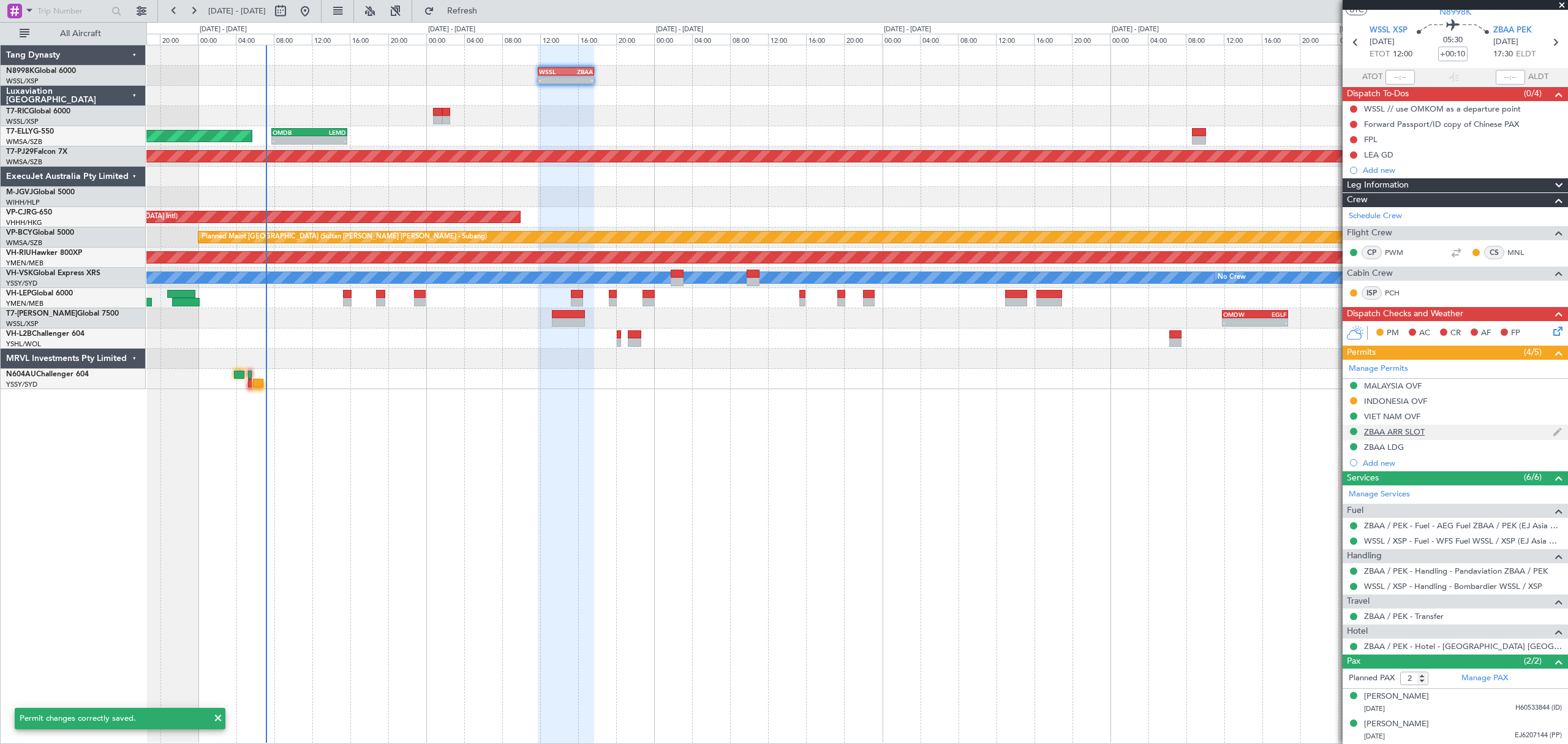
click at [1395, 432] on div "ZBAA ARR SLOT" at bounding box center [1394, 431] width 60 height 10
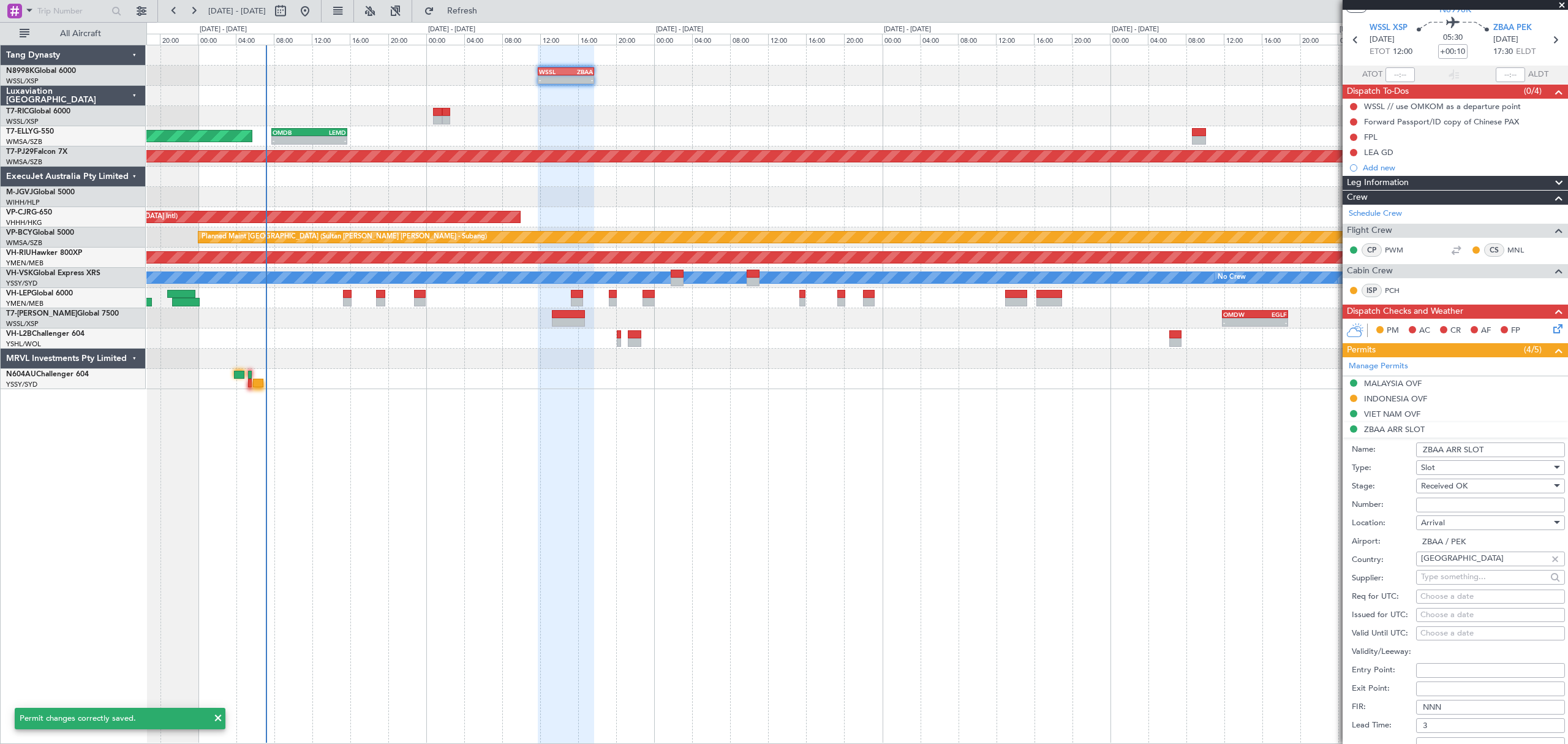
scroll to position [117, 0]
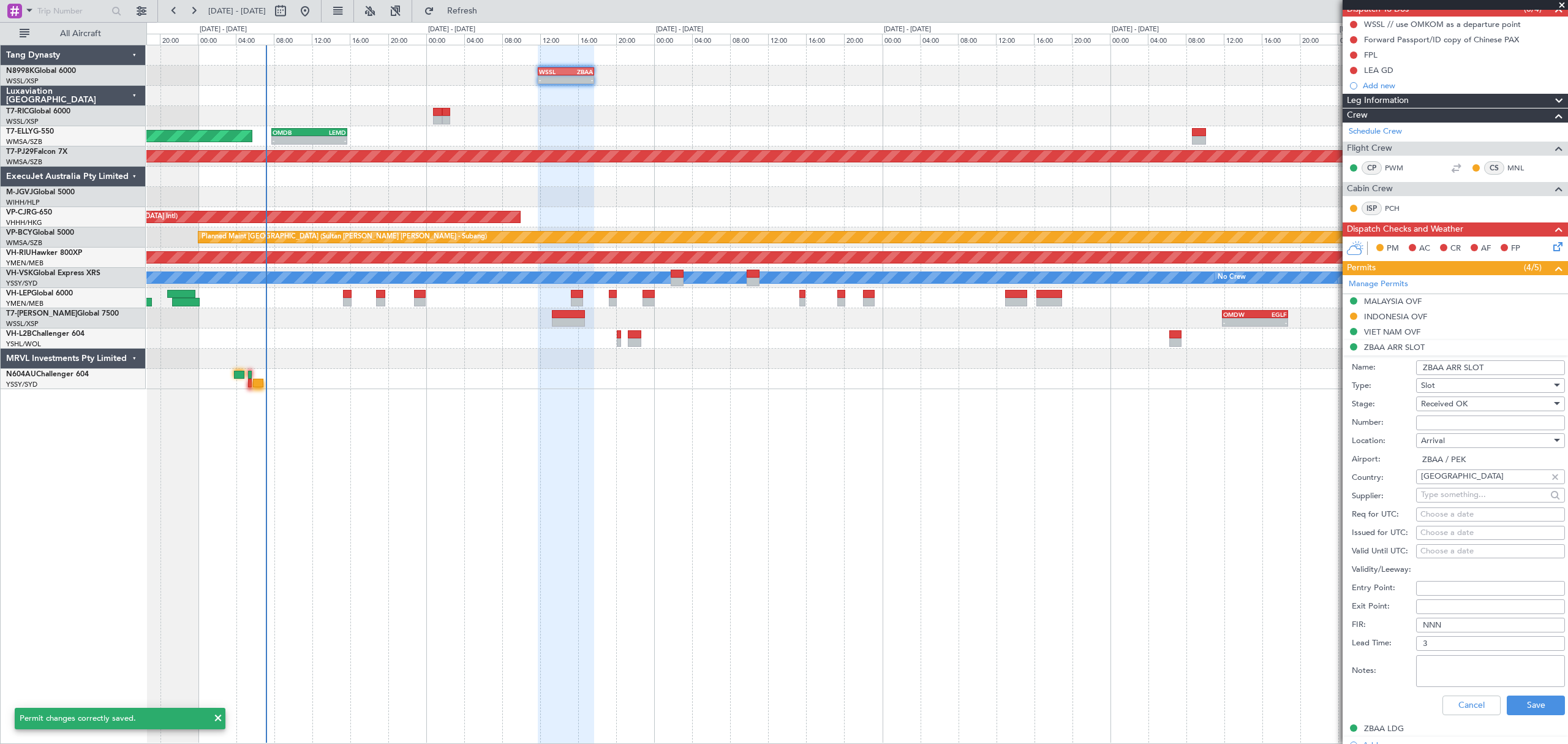
click at [1440, 537] on div "Choose a date" at bounding box center [1490, 533] width 140 height 13
select select "10"
select select "2025"
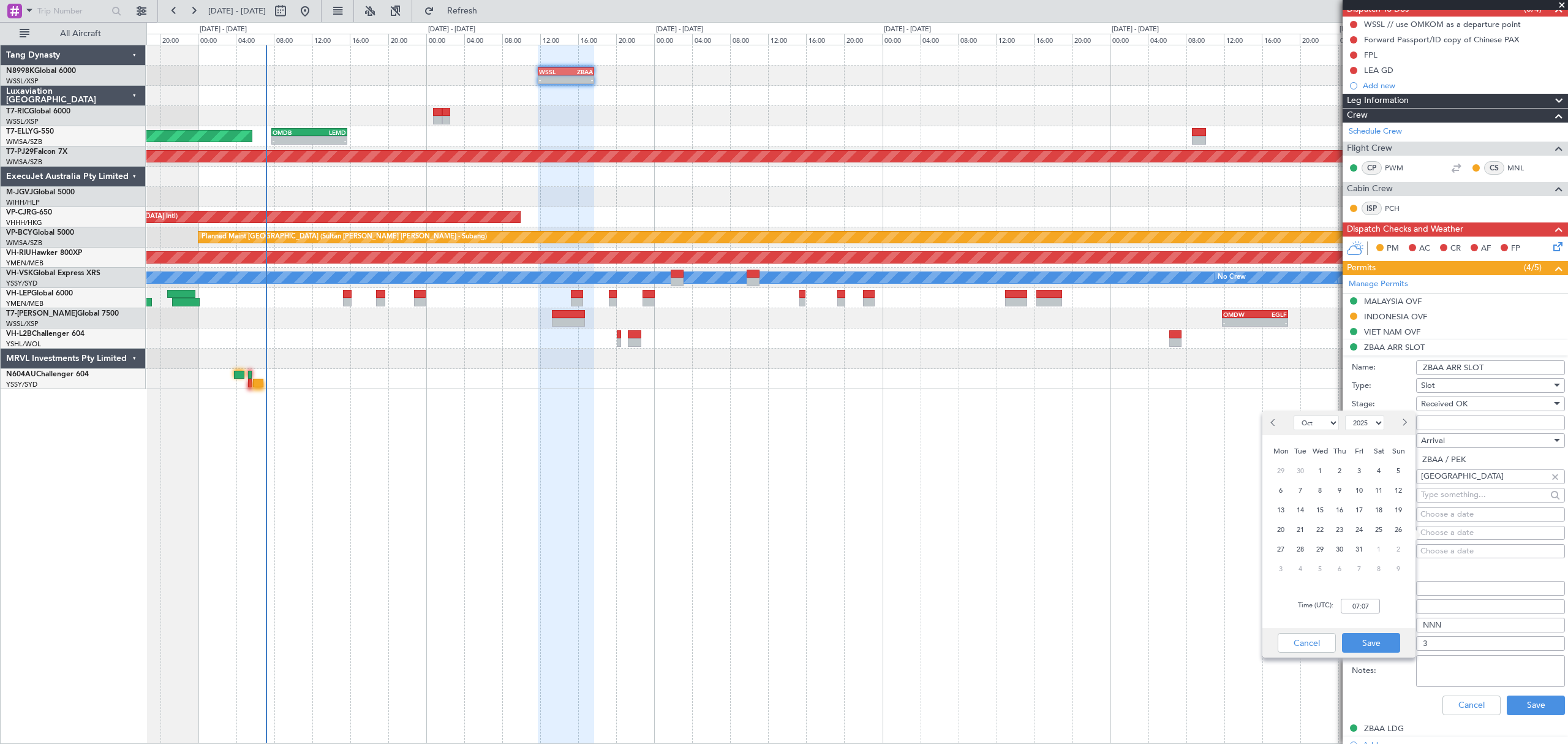
click at [1296, 511] on span "14" at bounding box center [1301, 510] width 15 height 15
click at [1368, 604] on input "00:00" at bounding box center [1360, 606] width 39 height 15
type input "17:30"
click at [1363, 637] on button "Save" at bounding box center [1371, 643] width 58 height 19
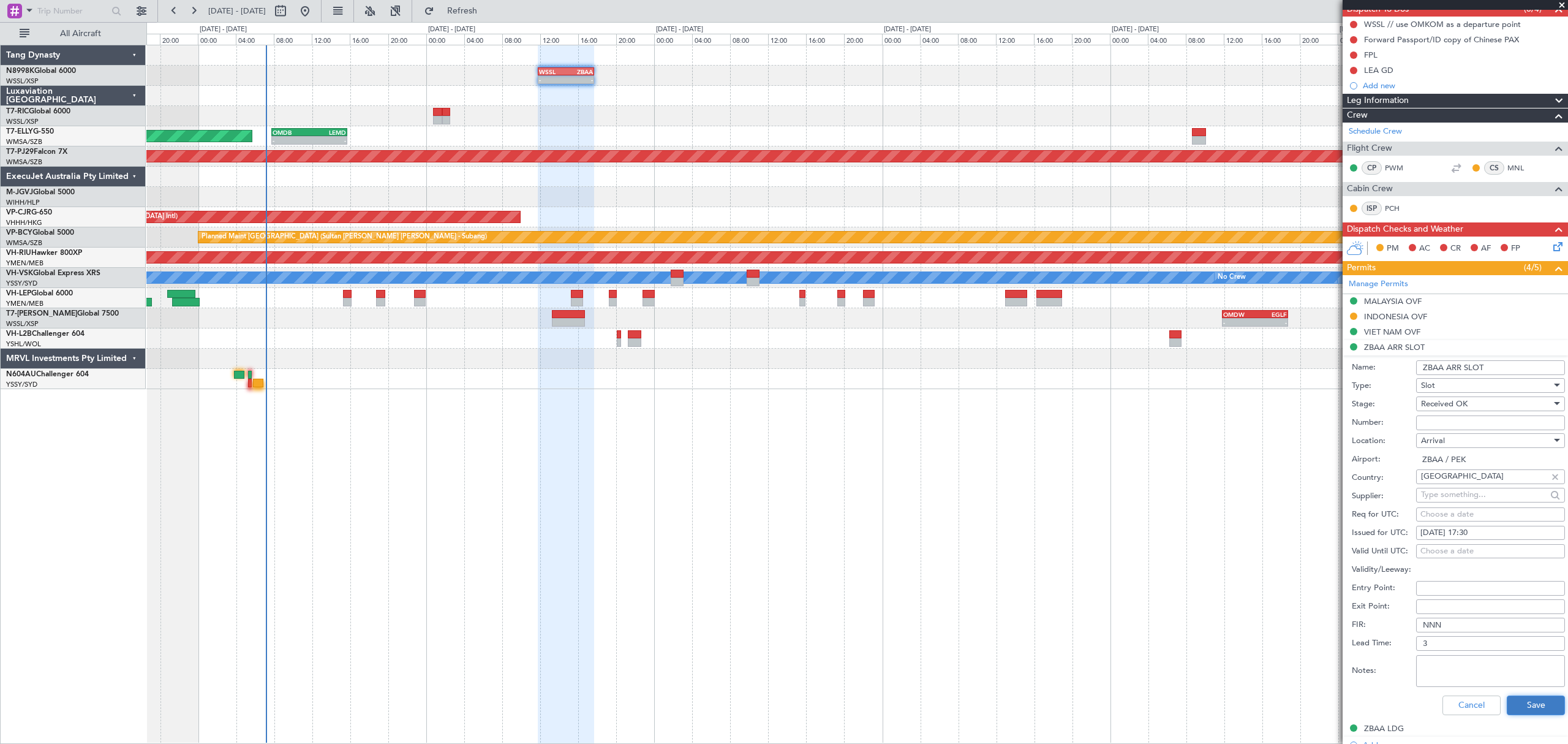
click at [1522, 704] on button "Save" at bounding box center [1536, 705] width 58 height 19
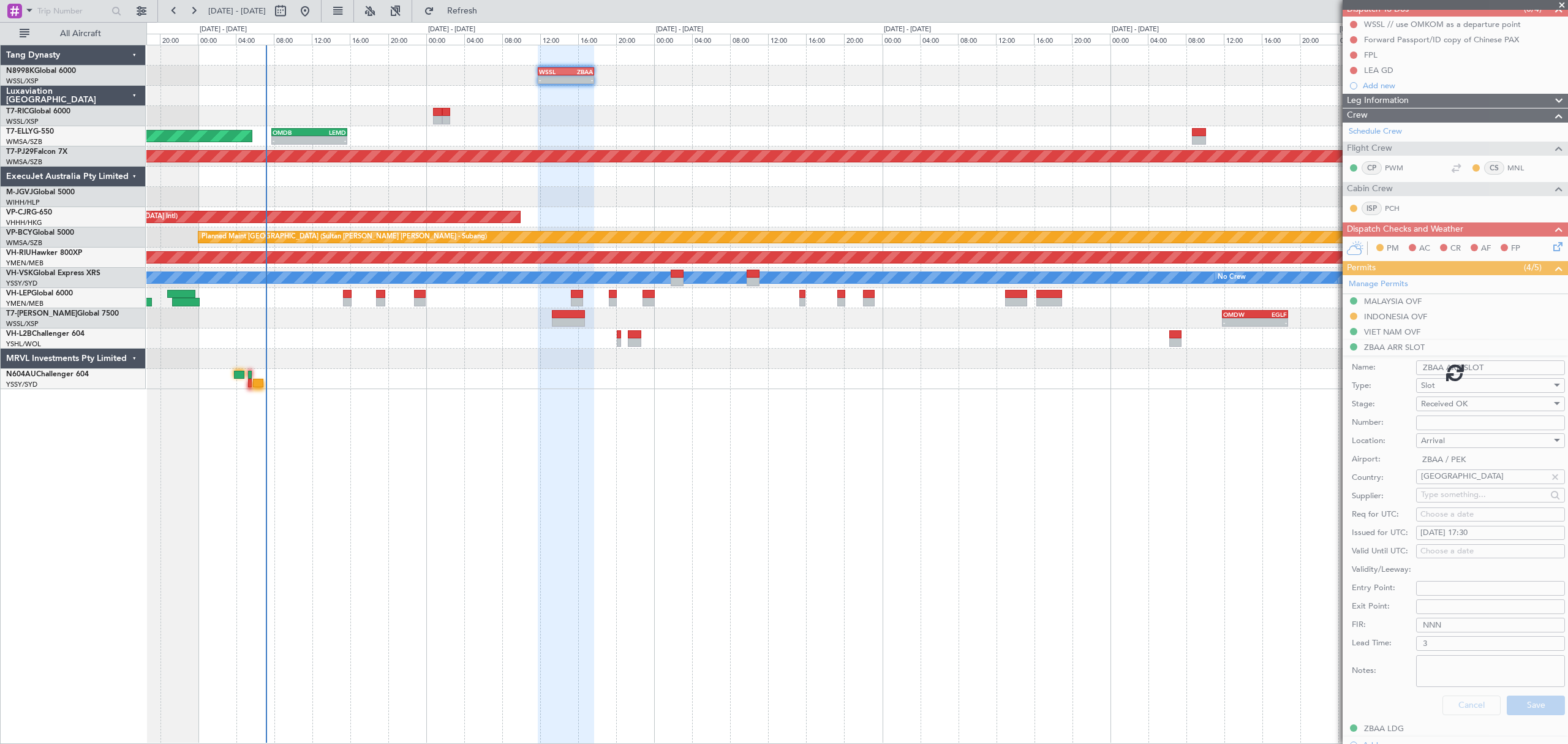
scroll to position [35, 0]
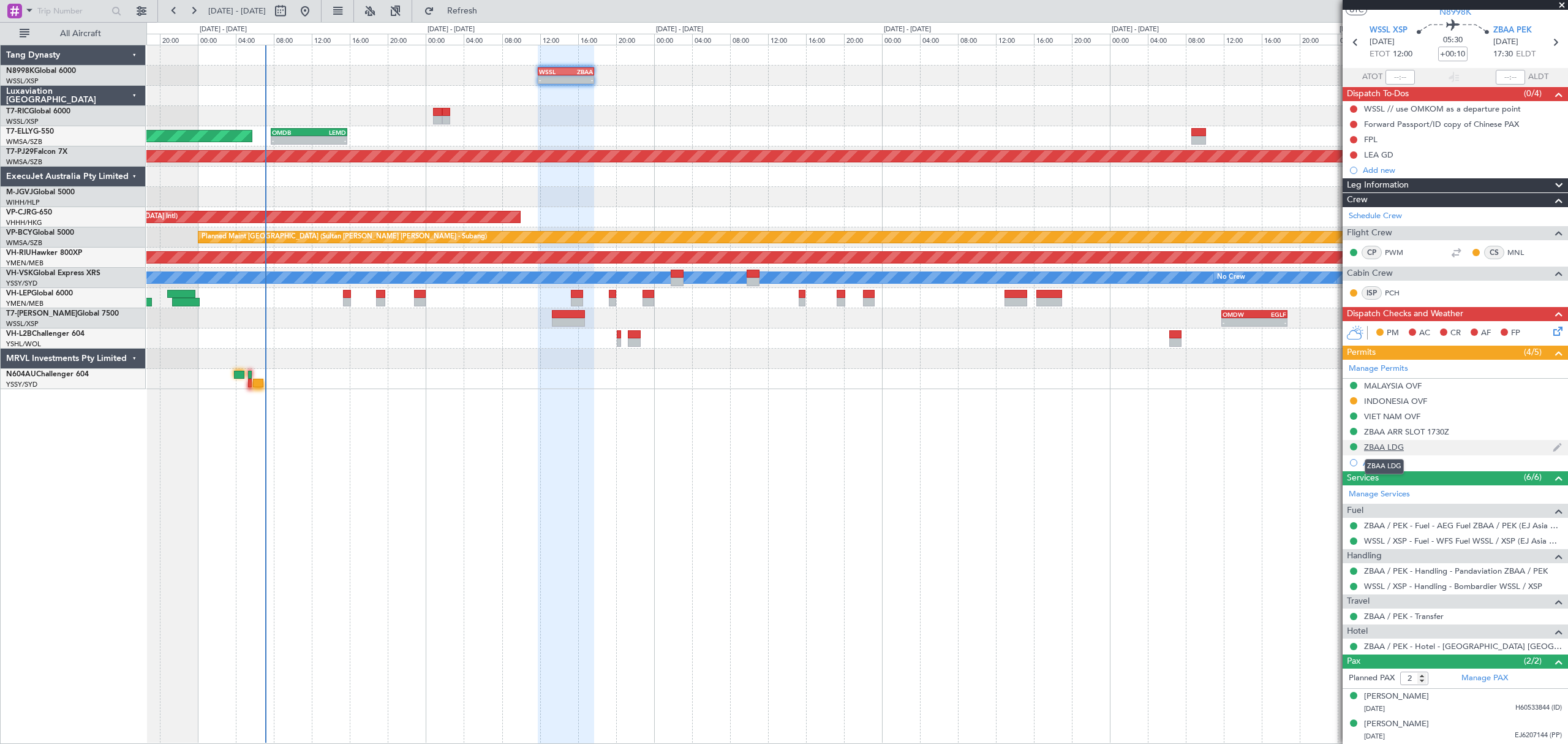
click at [1398, 442] on div "ZBAA LDG" at bounding box center [1383, 447] width 40 height 10
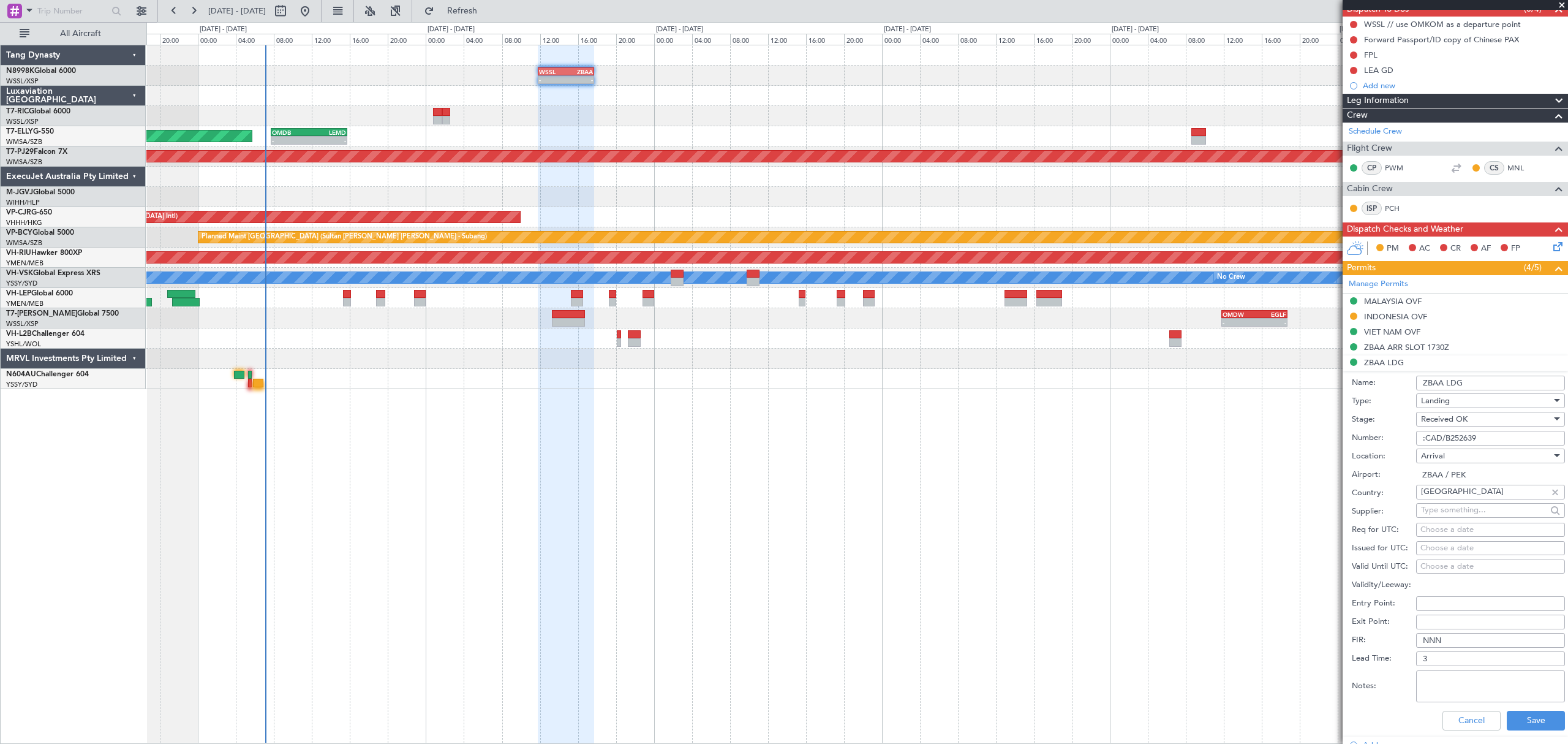
click at [1424, 438] on input ":CAD/B252639" at bounding box center [1490, 438] width 149 height 15
type input "CAD/B252639"
click at [1538, 718] on button "Save" at bounding box center [1536, 720] width 58 height 19
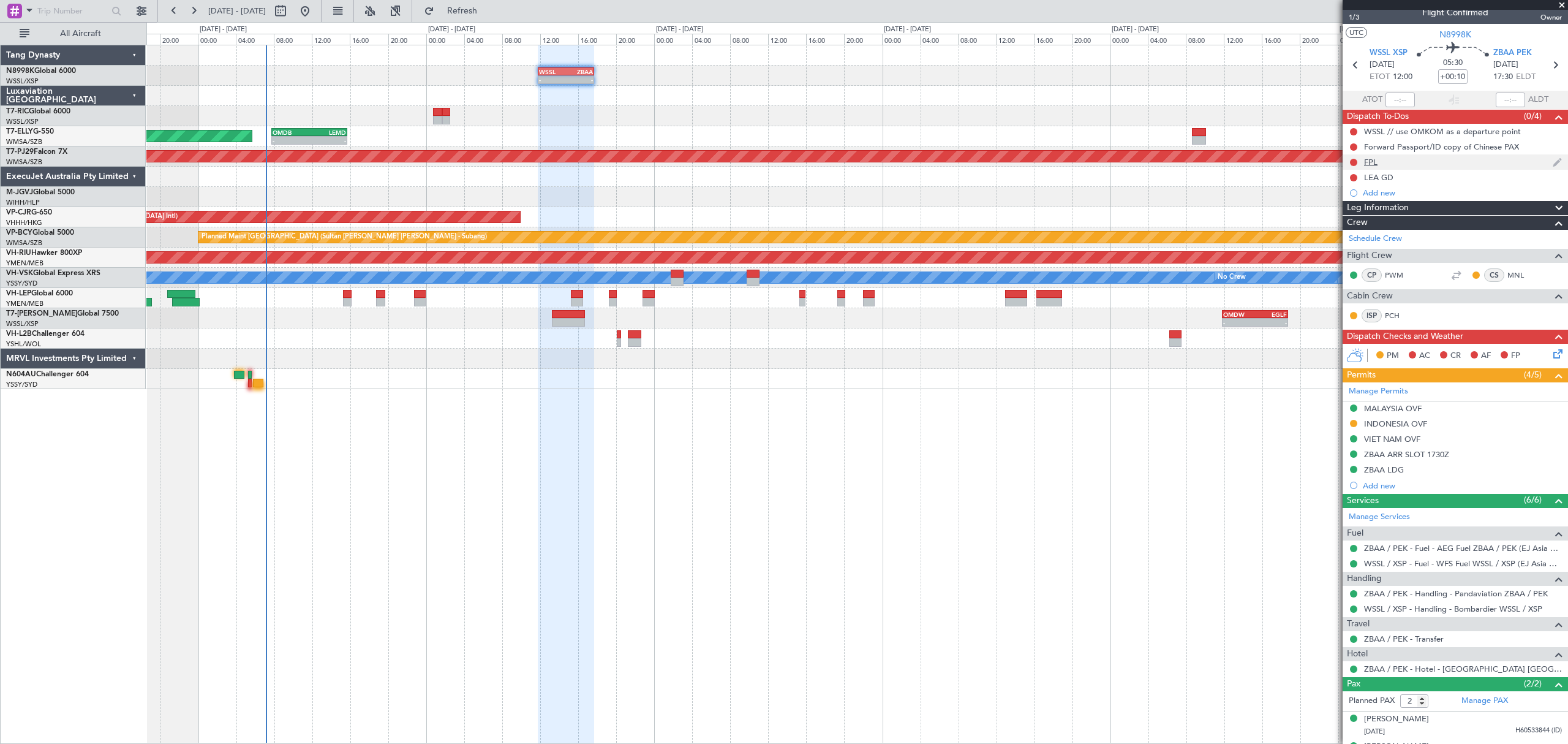
scroll to position [0, 0]
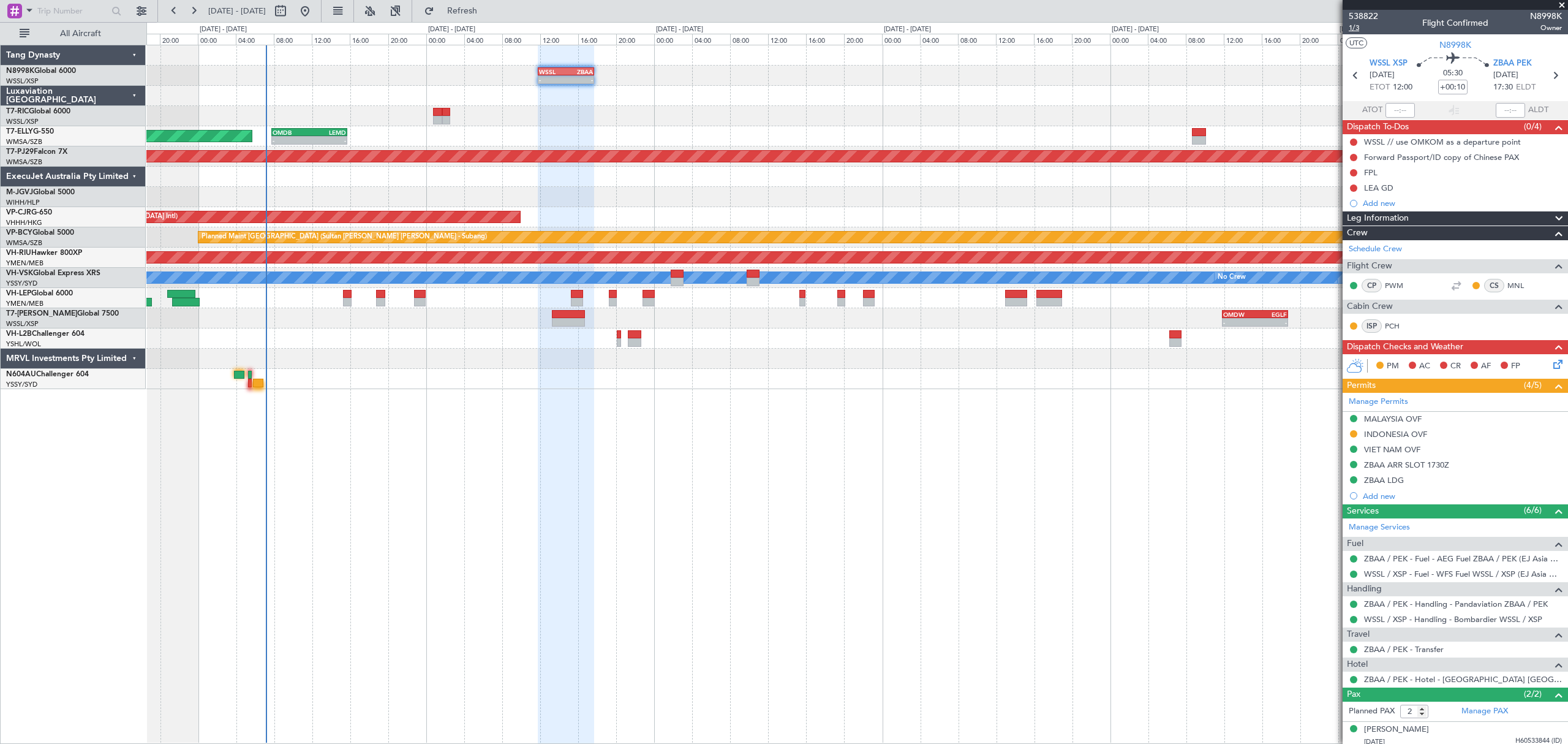
click at [1356, 28] on span "1/3" at bounding box center [1363, 28] width 29 height 10
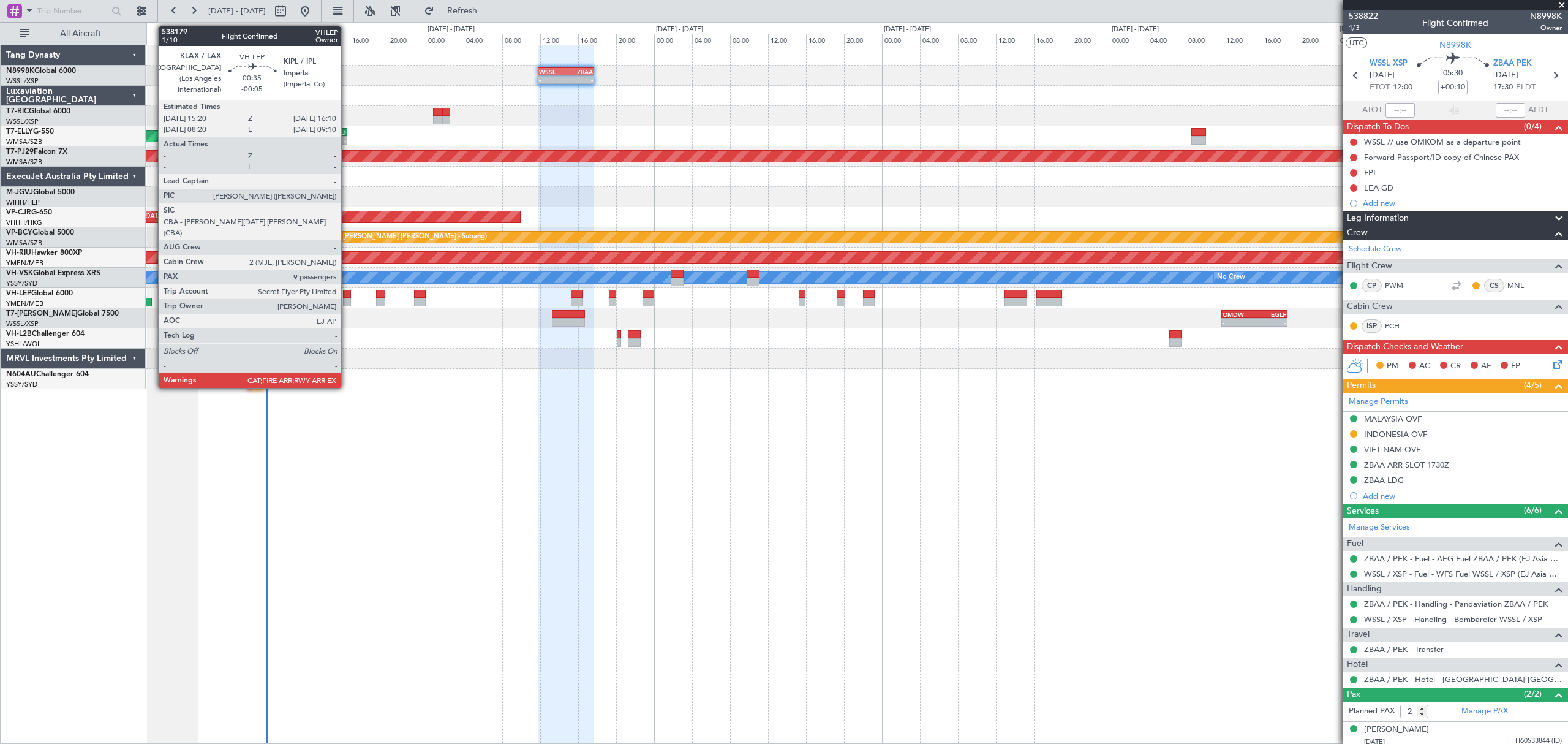
click at [347, 299] on div at bounding box center [347, 302] width 8 height 8
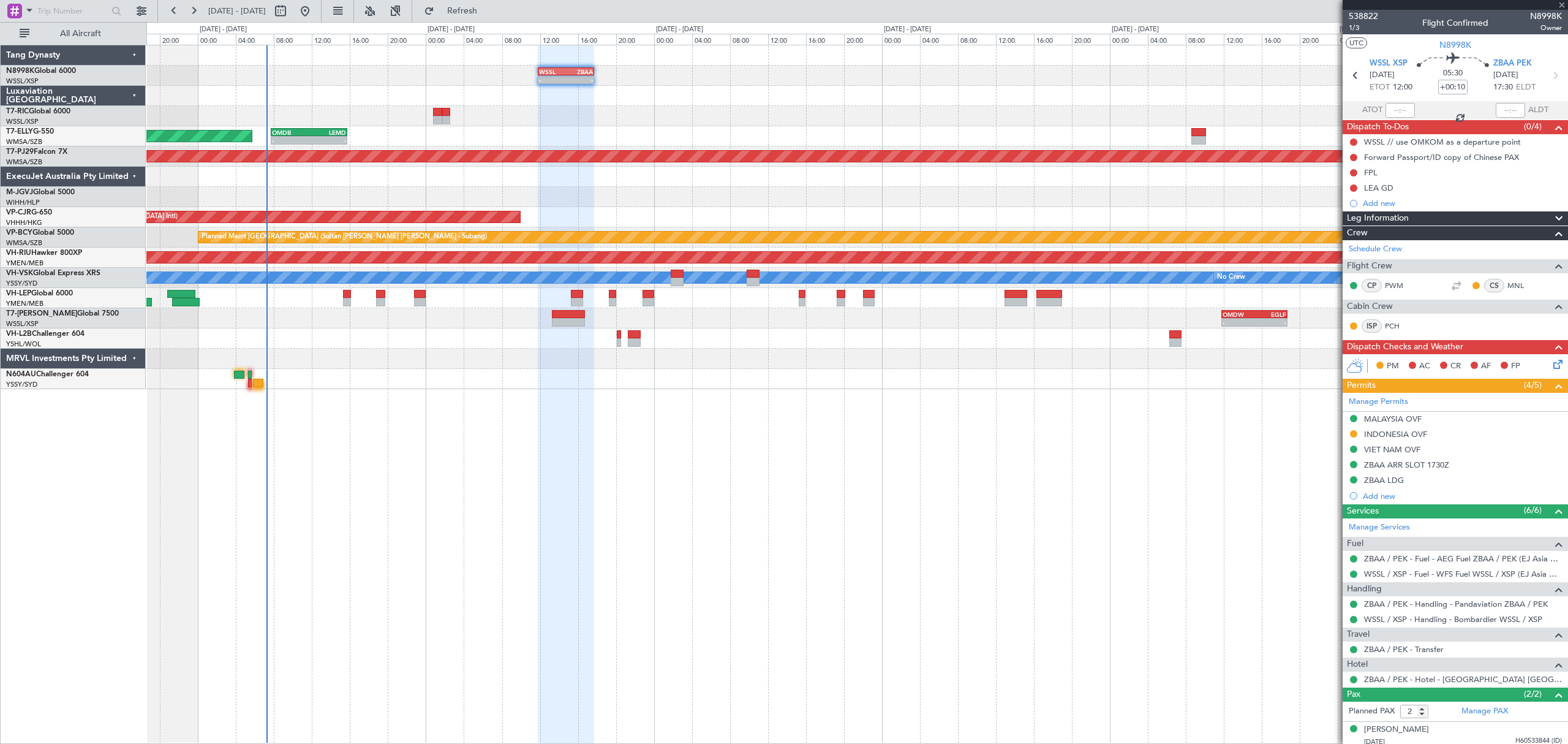
type input "-00:05"
type input "9"
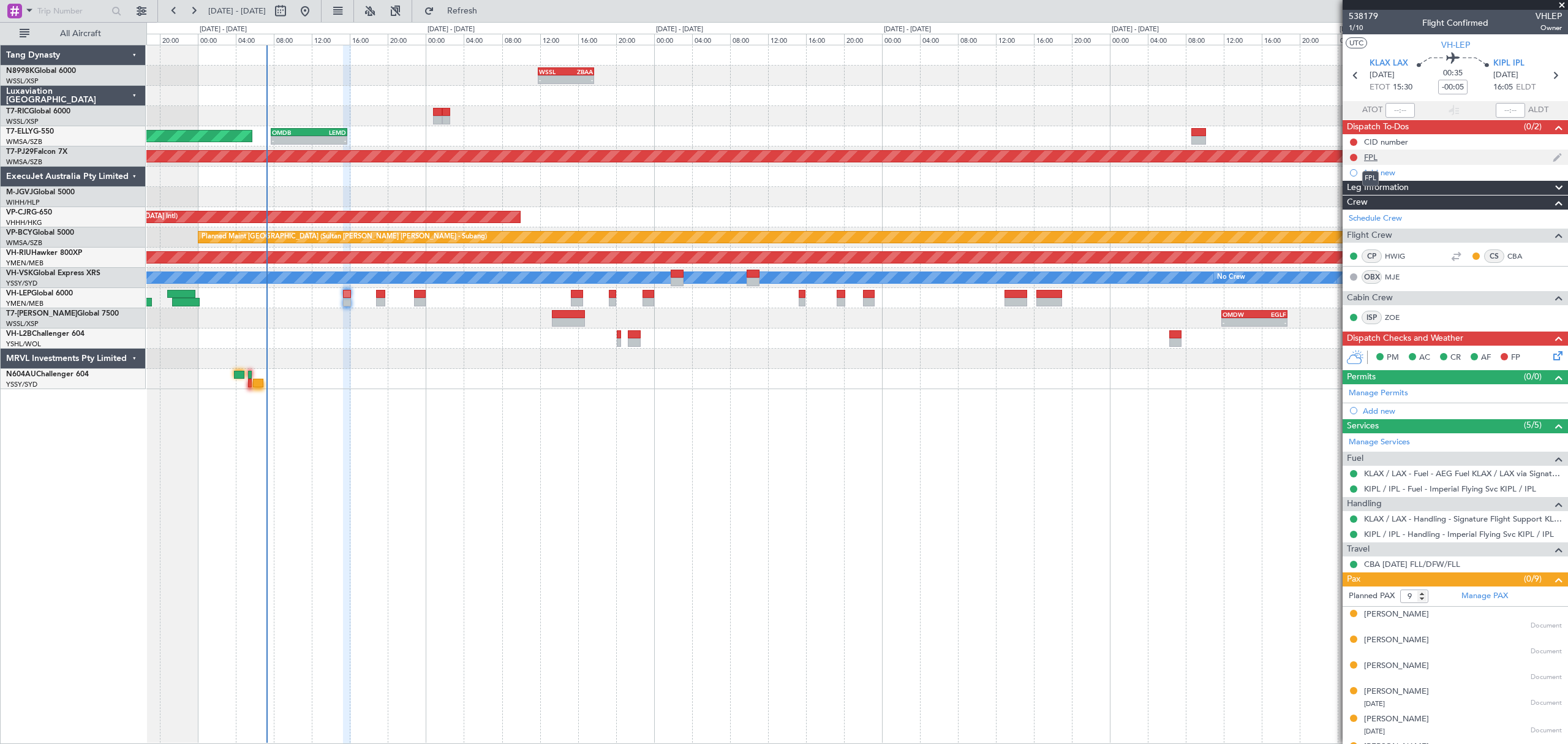
click at [1371, 160] on div "FPL" at bounding box center [1370, 157] width 13 height 10
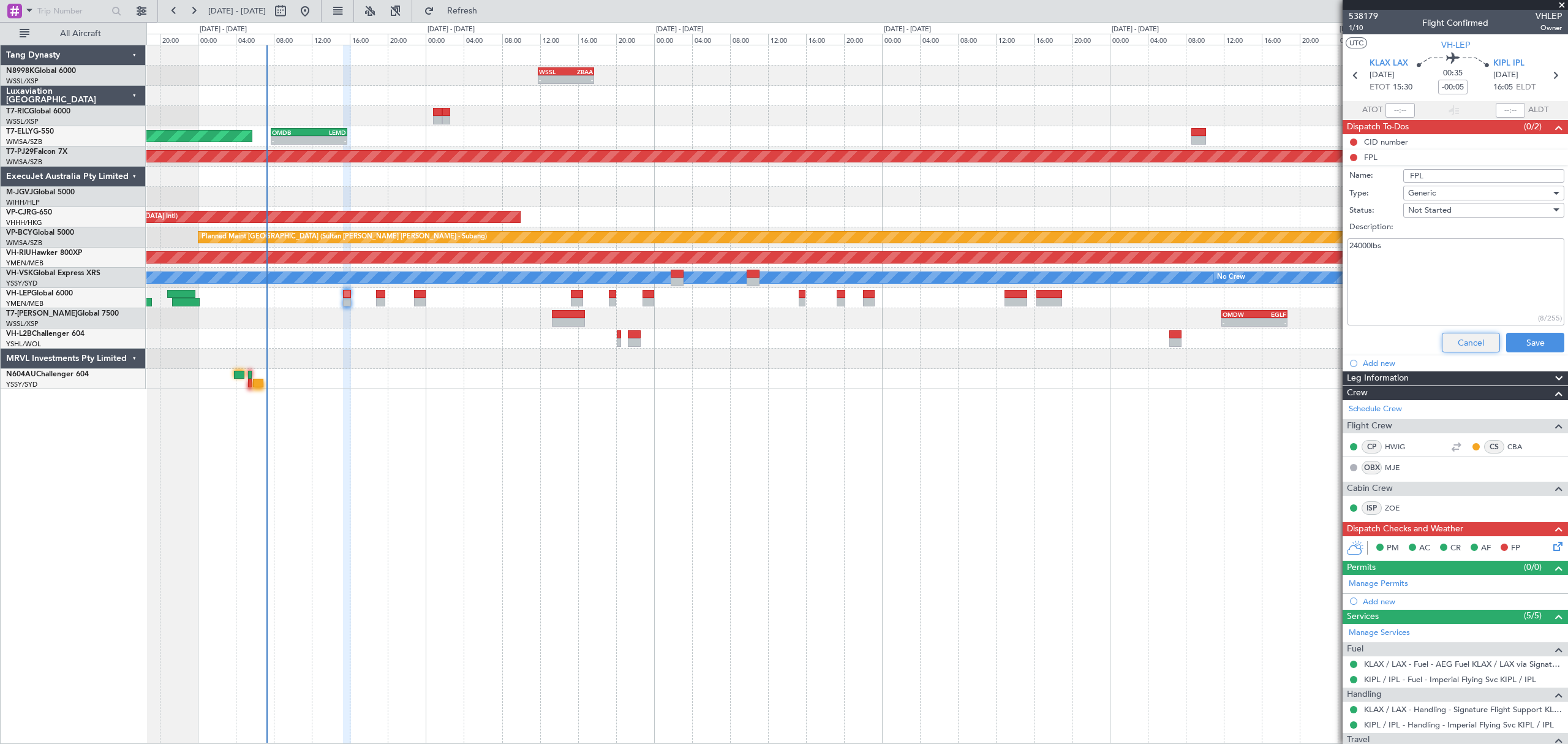
click at [1451, 345] on button "Cancel" at bounding box center [1471, 342] width 58 height 19
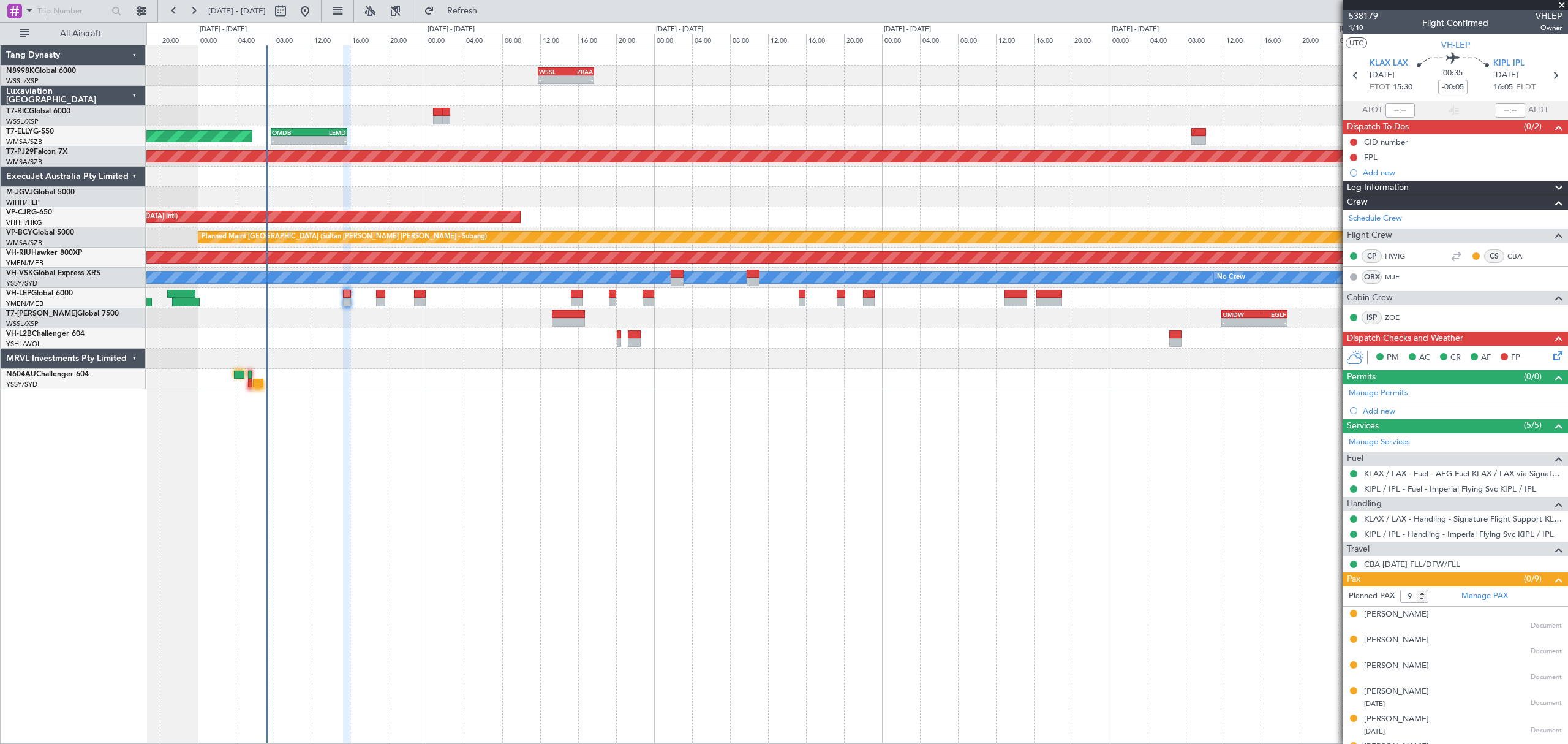
click at [1369, 157] on mat-tooltip-component "CID number" at bounding box center [1385, 163] width 59 height 33
click at [1367, 162] on div "CID number" at bounding box center [1385, 163] width 42 height 15
click at [1370, 159] on div "FPL" at bounding box center [1370, 157] width 13 height 10
click at [1353, 159] on button at bounding box center [1353, 157] width 8 height 8
click at [1352, 206] on span "Completed" at bounding box center [1359, 212] width 40 height 13
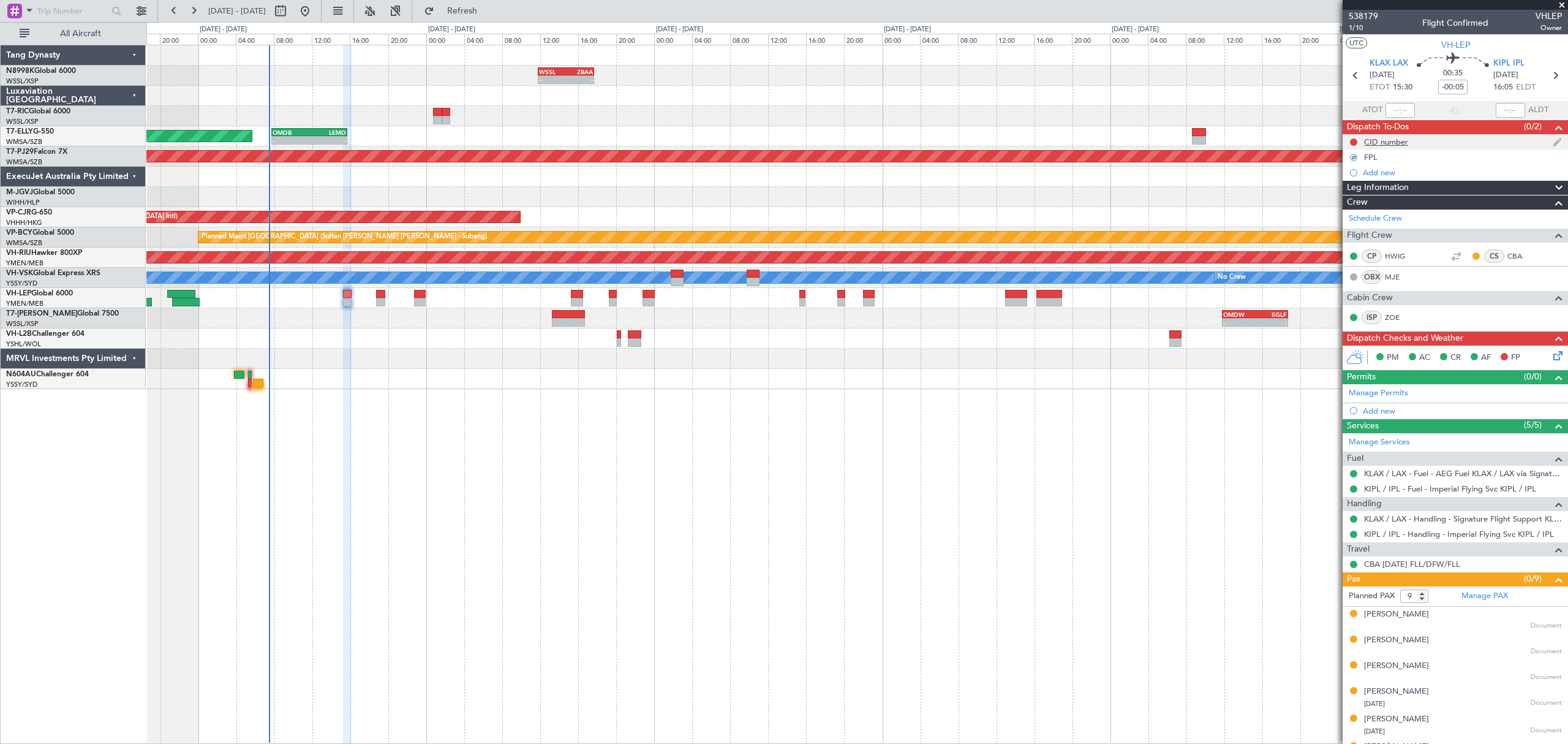
click at [1353, 138] on div at bounding box center [1353, 142] width 10 height 10
click at [1351, 138] on button at bounding box center [1353, 142] width 8 height 8
click at [1353, 199] on span "Completed" at bounding box center [1359, 197] width 40 height 13
click at [1353, 155] on button at bounding box center [1353, 157] width 8 height 8
click at [1341, 229] on span "Cancelled" at bounding box center [1356, 231] width 35 height 13
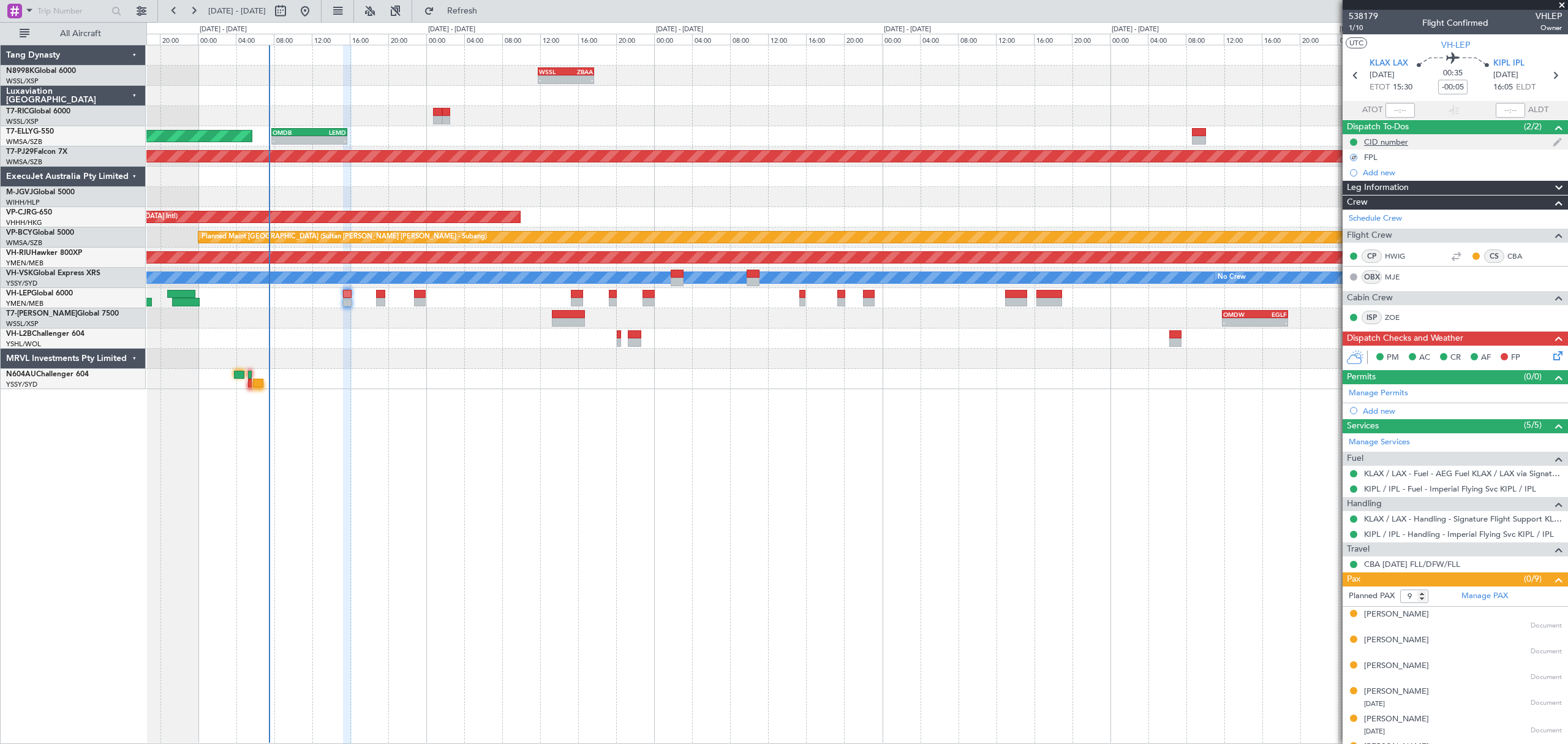
click at [1383, 138] on div "CID number" at bounding box center [1385, 142] width 44 height 10
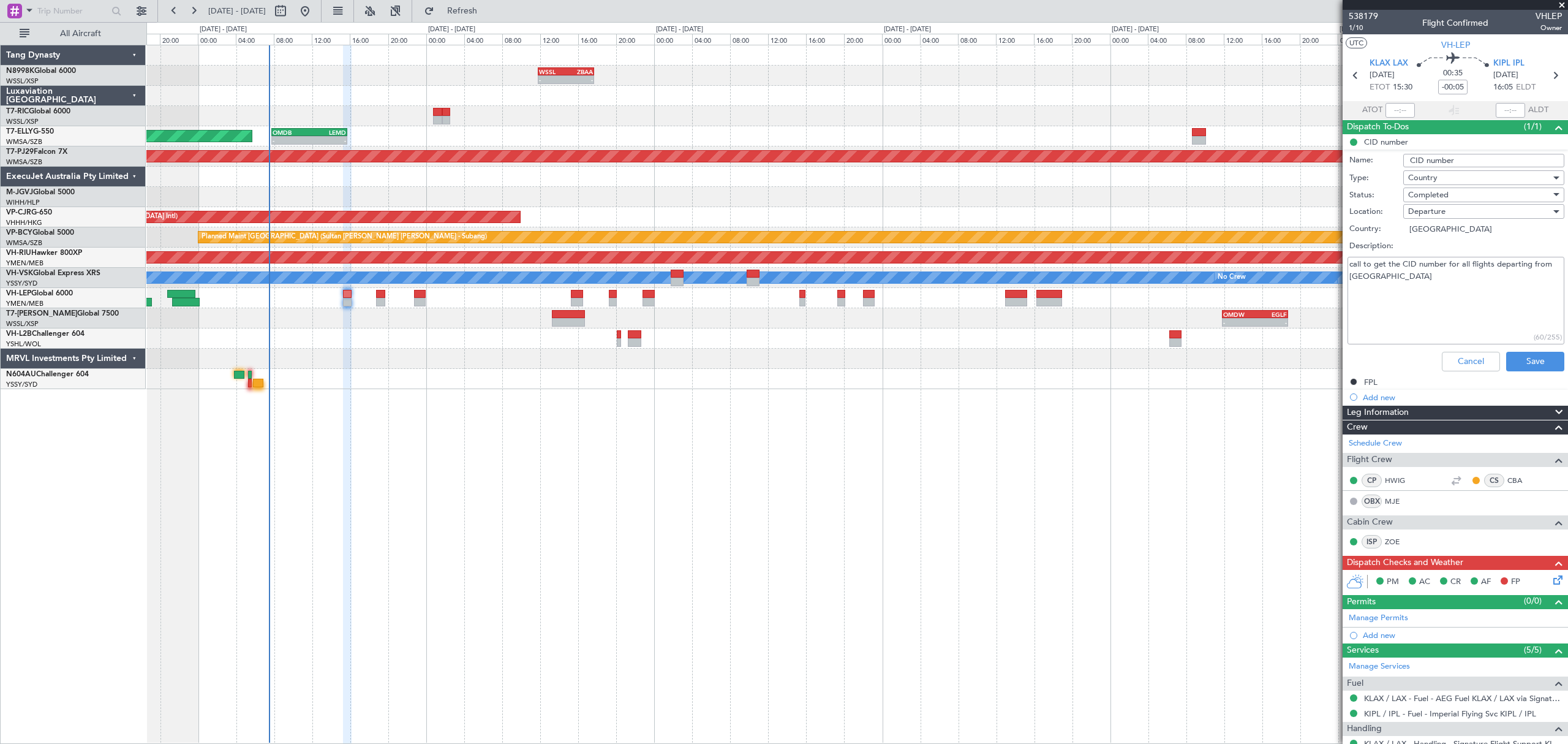
click at [1410, 301] on textarea "call to get the CID number for all flights departing from [GEOGRAPHIC_DATA]" at bounding box center [1456, 301] width 217 height 88
type textarea "call to get the CID number for all flights departing from US 994"
click at [1517, 353] on button "Save" at bounding box center [1535, 361] width 58 height 19
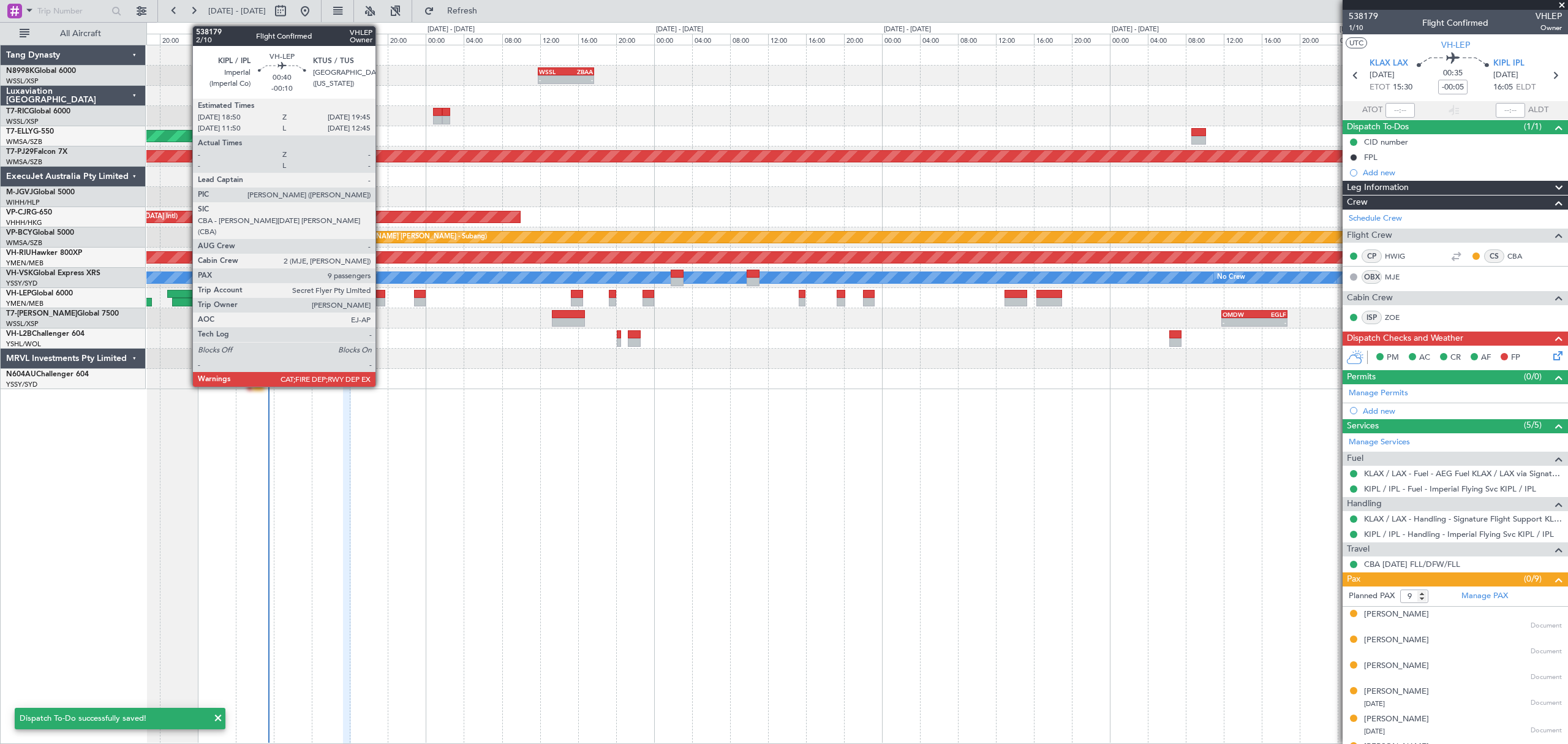
click at [382, 297] on div at bounding box center [380, 294] width 9 height 8
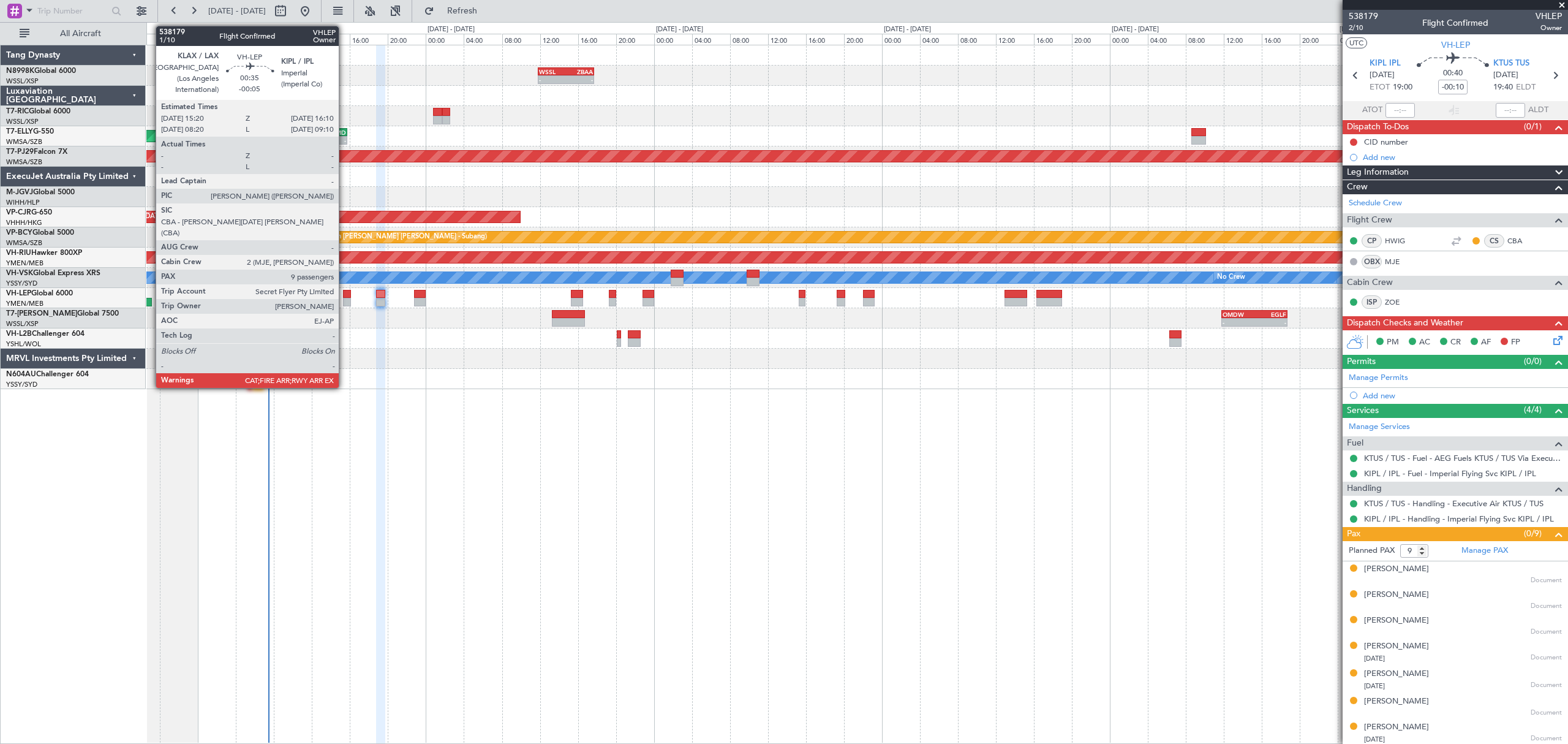
click at [344, 297] on div at bounding box center [347, 294] width 8 height 8
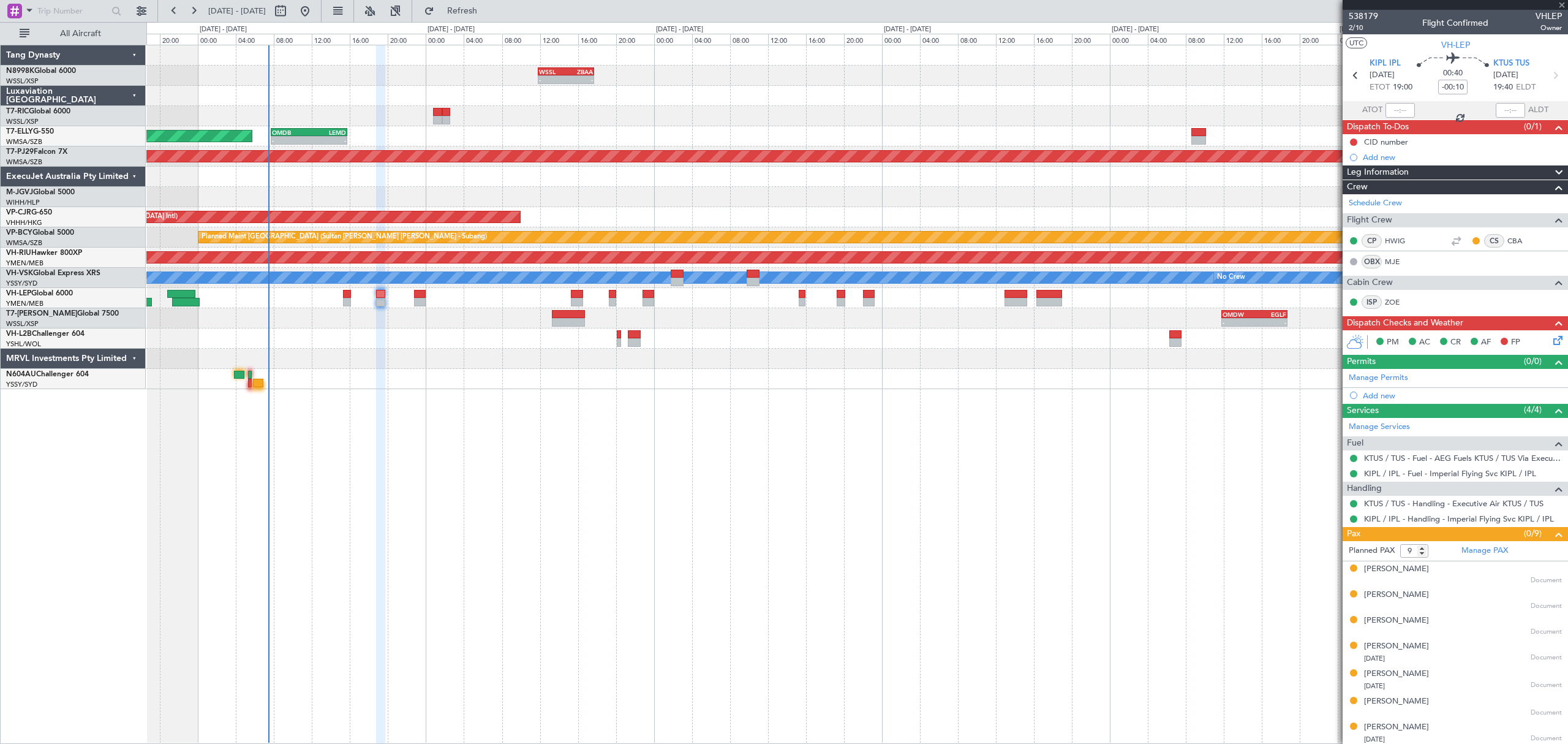
type input "-00:05"
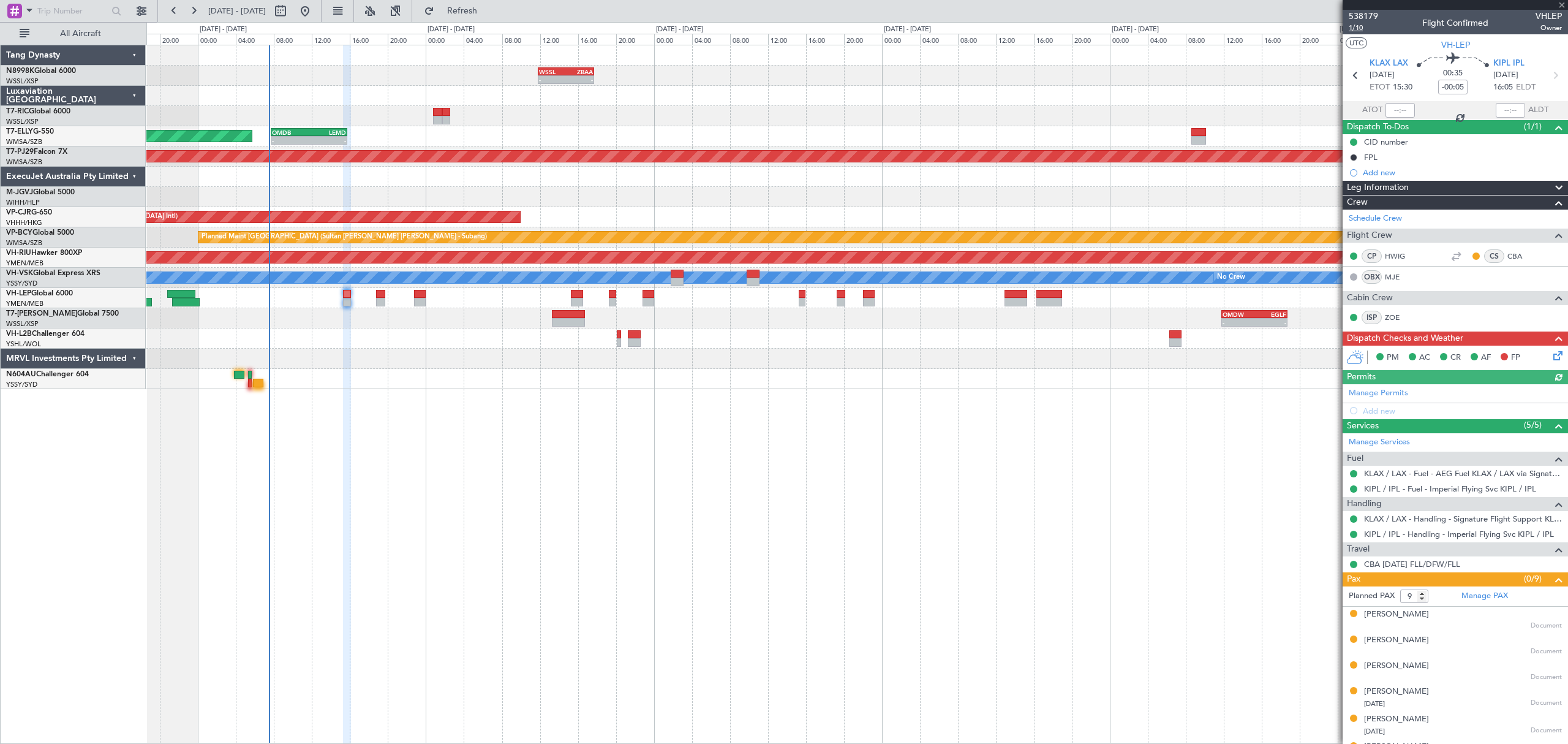
click at [1358, 28] on span "1/10" at bounding box center [1363, 28] width 29 height 10
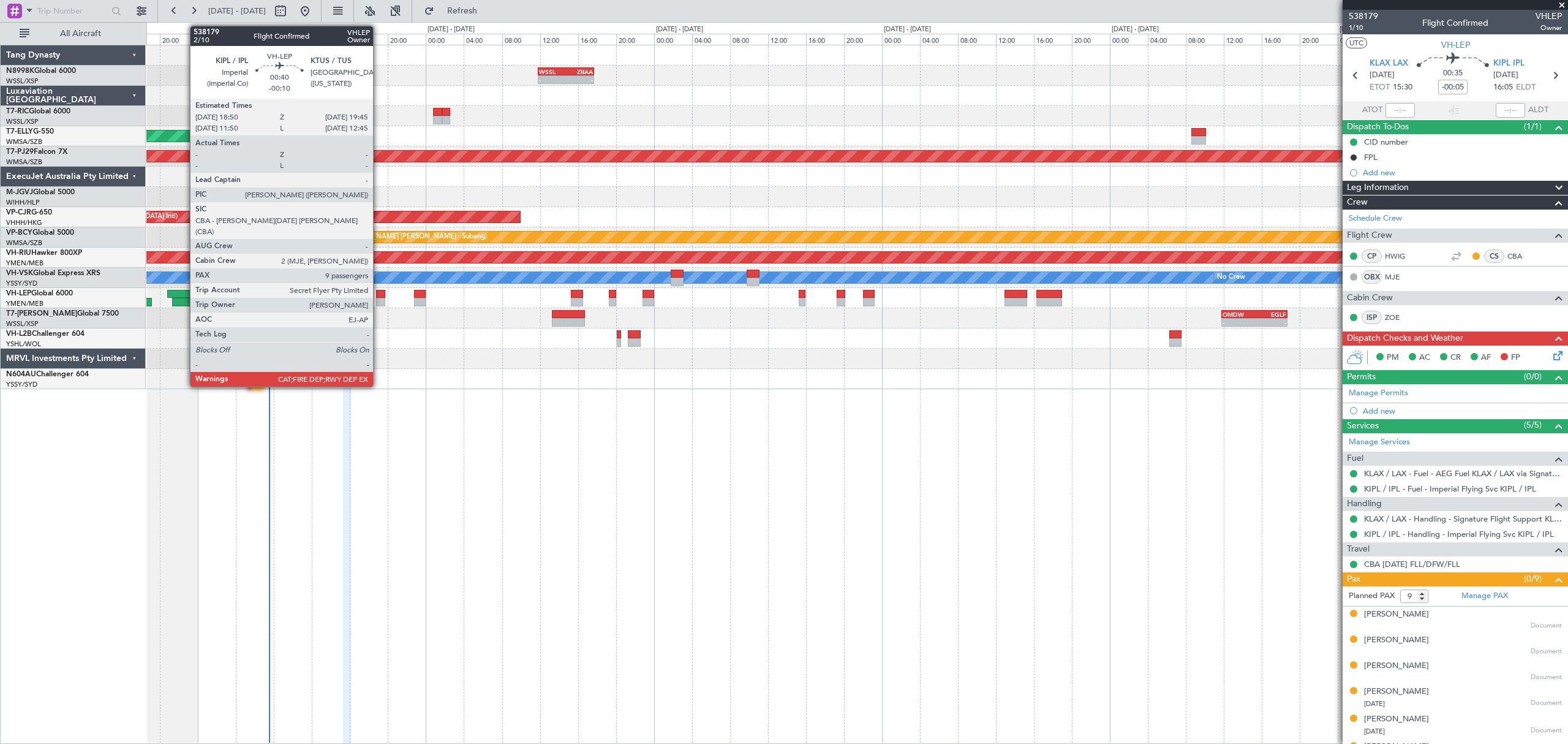
click at [377, 292] on div at bounding box center [380, 294] width 9 height 8
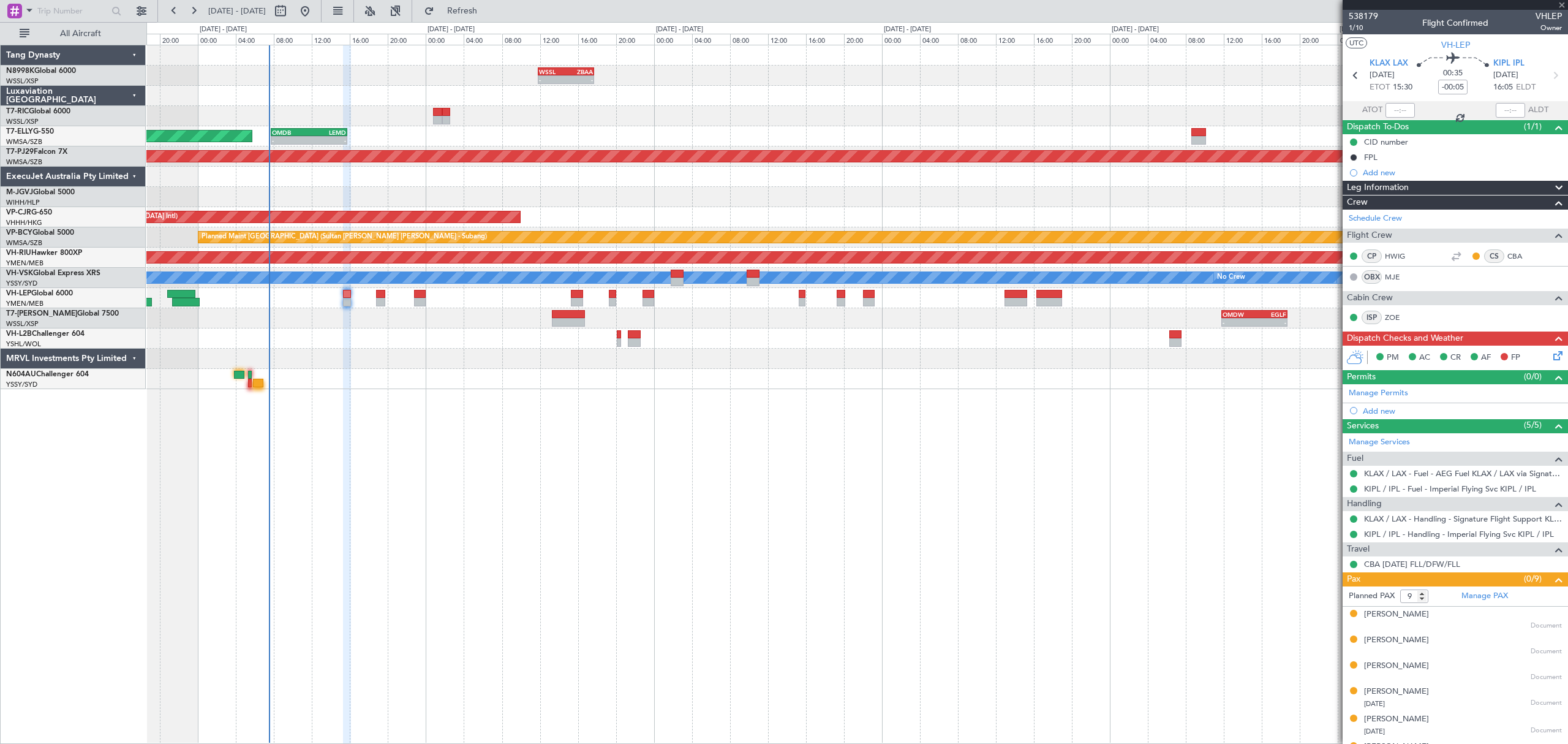
type input "-00:10"
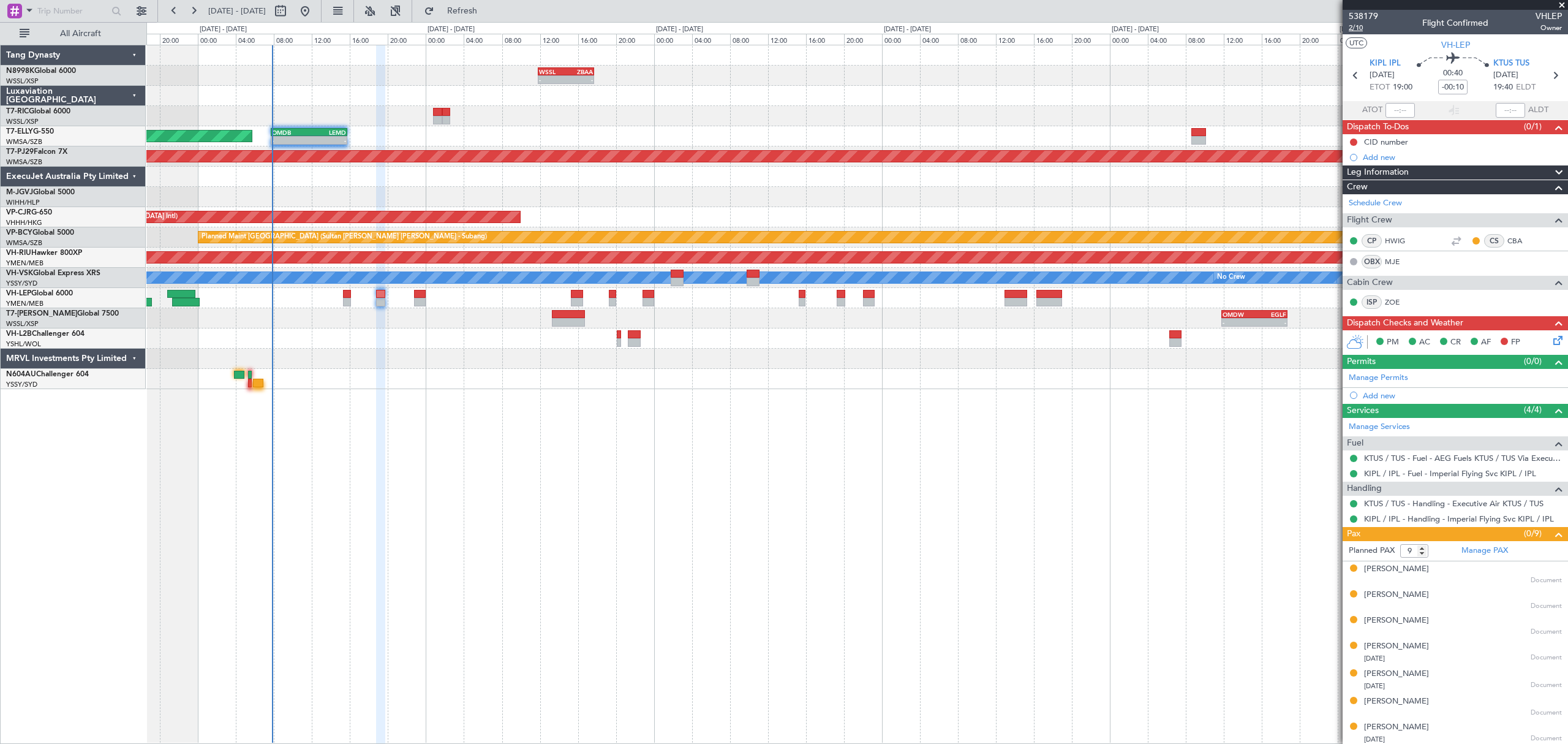
click at [1358, 29] on span "2/10" at bounding box center [1363, 28] width 29 height 10
type input "[PERSON_NAME] (KYA)"
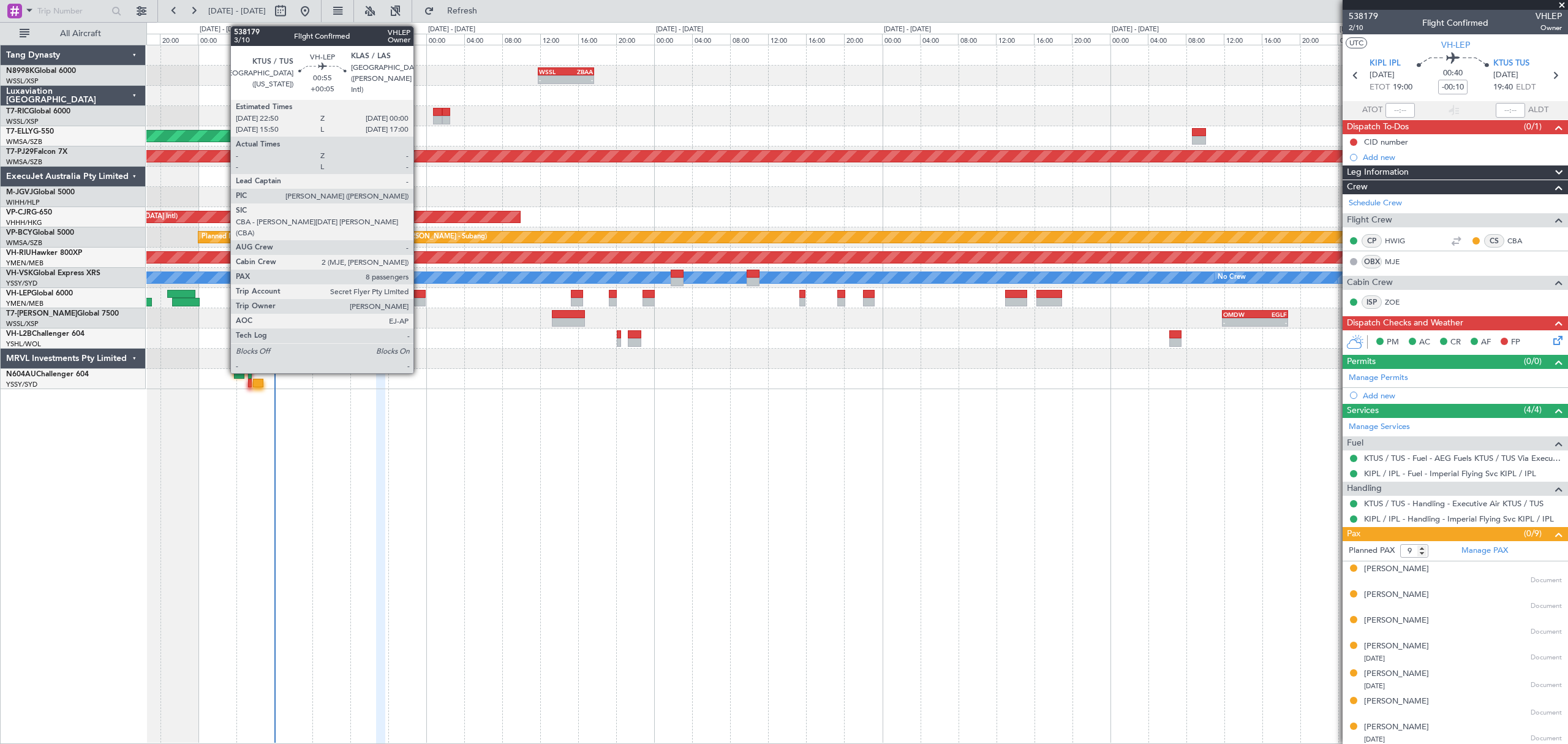
click at [419, 294] on div at bounding box center [419, 294] width 12 height 8
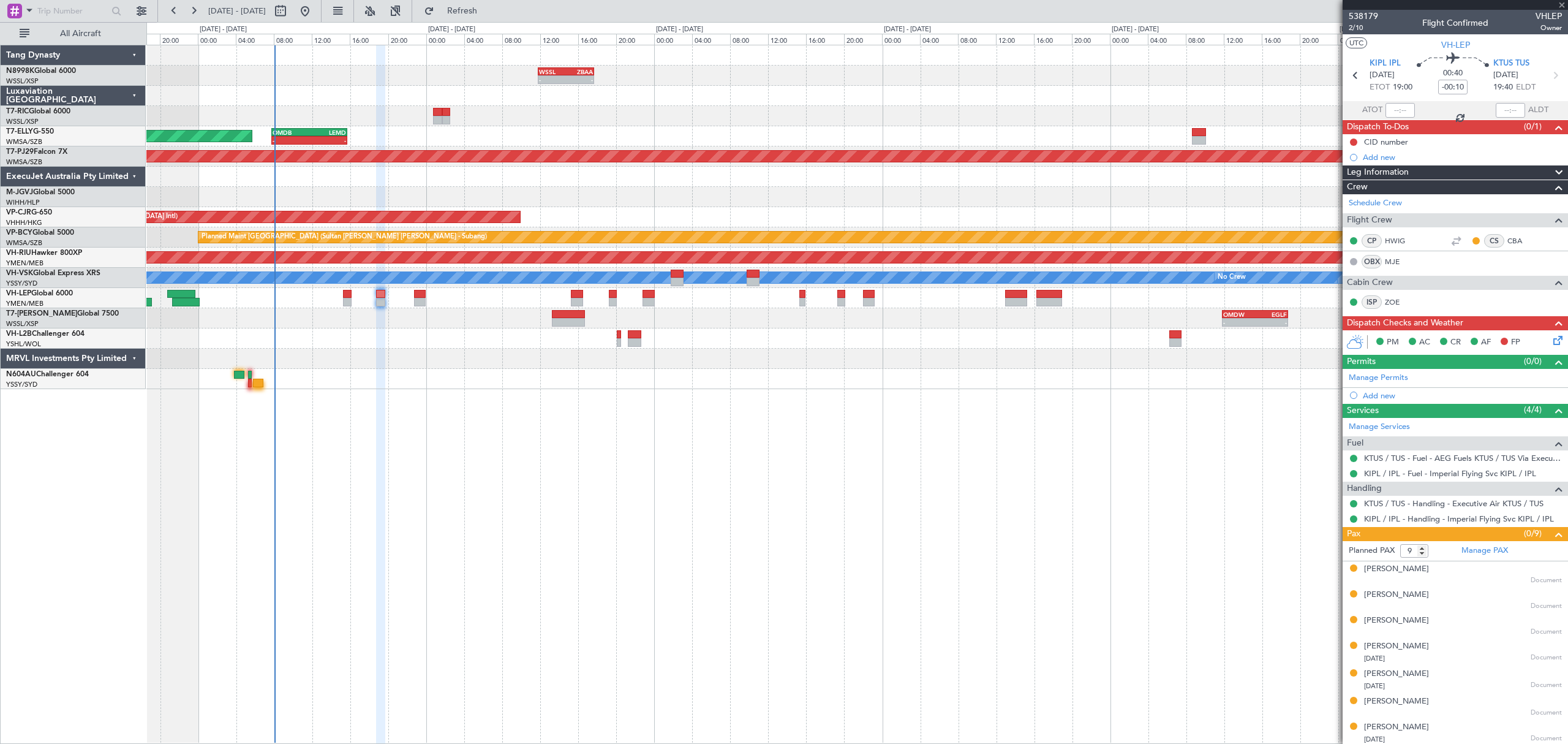
type input "+00:05"
type input "8"
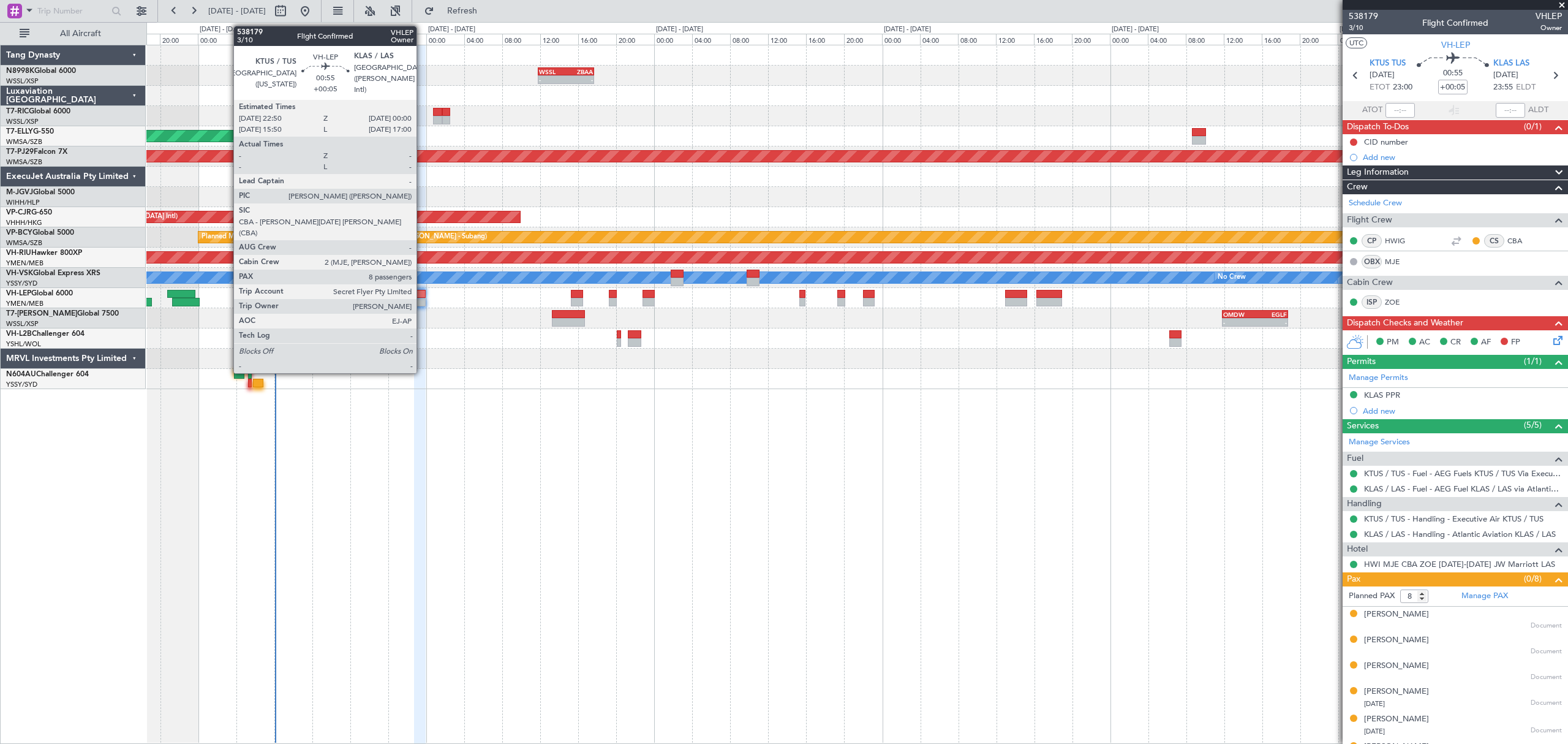
click at [417, 297] on div at bounding box center [419, 294] width 12 height 8
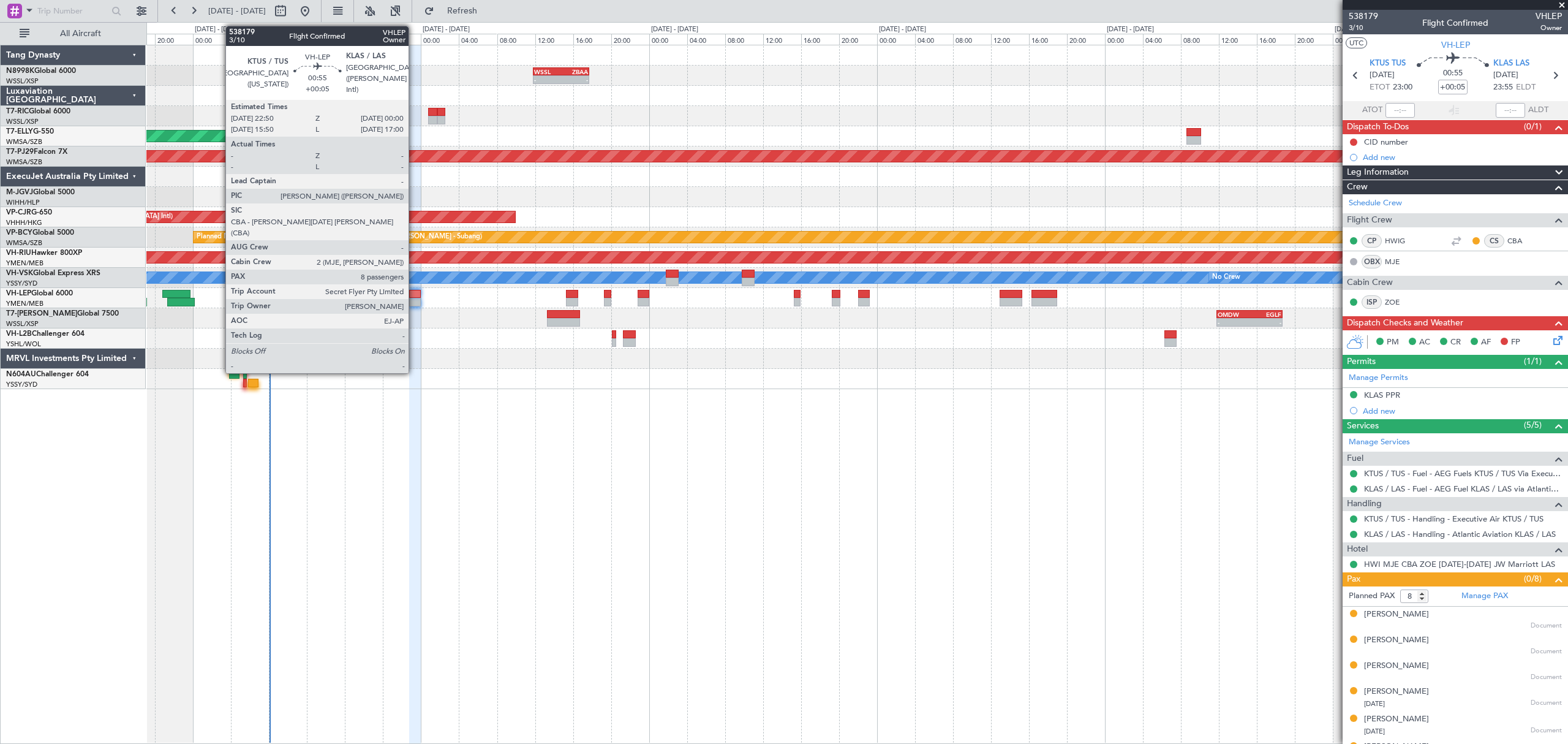
click at [414, 304] on div at bounding box center [415, 302] width 12 height 8
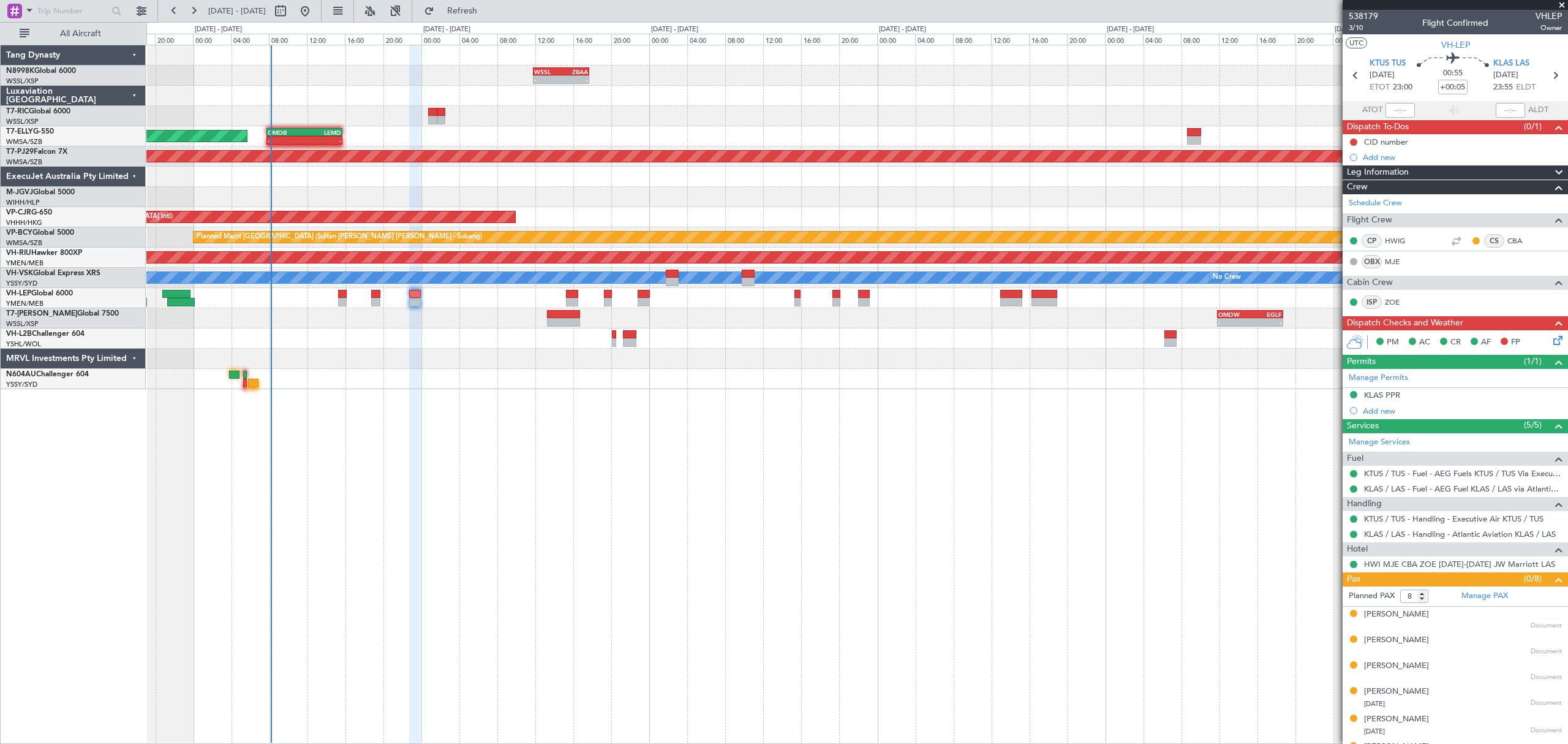
click at [1473, 597] on mat-tooltip-component "HWI MJE CBA ZOE [DATE]-[DATE] JW Marriott LAS" at bounding box center [1456, 588] width 181 height 33
click at [1356, 30] on span "3/10" at bounding box center [1363, 28] width 29 height 10
click at [1394, 397] on div "KLAS PPR" at bounding box center [1382, 395] width 36 height 10
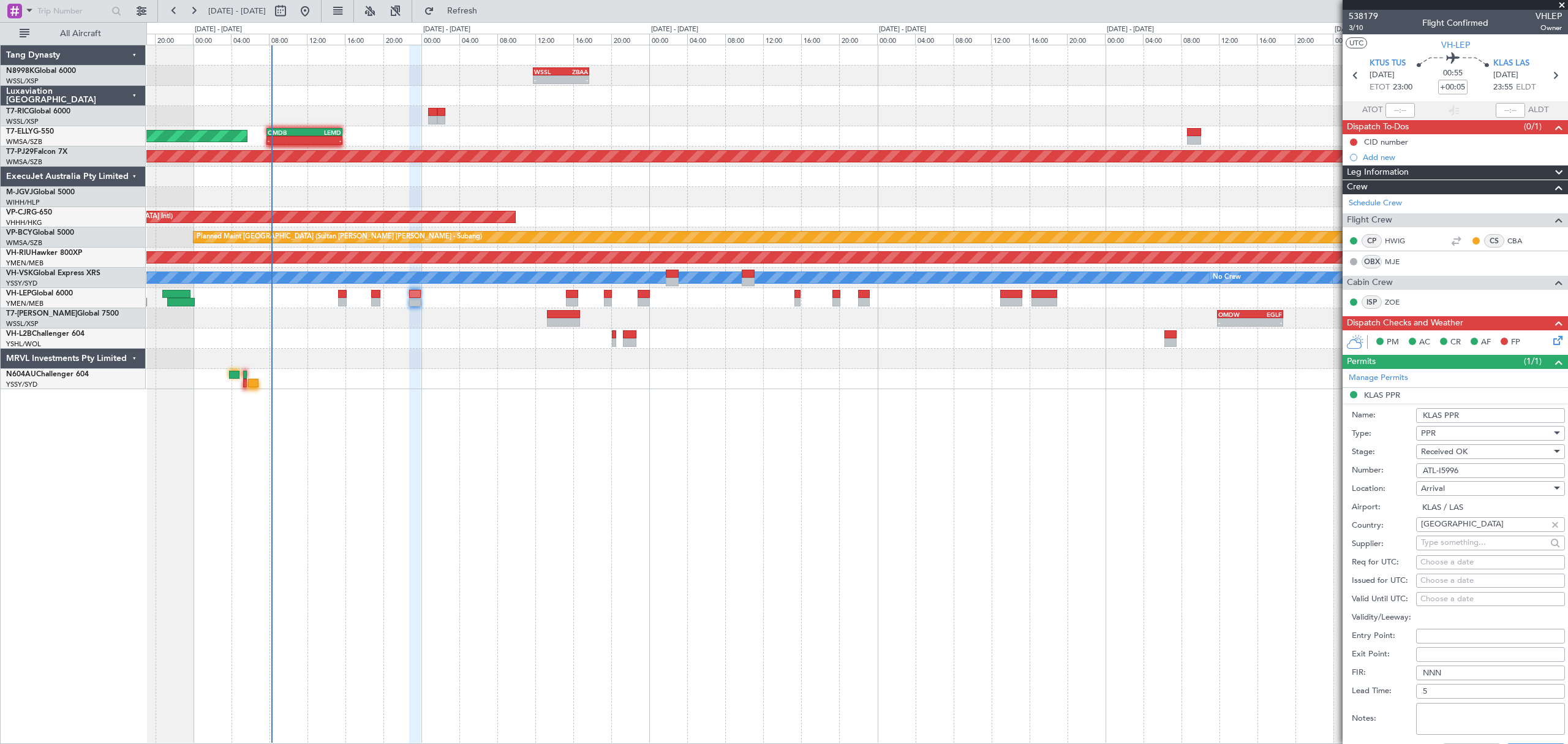
drag, startPoint x: 1468, startPoint y: 474, endPoint x: 1394, endPoint y: 474, distance: 74.0
click at [1394, 474] on div "Number: ATL-I5996" at bounding box center [1458, 470] width 213 height 18
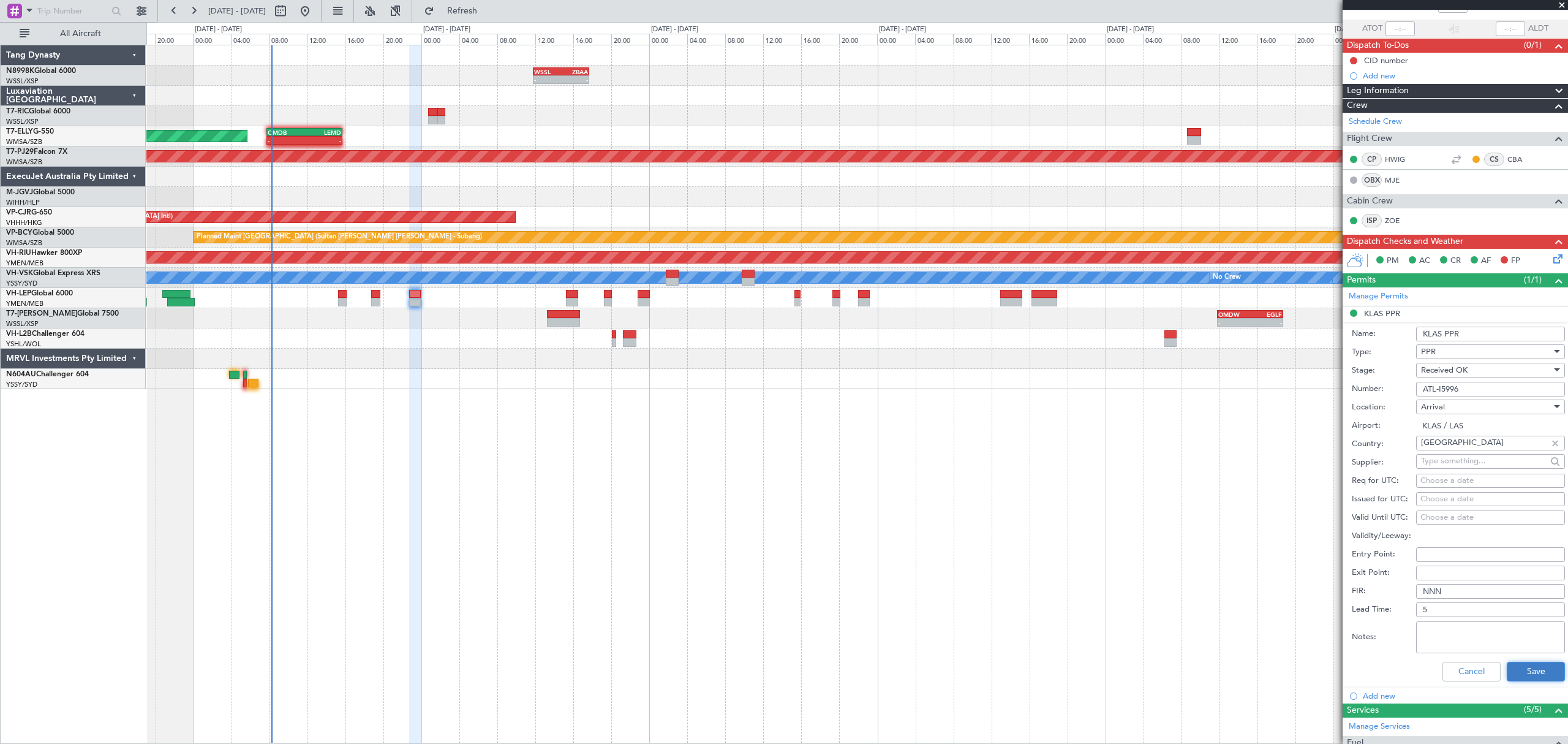
click at [1520, 675] on button "Save" at bounding box center [1536, 671] width 58 height 19
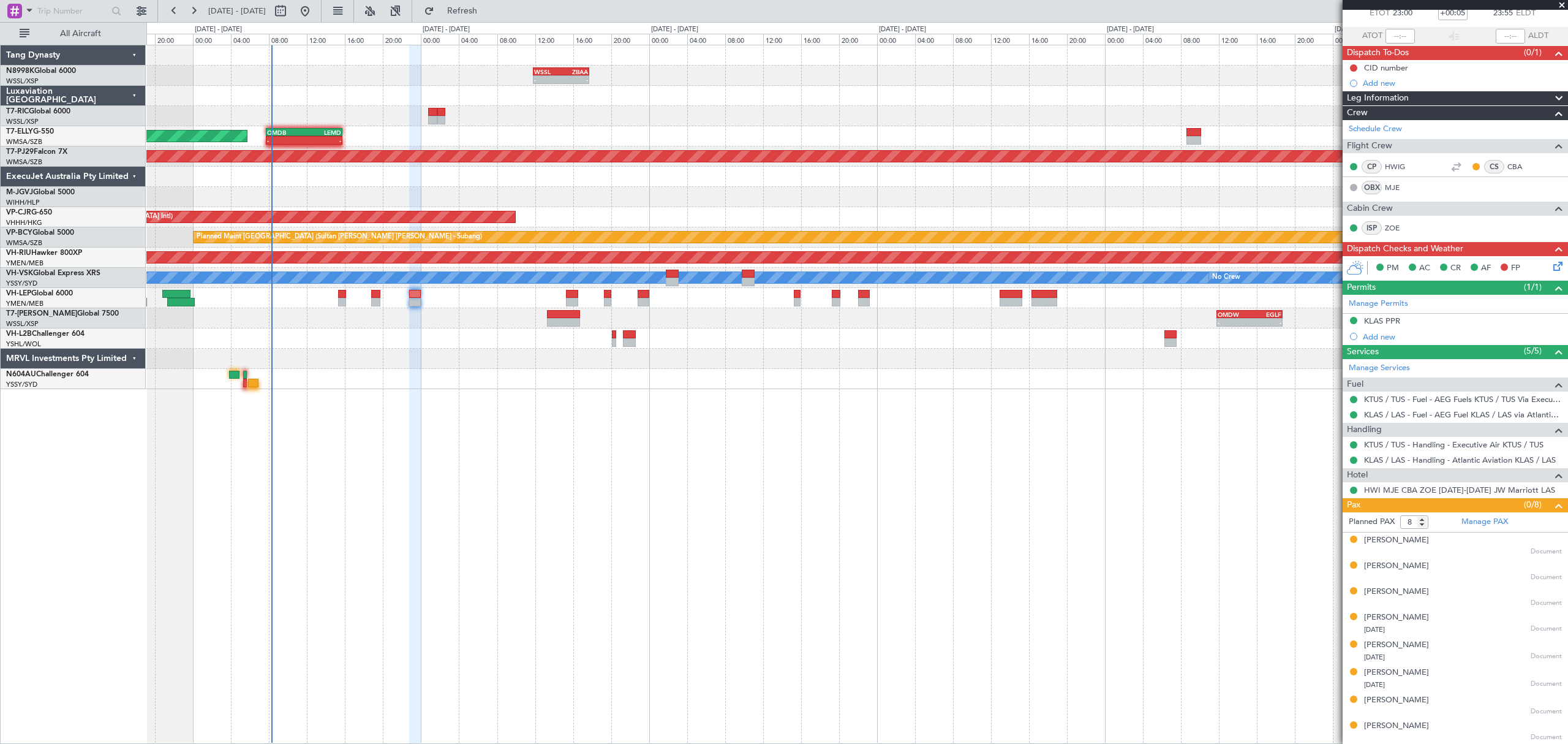
scroll to position [0, 0]
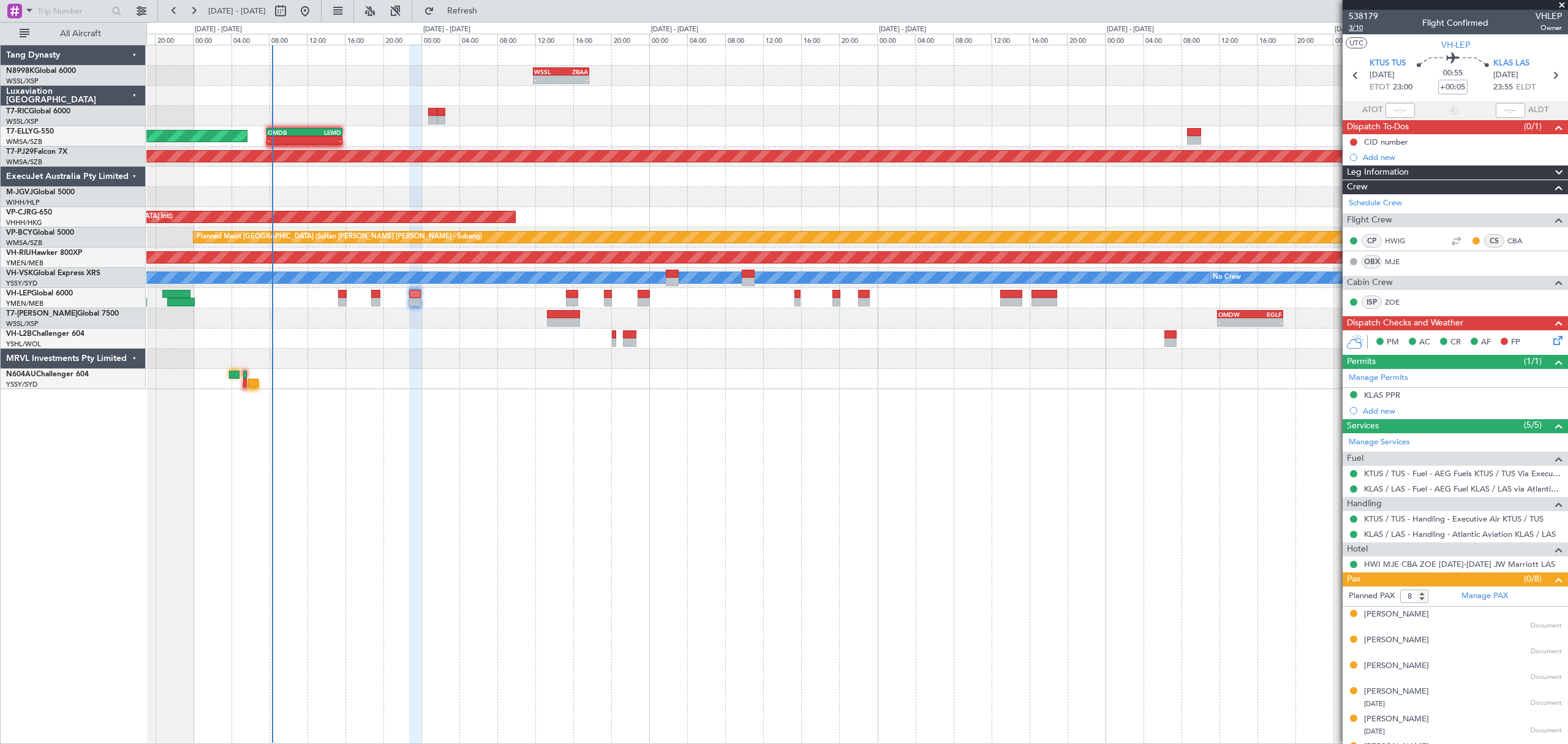
click at [1356, 30] on span "3/10" at bounding box center [1363, 28] width 29 height 10
click at [298, 133] on div "OMDB" at bounding box center [285, 132] width 37 height 8
type input "+01:00"
type input "1"
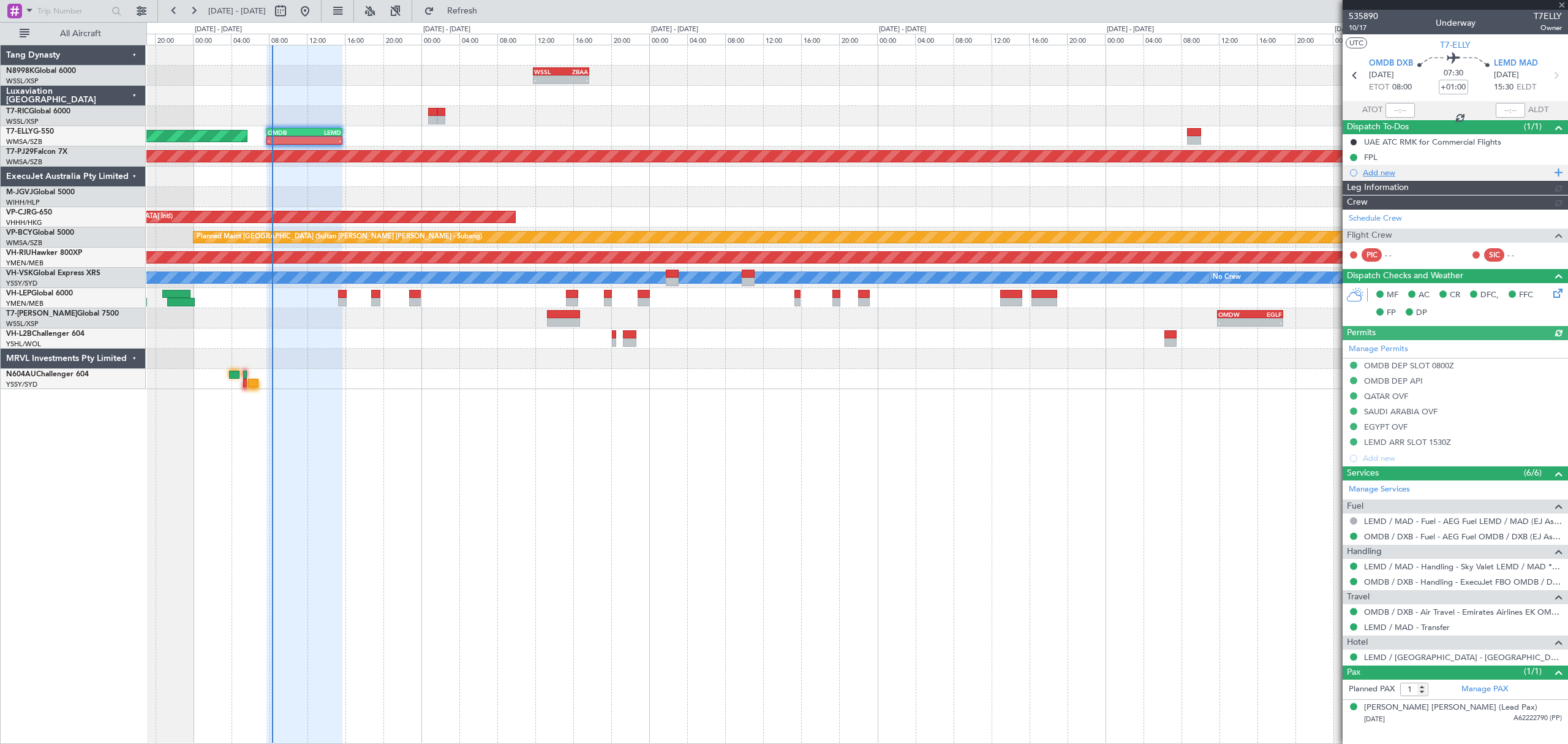
type input "[PERSON_NAME] (BTA)"
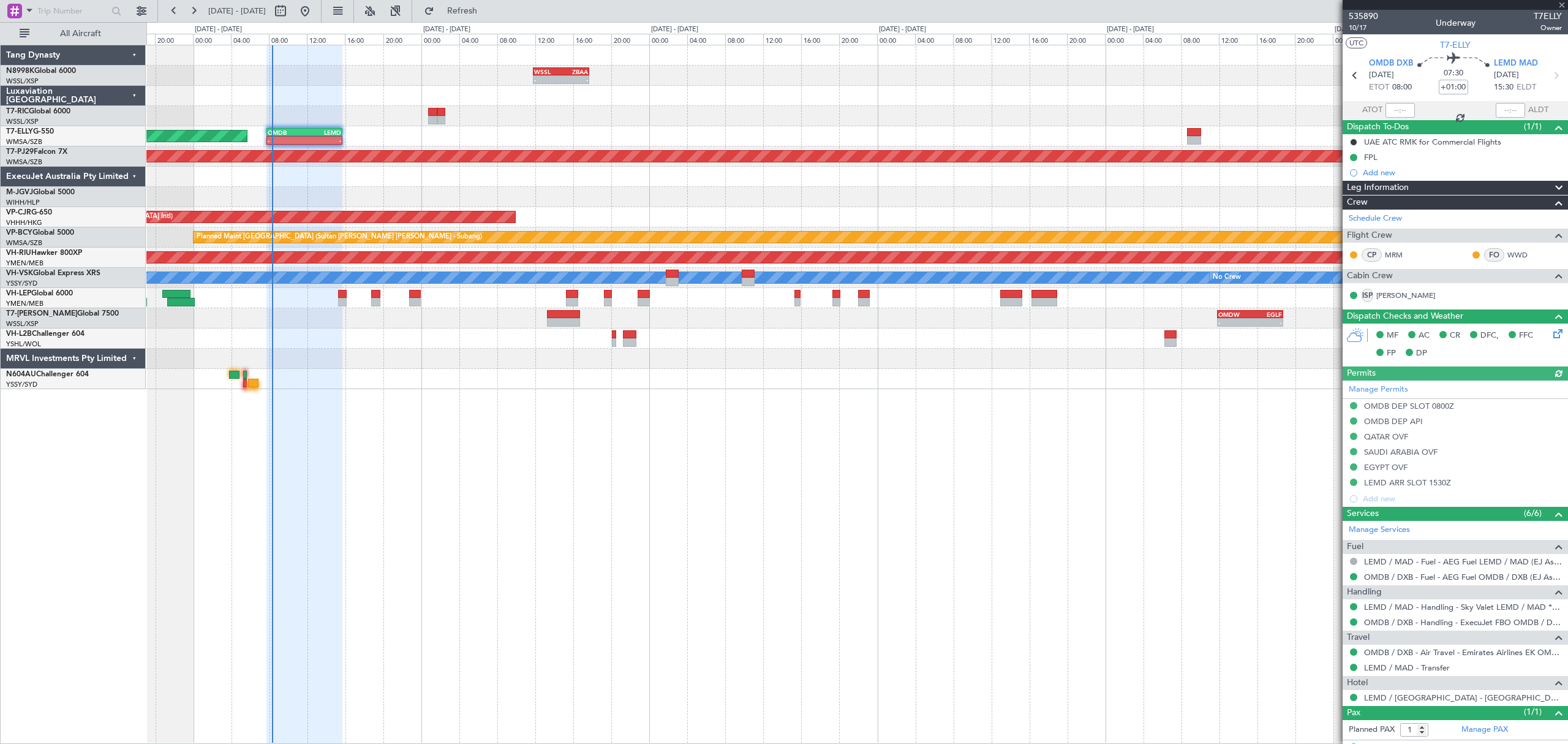
click at [1403, 110] on div at bounding box center [1400, 110] width 29 height 15
click at [1398, 111] on div at bounding box center [1400, 110] width 29 height 15
click at [1399, 111] on div at bounding box center [1400, 110] width 29 height 15
click at [1399, 110] on div at bounding box center [1400, 110] width 29 height 15
click at [1400, 109] on div at bounding box center [1400, 110] width 29 height 15
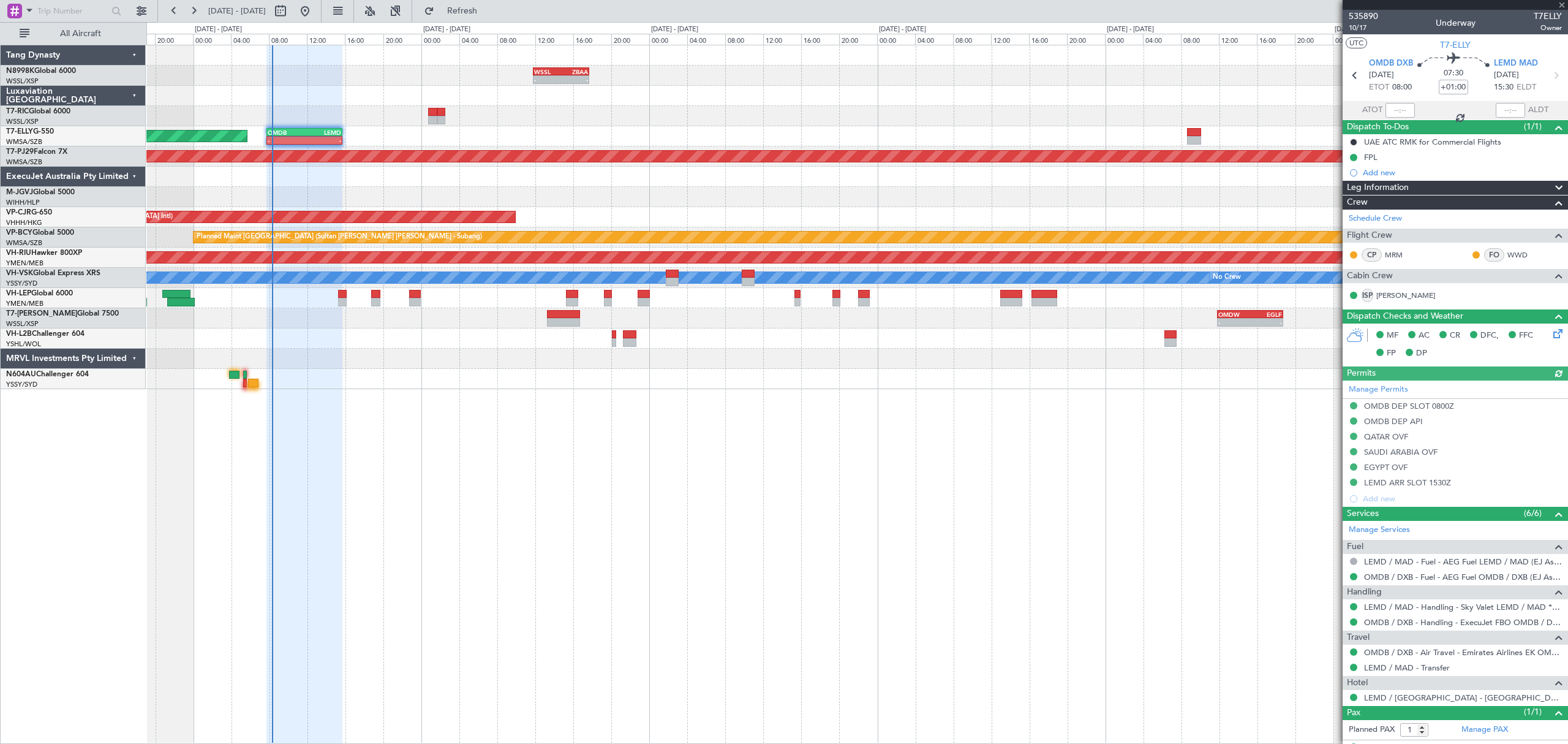
click at [1400, 109] on div at bounding box center [1400, 110] width 29 height 15
click at [1400, 112] on div at bounding box center [1400, 110] width 29 height 15
click at [1400, 113] on div at bounding box center [1400, 110] width 29 height 15
click at [1400, 113] on div at bounding box center [1400, 110] width 29 height 15
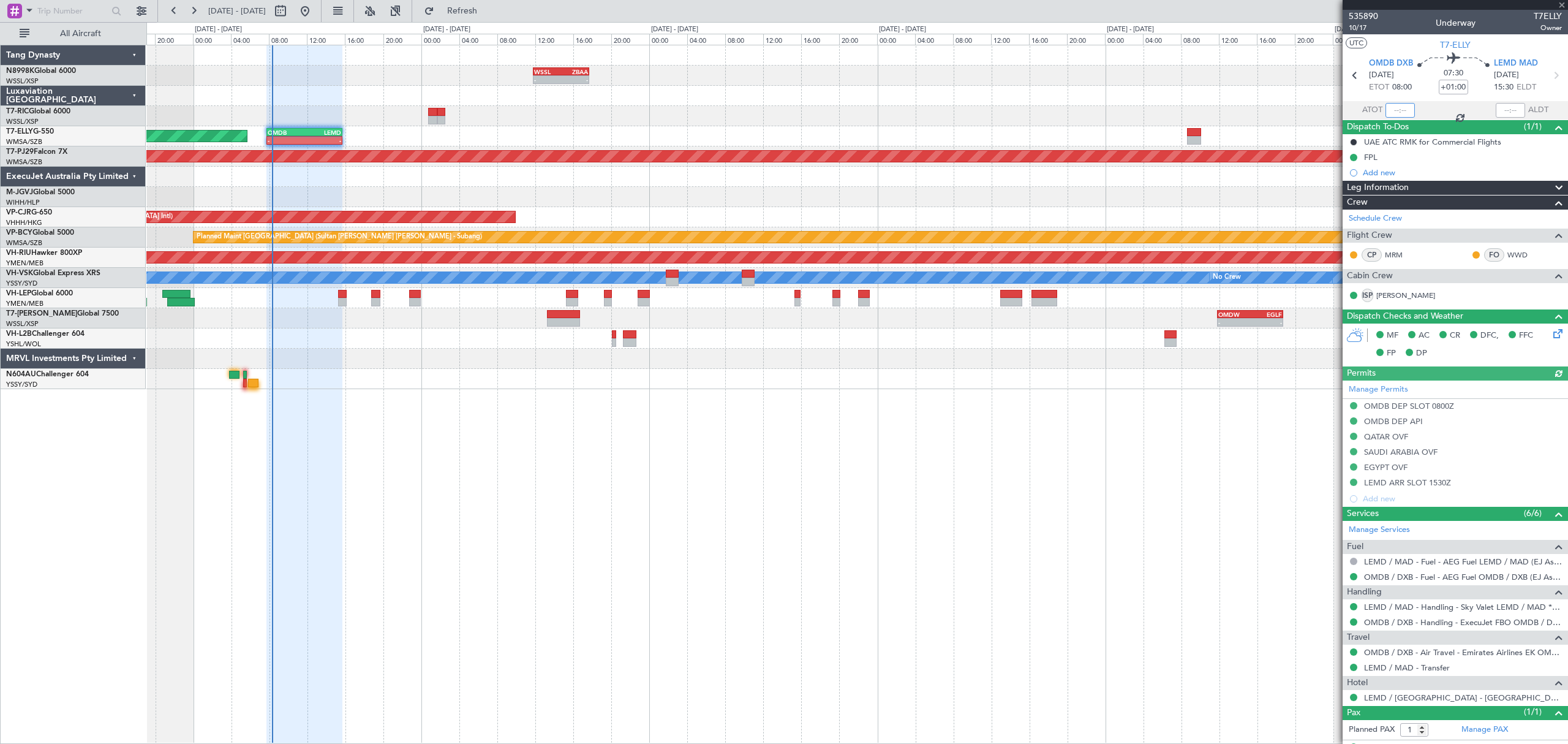
click at [1400, 108] on input "text" at bounding box center [1400, 110] width 29 height 15
type input "08:15"
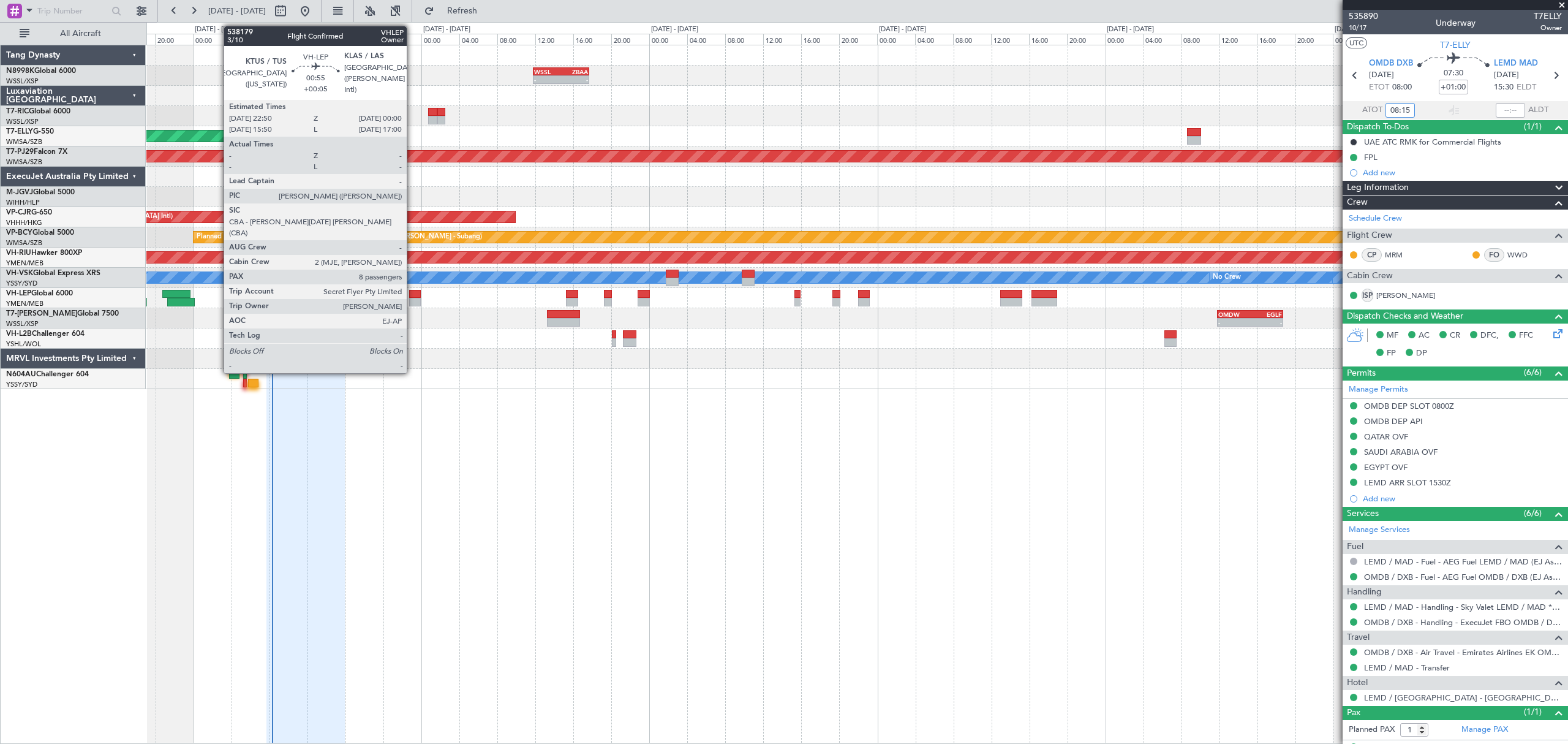
click at [412, 299] on div at bounding box center [415, 302] width 12 height 8
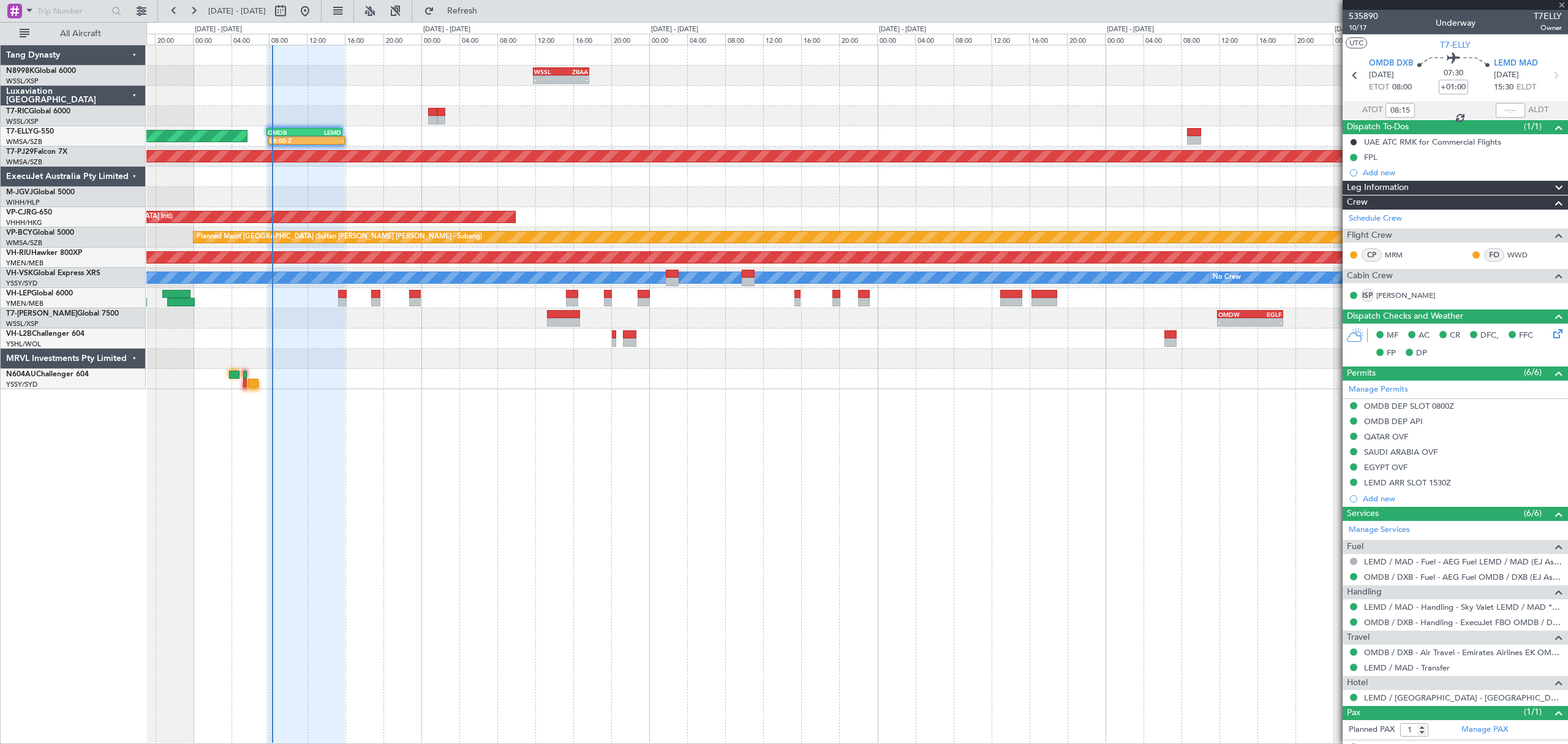
type input "+00:05"
type input "8"
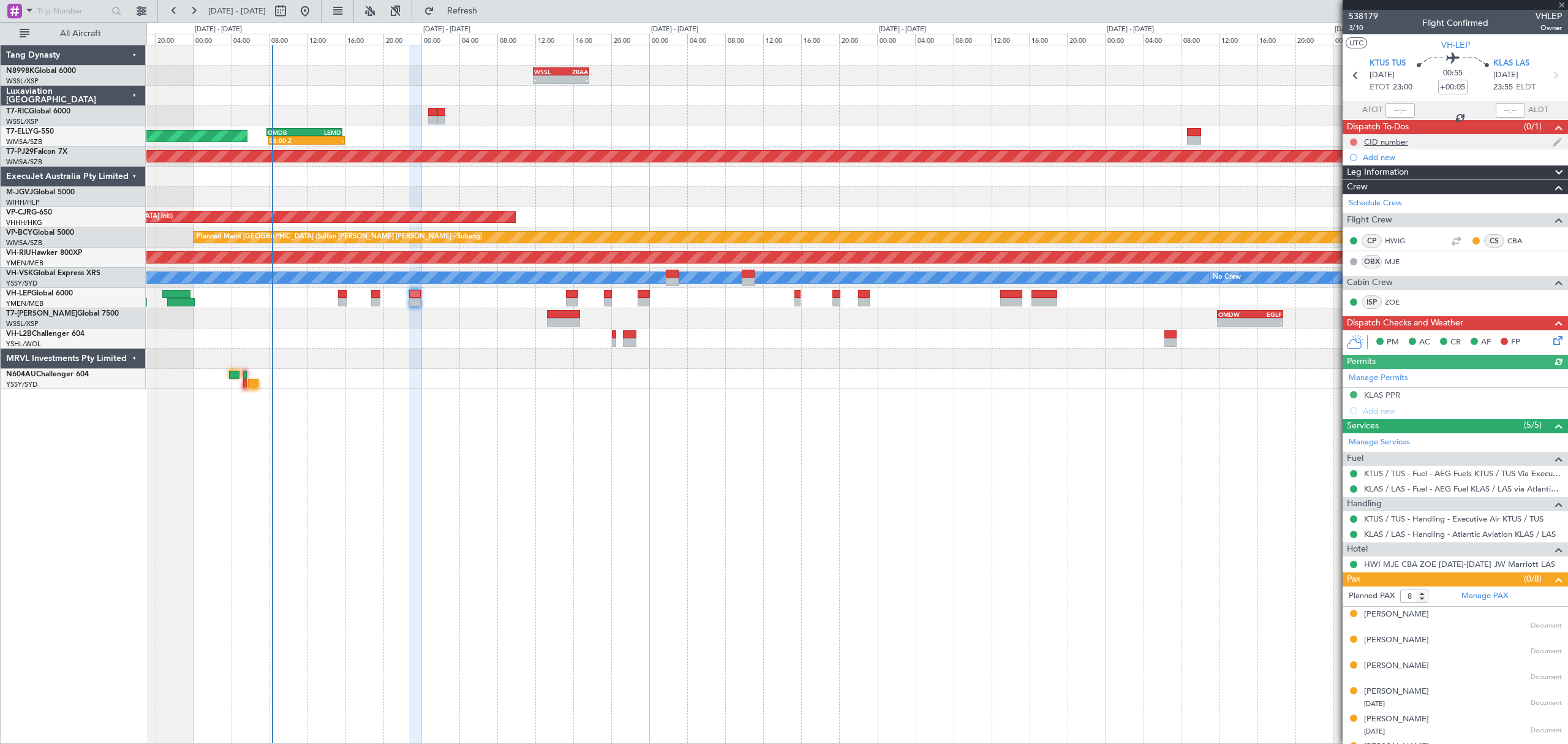
click at [1353, 140] on button at bounding box center [1353, 142] width 8 height 8
click at [1348, 194] on span "Completed" at bounding box center [1359, 197] width 40 height 13
click at [1390, 143] on div "CID number" at bounding box center [1385, 142] width 44 height 10
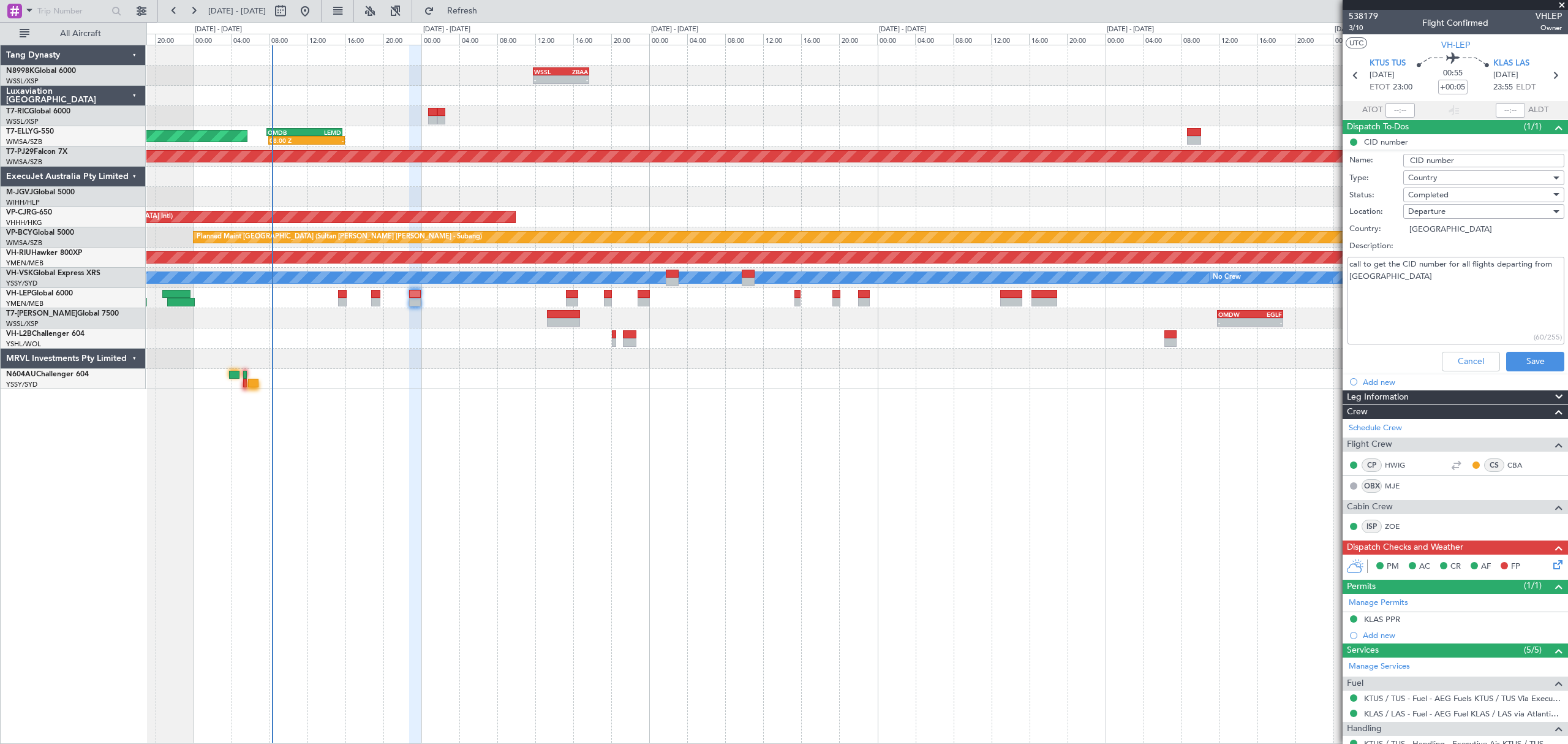
click at [1376, 307] on textarea "call to get the CID number for all flights departing from [GEOGRAPHIC_DATA]" at bounding box center [1456, 301] width 217 height 88
type textarea "call to get the CID number for all flights departing from [GEOGRAPHIC_DATA] 164"
click at [1515, 358] on button "Save" at bounding box center [1535, 361] width 58 height 19
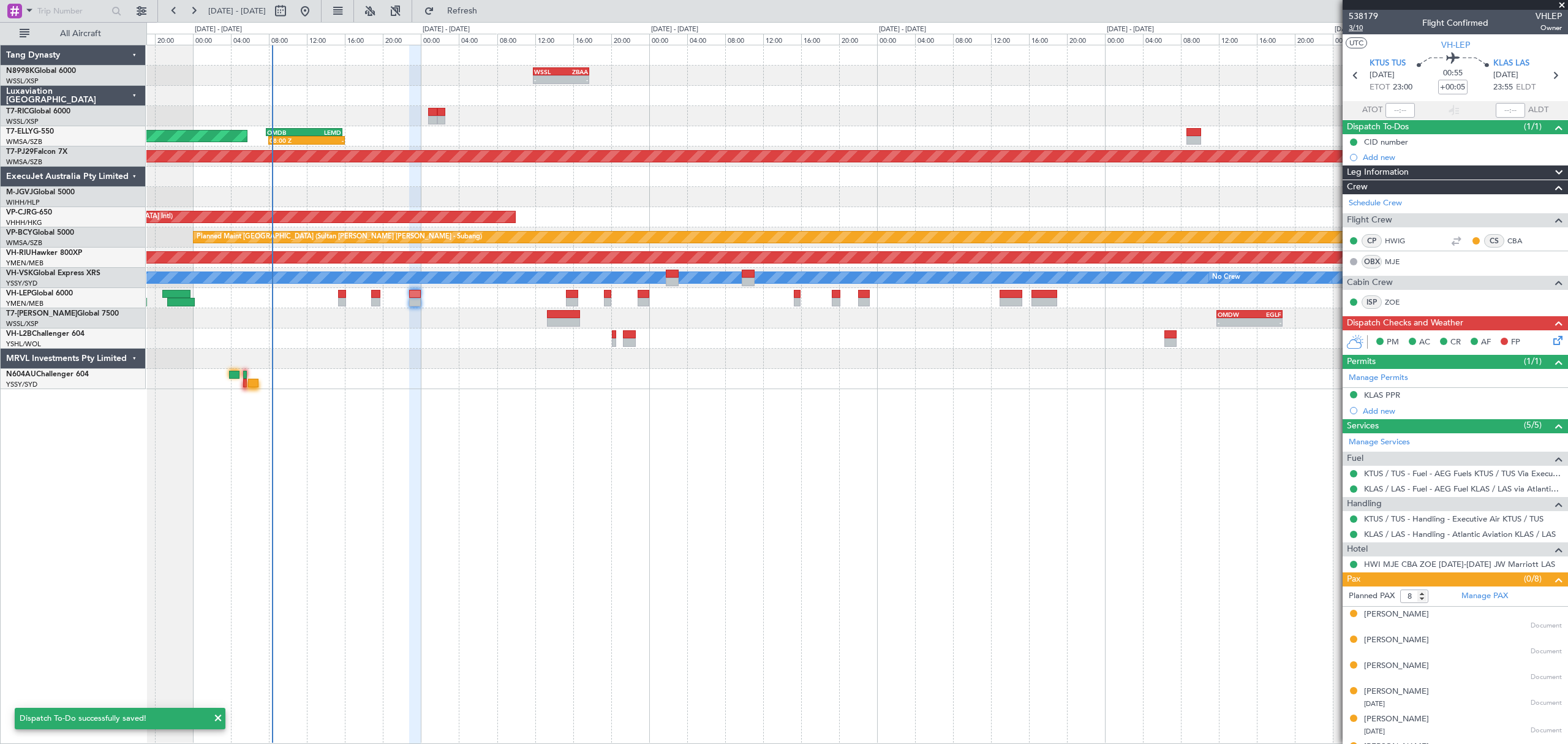
click at [1353, 29] on span "3/10" at bounding box center [1363, 28] width 29 height 10
